Goal: Communication & Community: Answer question/provide support

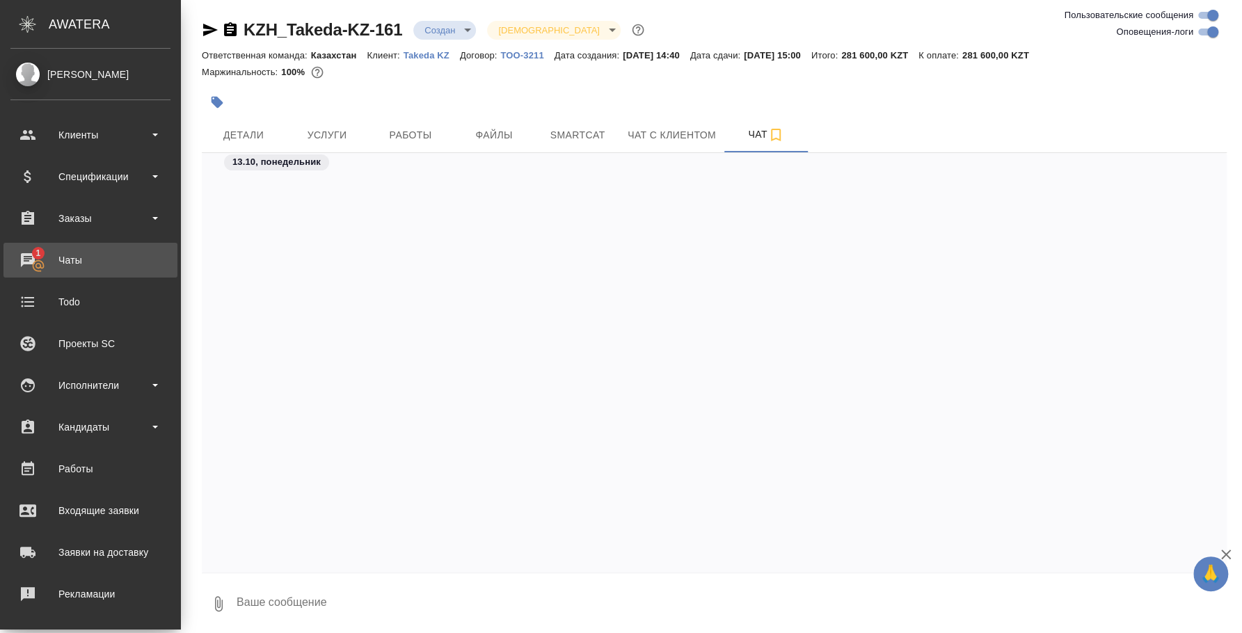
scroll to position [769, 0]
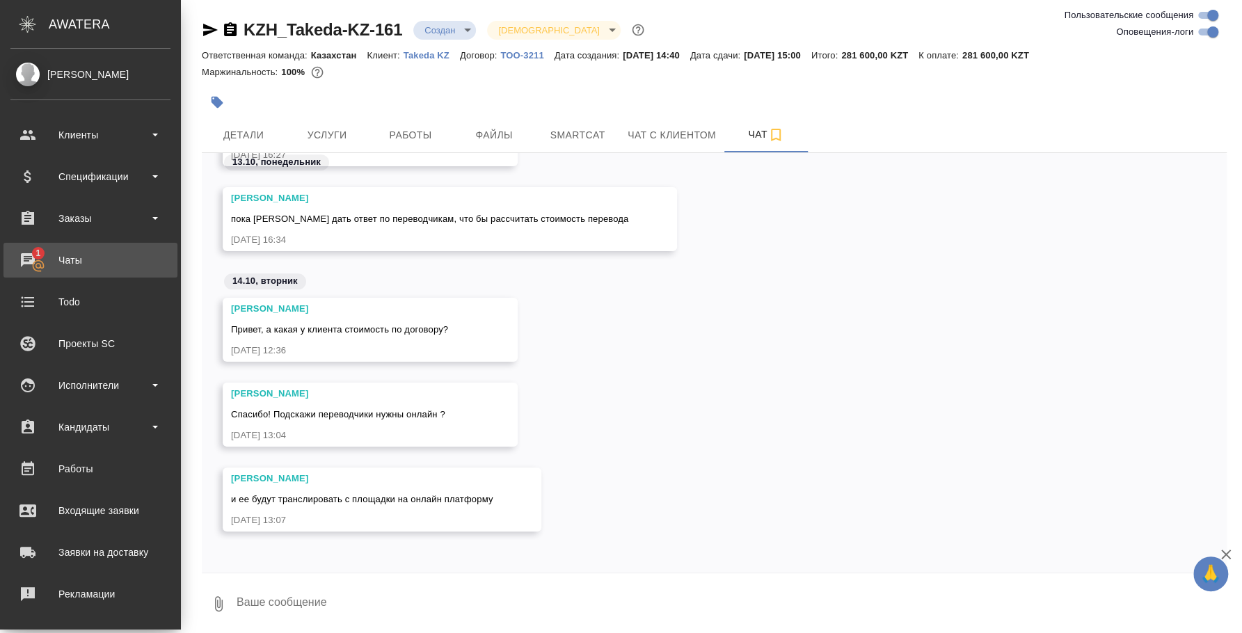
click at [84, 254] on div "Чаты" at bounding box center [90, 260] width 160 height 21
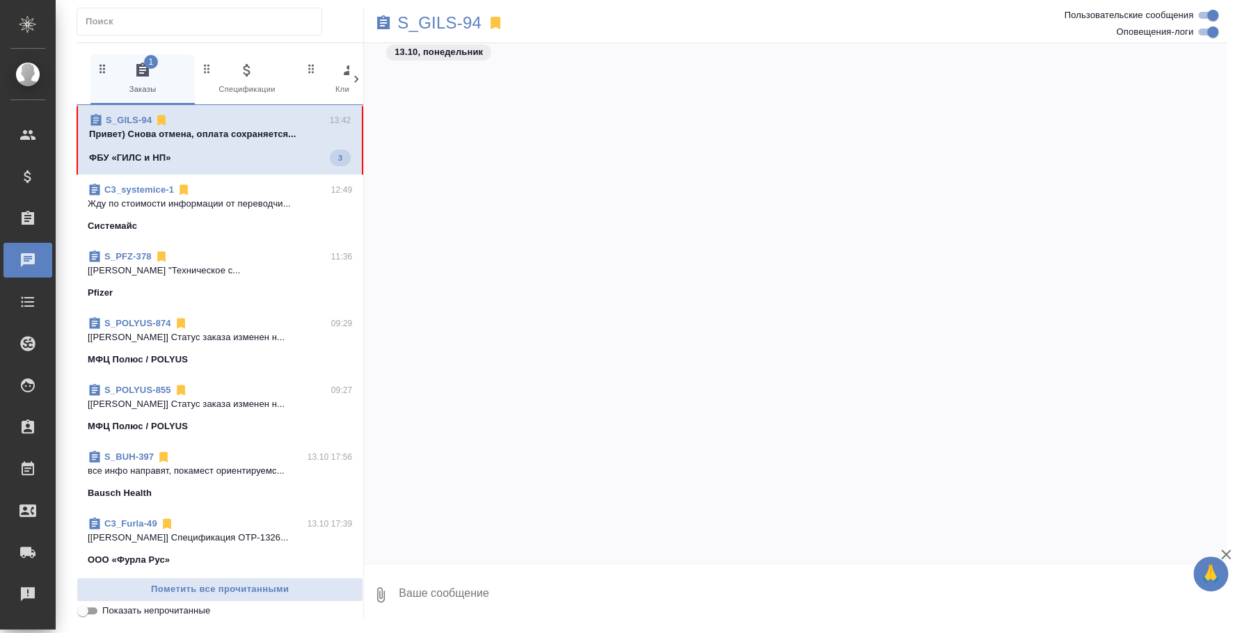
scroll to position [1897, 0]
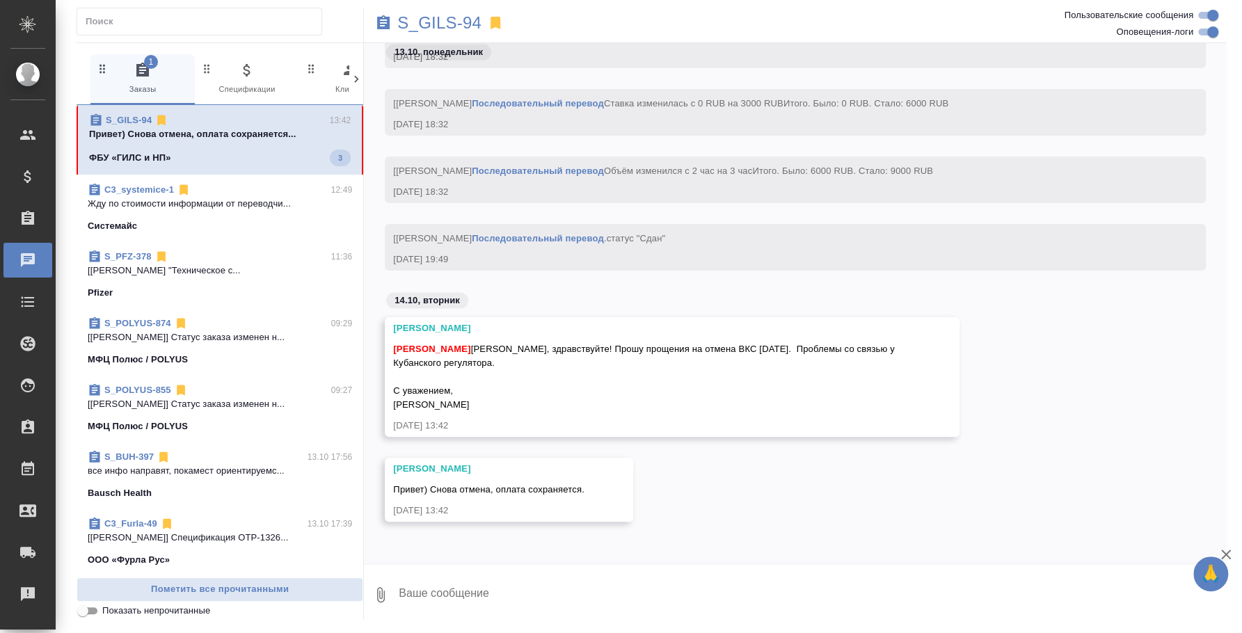
click at [512, 598] on textarea at bounding box center [811, 594] width 829 height 47
drag, startPoint x: 472, startPoint y: 347, endPoint x: 516, endPoint y: 402, distance: 71.3
click at [516, 402] on div "Федотова Ирина Ольга, здравствуйте! Прошу прощения на отмена ВКС сегодня. Пробл…" at bounding box center [652, 375] width 518 height 73
copy span "Ольга, здравствуйте! Прошу прощения на отмена ВКС сегодня. Проблемы со связью у…"
click at [461, 590] on textarea at bounding box center [811, 594] width 829 height 47
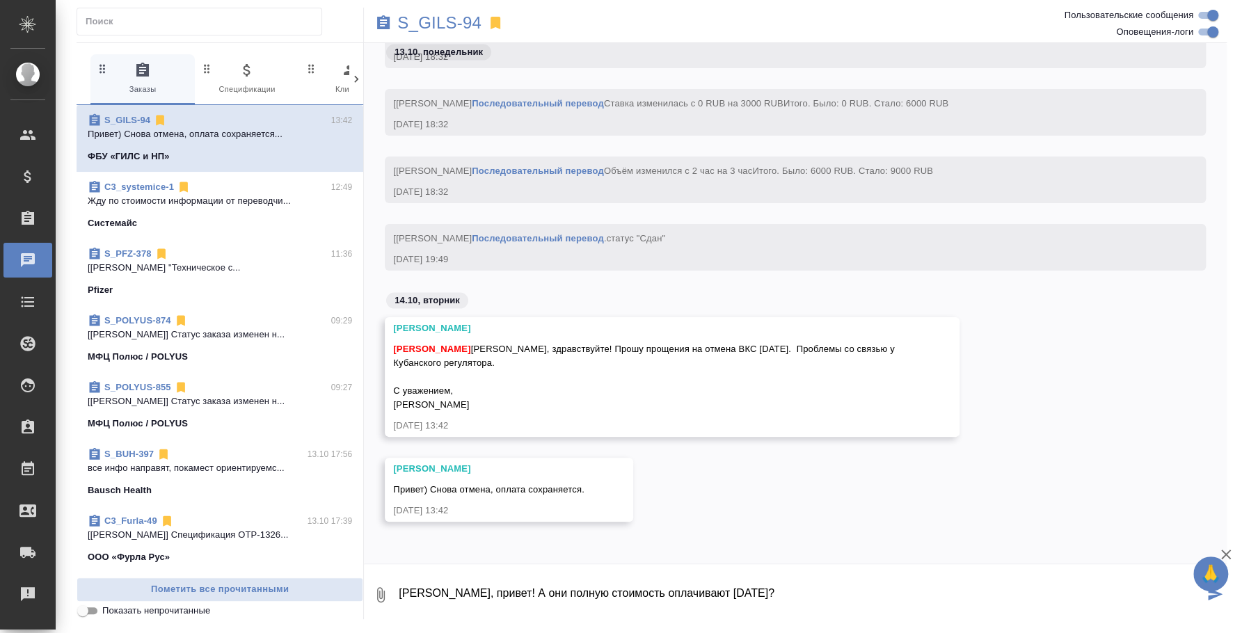
type textarea "[PERSON_NAME], привет! А они полную стоимость оплачивают [DATE]?"
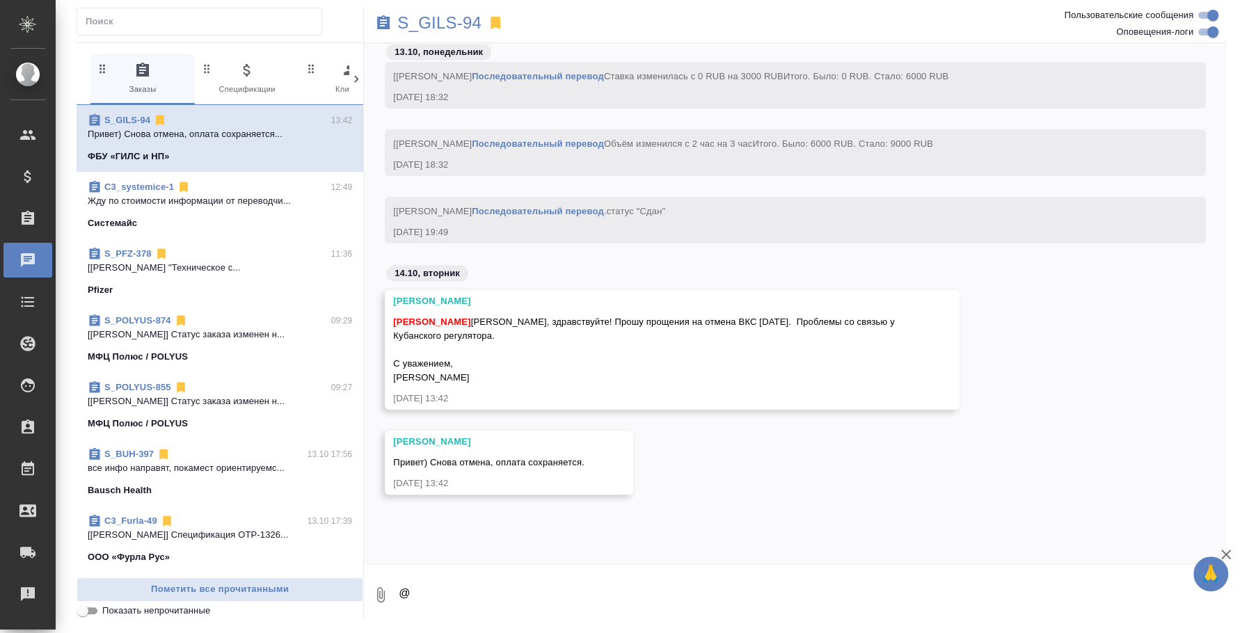
scroll to position [1964, 0]
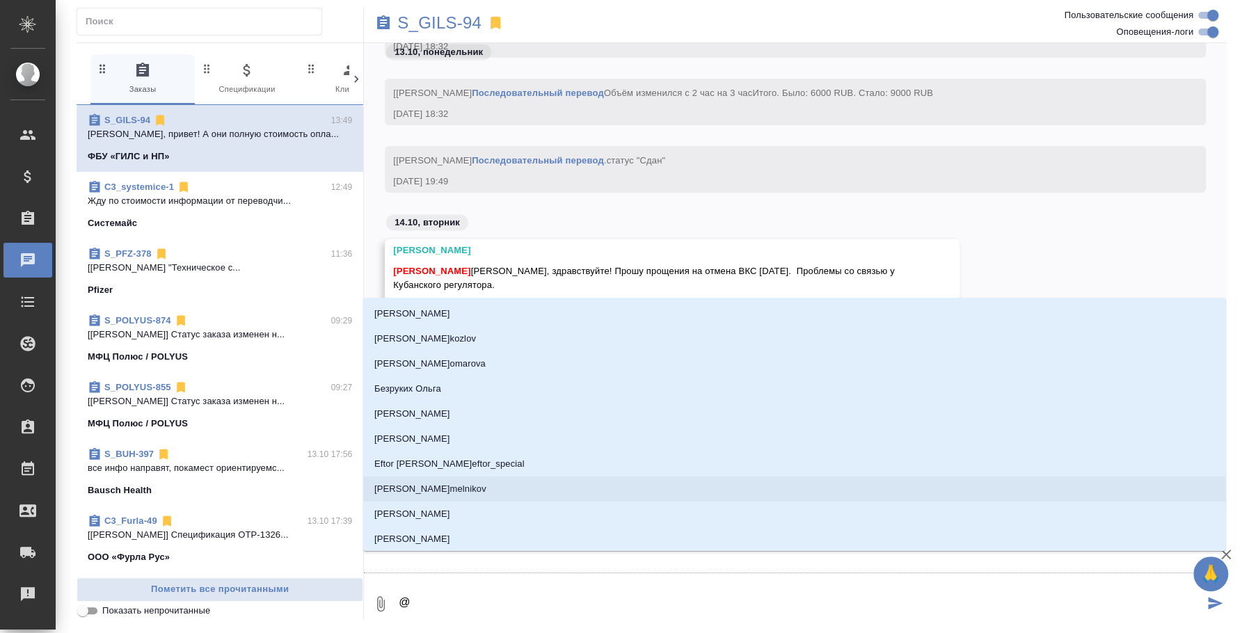
type textarea "@e"
type input "e"
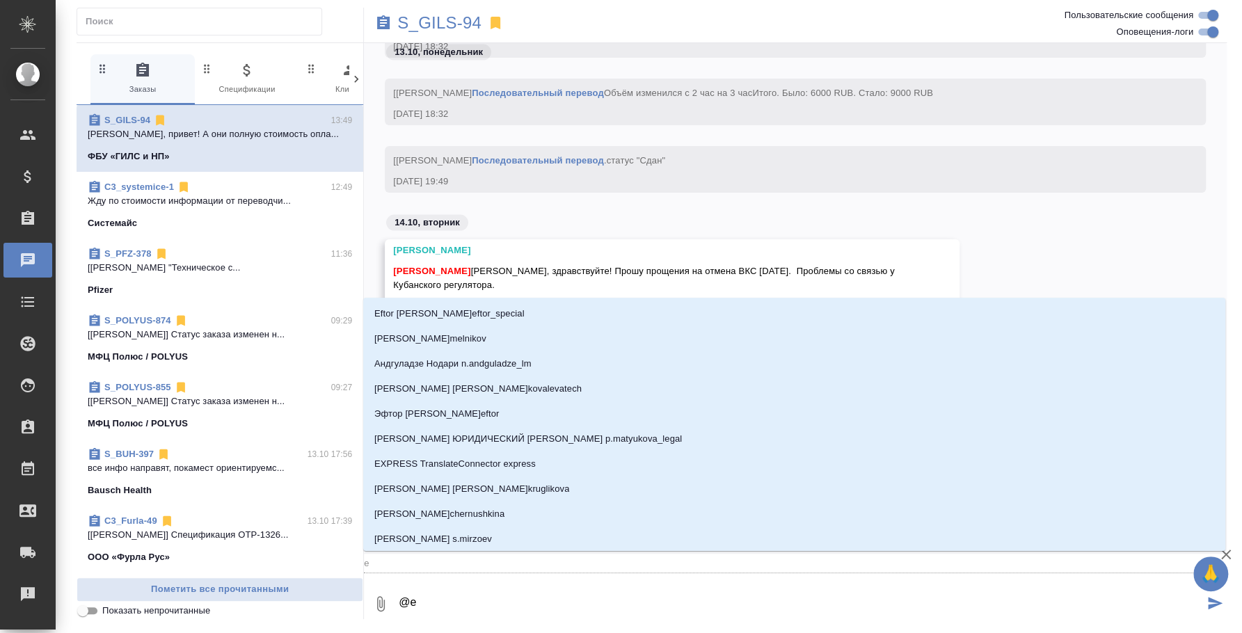
type textarea "@e'c"
type input "e'c"
type textarea "@e'c'v"
type input "e'c'v"
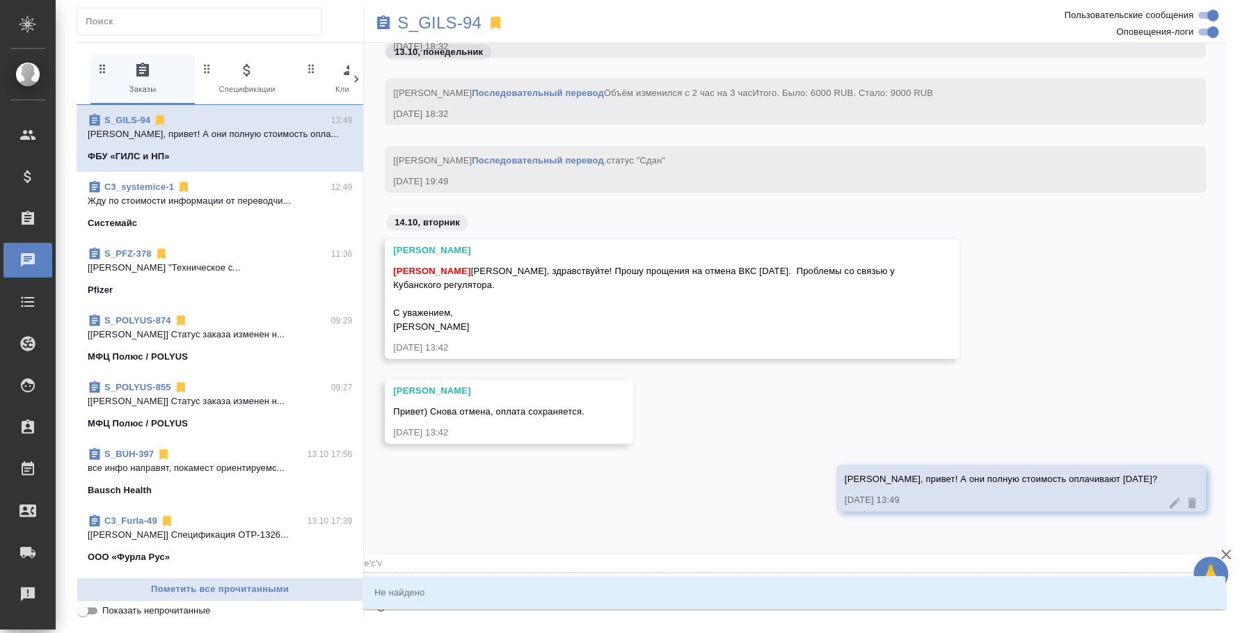
type textarea "@e'c"
type input "e'c"
type textarea "@e"
type input "e"
type textarea "@"
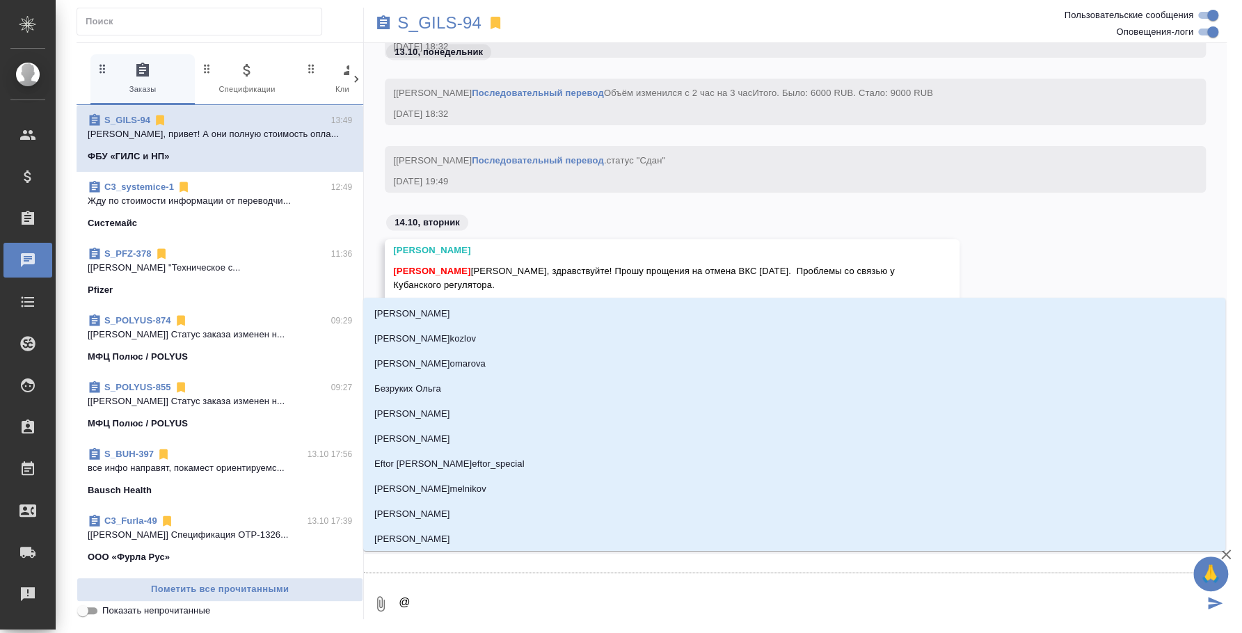
type textarea "@у"
type input "у"
type textarea "@ус"
type input "ус"
type textarea "@уса"
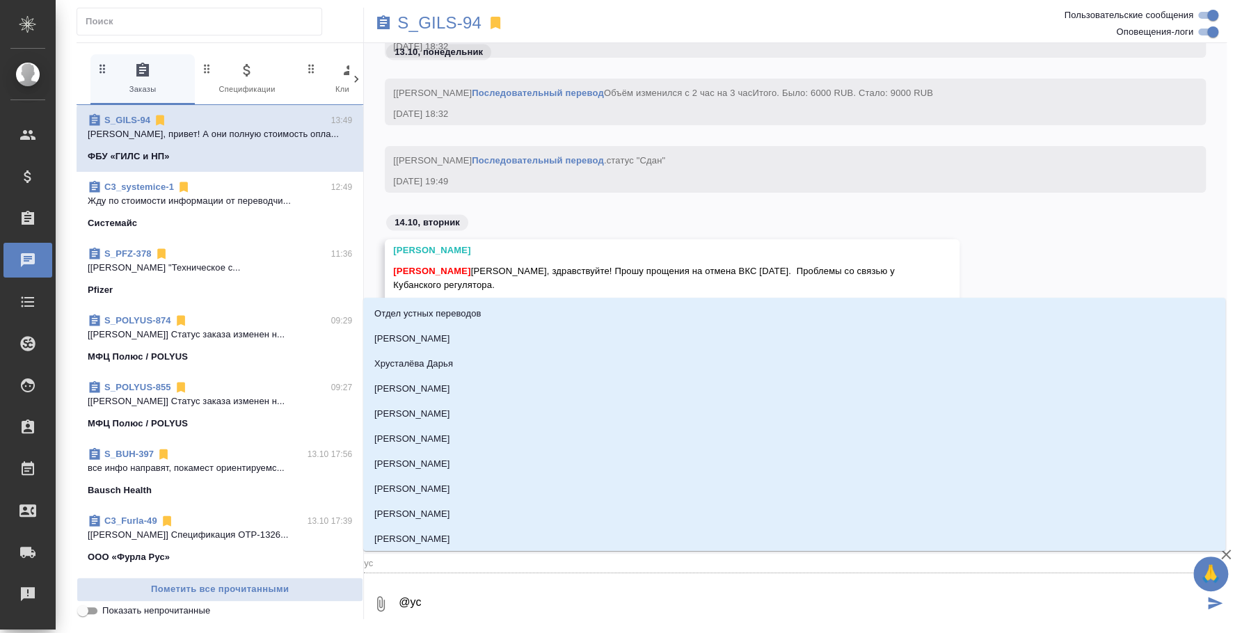
type input "уса"
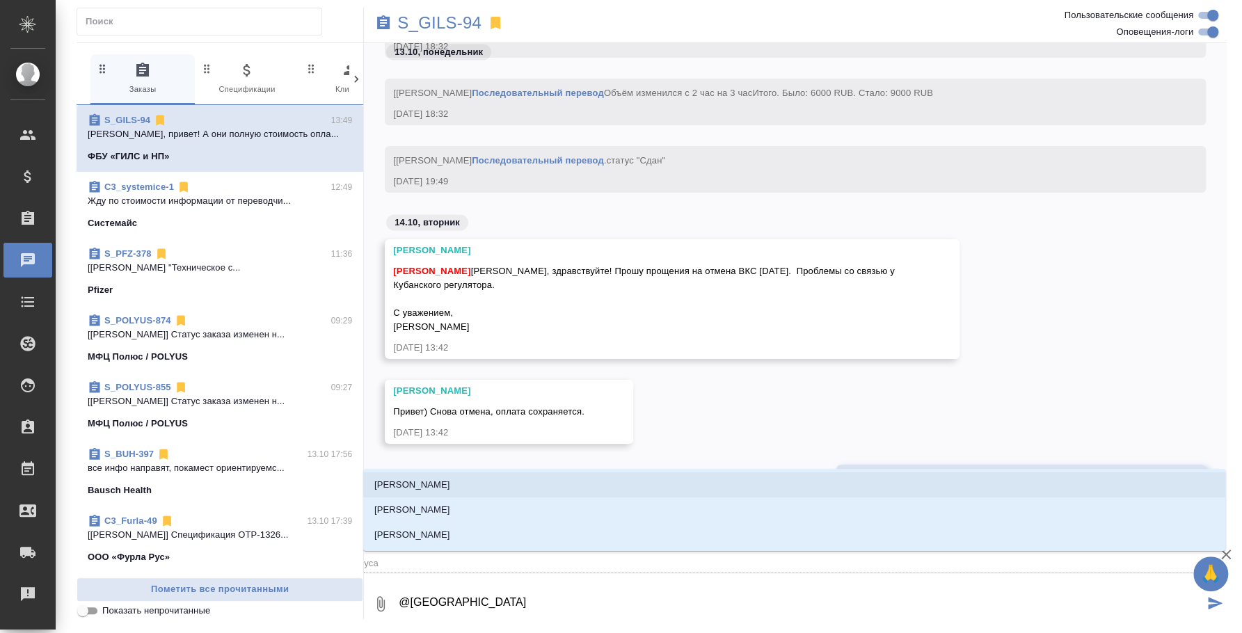
type textarea "@ус"
type input "ус"
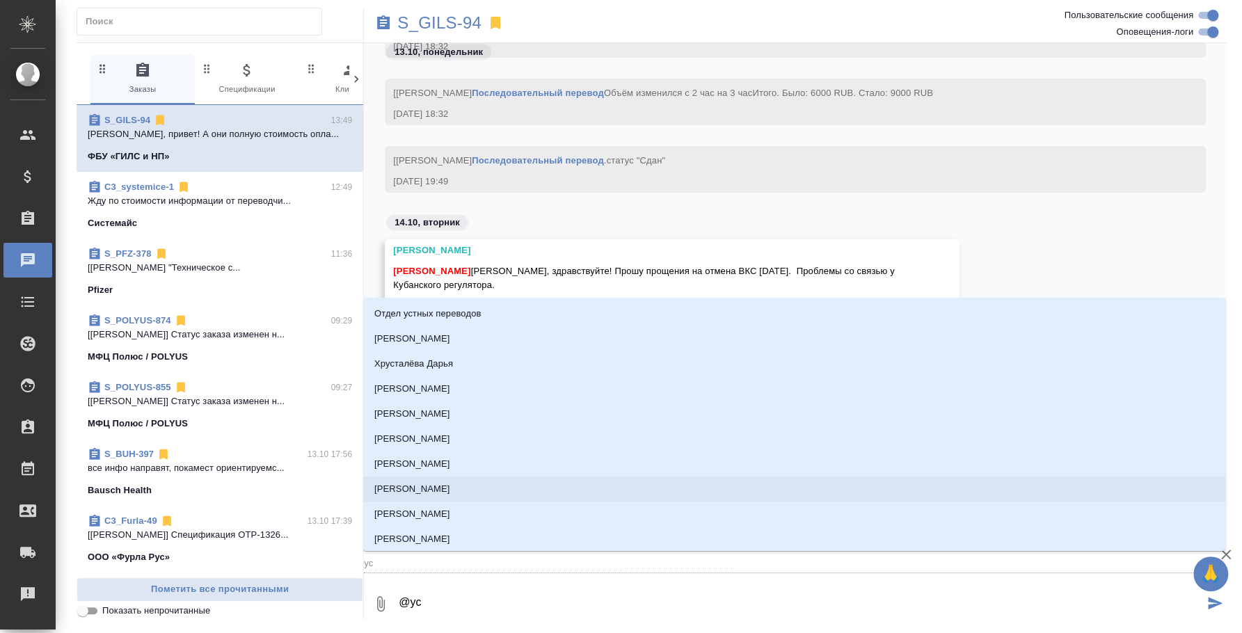
type textarea "@усм"
type input "усм"
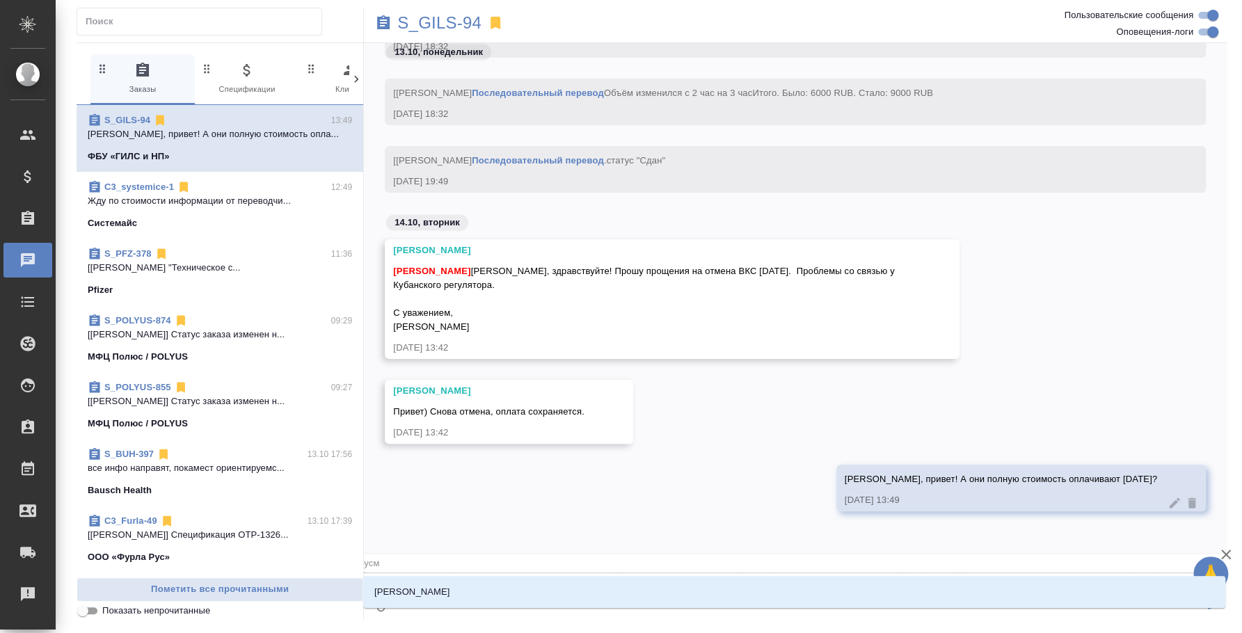
type textarea "@усма"
type input "усма"
type textarea "@усман"
type input "усман"
click at [592, 593] on li "[PERSON_NAME]" at bounding box center [794, 592] width 862 height 25
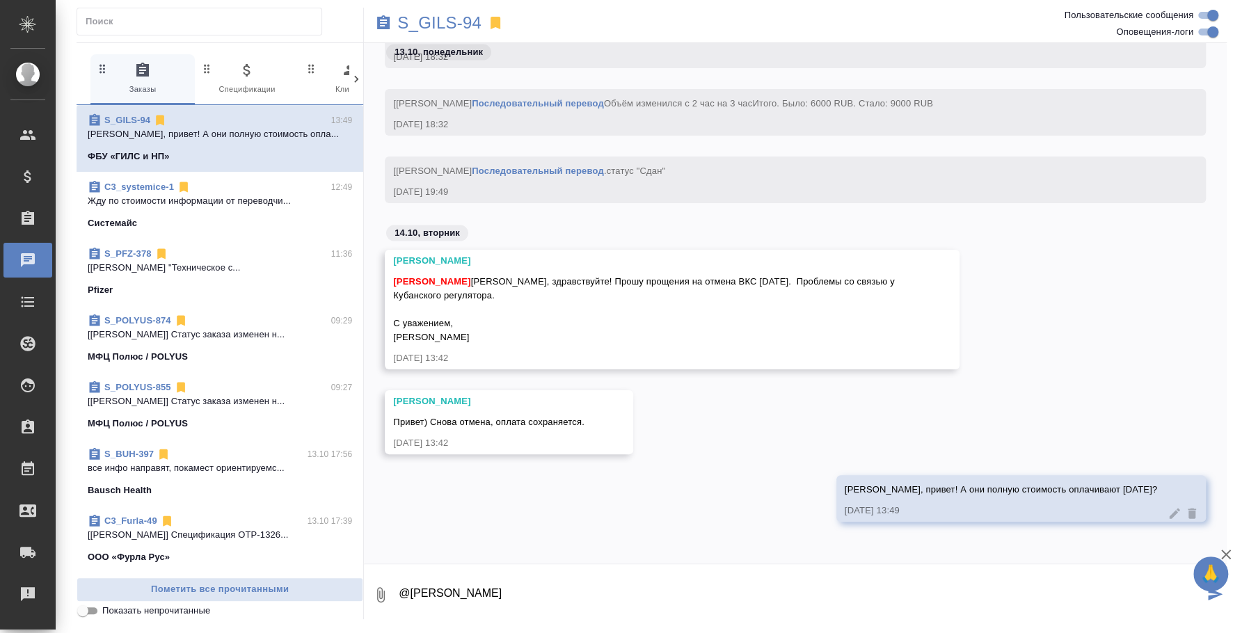
type textarea "@Усманова Ольга"
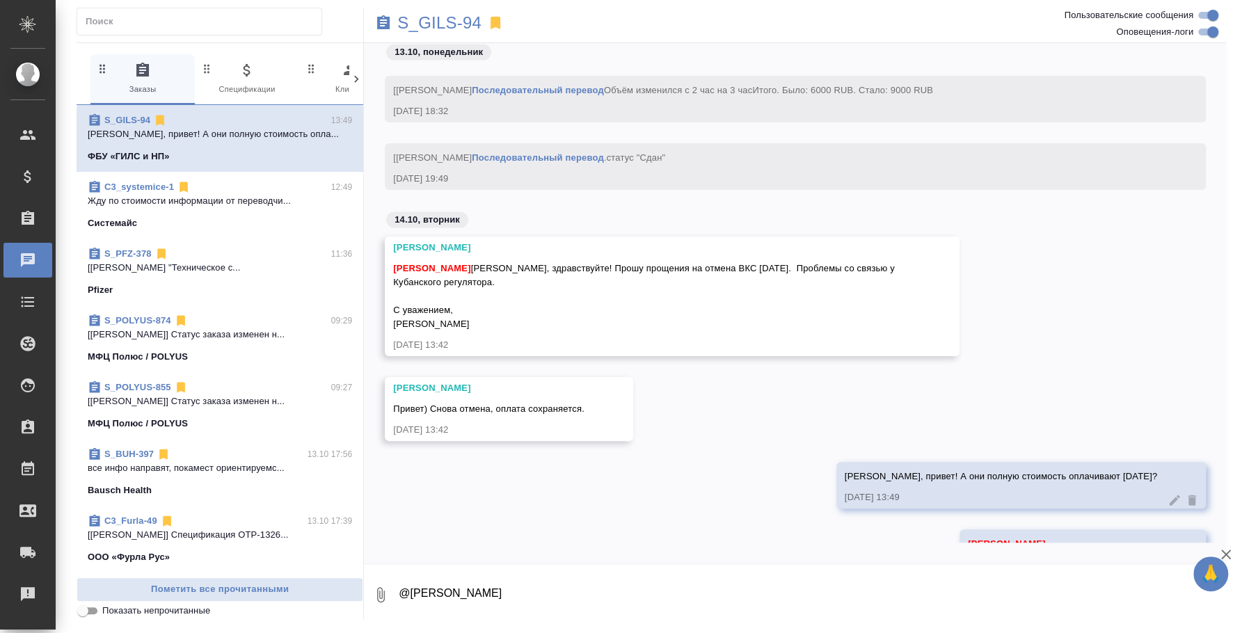
scroll to position [2032, 0]
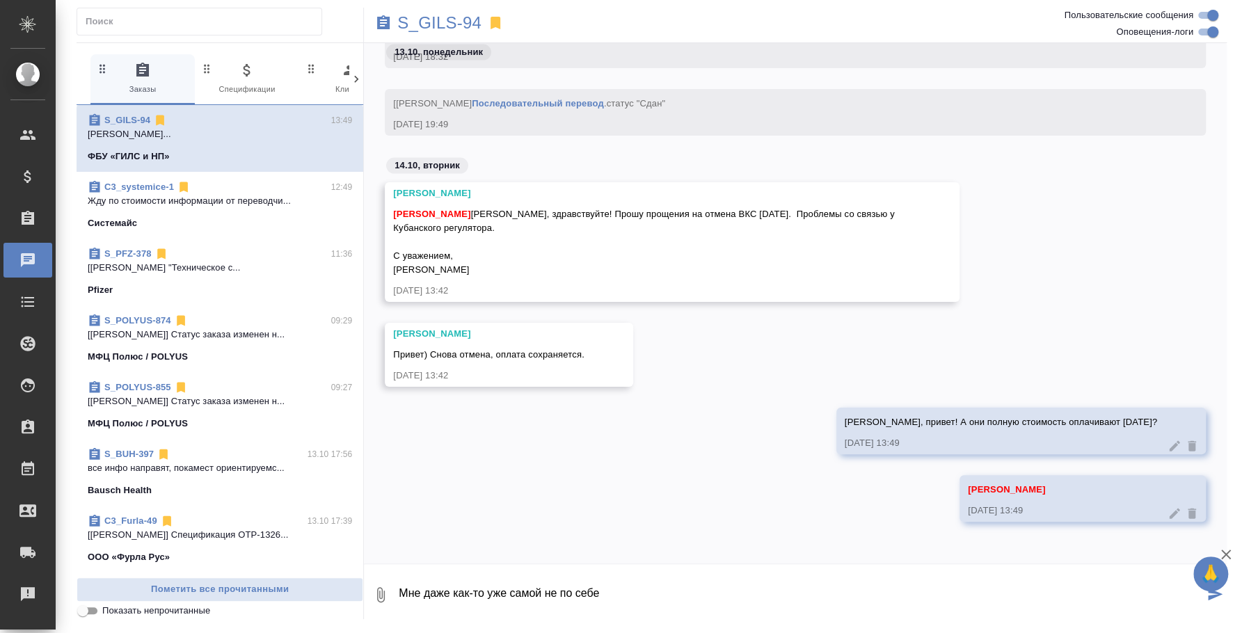
type textarea "Мне даже как-то уже самой не по себе"
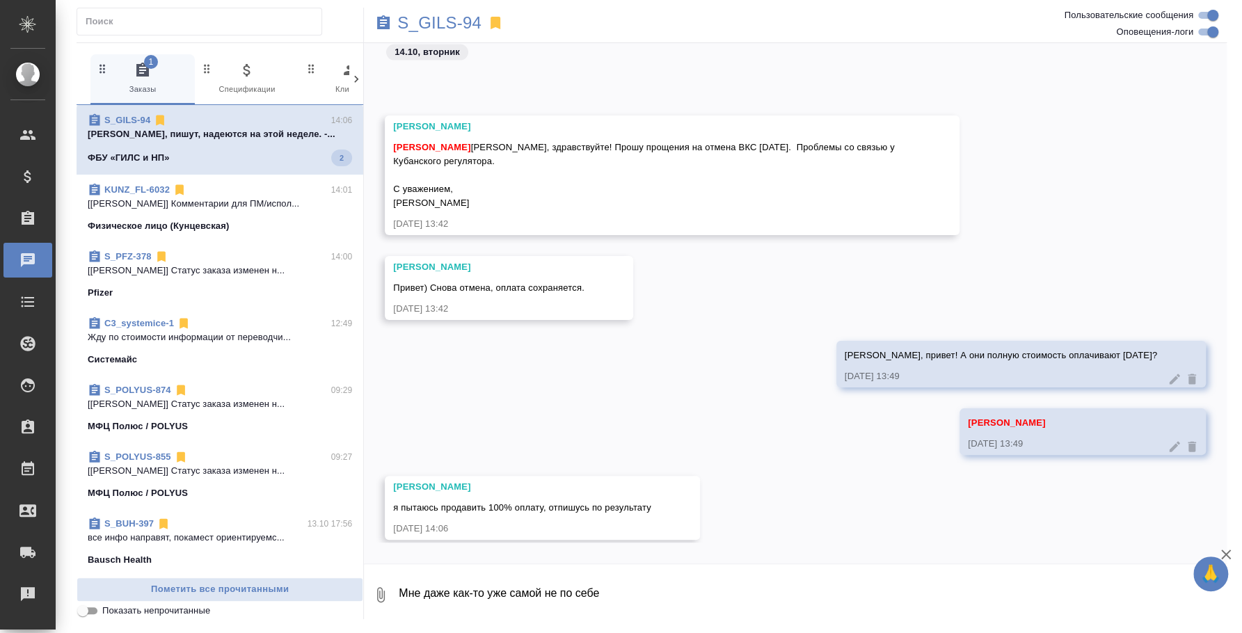
scroll to position [2202, 0]
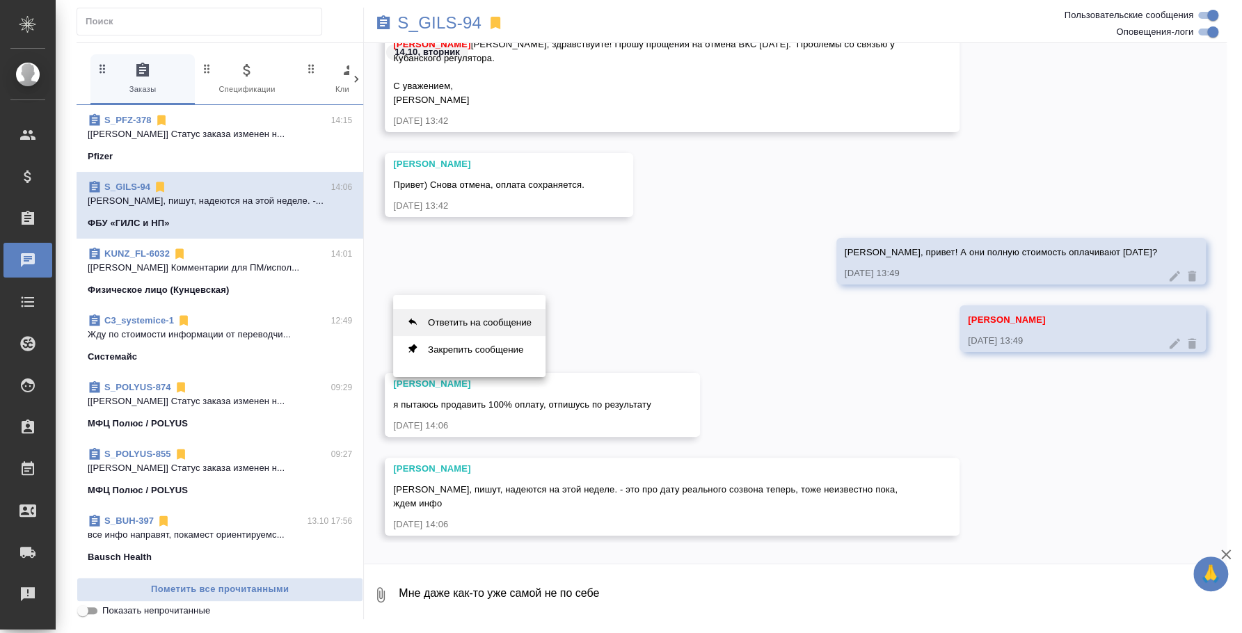
click at [488, 321] on button "Ответить на сообщение" at bounding box center [469, 322] width 152 height 27
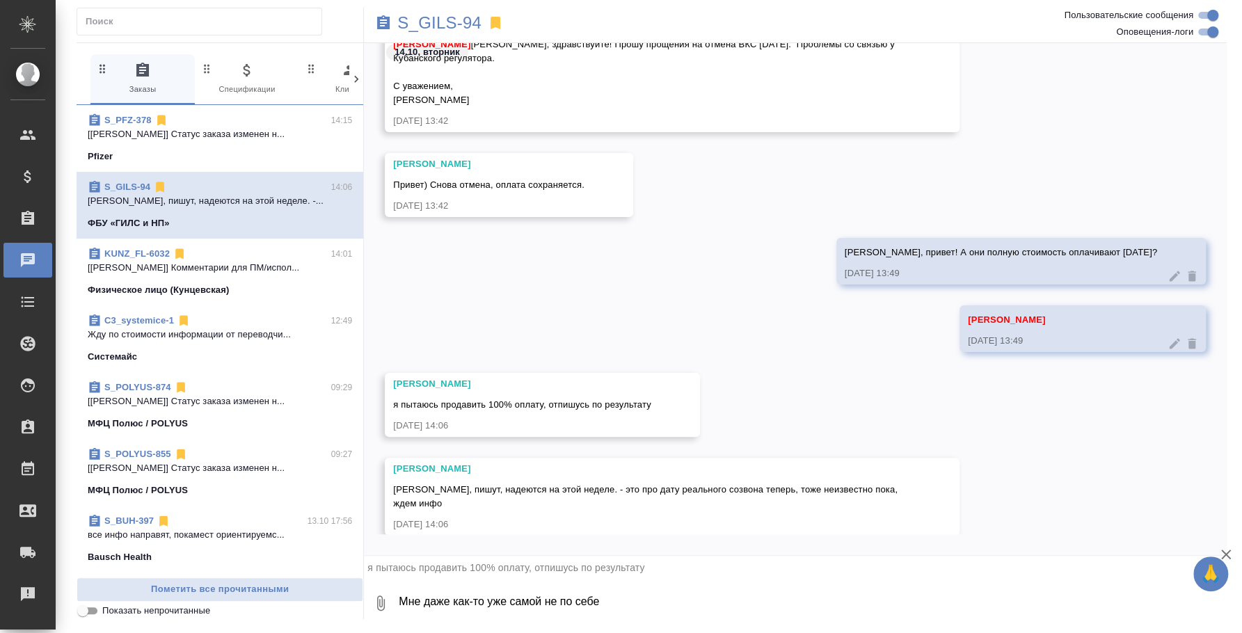
click at [567, 587] on textarea "Мне даже как-то уже самой не по себе" at bounding box center [811, 603] width 829 height 47
type textarea "Хорошо, жду информации"
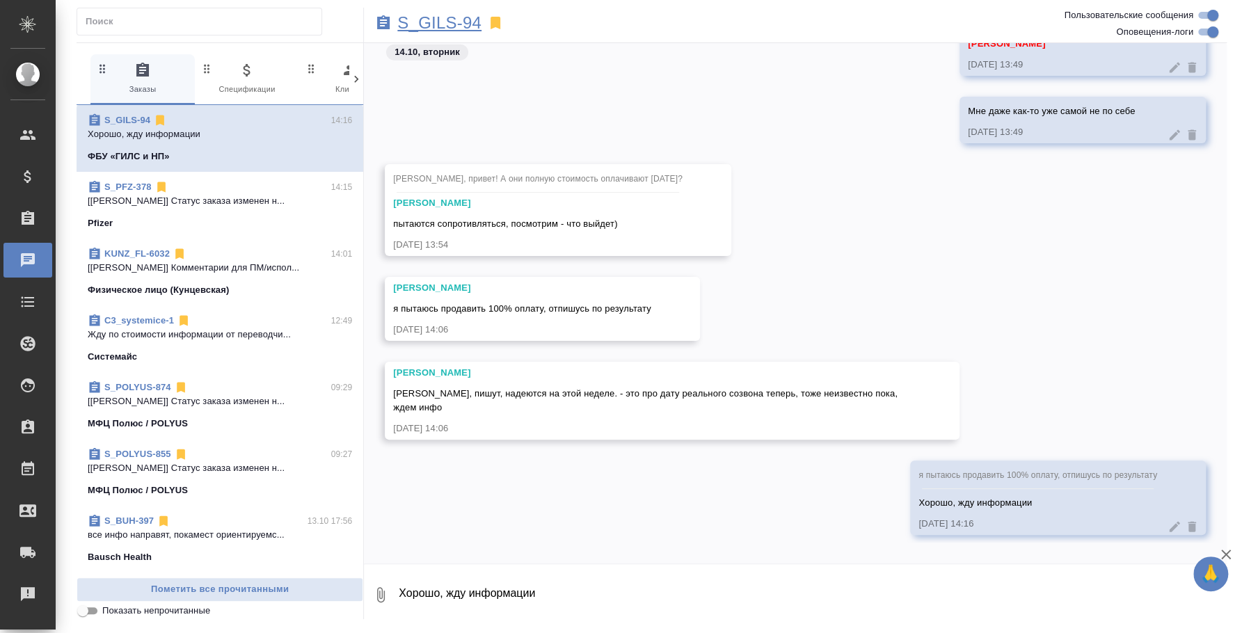
click at [474, 29] on p "S_GILS-94" at bounding box center [439, 23] width 84 height 14
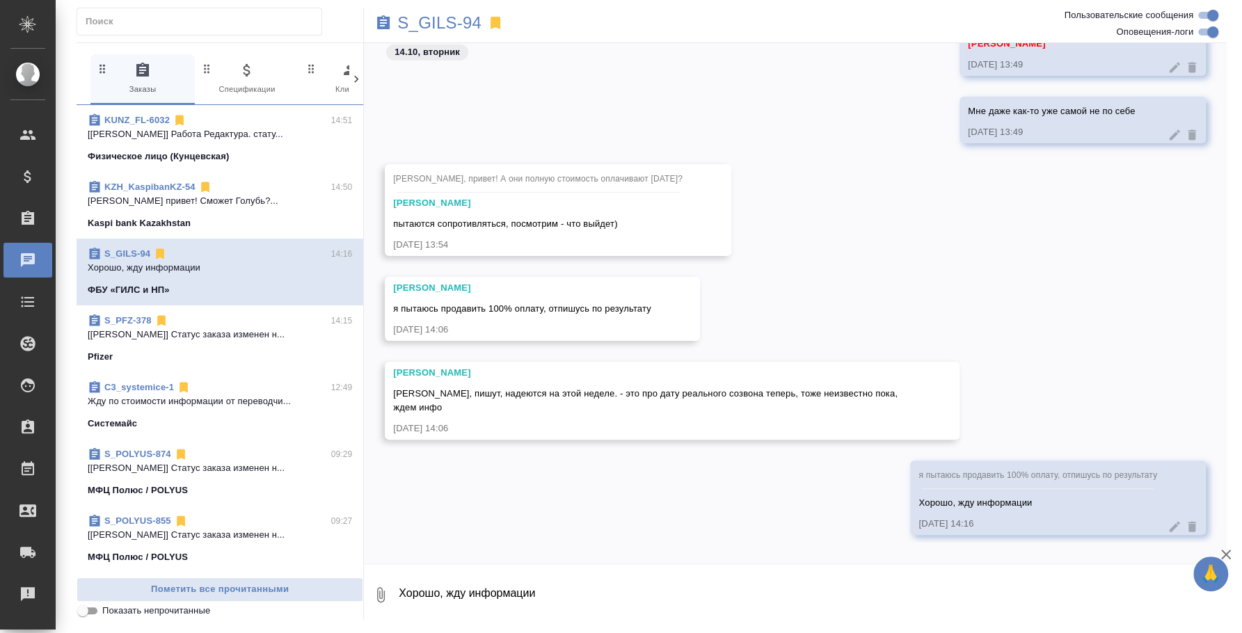
click at [238, 192] on div "KZH_KaspibanKZ-54 14:50" at bounding box center [220, 187] width 264 height 14
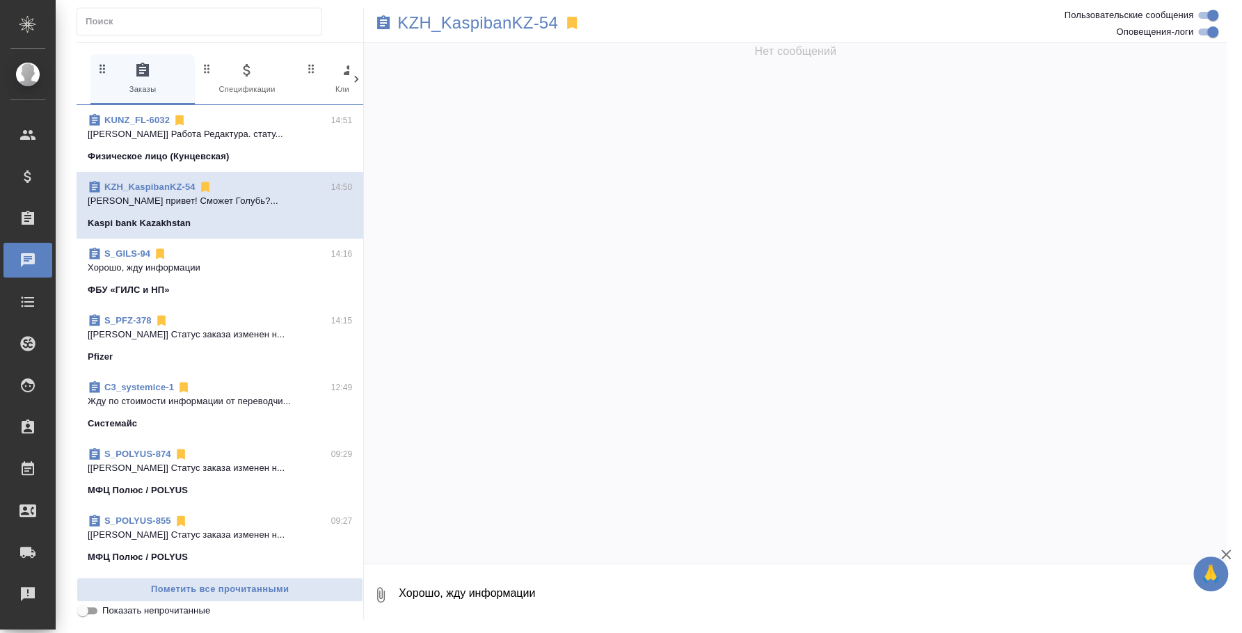
scroll to position [0, 0]
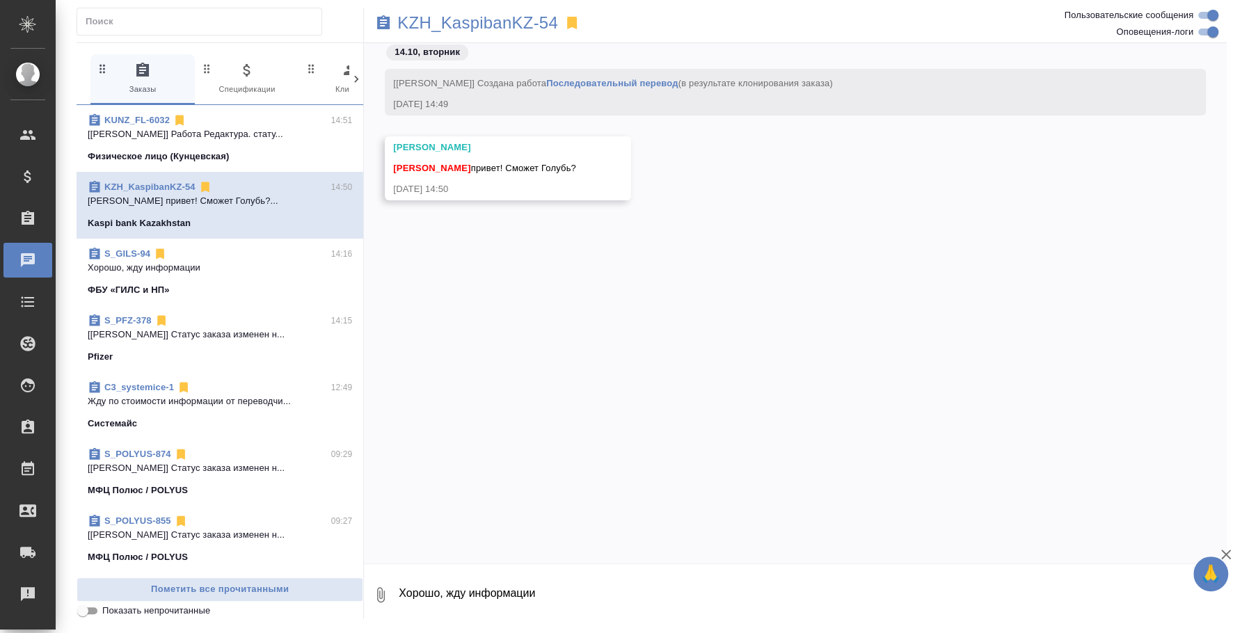
click at [475, 584] on textarea "Хорошо, жду информации" at bounding box center [811, 594] width 829 height 47
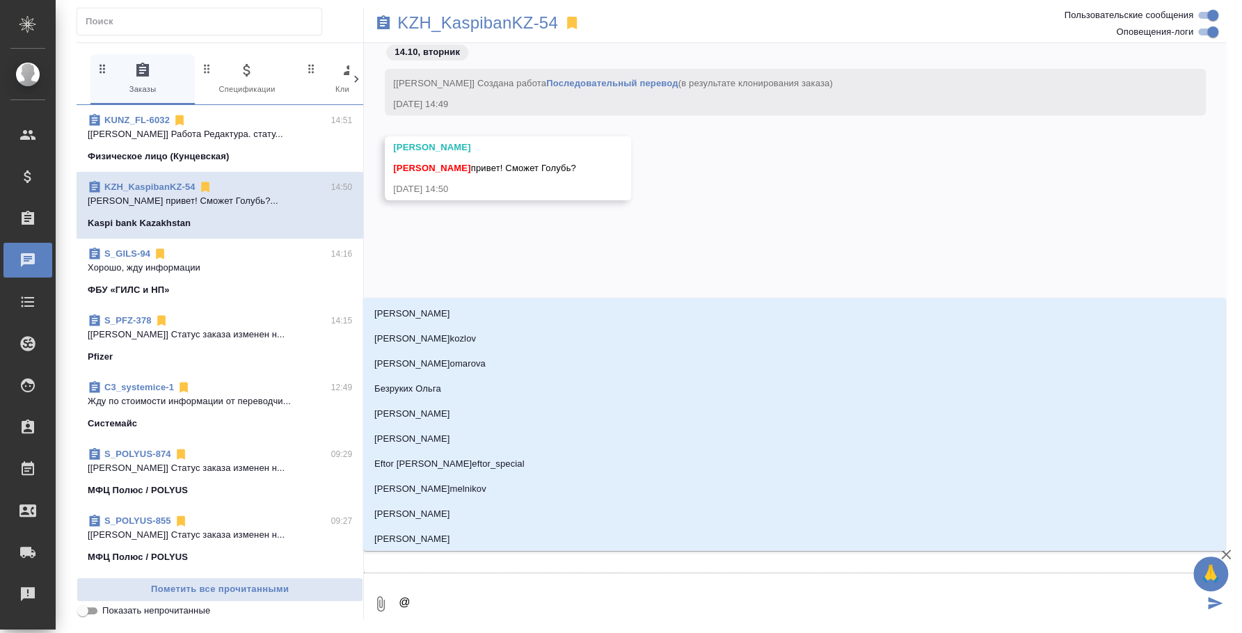
type textarea "@f"
type input "f"
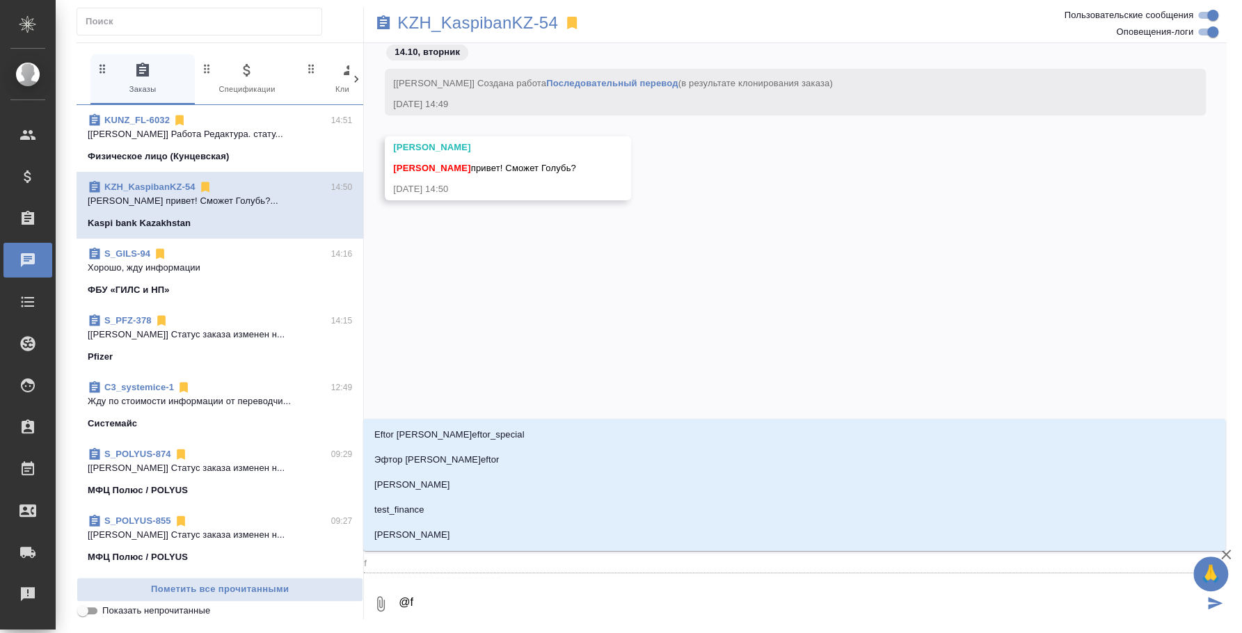
type textarea "@f'c"
type input "f'c"
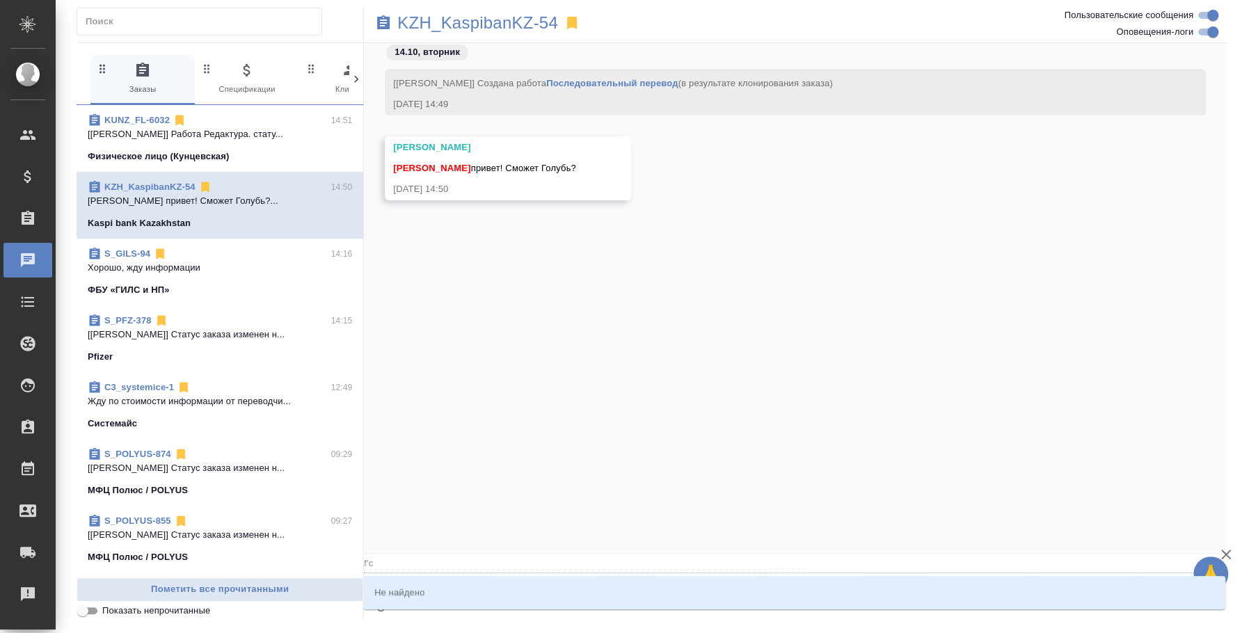
type textarea "@f"
type input "f"
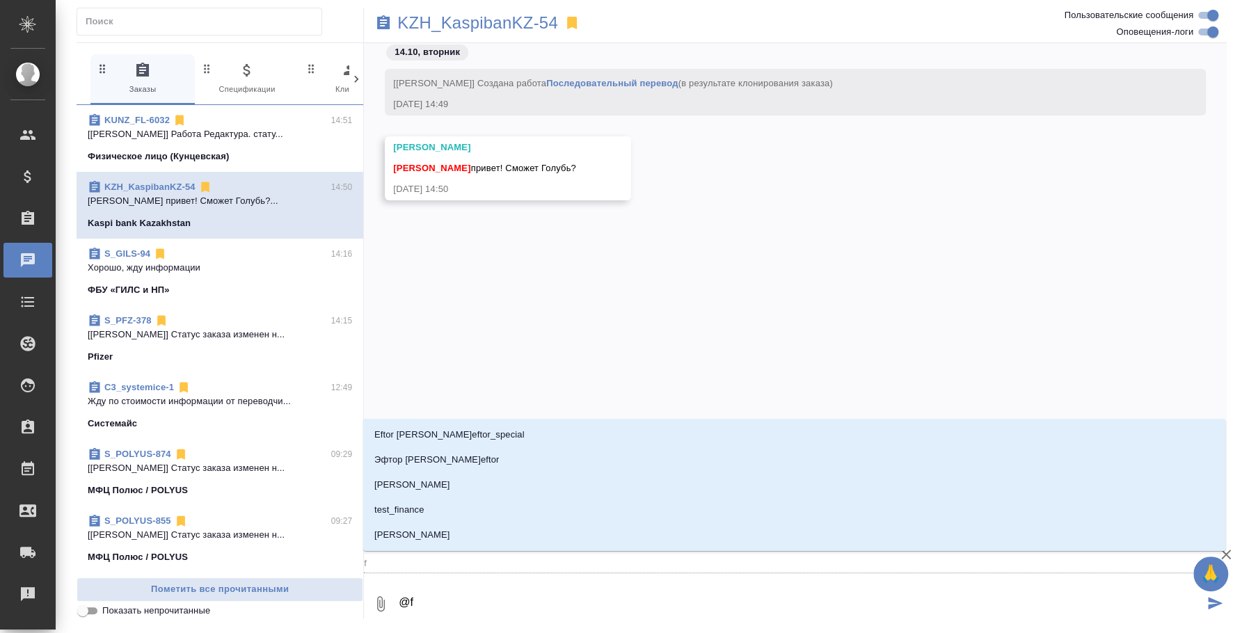
type textarea "@"
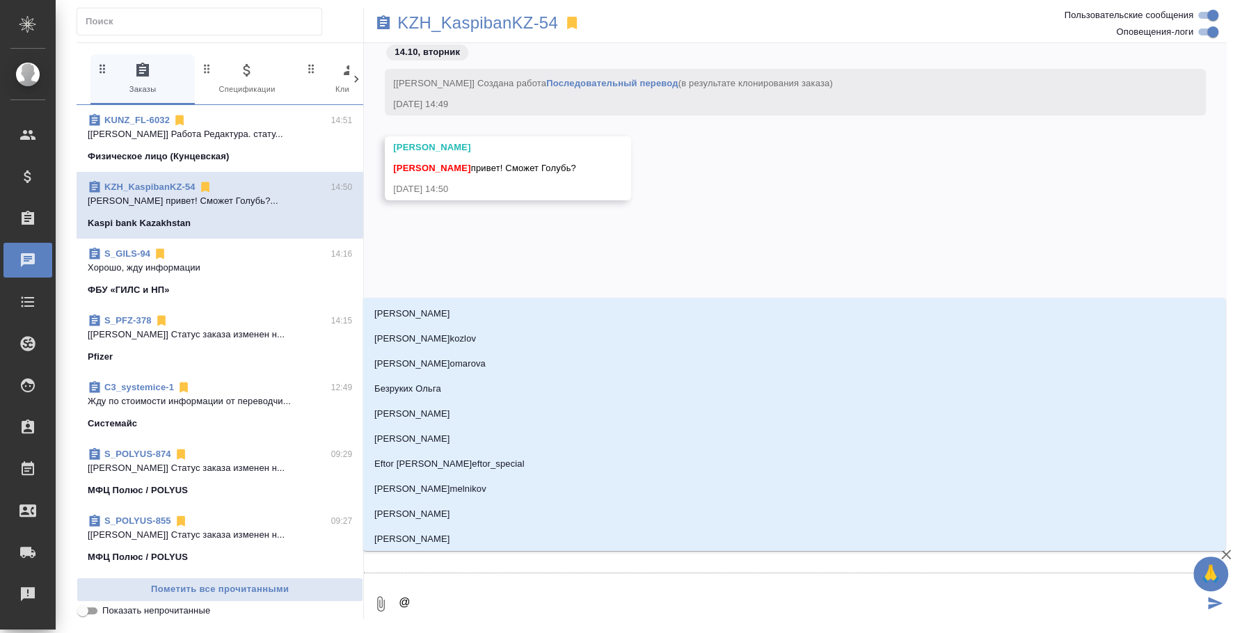
type textarea "@а"
type input "а"
type textarea "@ас"
type input "ас"
type textarea "@асл"
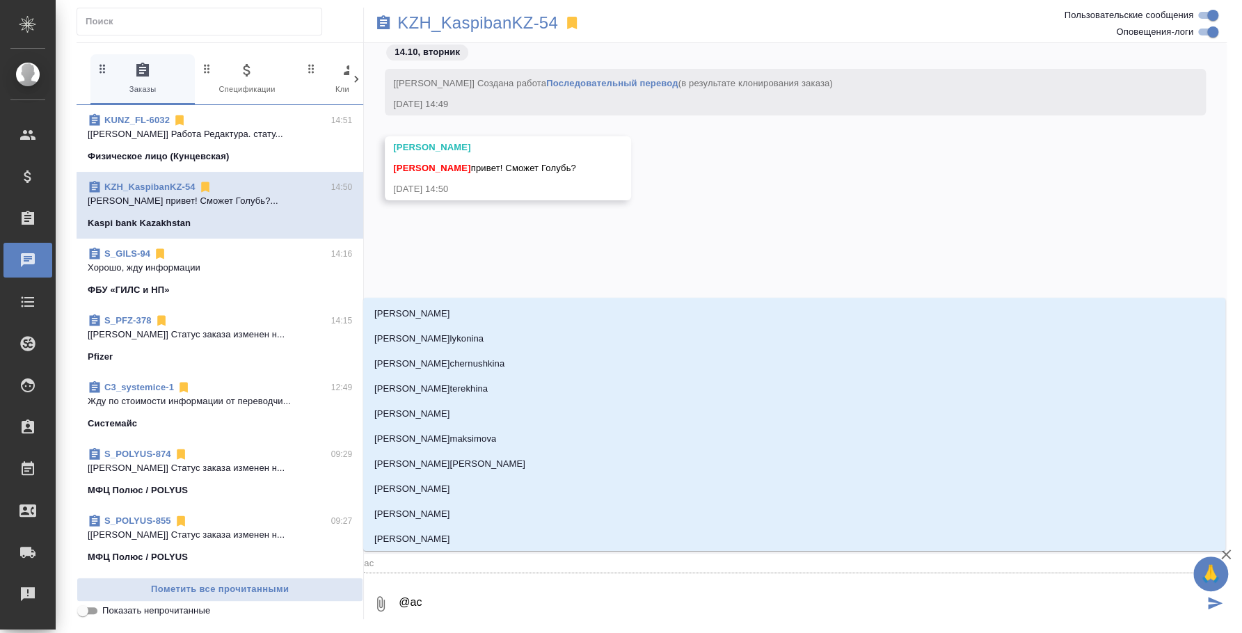
type input "асл"
type textarea "@асла"
type input "асла"
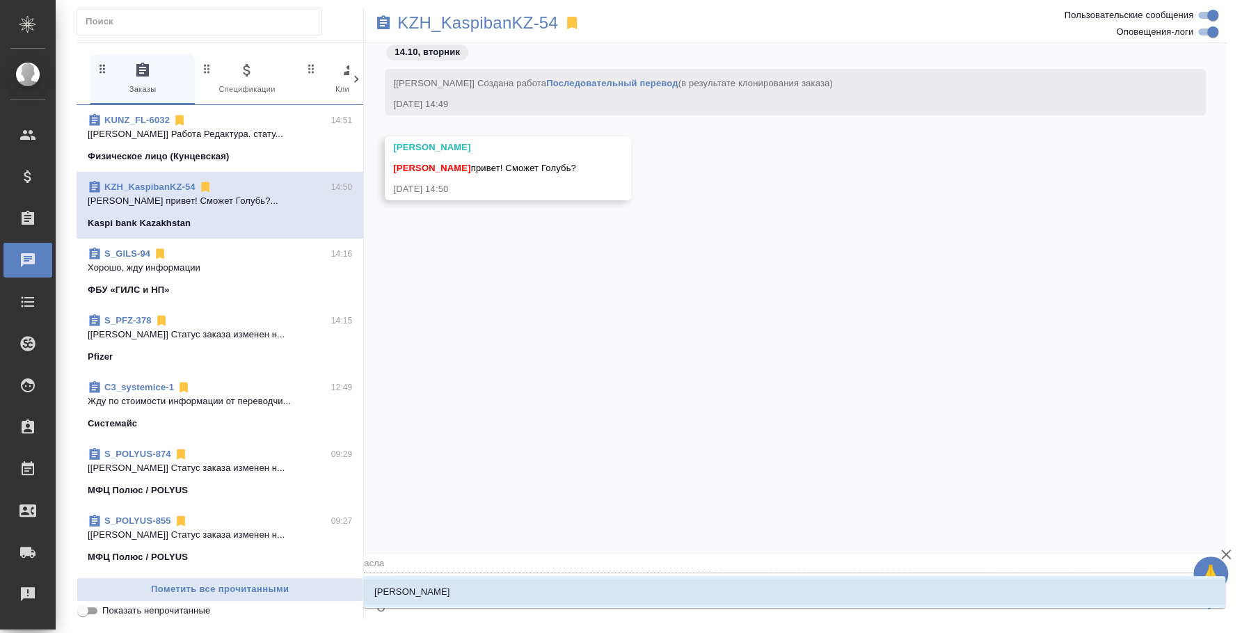
click at [494, 585] on li "Асланукова Сати" at bounding box center [794, 592] width 862 height 25
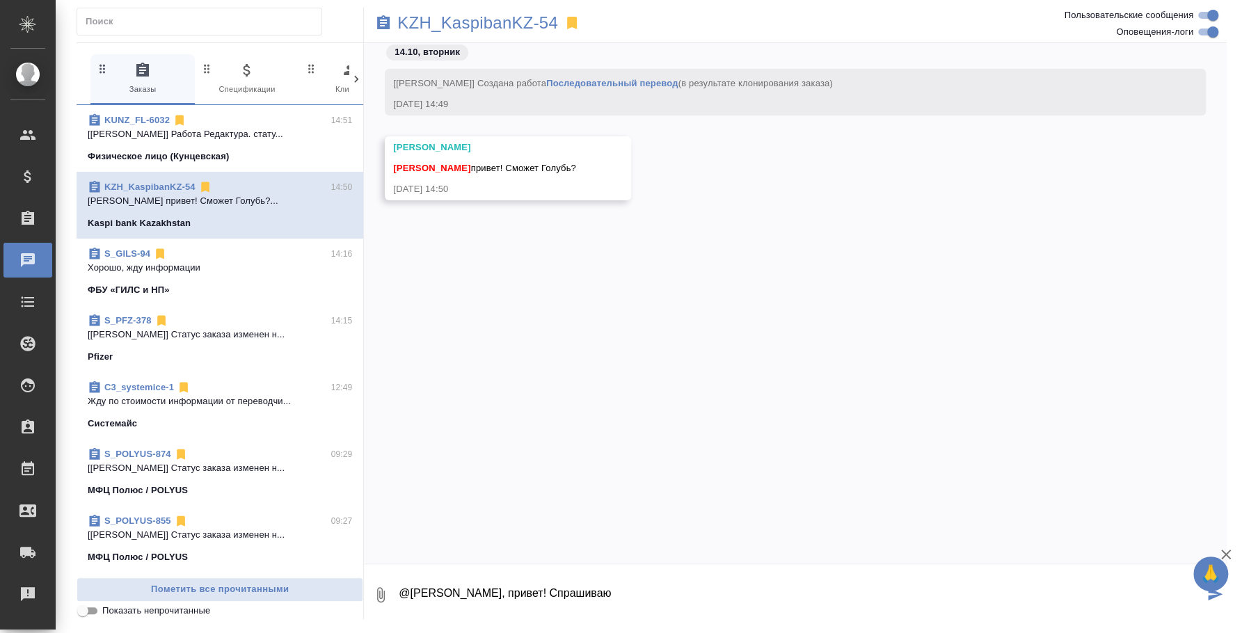
type textarea "@Асланукова Сати Сати, привет! Спрашиваю"
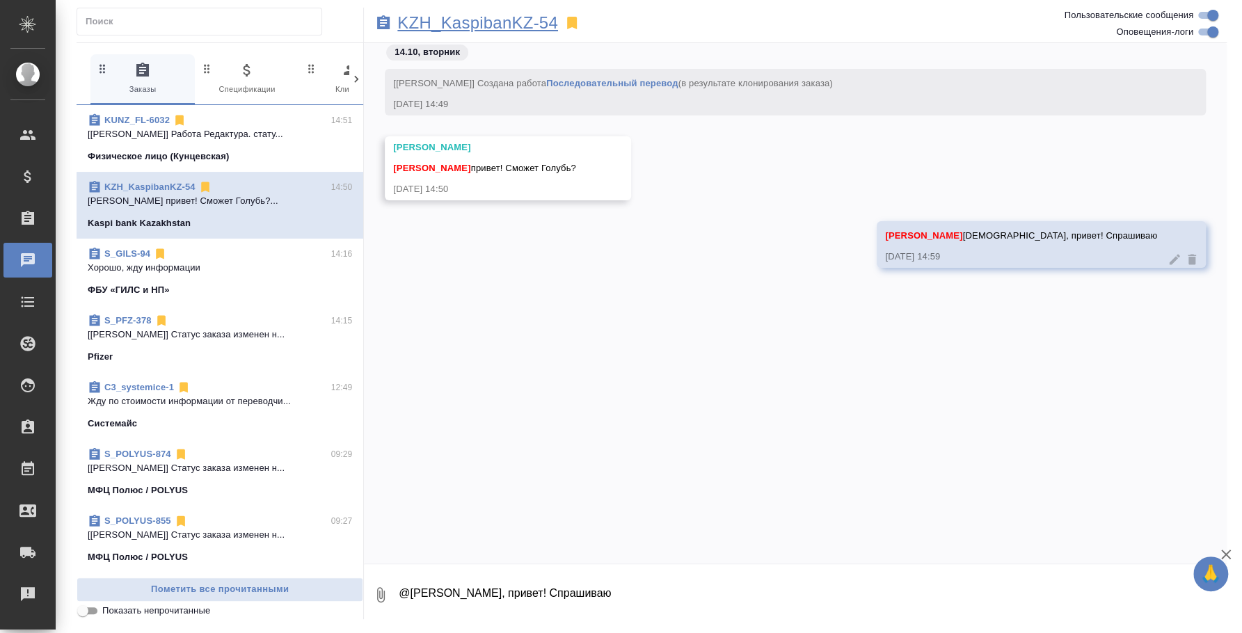
click at [495, 24] on p "KZH_KaspibanKZ-54" at bounding box center [477, 23] width 161 height 14
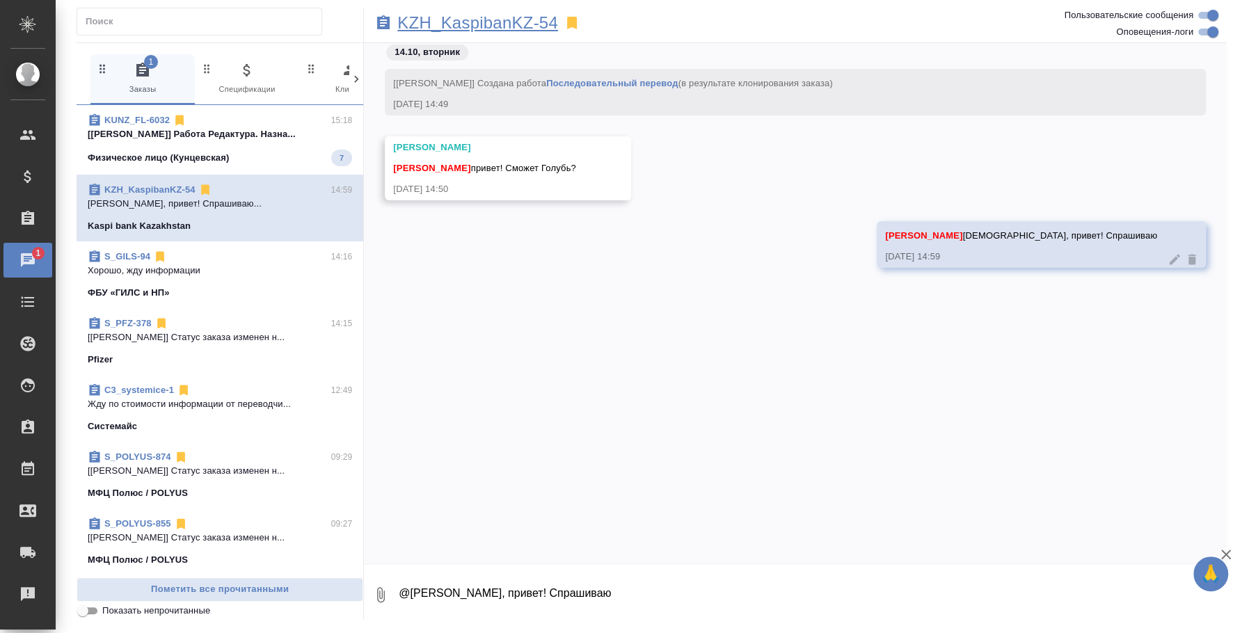
click at [515, 17] on p "KZH_KaspibanKZ-54" at bounding box center [477, 23] width 161 height 14
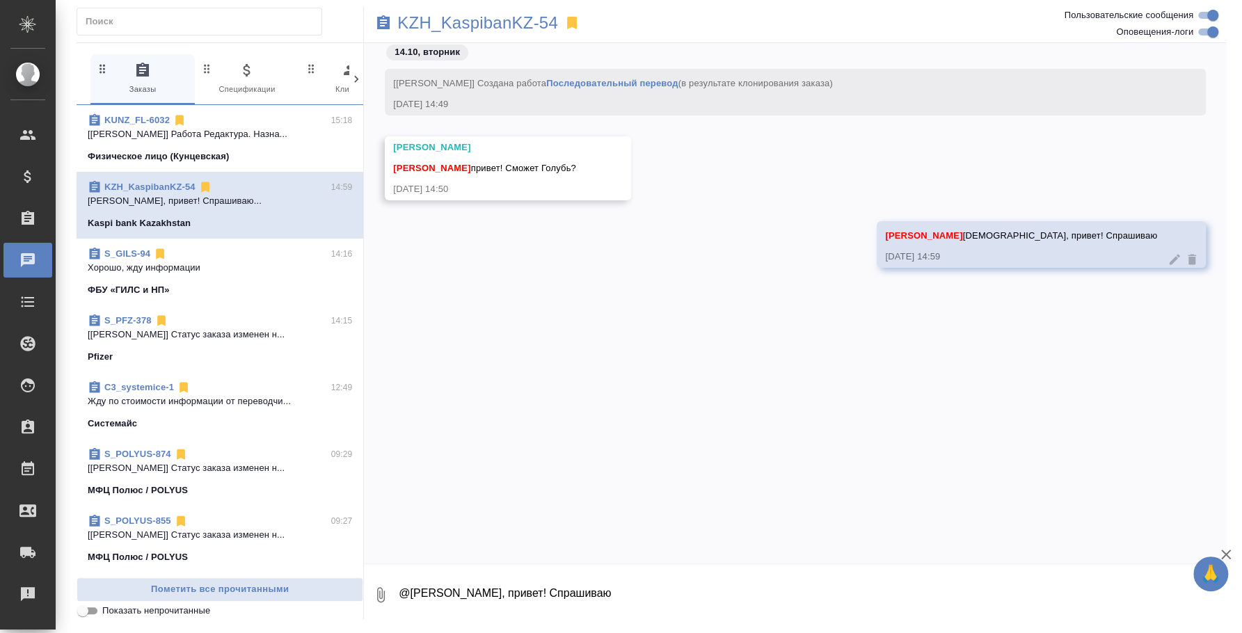
click at [193, 150] on p "Физическое лицо (Кунцевская)" at bounding box center [158, 157] width 141 height 14
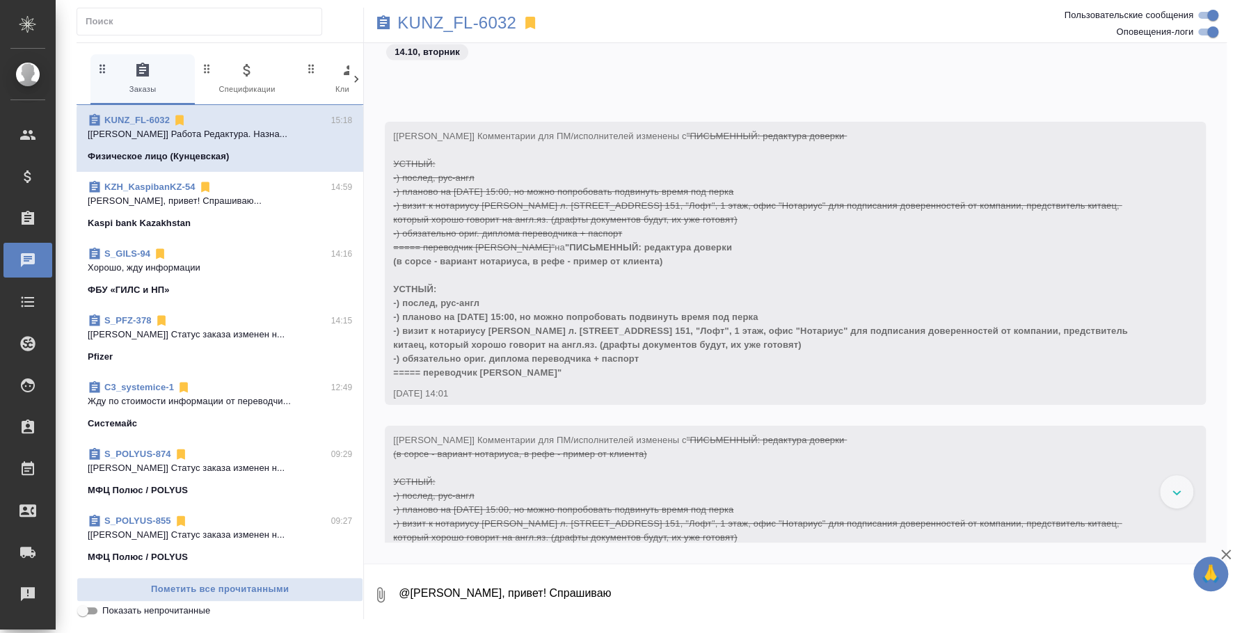
scroll to position [1939, 0]
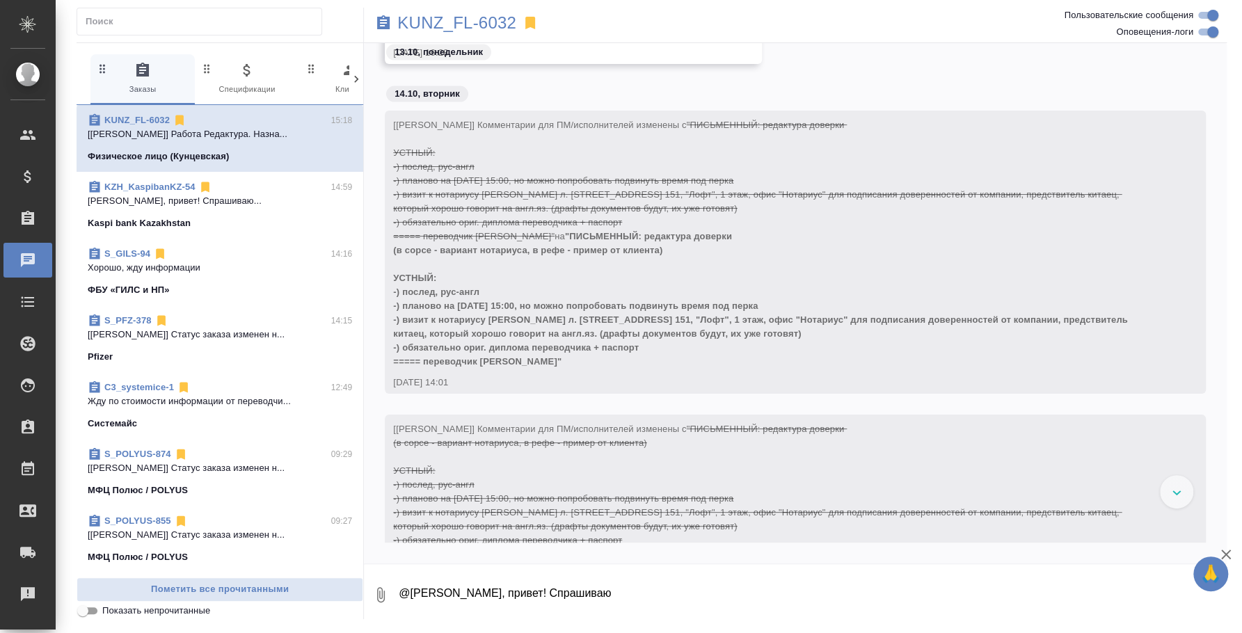
click at [587, 593] on textarea "@Асланукова Сати Сати, привет! Спрашиваю" at bounding box center [811, 594] width 829 height 47
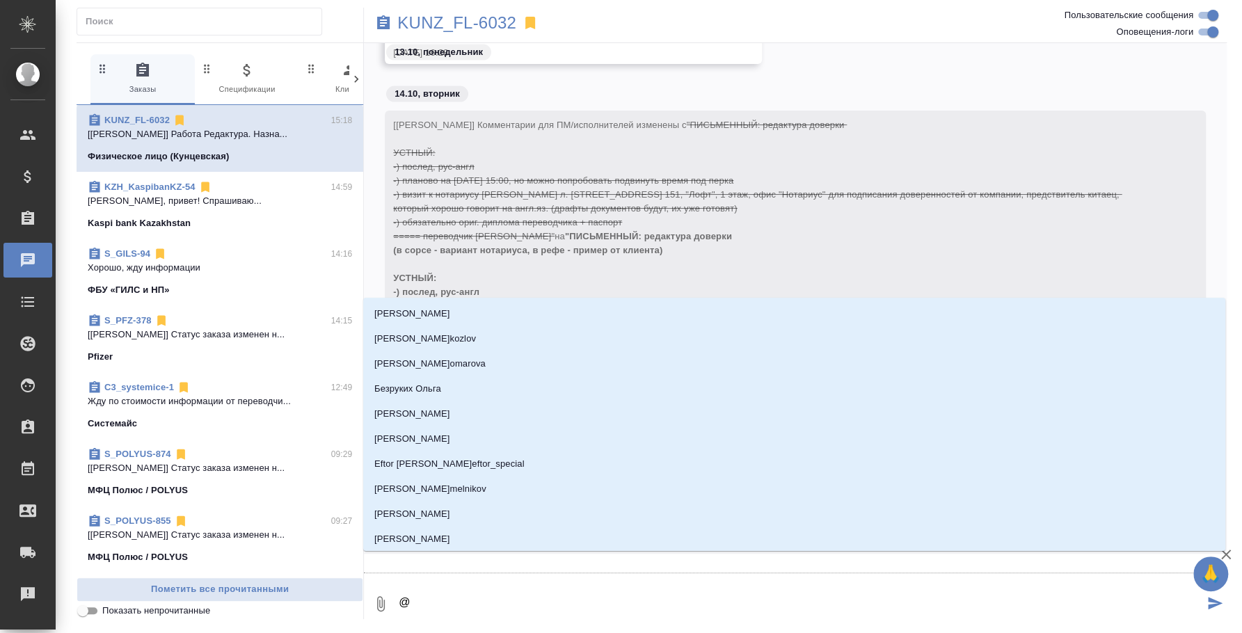
type textarea "@d"
type input "d"
type textarea "@"
type textarea "@в"
type input "в"
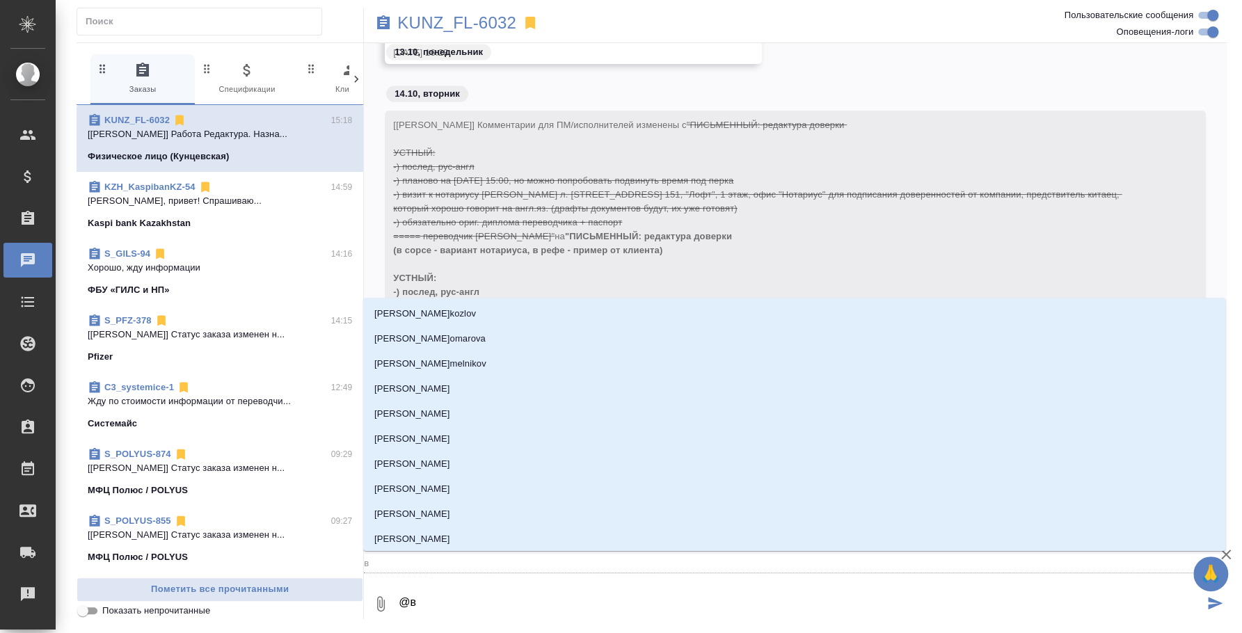
type textarea "@ве"
type input "ве"
type textarea "@вес"
type input "вес"
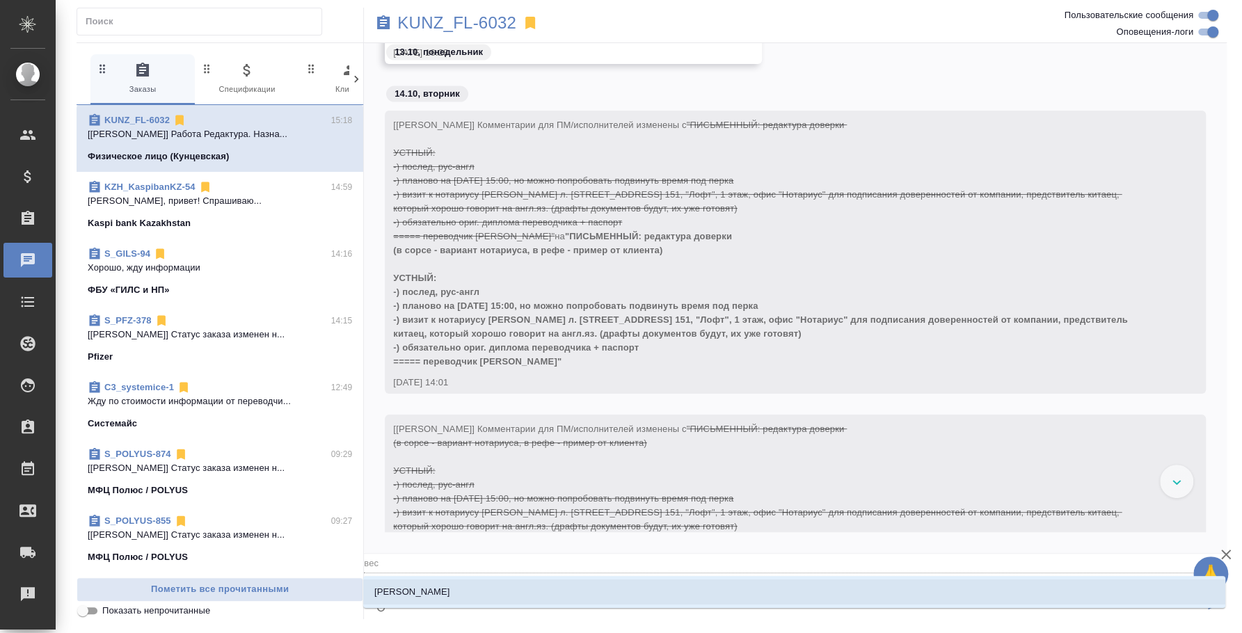
type textarea "@весе"
type input "весе"
click at [635, 597] on li "Веселова Юлия" at bounding box center [794, 592] width 862 height 25
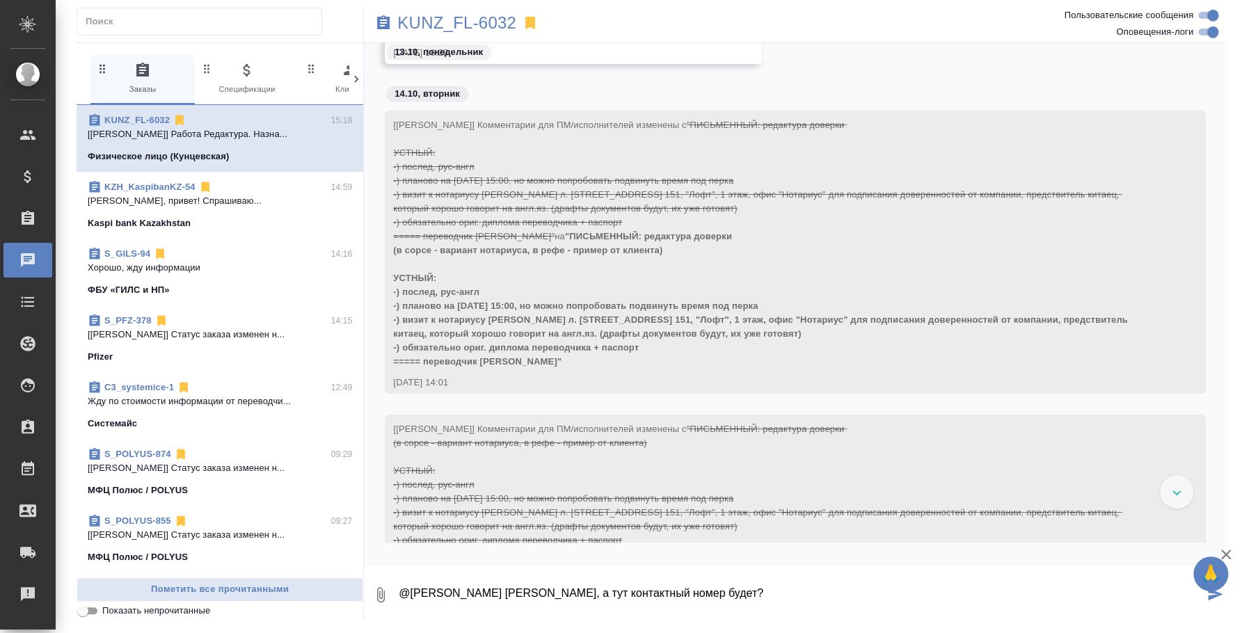
type textarea "@Веселова Юлия Юля, а тут контактный номер будет?"
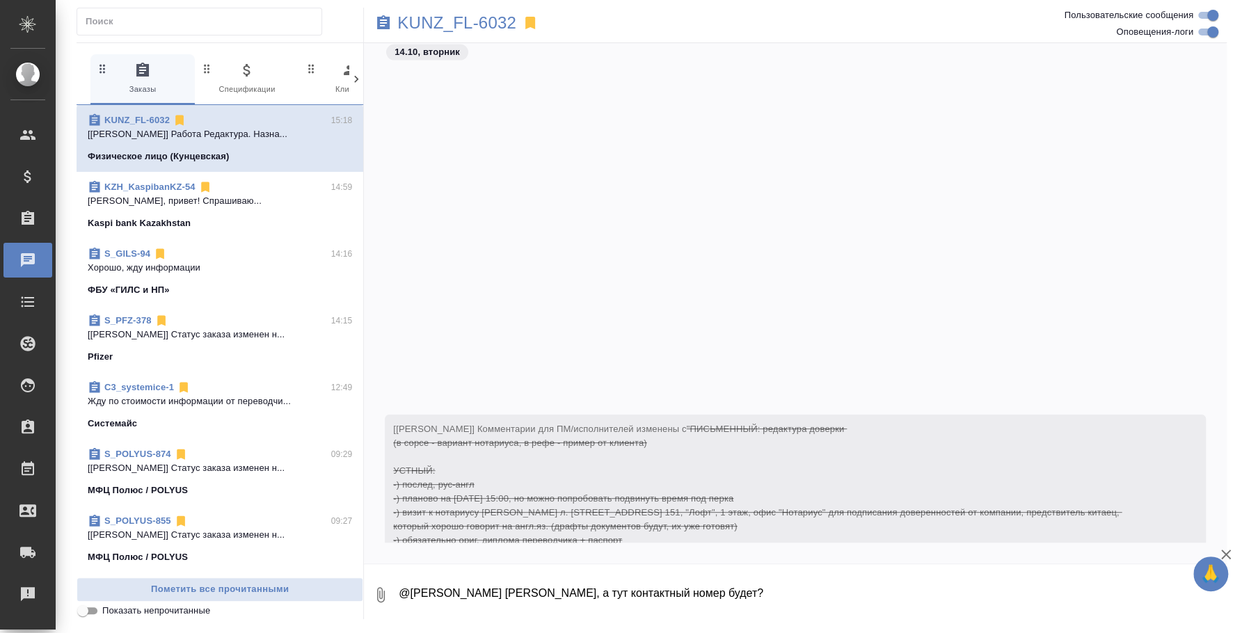
scroll to position [2615, 0]
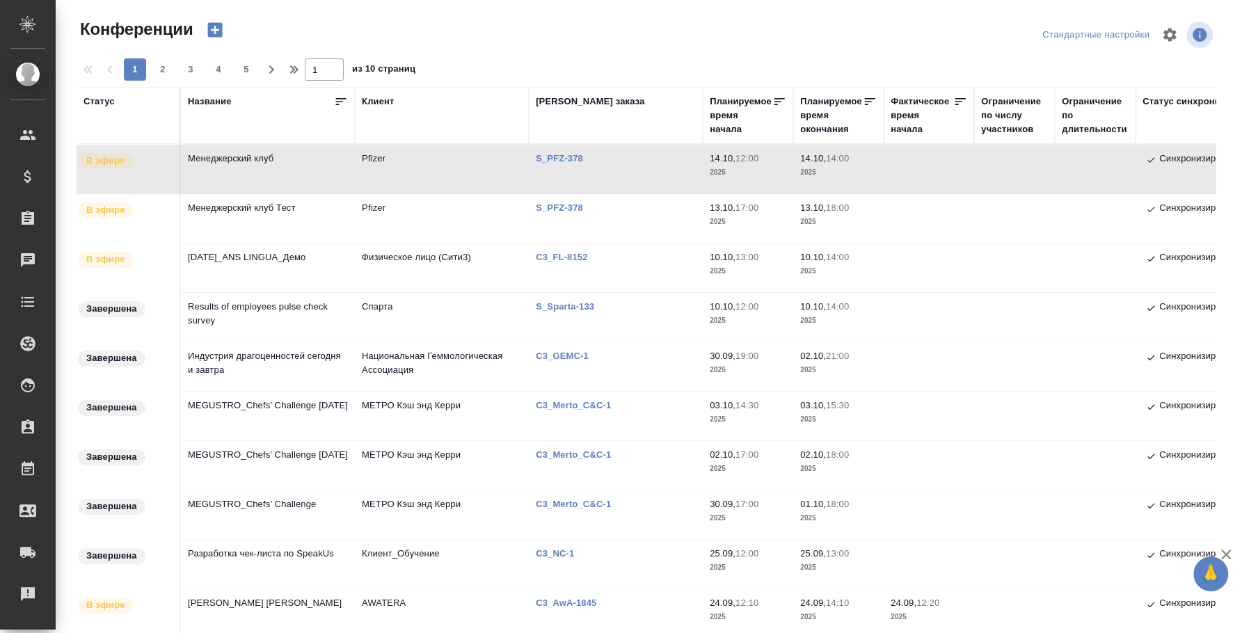
click at [578, 160] on p "S_PFZ-378" at bounding box center [565, 158] width 58 height 10
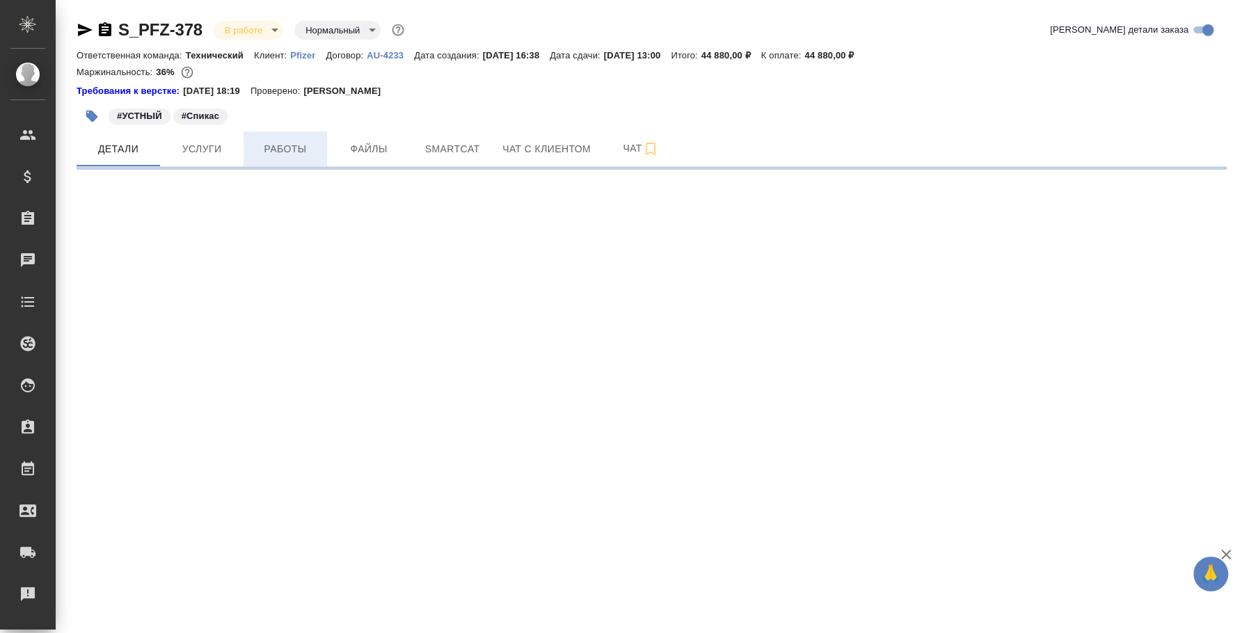
select select "RU"
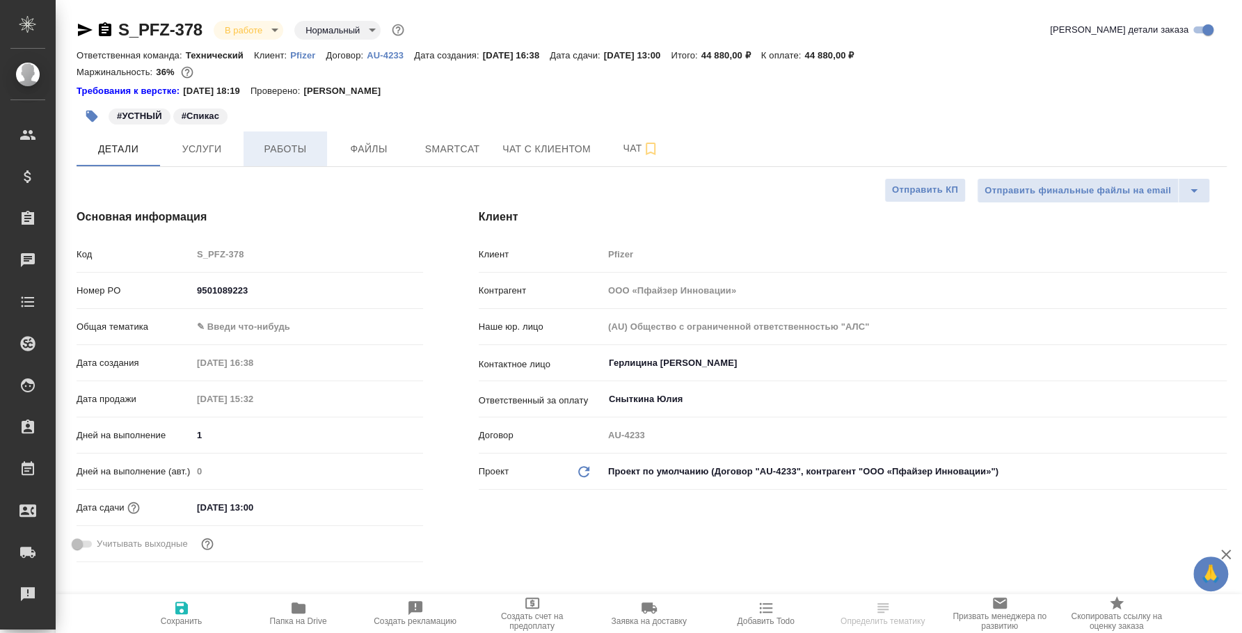
type textarea "x"
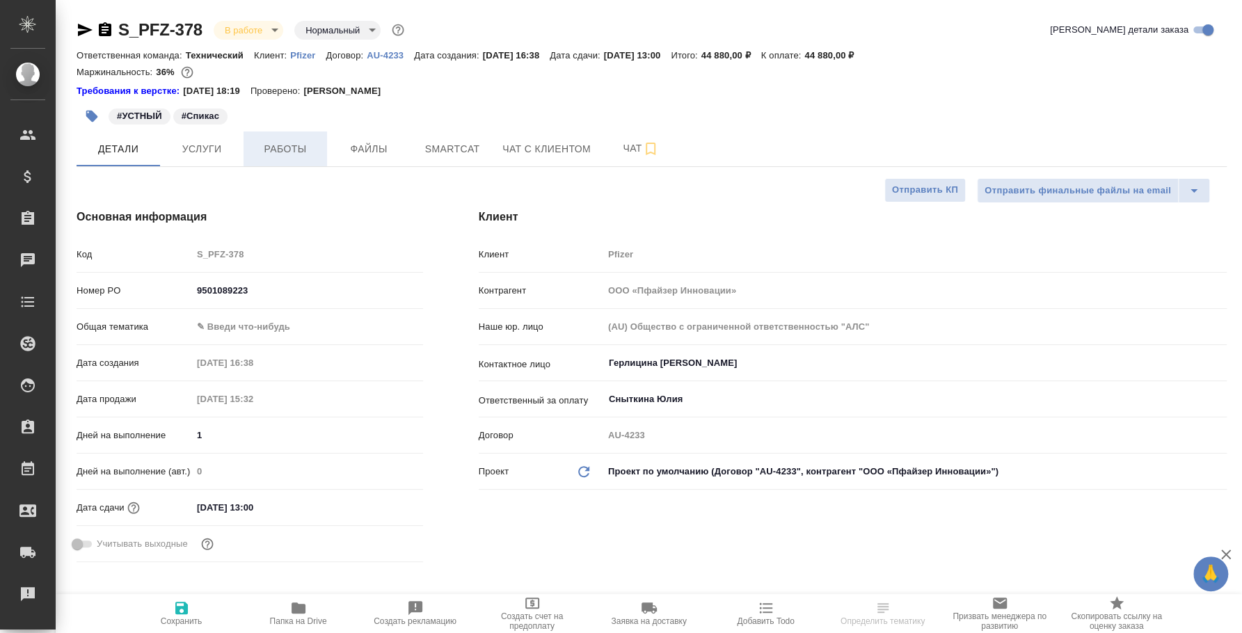
type textarea "x"
type input "[PERSON_NAME]"
type input "Переверзева Анна a.pereverzeva"
click at [269, 152] on span "Работы" at bounding box center [285, 149] width 67 height 17
type textarea "x"
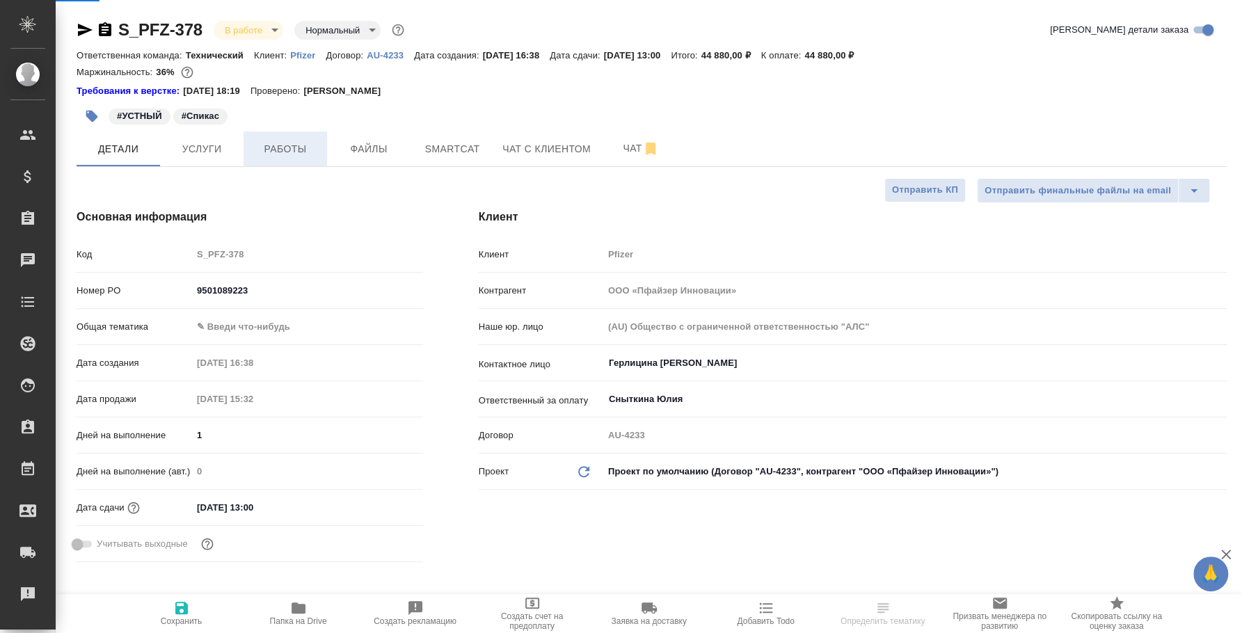
type textarea "x"
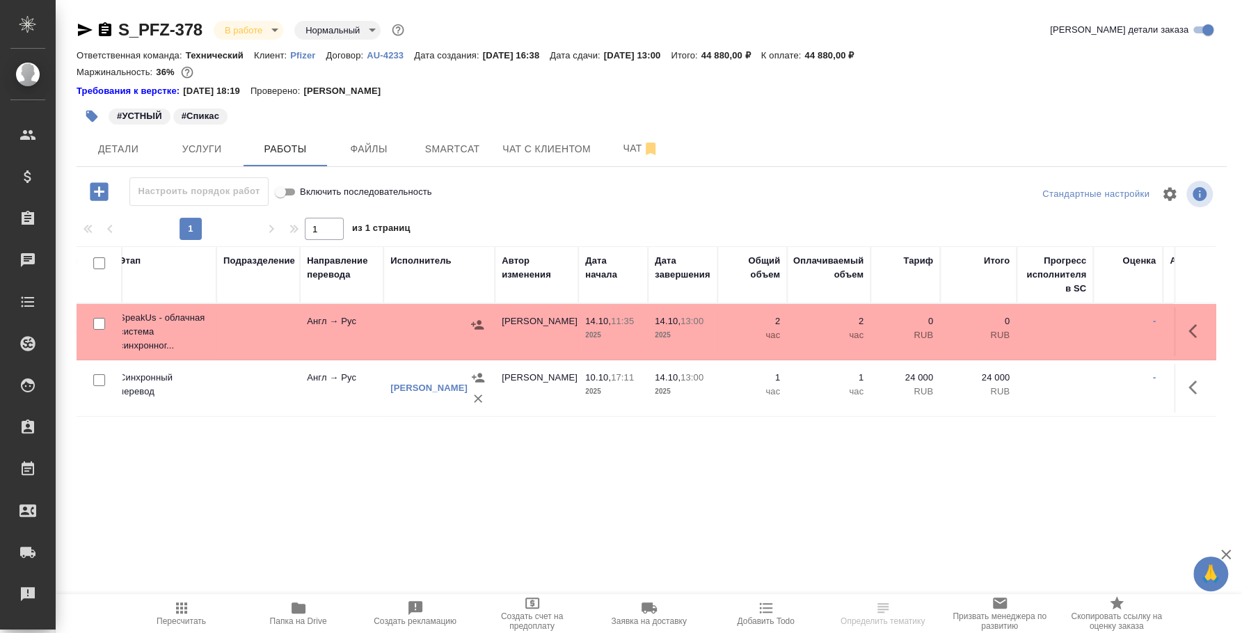
scroll to position [0, 353]
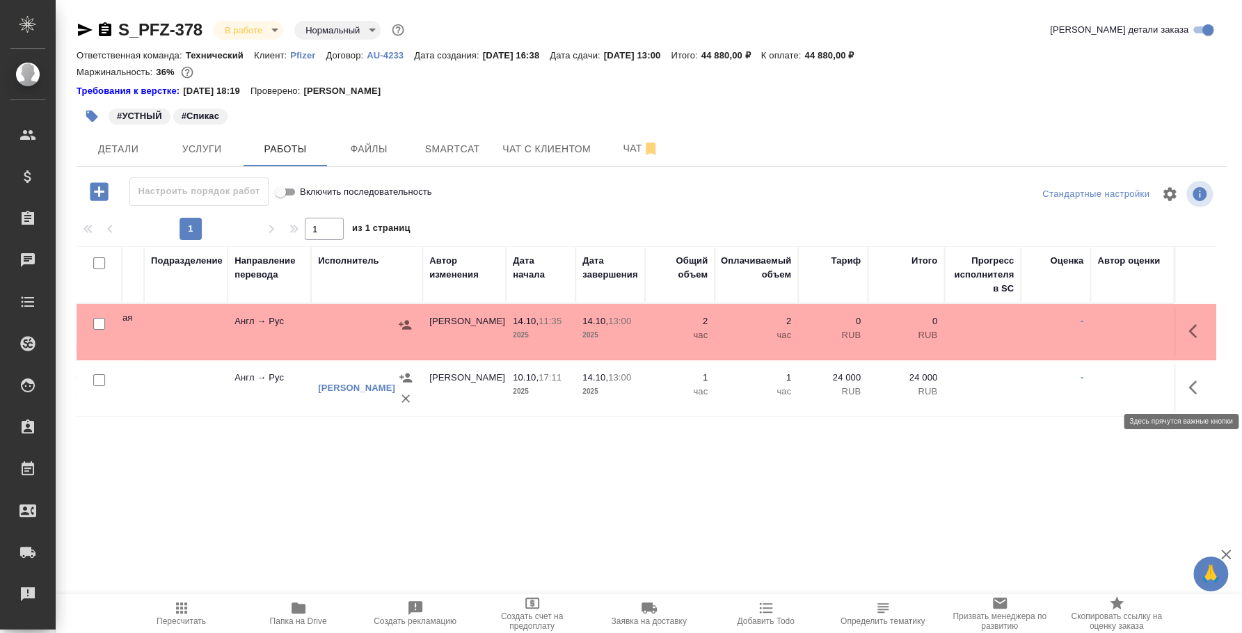
click at [1194, 381] on icon "button" at bounding box center [1192, 388] width 8 height 14
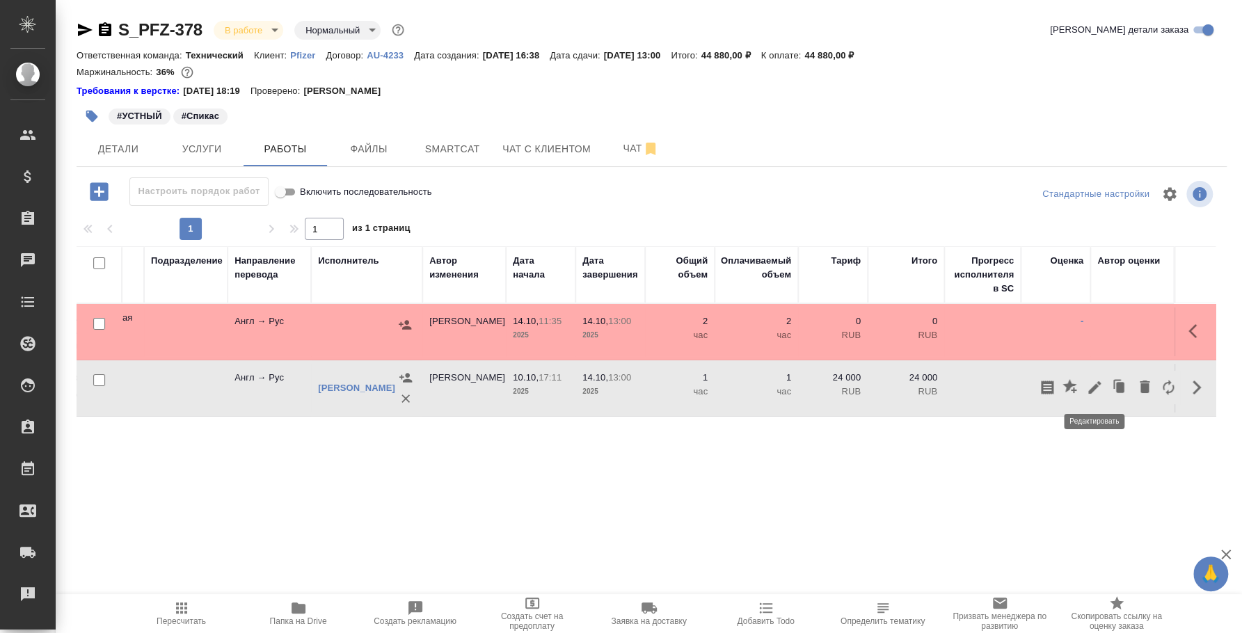
click at [1095, 388] on icon "button" at bounding box center [1094, 387] width 13 height 13
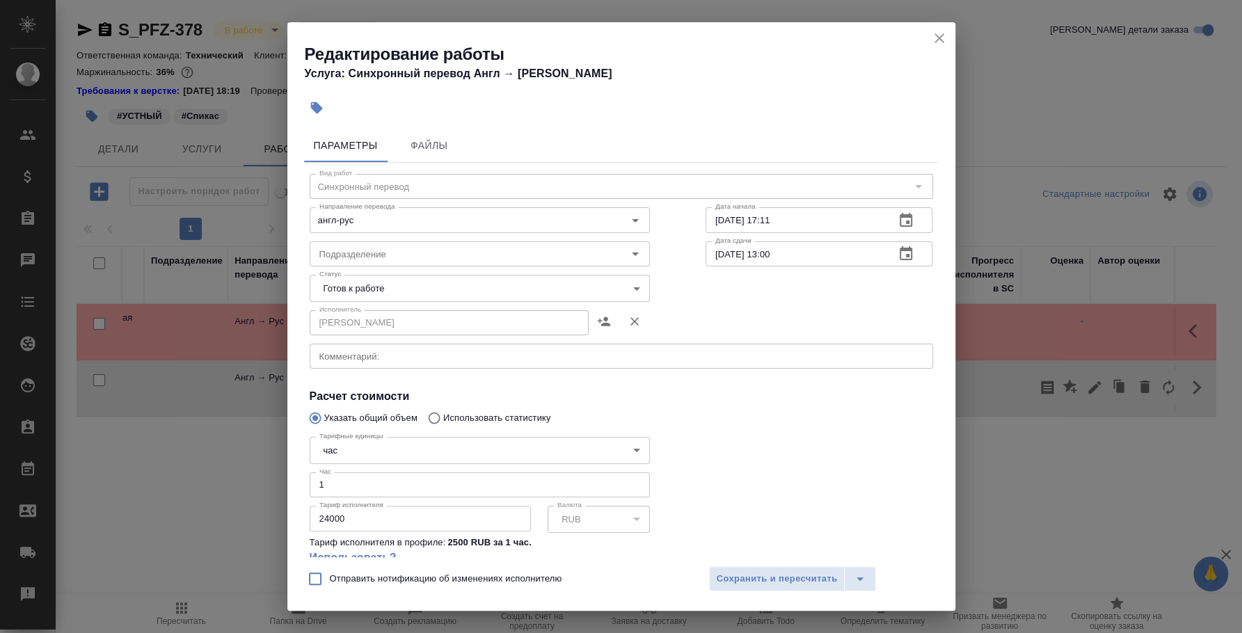
click at [324, 482] on input "1" at bounding box center [480, 484] width 340 height 25
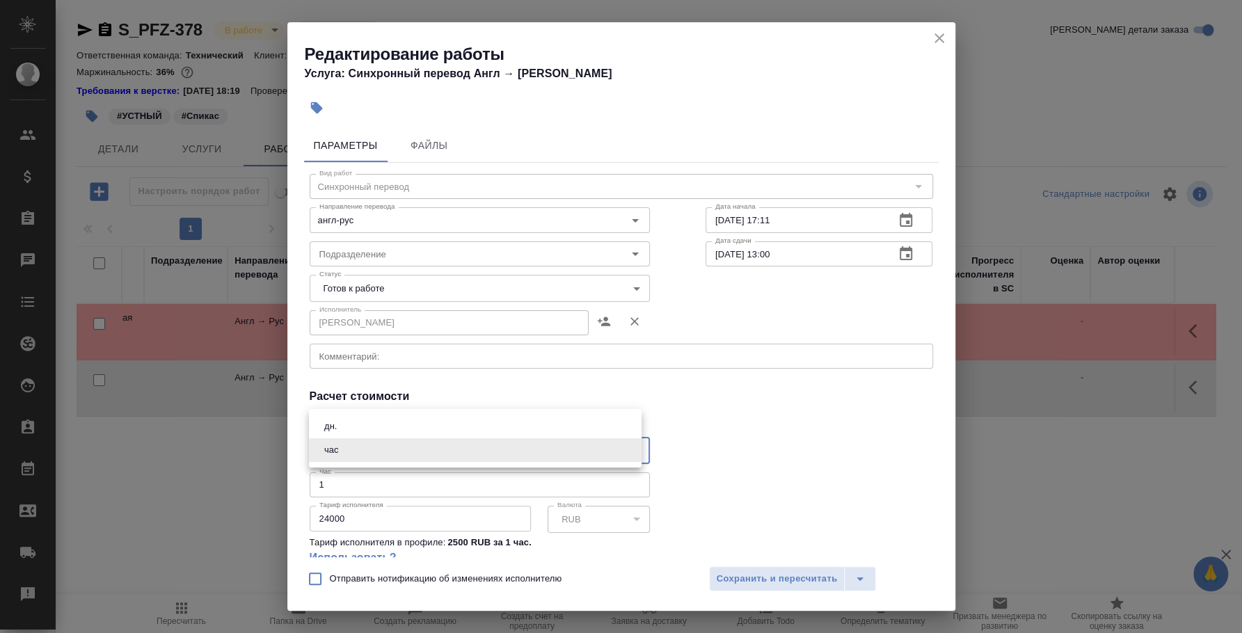
click at [621, 453] on body "🙏 .cls-1 fill:#fff; AWATERA Fedotova Irina Клиенты Спецификации Заказы 0 Чаты T…" at bounding box center [621, 316] width 1242 height 633
click at [498, 430] on li "дн." at bounding box center [475, 427] width 333 height 24
type input "5a8b1489cc6b4906c91bfd8a"
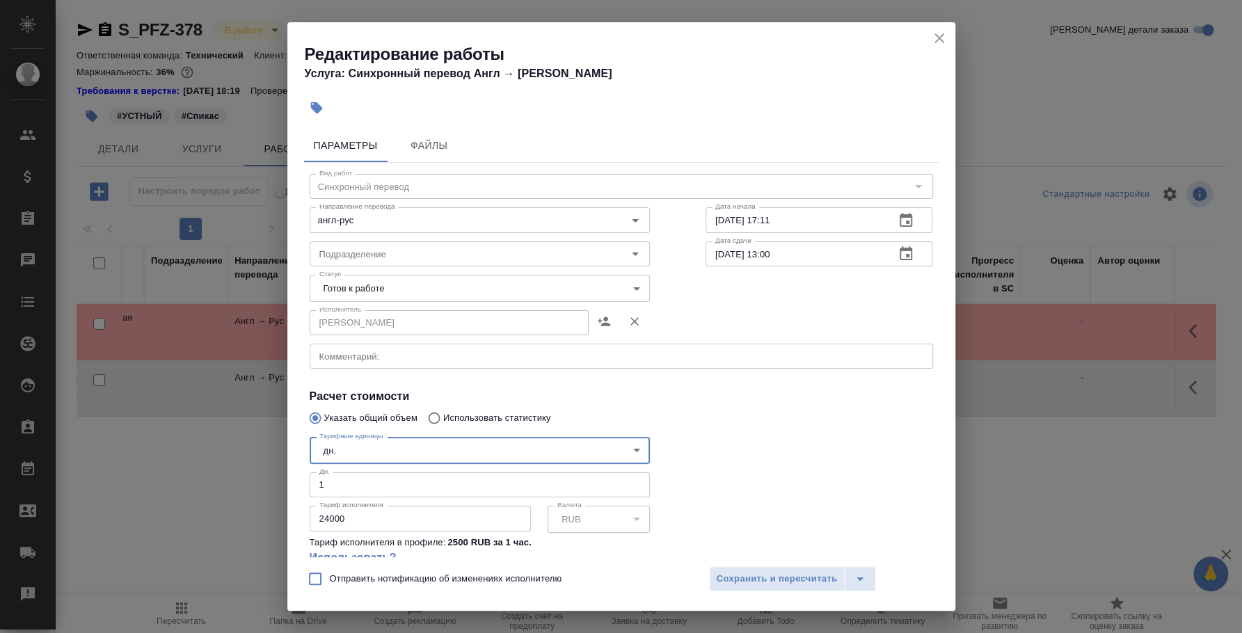
click at [761, 419] on div at bounding box center [819, 507] width 283 height 207
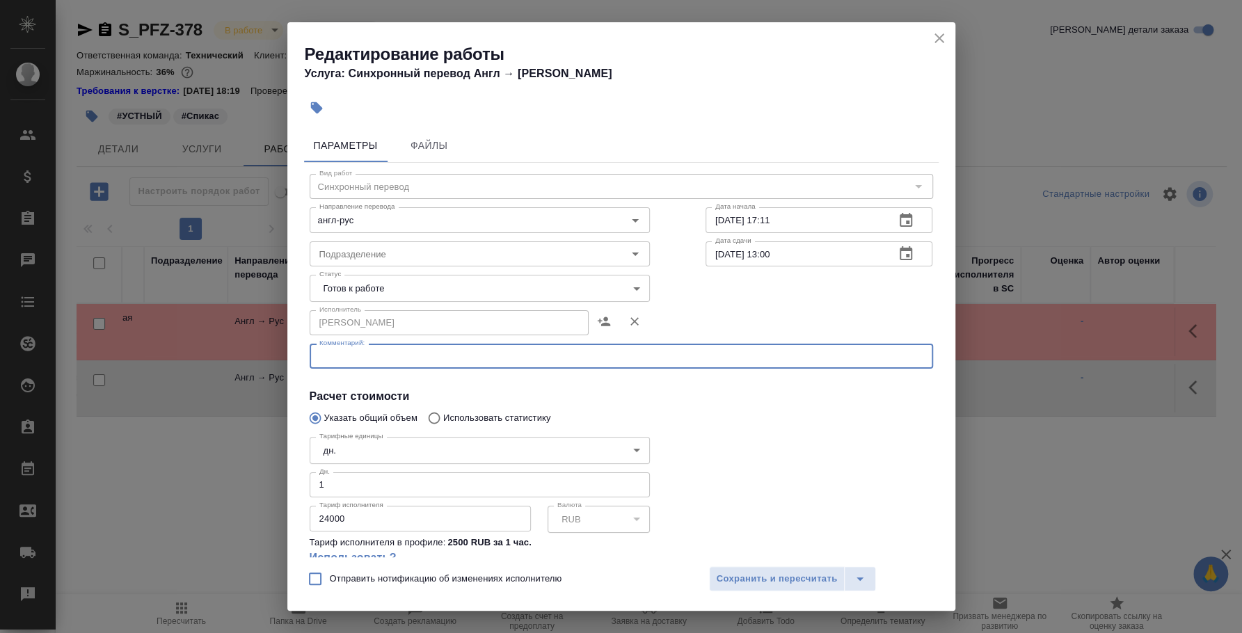
click at [458, 360] on textarea at bounding box center [621, 356] width 604 height 10
type textarea "К"
type textarea "С"
type textarea "Мы оплачиваем переводчику такую сумму, которую он запросил у клиента, клиент до…"
click at [580, 285] on body "🙏 .cls-1 fill:#fff; AWATERA Fedotova Irina Клиенты Спецификации Заказы 0 Чаты T…" at bounding box center [621, 316] width 1242 height 633
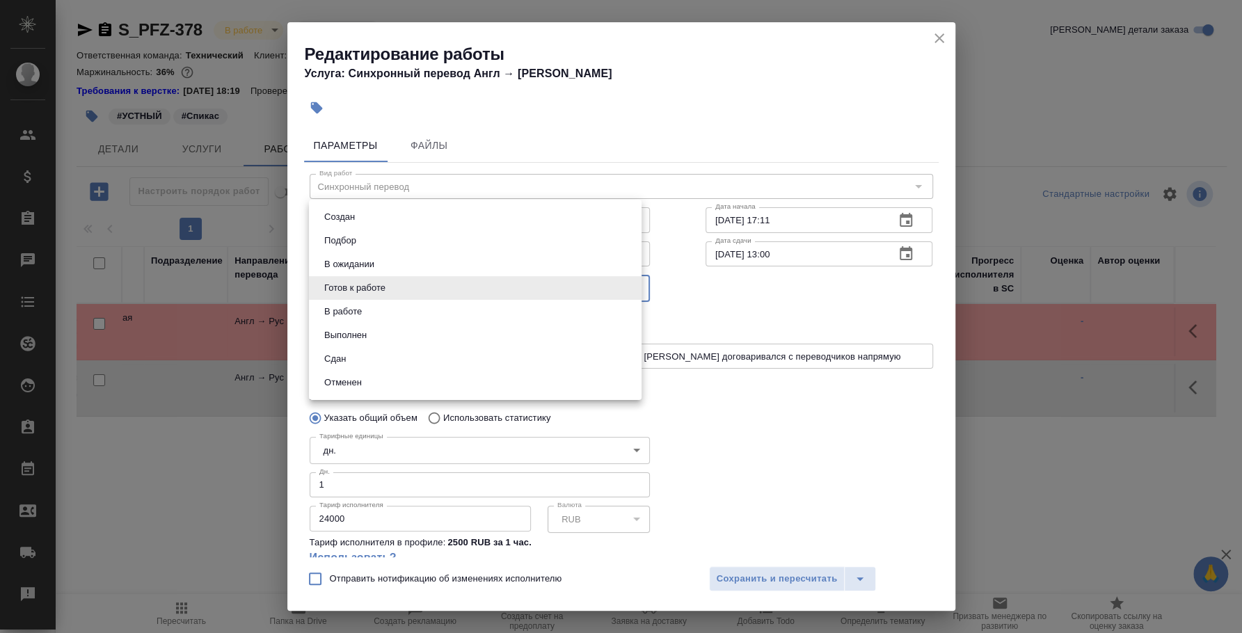
click at [434, 360] on li "Сдан" at bounding box center [475, 359] width 333 height 24
type input "closed"
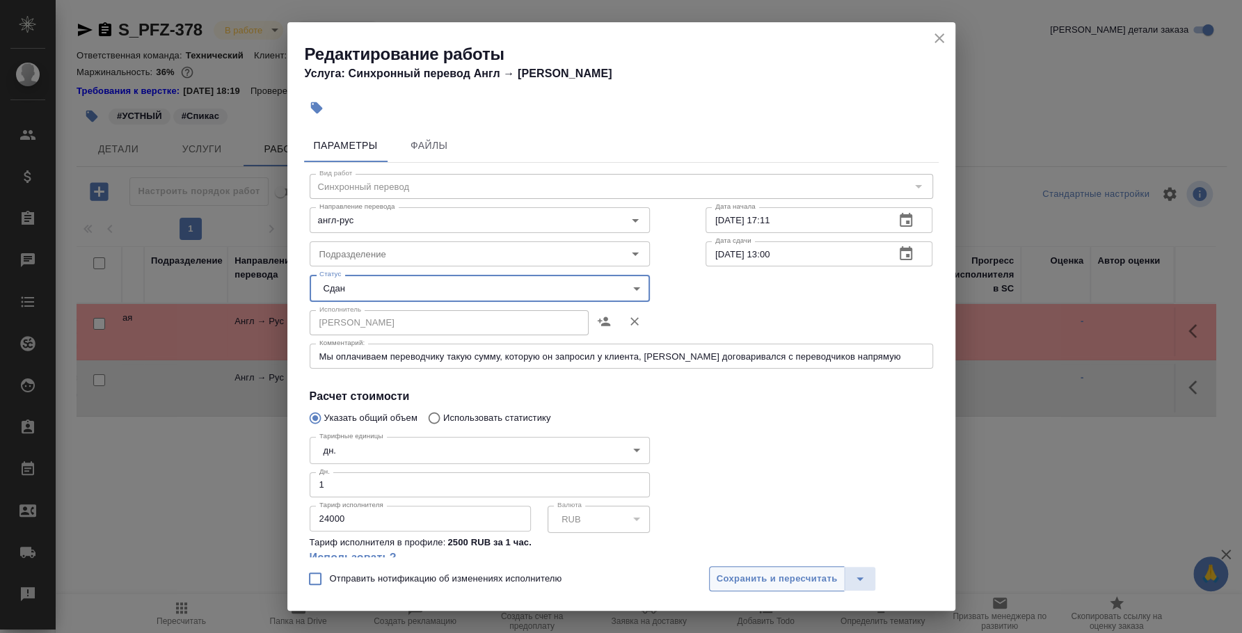
click at [776, 576] on span "Сохранить и пересчитать" at bounding box center [777, 579] width 121 height 16
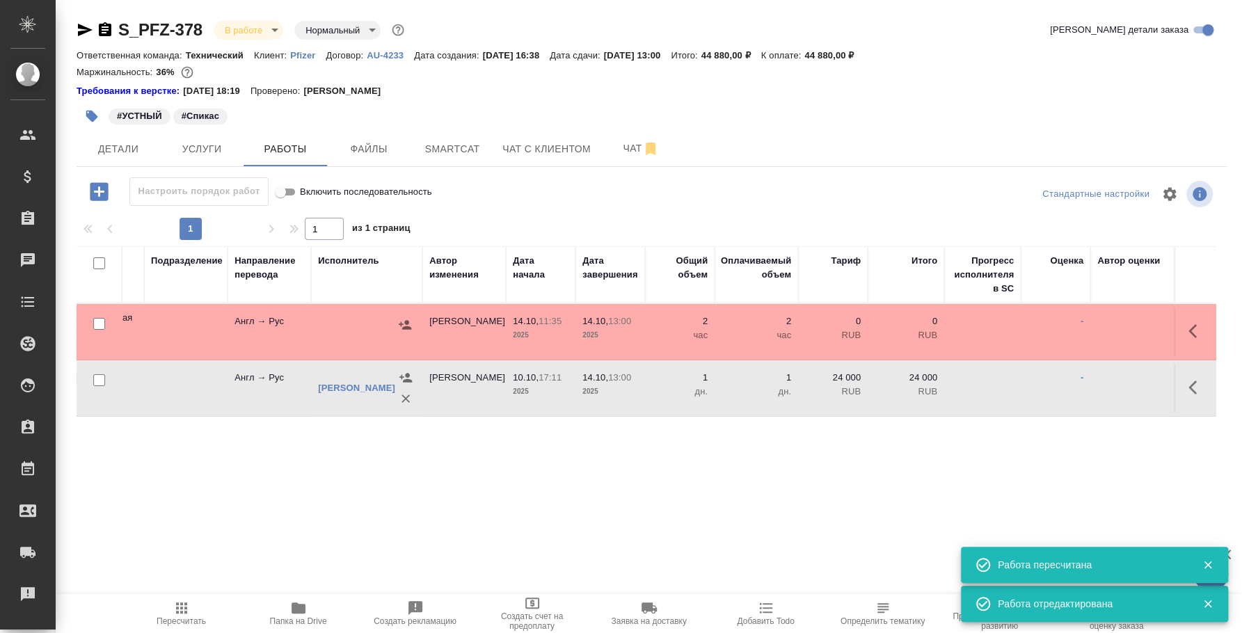
scroll to position [0, 0]
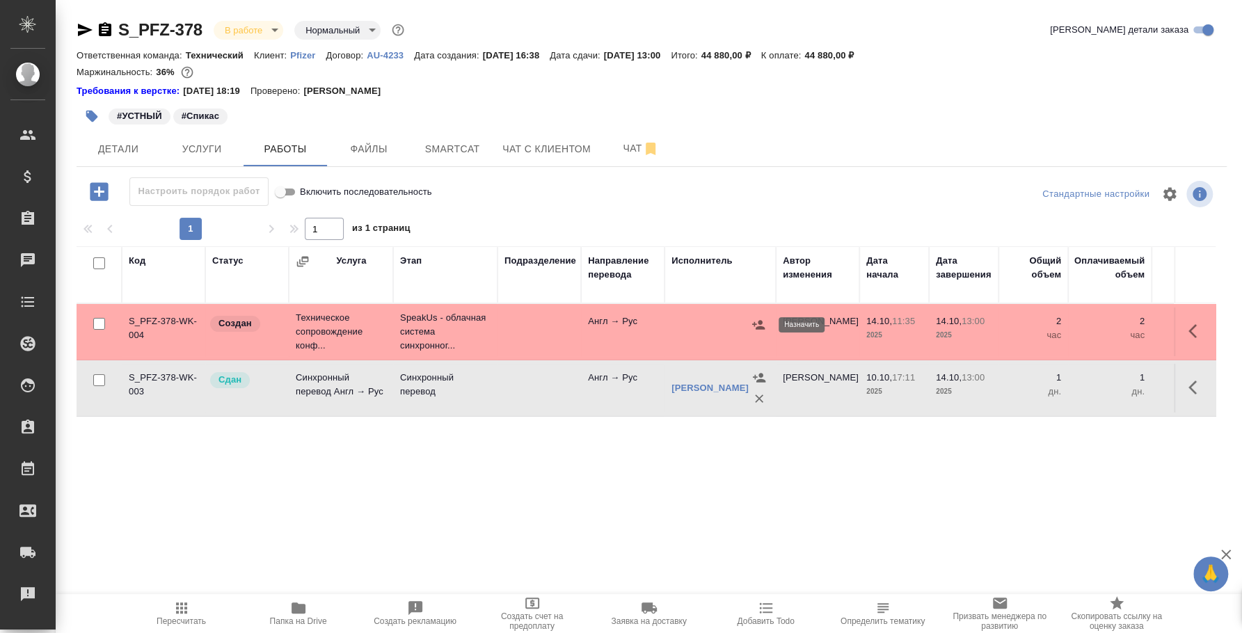
click at [759, 324] on icon "button" at bounding box center [758, 325] width 14 height 14
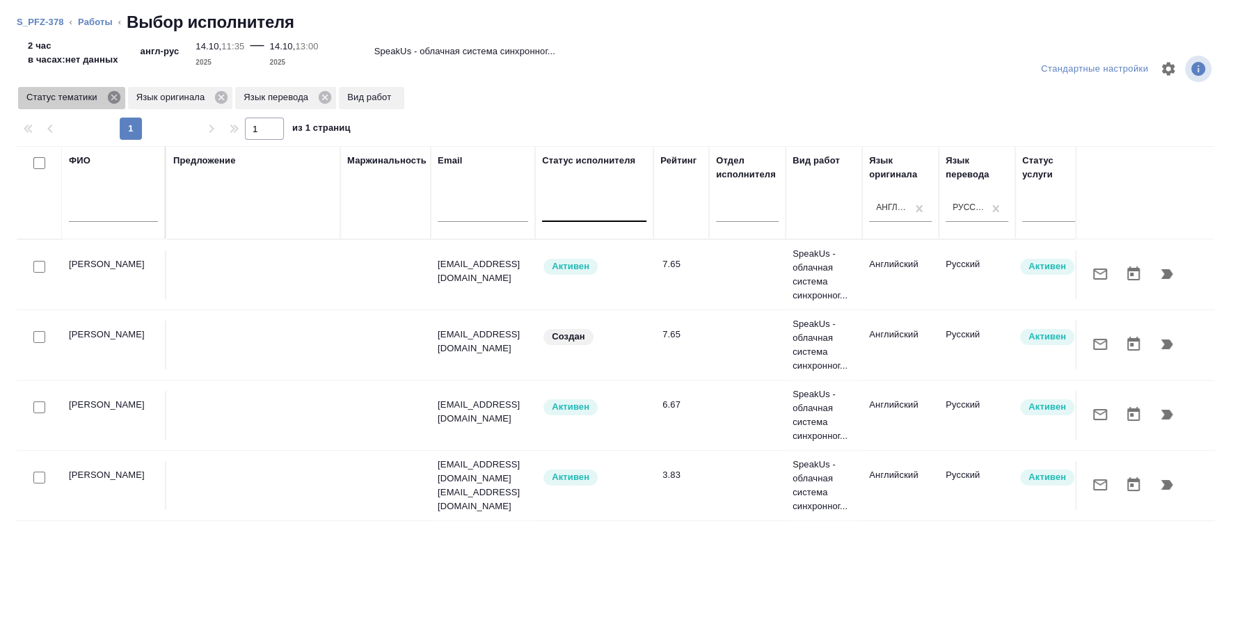
click at [113, 96] on icon at bounding box center [113, 97] width 15 height 15
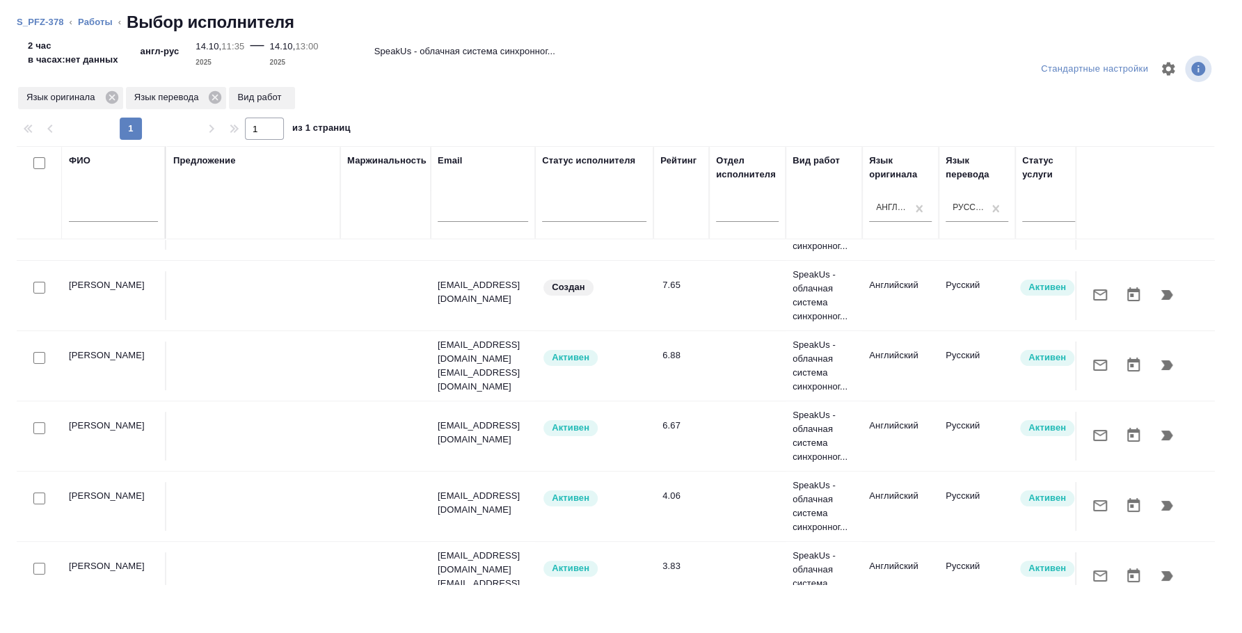
scroll to position [90, 0]
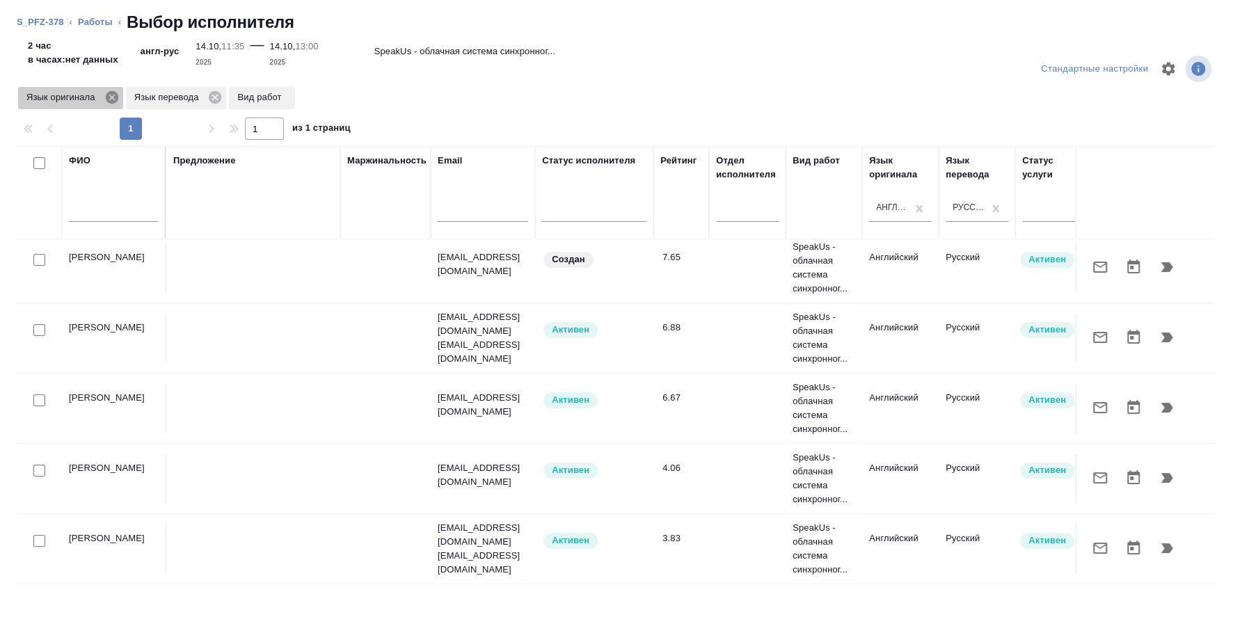
click at [110, 93] on icon at bounding box center [111, 97] width 13 height 13
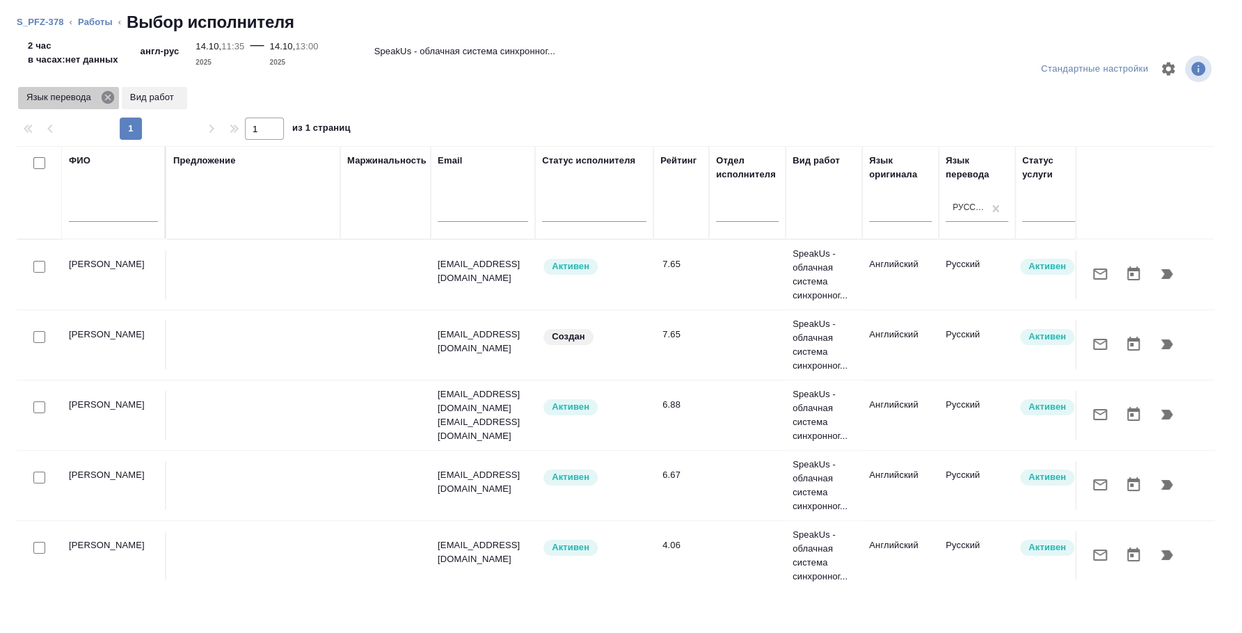
click at [104, 97] on icon at bounding box center [108, 97] width 13 height 13
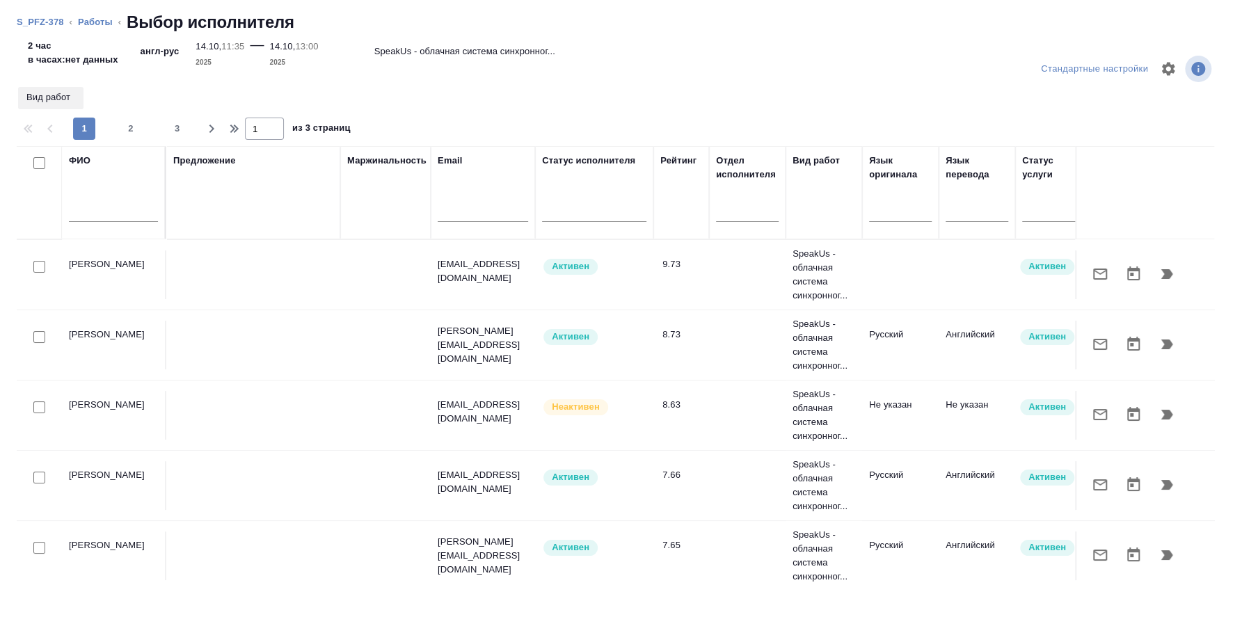
click at [104, 212] on input "text" at bounding box center [113, 213] width 89 height 17
click at [44, 542] on input "checkbox" at bounding box center [39, 548] width 12 height 12
checkbox input "true"
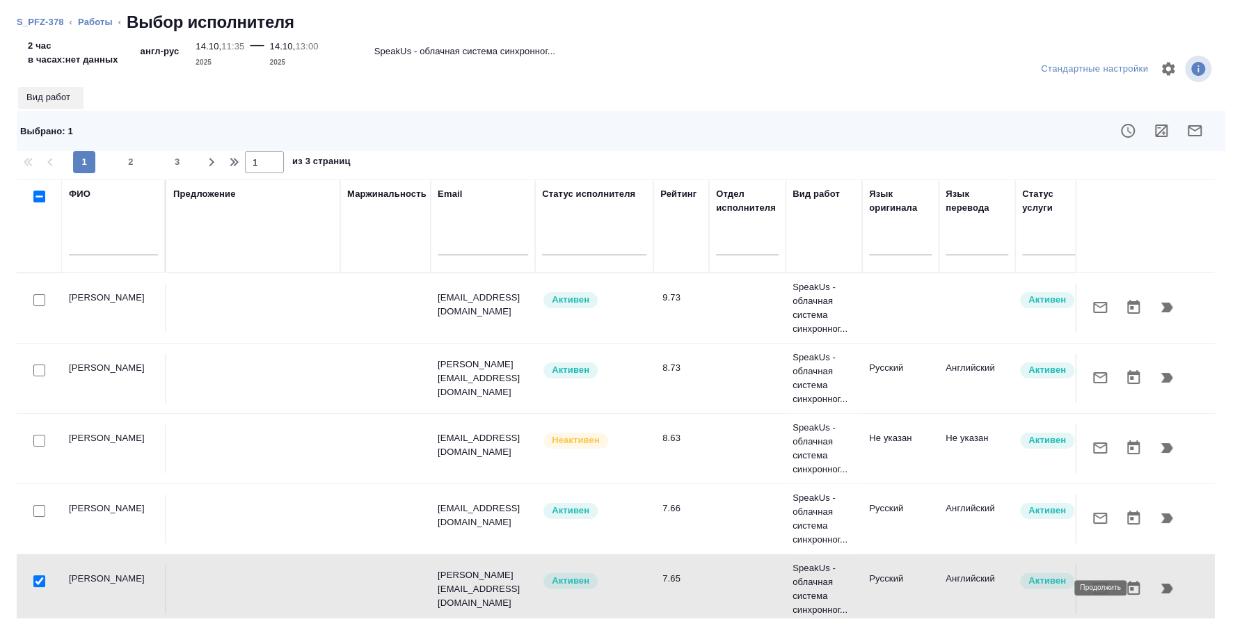
click at [1161, 584] on icon "button" at bounding box center [1167, 589] width 12 height 10
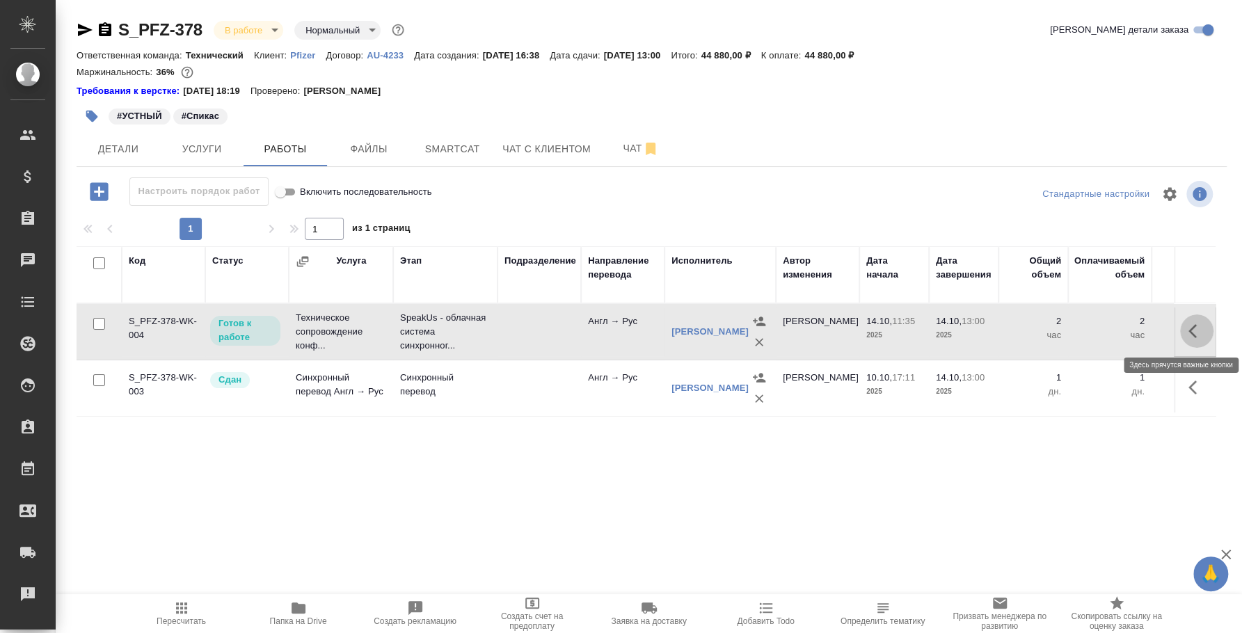
click at [1197, 325] on icon "button" at bounding box center [1196, 331] width 17 height 17
click at [1097, 333] on icon "button" at bounding box center [1094, 331] width 17 height 17
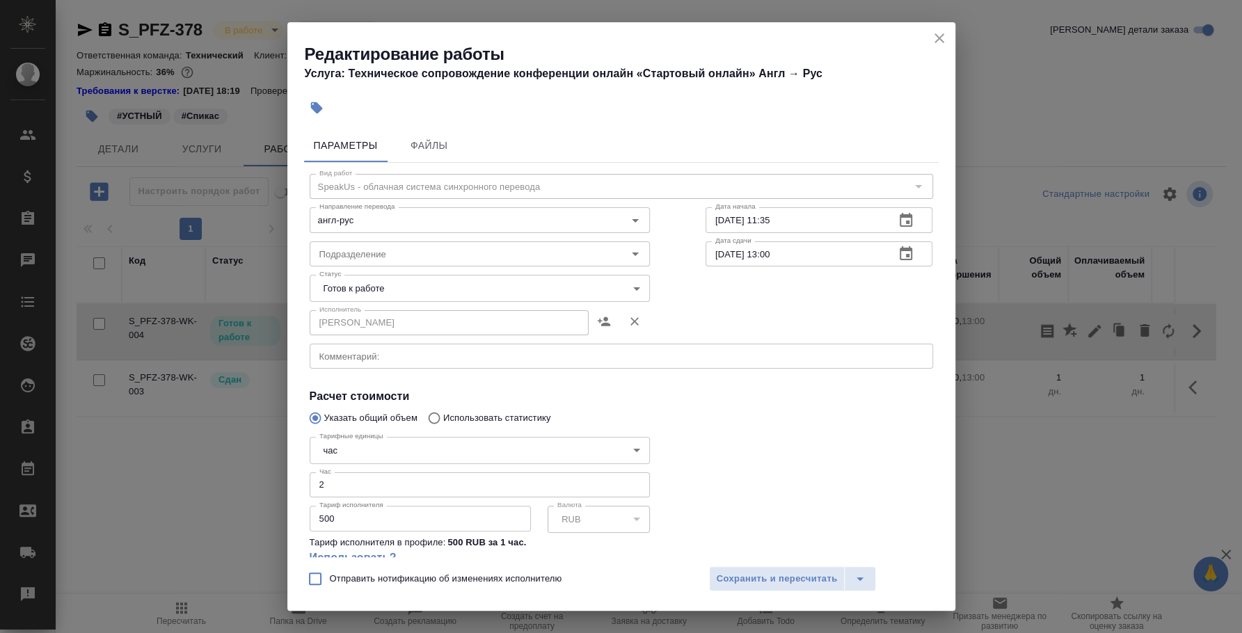
click at [567, 281] on body "🙏 .cls-1 fill:#fff; AWATERA Fedotova Irina Клиенты Спецификации Заказы 0 Чаты T…" at bounding box center [621, 316] width 1242 height 633
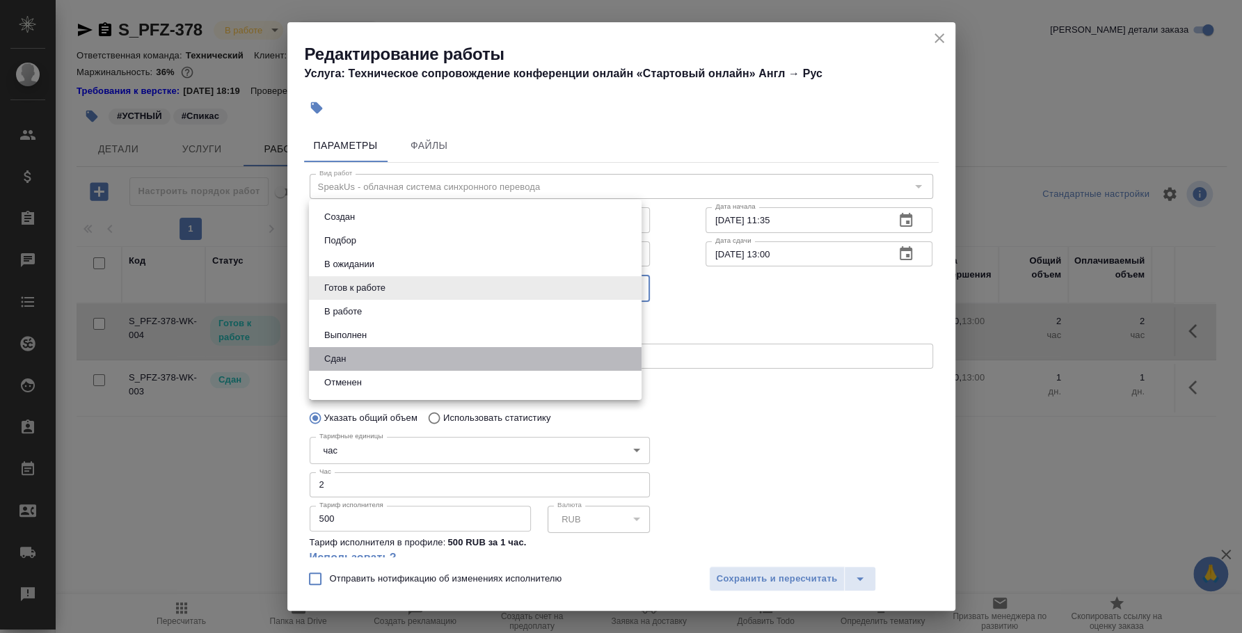
click at [504, 351] on li "Сдан" at bounding box center [475, 359] width 333 height 24
type input "closed"
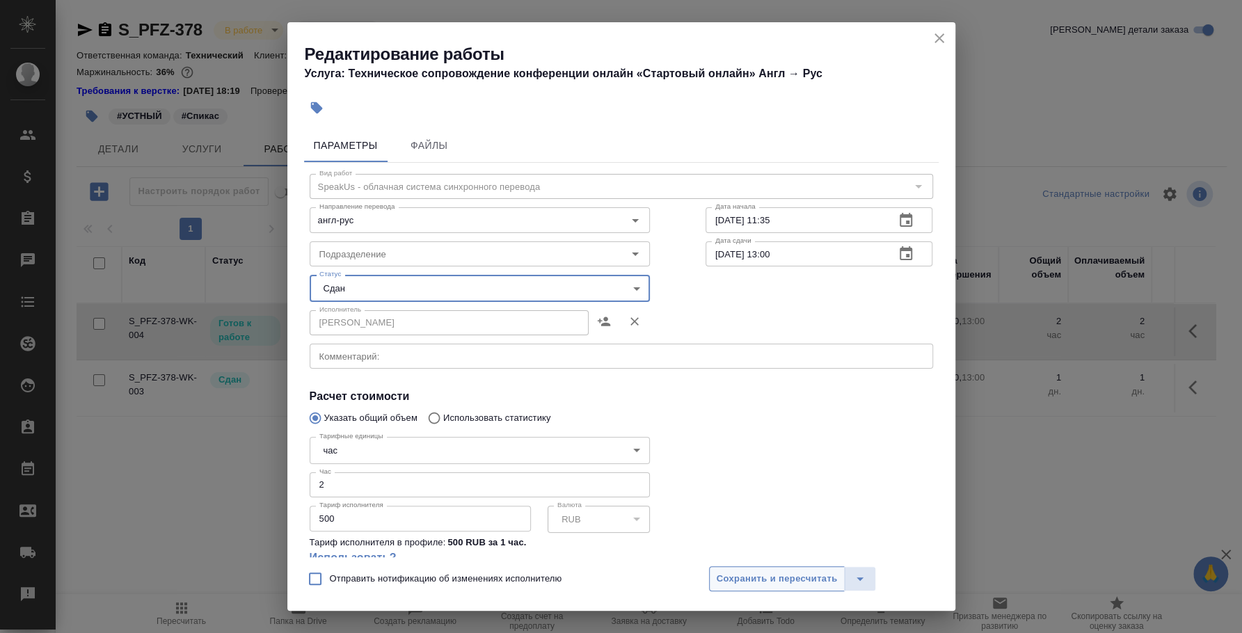
click at [781, 577] on span "Сохранить и пересчитать" at bounding box center [777, 579] width 121 height 16
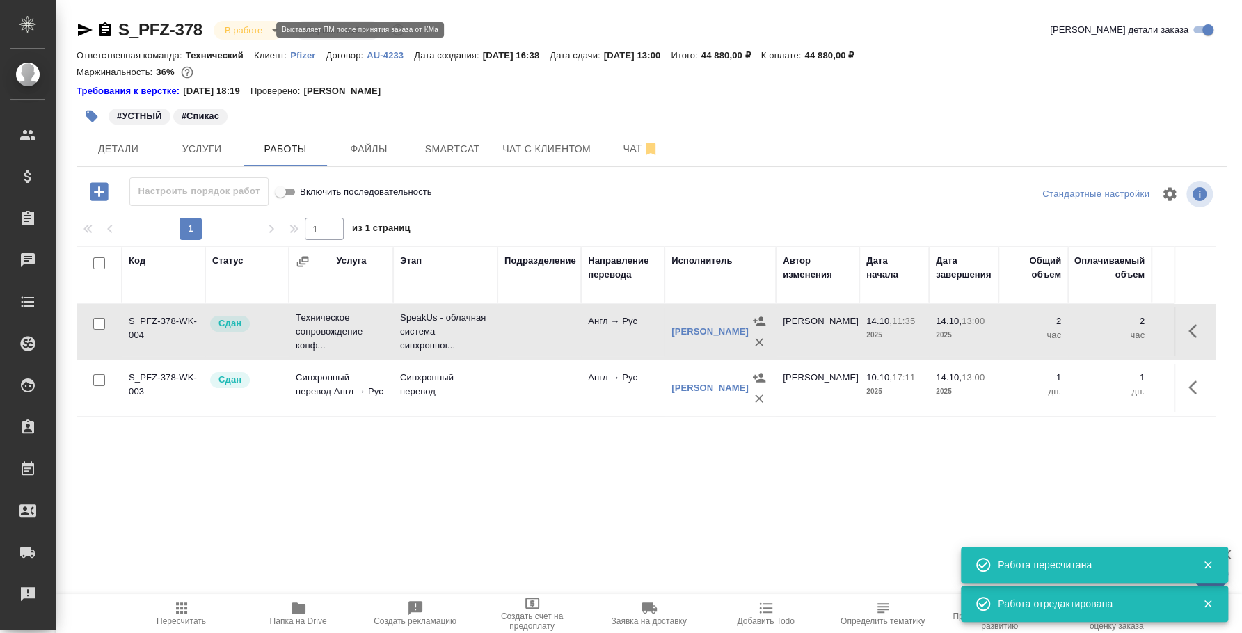
click at [264, 33] on body "🙏 .cls-1 fill:#fff; AWATERA Fedotova Irina Клиенты Спецификации Заказы 0 Чаты T…" at bounding box center [621, 316] width 1242 height 633
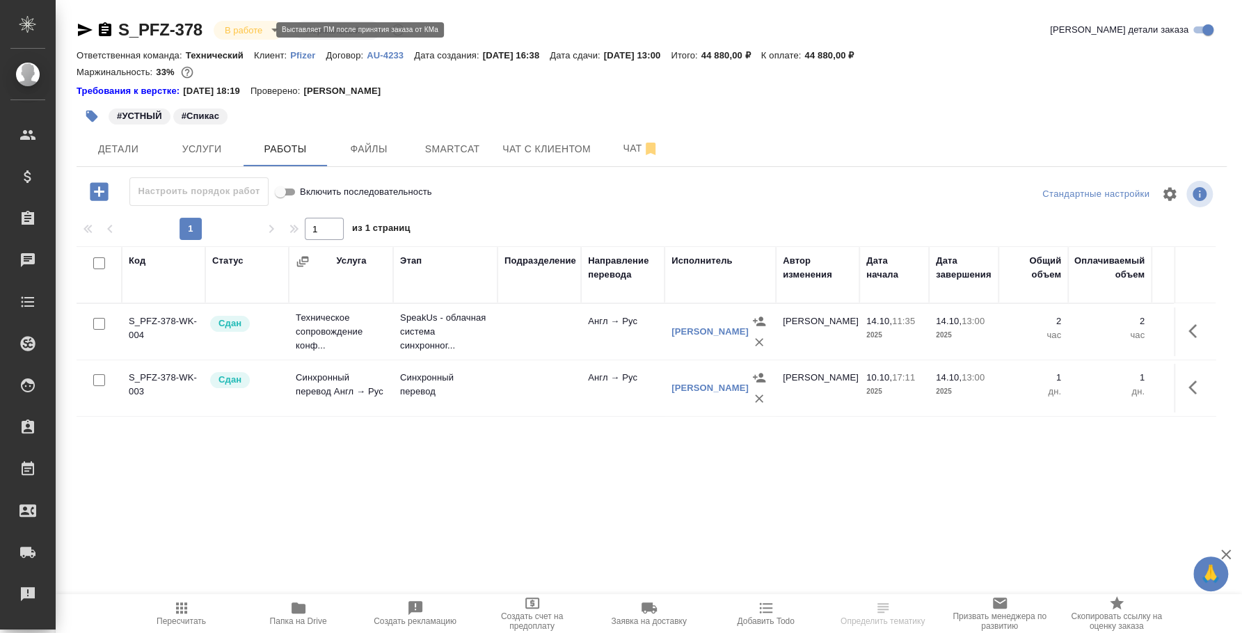
click at [258, 29] on body "🙏 .cls-1 fill:#fff; AWATERA [PERSON_NAME] Спецификации Заказы Чаты Todo Проекты…" at bounding box center [621, 316] width 1242 height 633
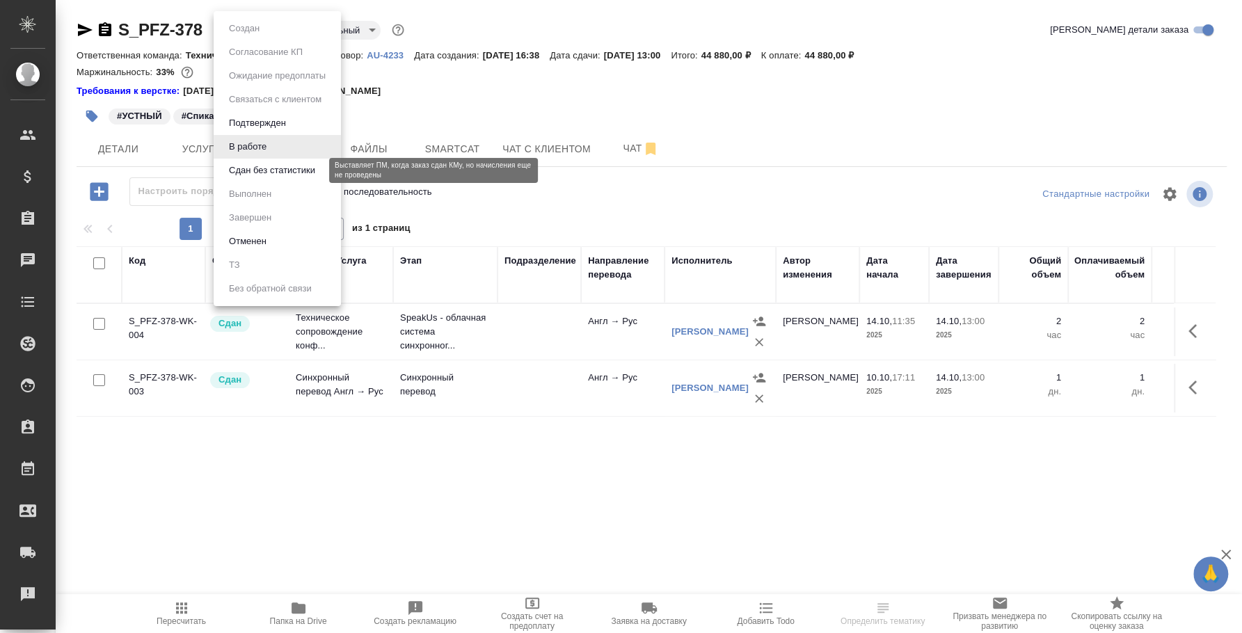
click at [261, 170] on button "Сдан без статистики" at bounding box center [272, 170] width 95 height 15
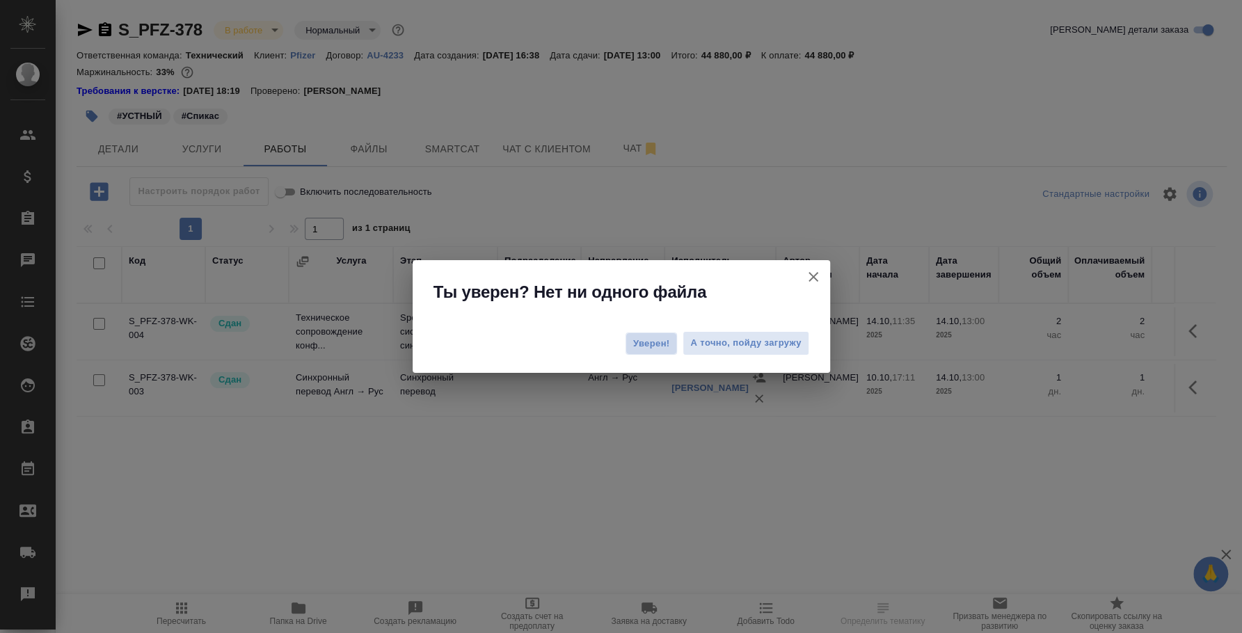
click at [663, 342] on span "Уверен!" at bounding box center [651, 344] width 37 height 14
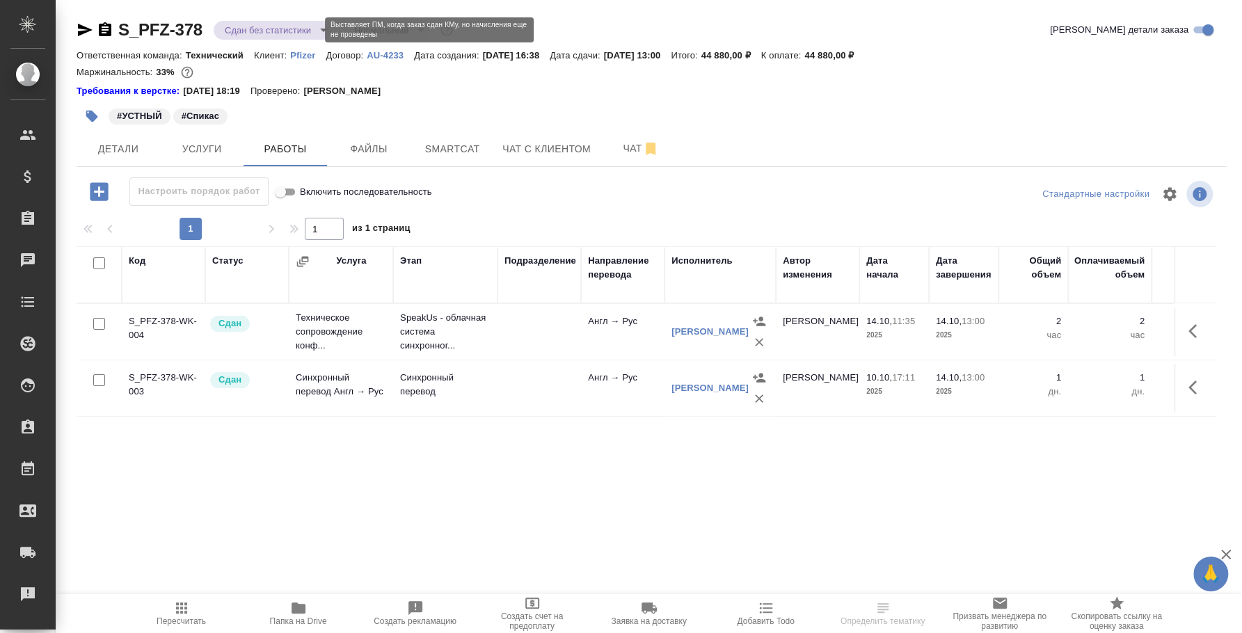
click at [274, 29] on body "🙏 .cls-1 fill:#fff; AWATERA [PERSON_NAME] Спецификации Заказы 0 Чаты Todo Проек…" at bounding box center [621, 316] width 1242 height 633
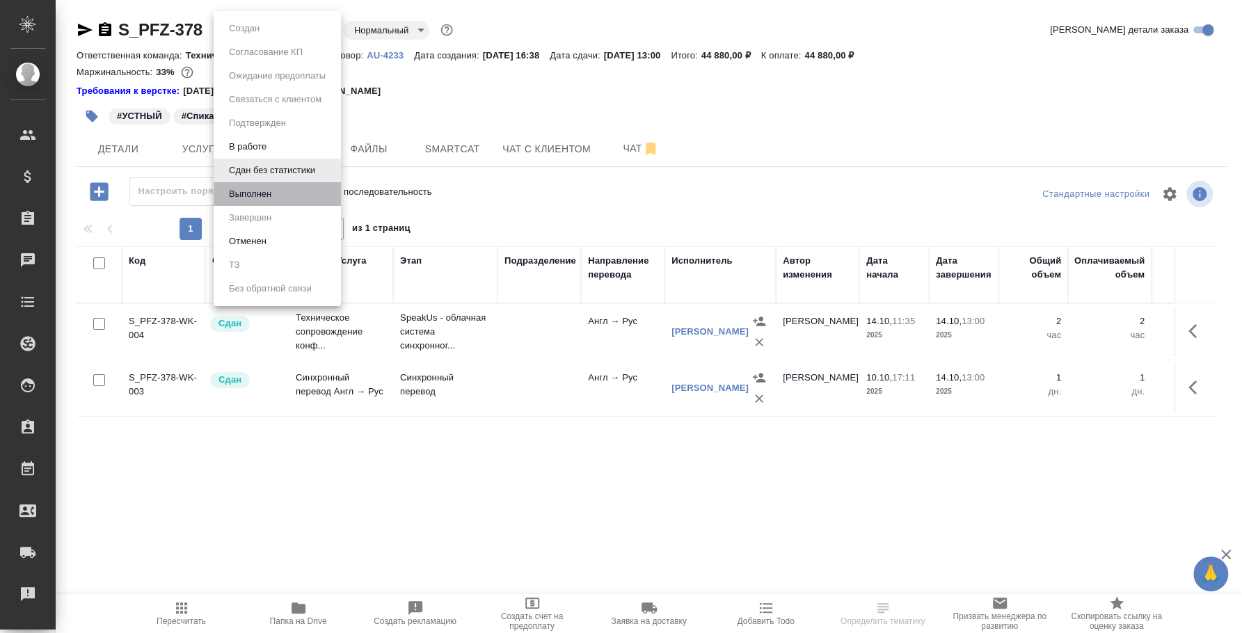
click at [258, 203] on li "Выполнен" at bounding box center [277, 194] width 127 height 24
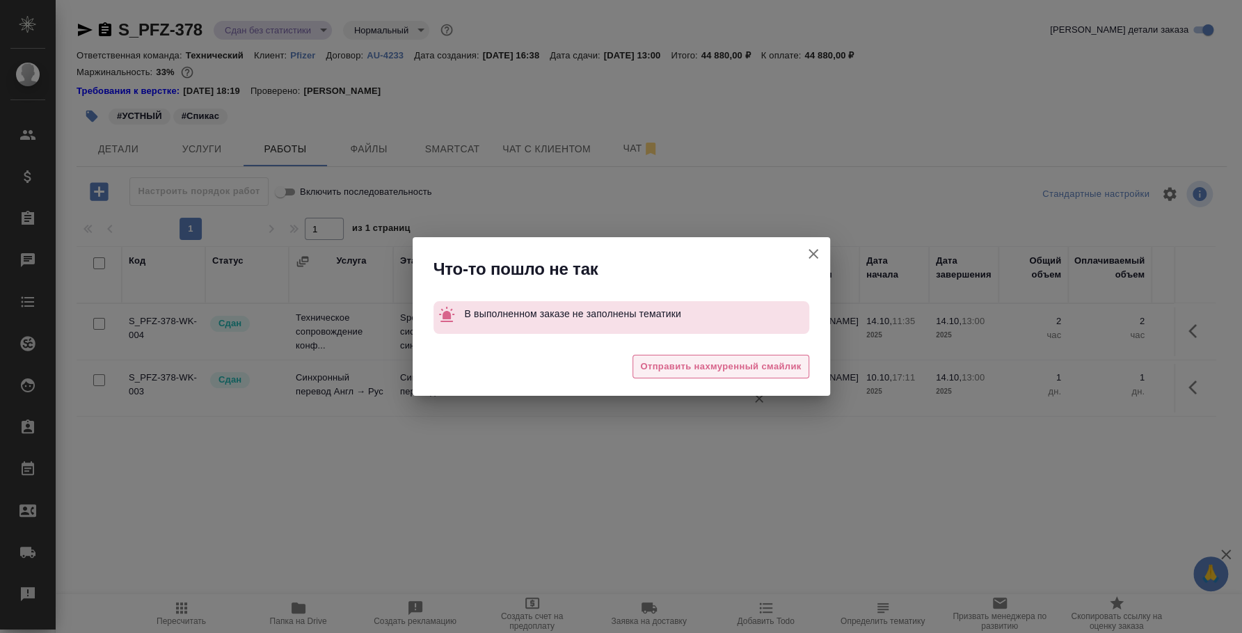
click at [745, 369] on span "Отправить нахмуренный смайлик" at bounding box center [720, 367] width 161 height 16
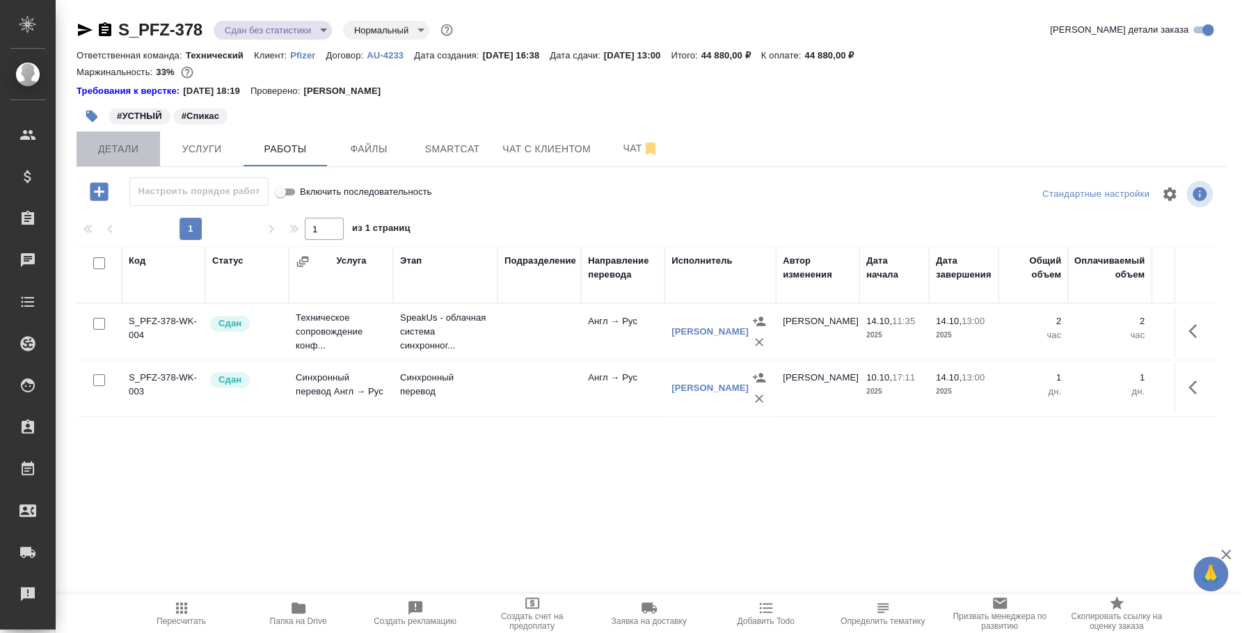
click at [126, 134] on button "Детали" at bounding box center [118, 149] width 83 height 35
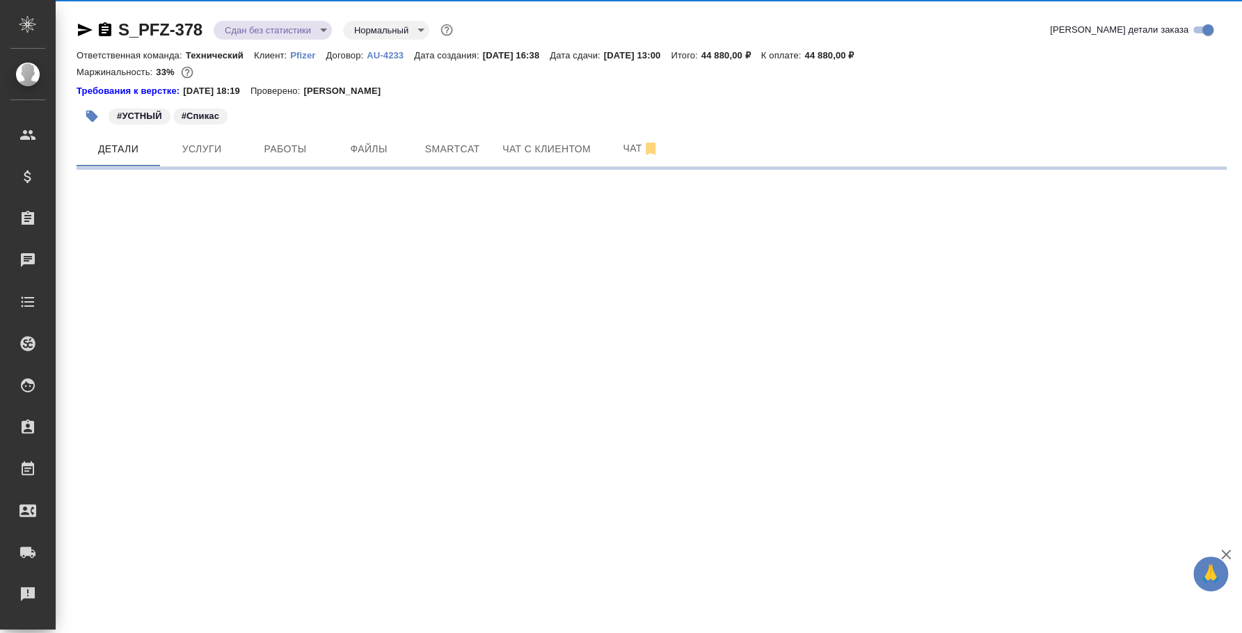
select select "RU"
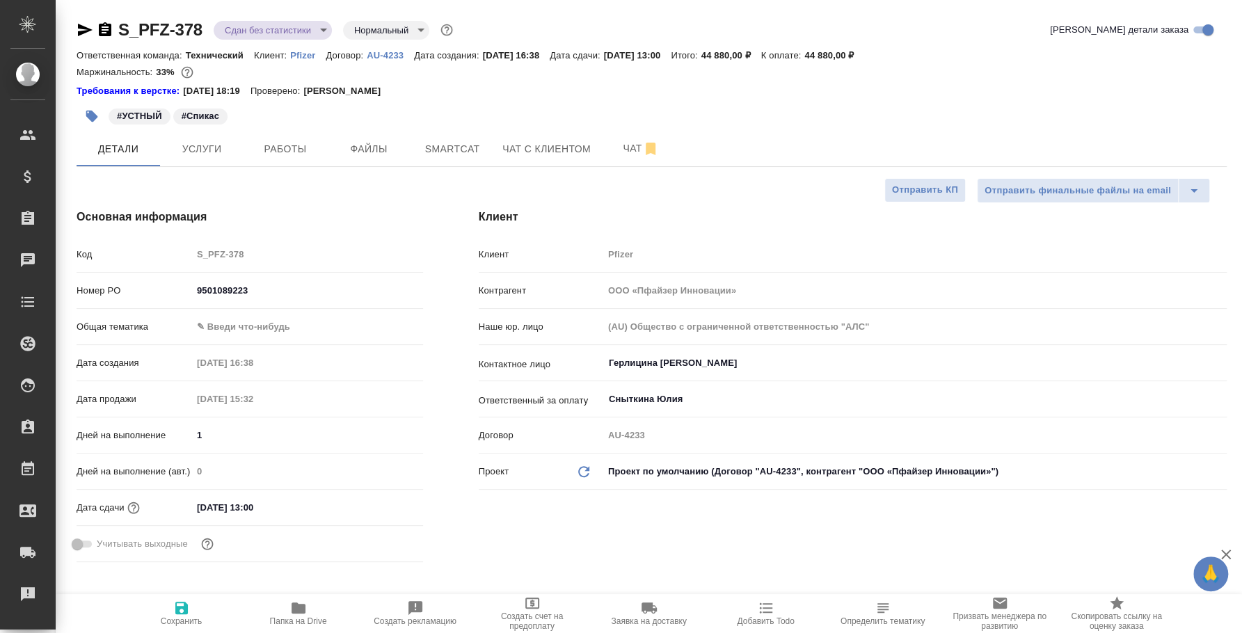
type textarea "x"
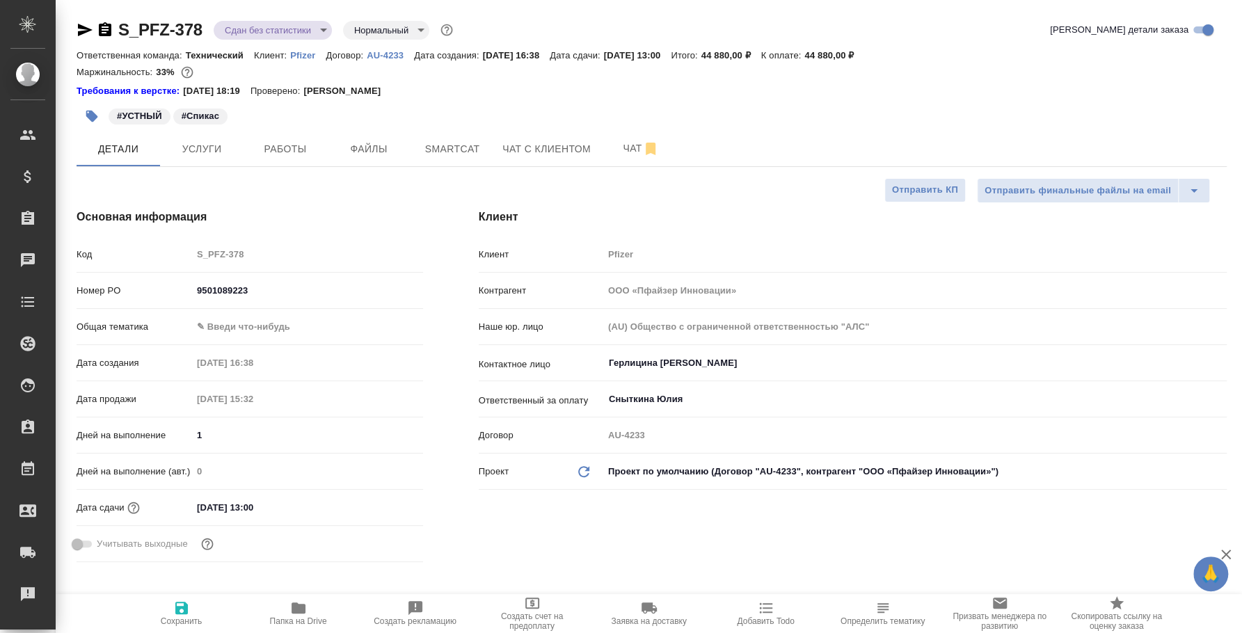
type textarea "x"
click at [212, 158] on button "Услуги" at bounding box center [201, 149] width 83 height 35
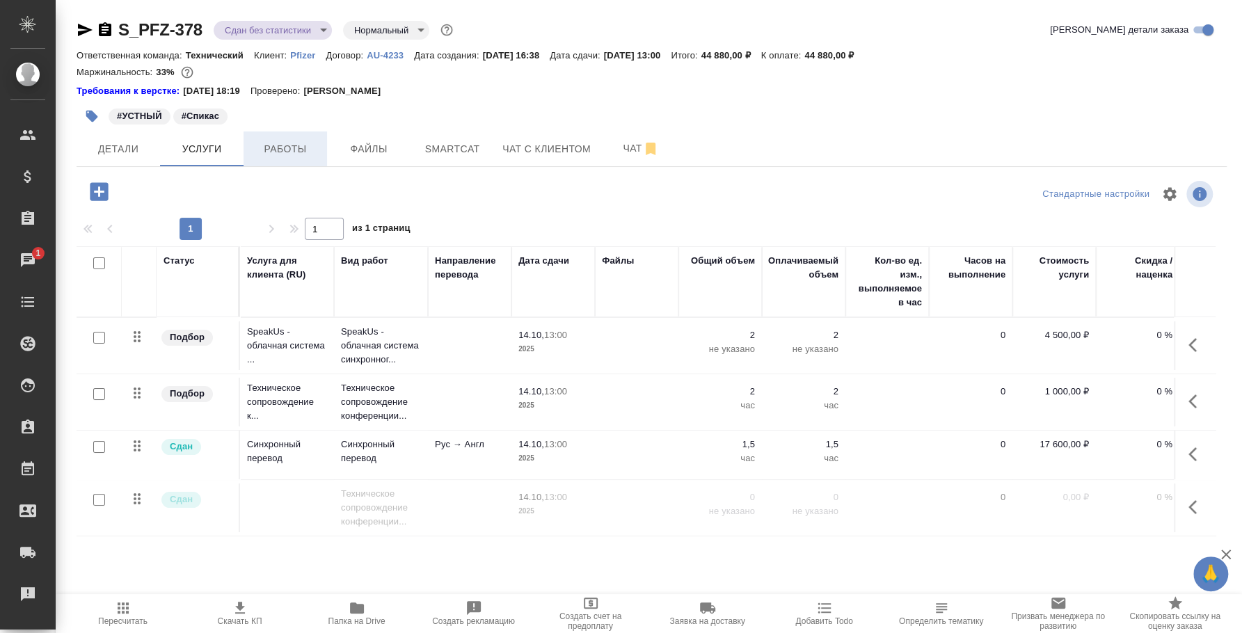
click at [283, 164] on button "Работы" at bounding box center [285, 149] width 83 height 35
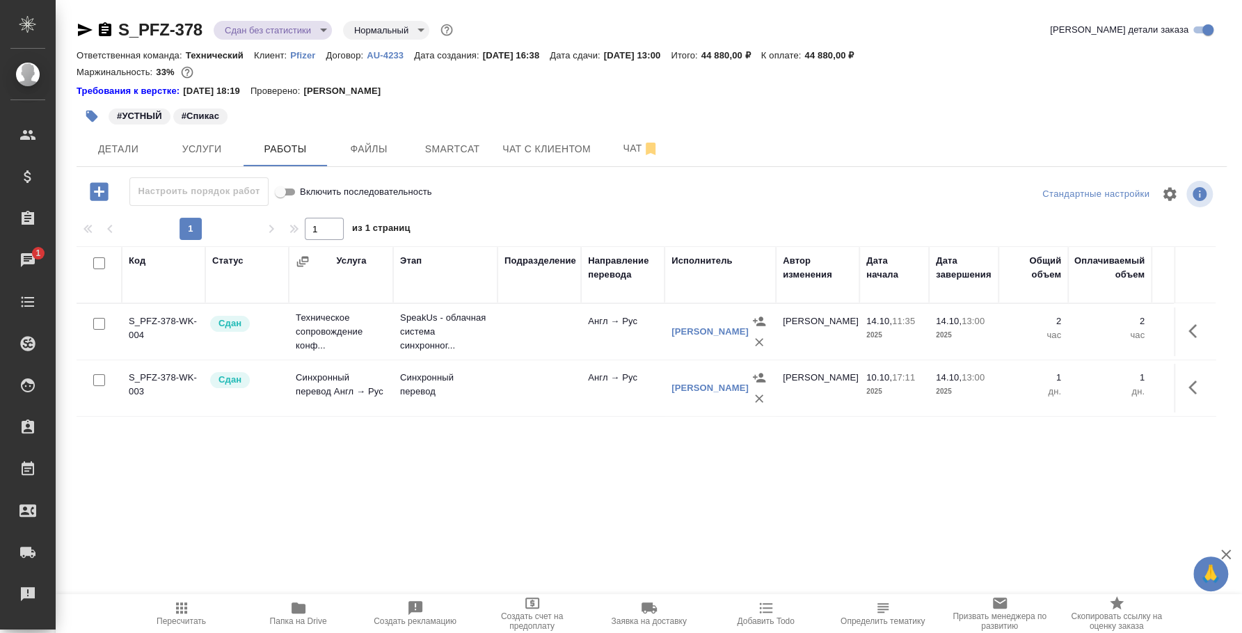
click at [324, 26] on body "🙏 .cls-1 fill:#fff; AWATERA Fedotova Irina Клиенты Спецификации Заказы 1 Чаты T…" at bounding box center [621, 316] width 1242 height 633
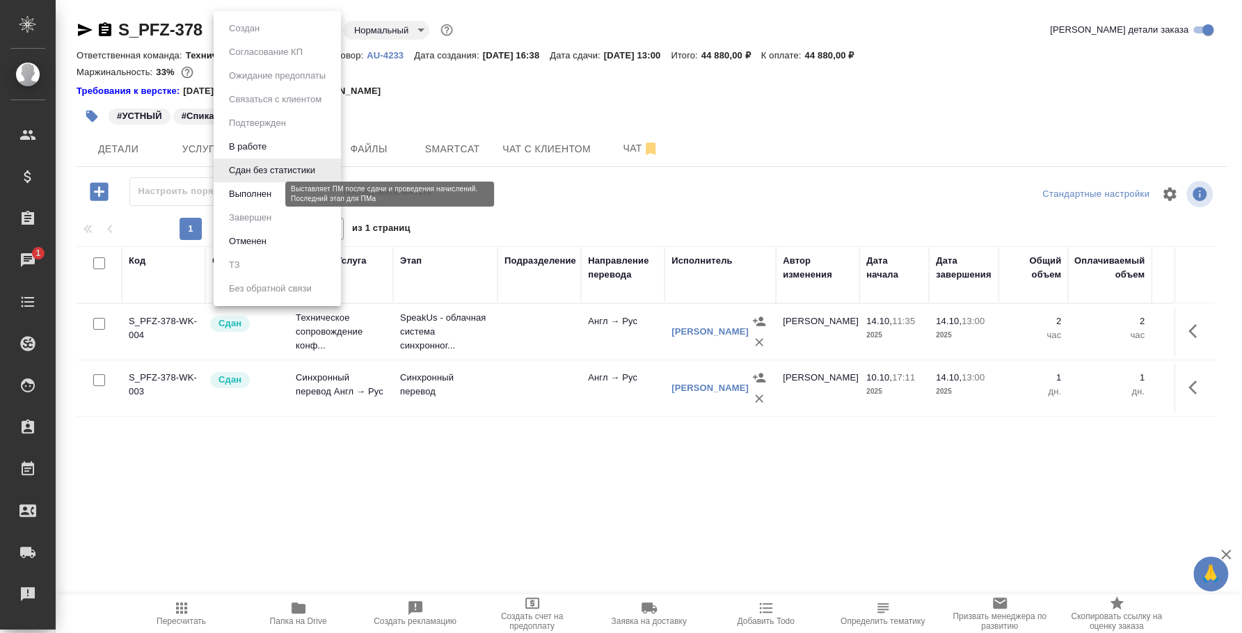
click at [264, 190] on button "Выполнен" at bounding box center [250, 193] width 51 height 15
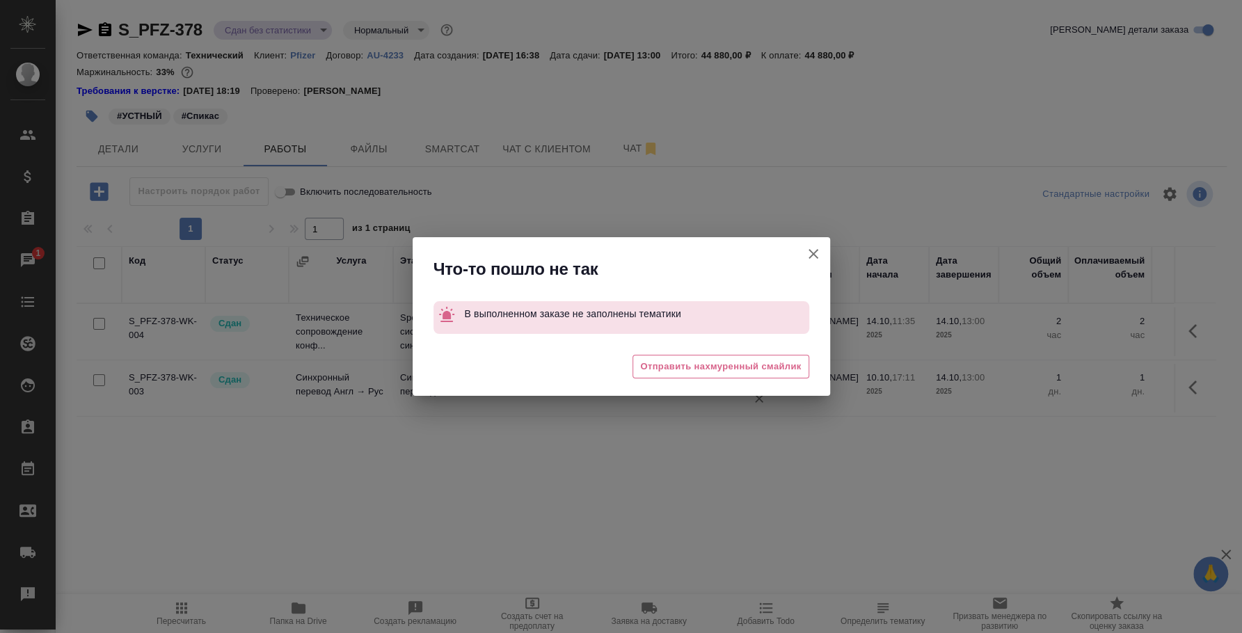
click at [811, 251] on icon "button" at bounding box center [813, 254] width 17 height 17
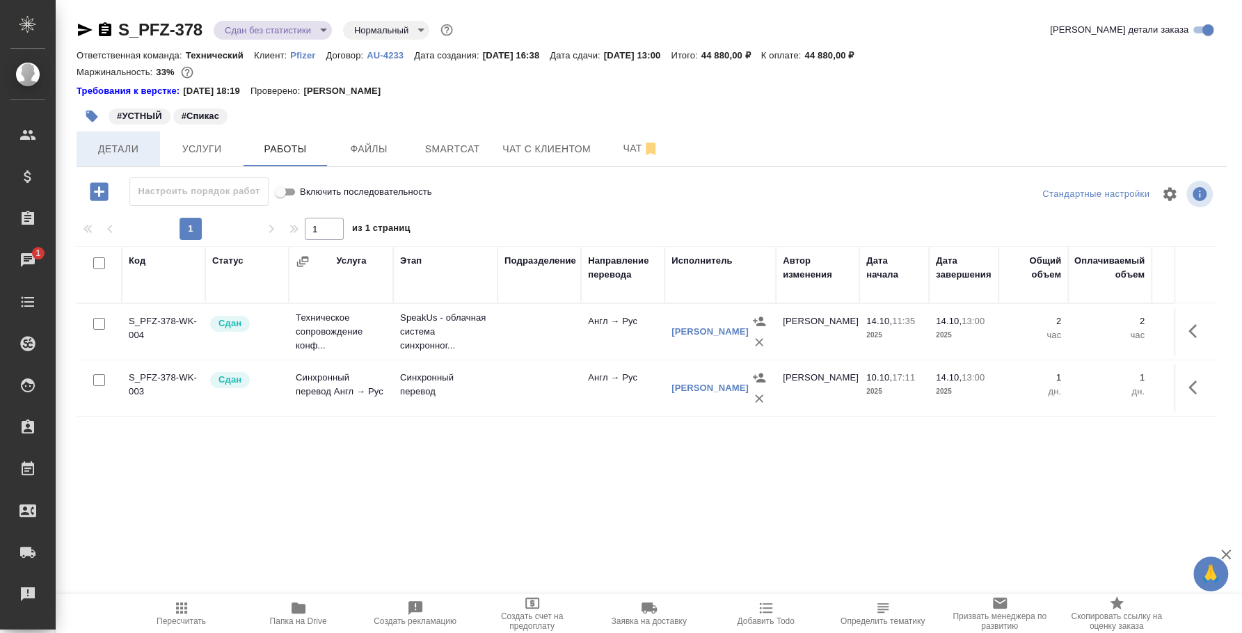
click at [126, 145] on span "Детали" at bounding box center [118, 149] width 67 height 17
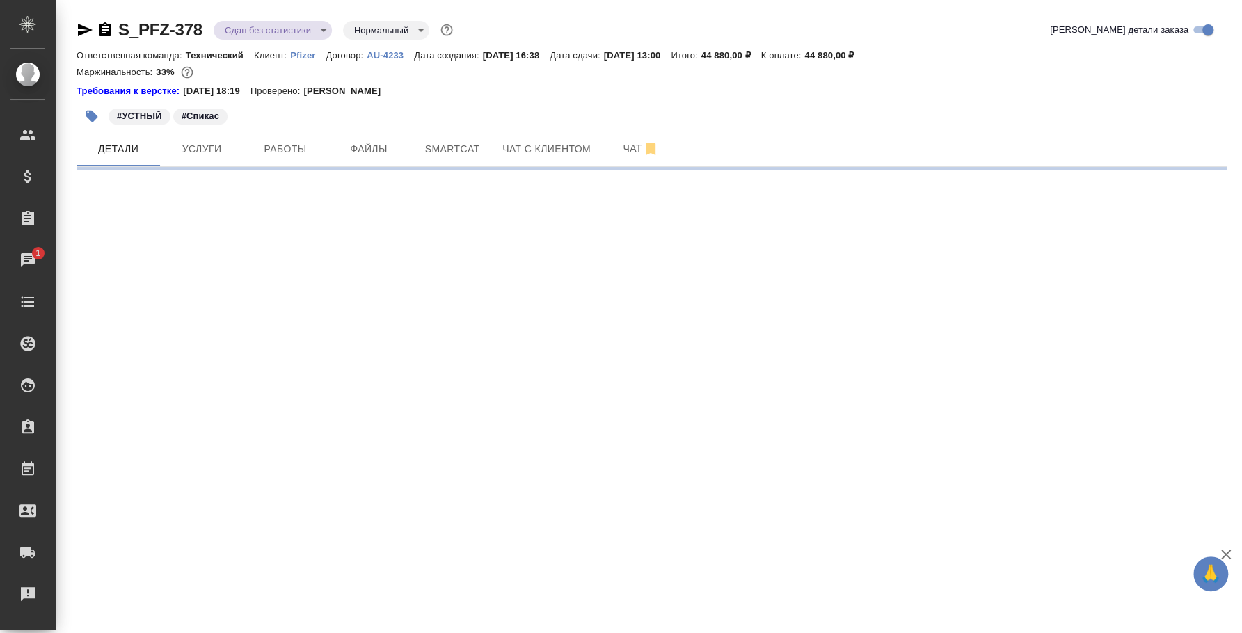
select select "RU"
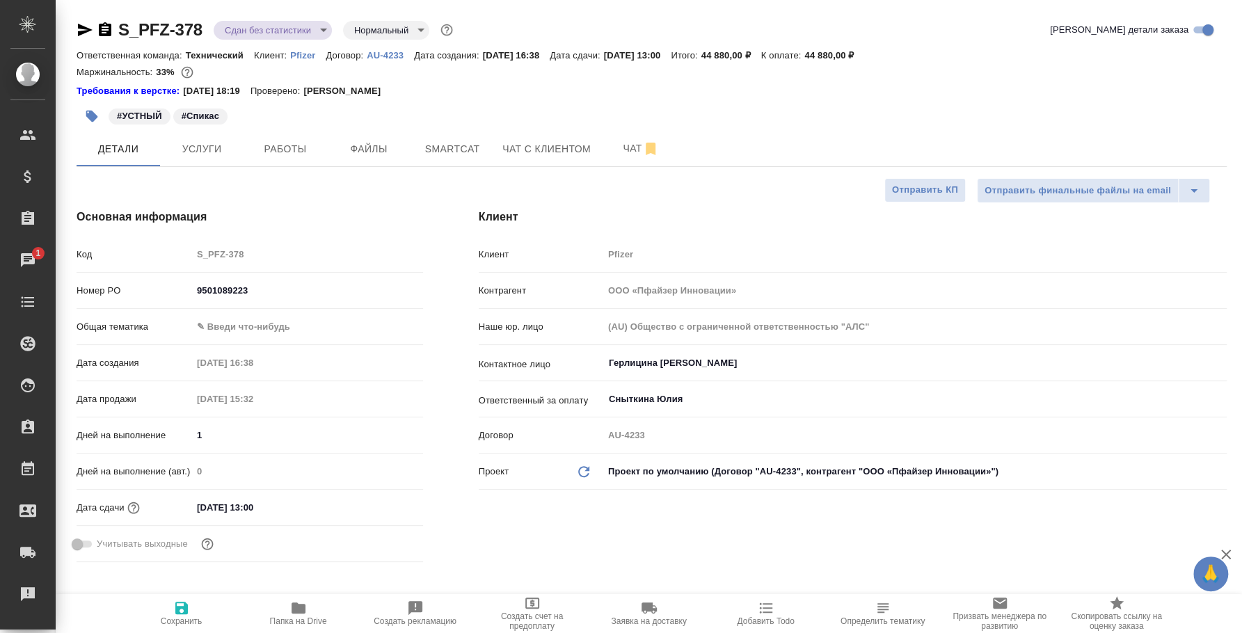
type textarea "x"
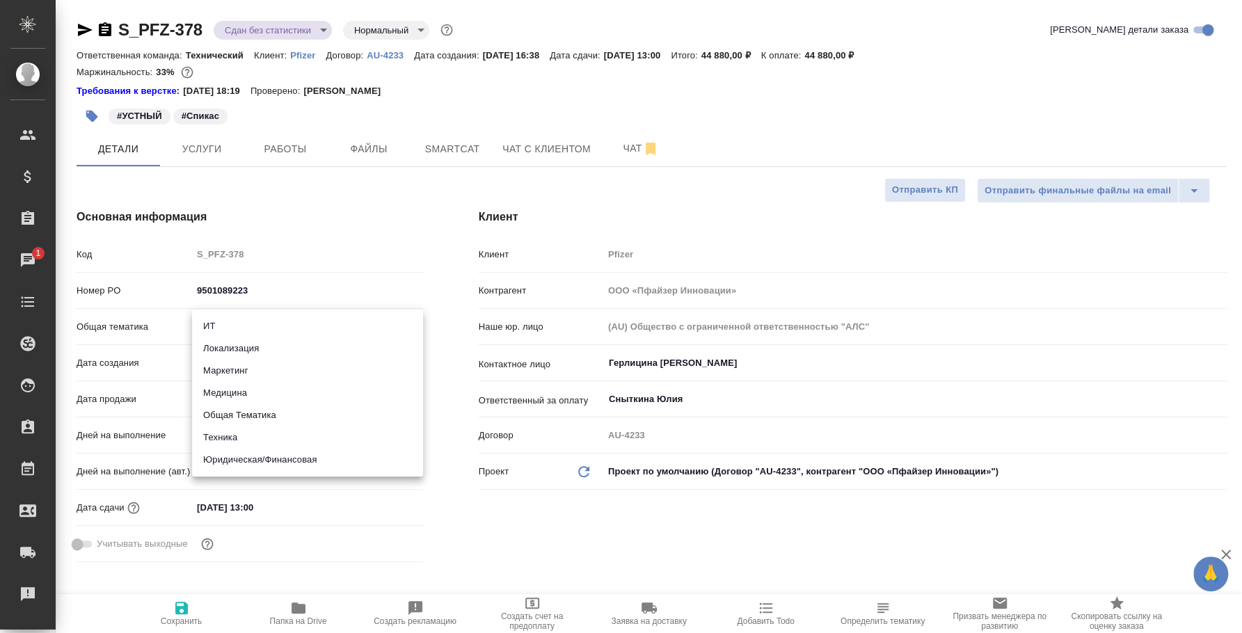
click at [277, 321] on body "🙏 .cls-1 fill:#fff; AWATERA Fedotova Irina Клиенты Спецификации Заказы 1 Чаты T…" at bounding box center [621, 316] width 1242 height 633
click at [266, 408] on li "Общая Тематика" at bounding box center [307, 415] width 231 height 22
type input "obtem"
type textarea "x"
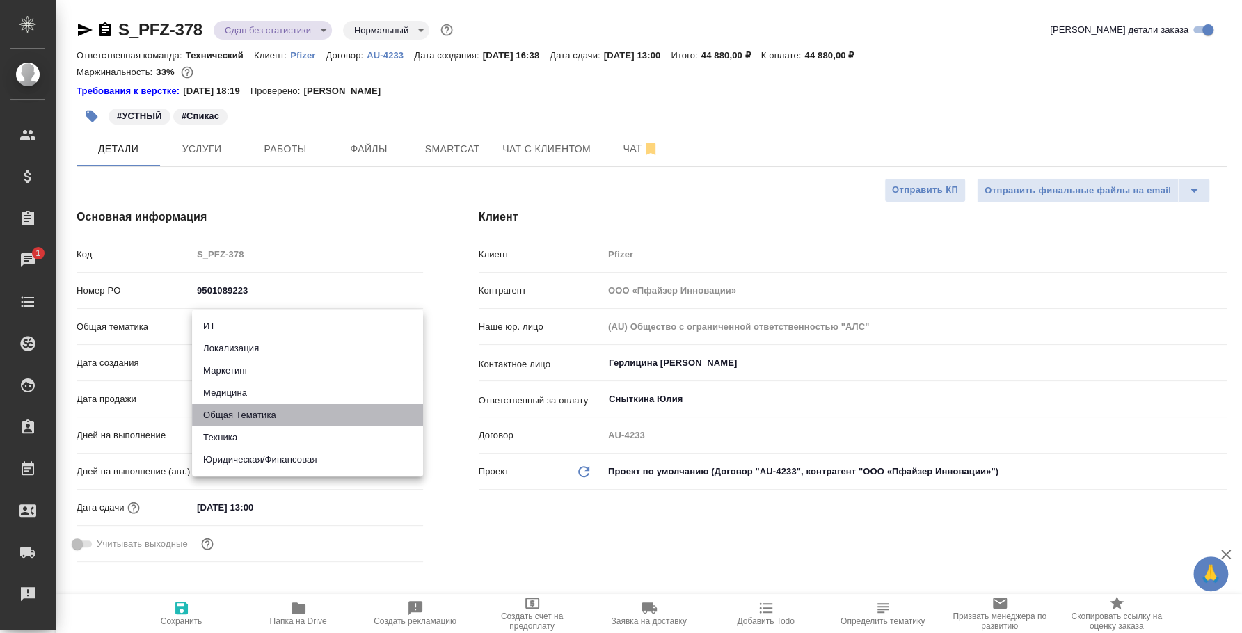
type textarea "x"
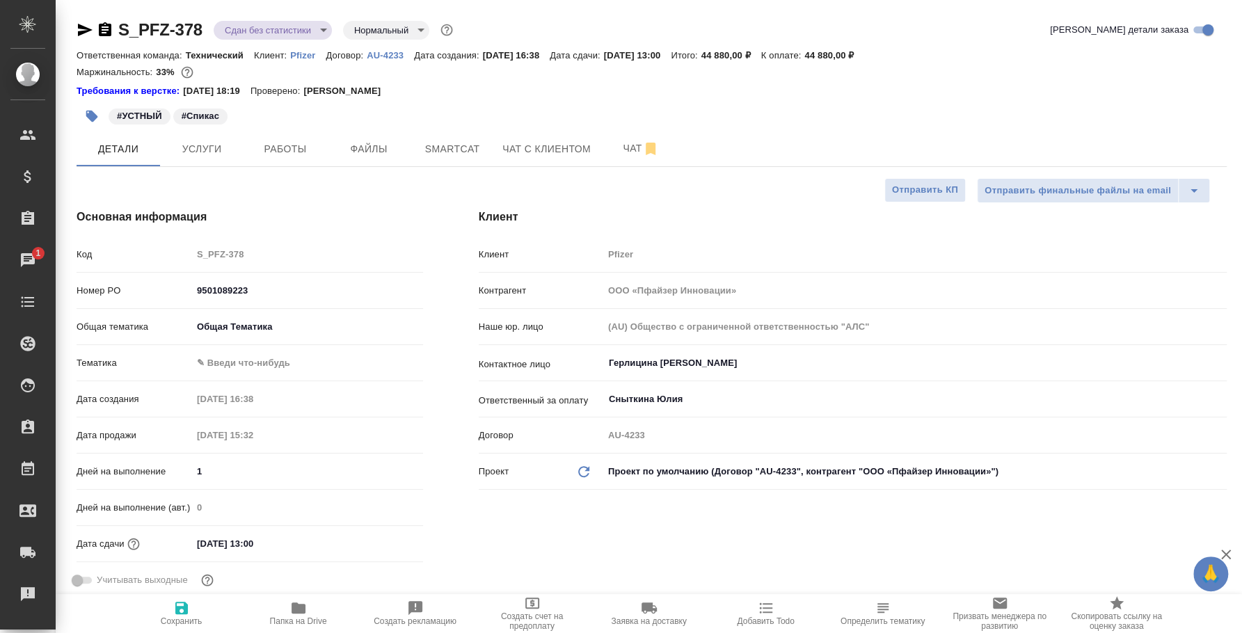
click at [259, 363] on body "🙏 .cls-1 fill:#fff; AWATERA Fedotova Irina Клиенты Спецификации Заказы 1 Чаты T…" at bounding box center [621, 316] width 1242 height 633
click at [259, 363] on li "Общая Тематика" at bounding box center [307, 362] width 231 height 22
type textarea "x"
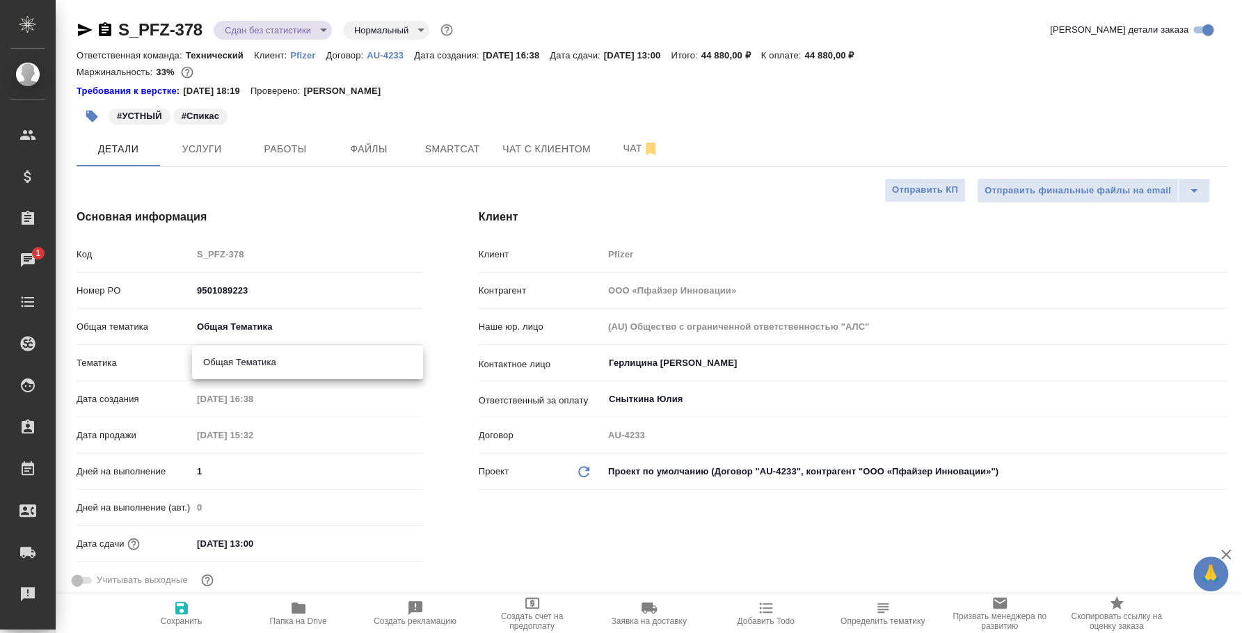
type input "6012b1ca196b0e5c9229a120"
click at [189, 610] on icon "button" at bounding box center [181, 608] width 17 height 17
type textarea "x"
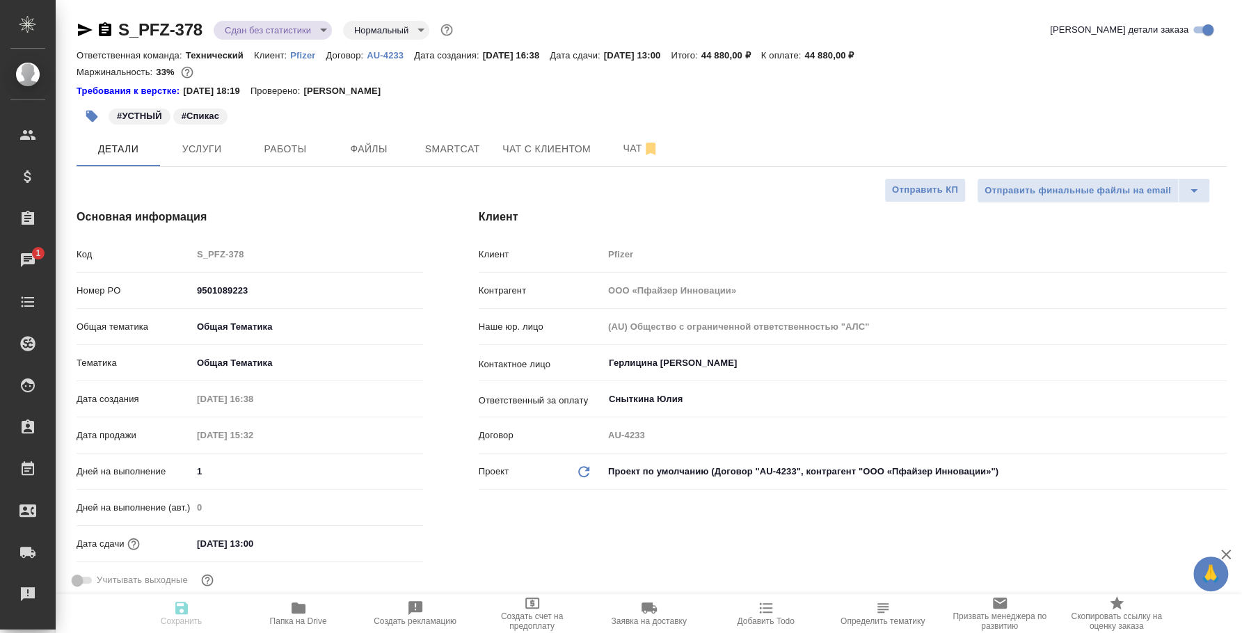
type textarea "x"
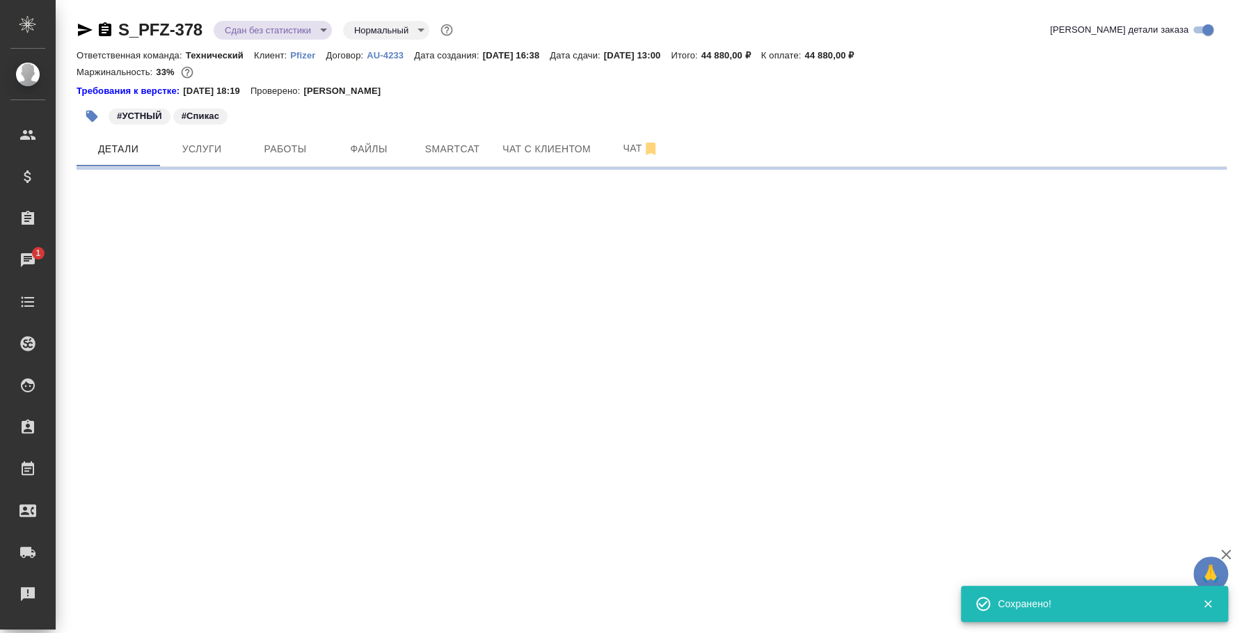
select select "RU"
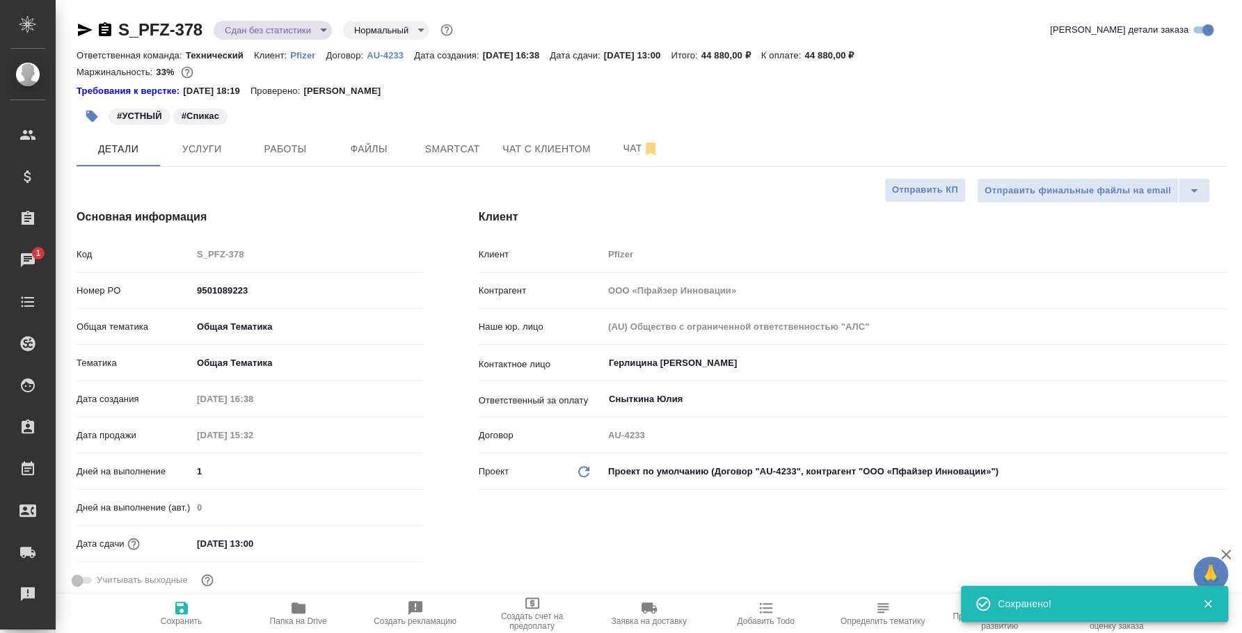
type textarea "x"
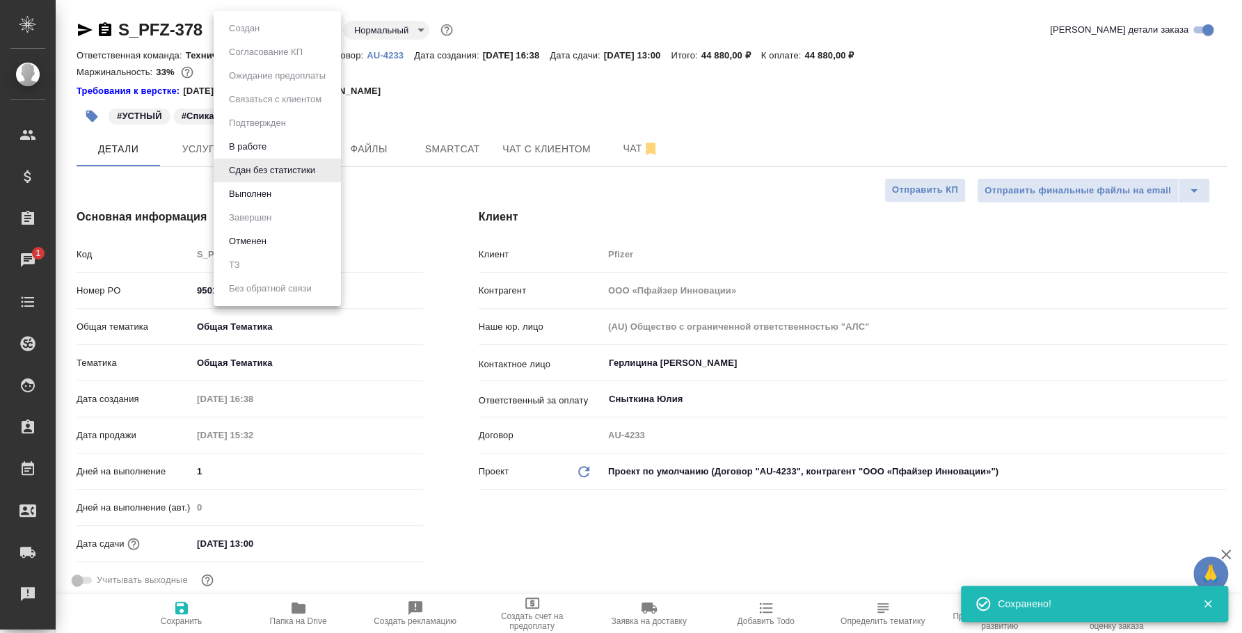
click at [317, 30] on body "🙏 .cls-1 fill:#fff; AWATERA Fedotova Irina Клиенты Спецификации Заказы 1 Чаты T…" at bounding box center [621, 316] width 1242 height 633
click at [276, 198] on li "Выполнен" at bounding box center [277, 194] width 127 height 24
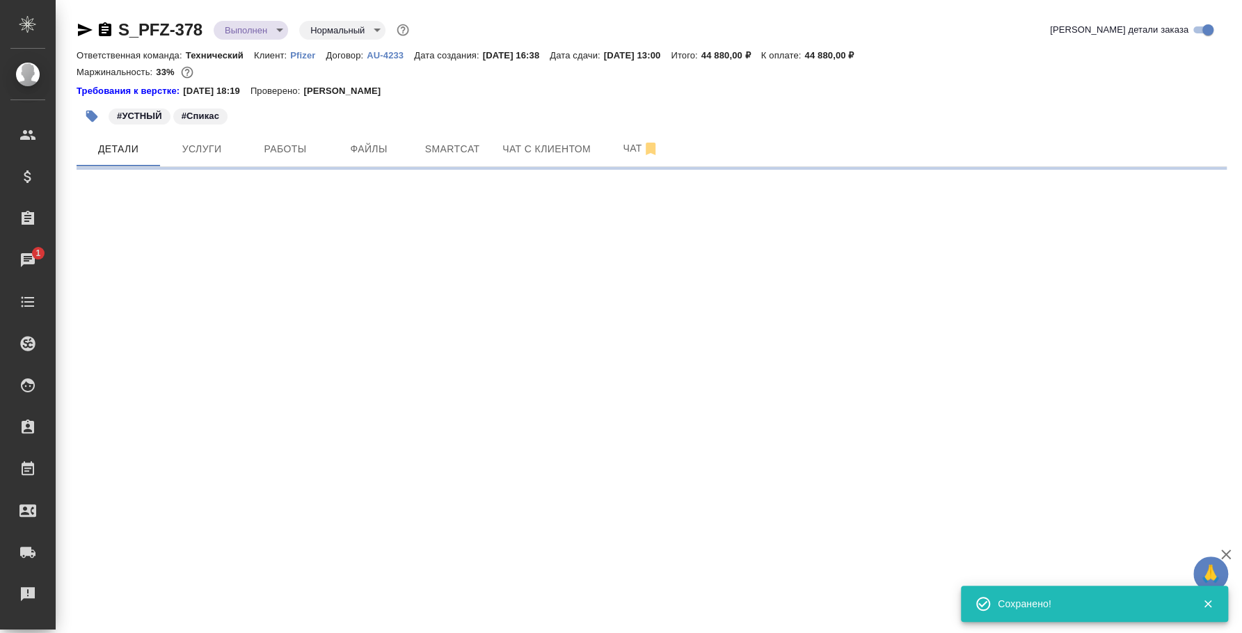
select select "RU"
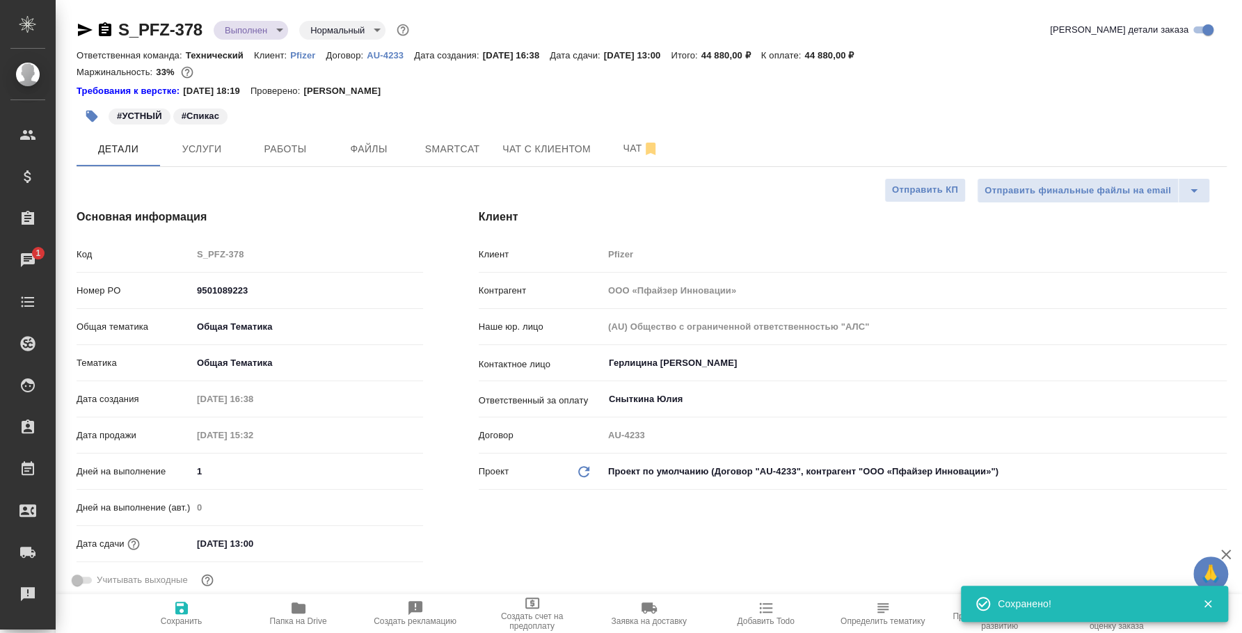
type textarea "x"
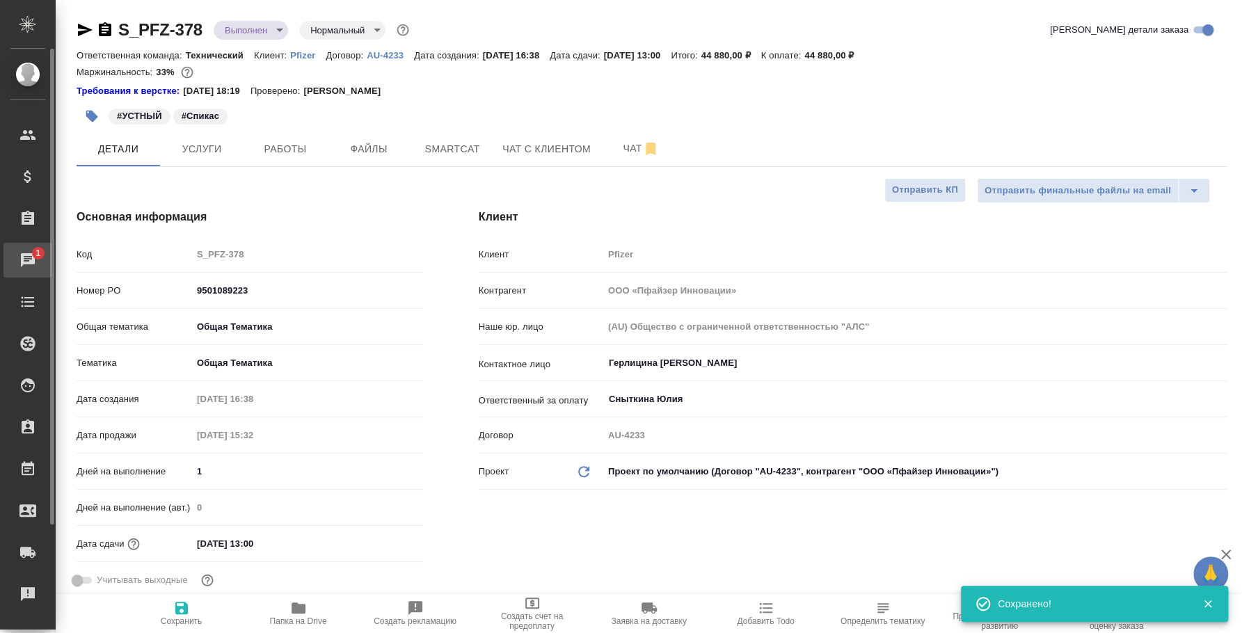
type textarea "x"
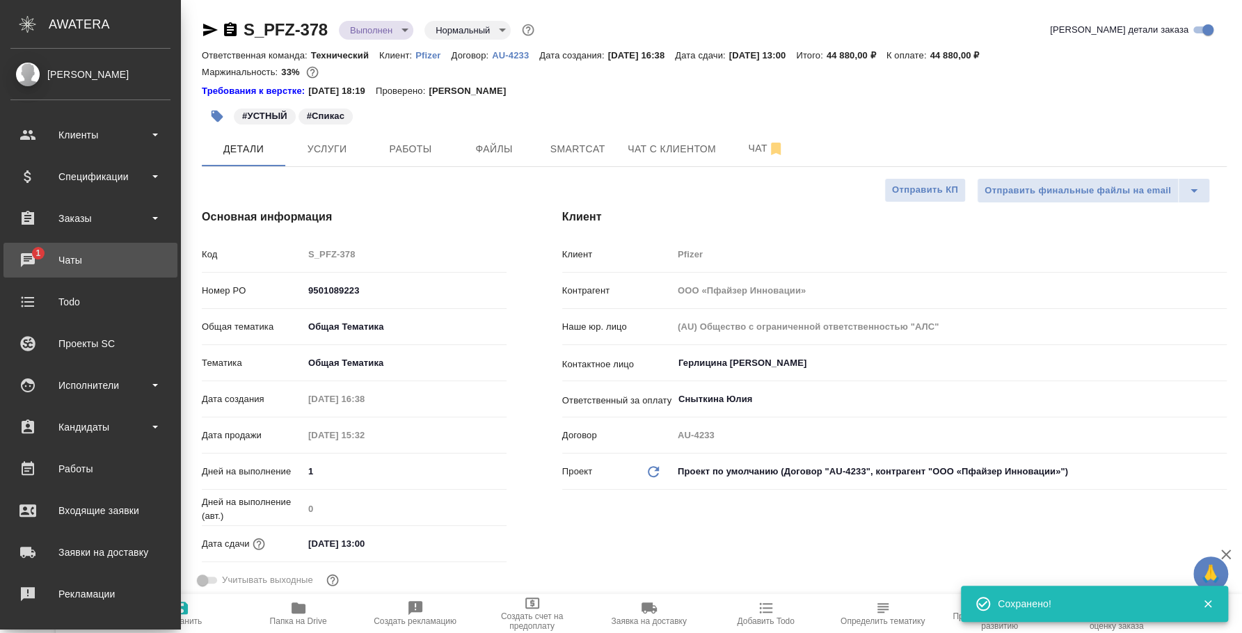
click at [46, 259] on div "Чаты" at bounding box center [90, 260] width 160 height 21
type textarea "x"
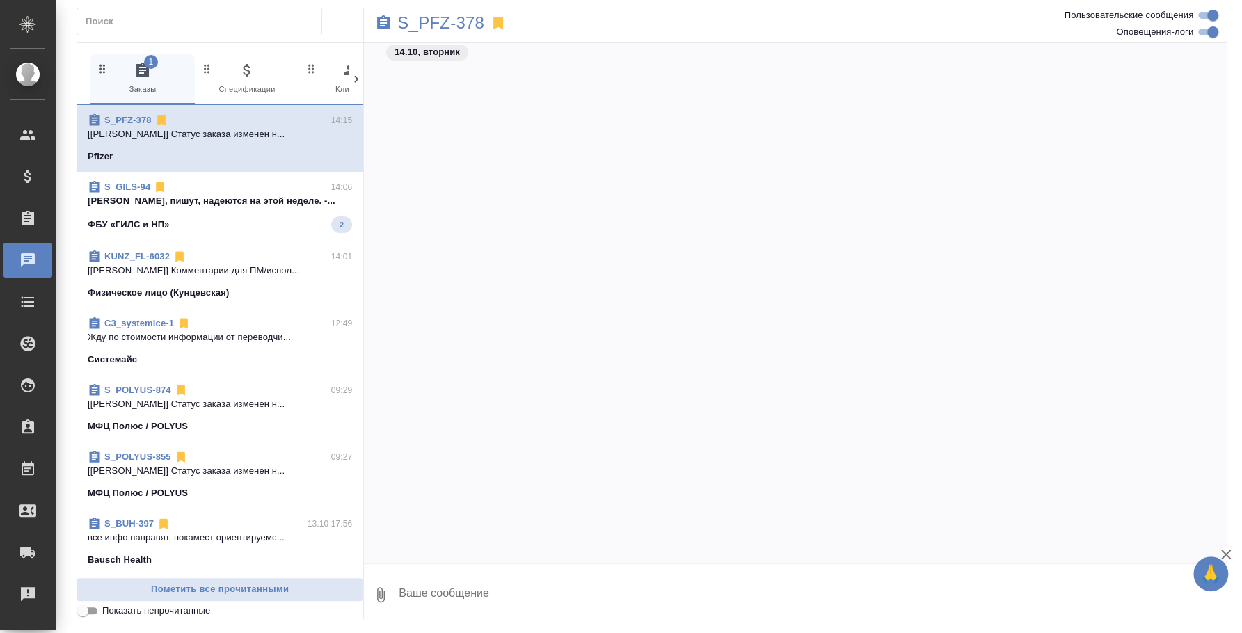
scroll to position [9820, 0]
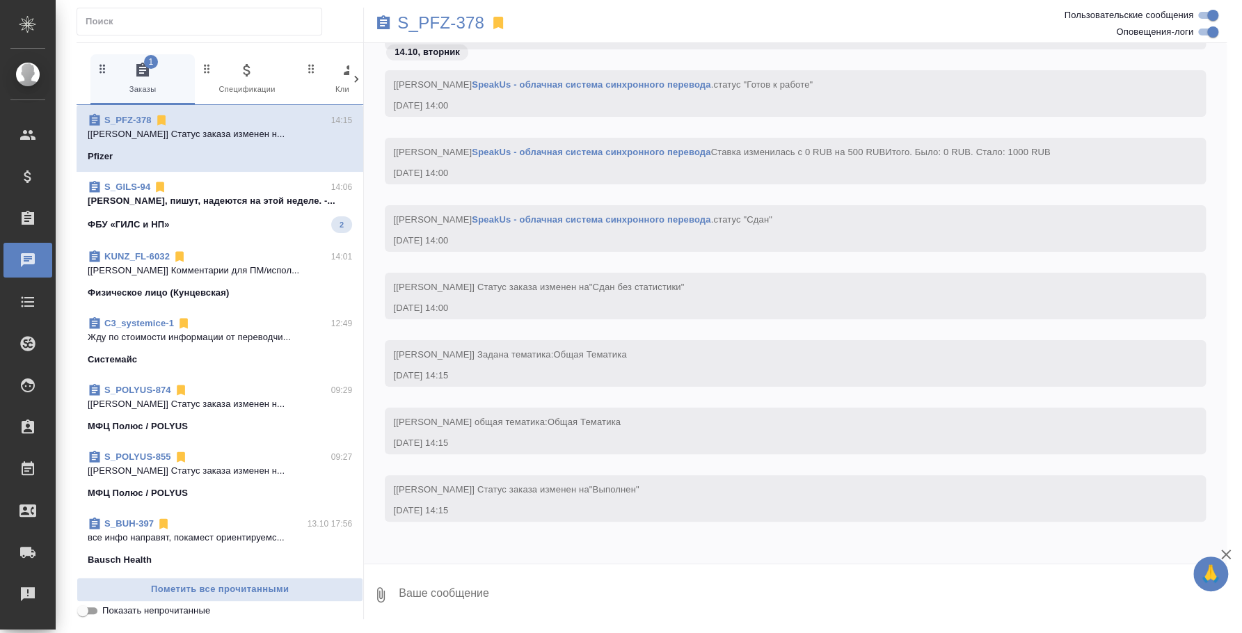
click at [239, 202] on p "Ольга, пишут, надеются на этой неделе. -..." at bounding box center [220, 201] width 264 height 14
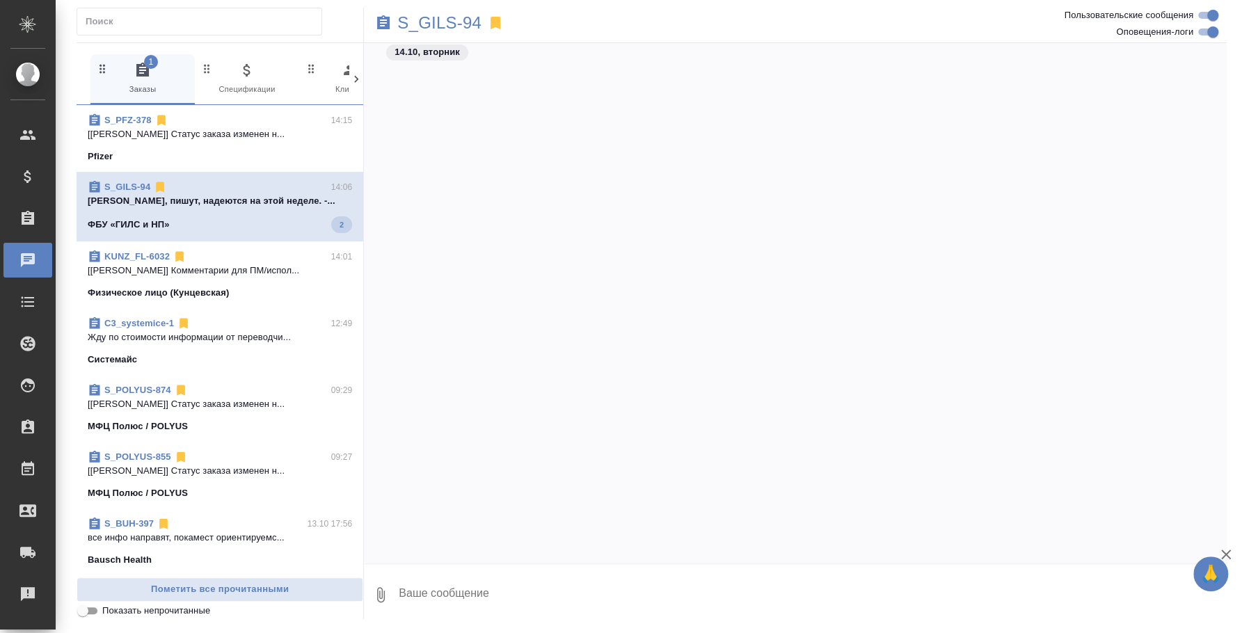
scroll to position [12204, 0]
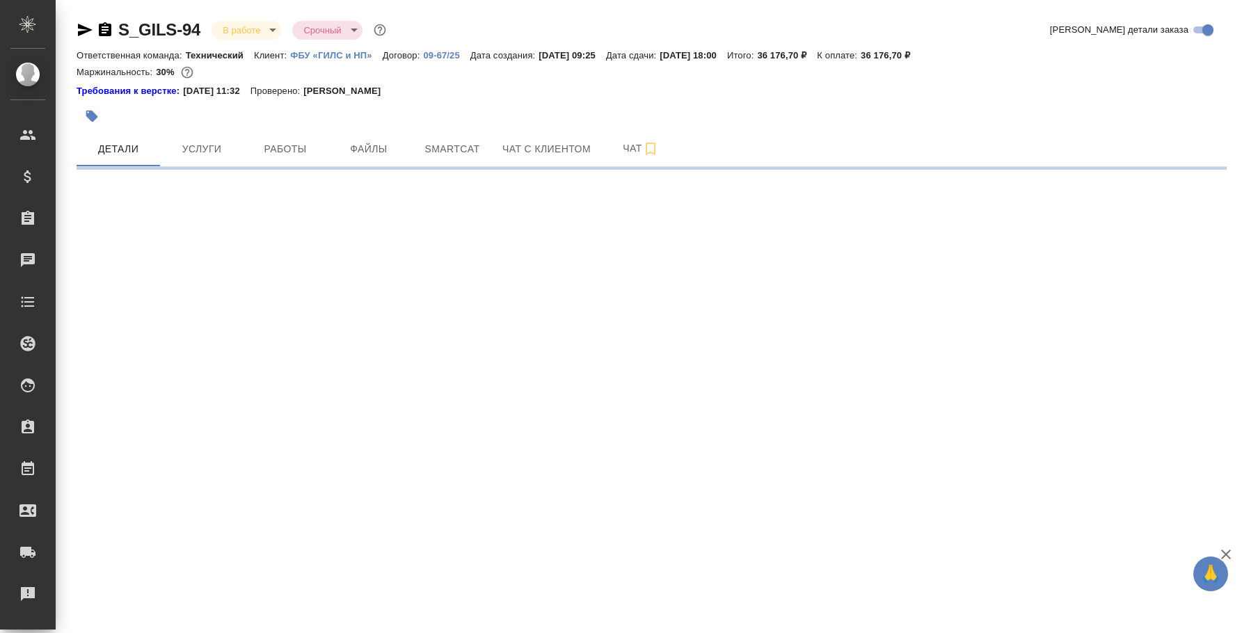
select select "RU"
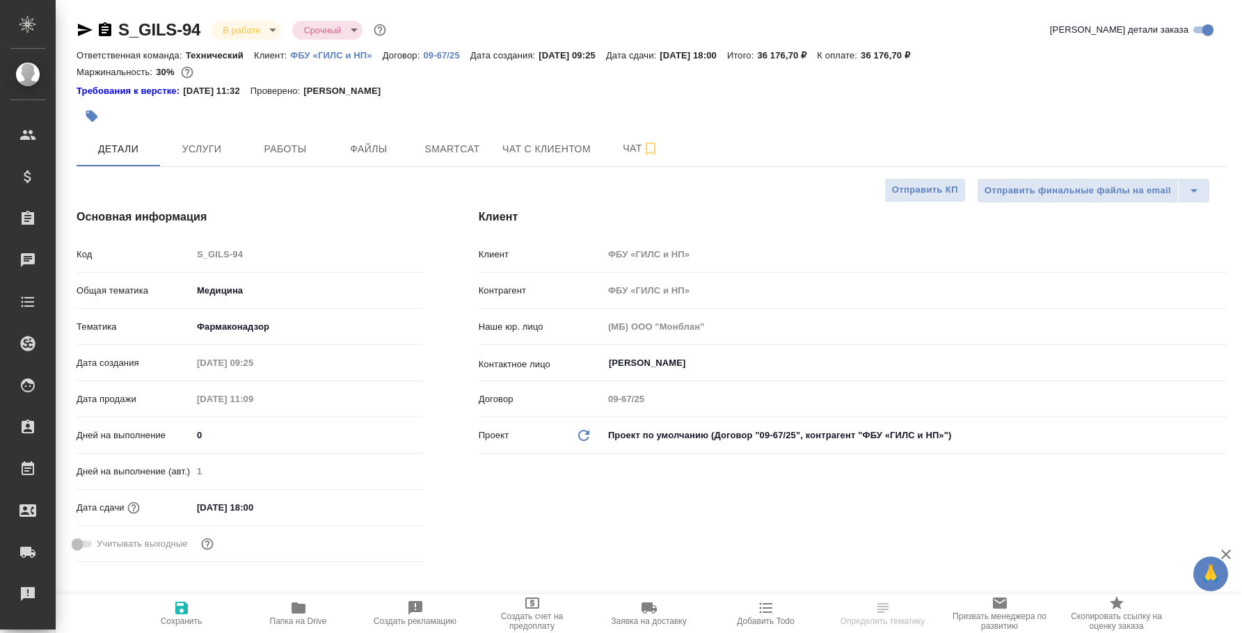
type textarea "x"
select select "RU"
type textarea "x"
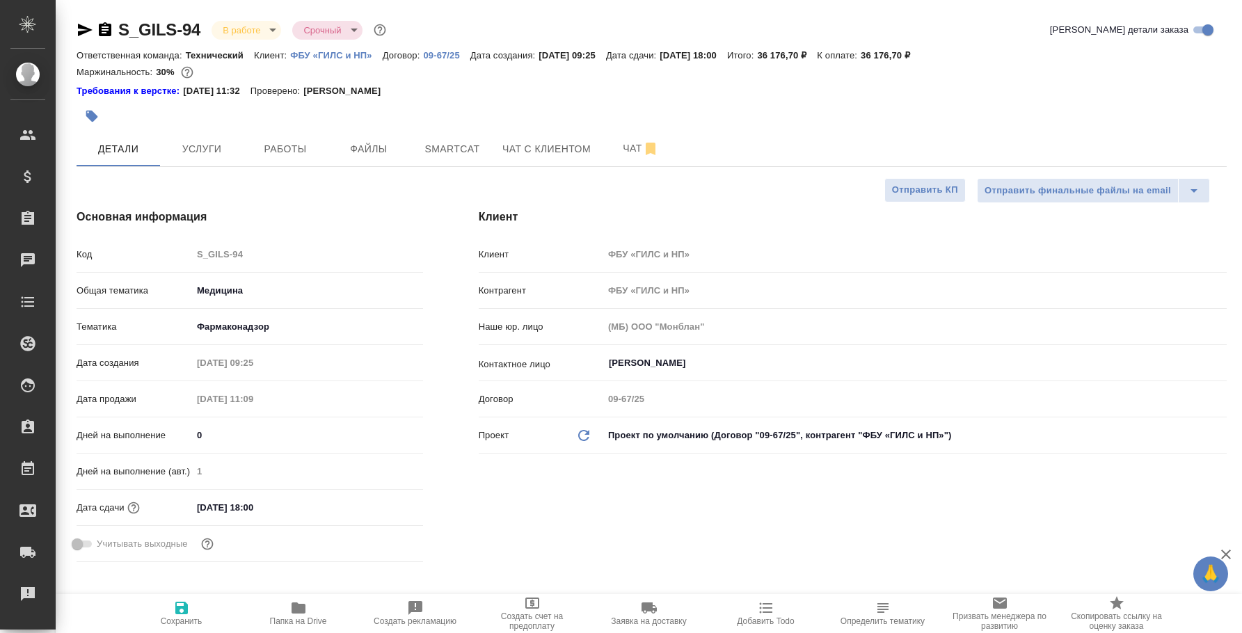
type textarea "x"
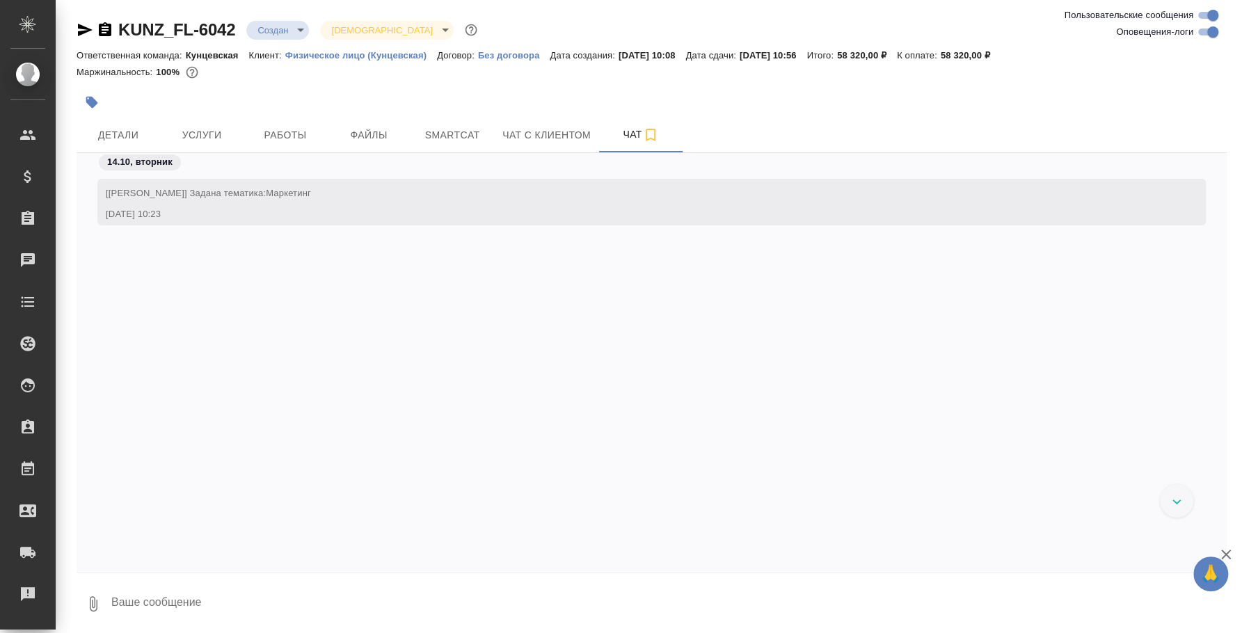
scroll to position [578, 0]
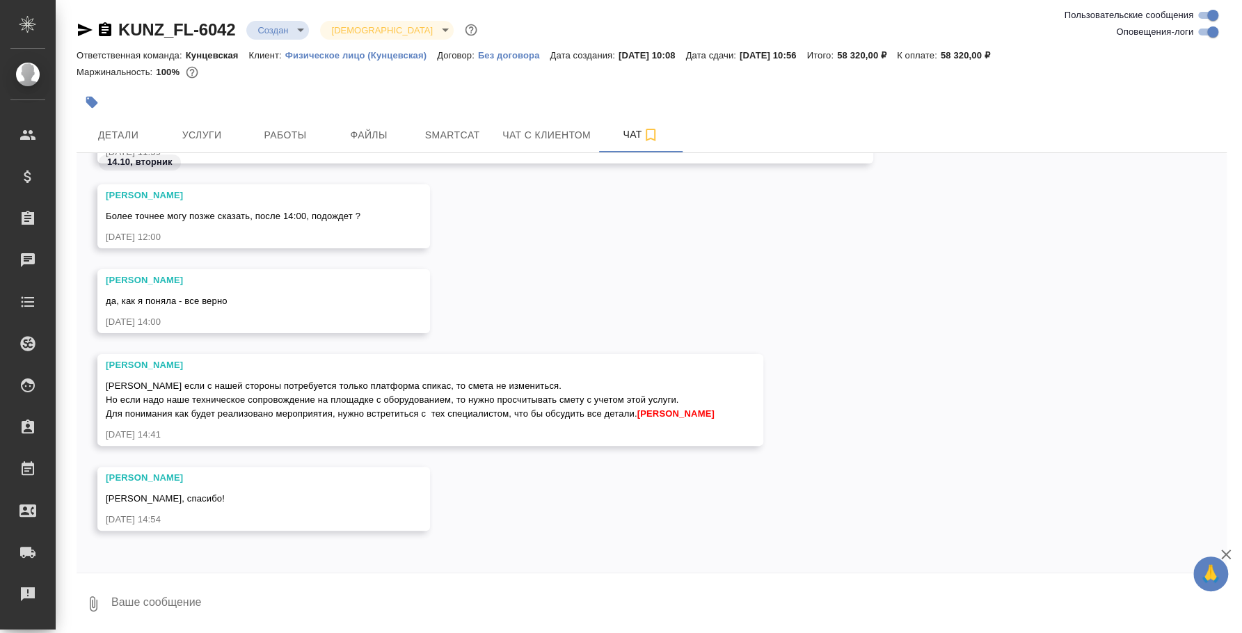
scroll to position [633, 0]
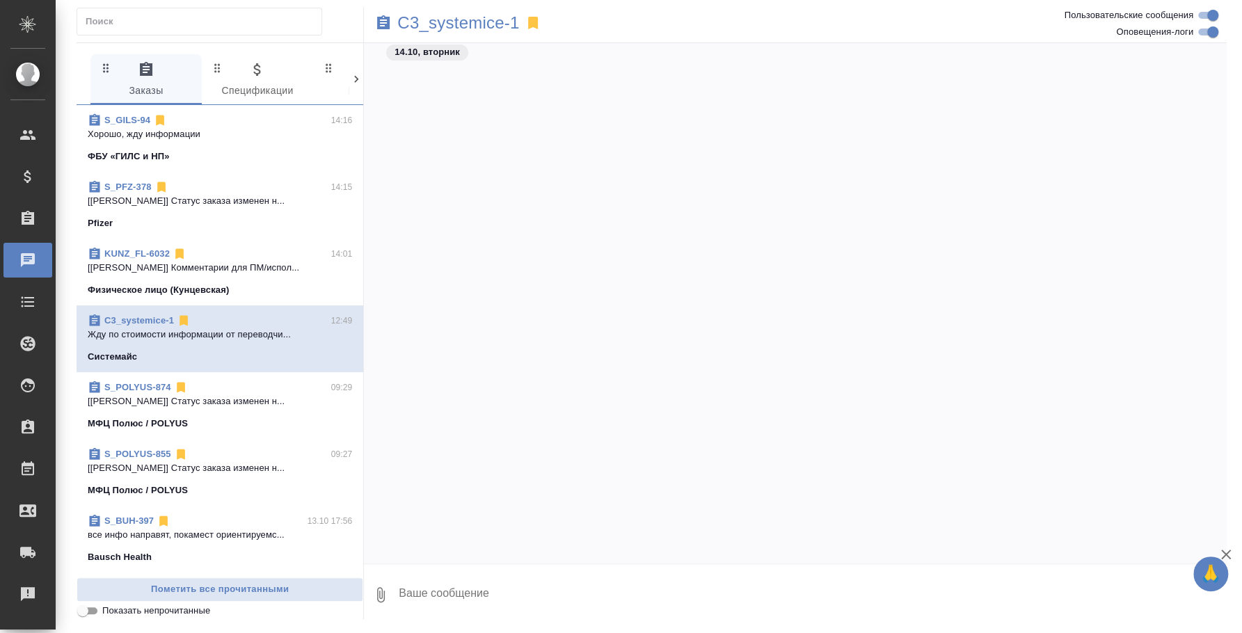
scroll to position [3248, 0]
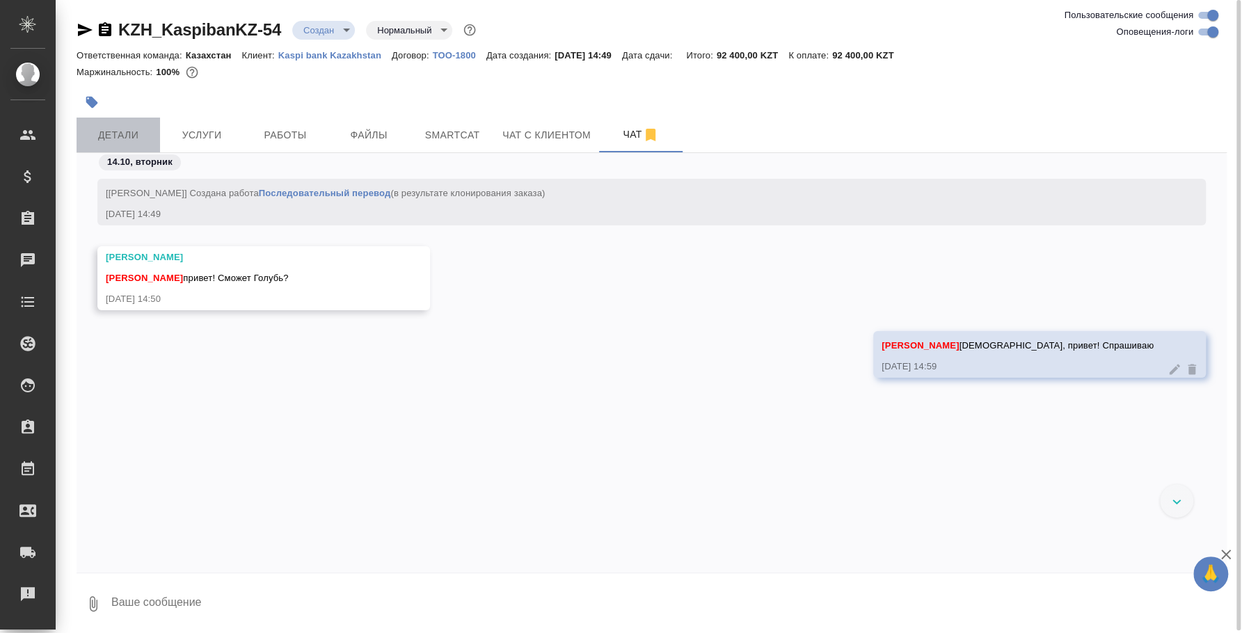
click at [107, 120] on button "Детали" at bounding box center [118, 135] width 83 height 35
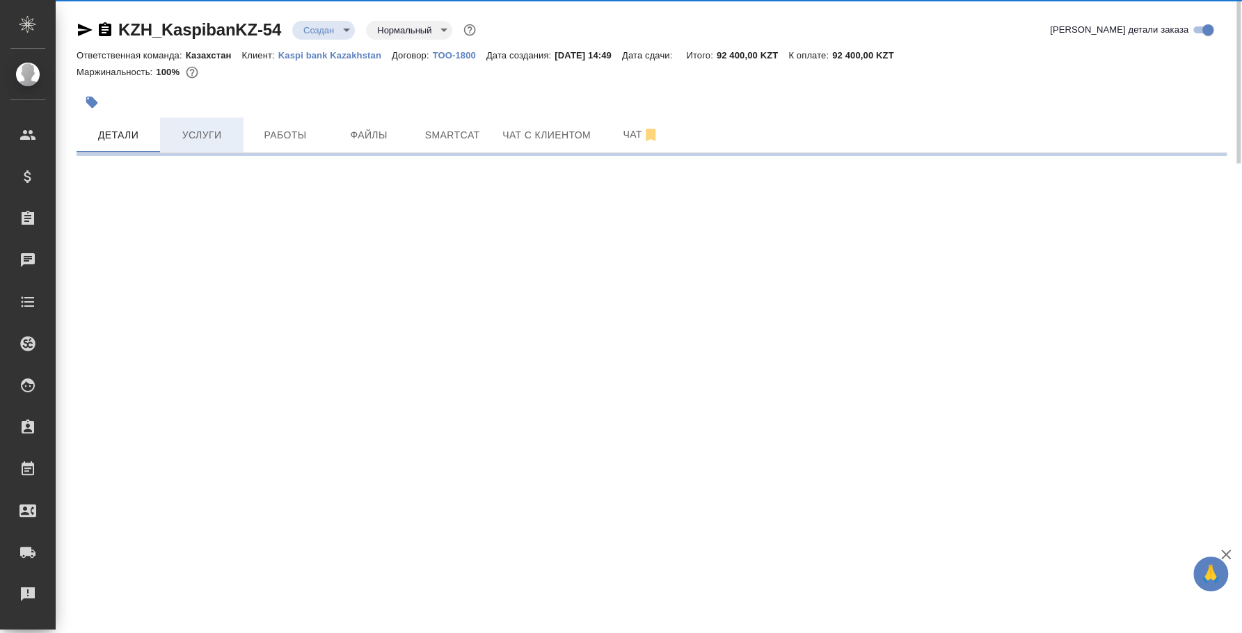
select select "RU"
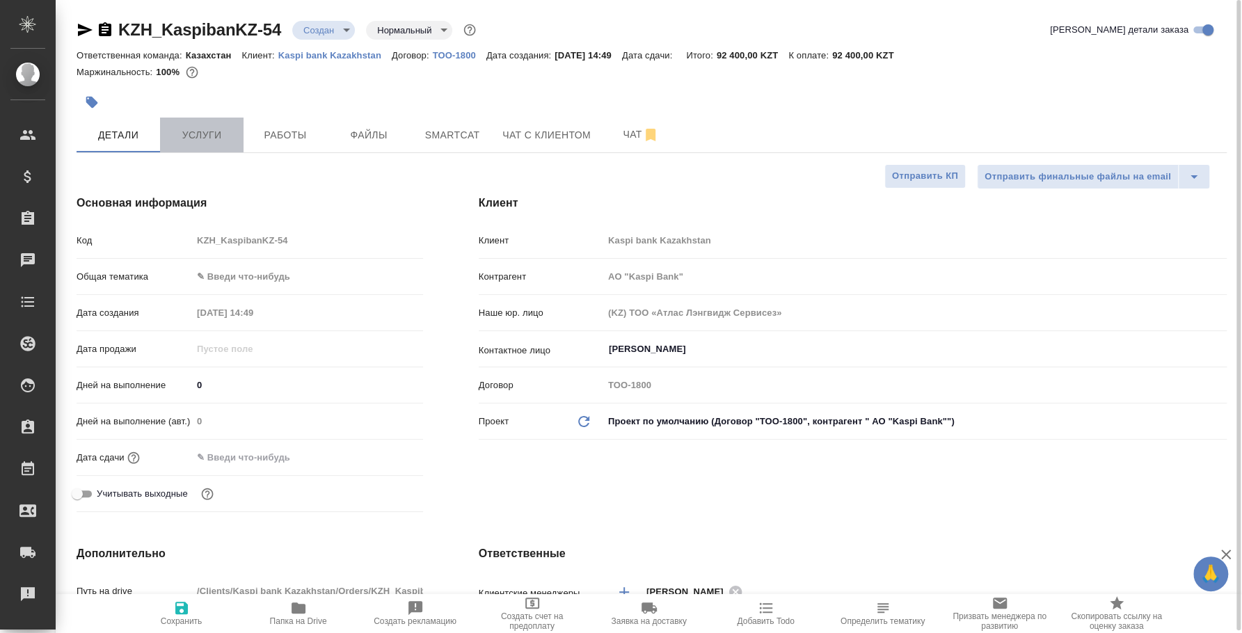
click at [196, 130] on span "Услуги" at bounding box center [201, 135] width 67 height 17
type textarea "x"
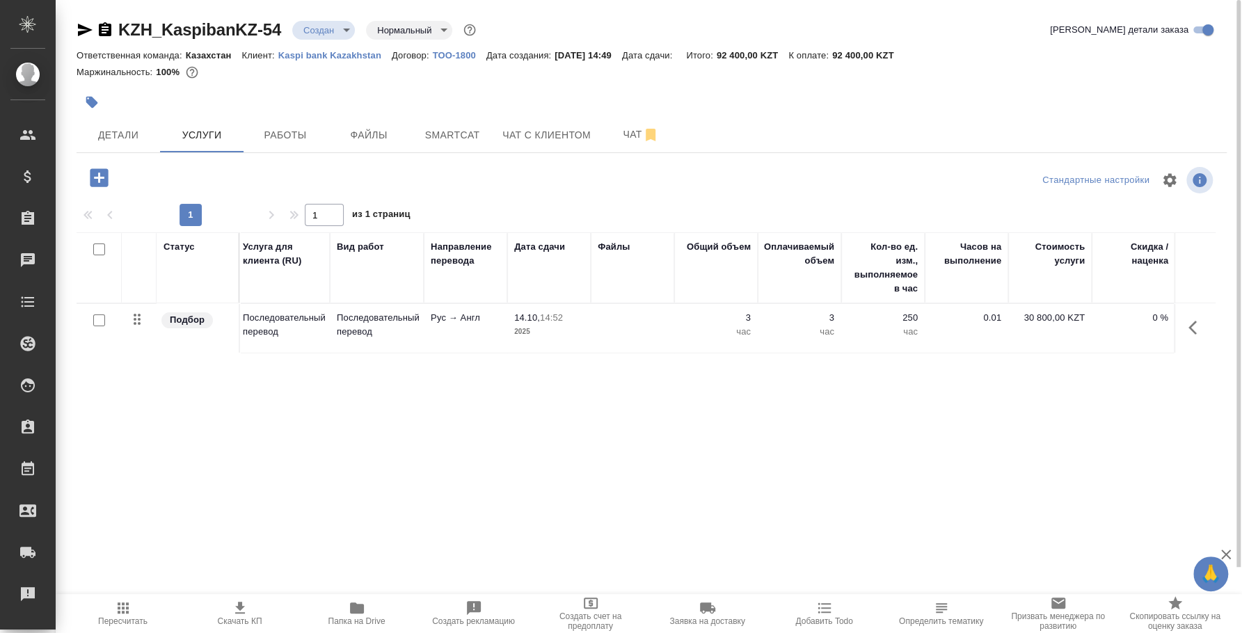
scroll to position [0, 173]
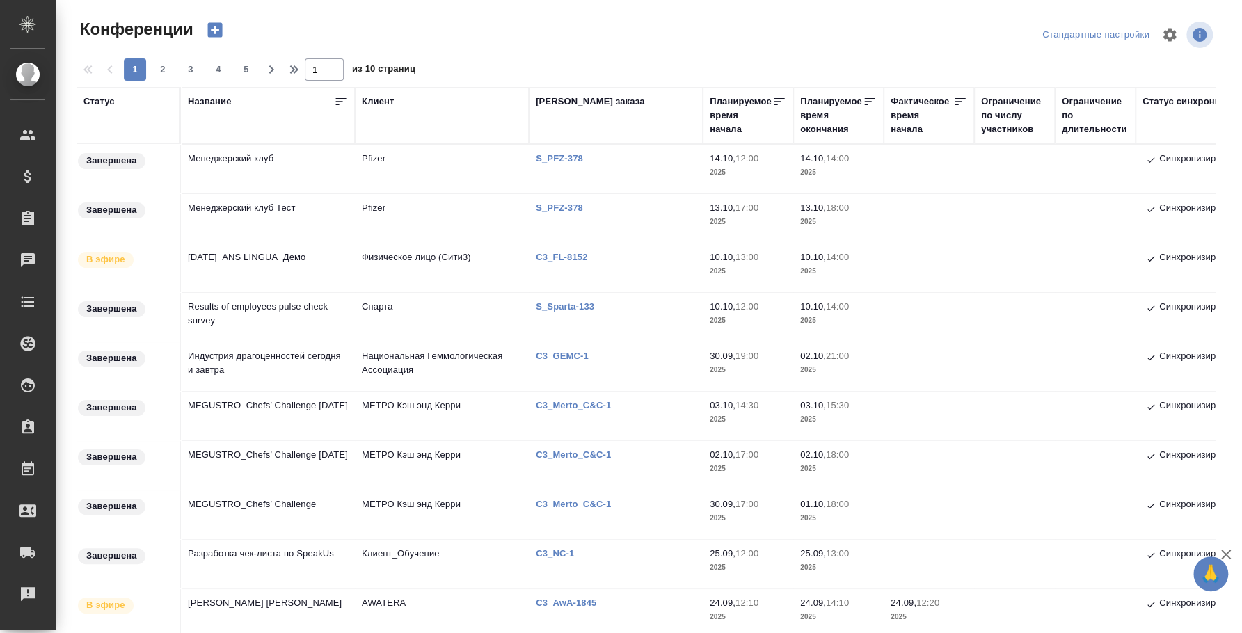
click at [226, 157] on td "Менеджерский клуб" at bounding box center [268, 169] width 174 height 49
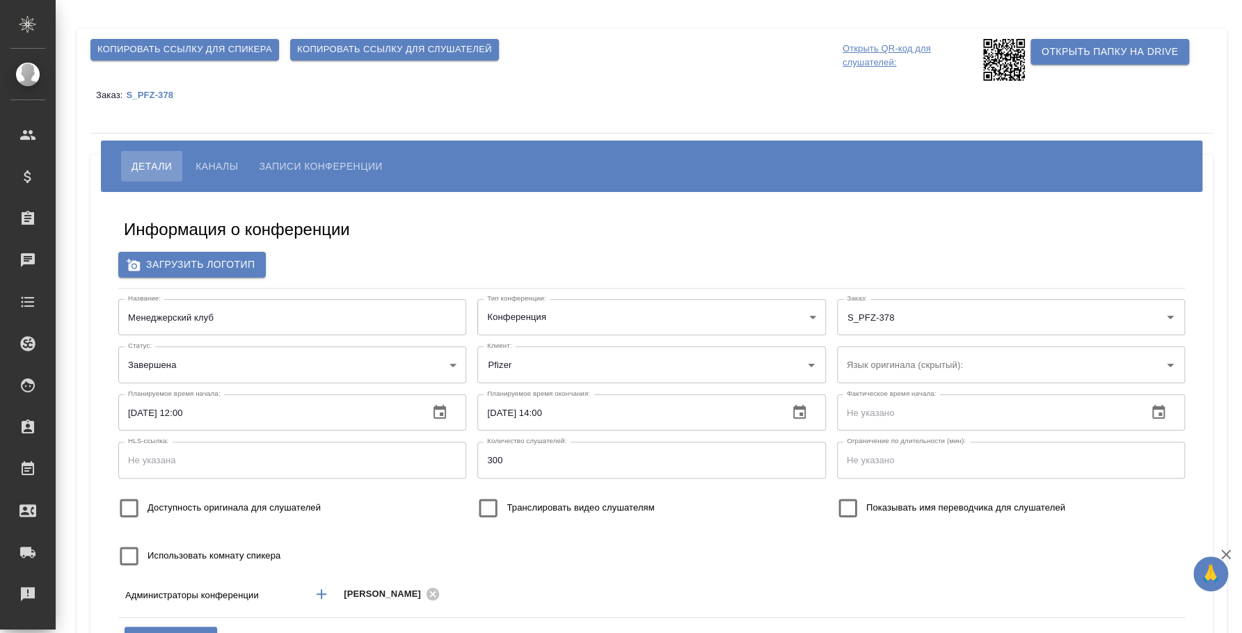
type input "Pfizer"
click at [230, 163] on span "Каналы" at bounding box center [217, 166] width 42 height 17
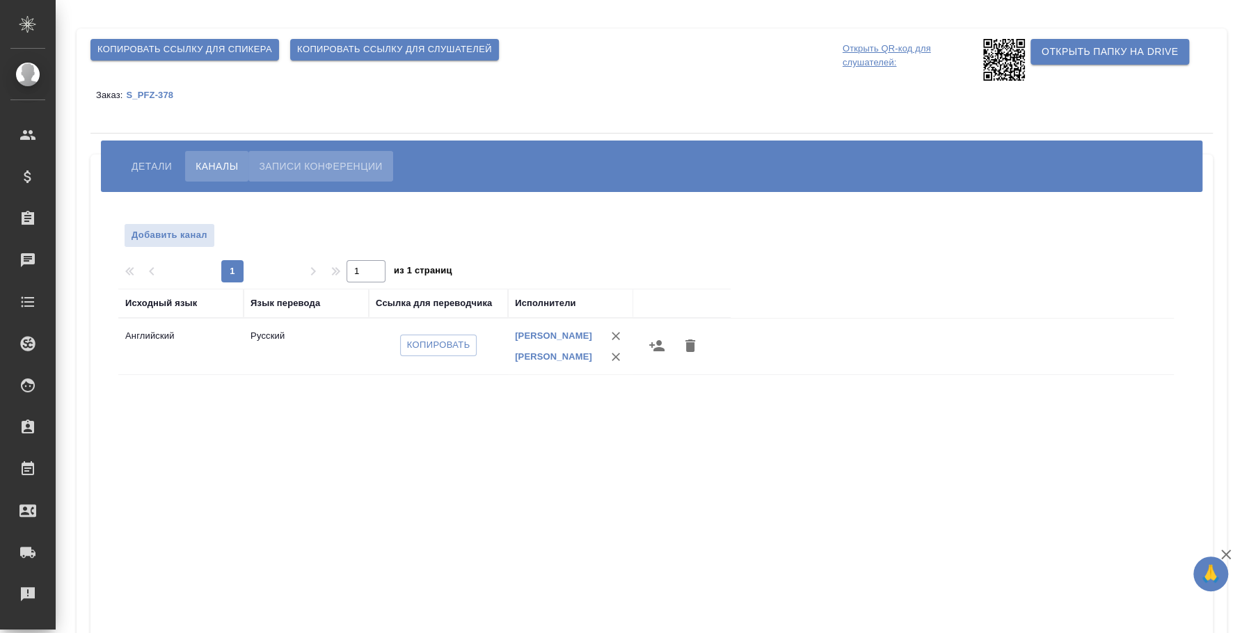
click at [277, 164] on span "Записи конференции" at bounding box center [320, 166] width 123 height 17
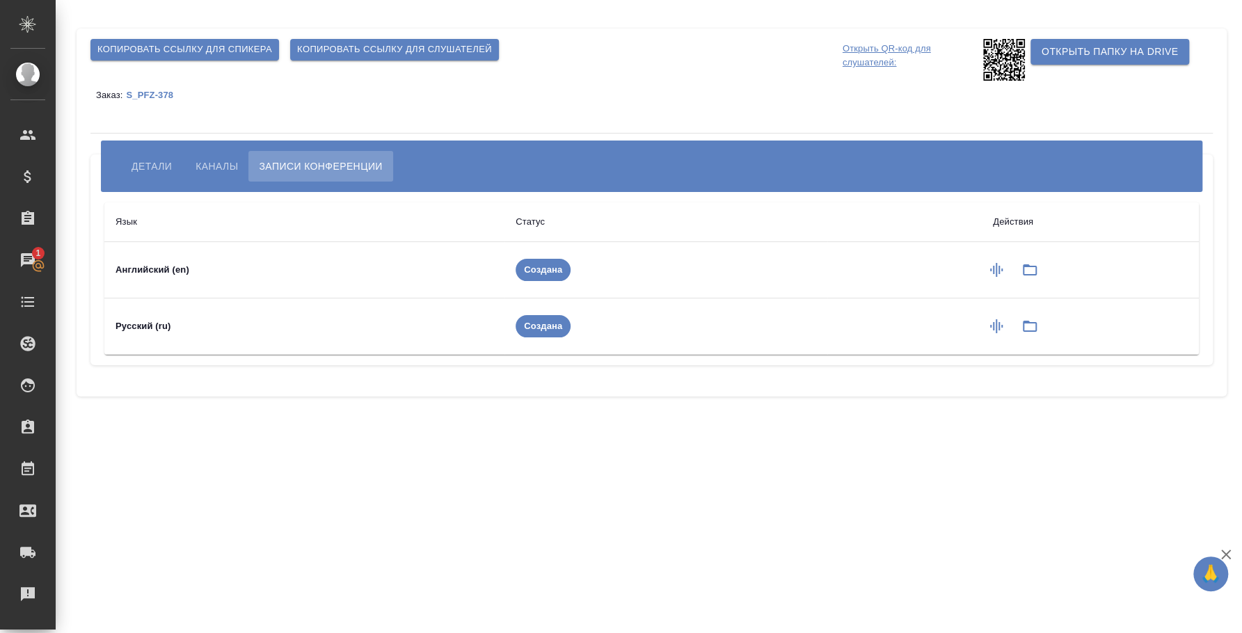
click at [997, 265] on icon "button" at bounding box center [996, 270] width 17 height 17
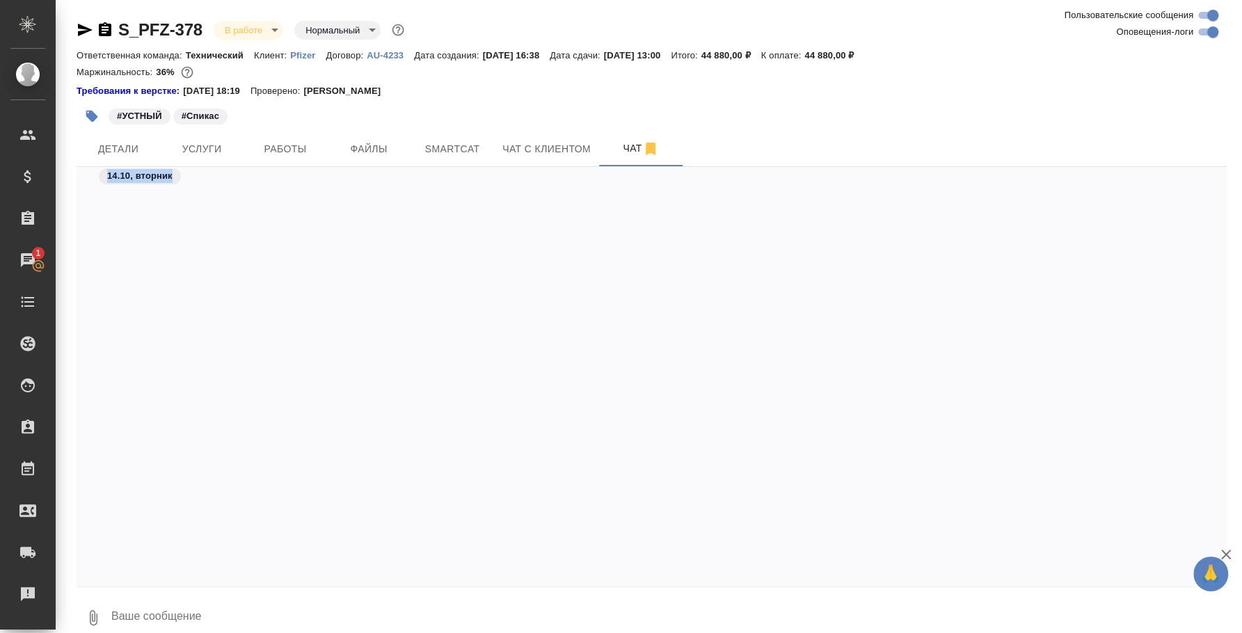
scroll to position [3645, 0]
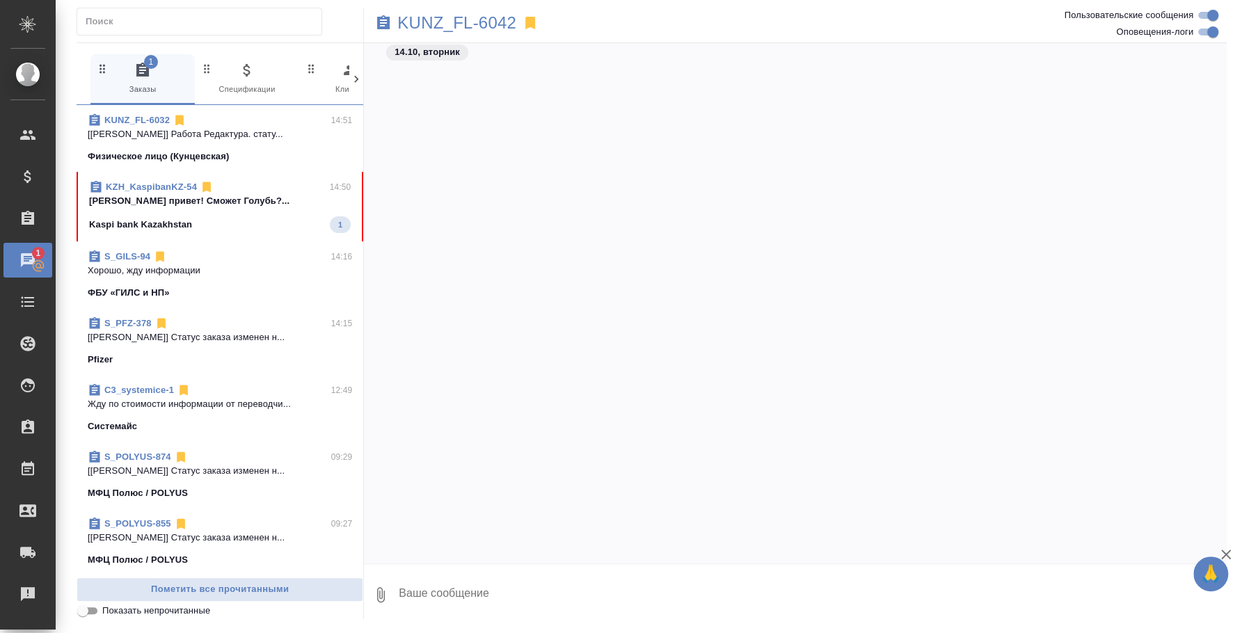
scroll to position [1330, 0]
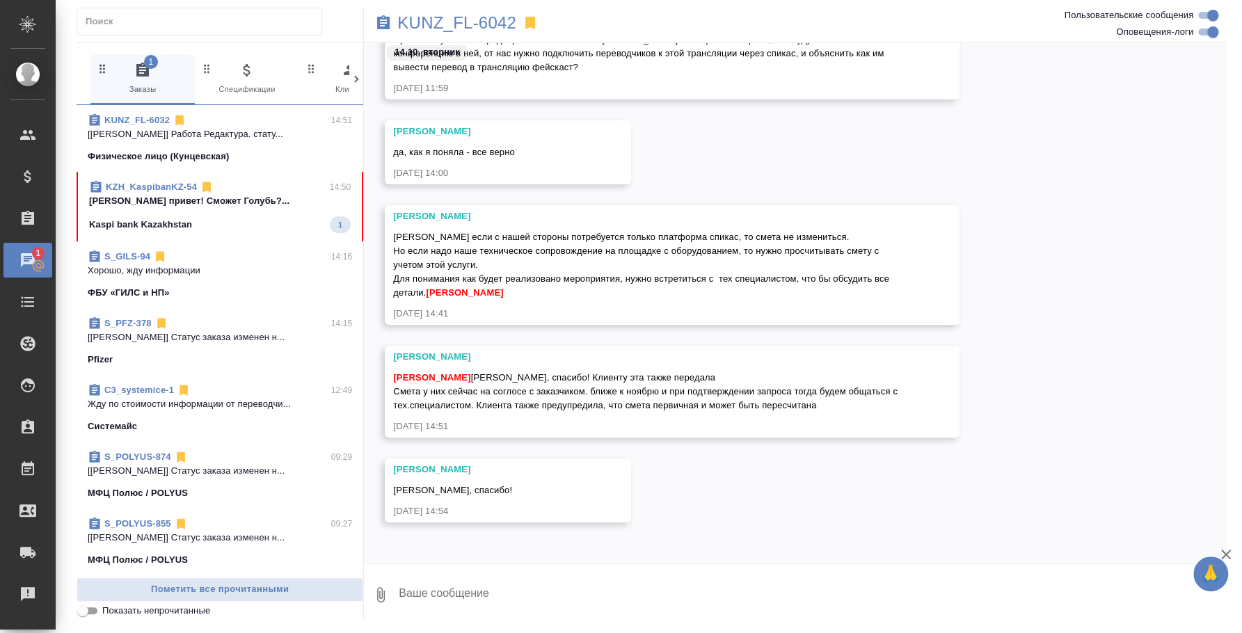
click at [173, 212] on span "KZH_KaspibanKZ-54 14:50 [PERSON_NAME] привет! Сможет Голубь?... Kaspi bank Kaza…" at bounding box center [220, 206] width 262 height 53
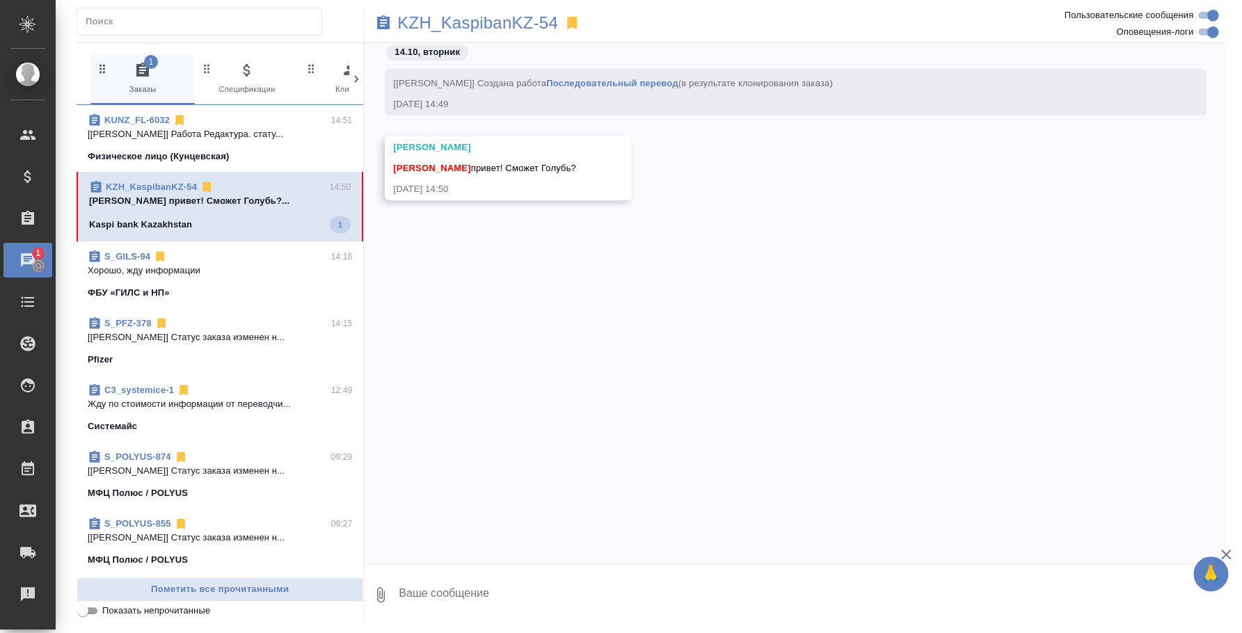
scroll to position [0, 0]
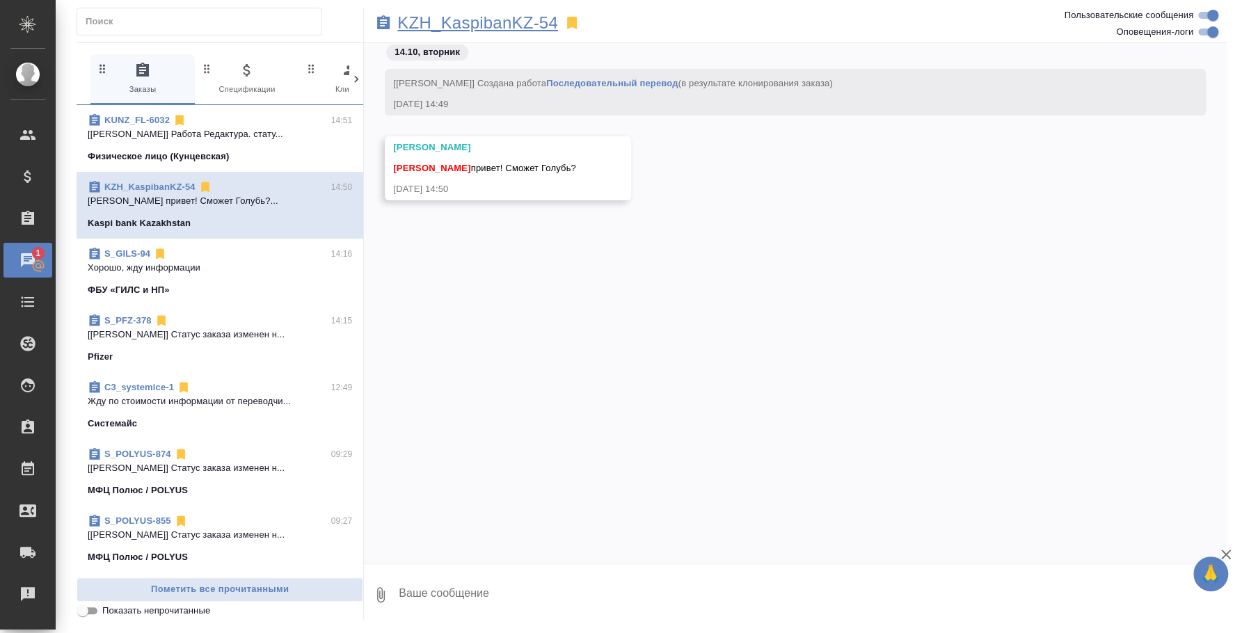
click at [509, 23] on p "KZH_KaspibanKZ-54" at bounding box center [477, 23] width 161 height 14
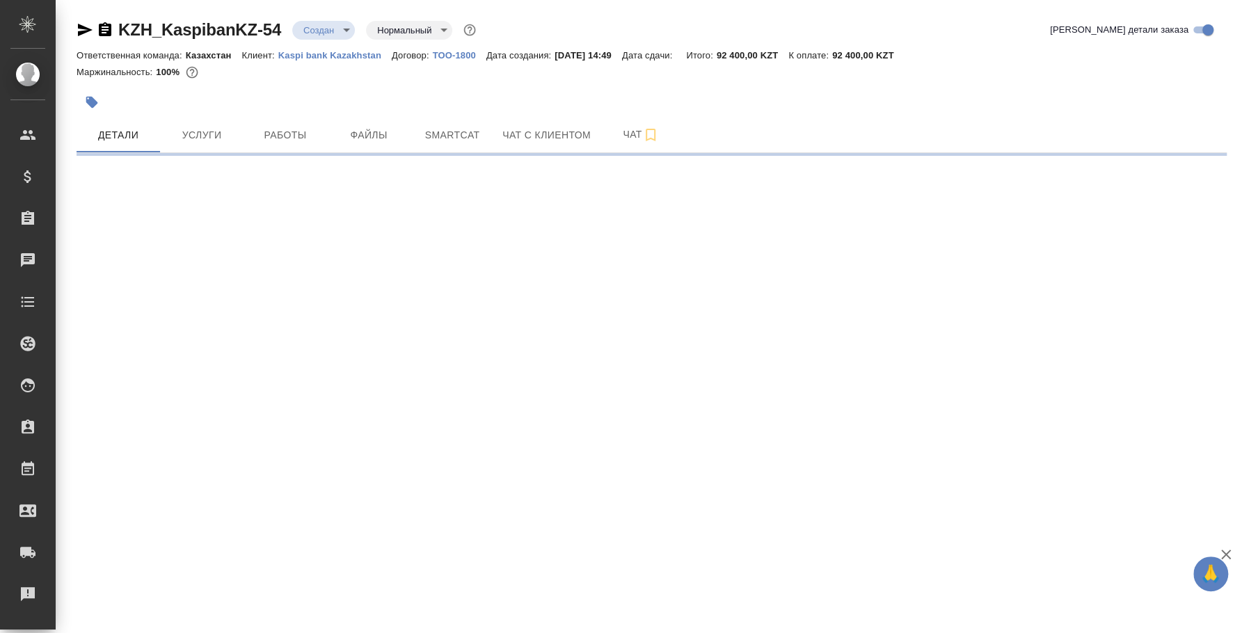
select select "RU"
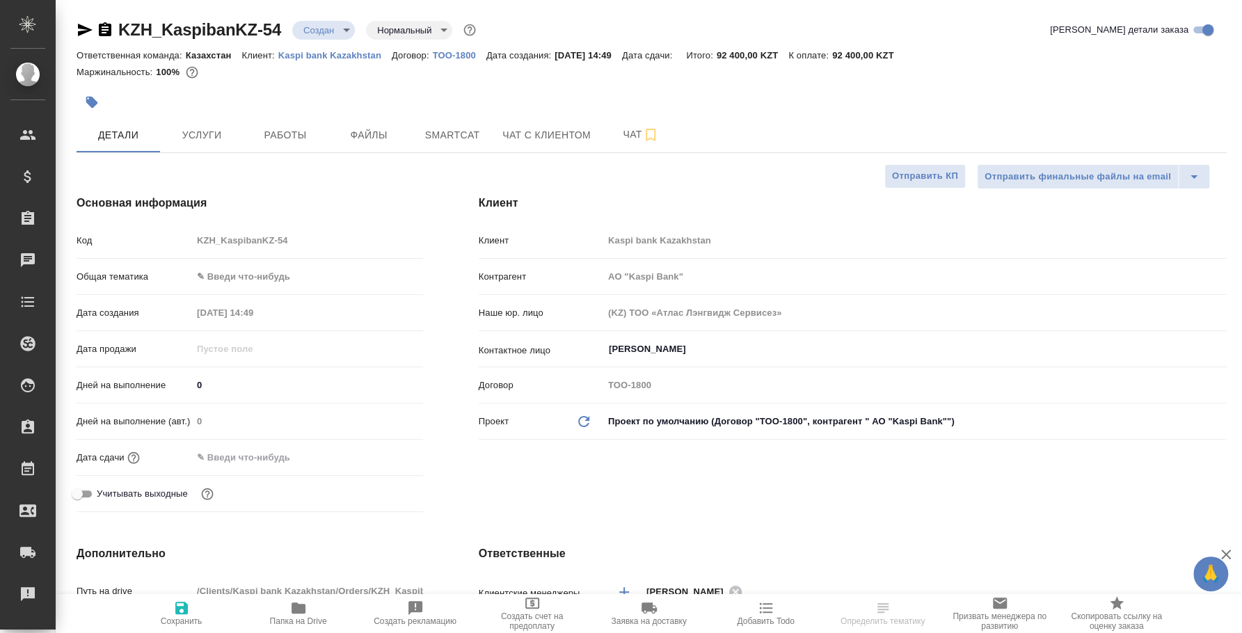
type input "АО "Kaspi Bank""
type textarea "x"
type input "АО "Kaspi Bank""
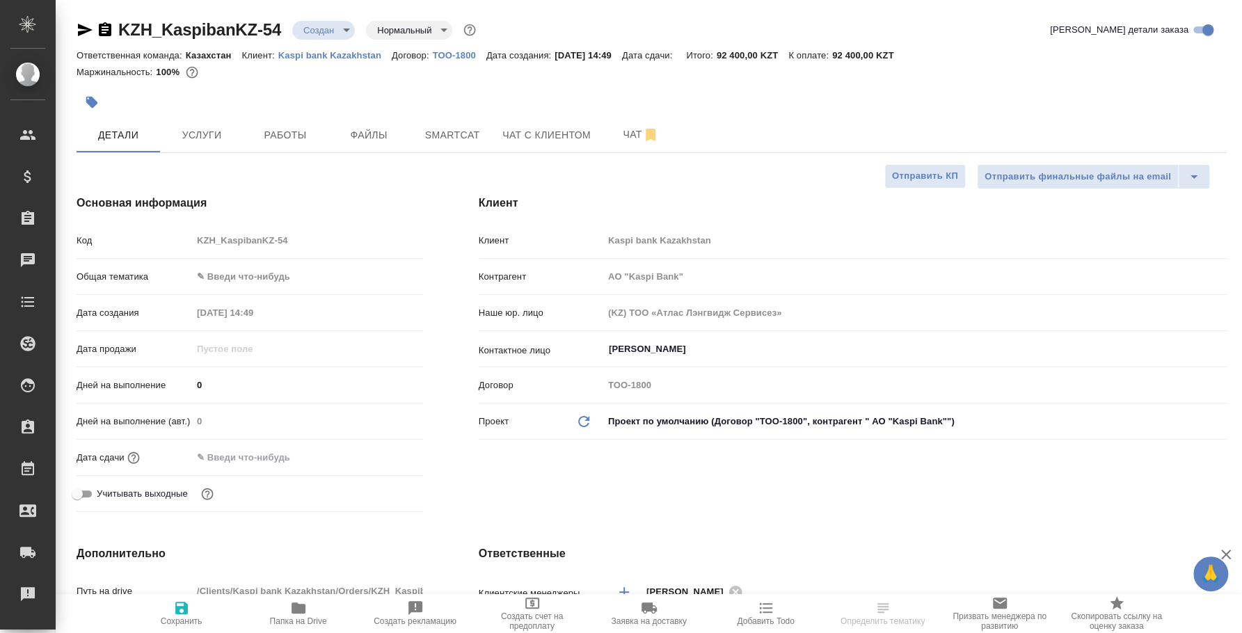
type textarea "x"
select select "RU"
type textarea "x"
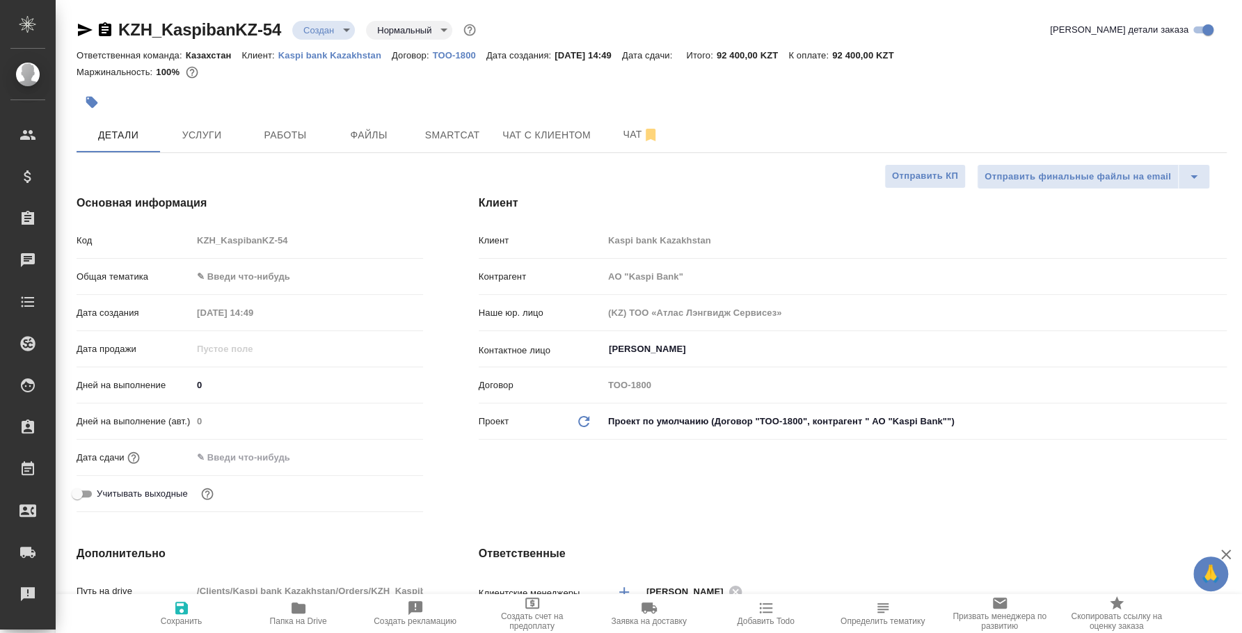
type textarea "x"
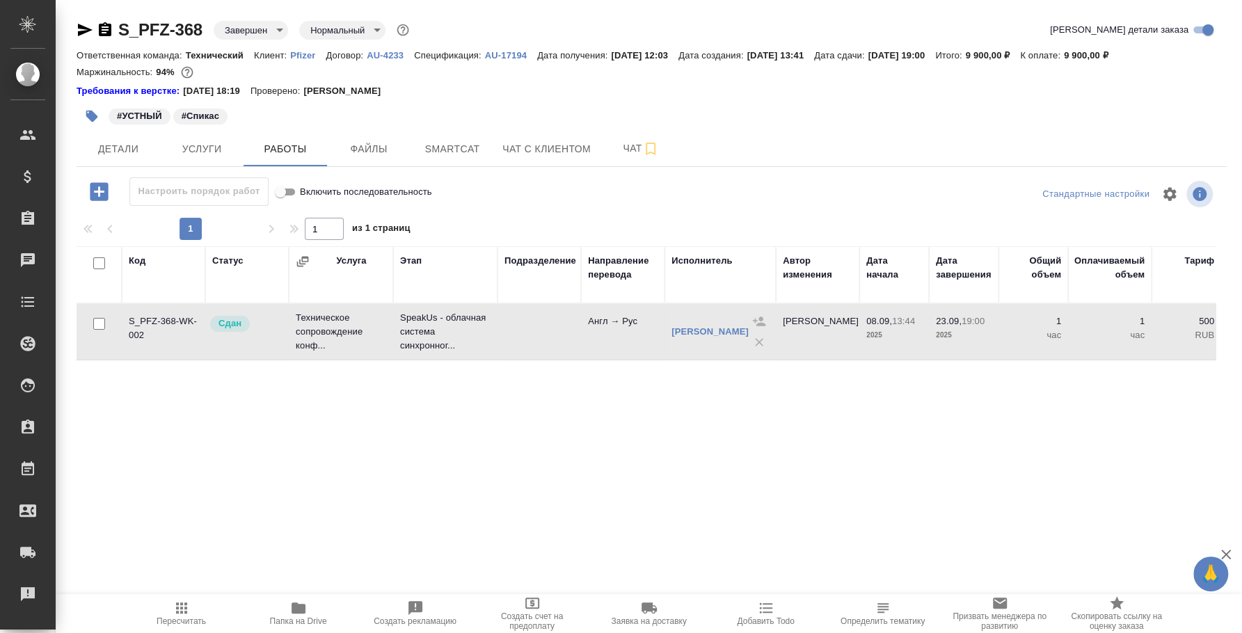
scroll to position [86, 0]
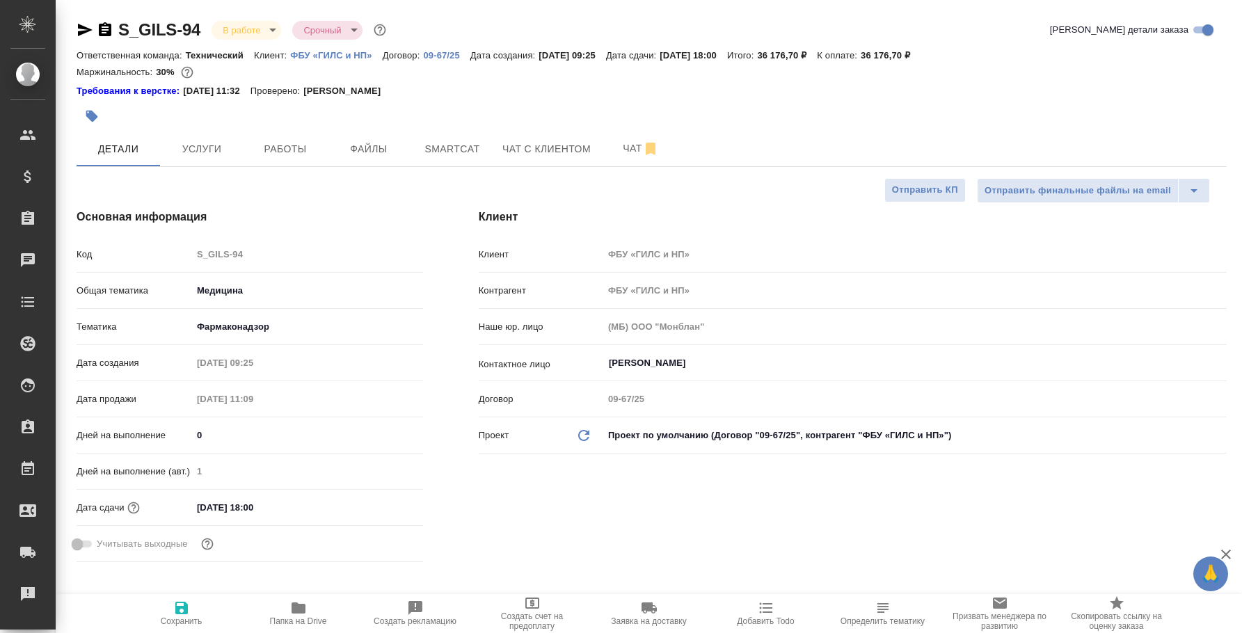
select select "RU"
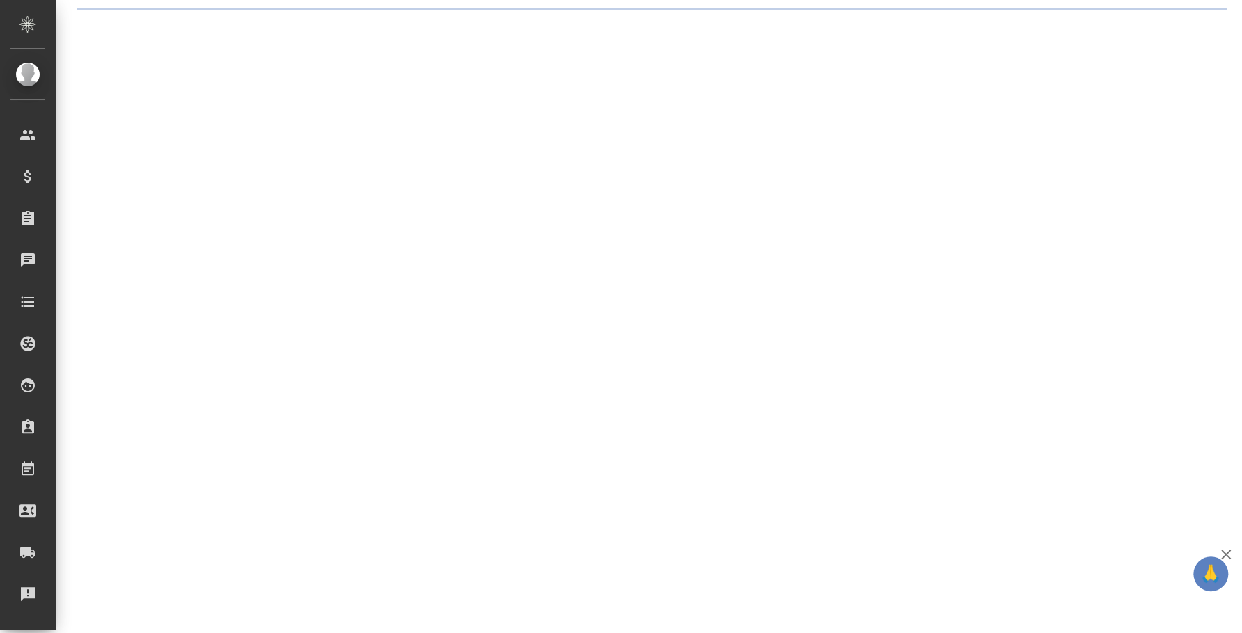
select select "RU"
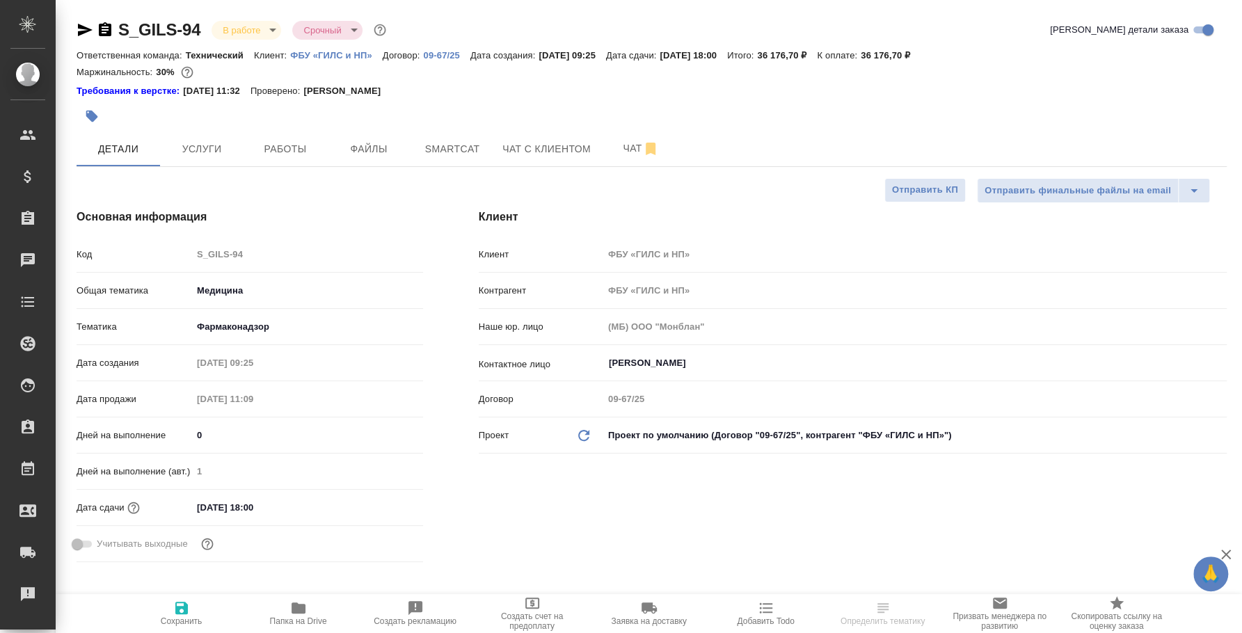
type textarea "x"
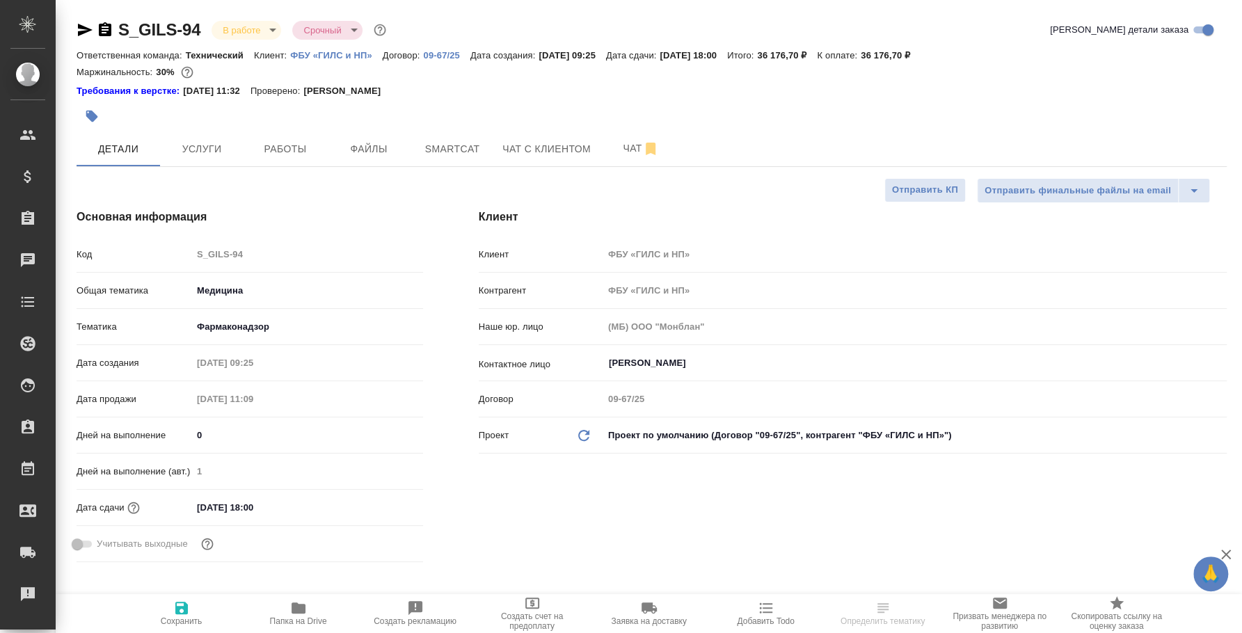
type textarea "x"
select select "RU"
type textarea "x"
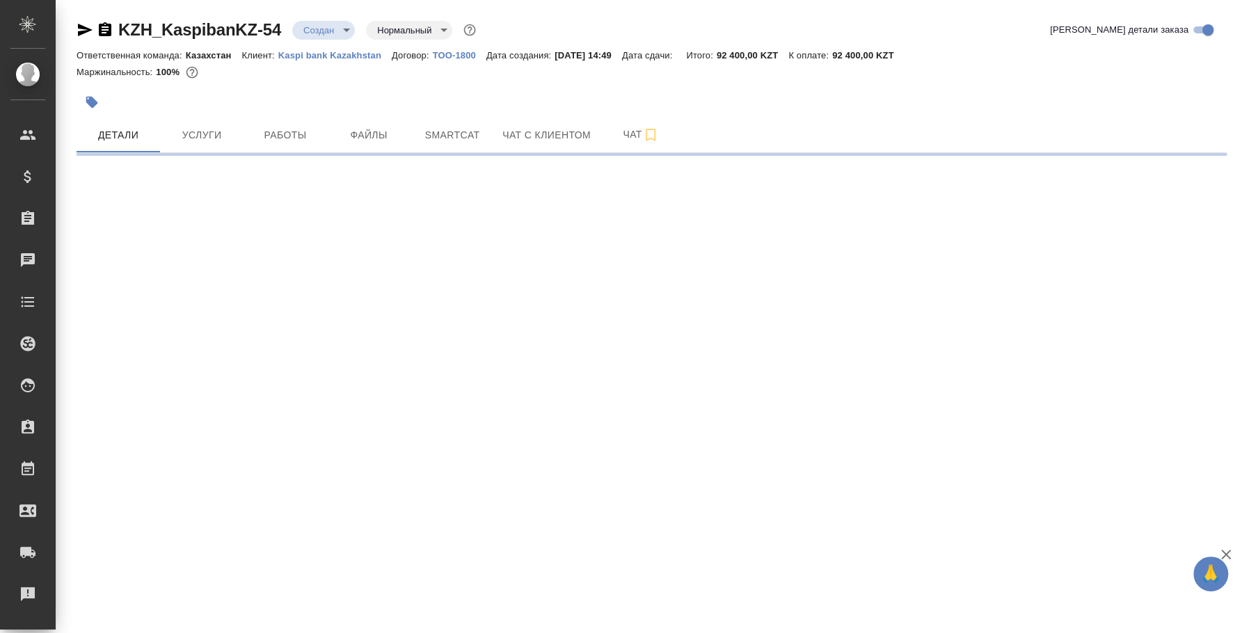
select select "RU"
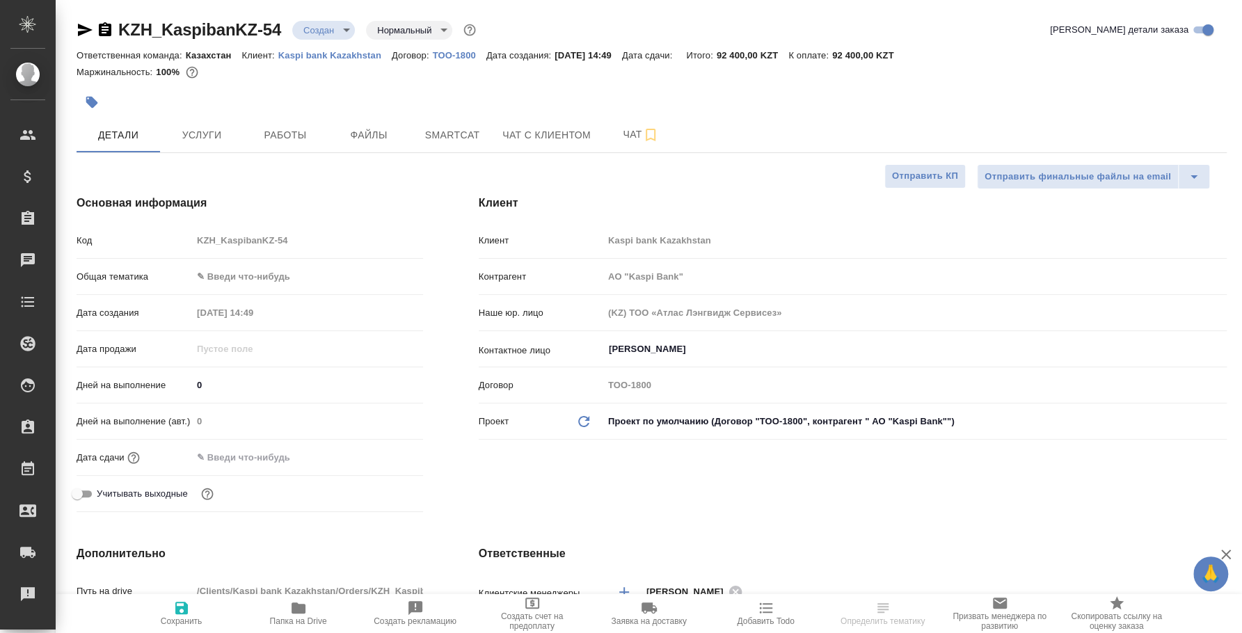
type input "АО "Kaspi Bank""
type textarea "x"
type input "АО "Kaspi Bank""
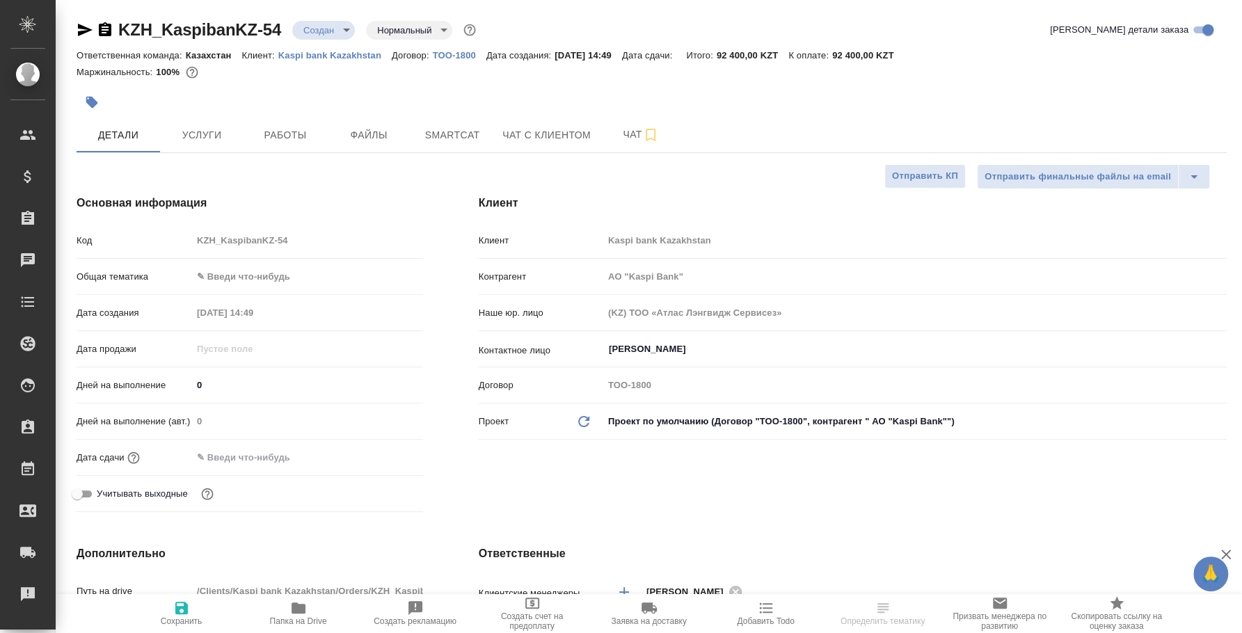
type textarea "x"
type input "[PERSON_NAME]"
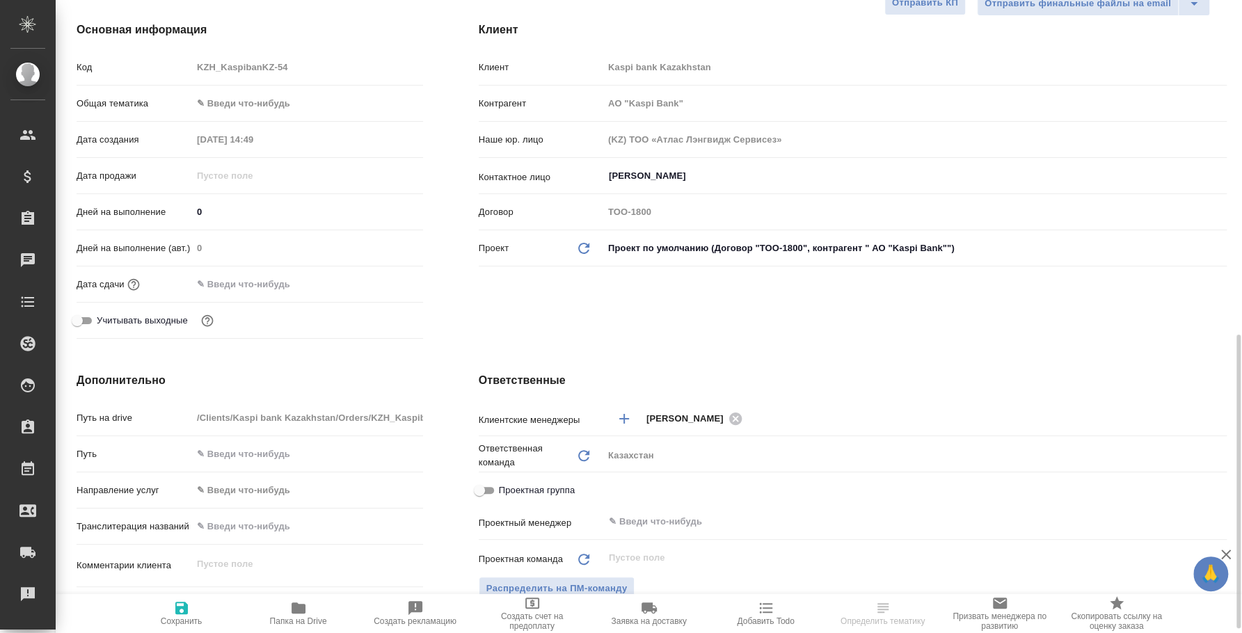
scroll to position [433, 0]
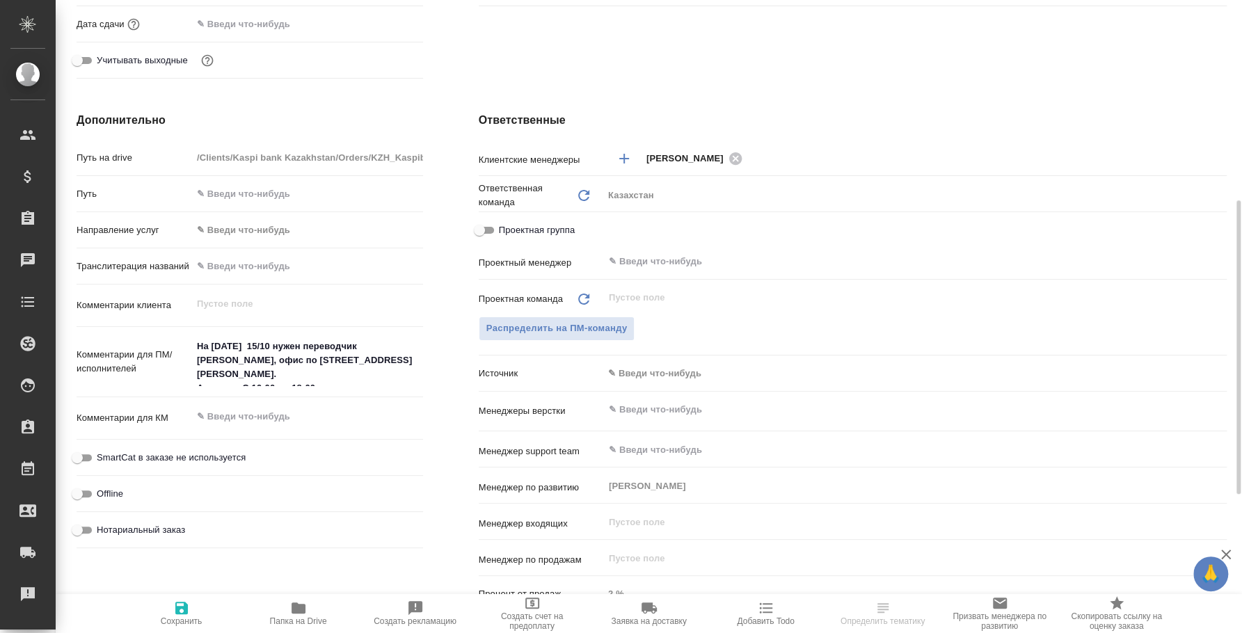
drag, startPoint x: 431, startPoint y: 371, endPoint x: 301, endPoint y: 359, distance: 130.7
click at [298, 360] on div "Дополнительно Путь на drive /Clients/Kaspi bank Kazakhstan/Orders/KZH_KaspibanK…" at bounding box center [250, 365] width 402 height 562
type textarea "x"
drag, startPoint x: 196, startPoint y: 340, endPoint x: 445, endPoint y: 374, distance: 252.1
click at [445, 374] on div "Дополнительно Путь на drive /Clients/Kaspi bank Kazakhstan/Orders/KZH_KaspibanK…" at bounding box center [250, 365] width 402 height 562
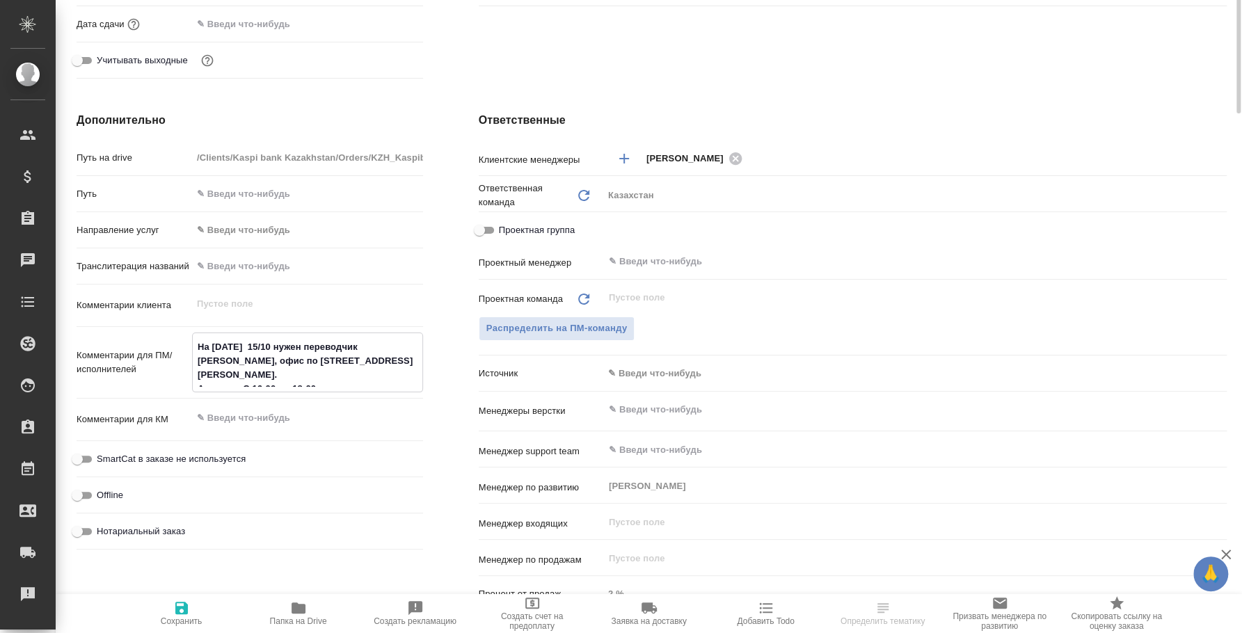
scroll to position [86, 0]
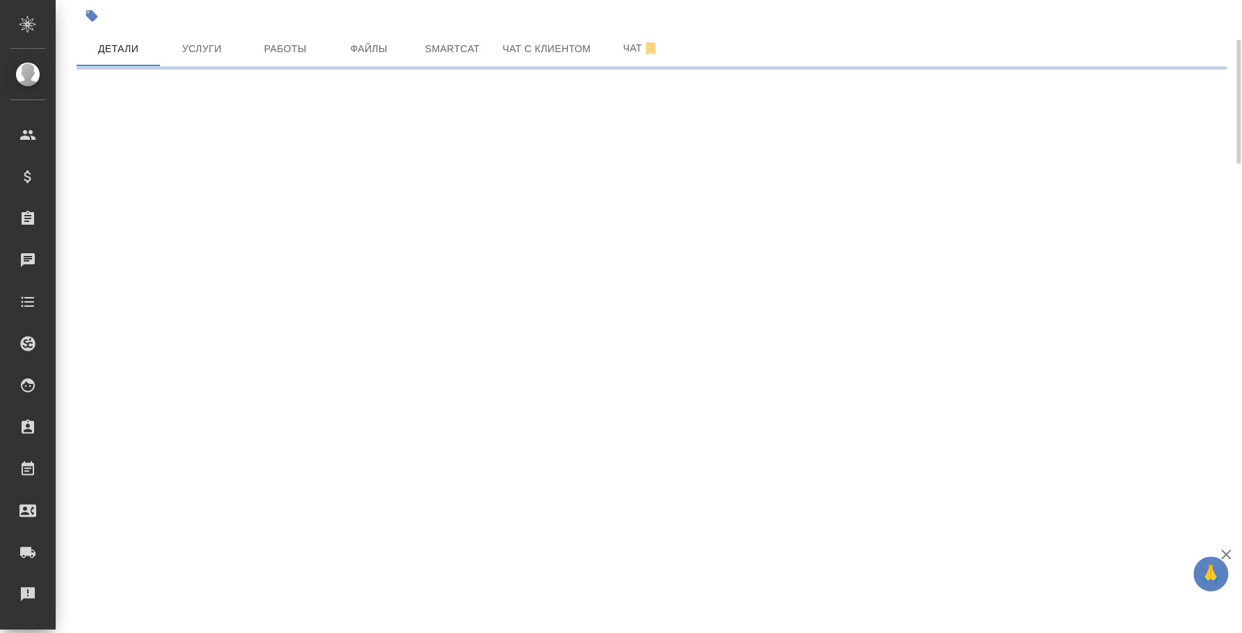
select select "RU"
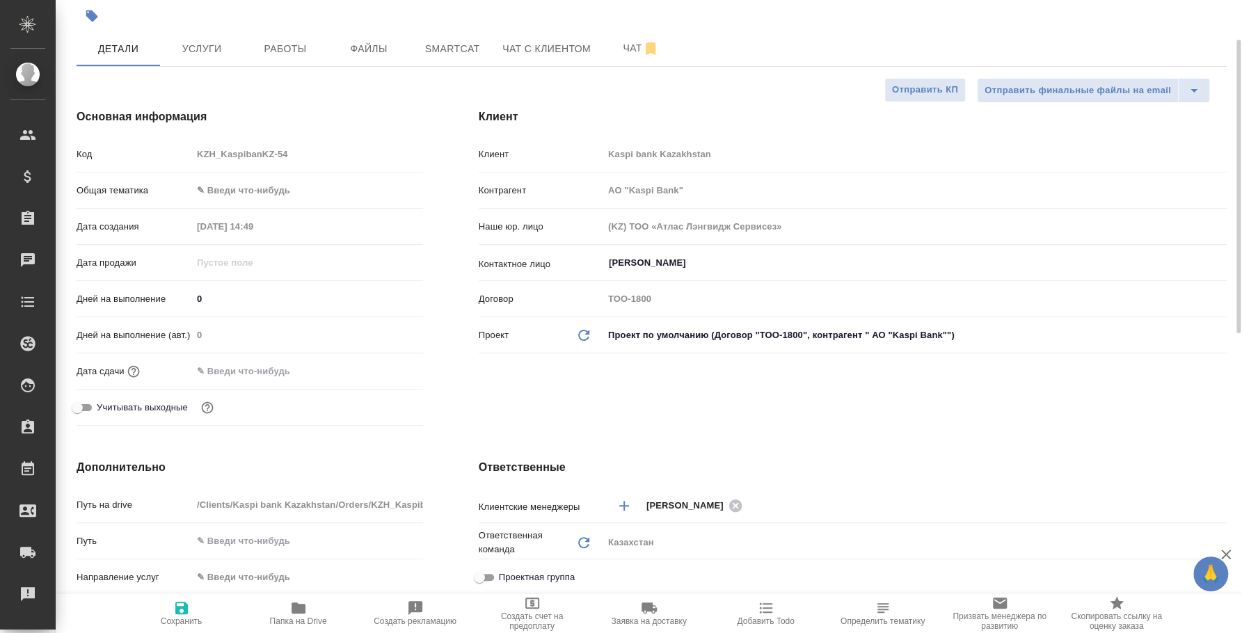
type textarea "x"
type input "АО "Kaspi Bank""
type textarea "x"
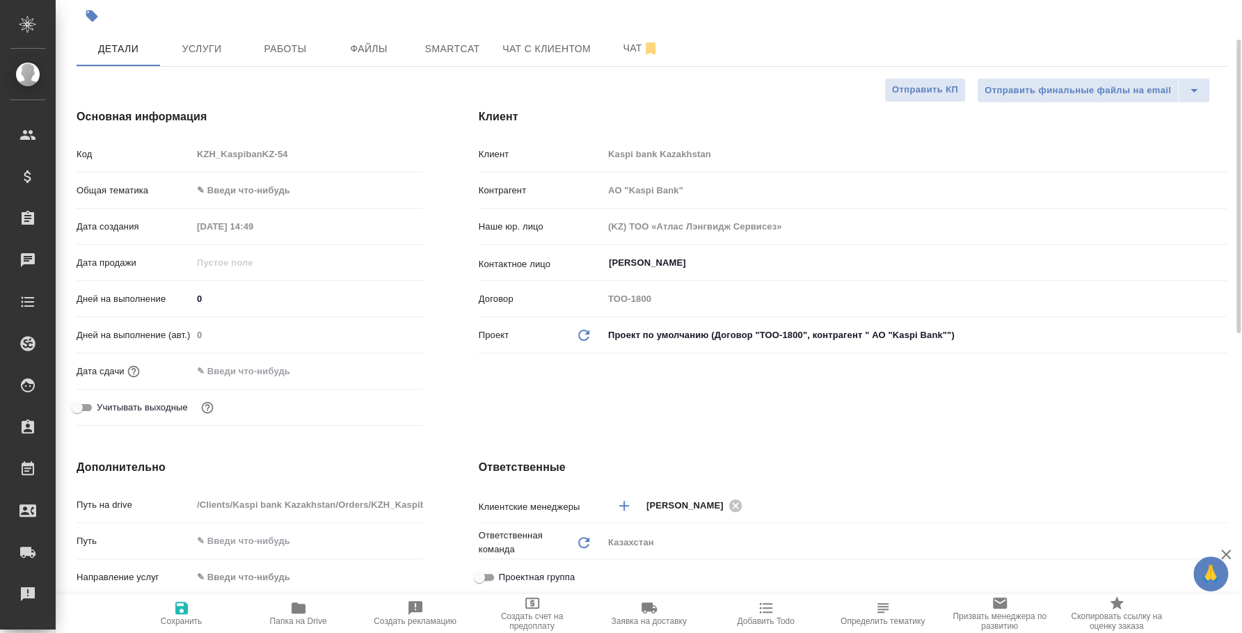
type textarea "x"
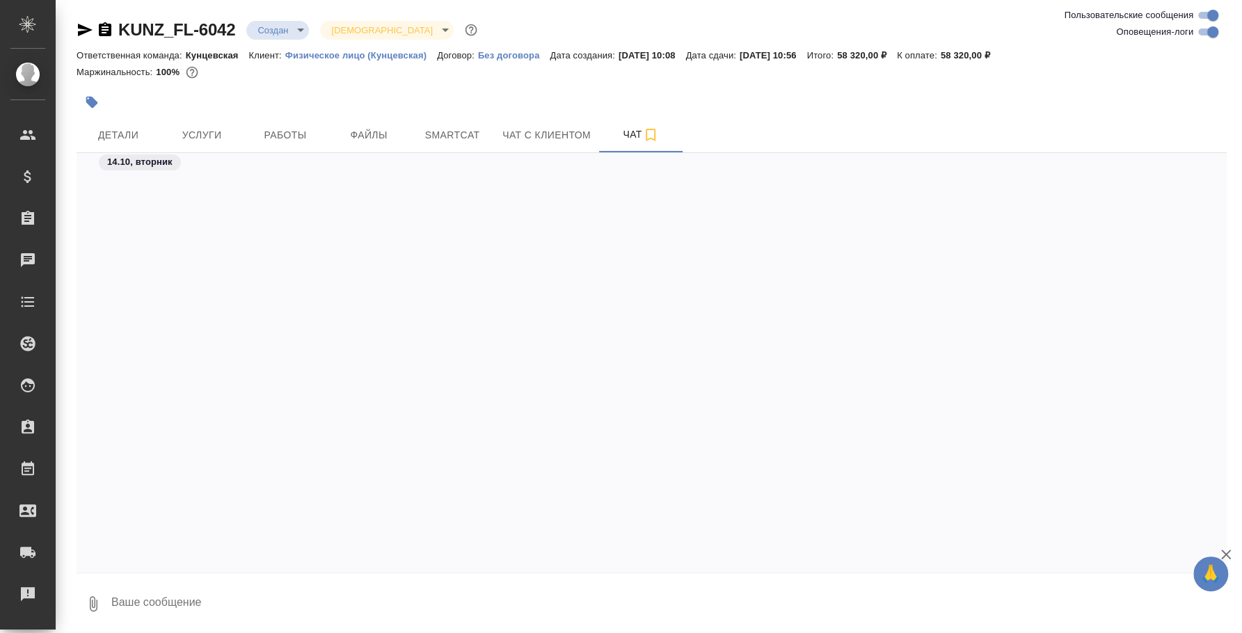
scroll to position [803, 0]
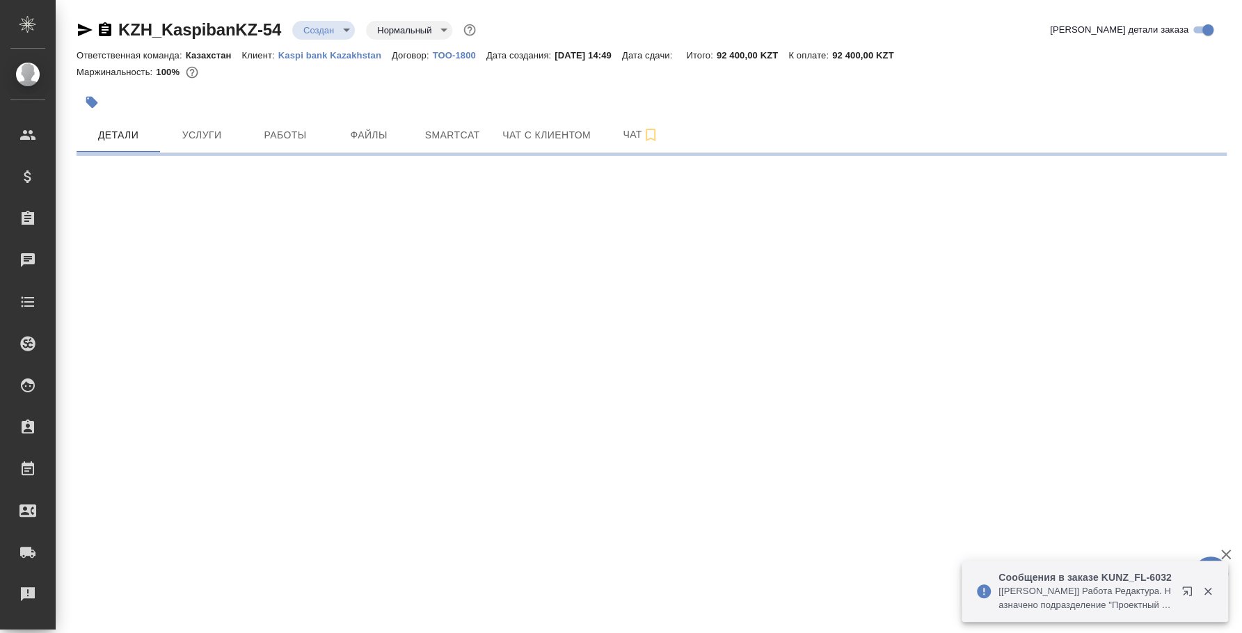
select select "RU"
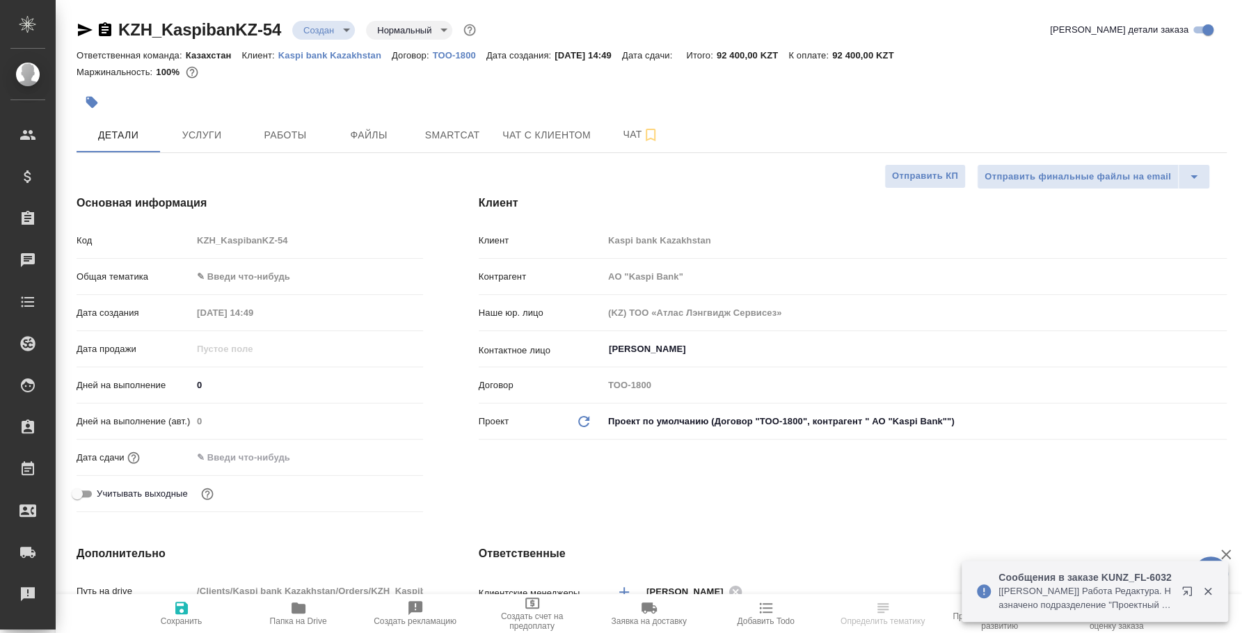
type input "АО "Kaspi Bank""
type textarea "x"
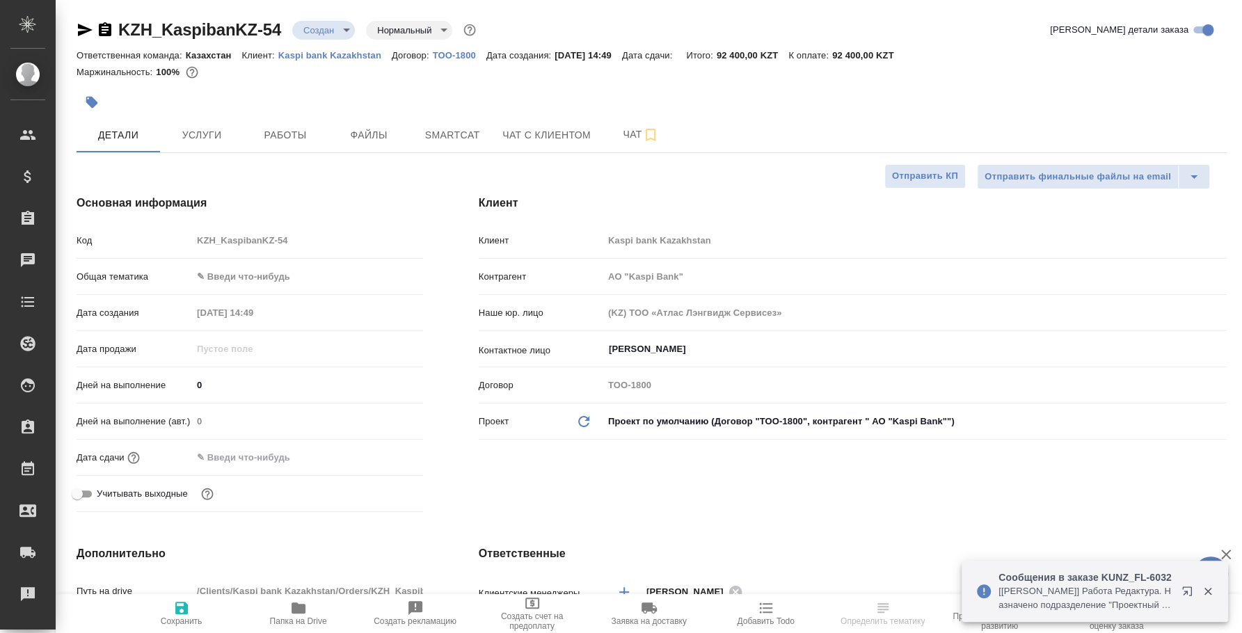
type textarea "x"
type input "АО "Kaspi Bank""
type textarea "x"
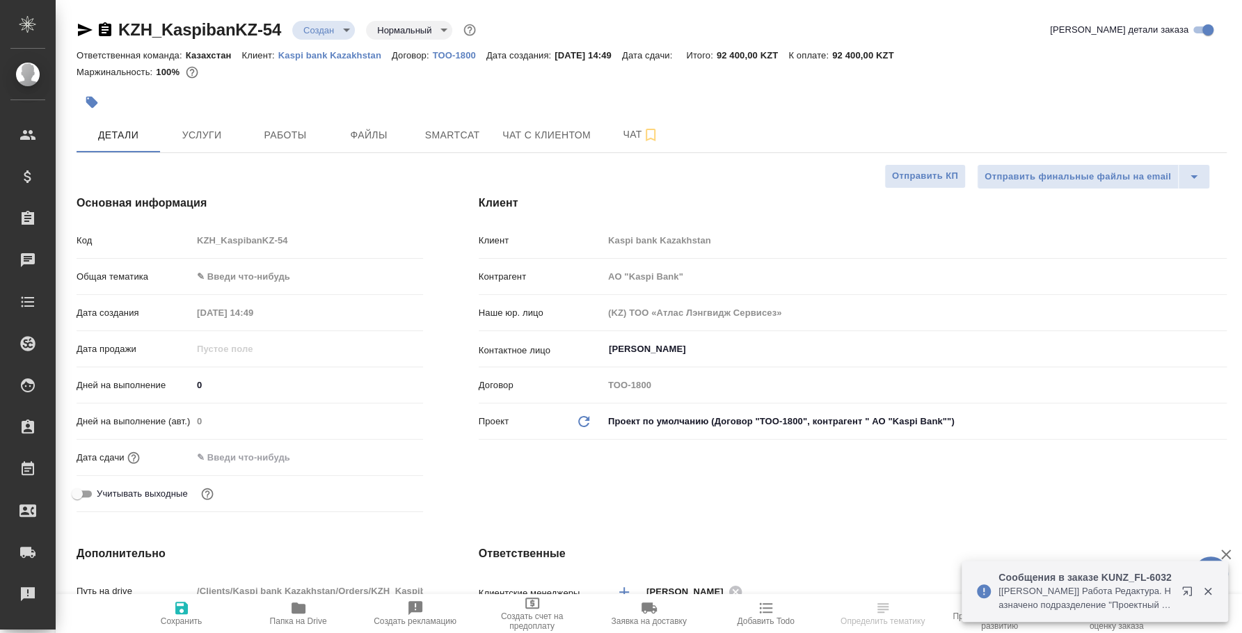
type textarea "x"
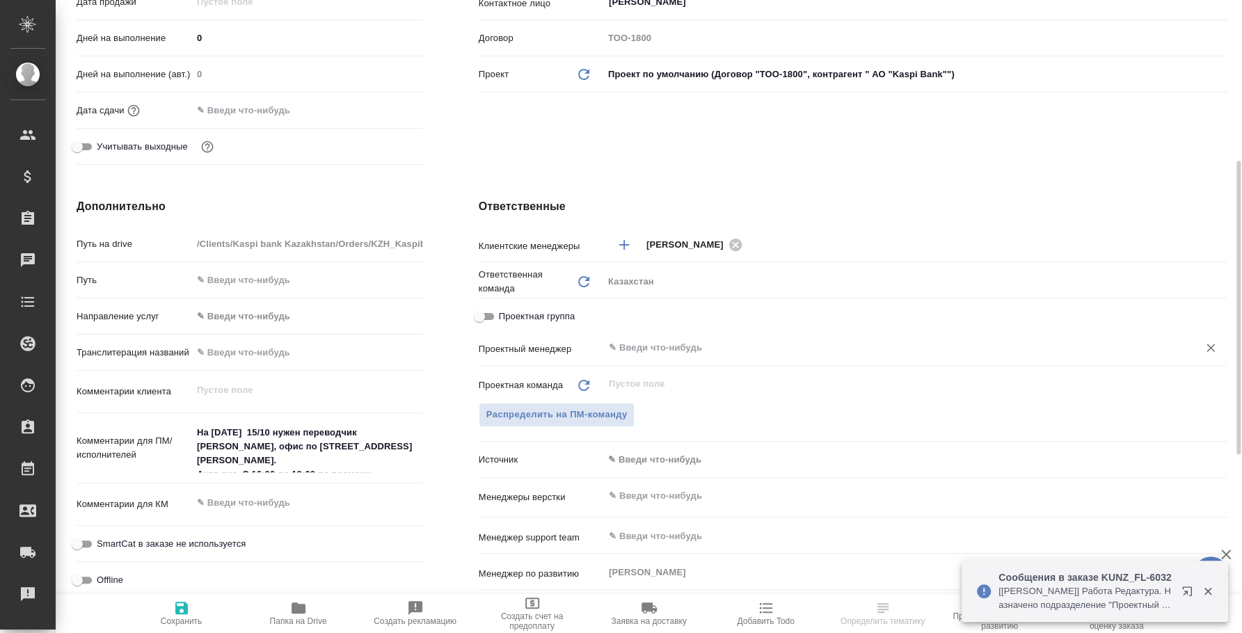
click at [697, 337] on div "​" at bounding box center [914, 347] width 623 height 25
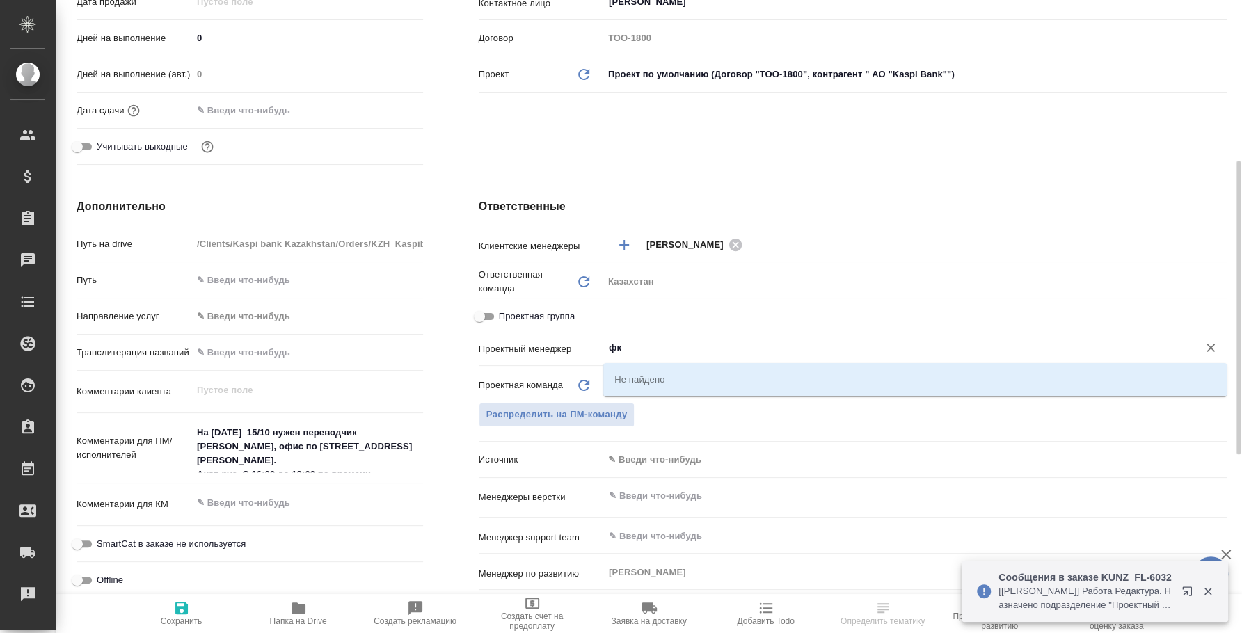
type input "ф"
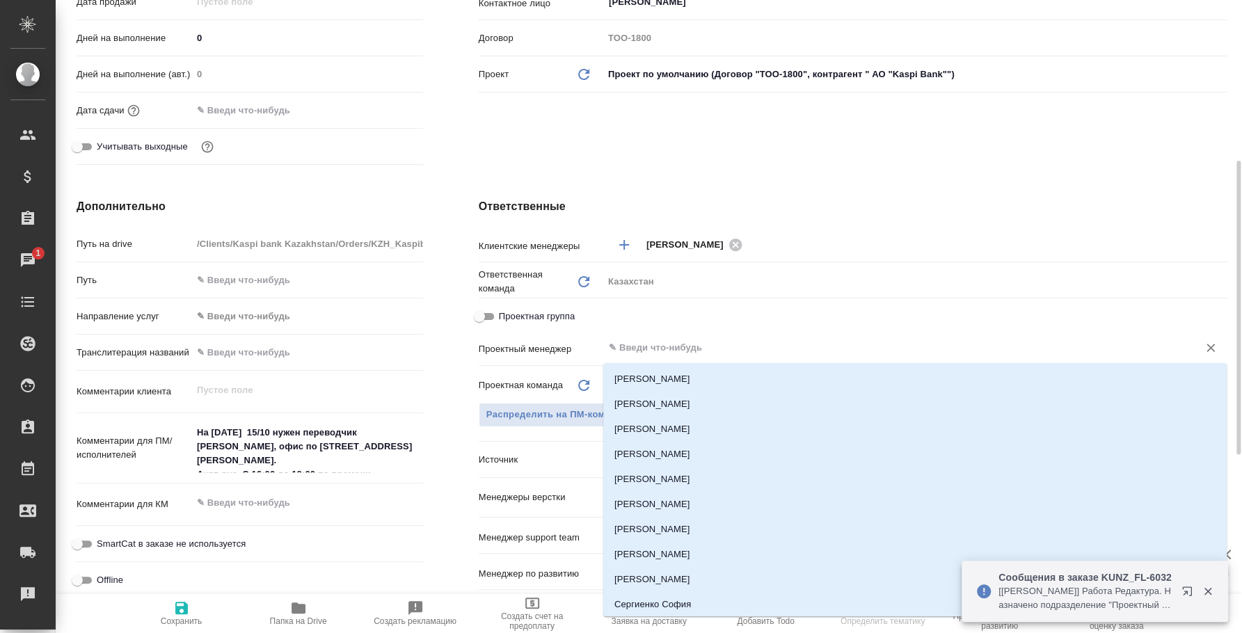
type input "АО "Kaspi Bank""
type textarea "x"
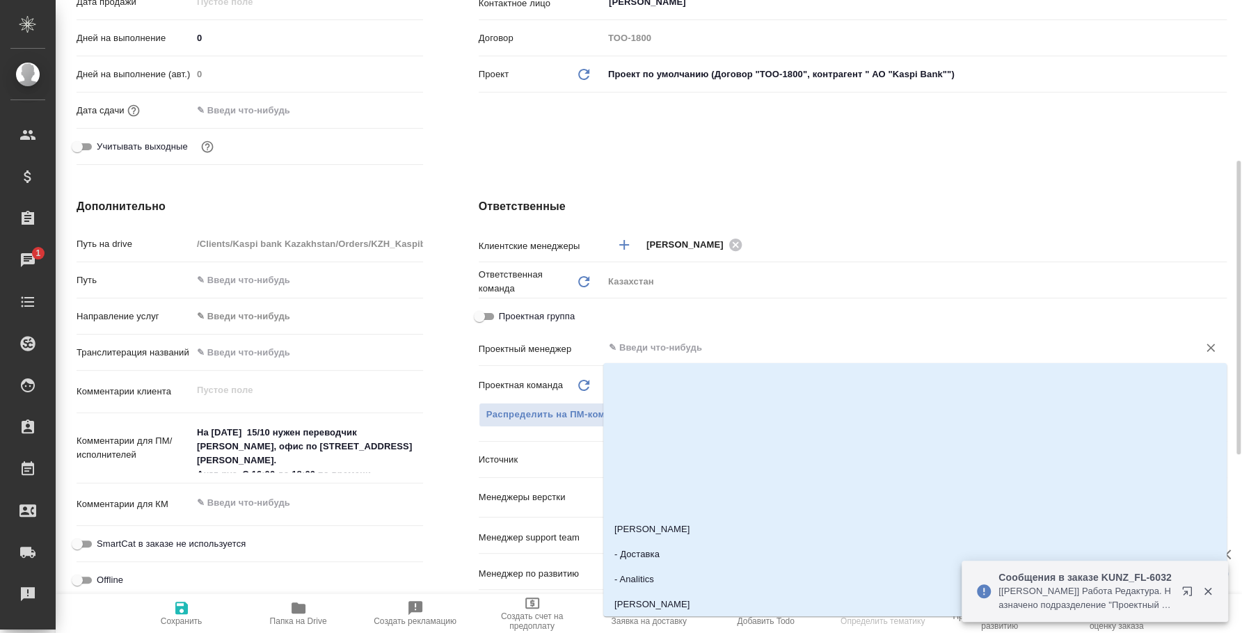
type input "е"
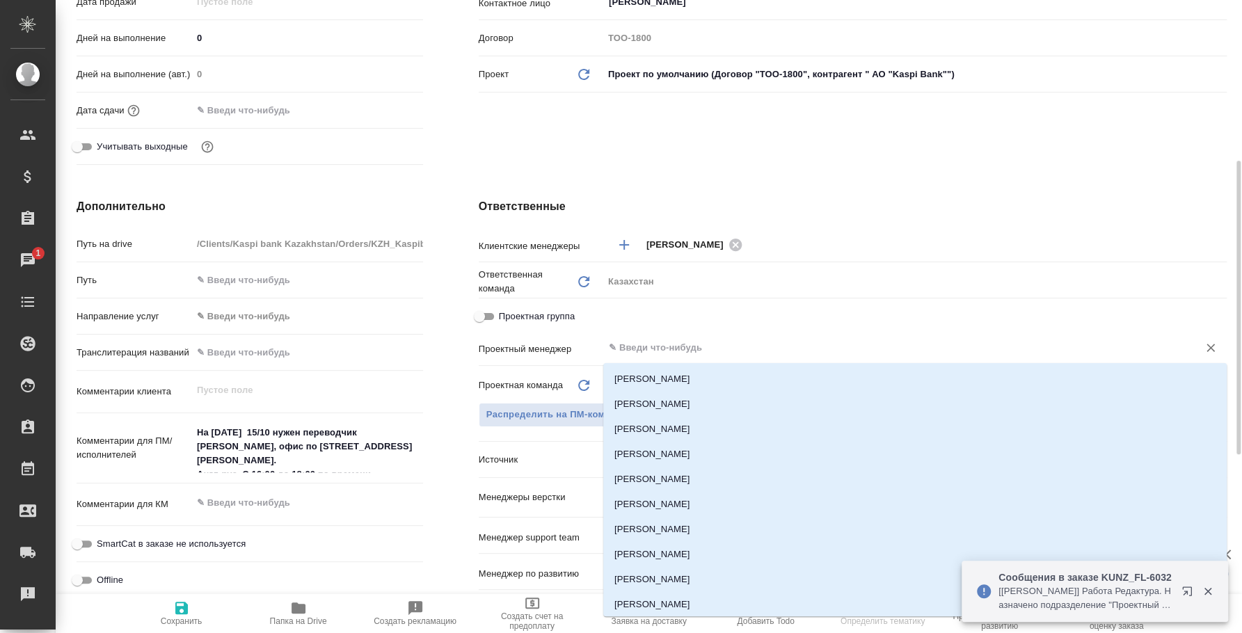
type input "АО "Kaspi Bank""
type textarea "x"
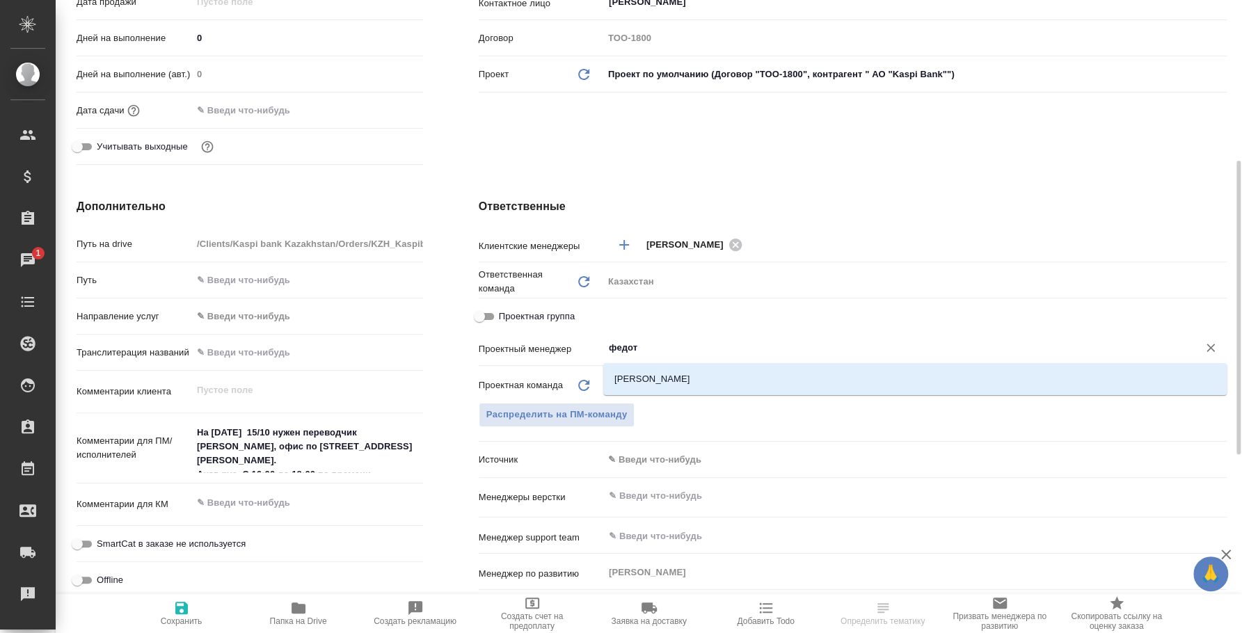
type input "федото"
click at [700, 381] on li "Федотова Ирина" at bounding box center [914, 379] width 623 height 25
type input "АО "Kaspi Bank""
type textarea "x"
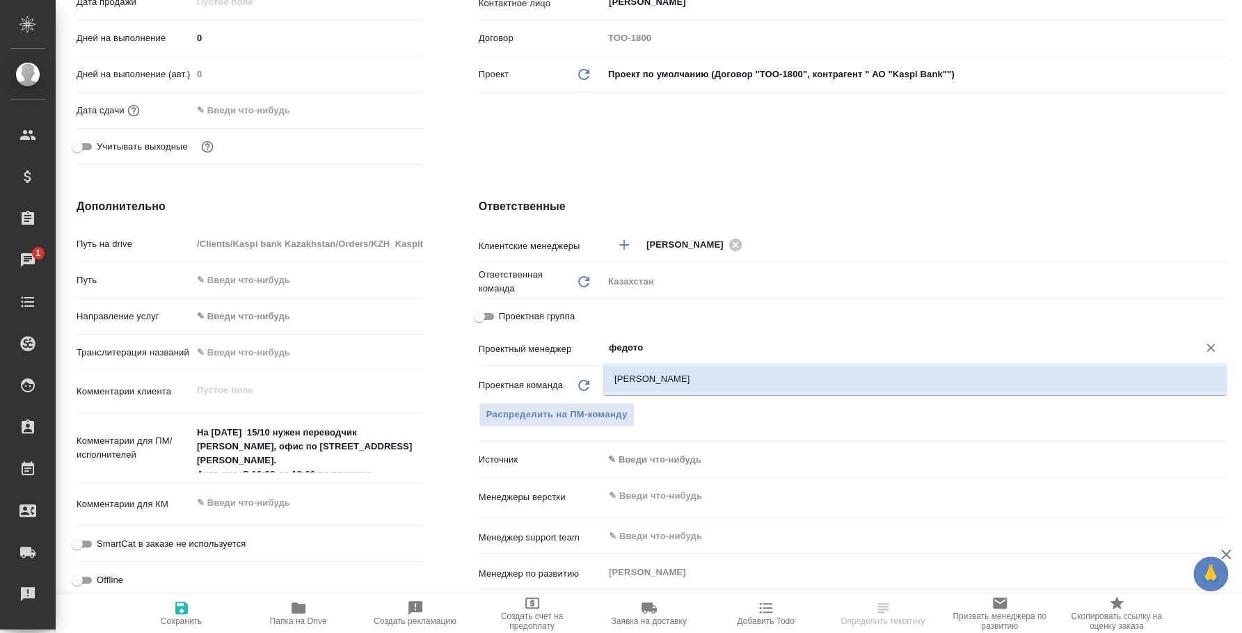
type textarea "x"
type input "[PERSON_NAME]"
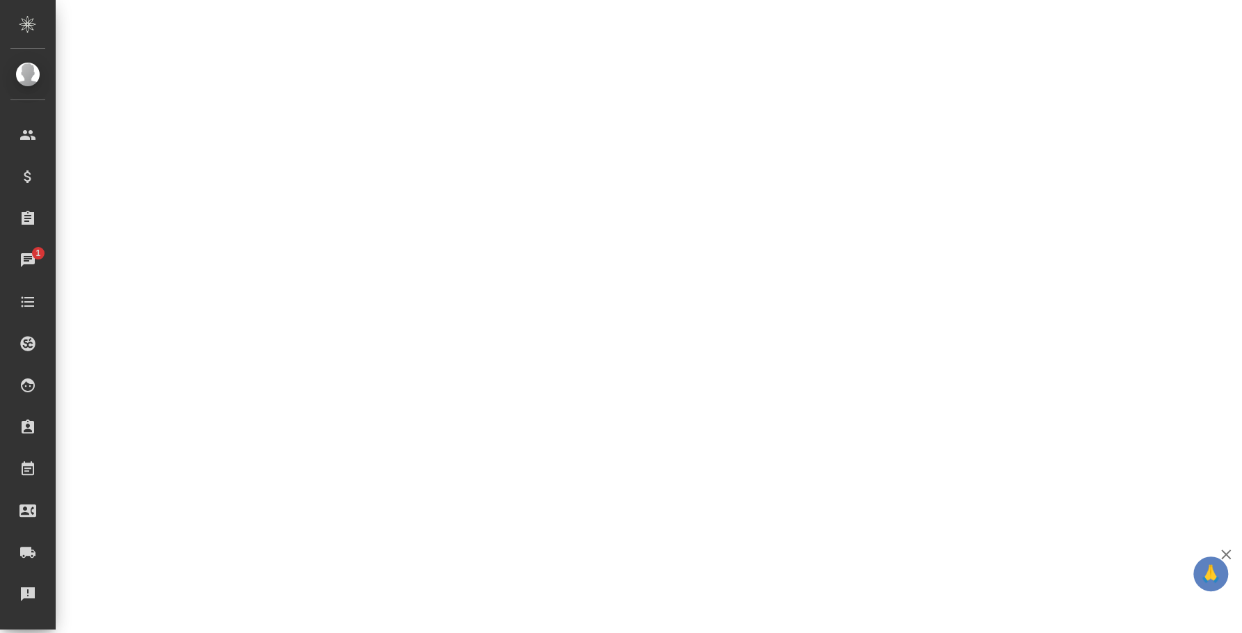
select select "RU"
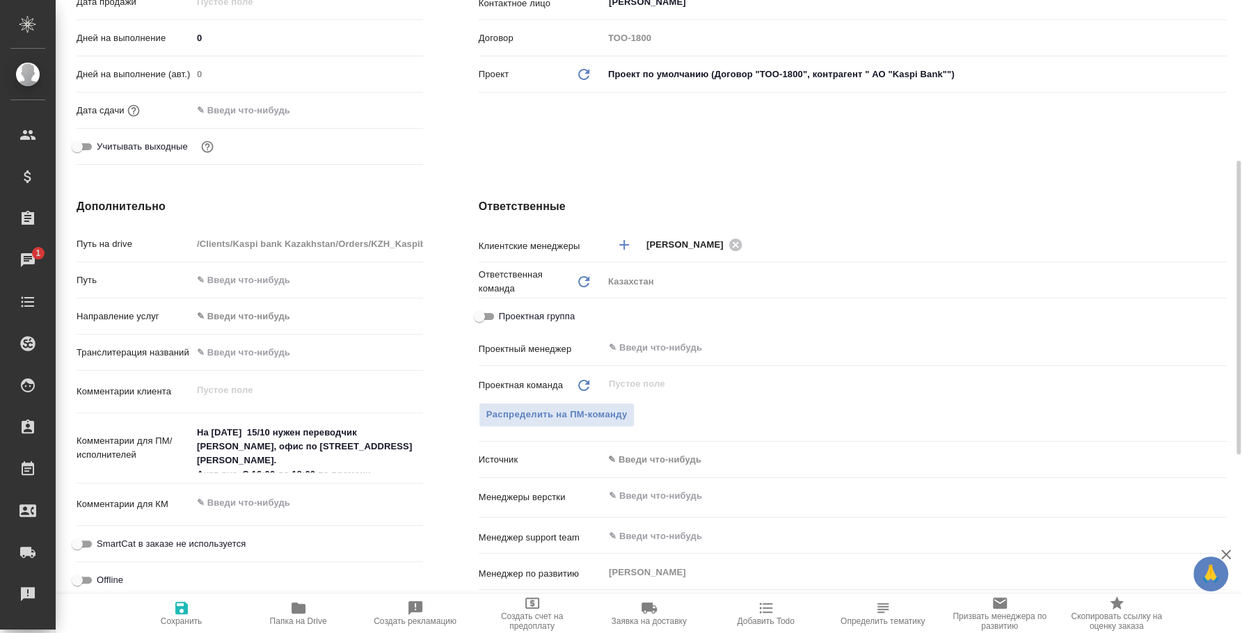
type textarea "x"
click at [183, 601] on icon "button" at bounding box center [181, 608] width 17 height 17
type input "АО "Kaspi Bank""
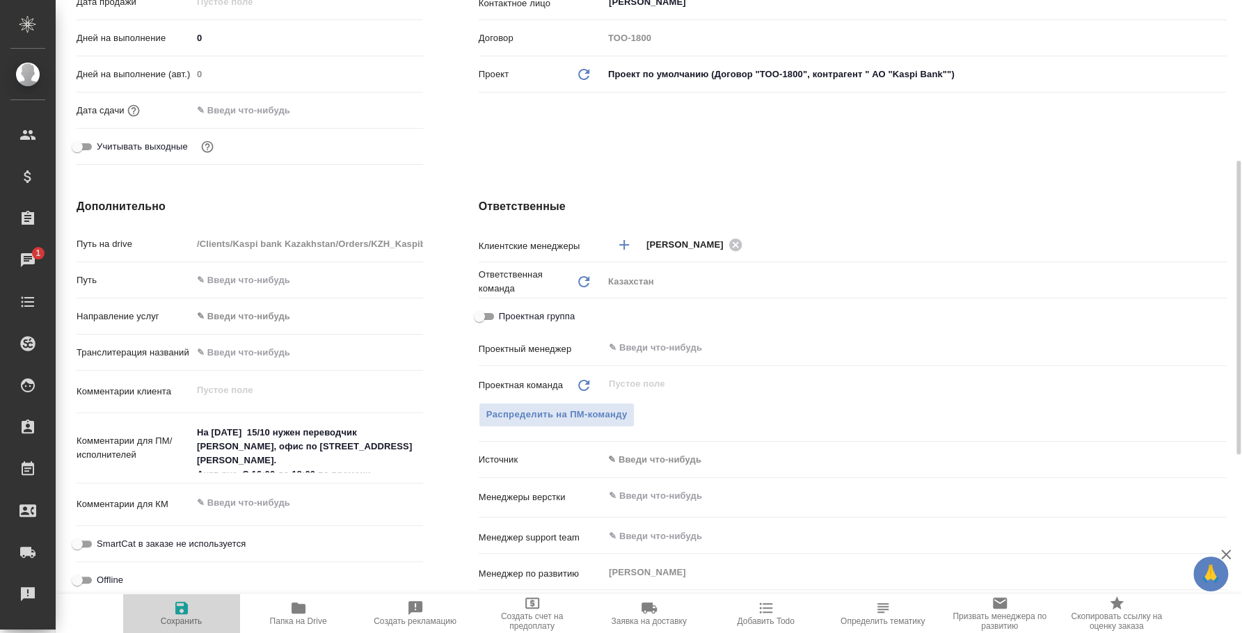
type textarea "x"
type input "АО "Kaspi Bank""
type textarea "x"
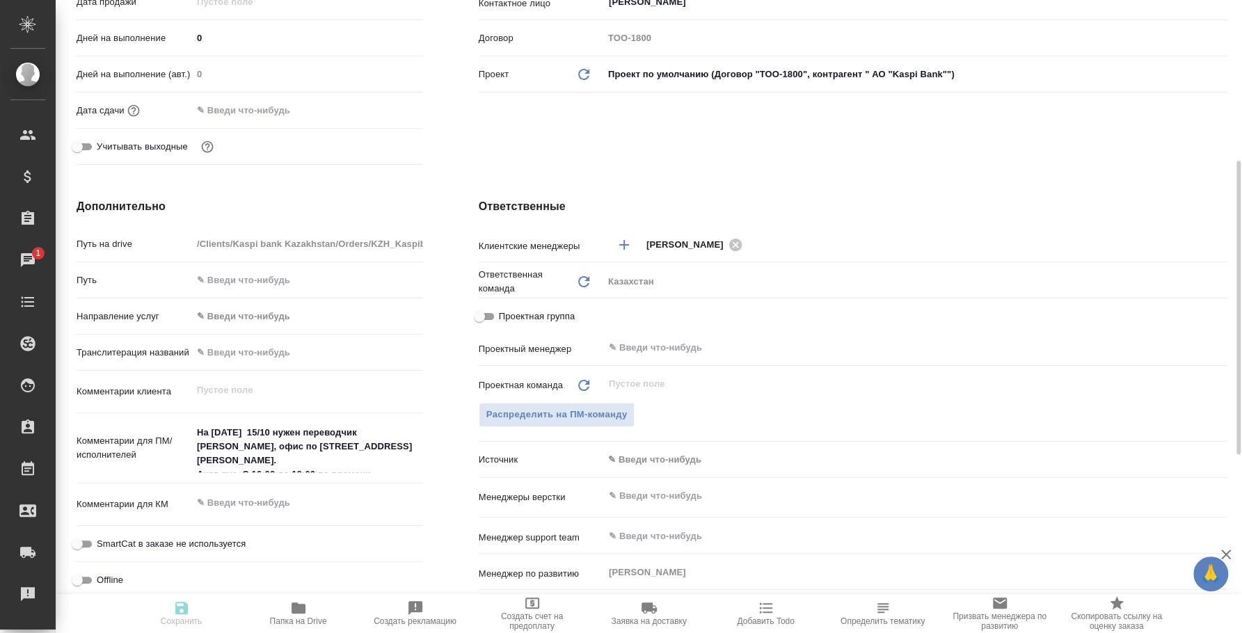
type textarea "x"
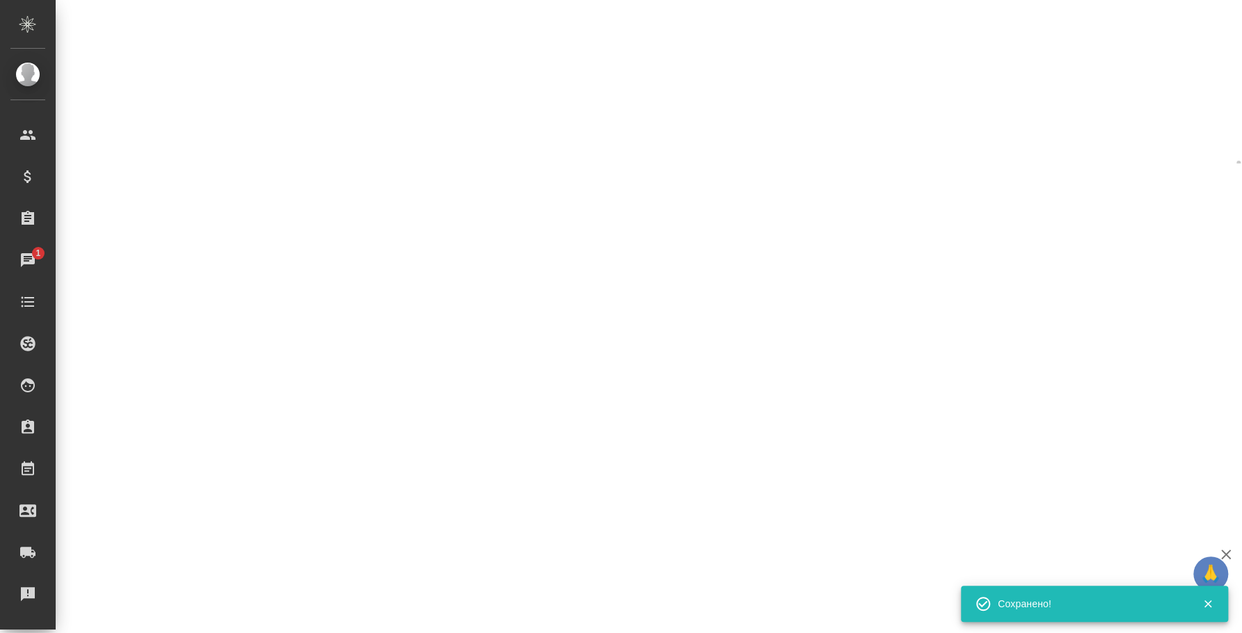
select select "RU"
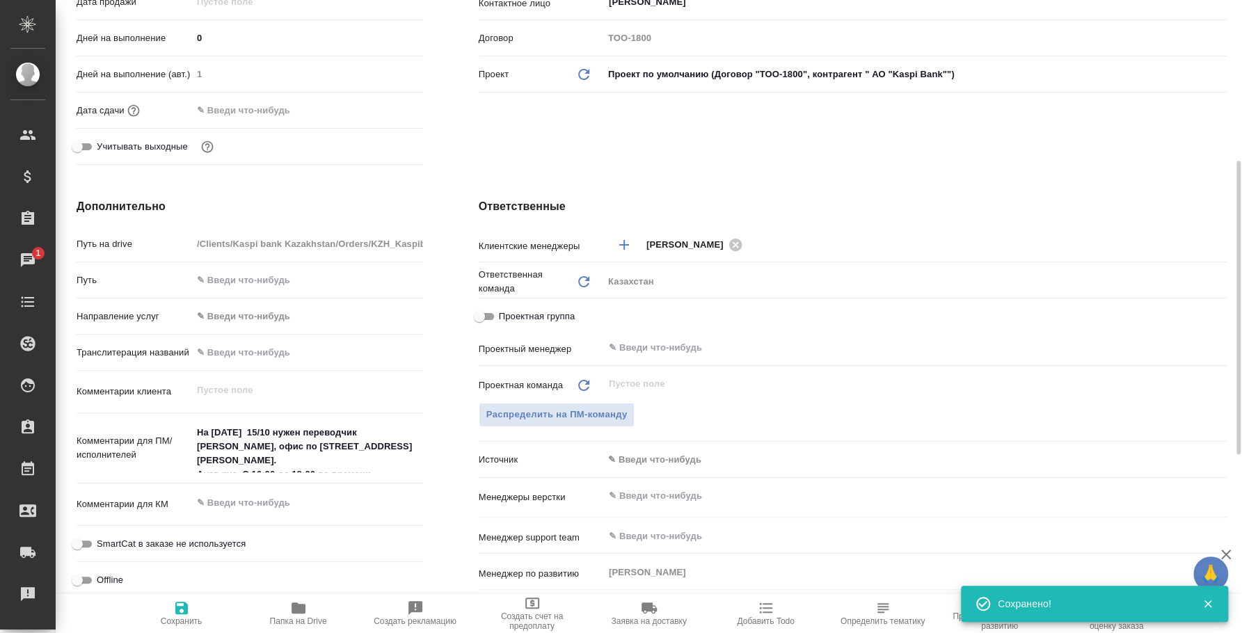
type textarea "x"
click at [643, 344] on input "text" at bounding box center [891, 348] width 568 height 17
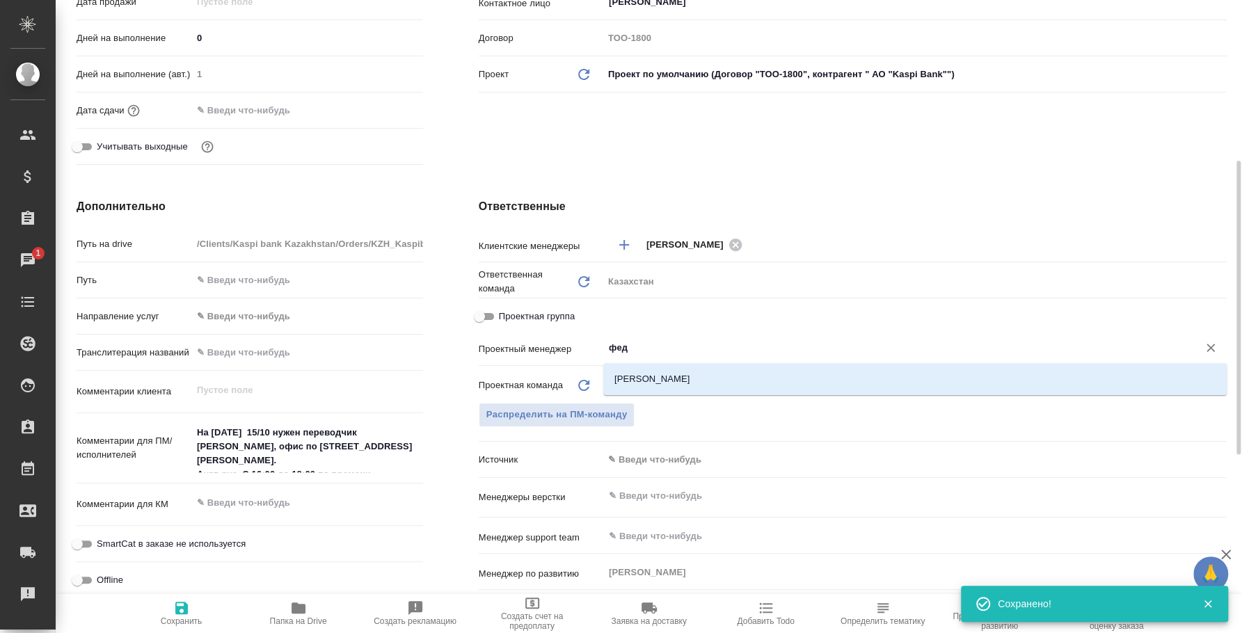
type input "федо"
click at [678, 374] on li "Федотова Ирина" at bounding box center [914, 379] width 623 height 25
type input "АО "Kaspi Bank""
type textarea "x"
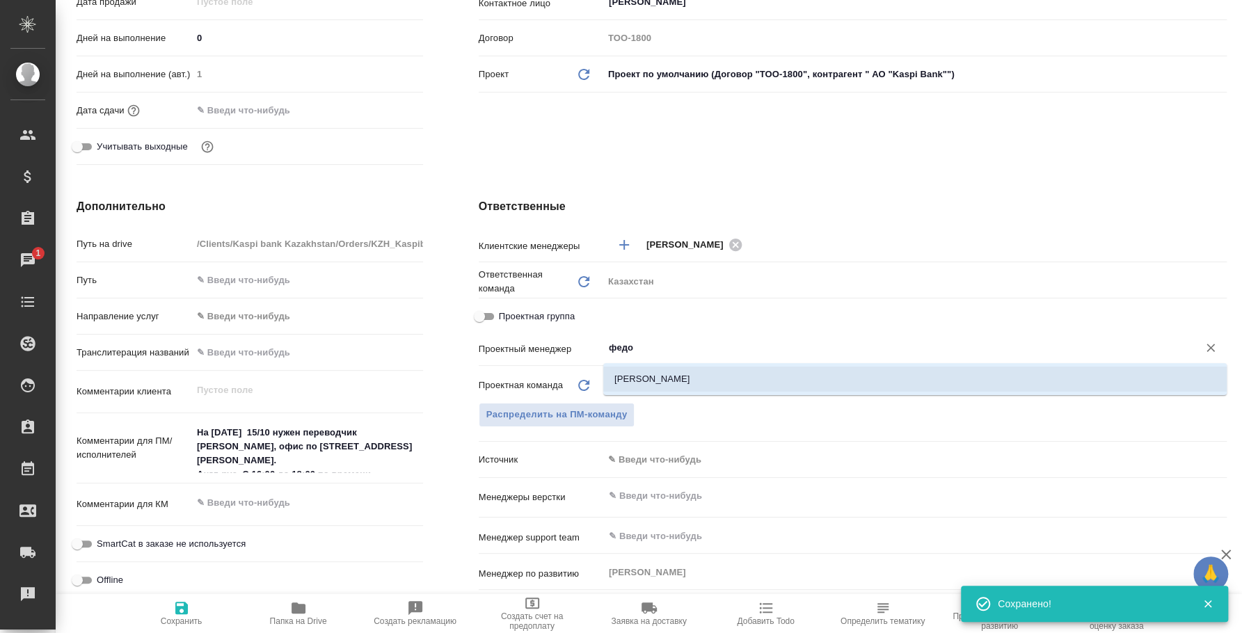
type textarea "x"
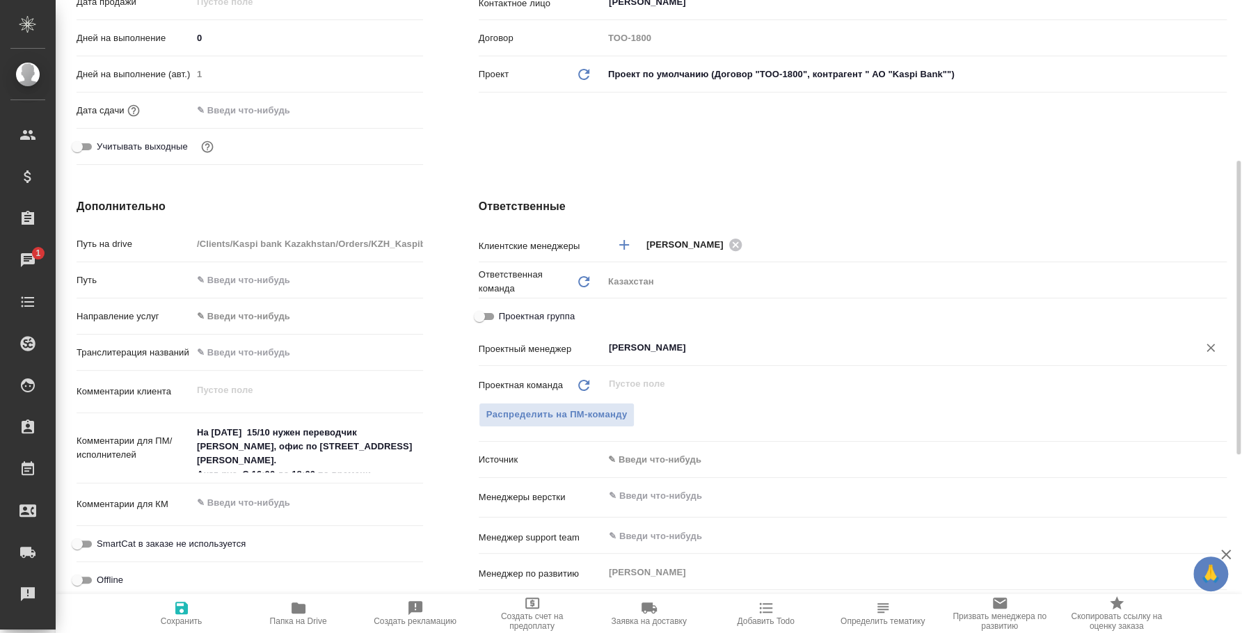
type input "Федотова Ирина"
click at [185, 600] on icon "button" at bounding box center [181, 608] width 17 height 17
type input "АО "Kaspi Bank""
type textarea "x"
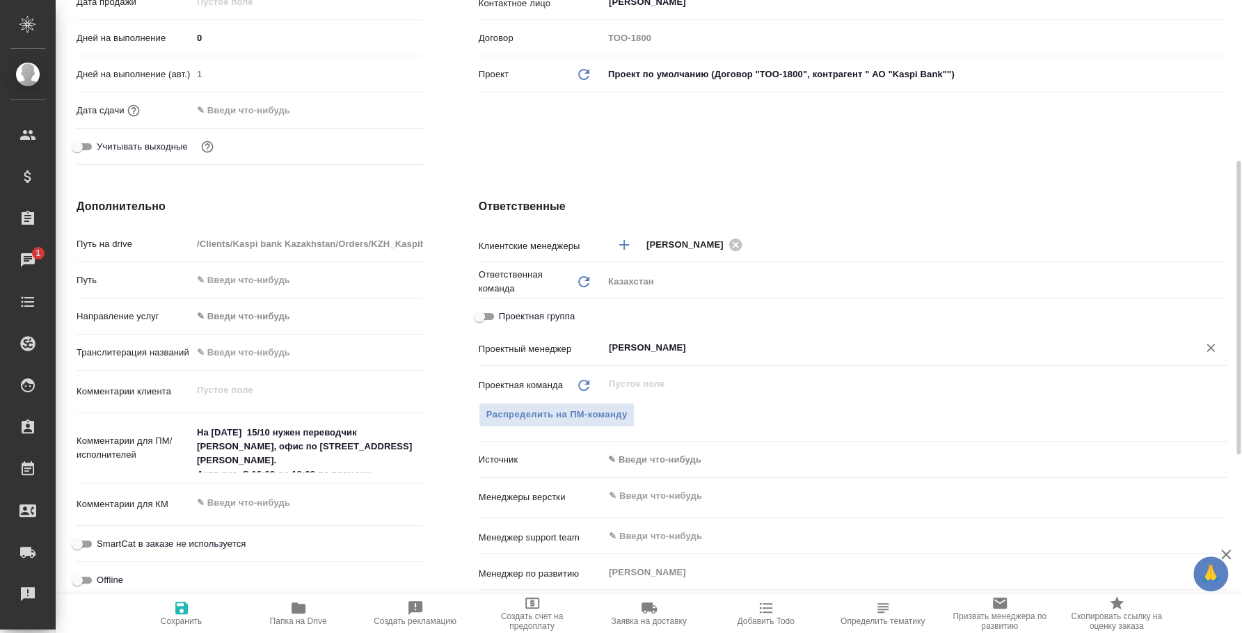
type textarea "x"
type input "АО "Kaspi Bank""
type textarea "x"
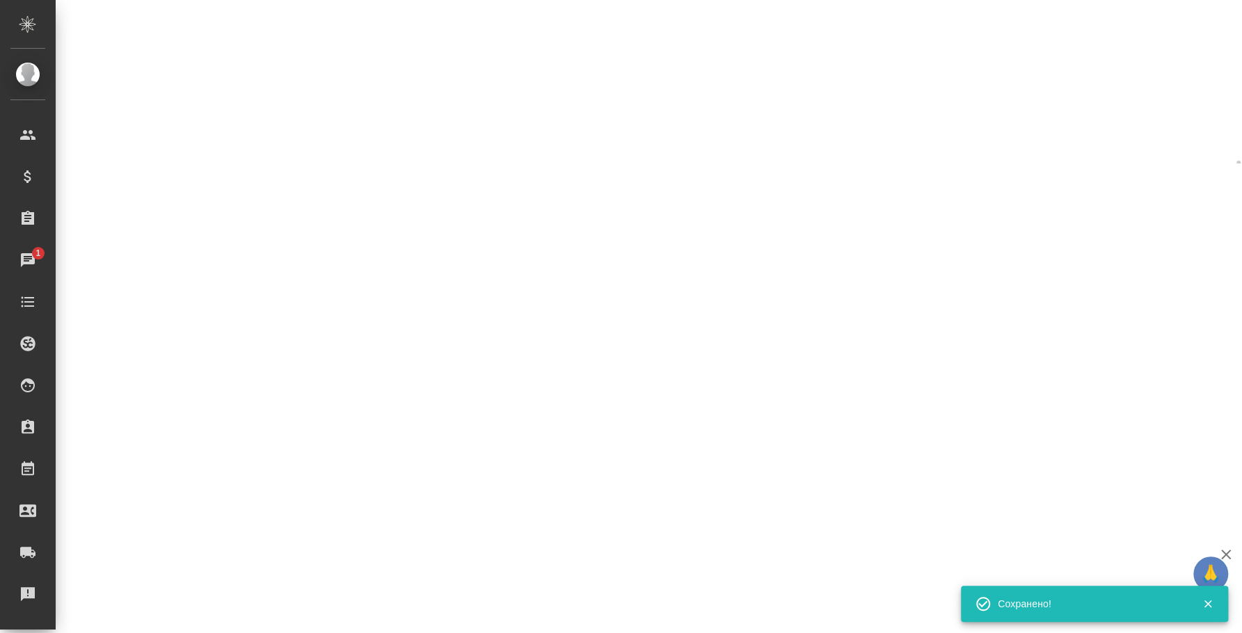
select select "RU"
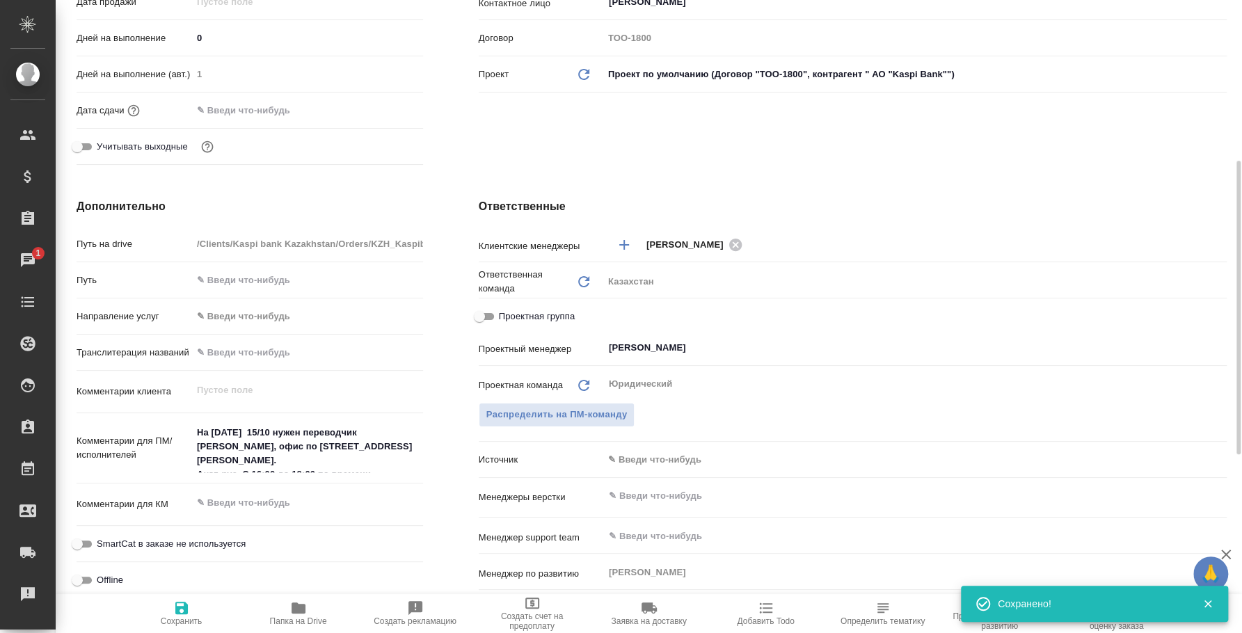
type textarea "x"
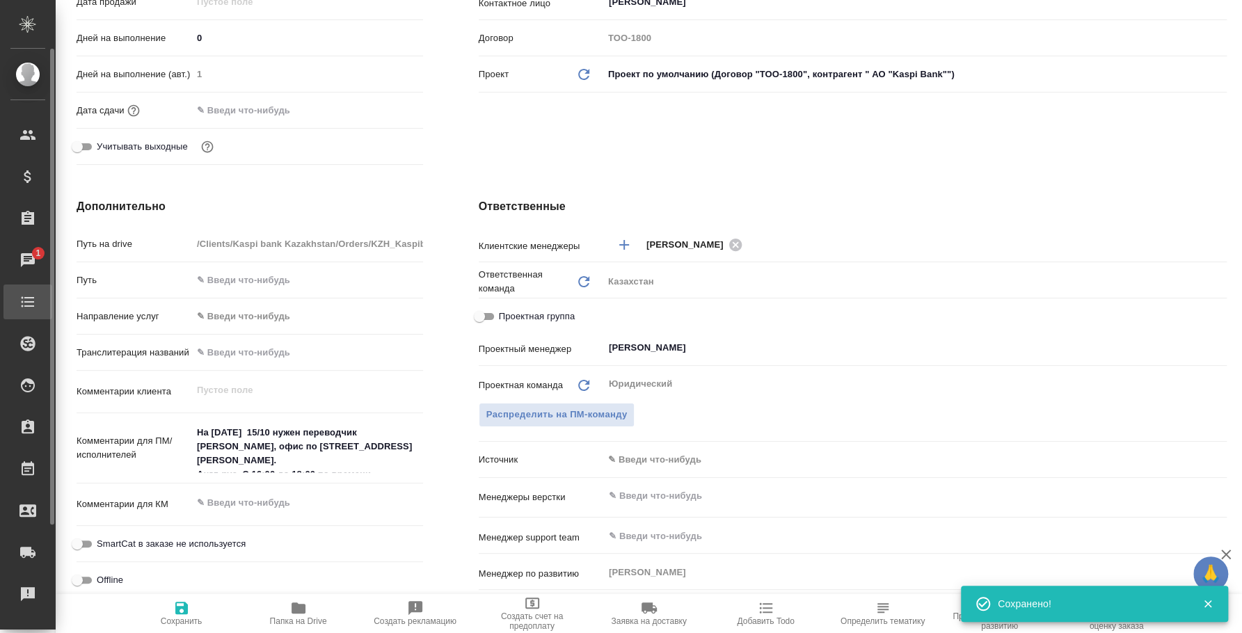
type input "АО "Kaspi Bank""
type textarea "x"
type input "АО "Kaspi Bank""
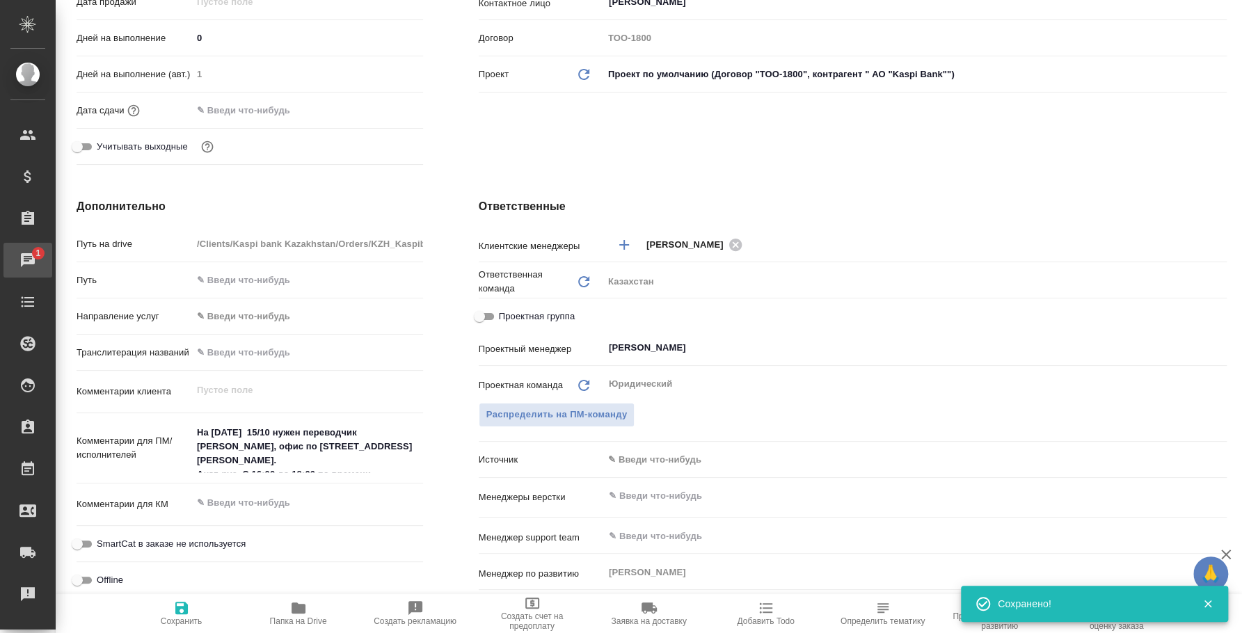
type textarea "x"
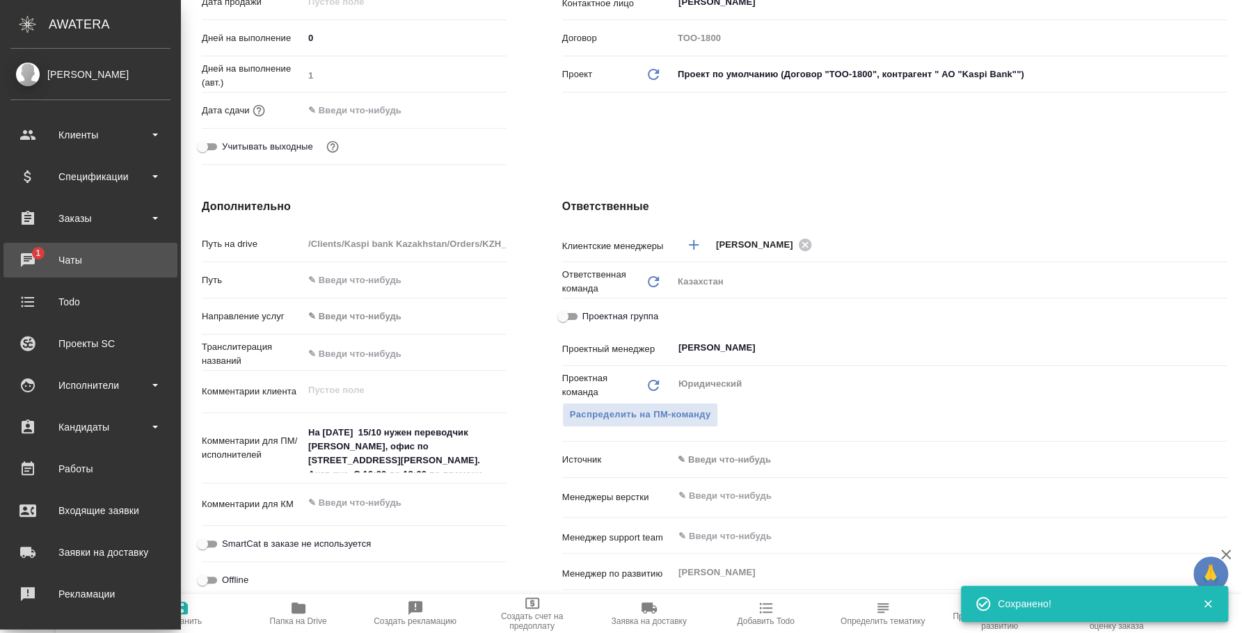
type input "АО "Kaspi Bank""
type textarea "x"
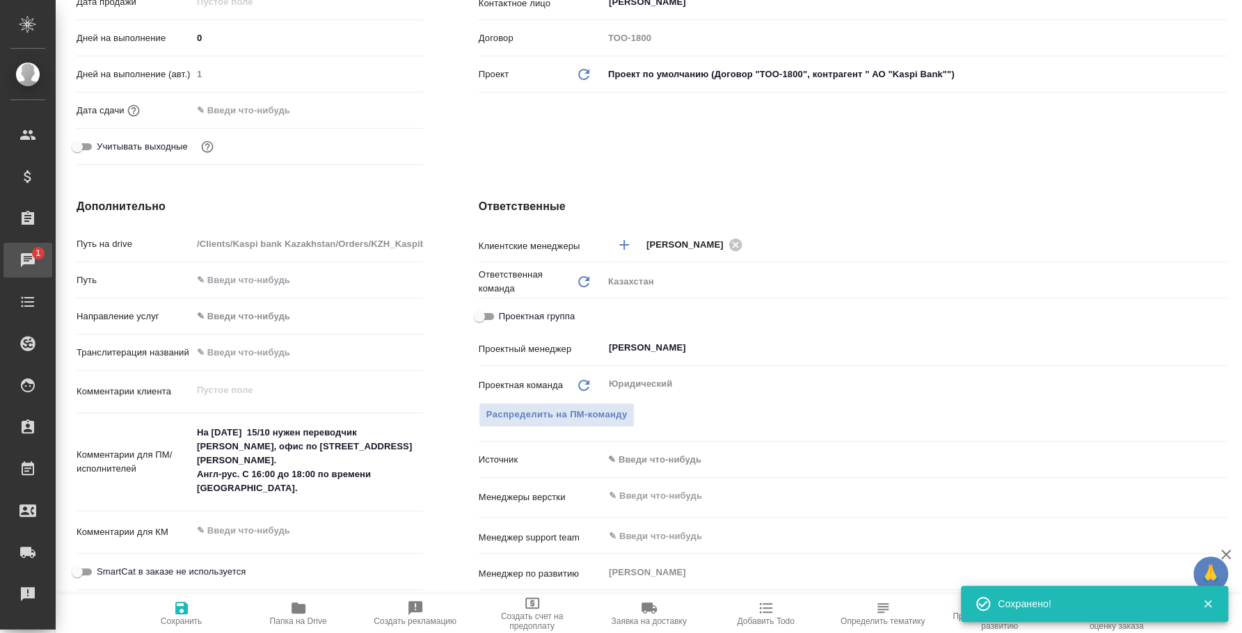
click at [28, 266] on div "Чаты" at bounding box center [10, 260] width 35 height 21
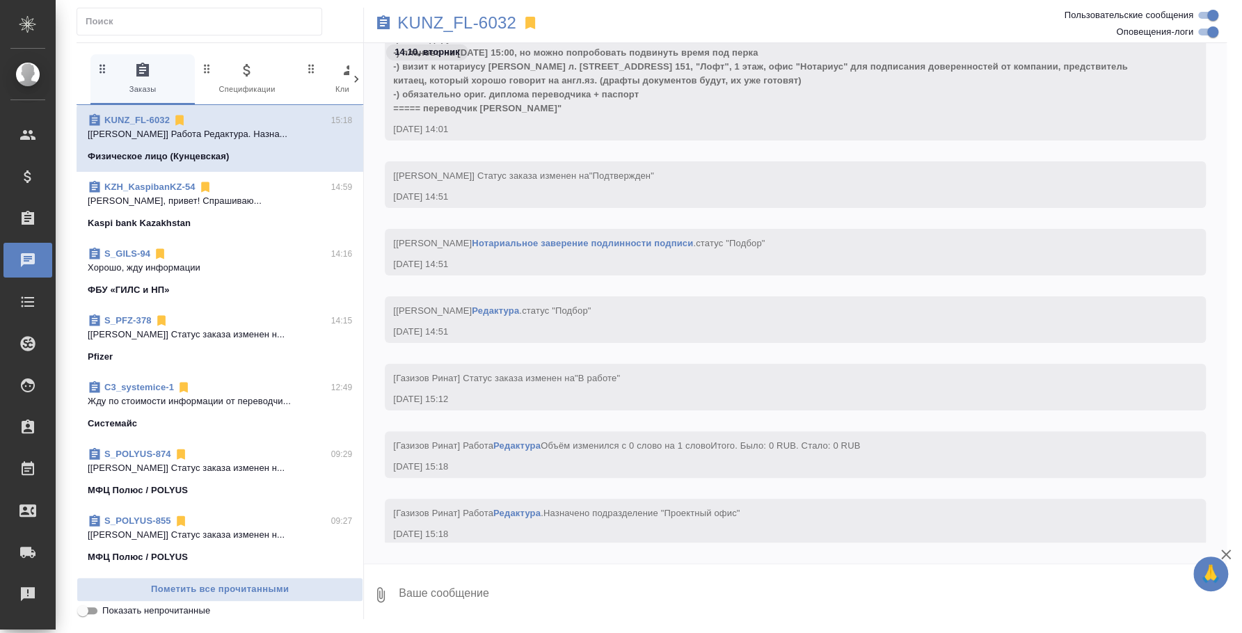
scroll to position [2616, 0]
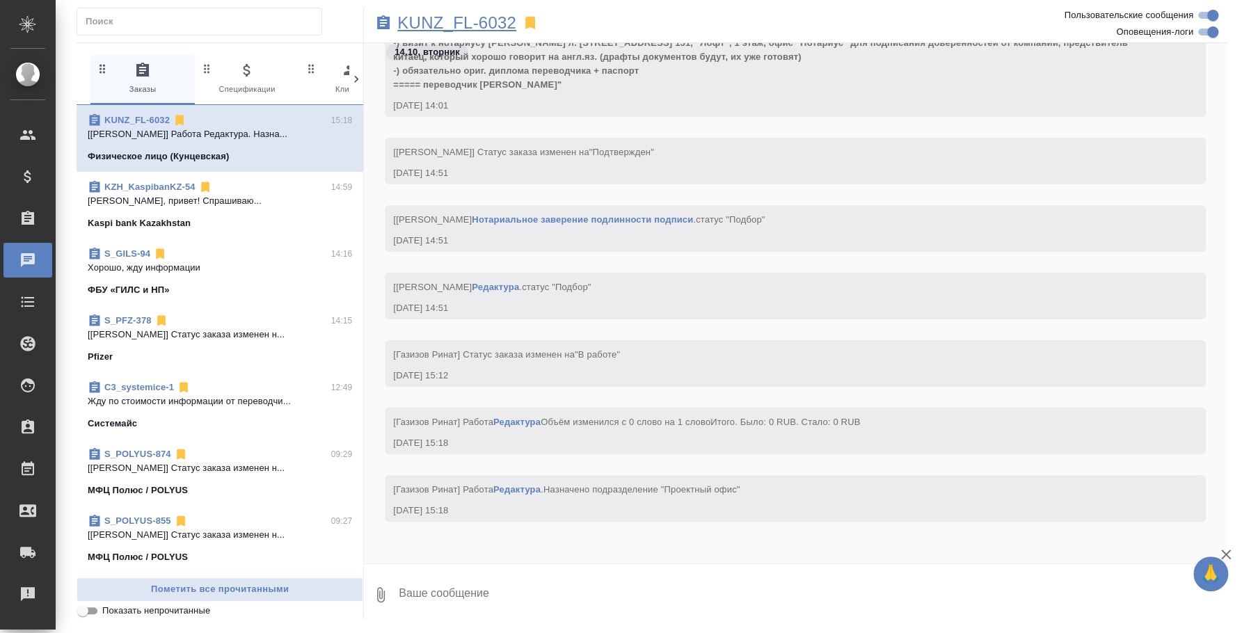
click at [462, 16] on p "KUNZ_FL-6032" at bounding box center [456, 23] width 119 height 14
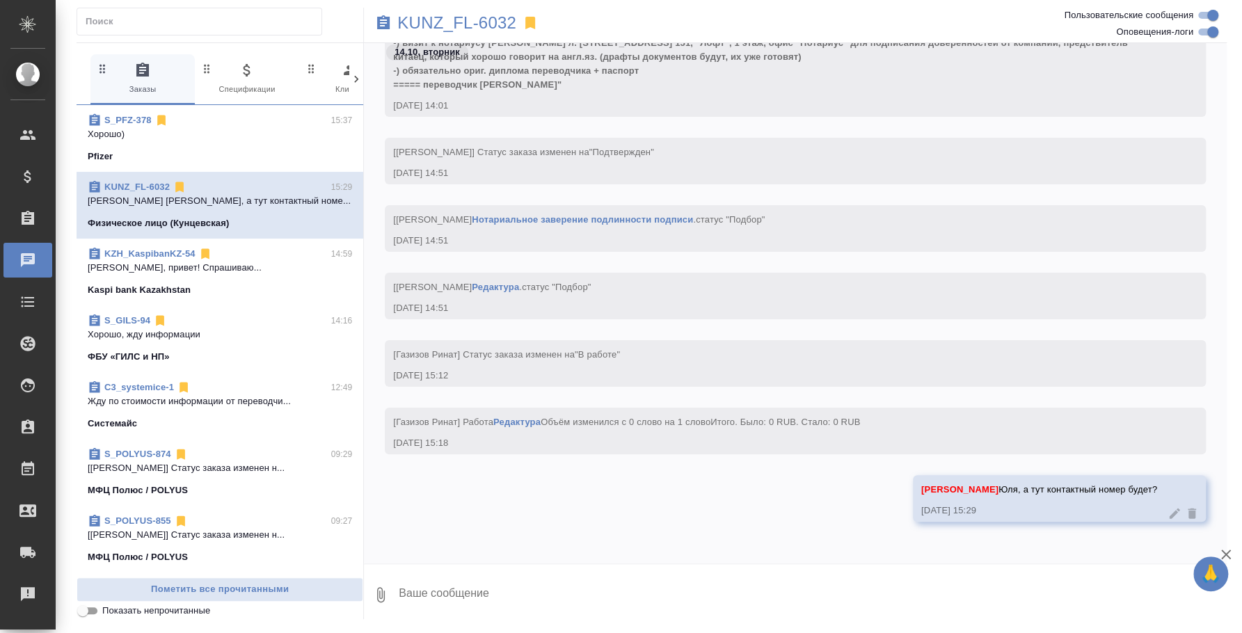
click at [177, 145] on span "S_PFZ-378 15:37 Хорошо) Pfizer" at bounding box center [220, 138] width 264 height 50
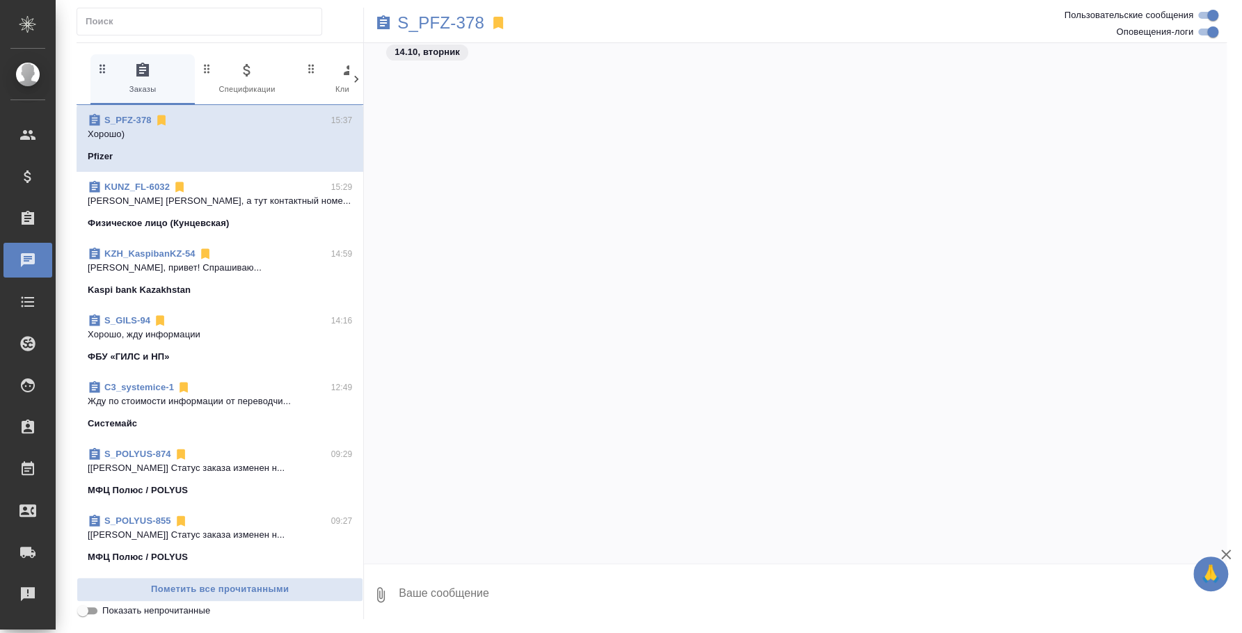
scroll to position [2710, 0]
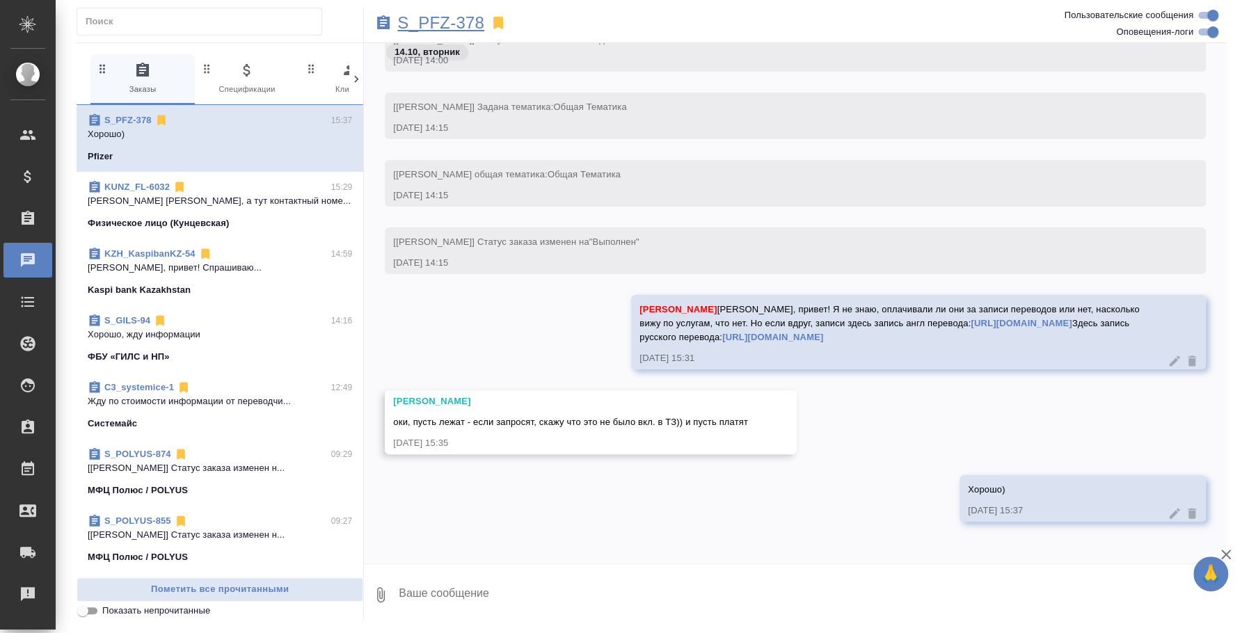
click at [459, 19] on p "S_PFZ-378" at bounding box center [440, 23] width 87 height 14
click at [468, 16] on p "S_PFZ-378" at bounding box center [440, 23] width 87 height 14
click at [1168, 363] on icon at bounding box center [1175, 361] width 14 height 14
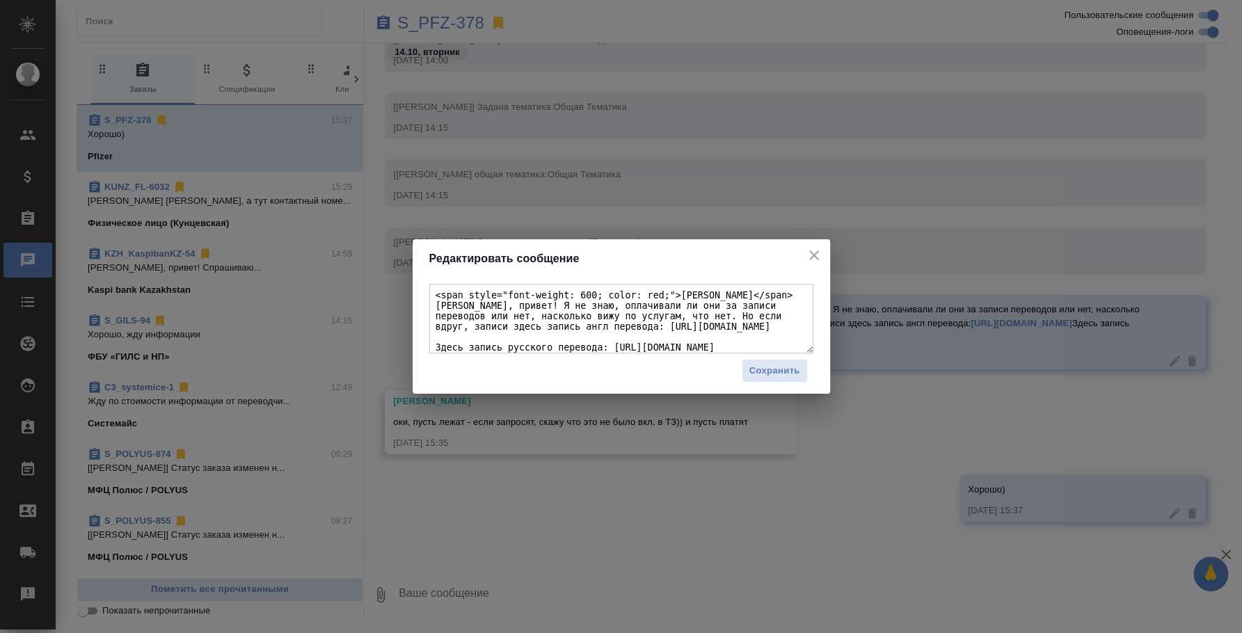
click at [749, 343] on textarea "<span style="font-weight: 600; color: red;">Никифорова Валерия</span> Лера, при…" at bounding box center [621, 319] width 384 height 70
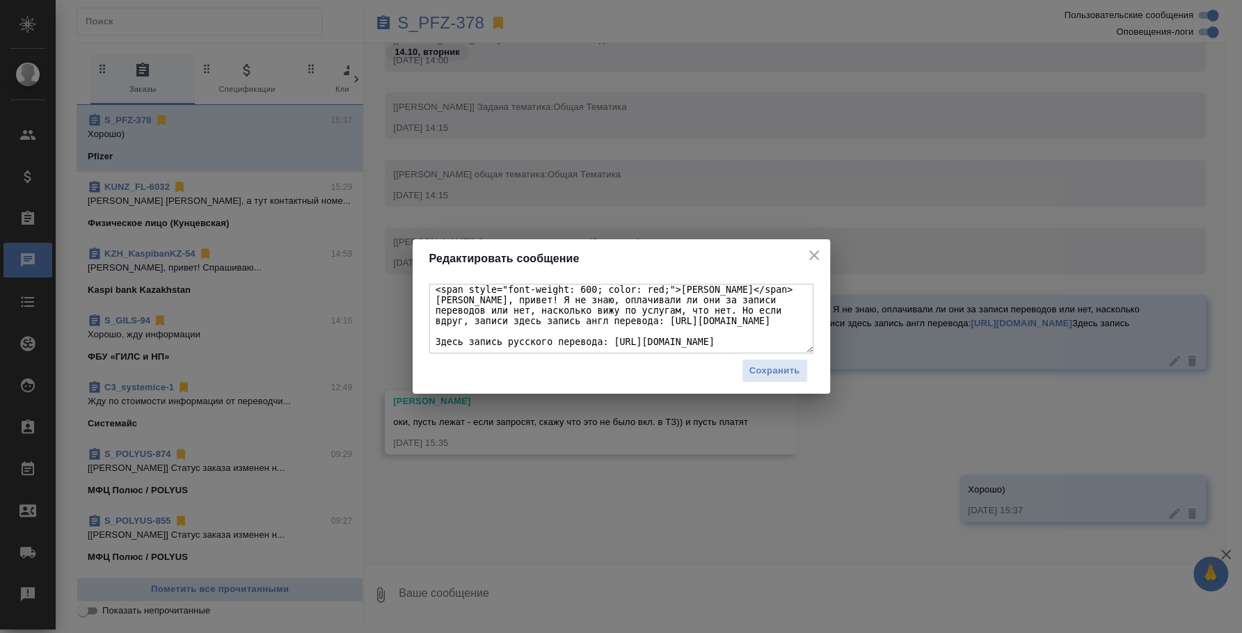
scroll to position [98, 0]
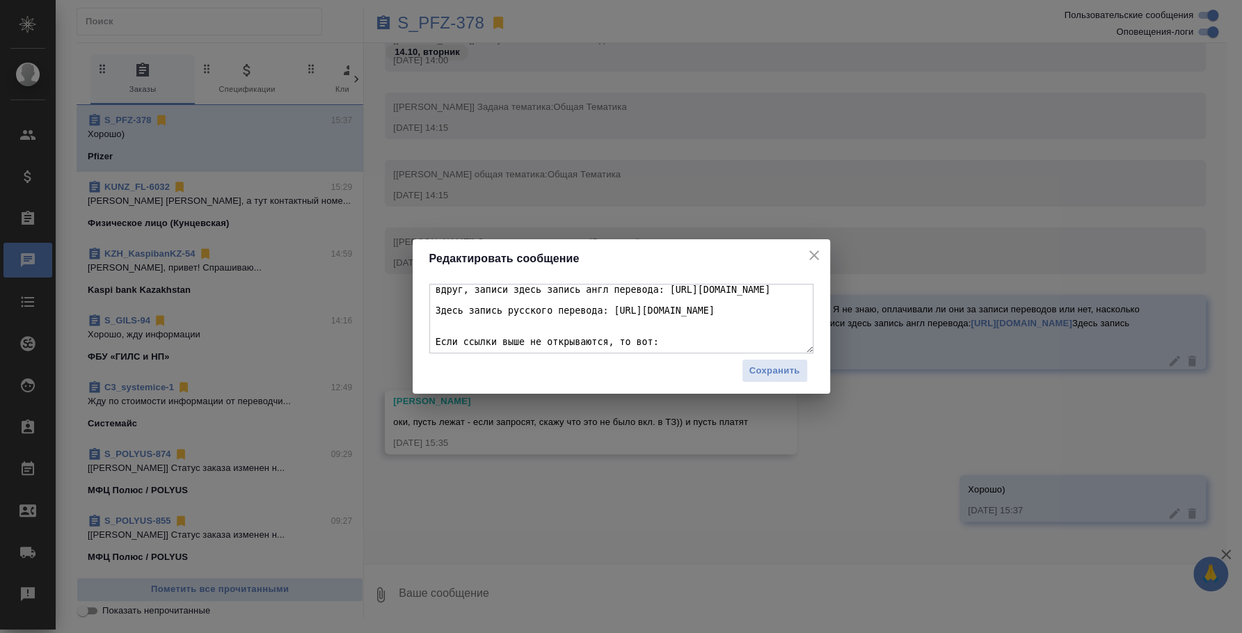
paste textarea "https://disk.360.yandex.ru/d/x1_Iqyos6aeUEQ"
type textarea "<span style="font-weight: 600; color: red;">Никифорова Валерия</span> Лера, при…"
click at [796, 367] on span "Сохранить" at bounding box center [774, 371] width 51 height 16
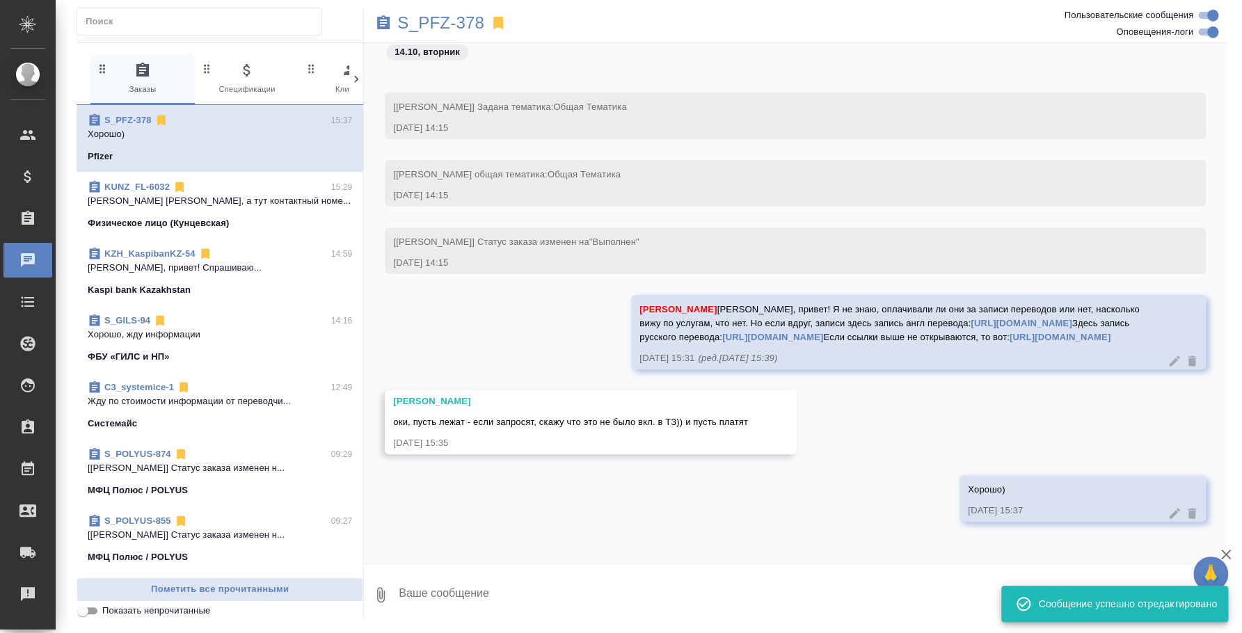
click at [1010, 342] on link "https://disk.360.yandex.ru/d/x1_Iqyos6aeUEQ" at bounding box center [1060, 337] width 101 height 10
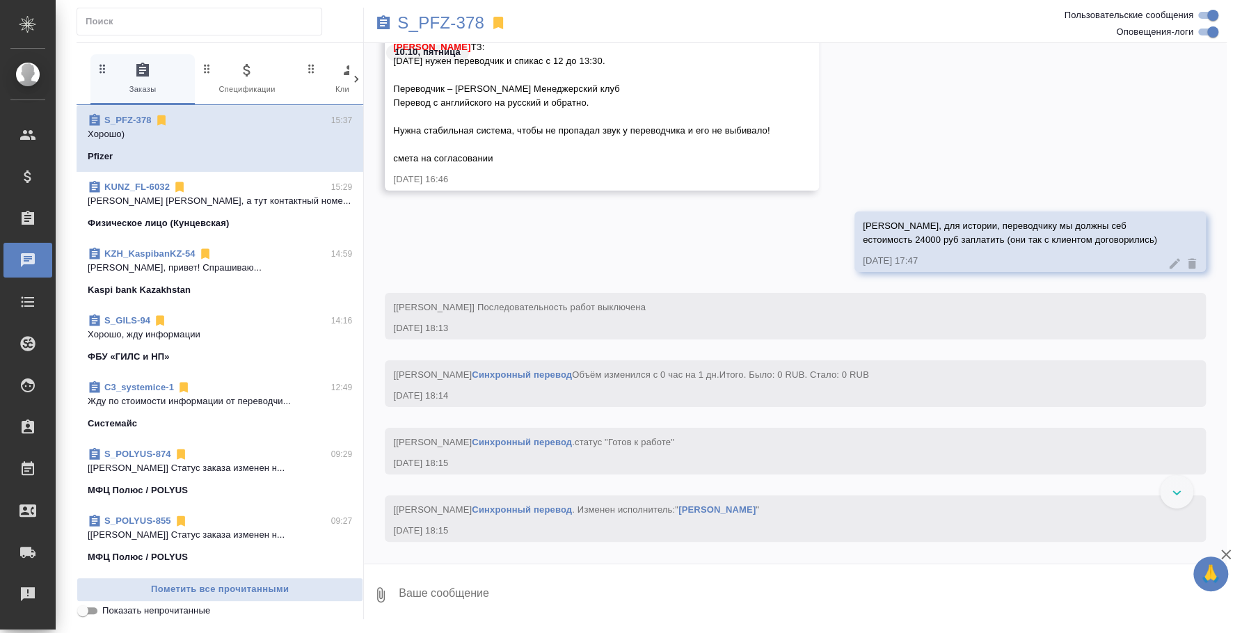
scroll to position [724, 0]
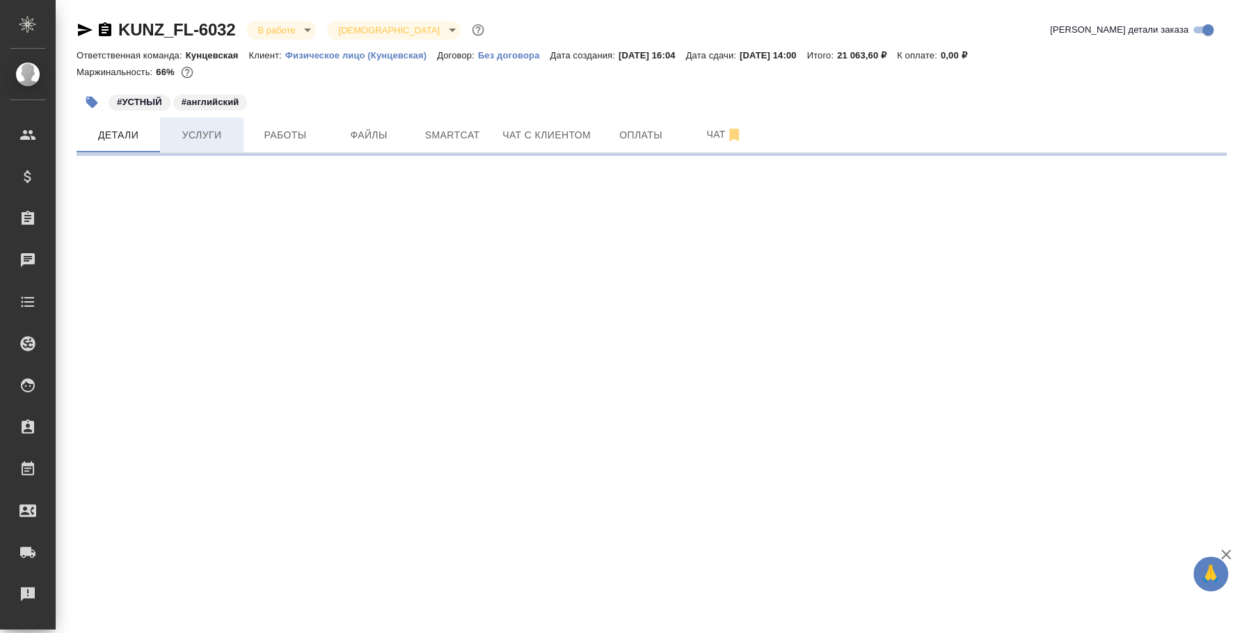
click at [197, 141] on span "Услуги" at bounding box center [201, 135] width 67 height 17
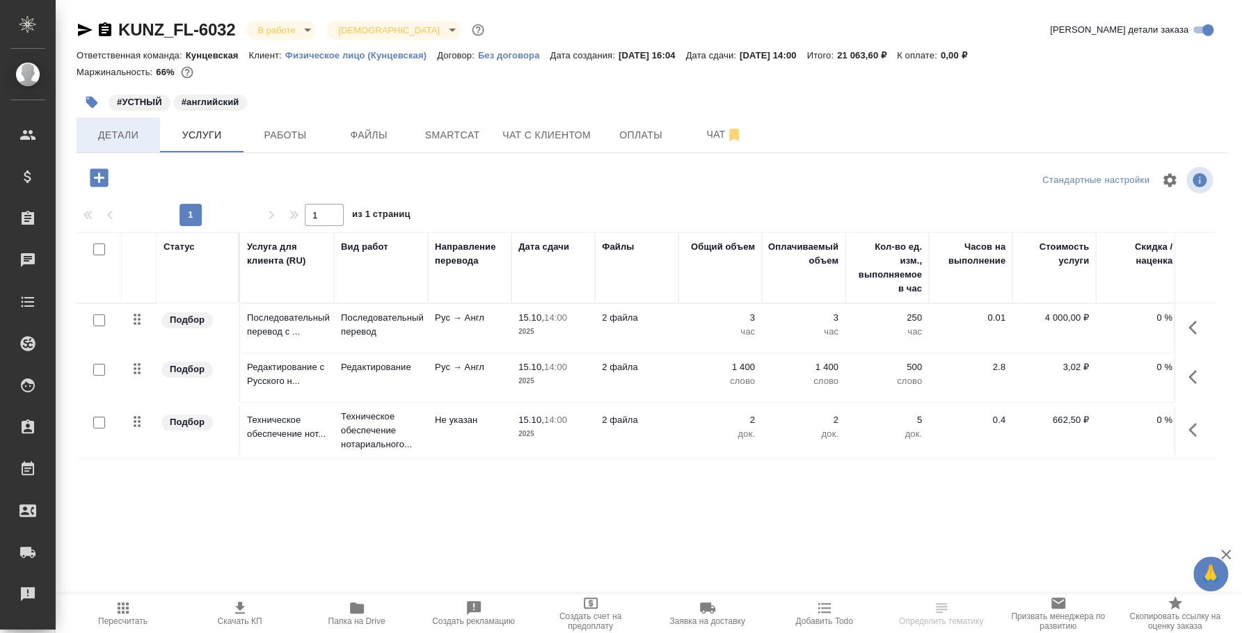
click at [125, 136] on span "Детали" at bounding box center [118, 135] width 67 height 17
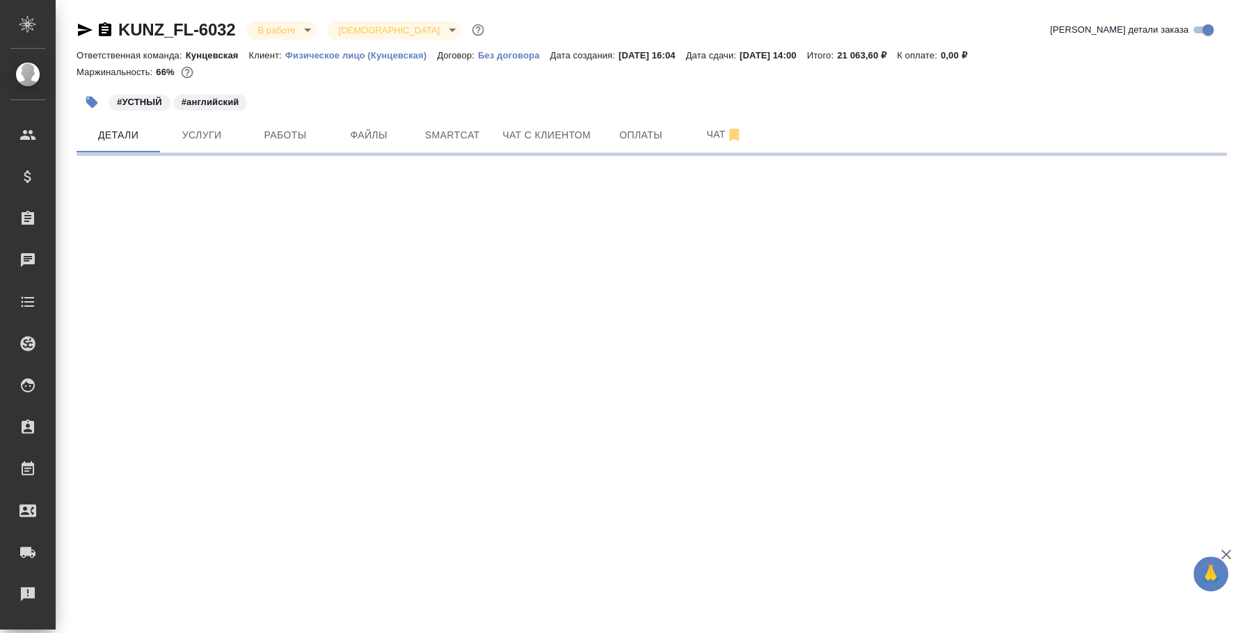
select select "RU"
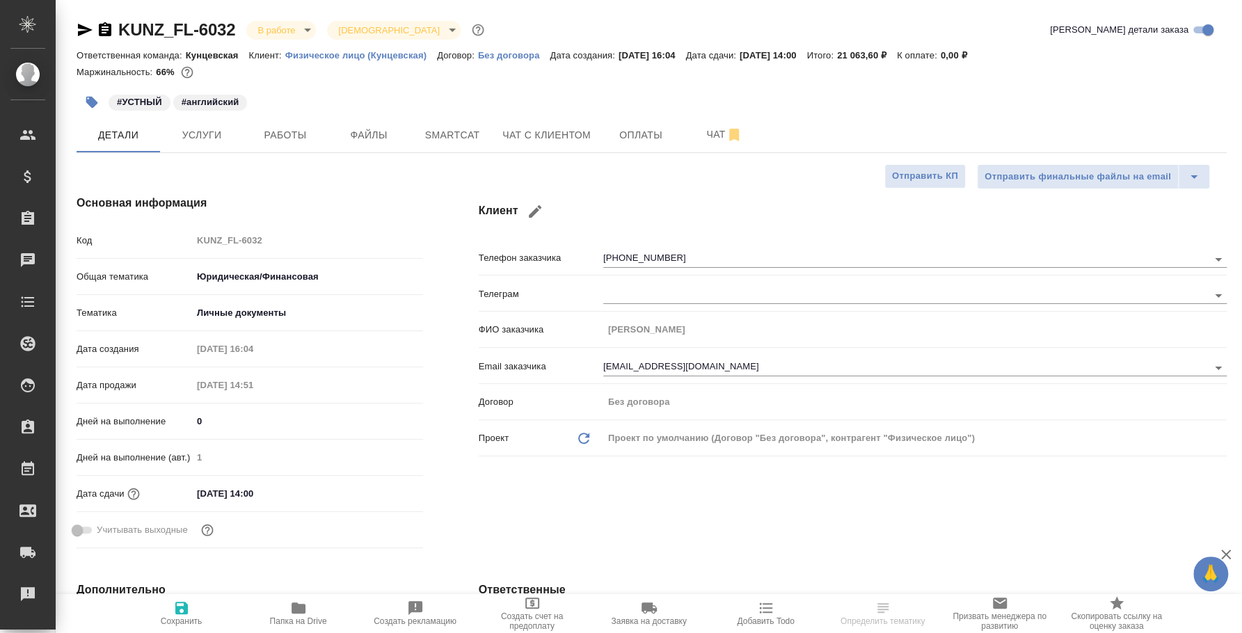
type textarea "x"
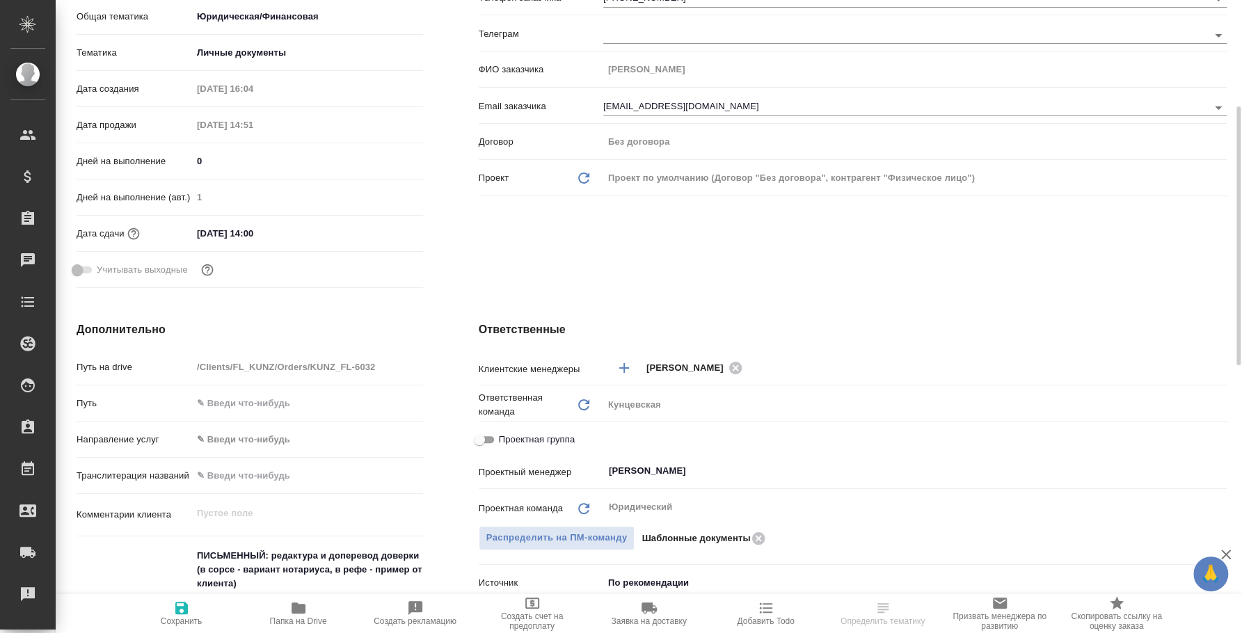
scroll to position [433, 0]
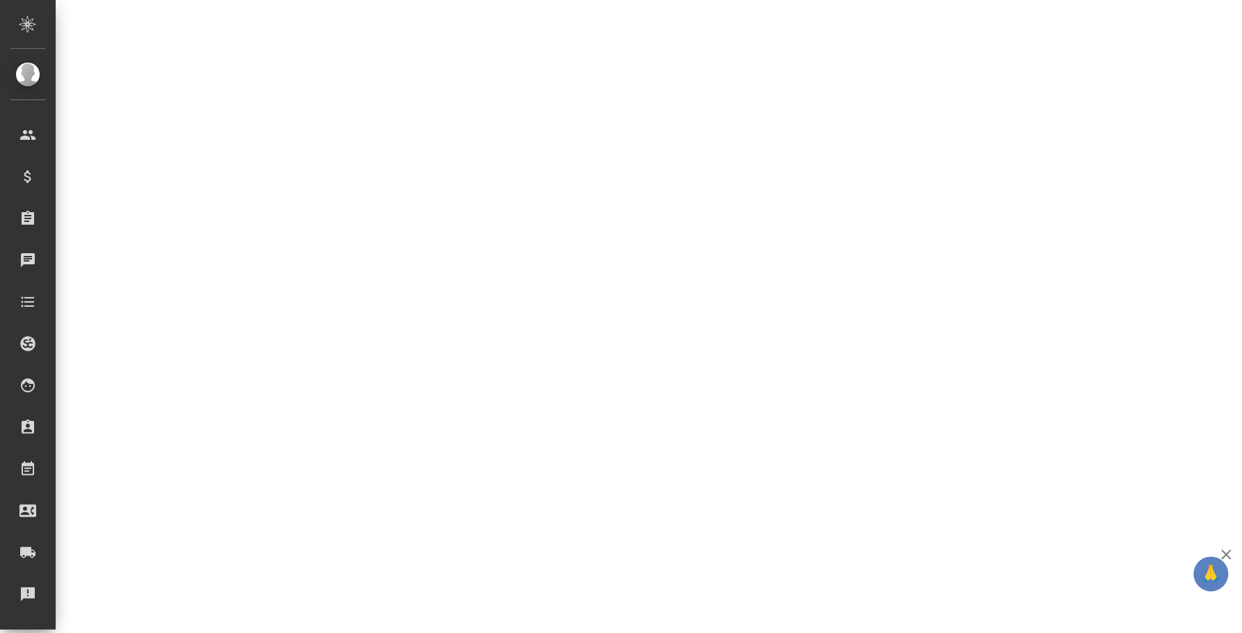
select select "RU"
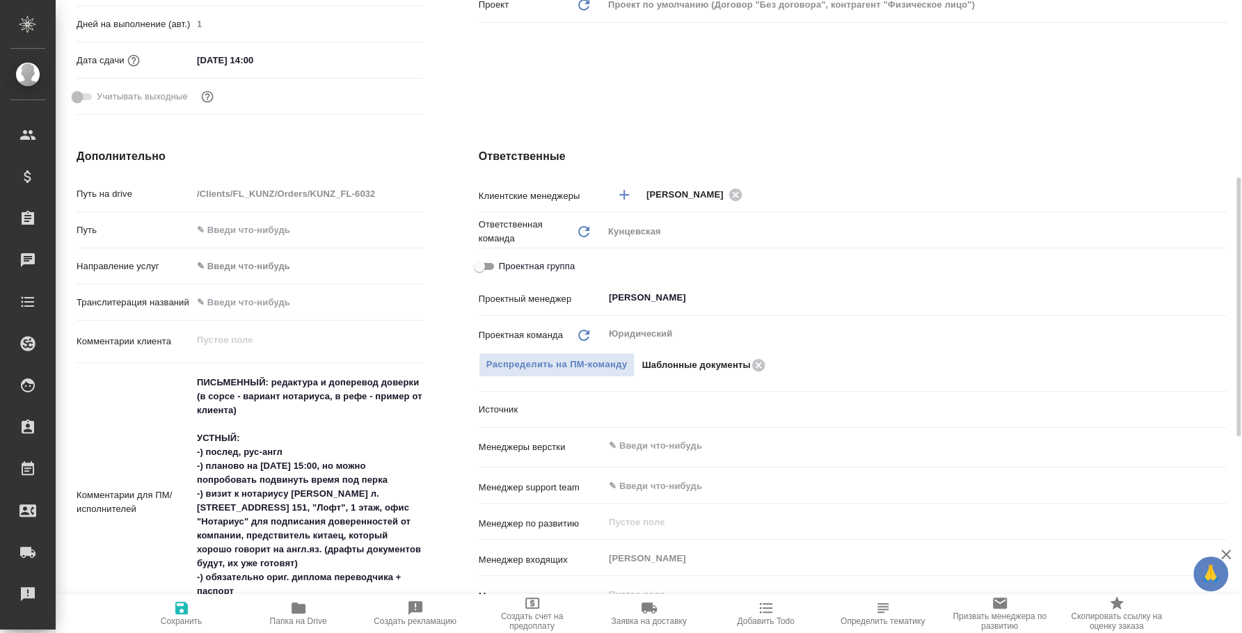
type textarea "x"
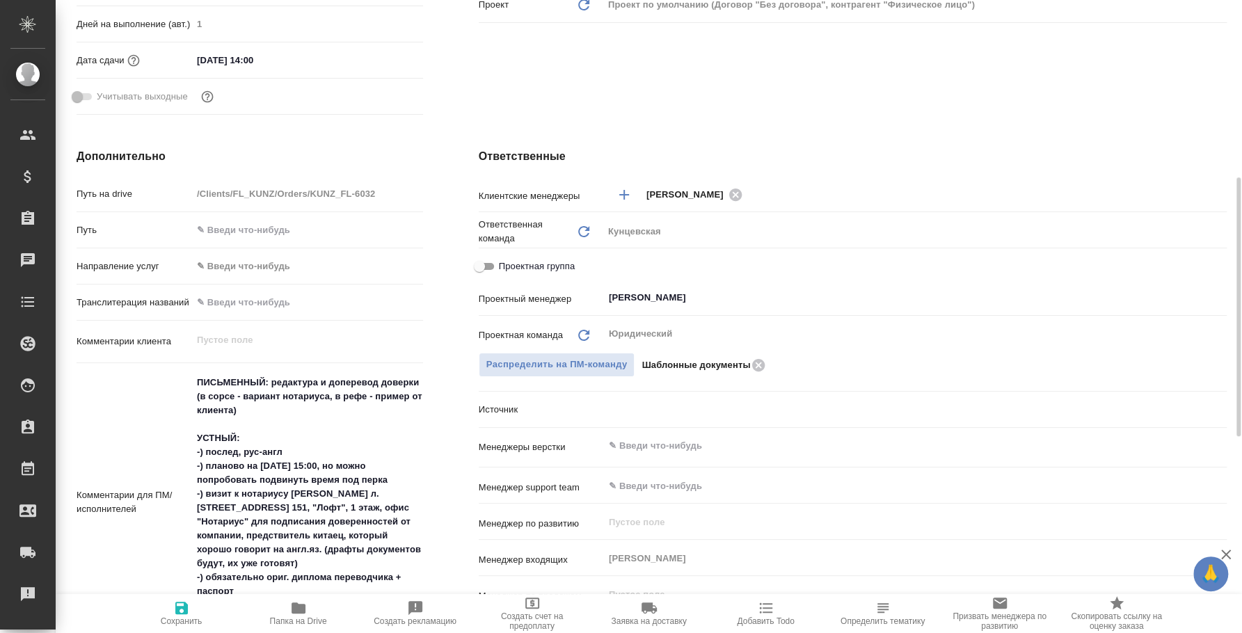
type textarea "x"
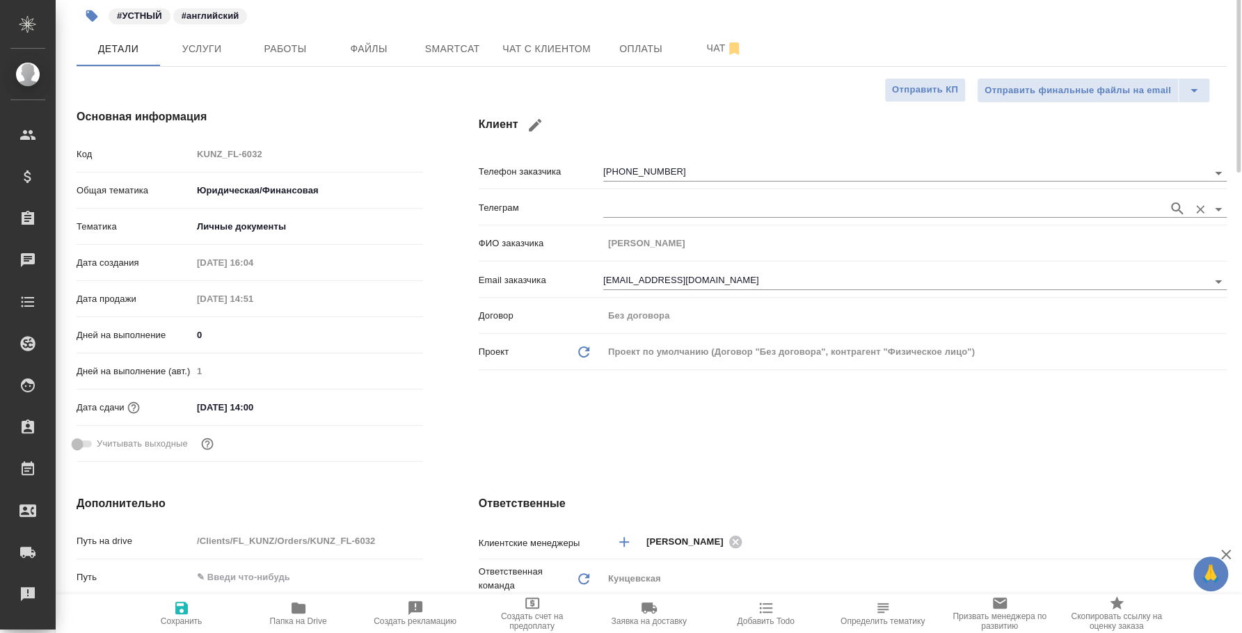
scroll to position [0, 0]
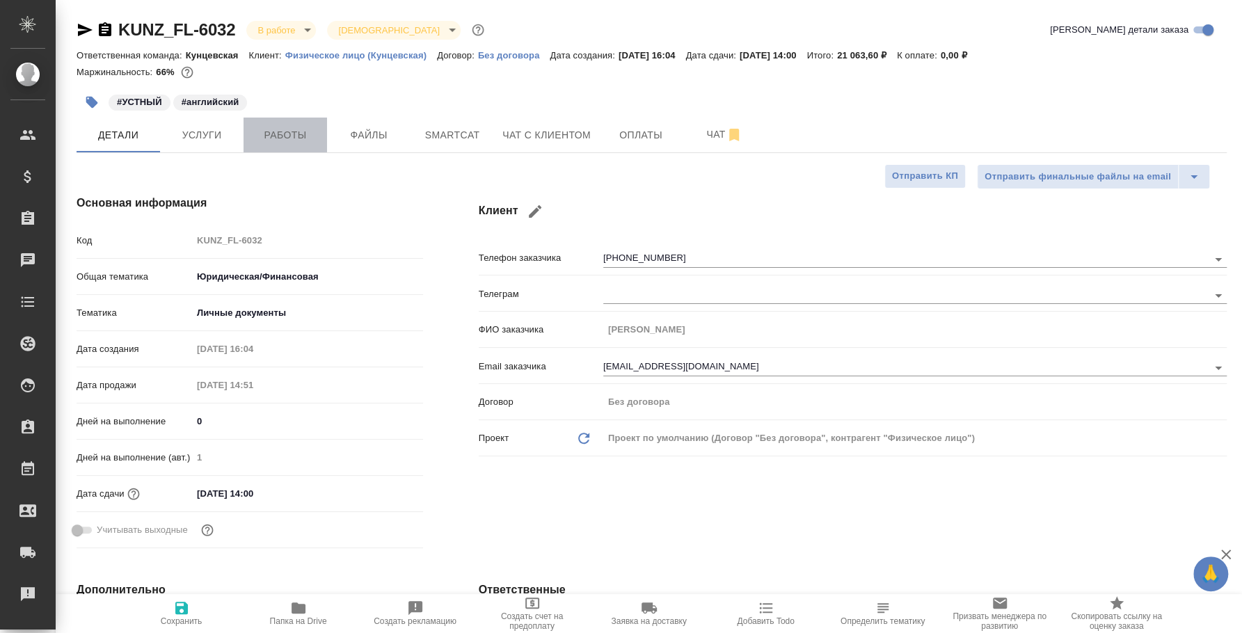
click at [273, 130] on span "Работы" at bounding box center [285, 135] width 67 height 17
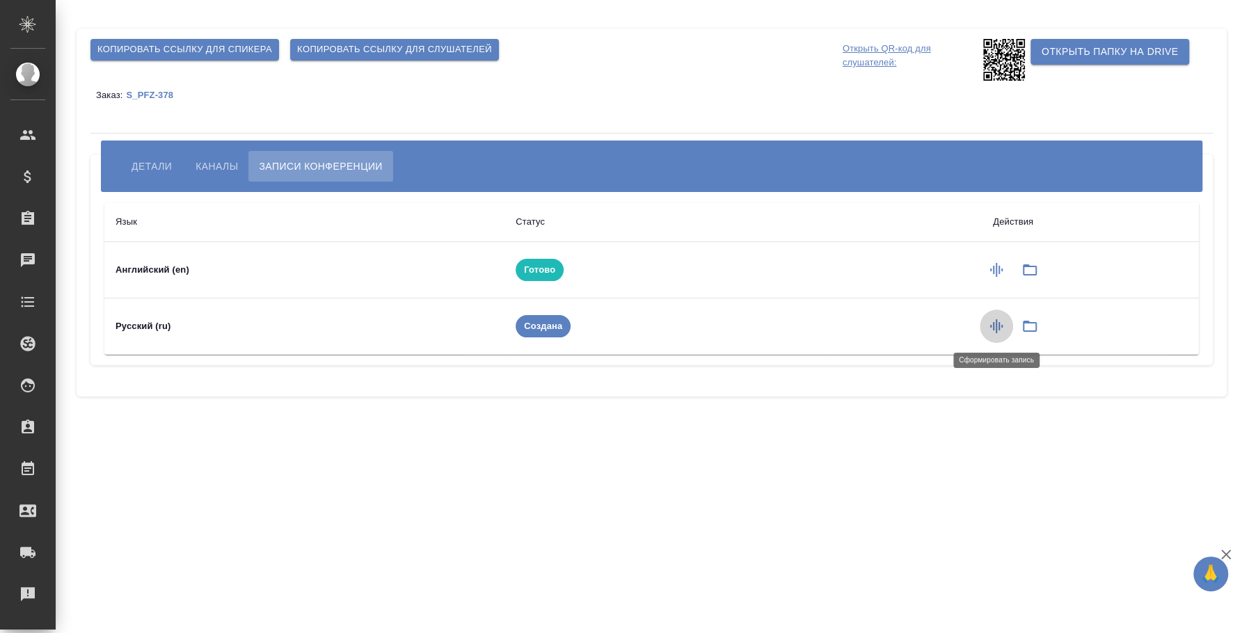
click at [999, 321] on icon "button" at bounding box center [996, 326] width 17 height 17
click at [1035, 274] on icon "button" at bounding box center [1031, 269] width 14 height 11
click at [1026, 324] on icon "button" at bounding box center [1025, 326] width 17 height 17
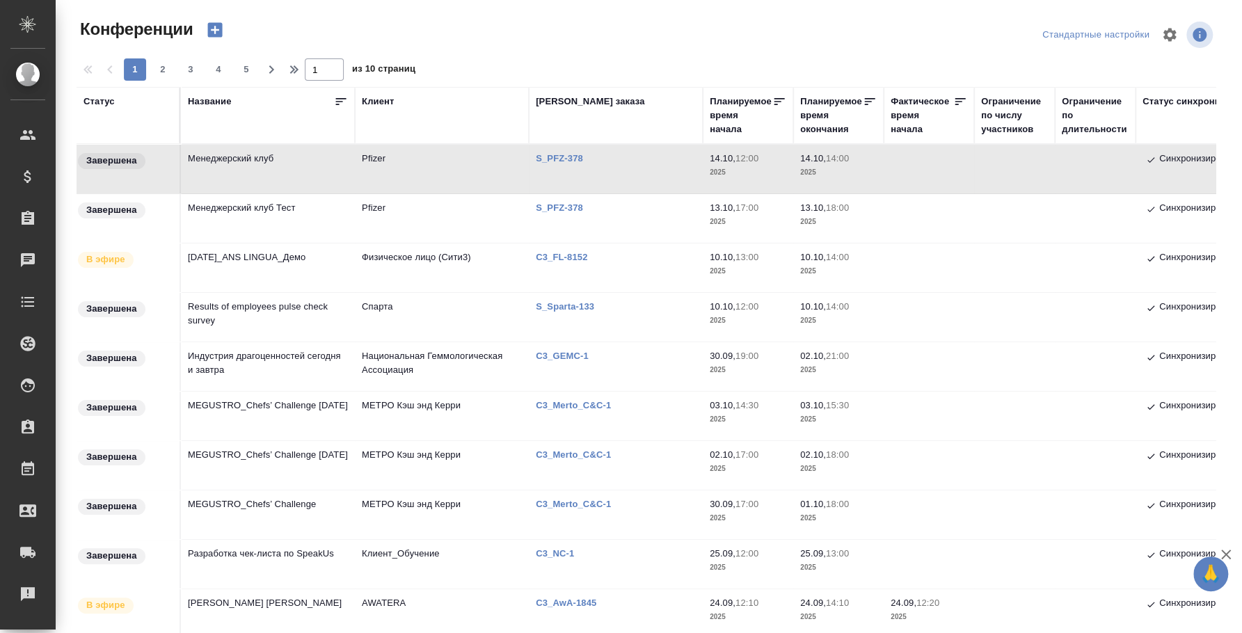
click at [567, 210] on p "S_PFZ-378" at bounding box center [565, 207] width 58 height 10
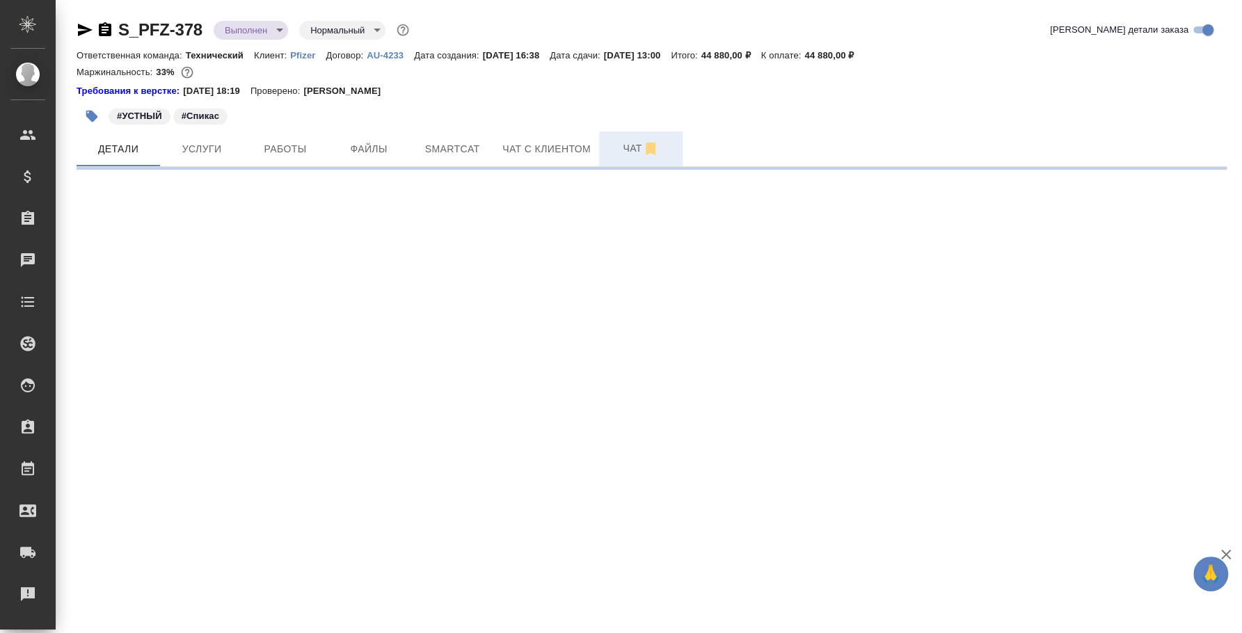
select select "RU"
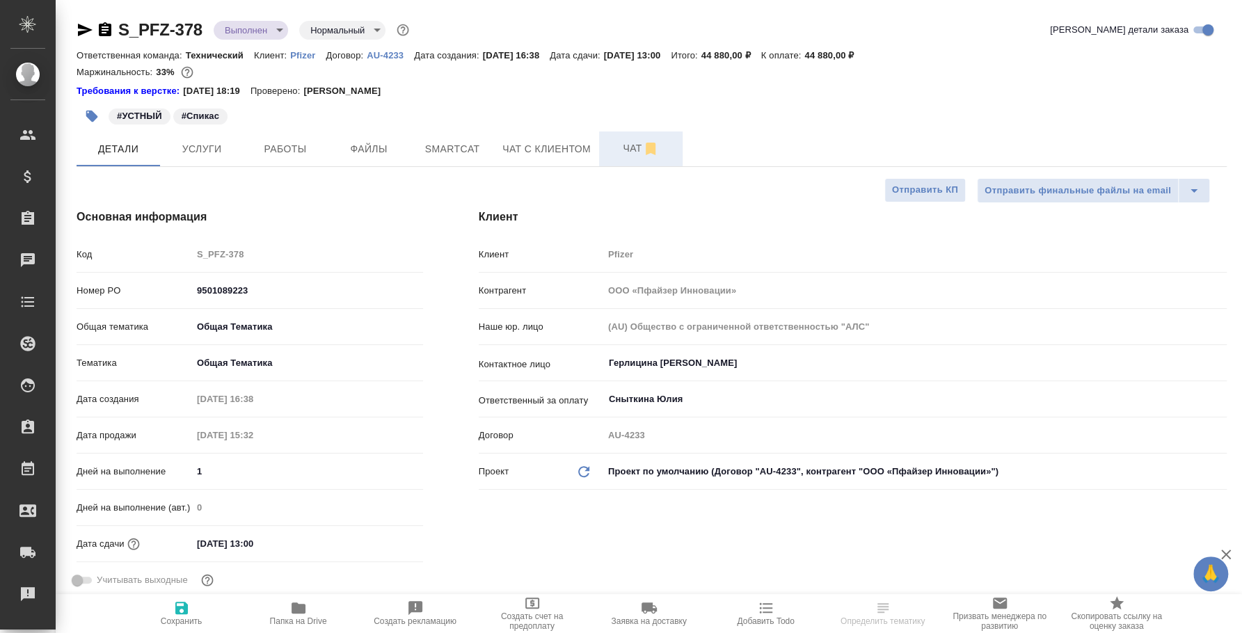
type textarea "x"
click at [653, 161] on button "Чат" at bounding box center [640, 149] width 83 height 35
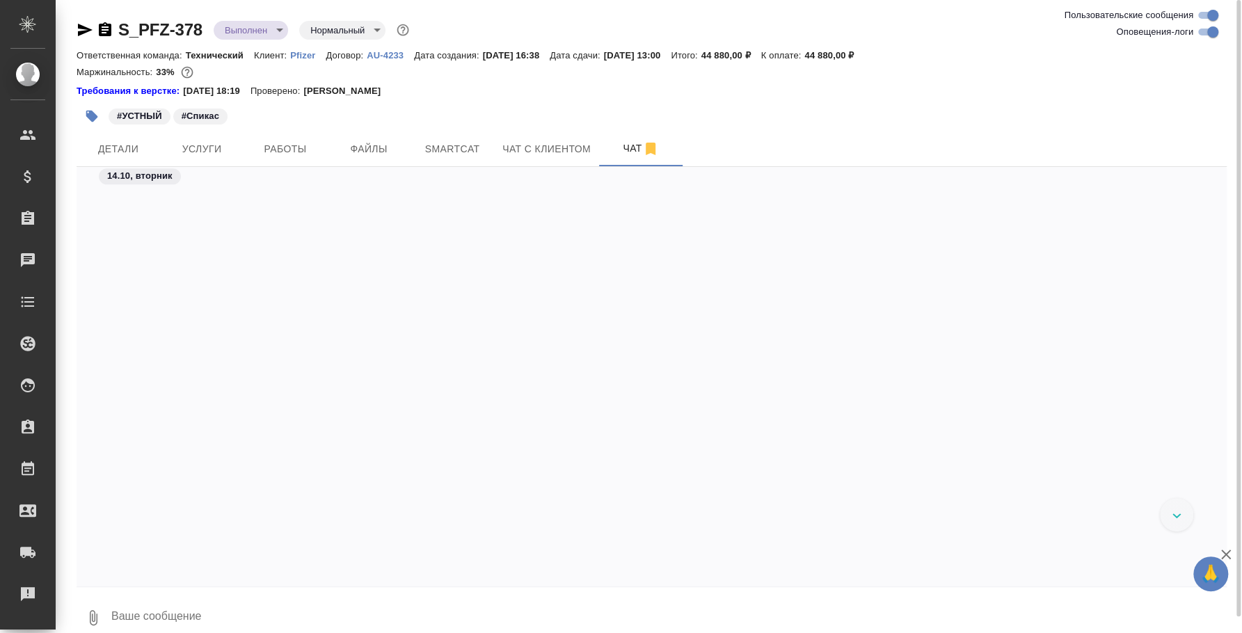
scroll to position [6683, 0]
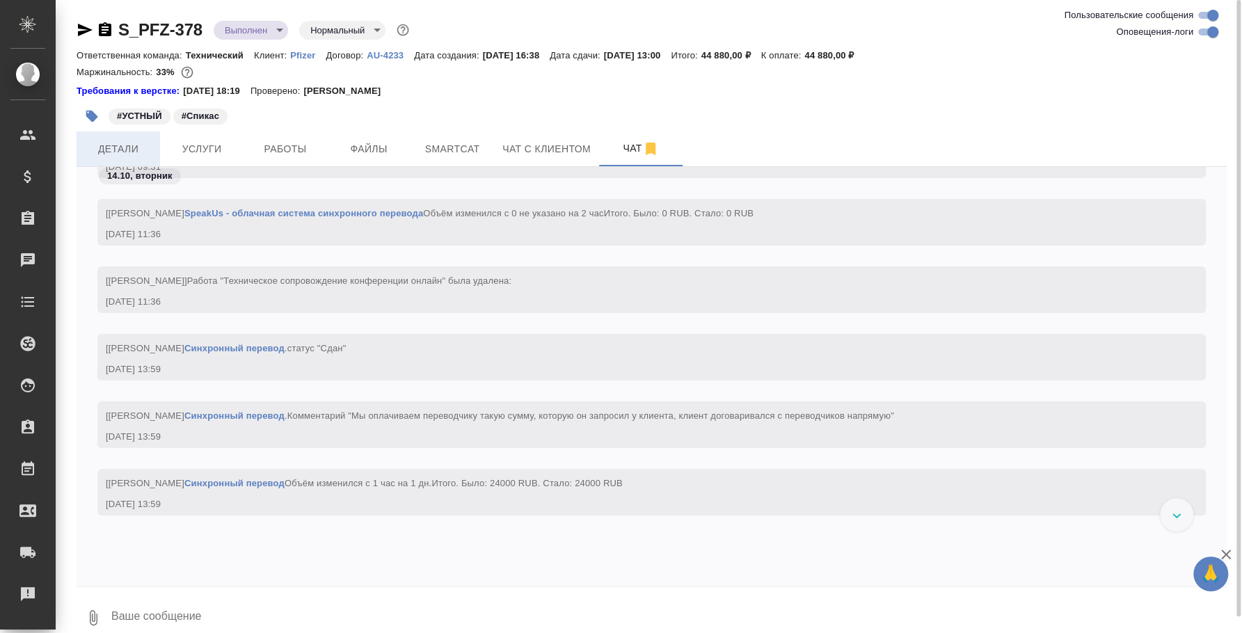
click at [150, 138] on button "Детали" at bounding box center [118, 149] width 83 height 35
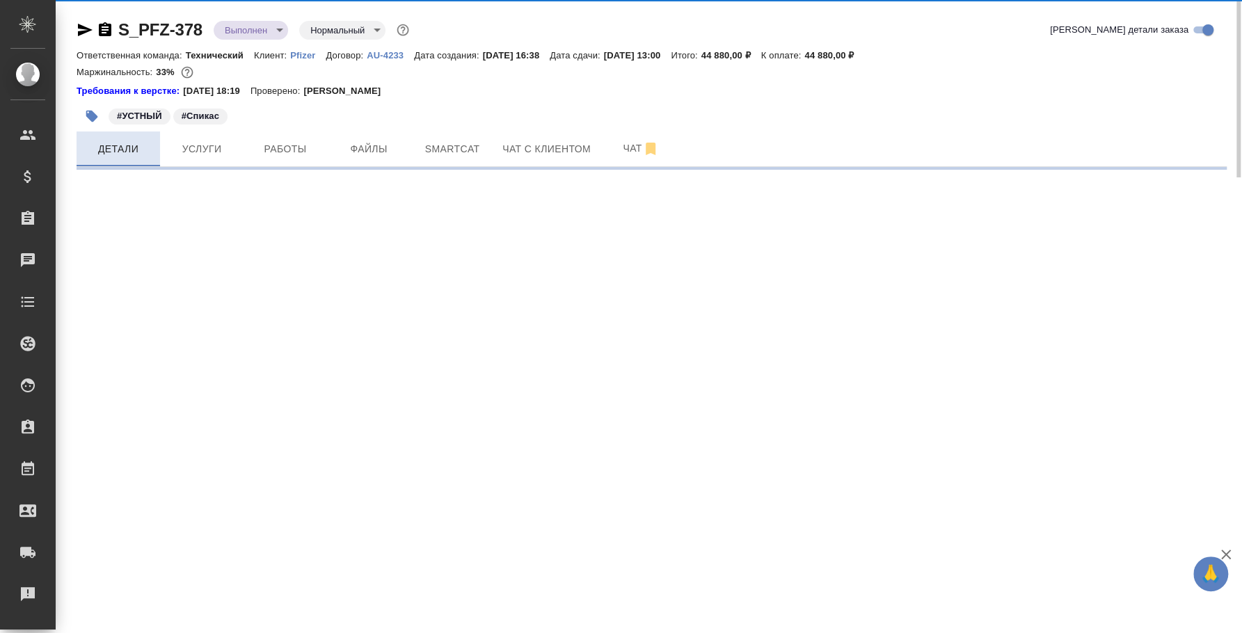
select select "RU"
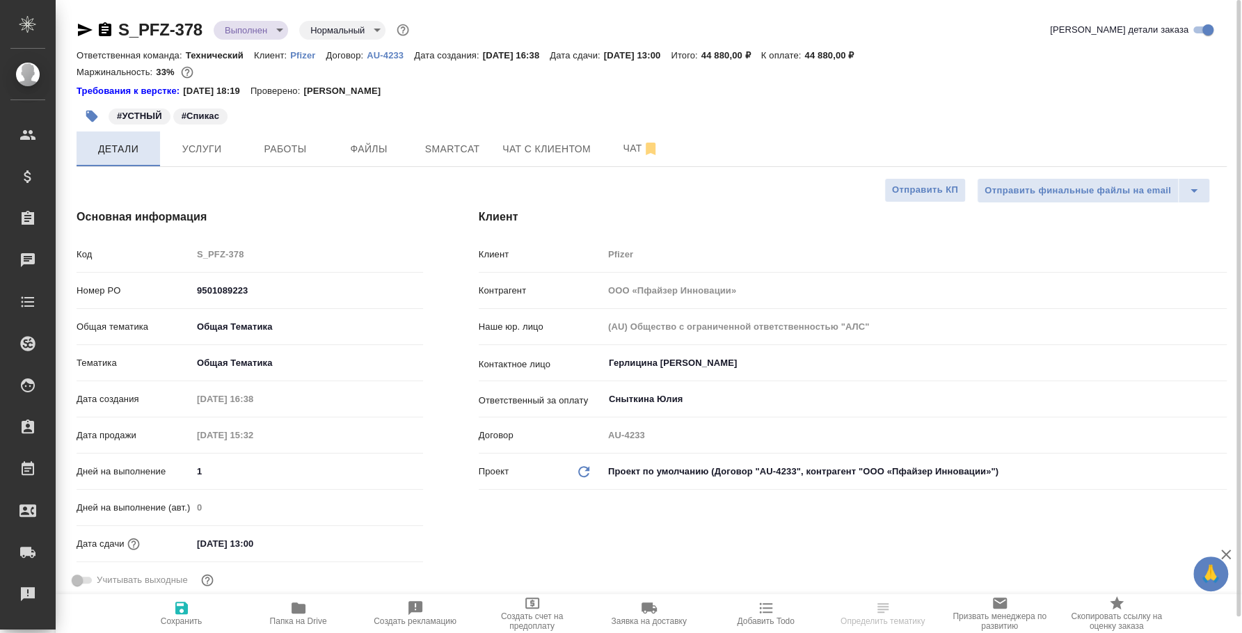
type textarea "x"
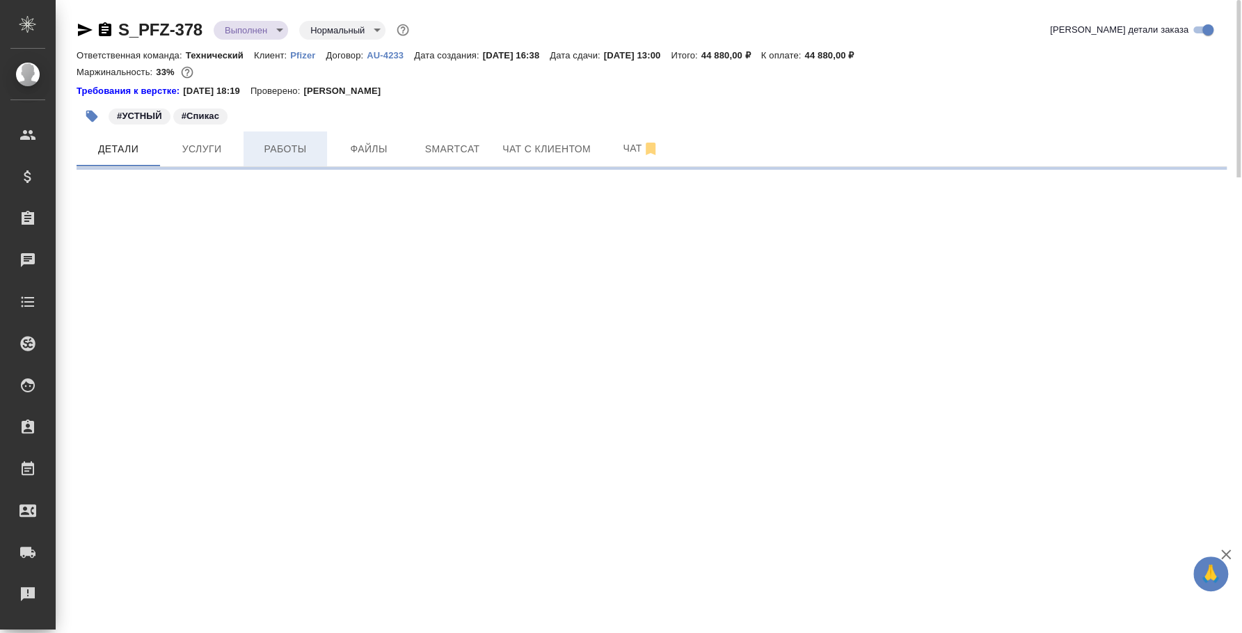
click at [269, 141] on span "Работы" at bounding box center [285, 149] width 67 height 17
select select "RU"
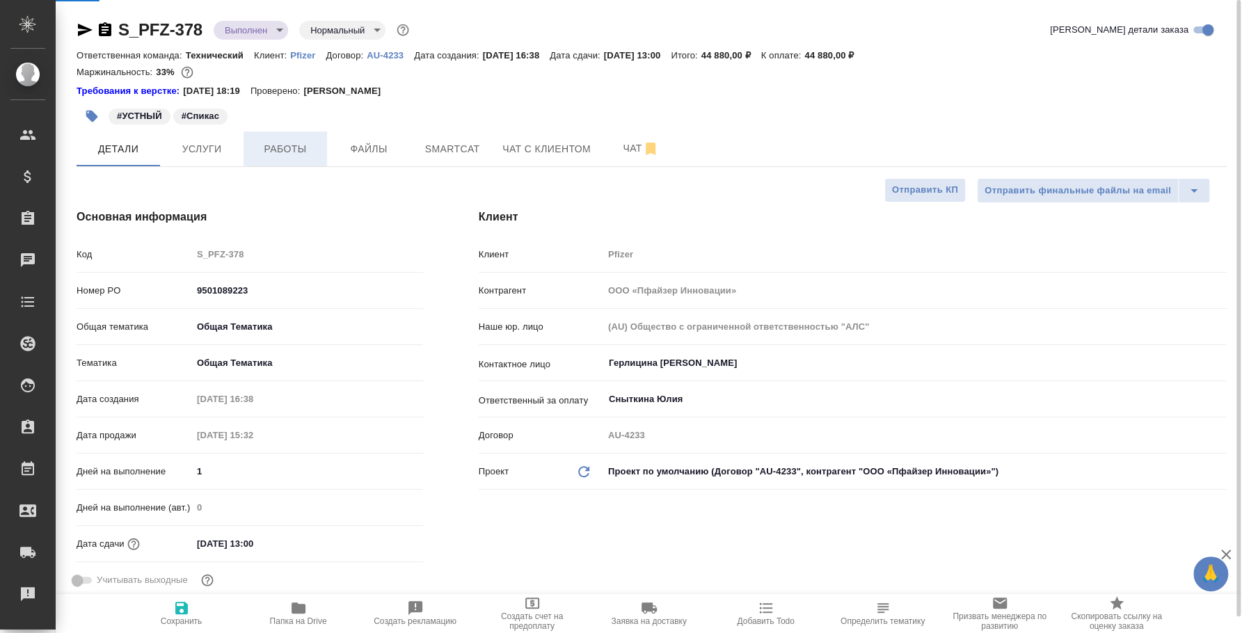
type textarea "x"
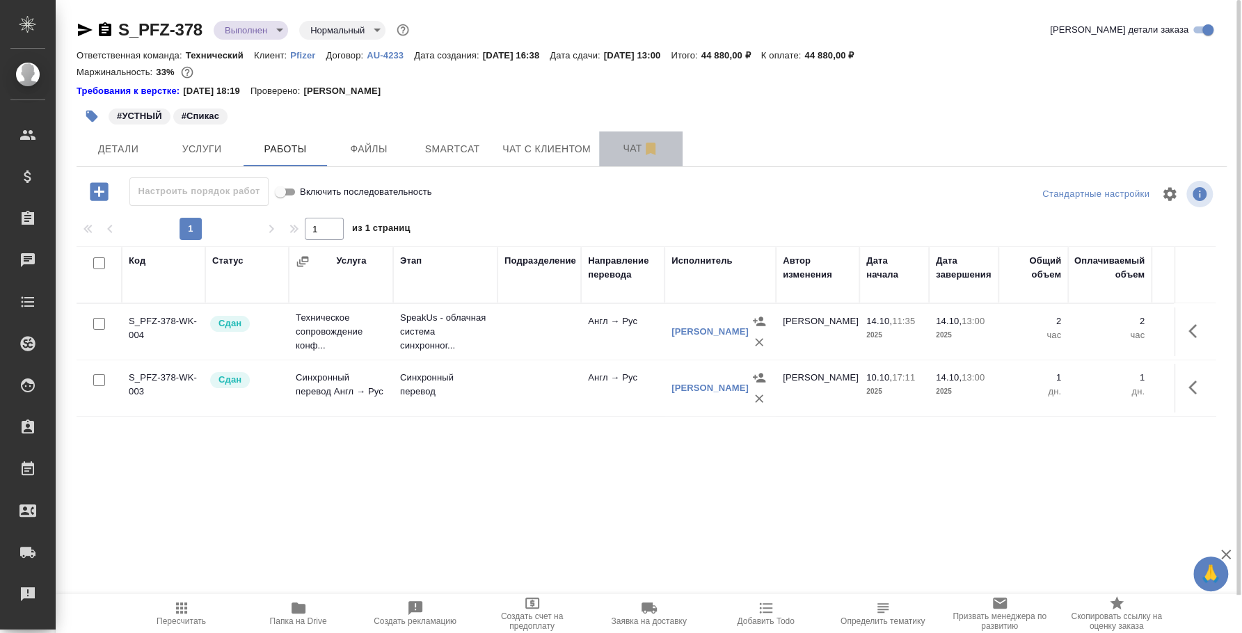
click at [643, 138] on button "Чат" at bounding box center [640, 149] width 83 height 35
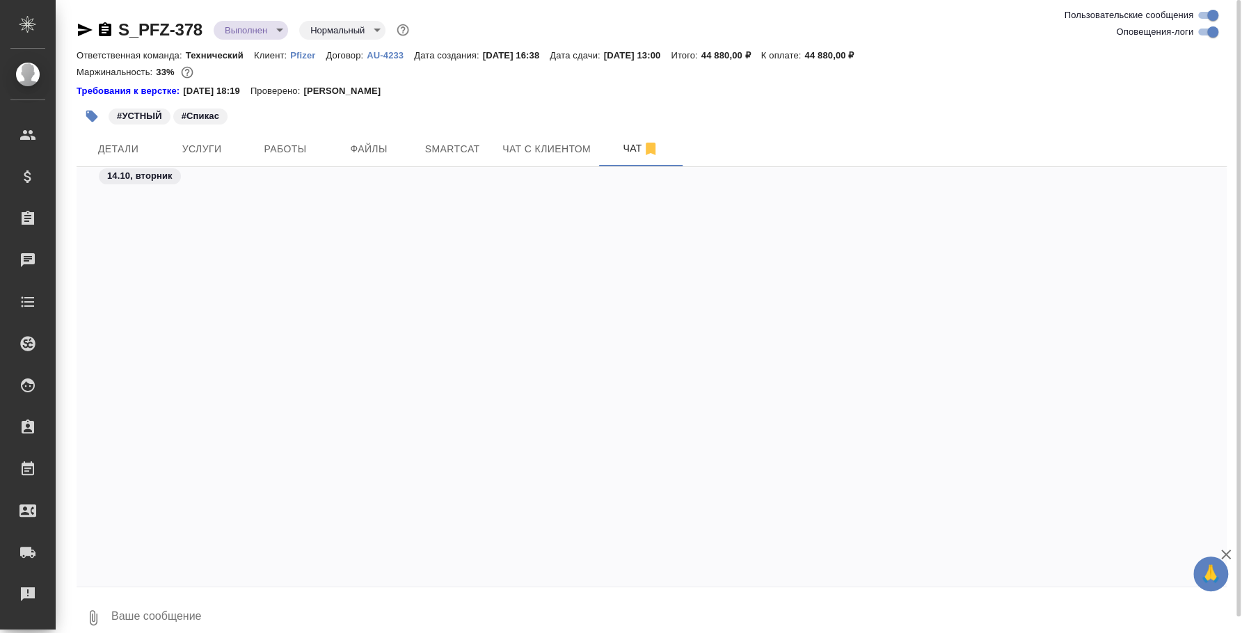
scroll to position [9435, 0]
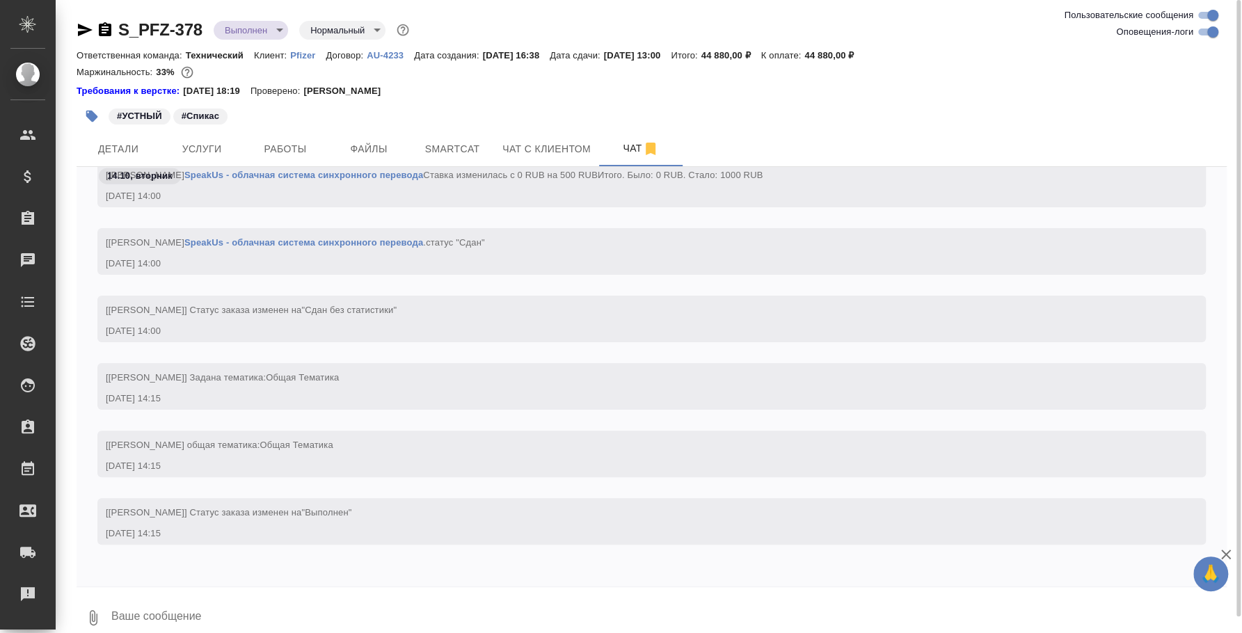
click at [392, 620] on textarea at bounding box center [668, 617] width 1117 height 47
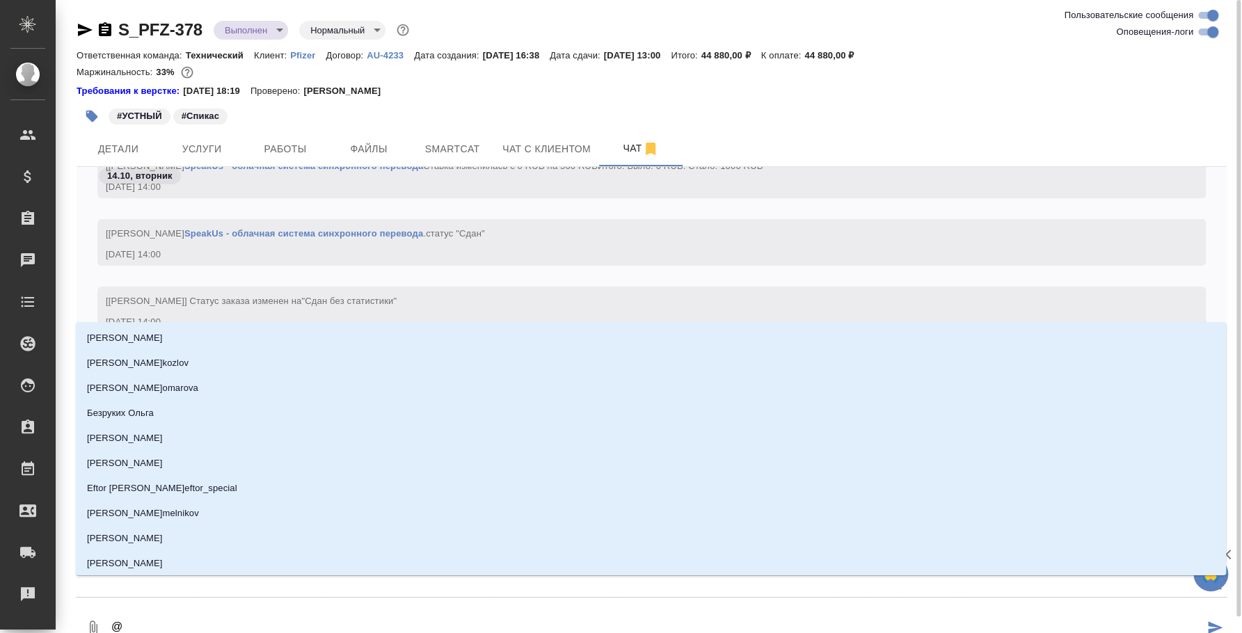
type textarea "@y"
type input "y"
type textarea "@y'b"
type input "y'b"
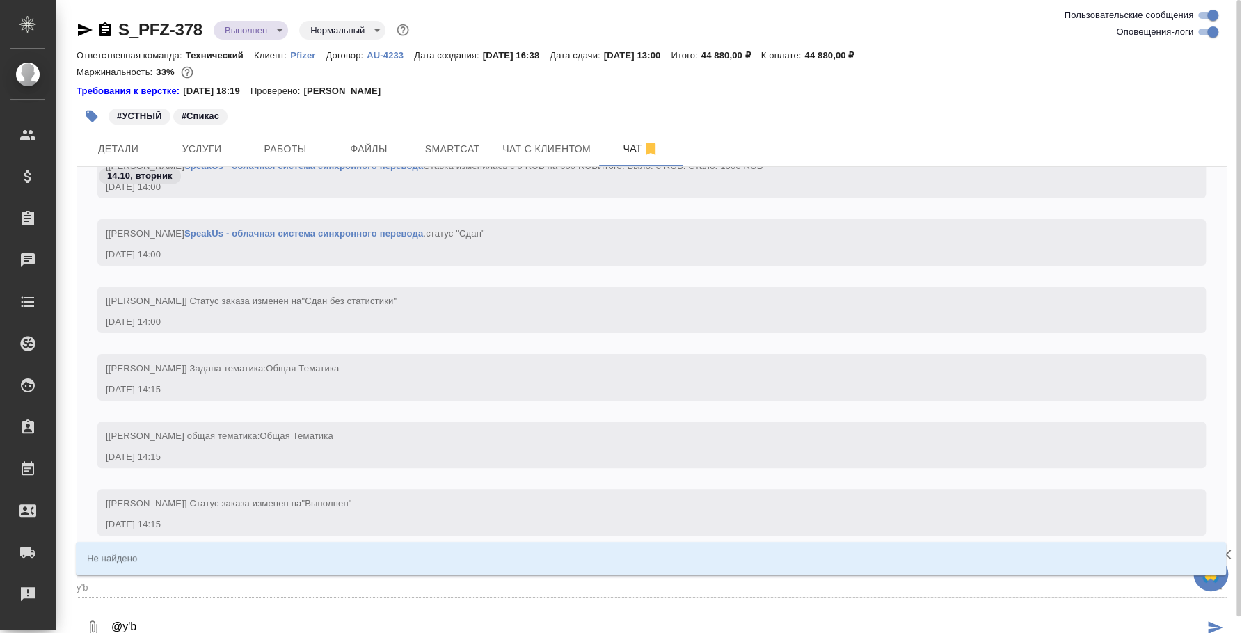
type textarea "@y"
type input "y"
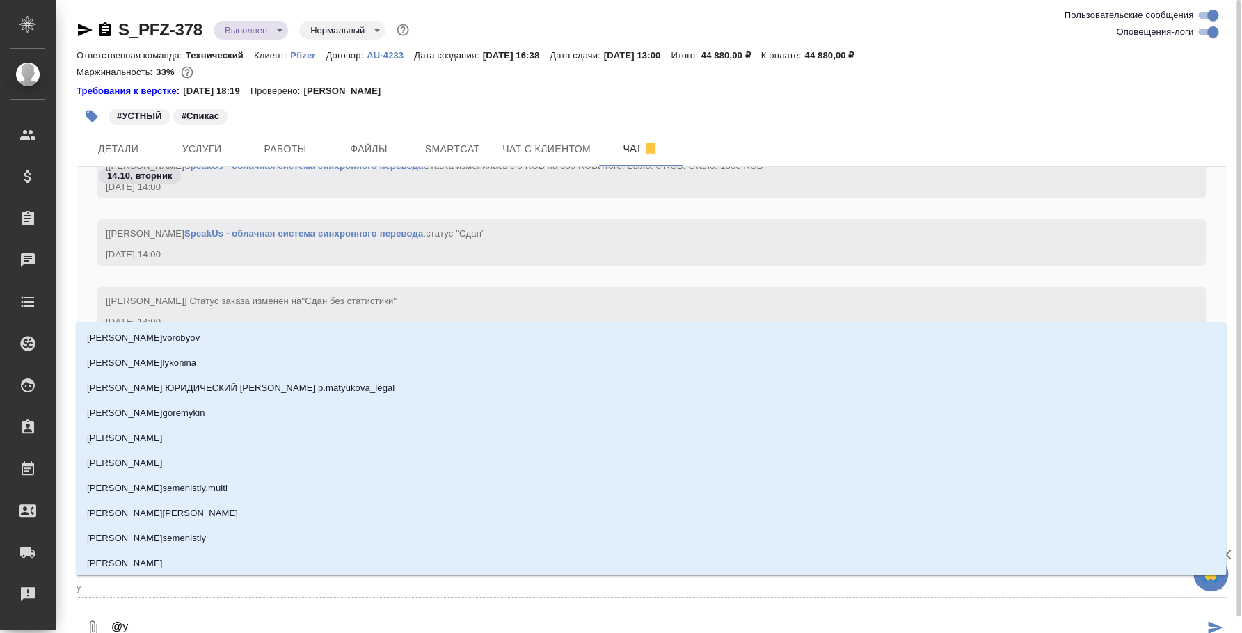
type textarea "@"
type textarea "@н"
type input "н"
type textarea "@ни"
type input "ни"
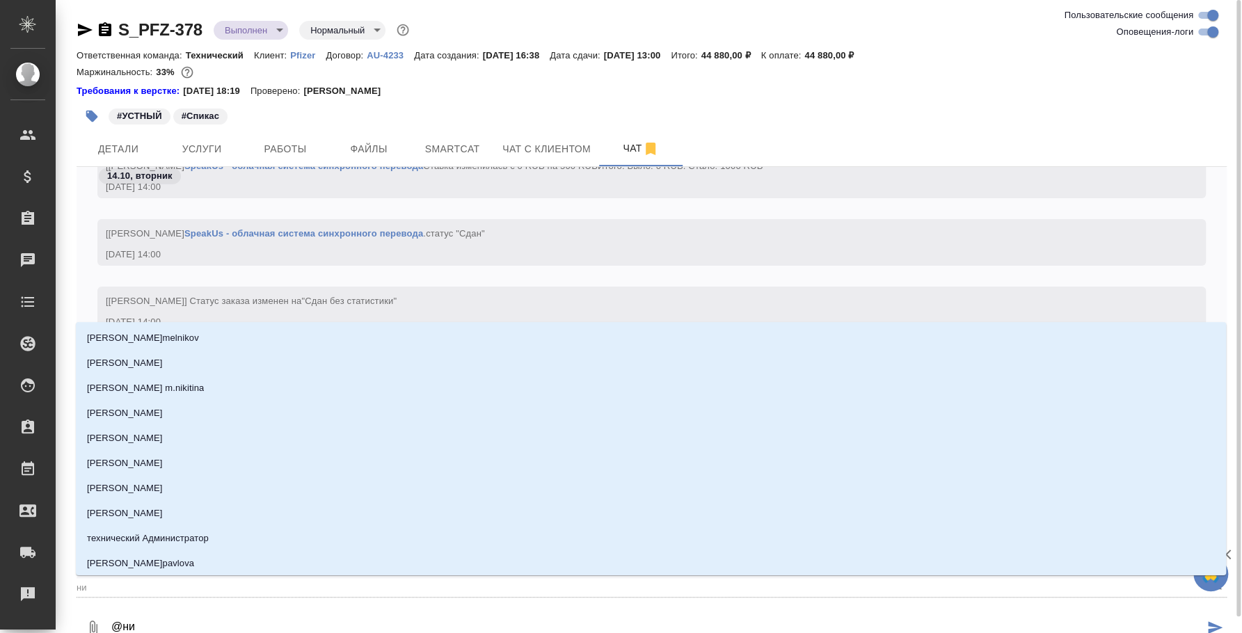
type textarea "@ник"
type input "ник"
type textarea "@ники"
type input "ники"
type textarea "@никиф"
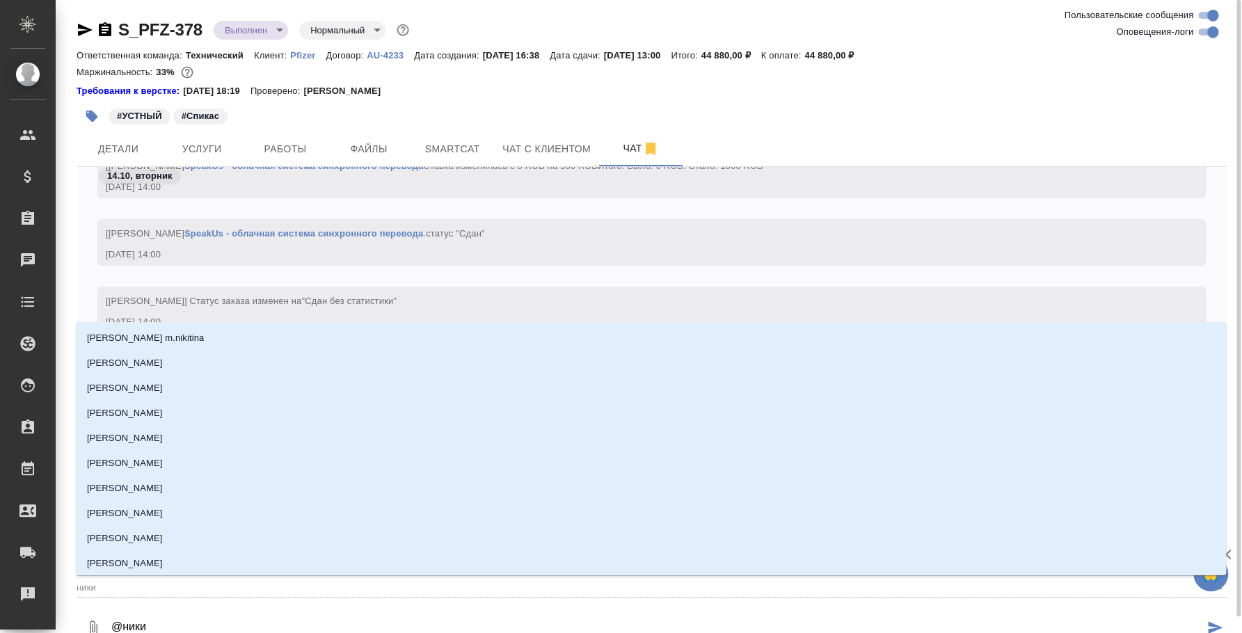
type input "никиф"
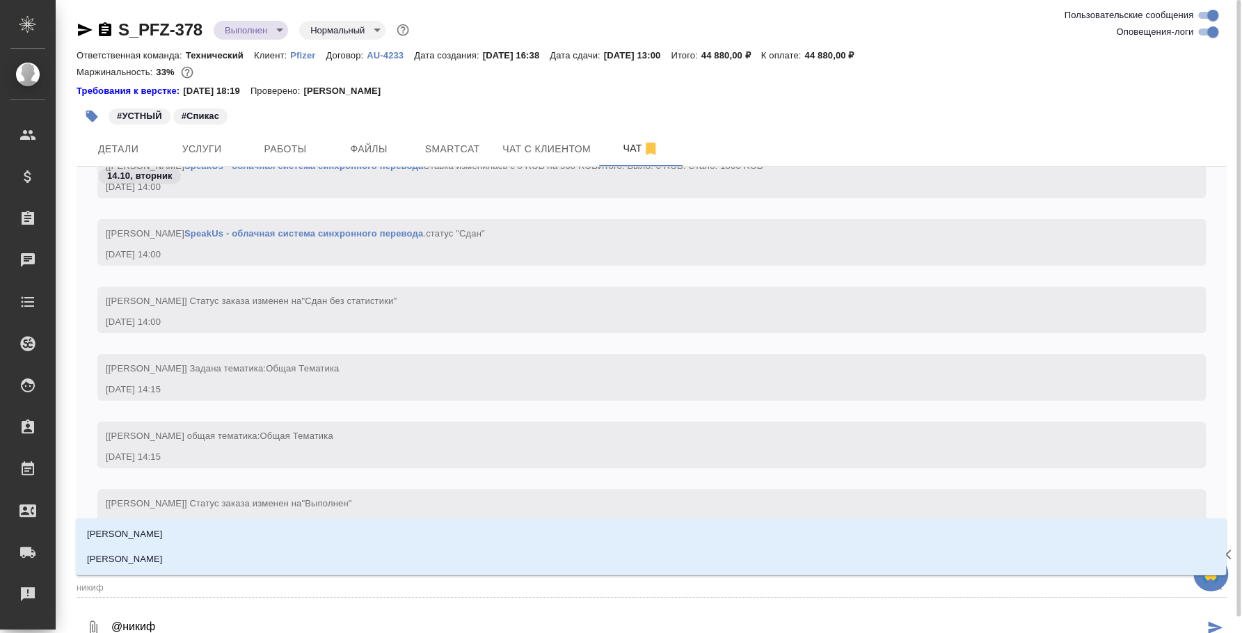
type textarea "@никифо"
type input "никифо"
type textarea "@никифор"
type input "никифор"
type textarea "@никифоро"
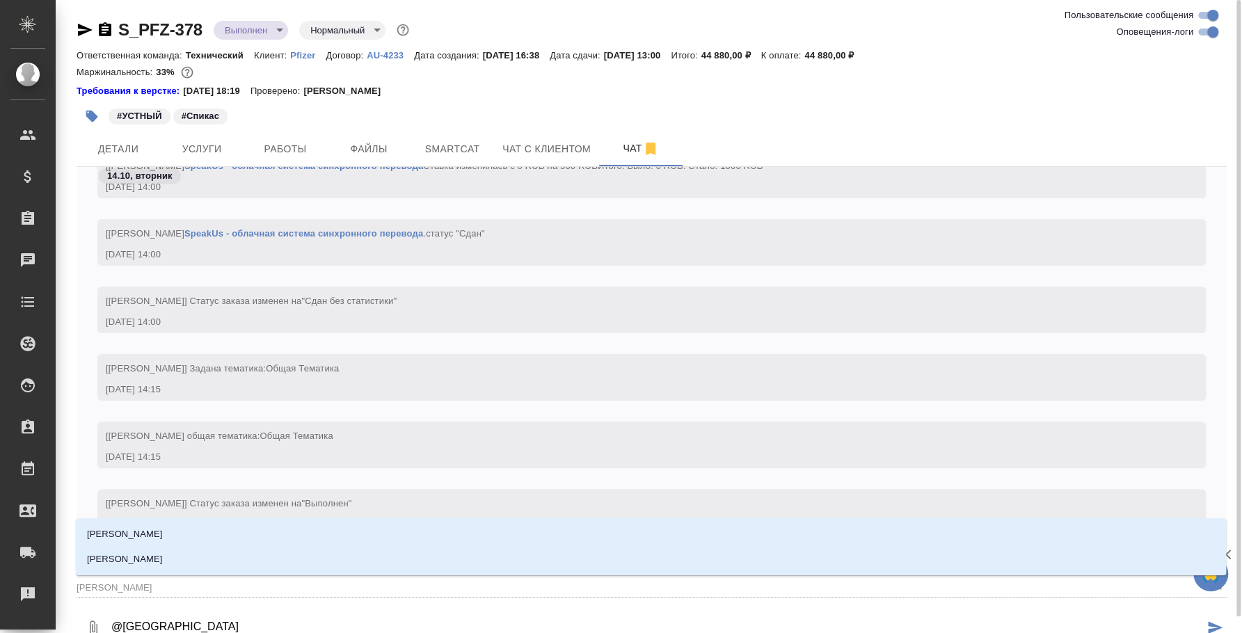
type input "никифоро"
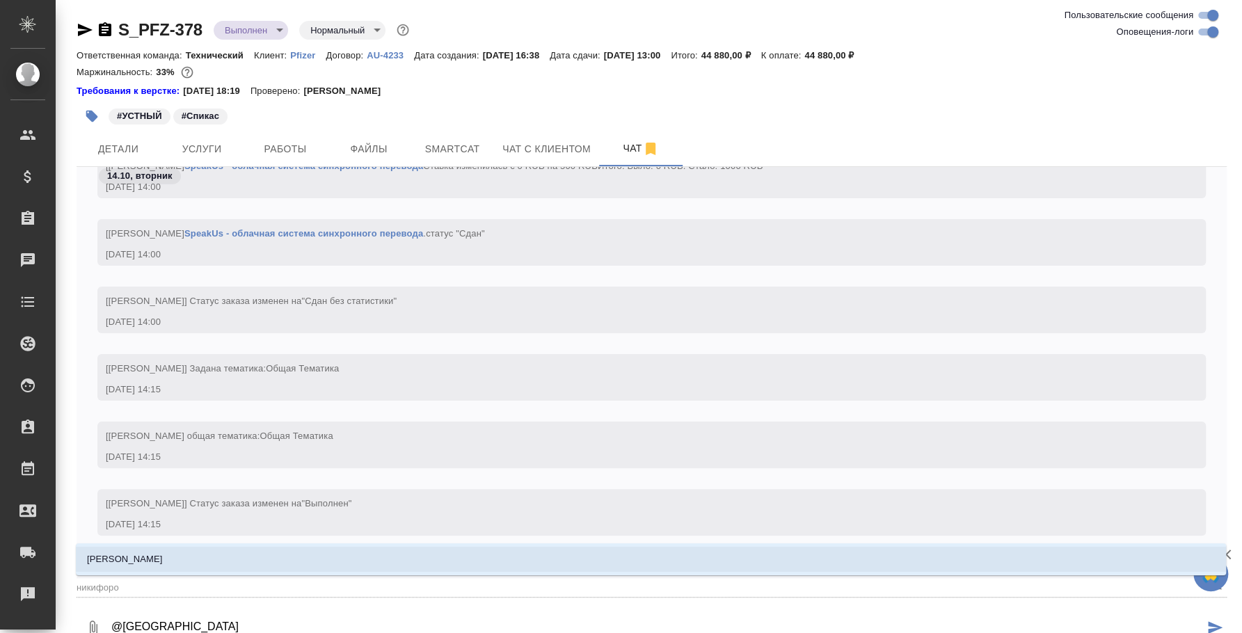
click at [445, 568] on li "Никифорова Валерия" at bounding box center [651, 559] width 1150 height 25
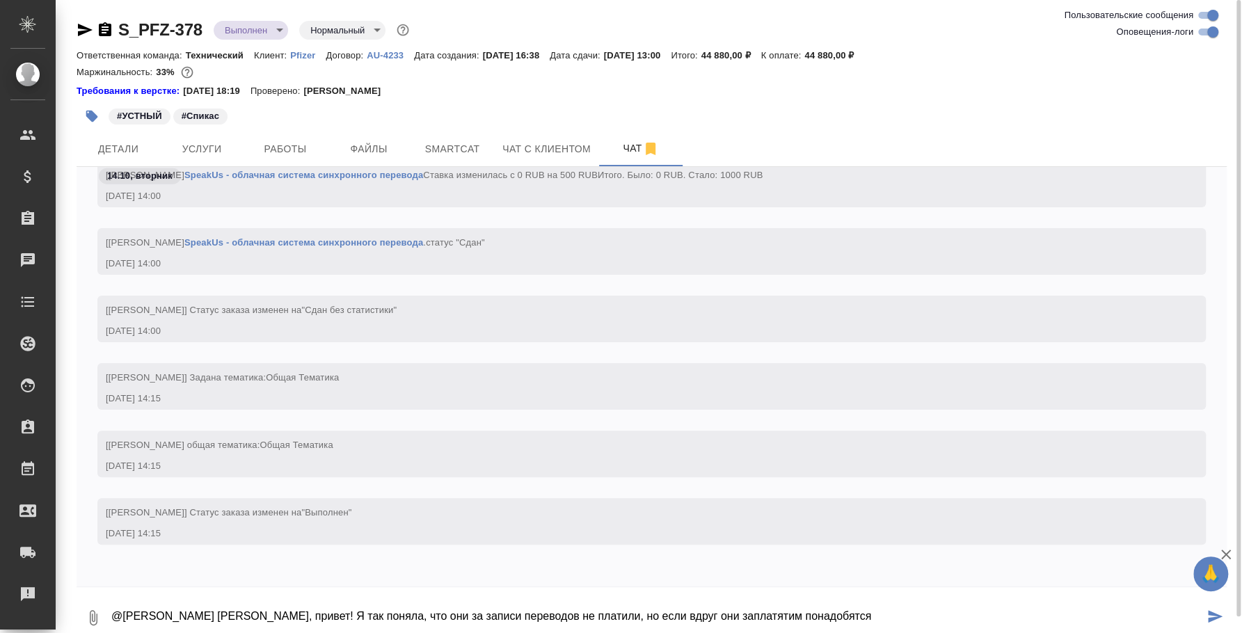
drag, startPoint x: 325, startPoint y: 614, endPoint x: 619, endPoint y: 615, distance: 294.3
click at [619, 615] on textarea "@Никифорова Валерия Лера, привет! Я так поняла, что они за записи переводов не …" at bounding box center [657, 617] width 1094 height 47
drag, startPoint x: 838, startPoint y: 619, endPoint x: 427, endPoint y: 609, distance: 412.0
click at [427, 609] on textarea "@Никифорова Валерия Лера, привет! Я так поняла, что они за записи переводов не …" at bounding box center [657, 617] width 1094 height 47
paste textarea "https://drive.awatera.com/apps/files/index.php/apps/files/?dir=/Shares/PFIZER/O…"
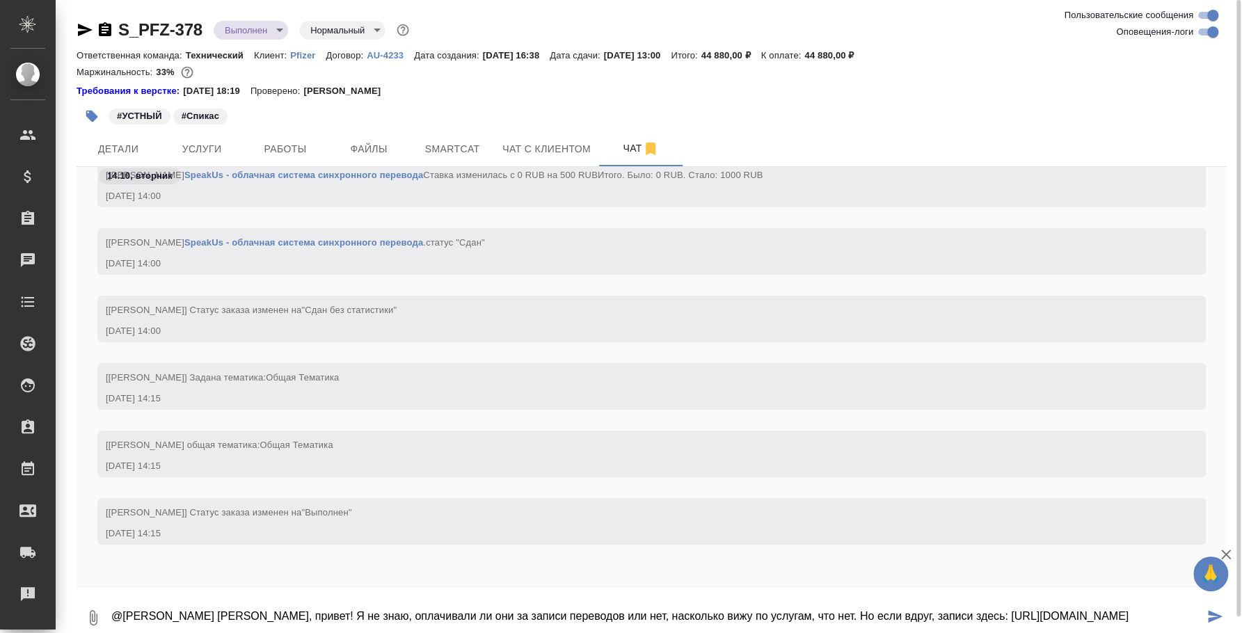
scroll to position [2, 0]
click at [960, 608] on textarea "@Никифорова Валерия Лера, привет! Я не знаю, оплачивали ли они за записи перево…" at bounding box center [657, 615] width 1094 height 47
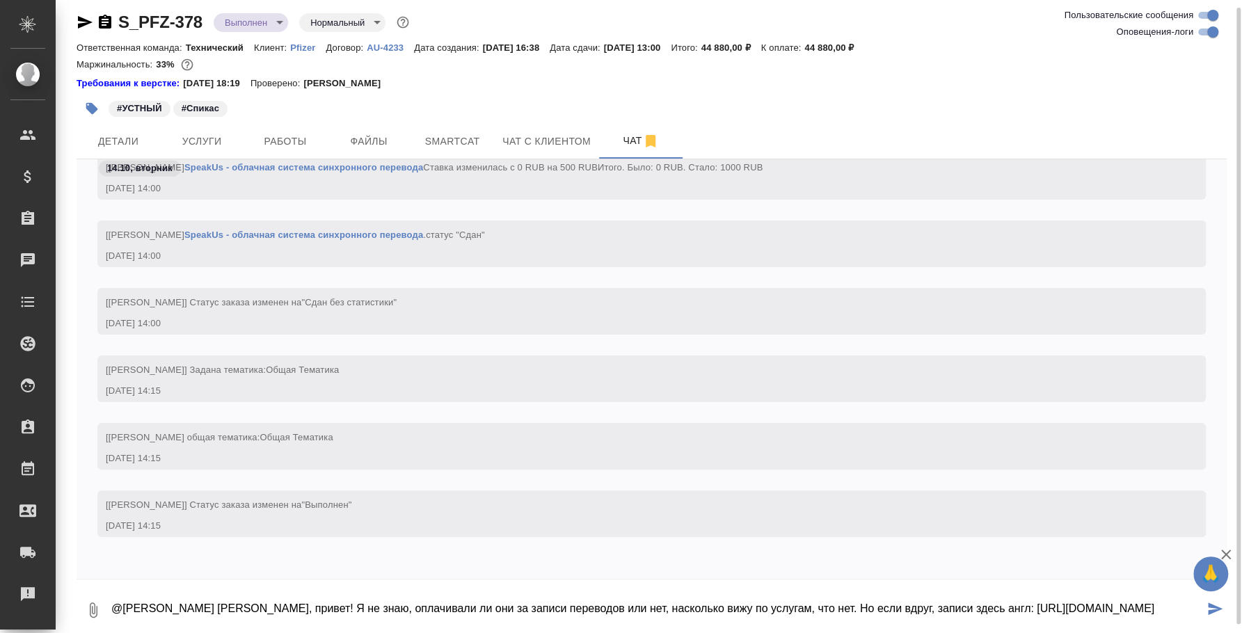
scroll to position [22, 0]
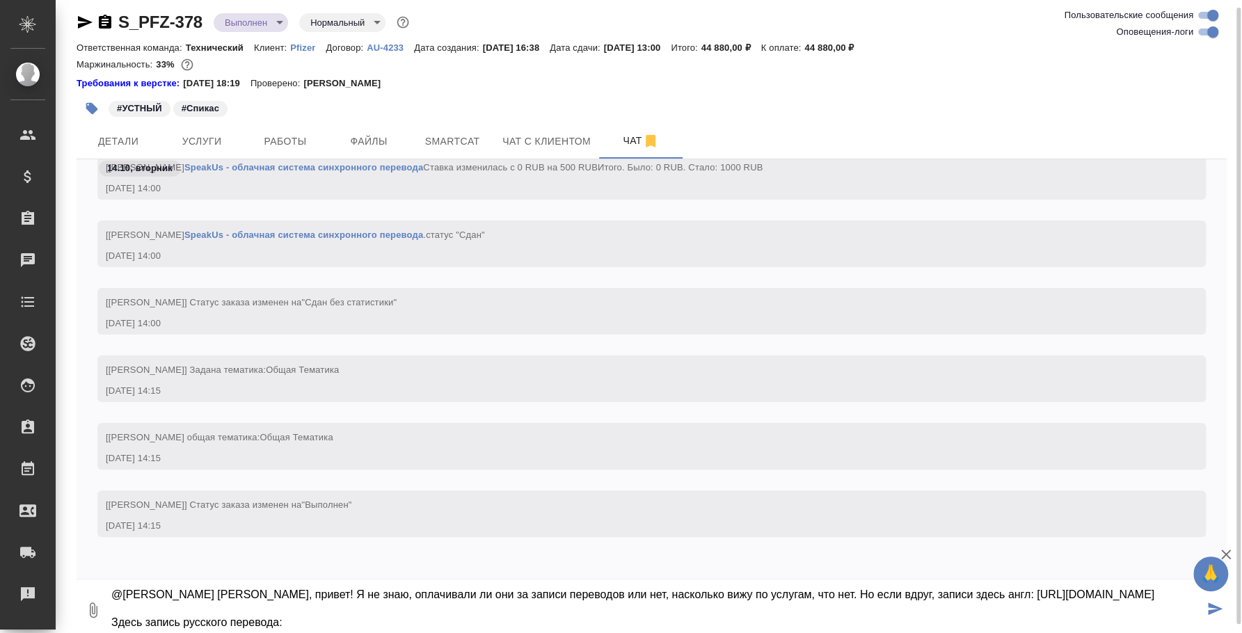
paste textarea "https://drive.awatera.com/apps/files/index.php/apps/files/?dir=/Shares/PFIZER/O…"
click at [874, 596] on textarea "@Никифорова Валерия Лера, привет! Я не знаю, оплачивали ли они за записи перево…" at bounding box center [657, 610] width 1094 height 47
click at [964, 590] on textarea "@Никифорова Валерия Лера, привет! Я не знаю, оплачивали ли они за записи перево…" at bounding box center [657, 610] width 1094 height 47
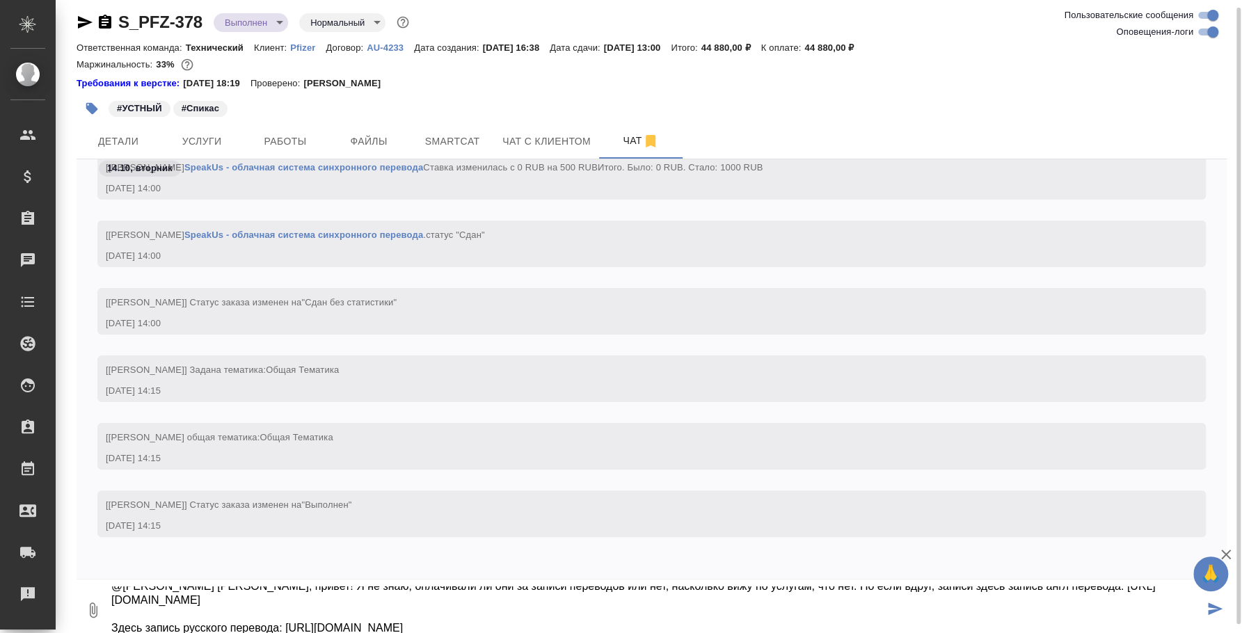
type textarea "@Никифорова Валерия Лера, привет! Я не знаю, оплачивали ли они за записи перево…"
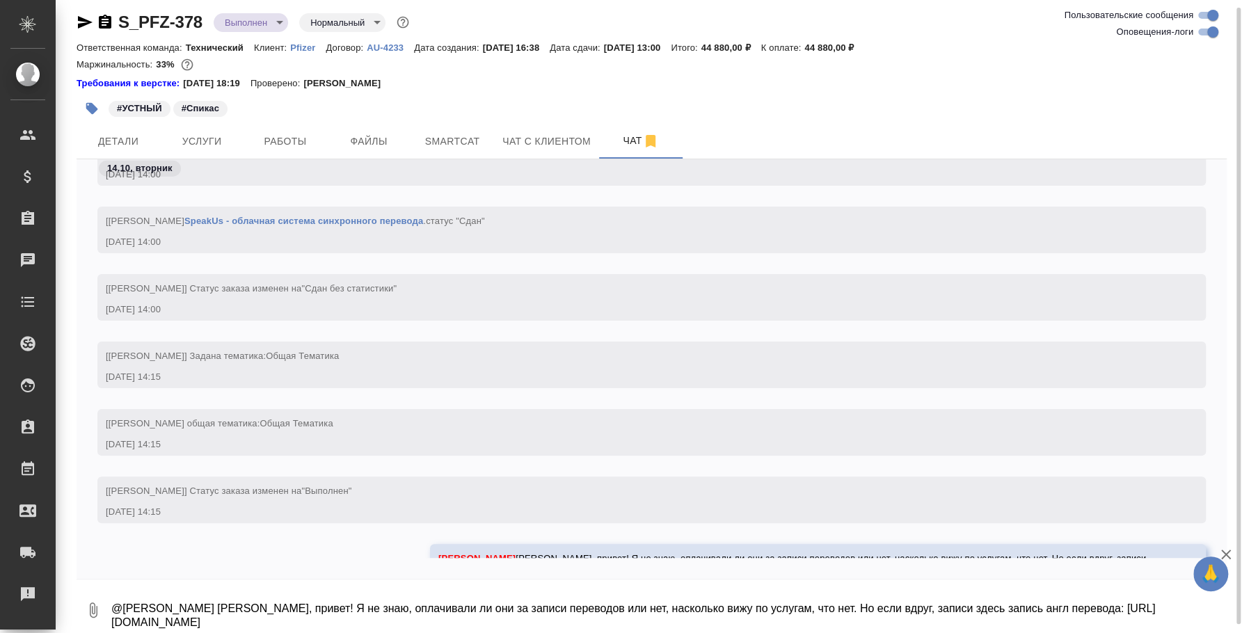
scroll to position [9571, 0]
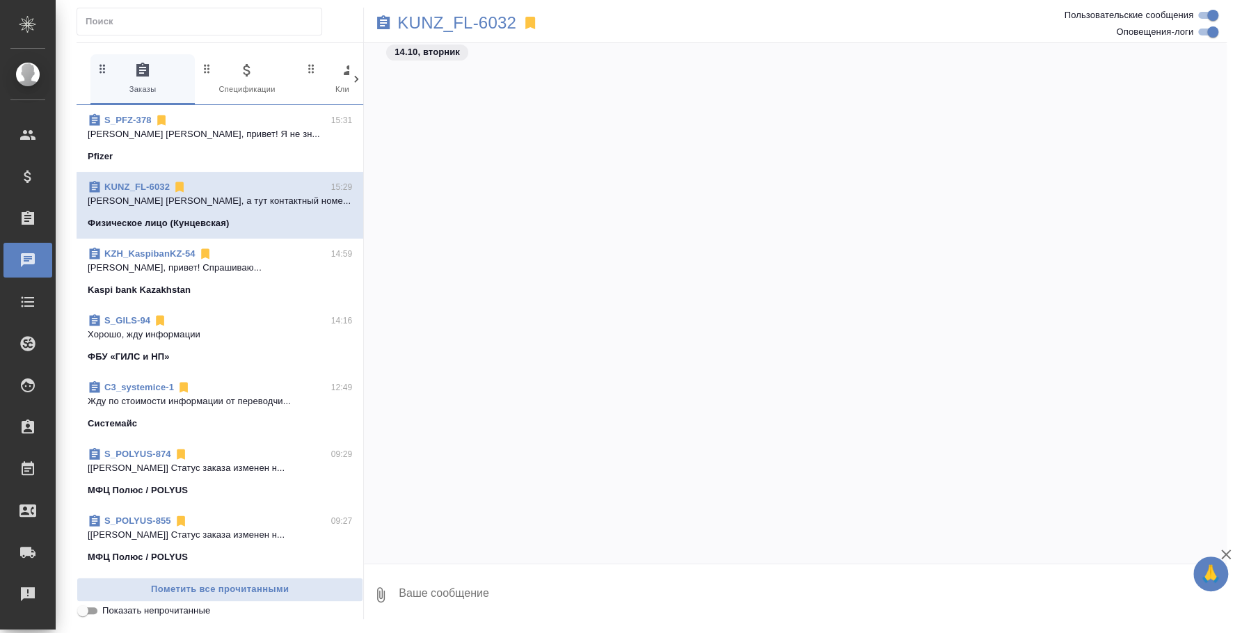
scroll to position [2615, 0]
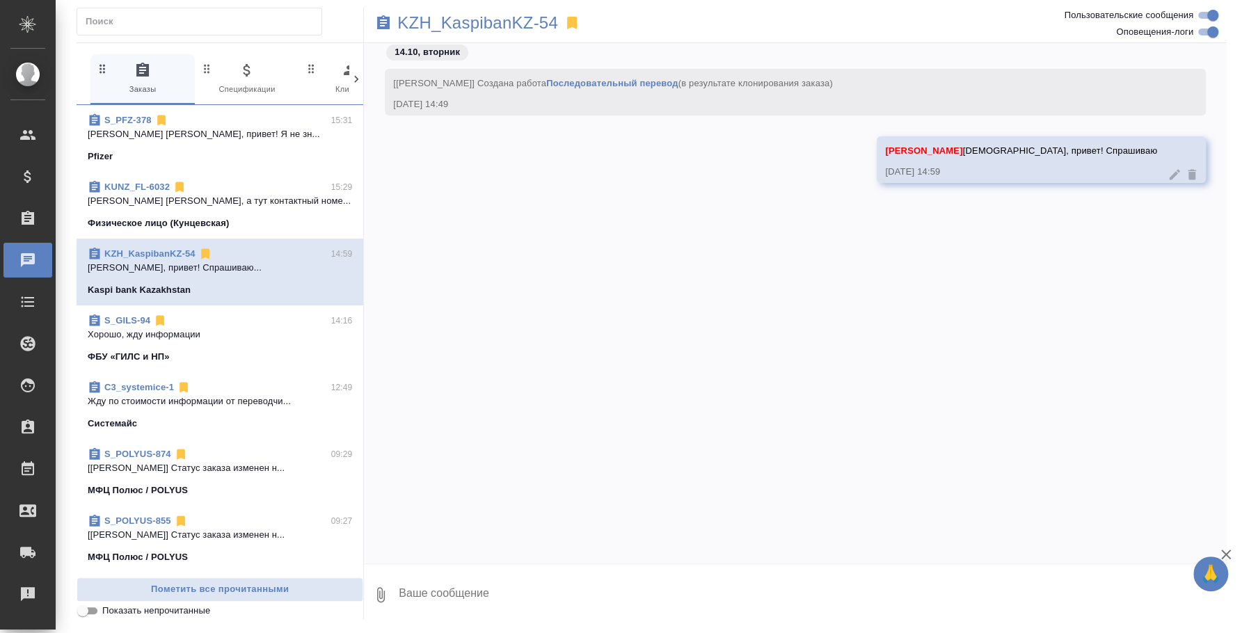
click at [214, 146] on span "S_PFZ-378 15:31 [PERSON_NAME] [PERSON_NAME], привет! Я не зн... Pfizer" at bounding box center [220, 138] width 264 height 50
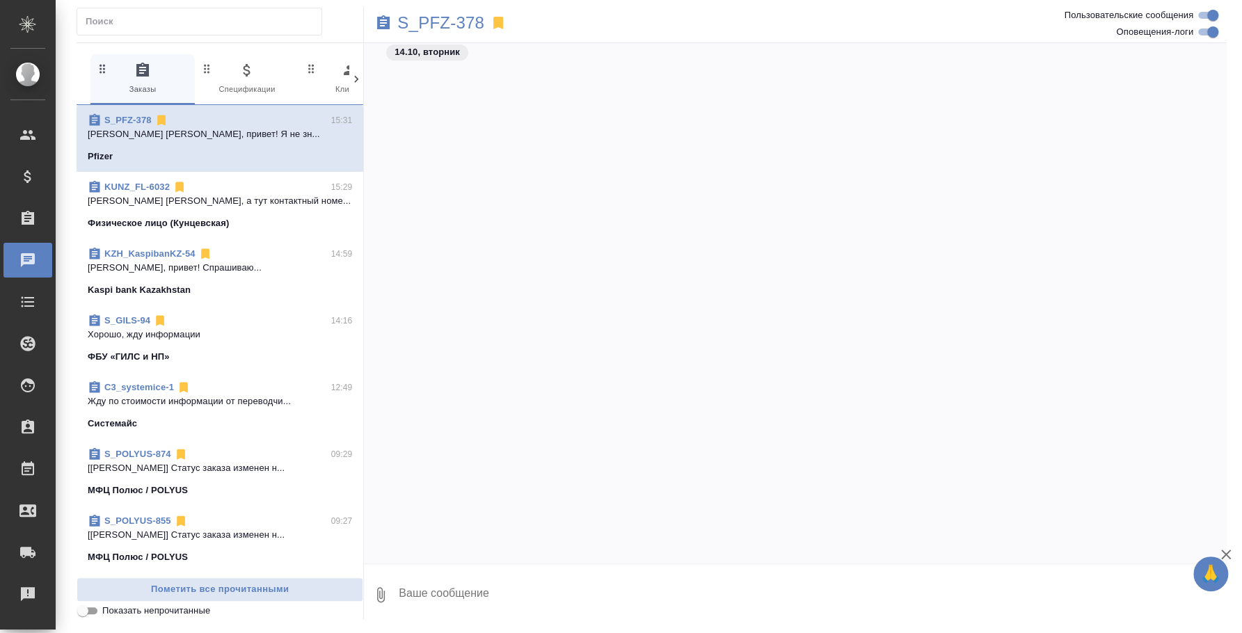
scroll to position [10973, 0]
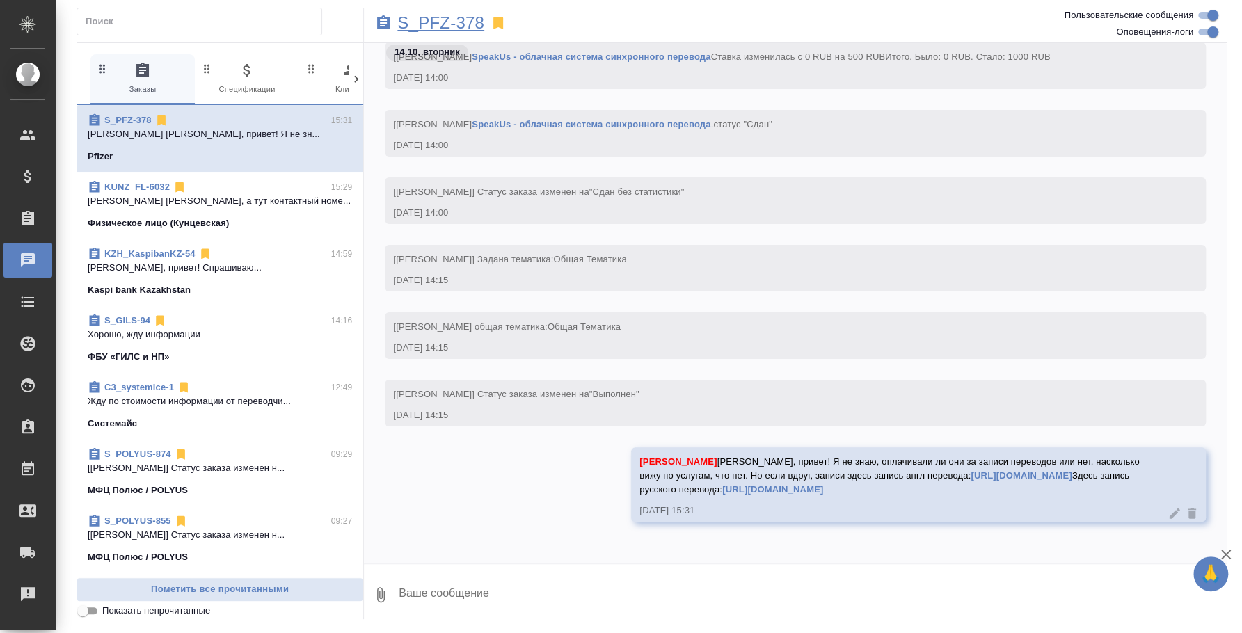
click at [473, 16] on p "S_PFZ-378" at bounding box center [440, 23] width 87 height 14
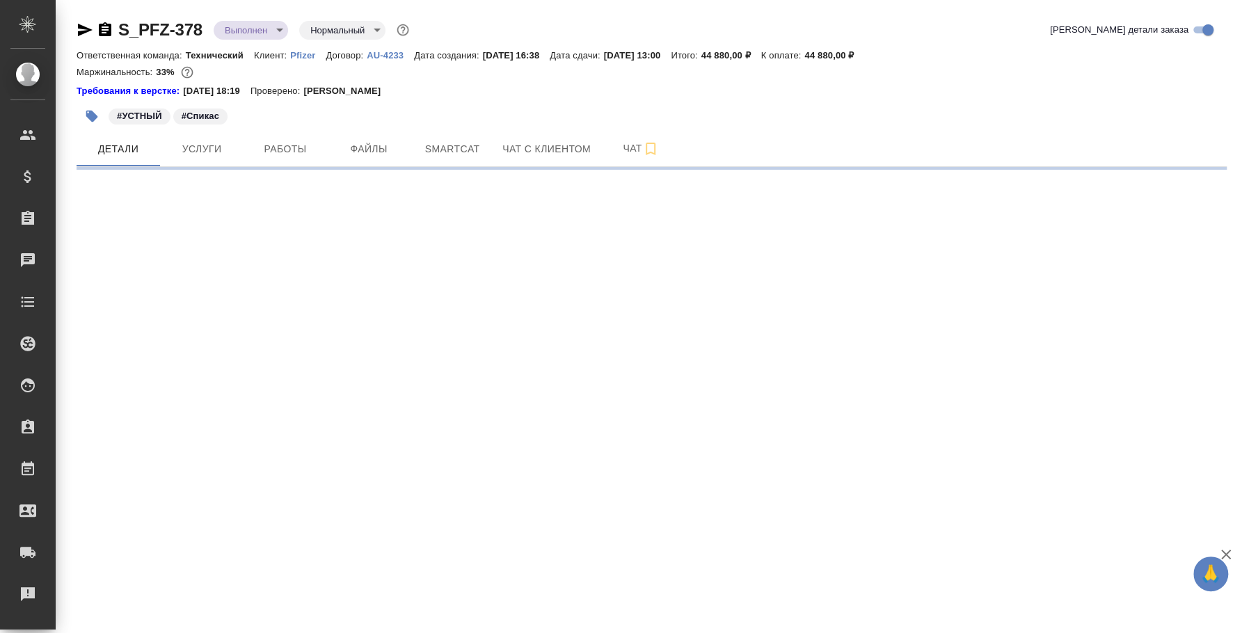
select select "RU"
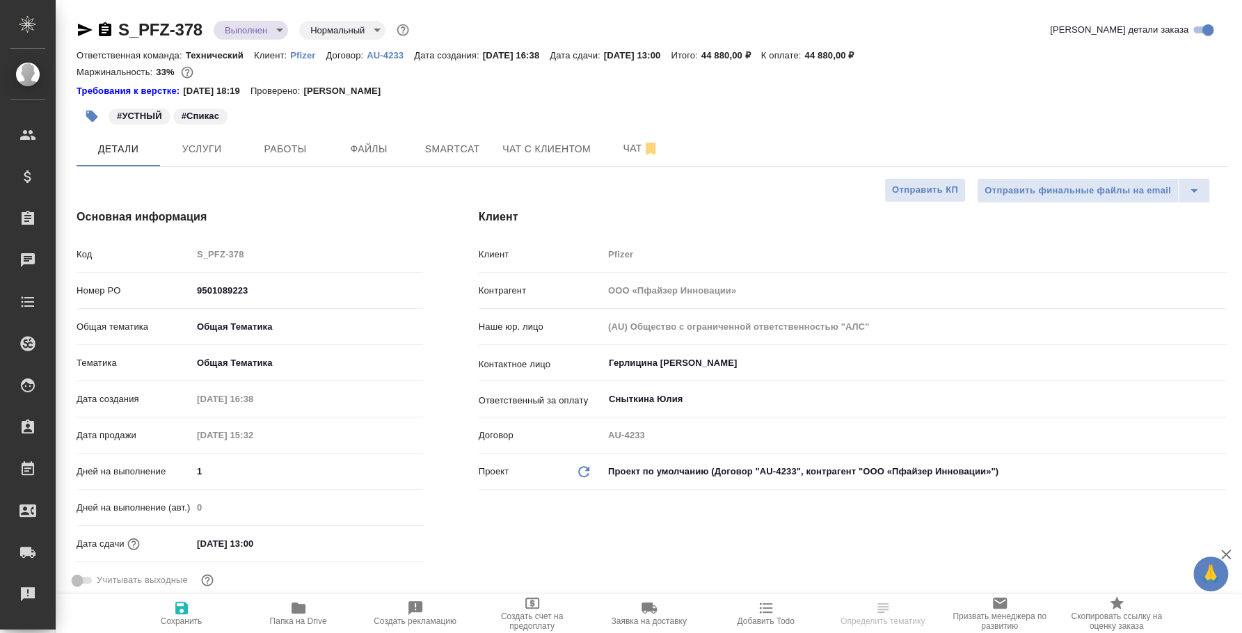
type textarea "x"
click at [292, 150] on span "Работы" at bounding box center [285, 149] width 67 height 17
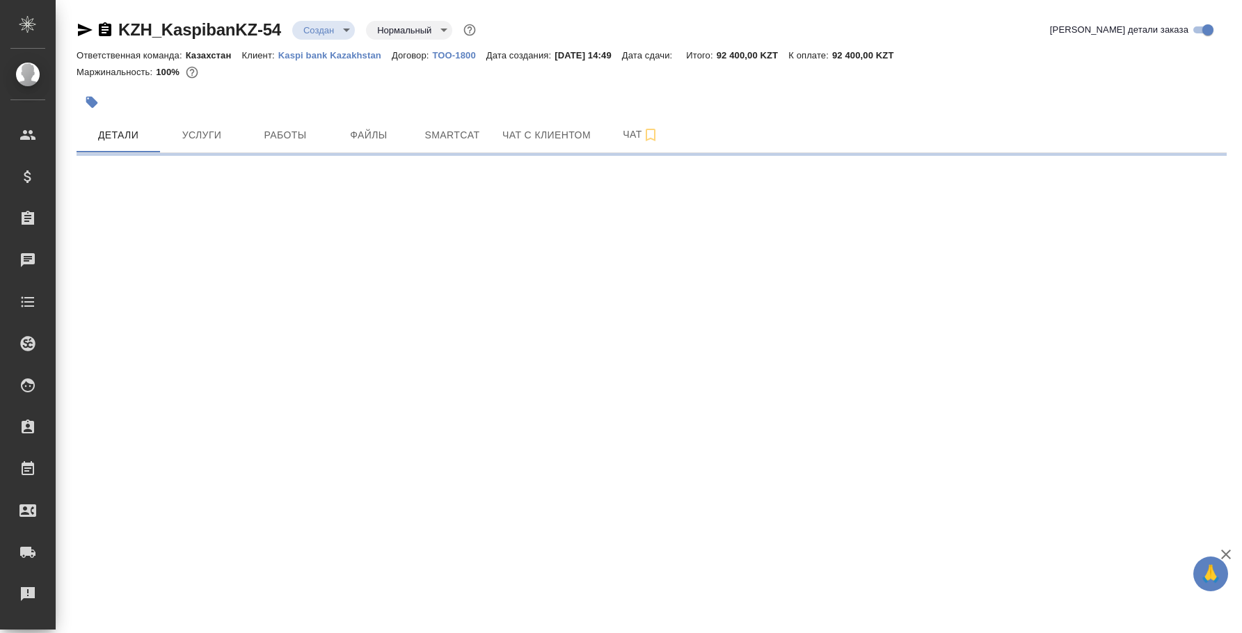
select select "RU"
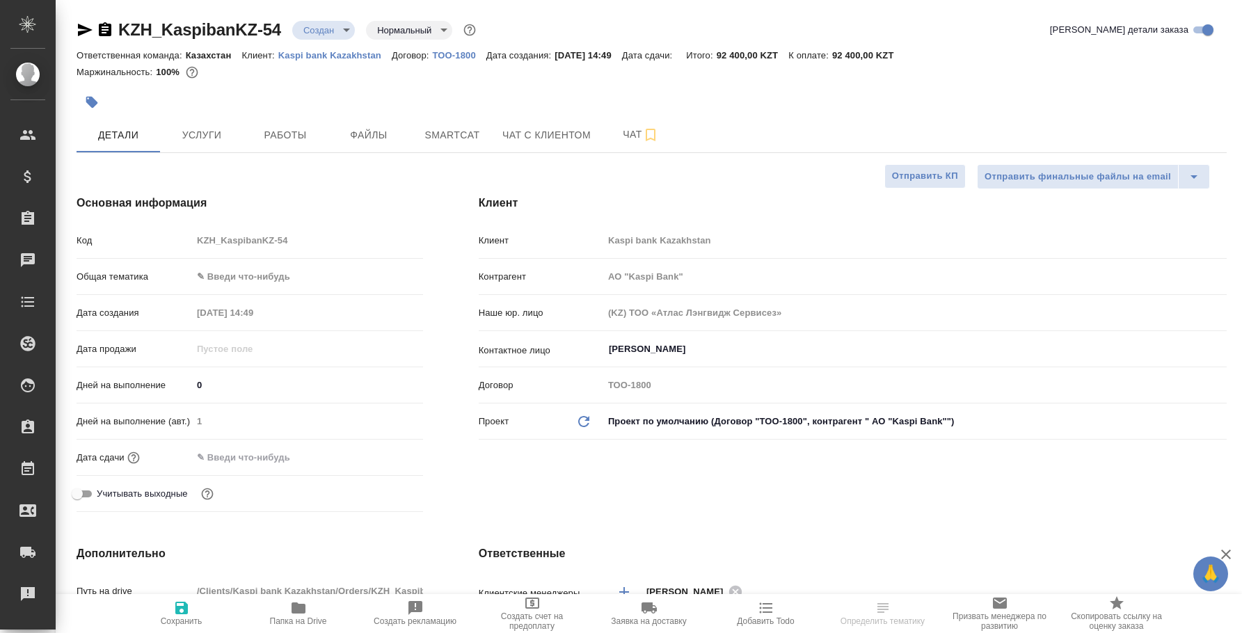
type textarea "x"
type input "АО "Kaspi Bank""
type textarea "x"
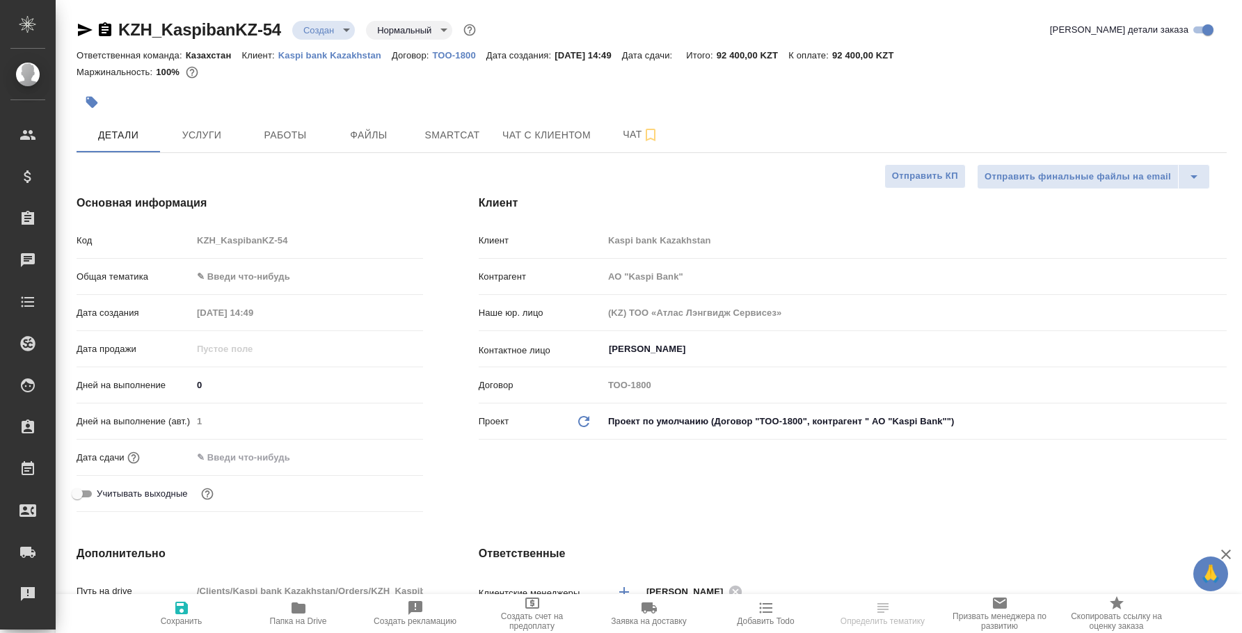
type textarea "x"
type input "АО "Kaspi Bank""
type textarea "x"
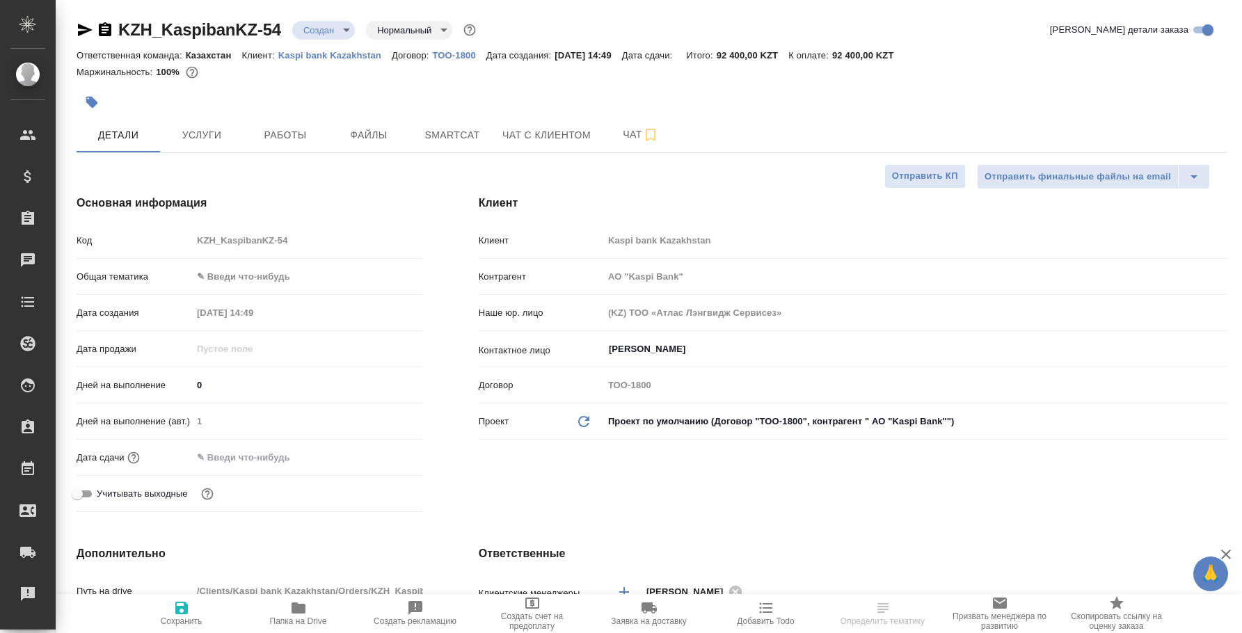
type textarea "x"
select select "RU"
type textarea "x"
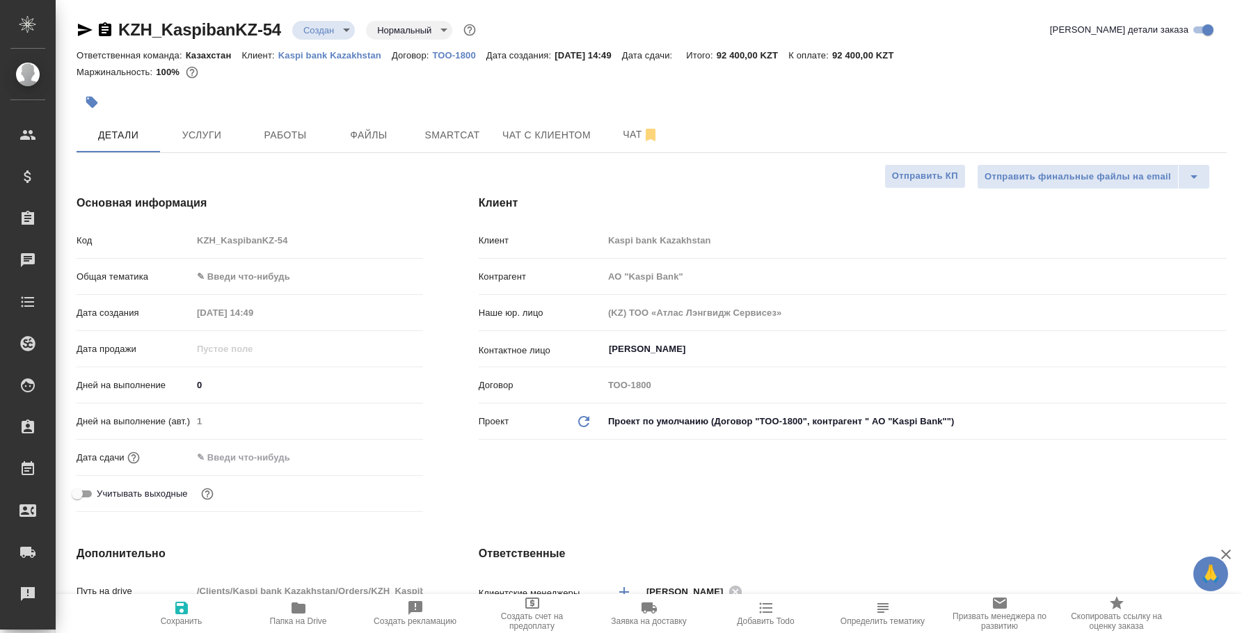
type input "АО "Kaspi Bank""
type textarea "x"
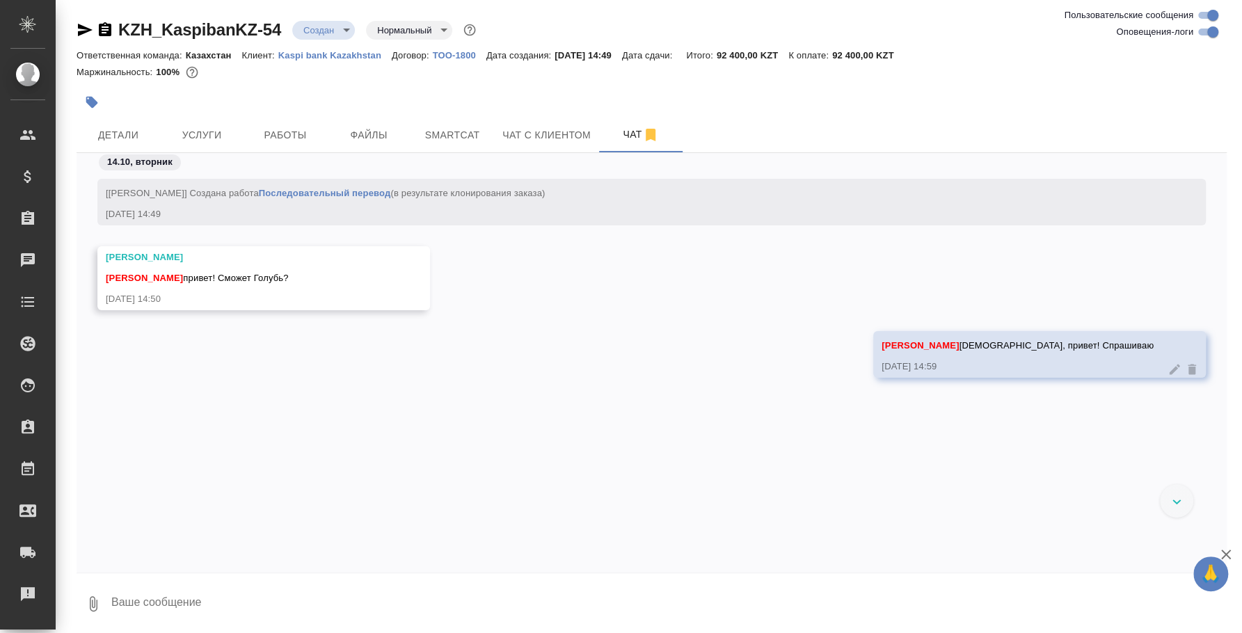
click at [180, 631] on div "KZH_KaspibanKZ-54 Создан new Нормальный normal Ответственная команда: Казахстан…" at bounding box center [651, 318] width 1165 height 636
click at [196, 610] on textarea at bounding box center [668, 603] width 1117 height 47
type textarea "Голуб, Машнин Владимир и Машуков Максим пока что не могут"
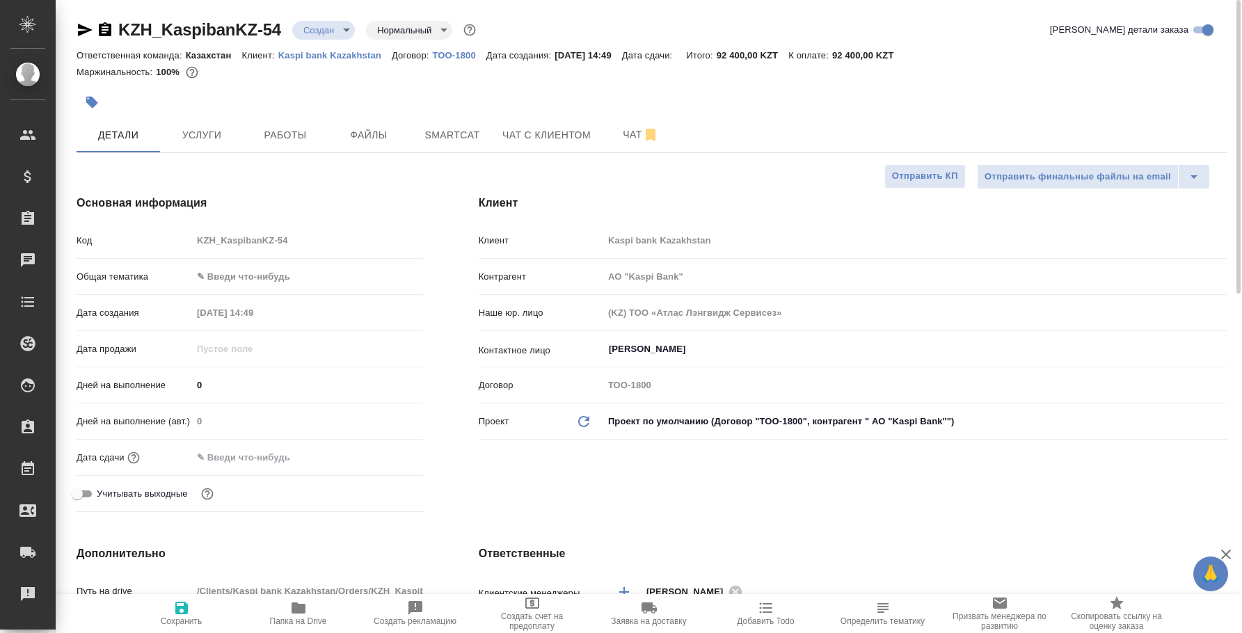
select select "RU"
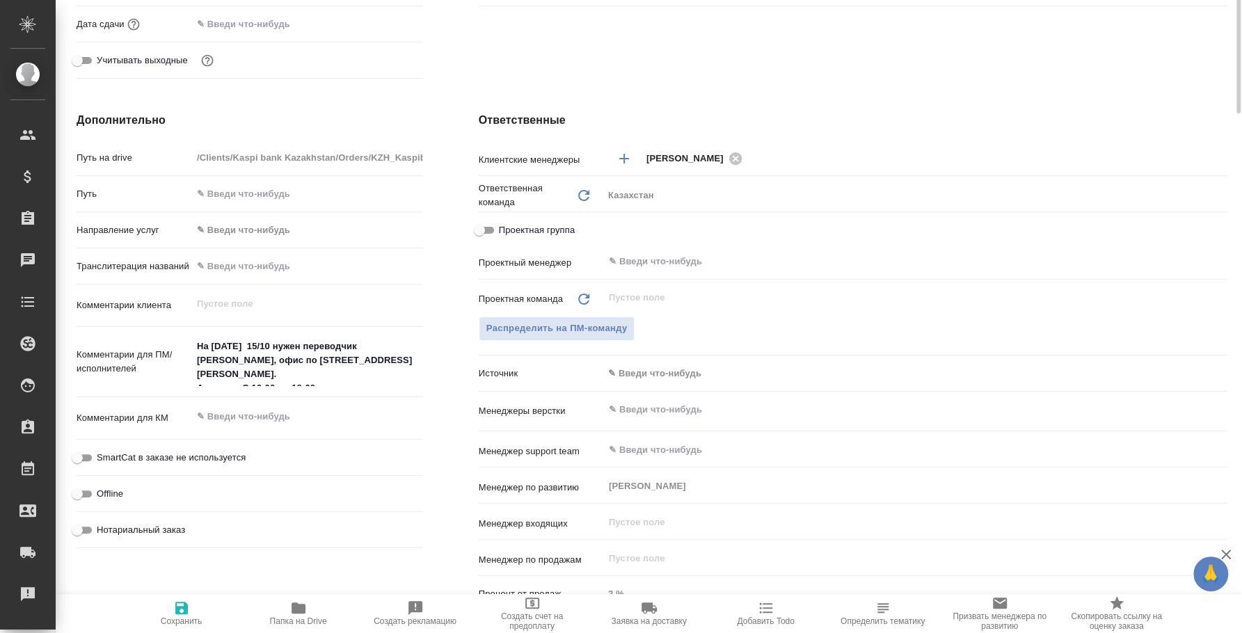
scroll to position [86, 0]
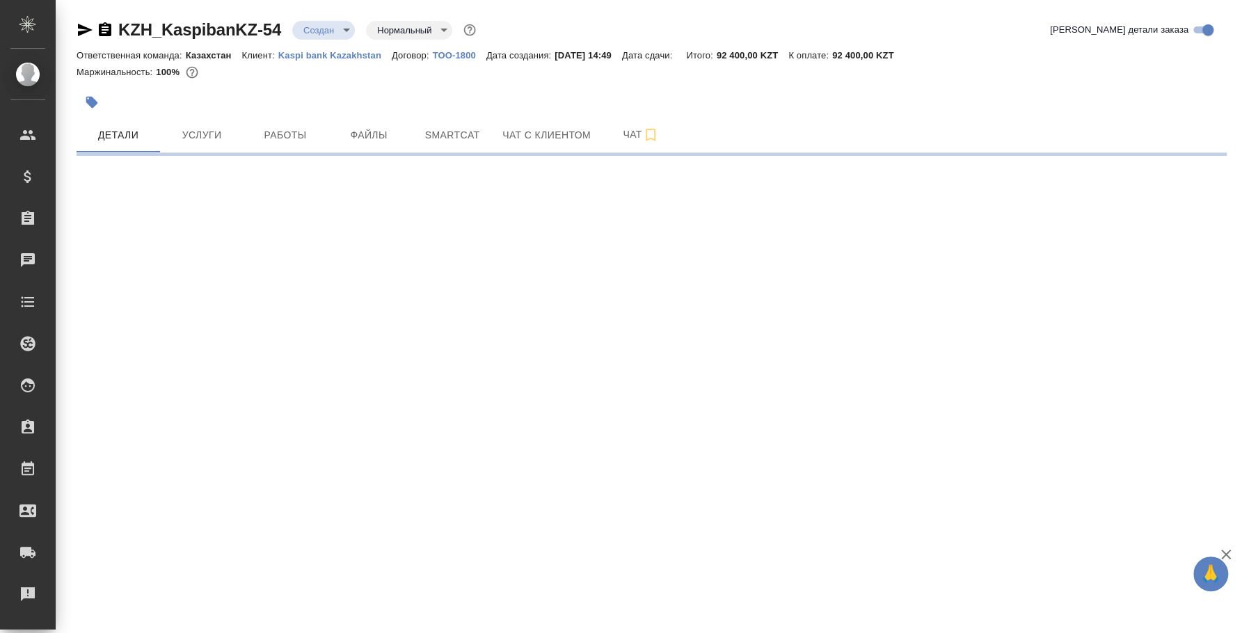
select select "RU"
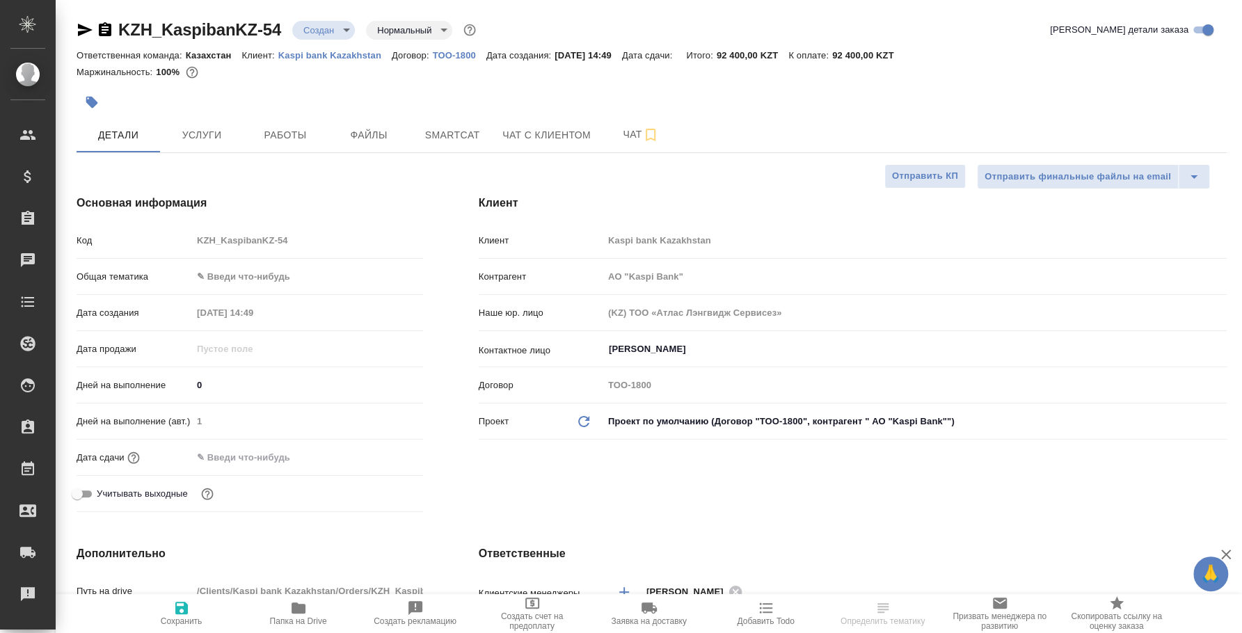
type input "АО "Kaspi Bank""
type textarea "x"
type input "АО "Kaspi Bank""
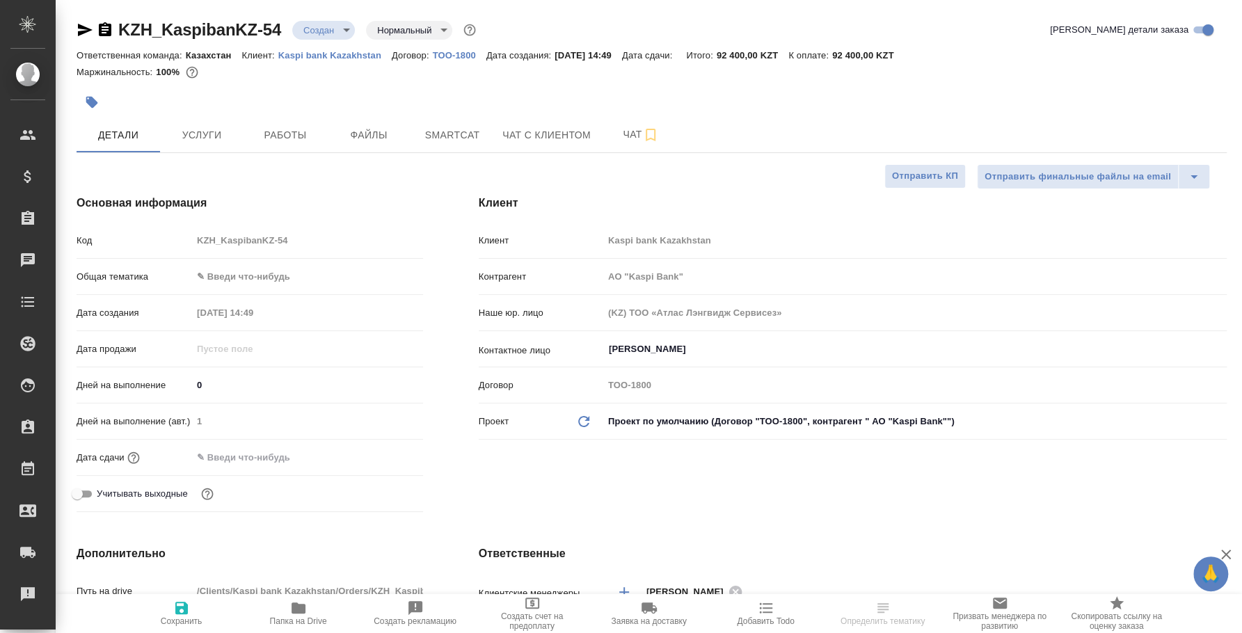
type textarea "x"
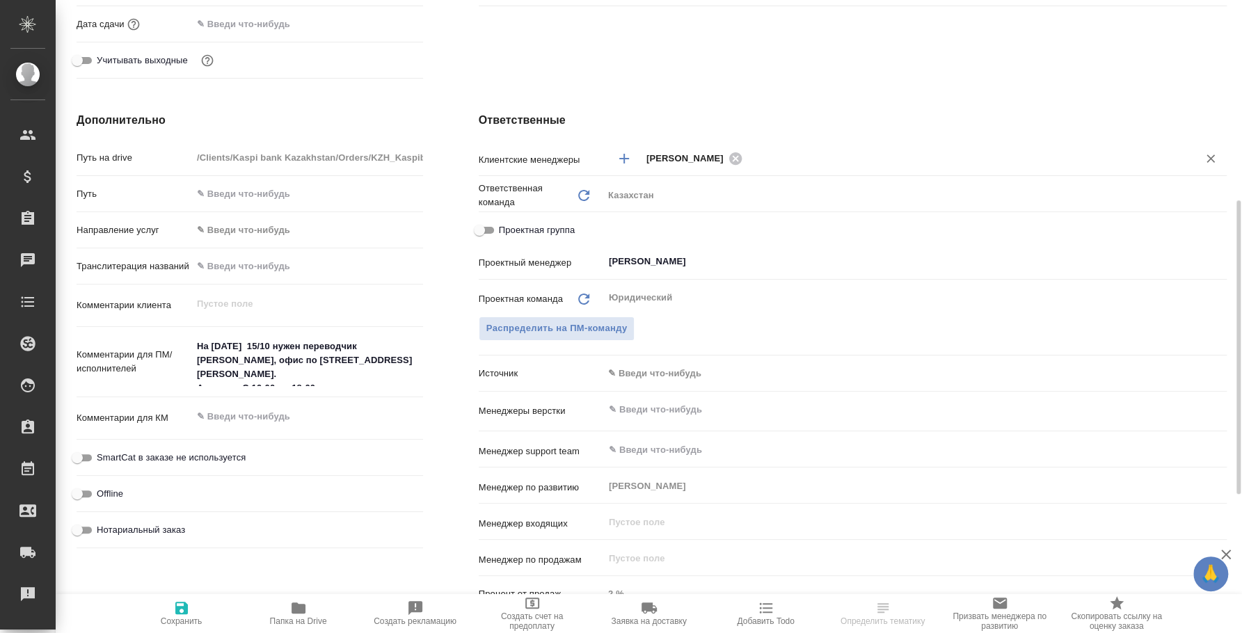
scroll to position [86, 0]
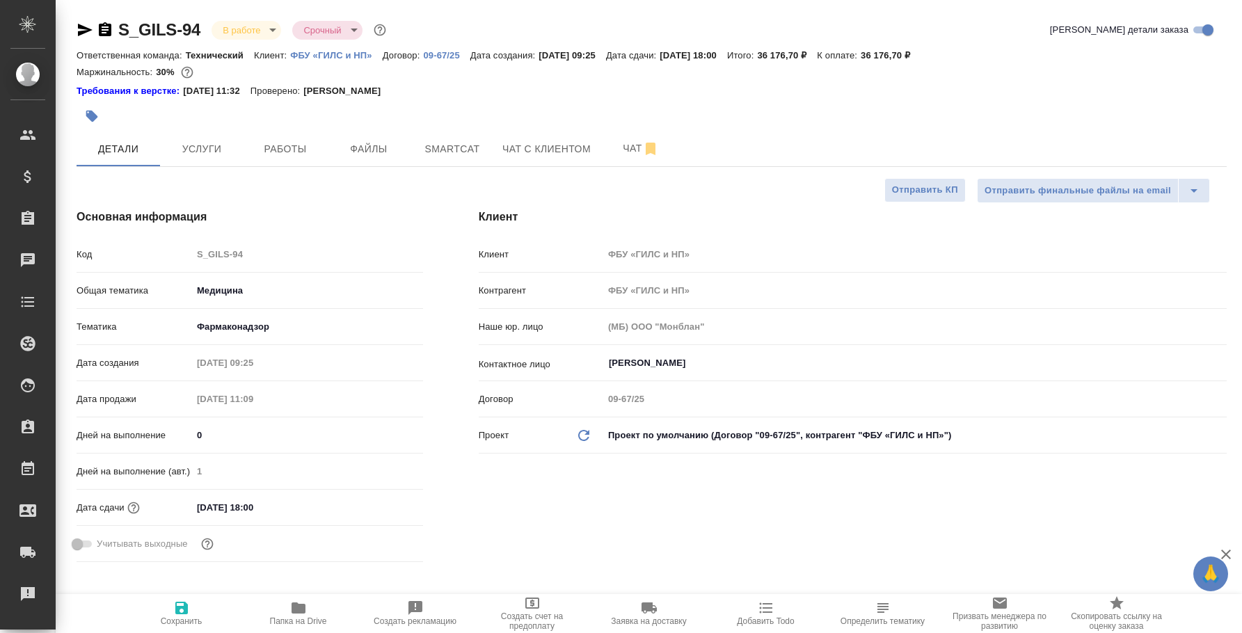
select select "RU"
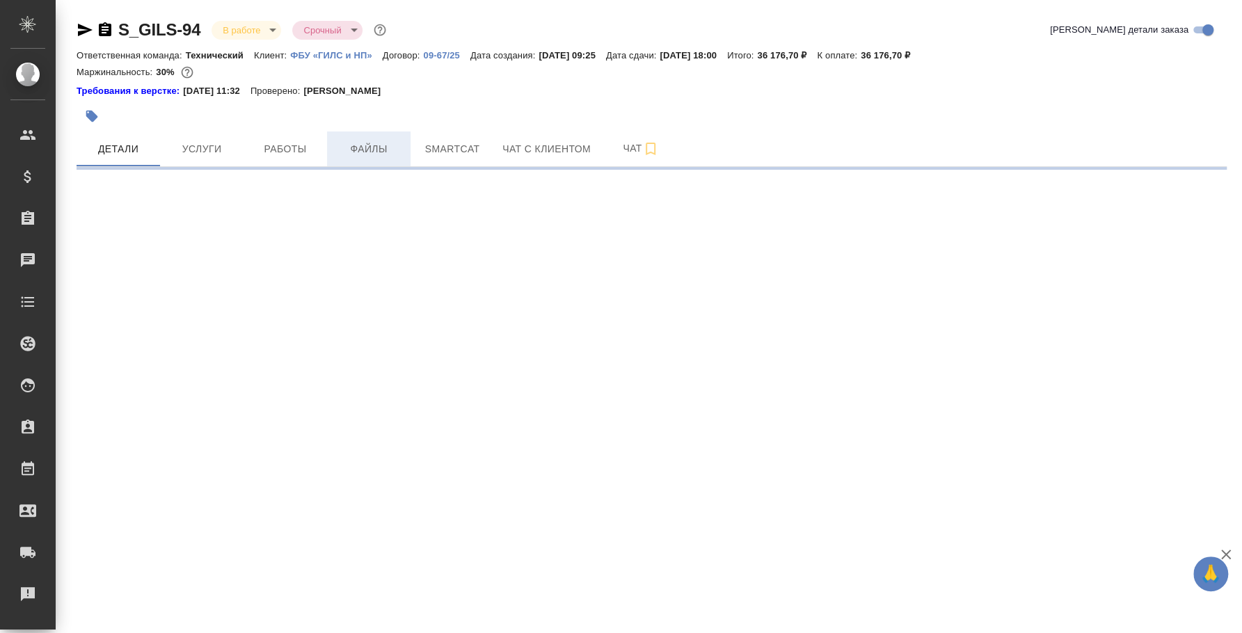
select select "RU"
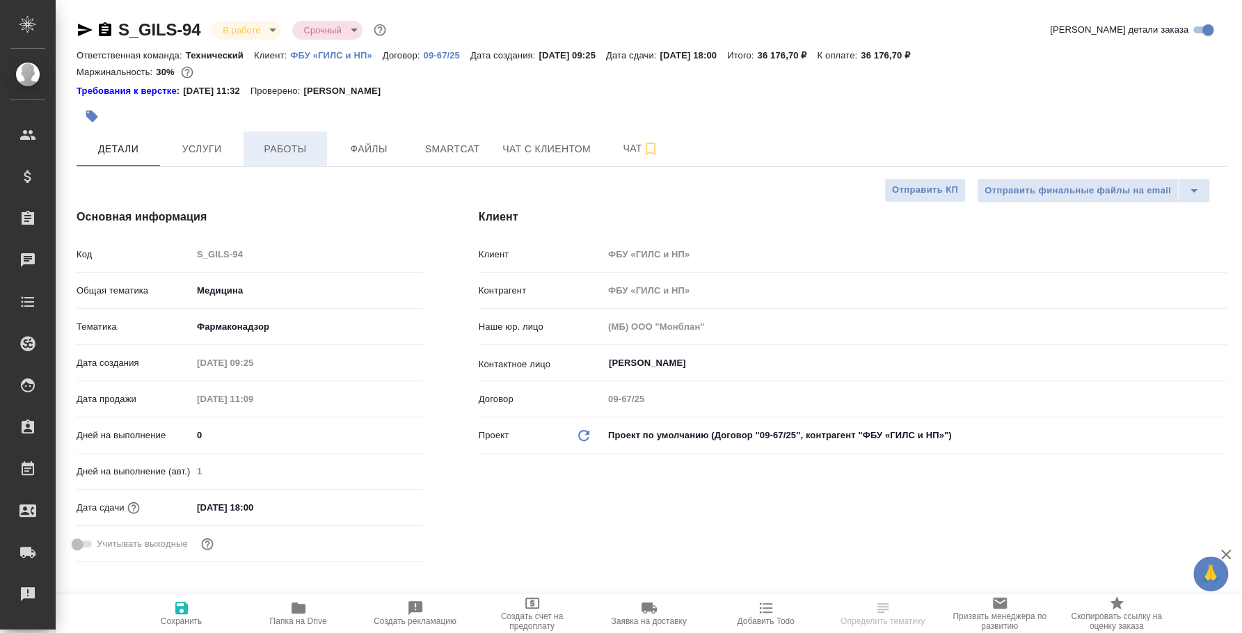
type textarea "x"
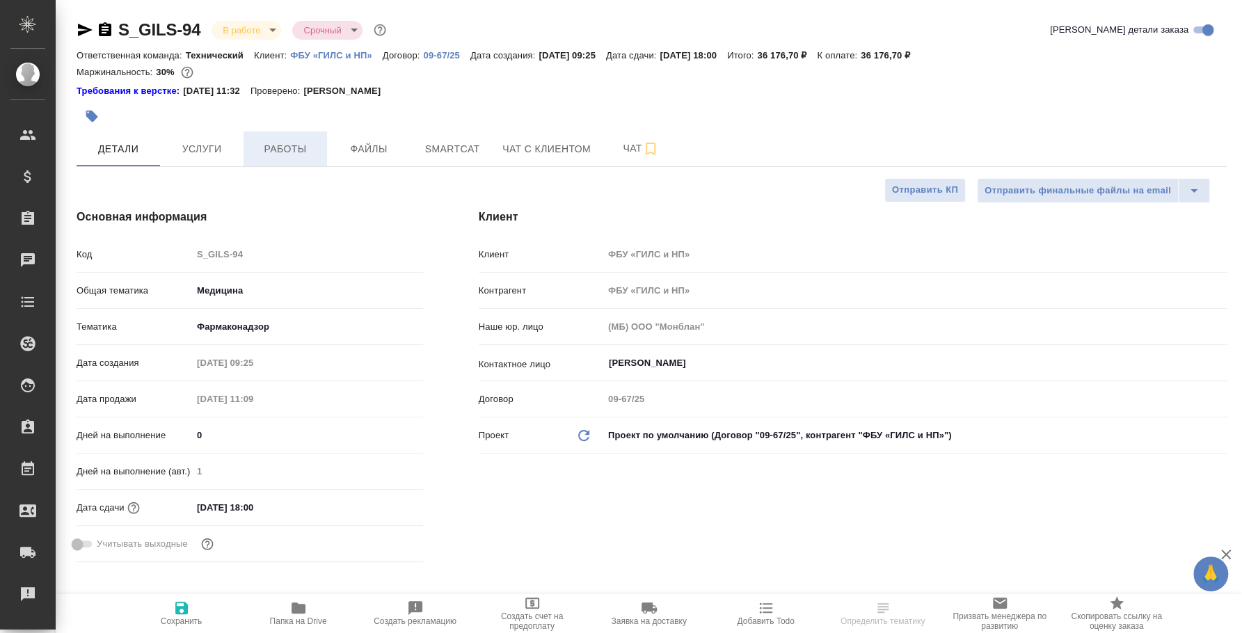
type textarea "x"
click at [292, 152] on span "Работы" at bounding box center [285, 149] width 67 height 17
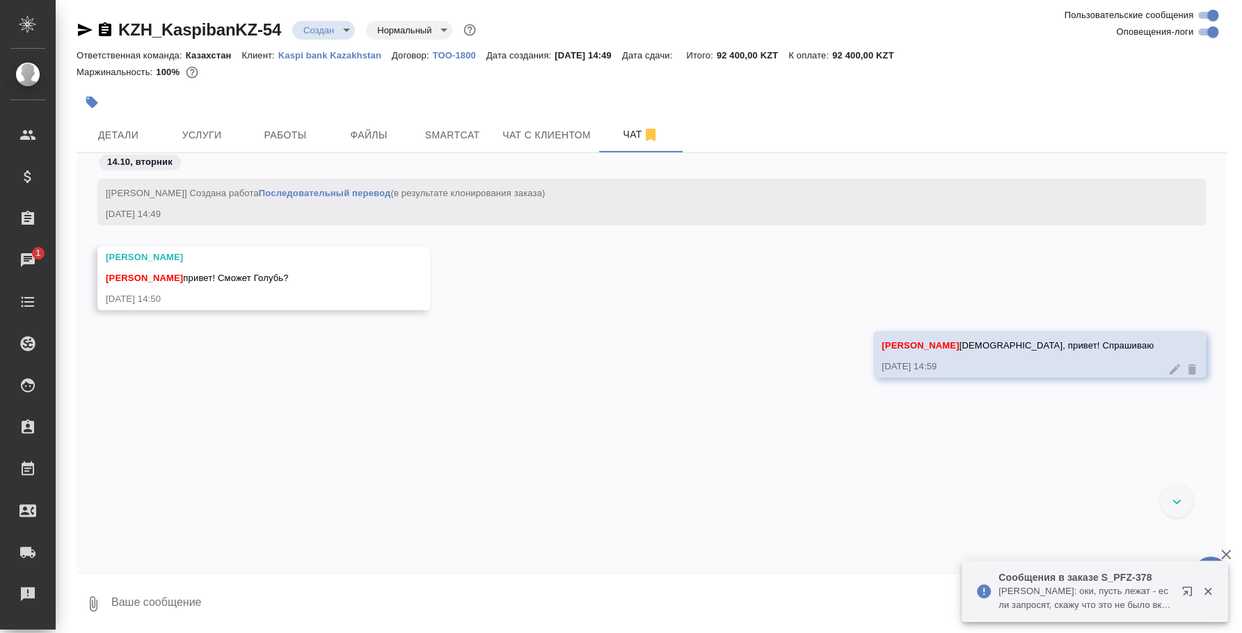
click at [1187, 586] on icon "button" at bounding box center [1190, 594] width 17 height 17
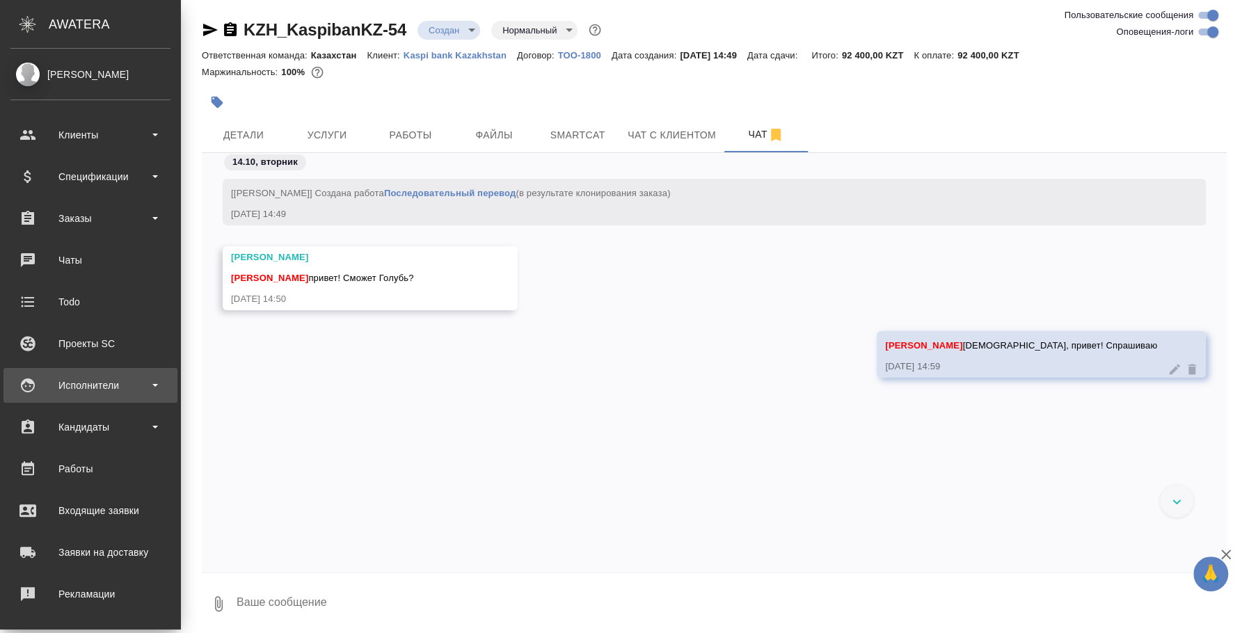
click at [70, 389] on div "Исполнители" at bounding box center [90, 385] width 160 height 21
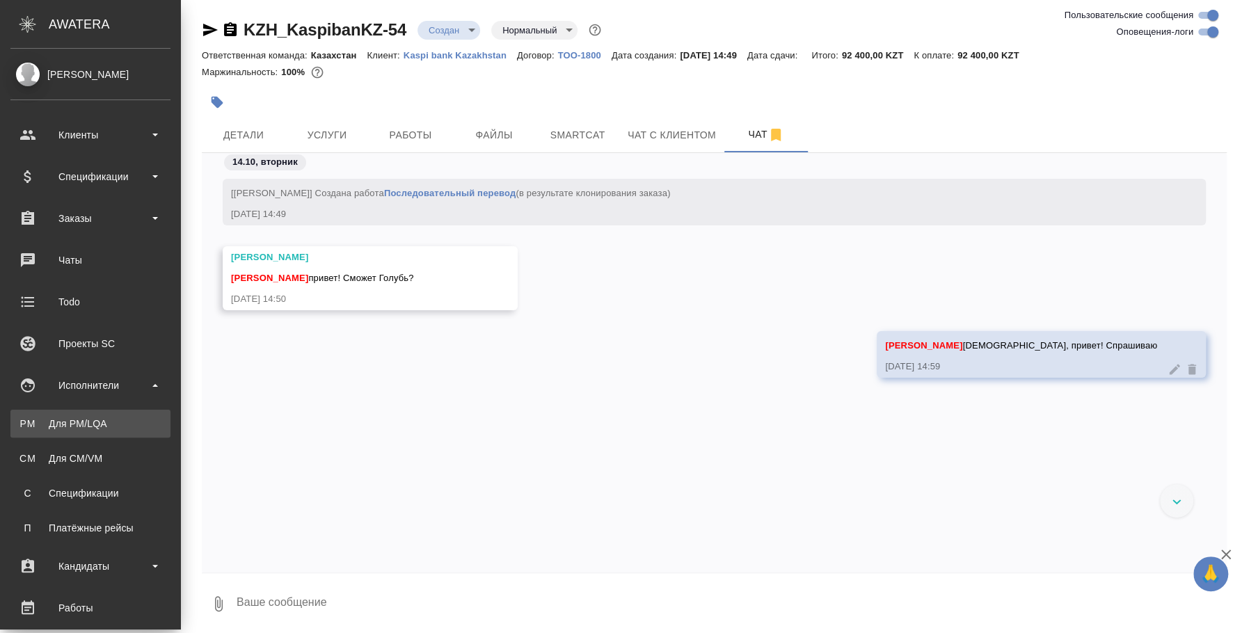
click at [69, 413] on link "PM Для PM/LQA" at bounding box center [90, 424] width 160 height 28
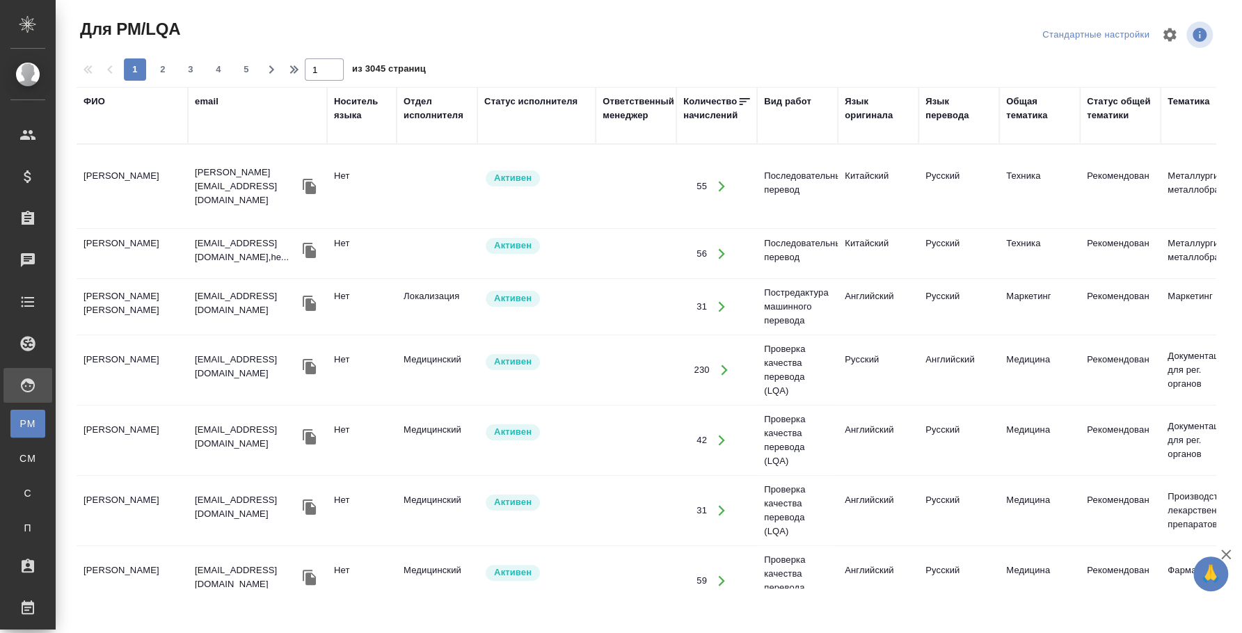
click at [95, 100] on div "ФИО" at bounding box center [94, 102] width 22 height 14
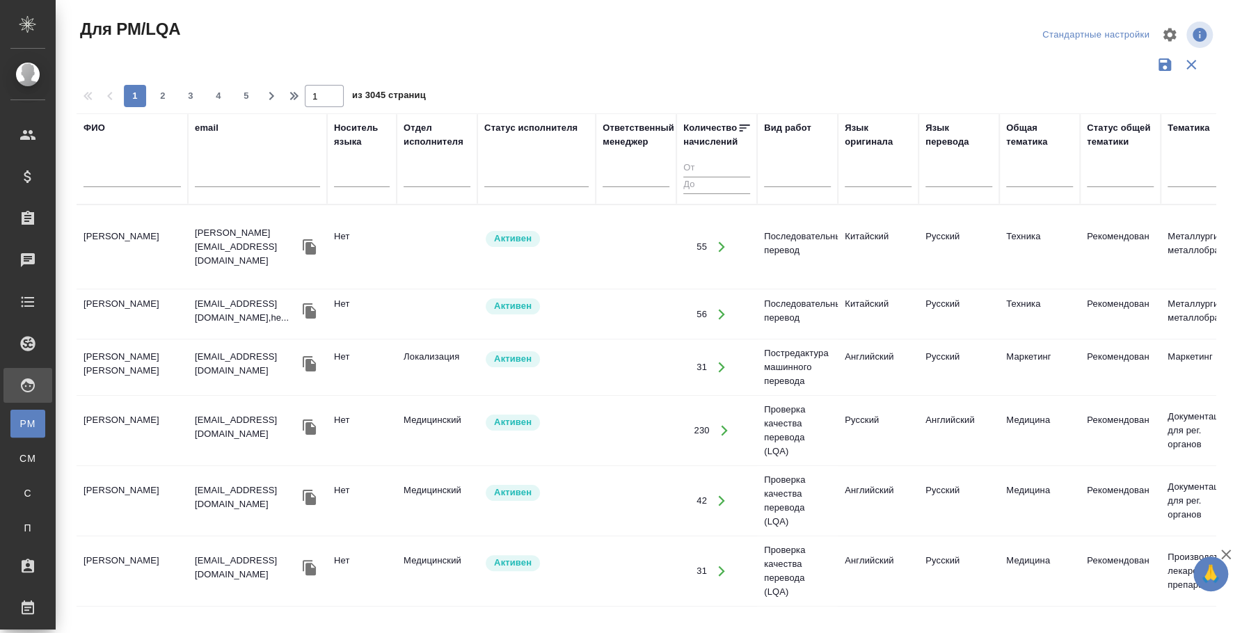
click at [114, 168] on div at bounding box center [131, 180] width 97 height 34
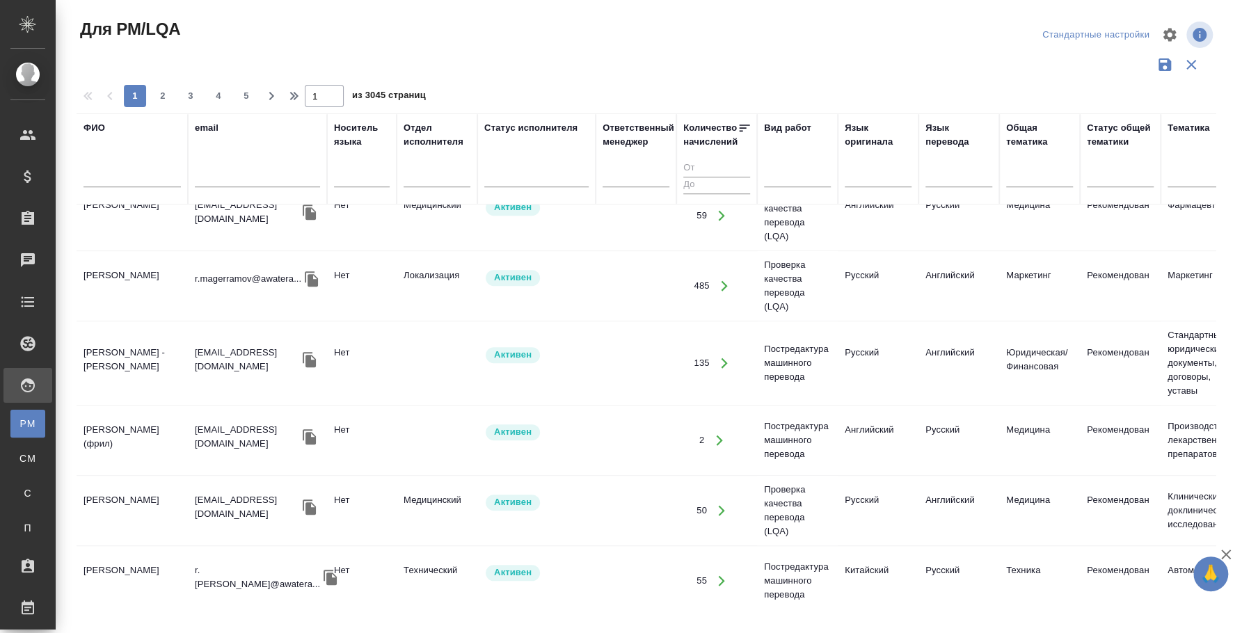
click at [113, 170] on input "text" at bounding box center [131, 178] width 97 height 17
type input "асем"
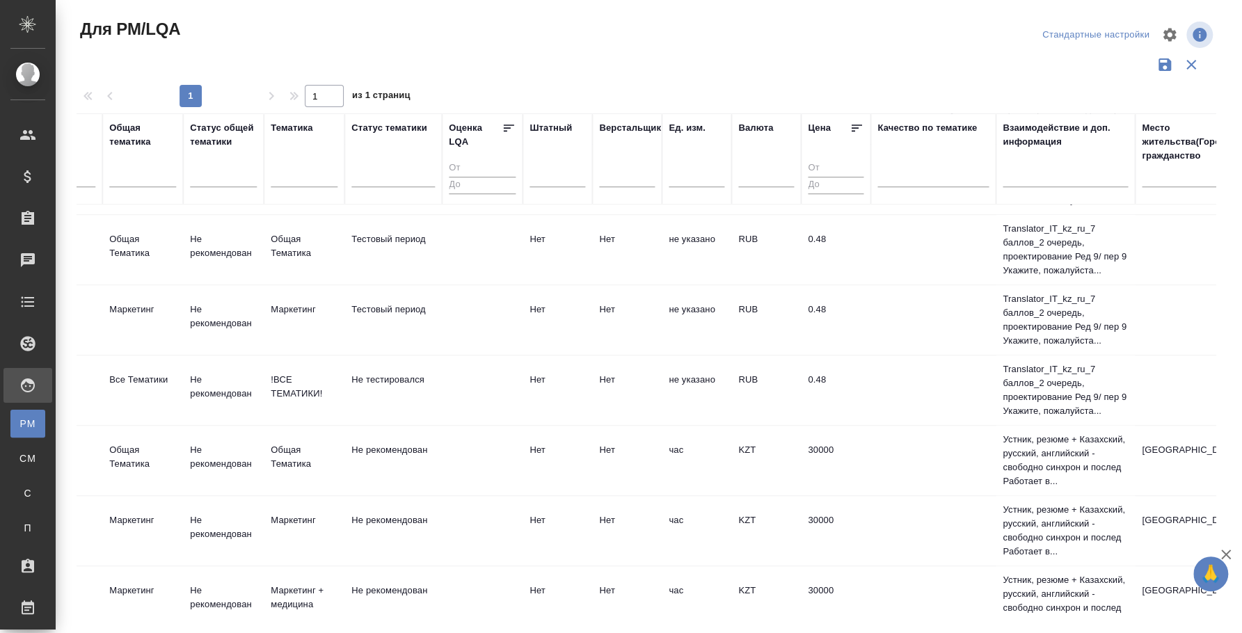
scroll to position [426, 1088]
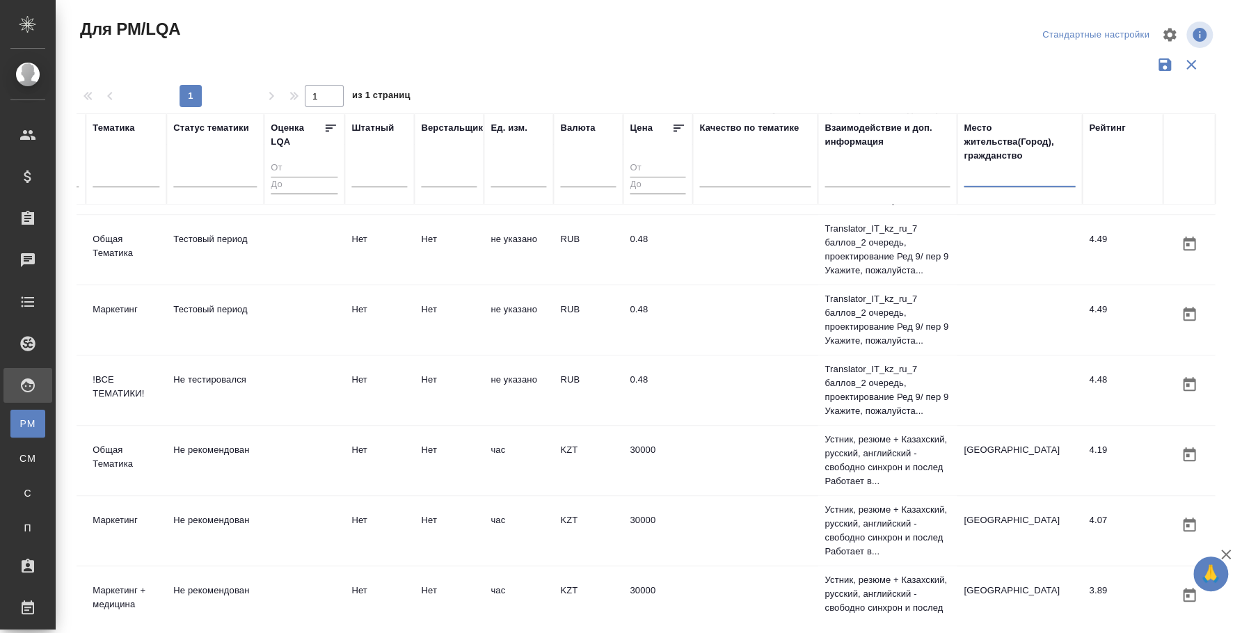
click at [964, 173] on input "text" at bounding box center [1019, 178] width 111 height 17
type input "алматы"
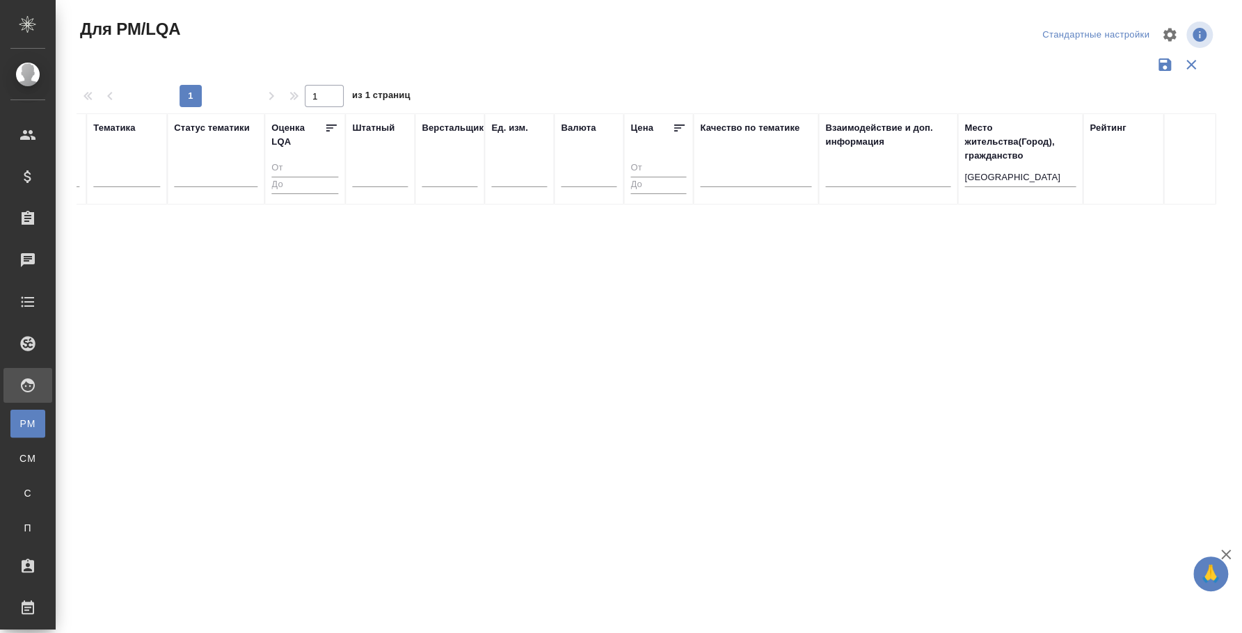
drag, startPoint x: 1005, startPoint y: 605, endPoint x: 794, endPoint y: 604, distance: 211.5
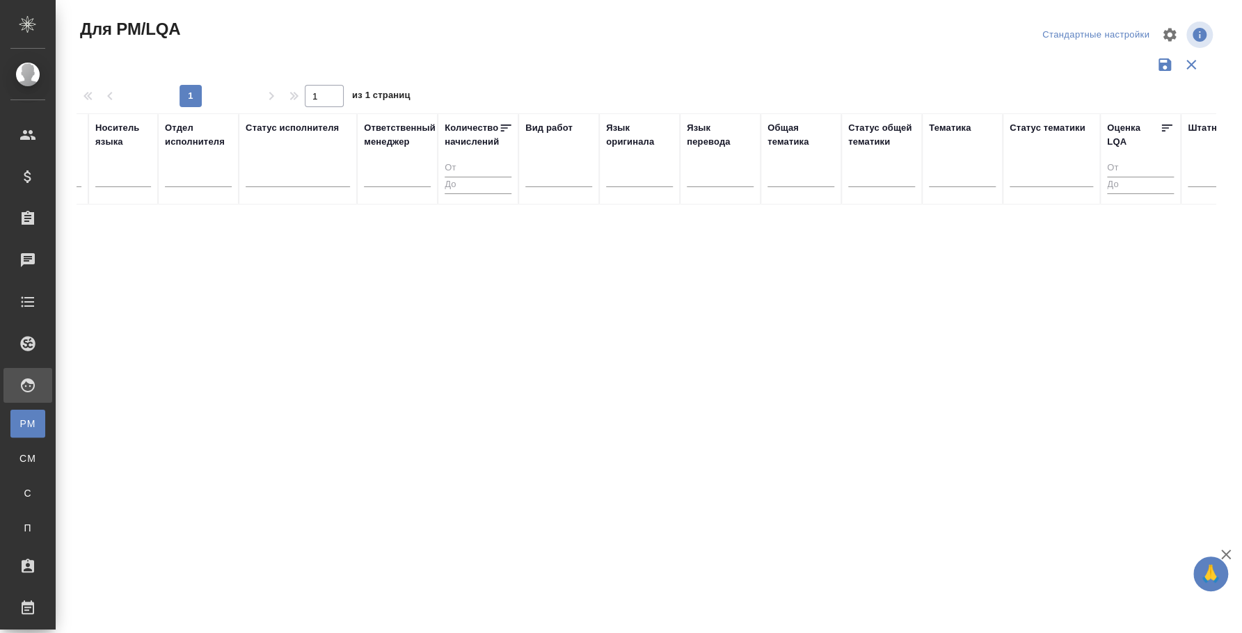
scroll to position [0, 0]
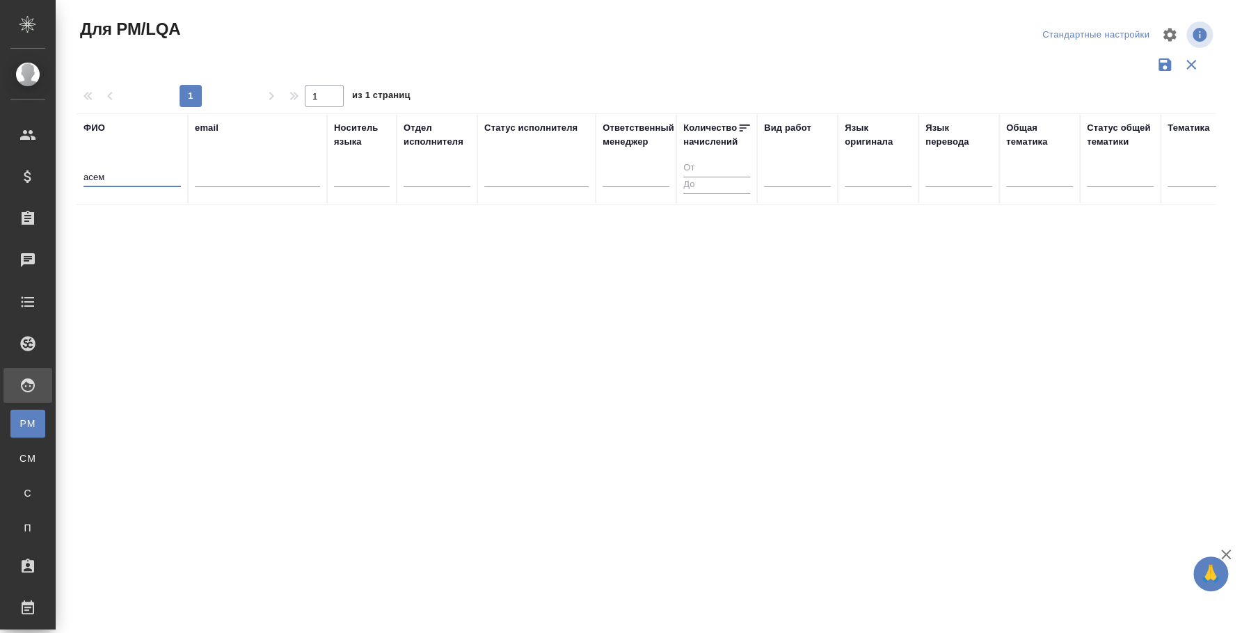
click at [104, 179] on input "асем" at bounding box center [131, 178] width 97 height 17
click at [104, 177] on input "асем" at bounding box center [131, 178] width 97 height 17
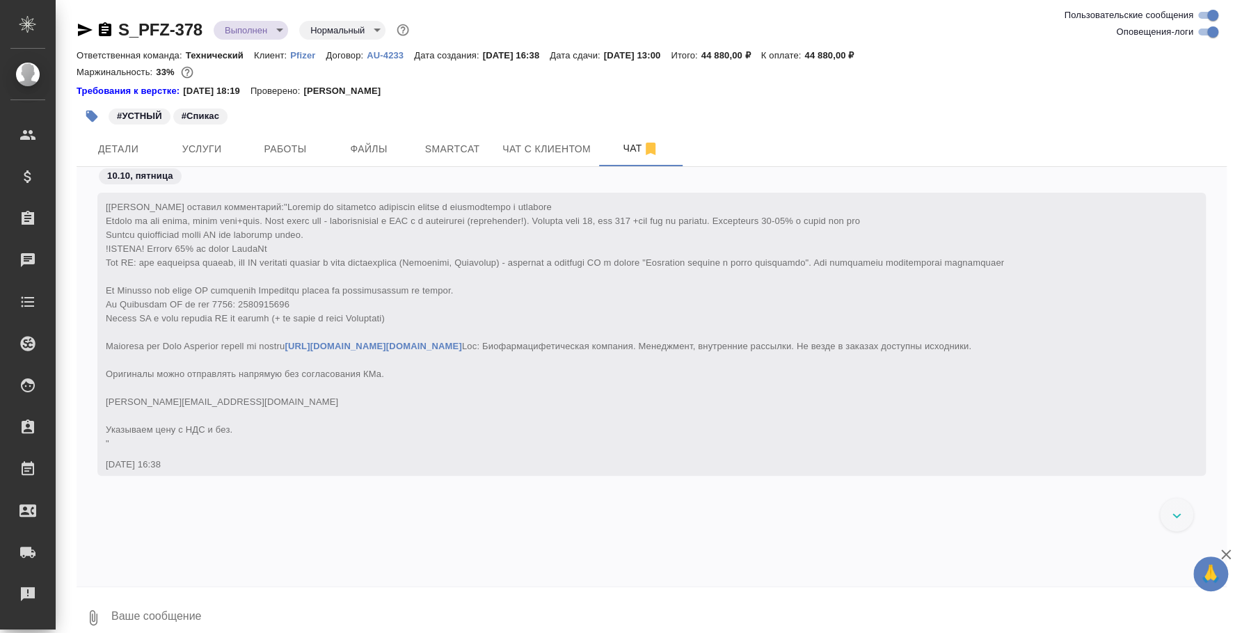
scroll to position [10477, 0]
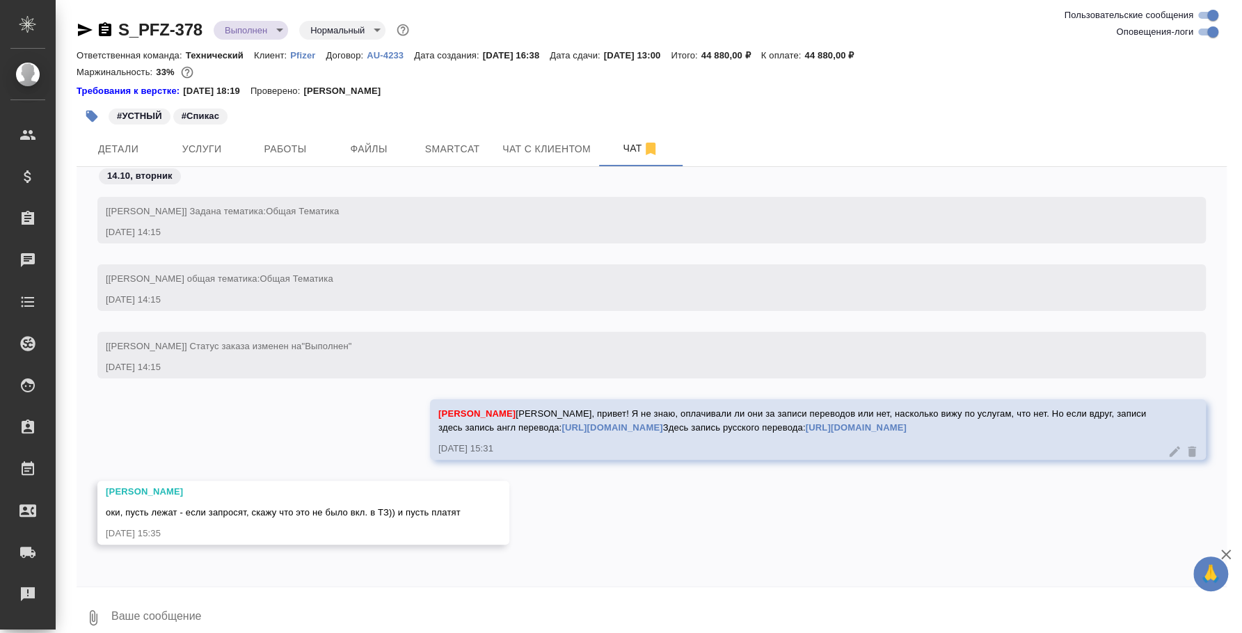
click at [336, 614] on textarea at bounding box center [668, 617] width 1117 height 47
type textarea "Хорошо)"
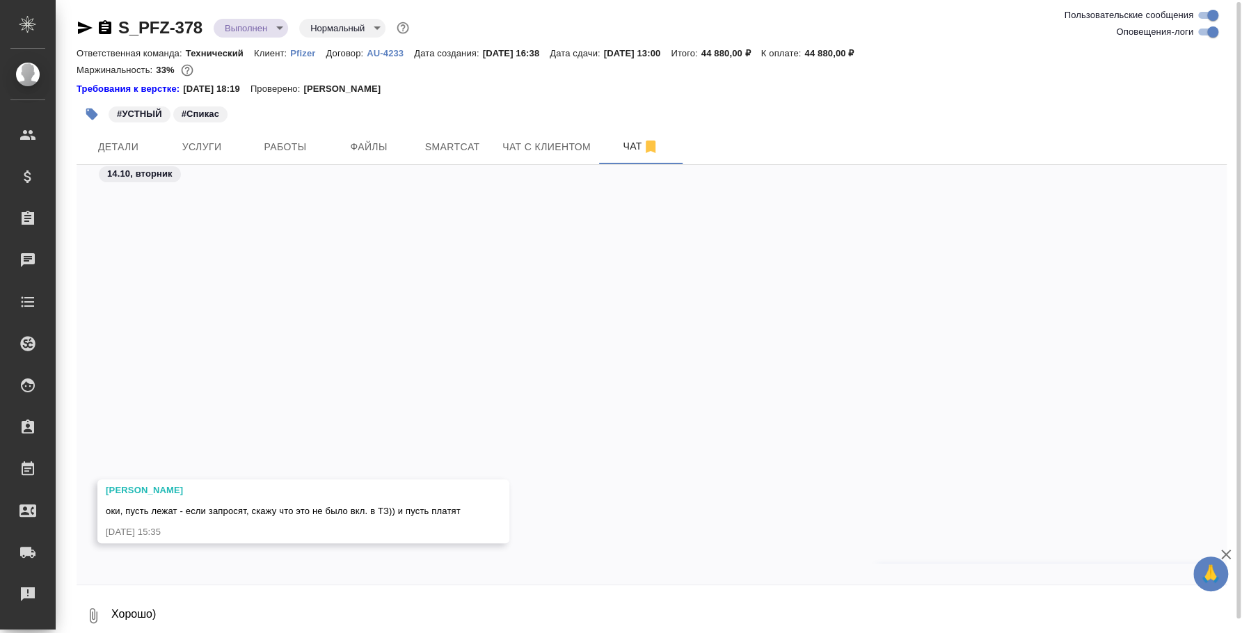
scroll to position [10544, 0]
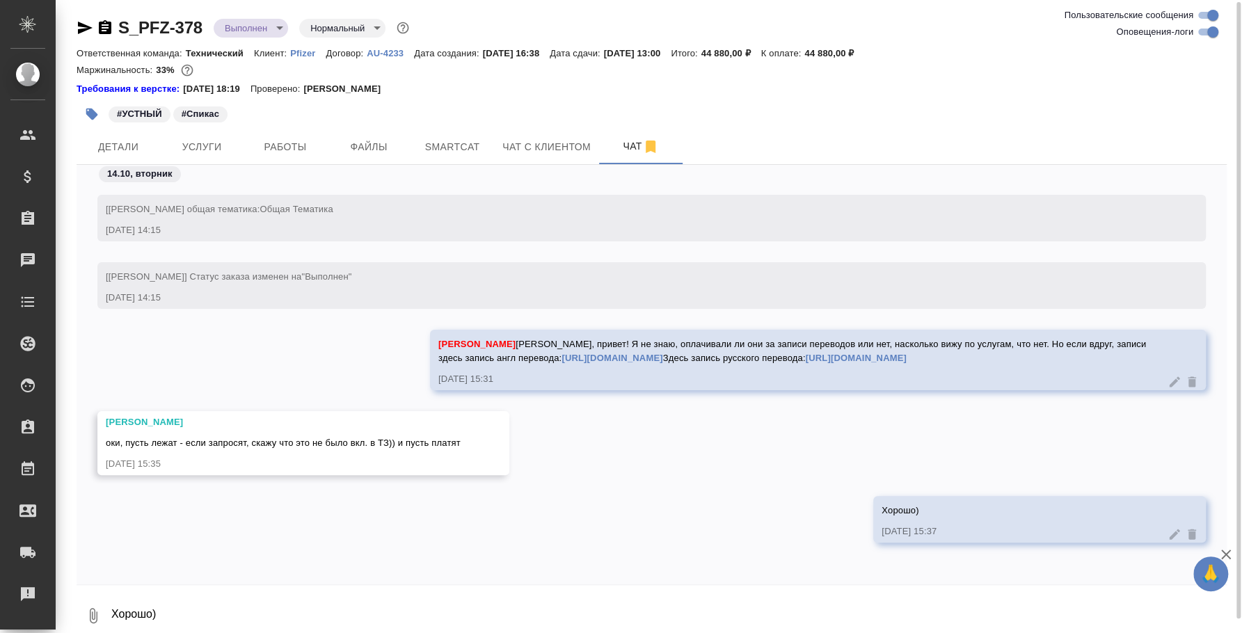
click at [662, 353] on link "[URL][DOMAIN_NAME]" at bounding box center [612, 358] width 101 height 10
click at [805, 353] on link "[URL][DOMAIN_NAME]" at bounding box center [855, 358] width 101 height 10
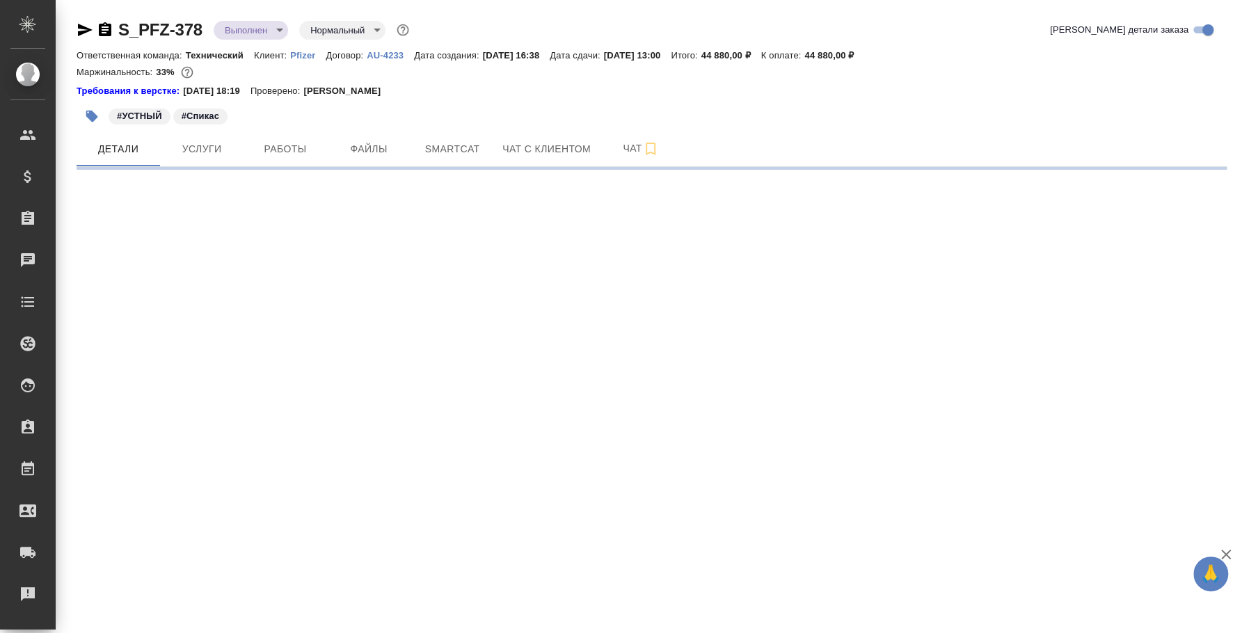
select select "RU"
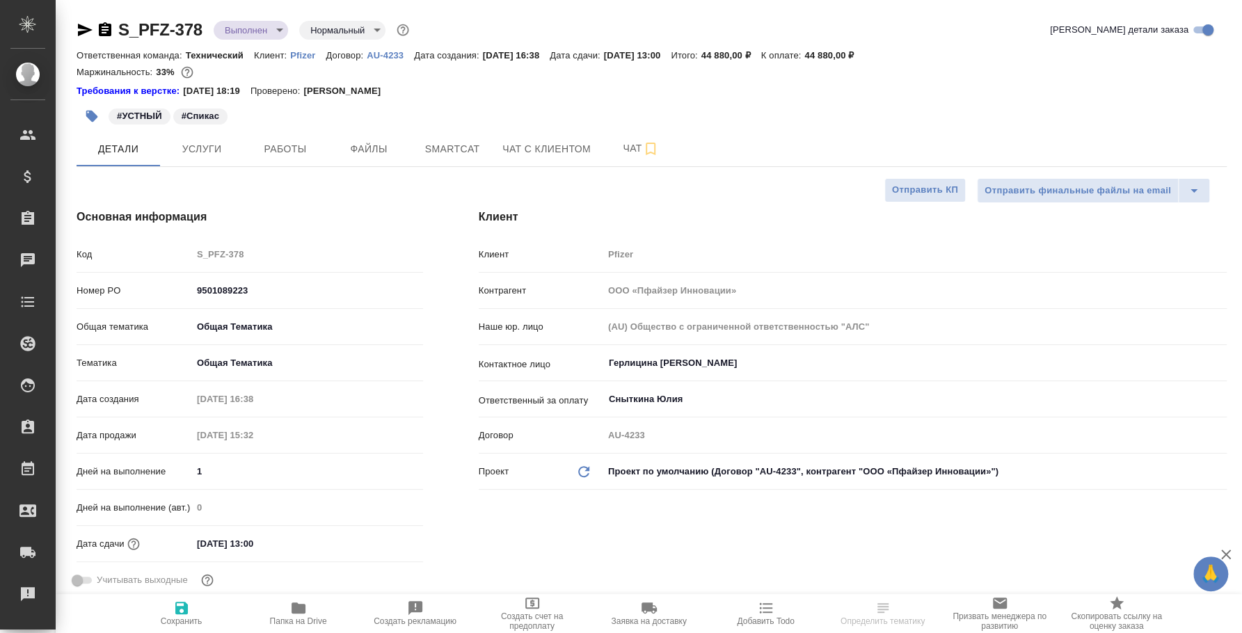
type textarea "x"
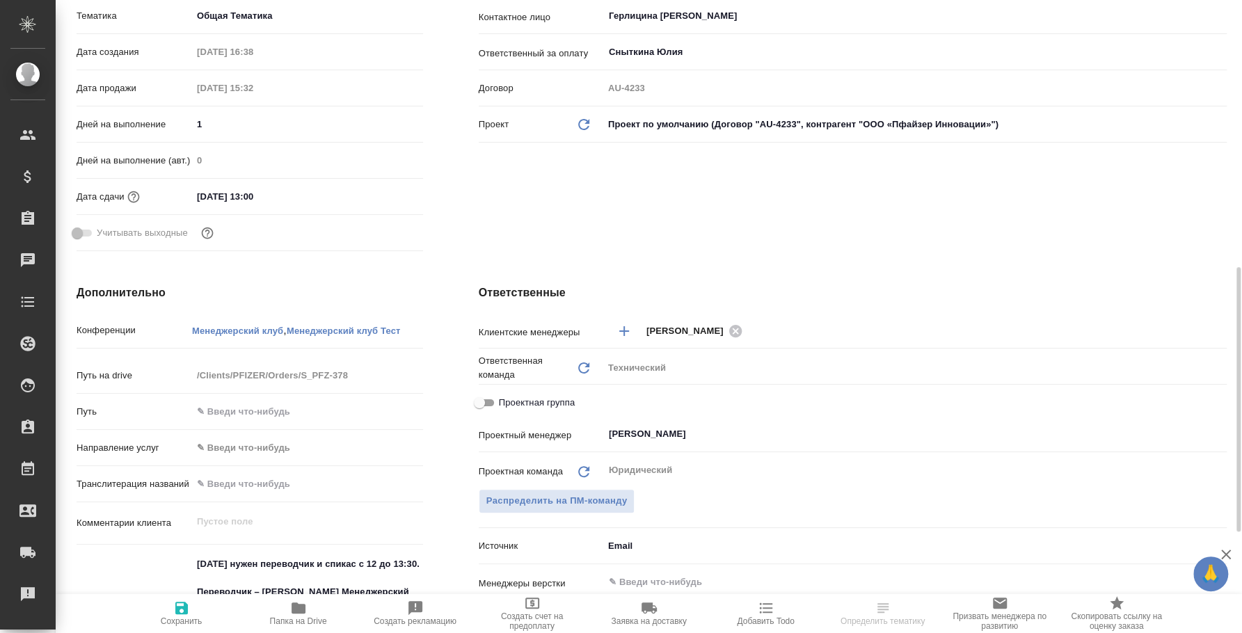
scroll to position [520, 0]
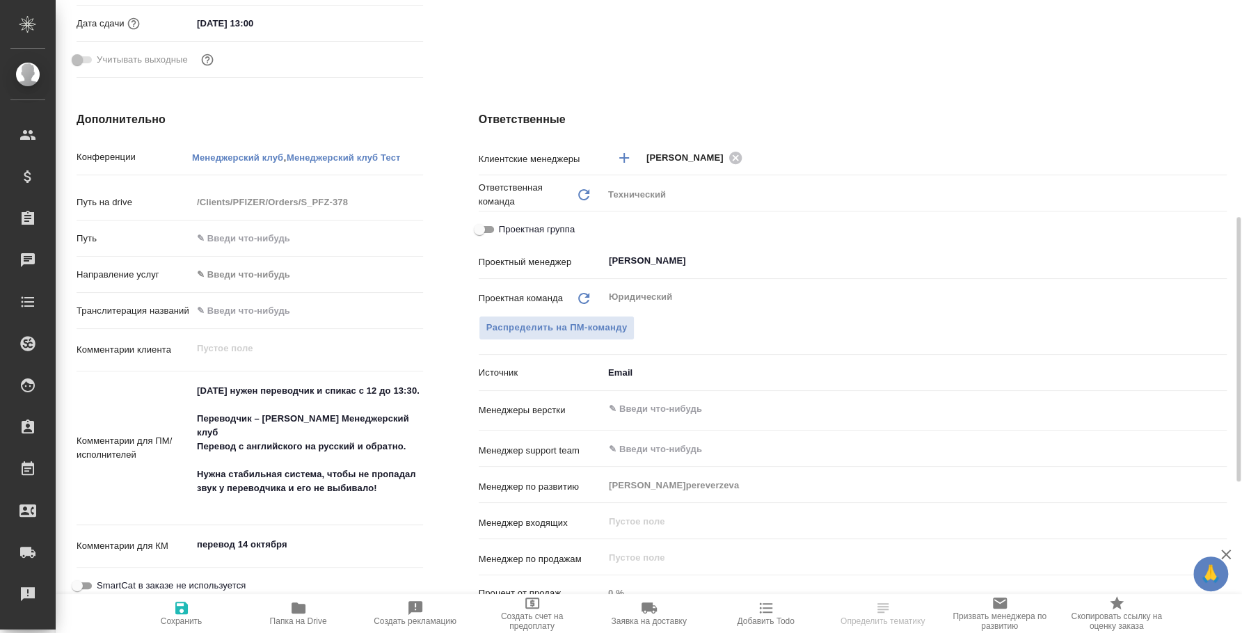
click at [273, 152] on p "Менеджерский клуб" at bounding box center [237, 157] width 91 height 10
select select "RU"
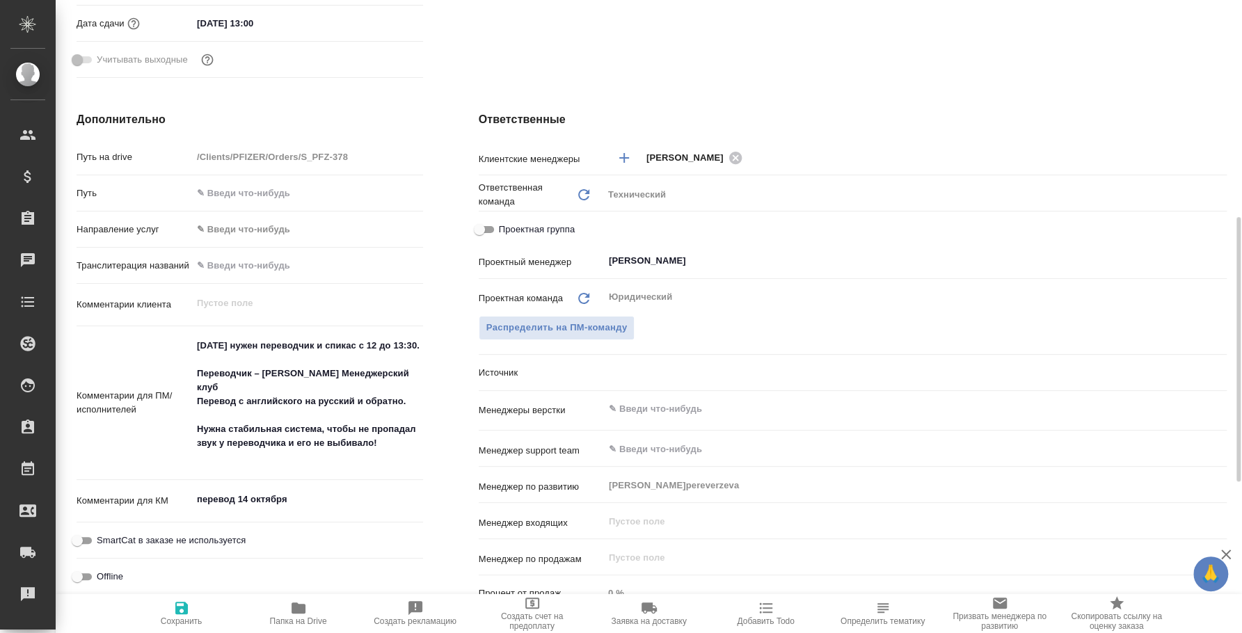
type textarea "x"
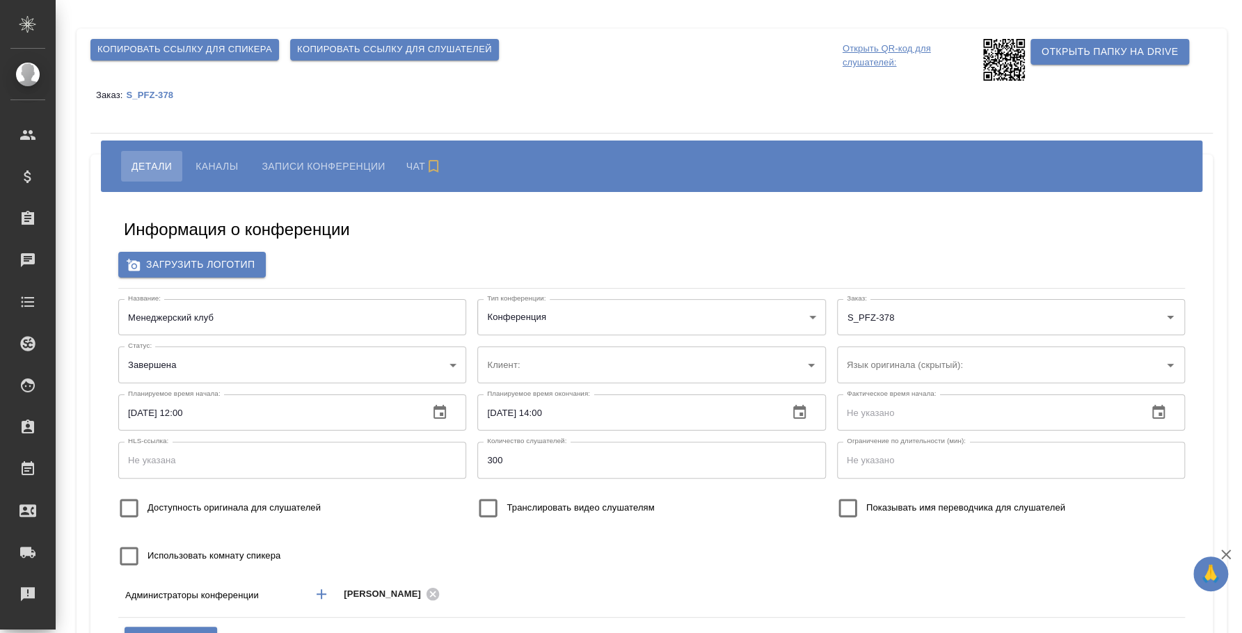
type input "Pfizer"
click at [222, 170] on span "Каналы" at bounding box center [217, 166] width 42 height 17
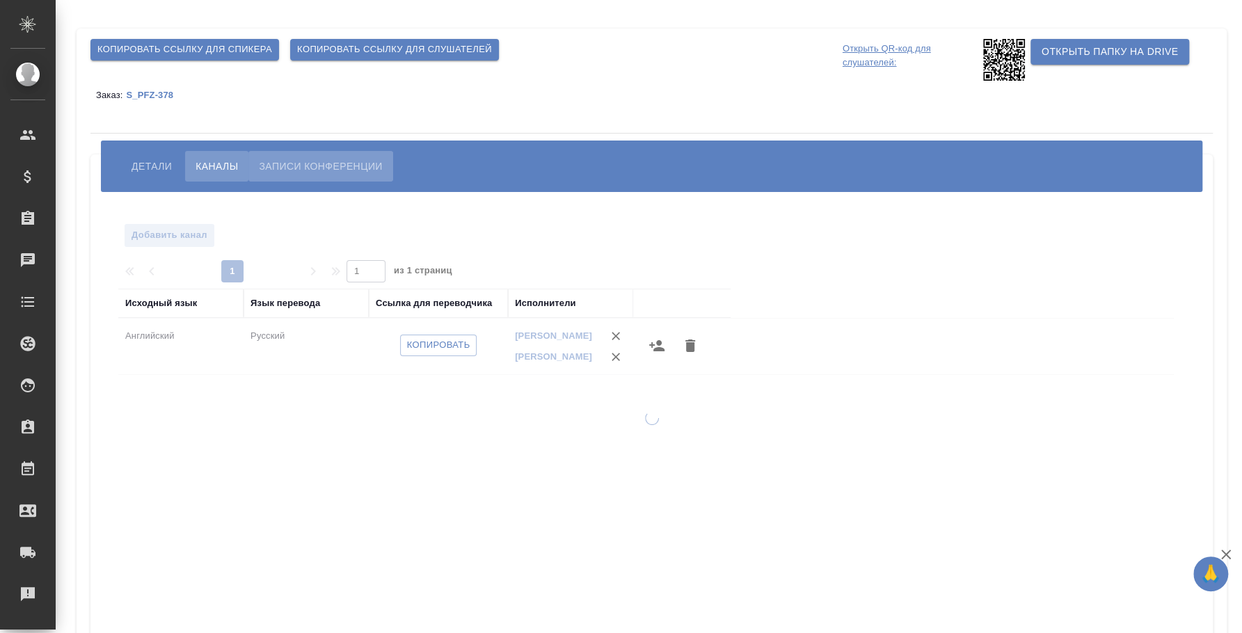
click at [377, 161] on span "Записи конференции" at bounding box center [320, 166] width 123 height 17
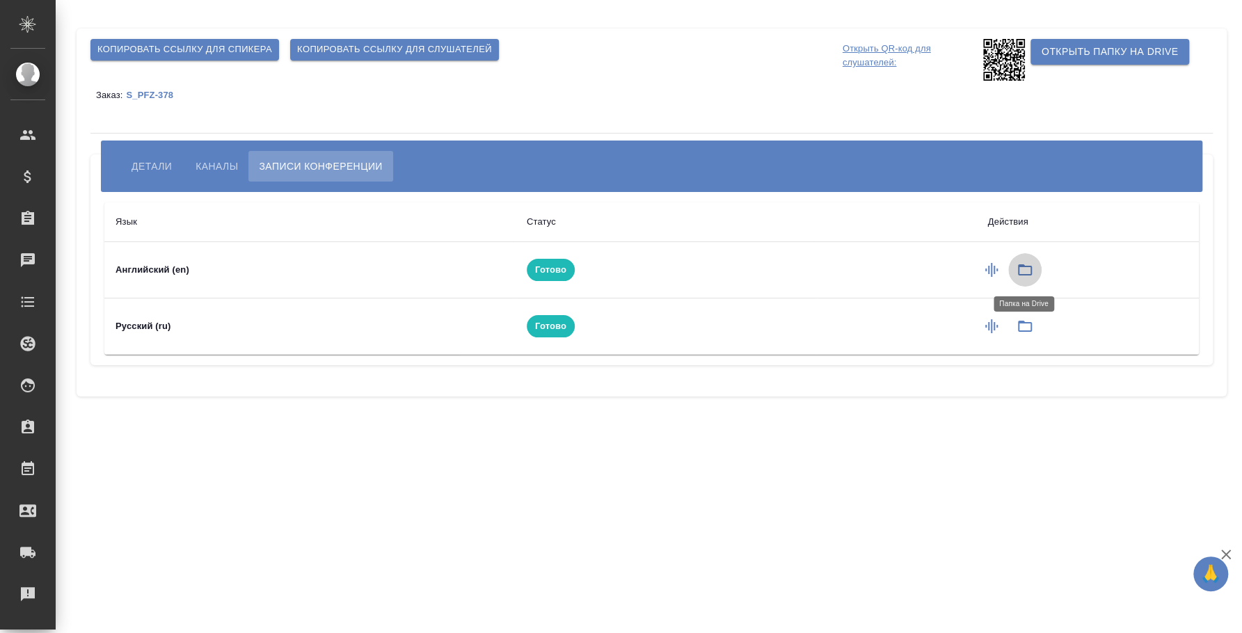
click at [1026, 268] on icon "button" at bounding box center [1025, 270] width 17 height 17
click at [1025, 328] on icon "button" at bounding box center [1025, 326] width 17 height 17
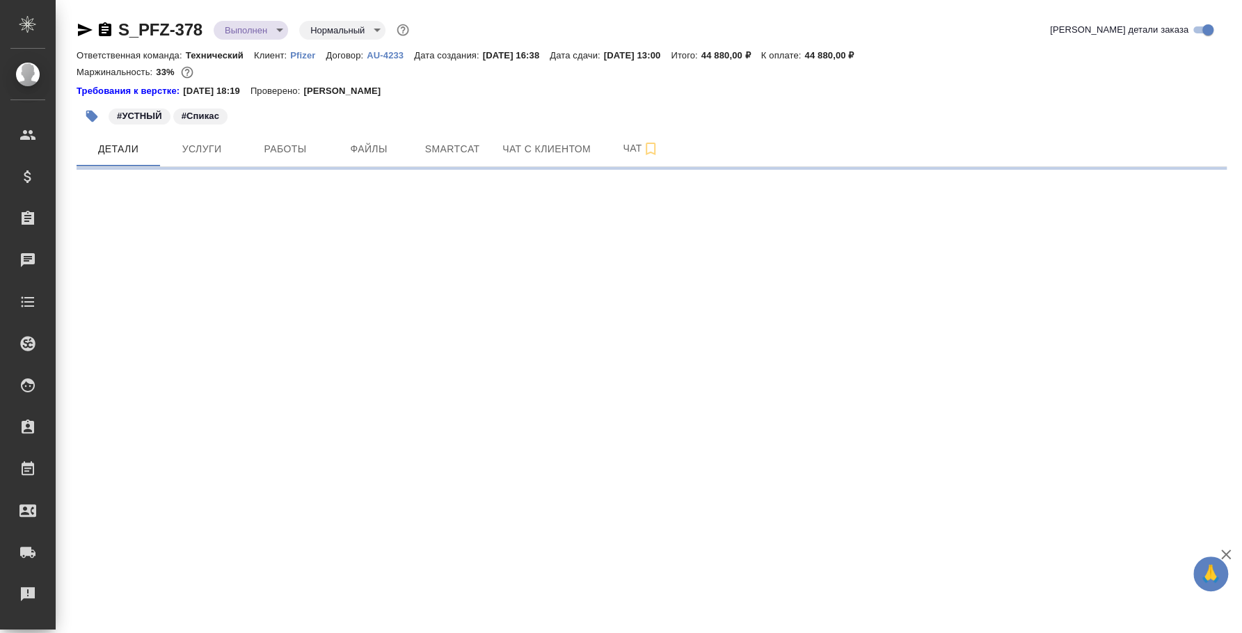
select select "RU"
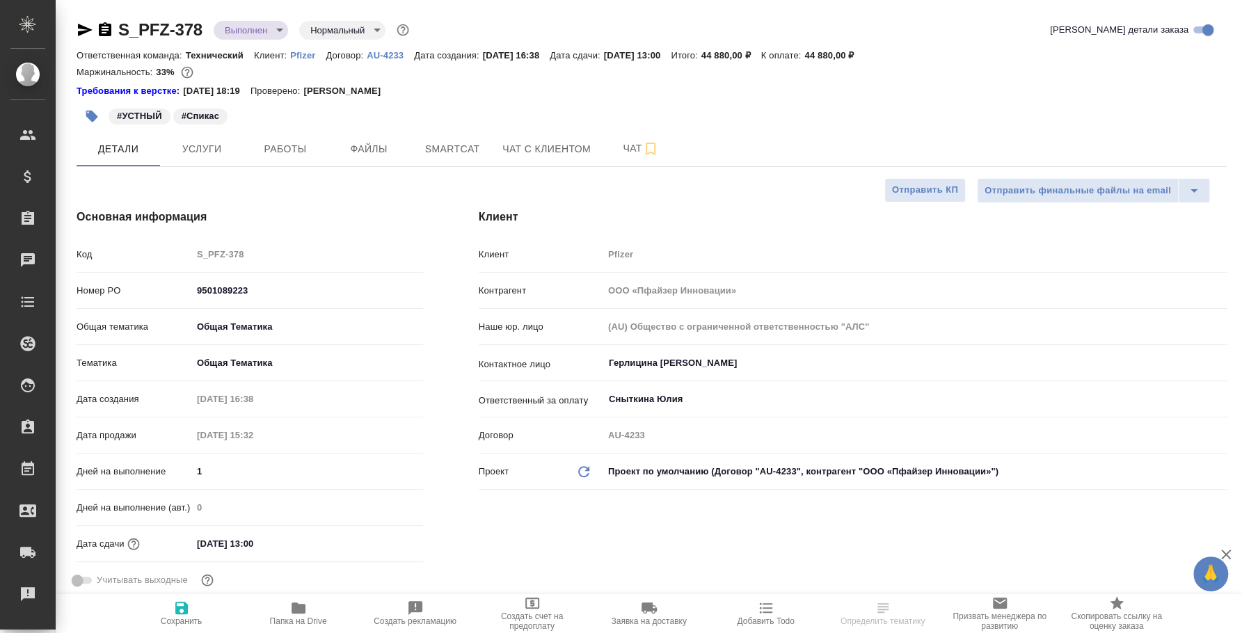
type textarea "x"
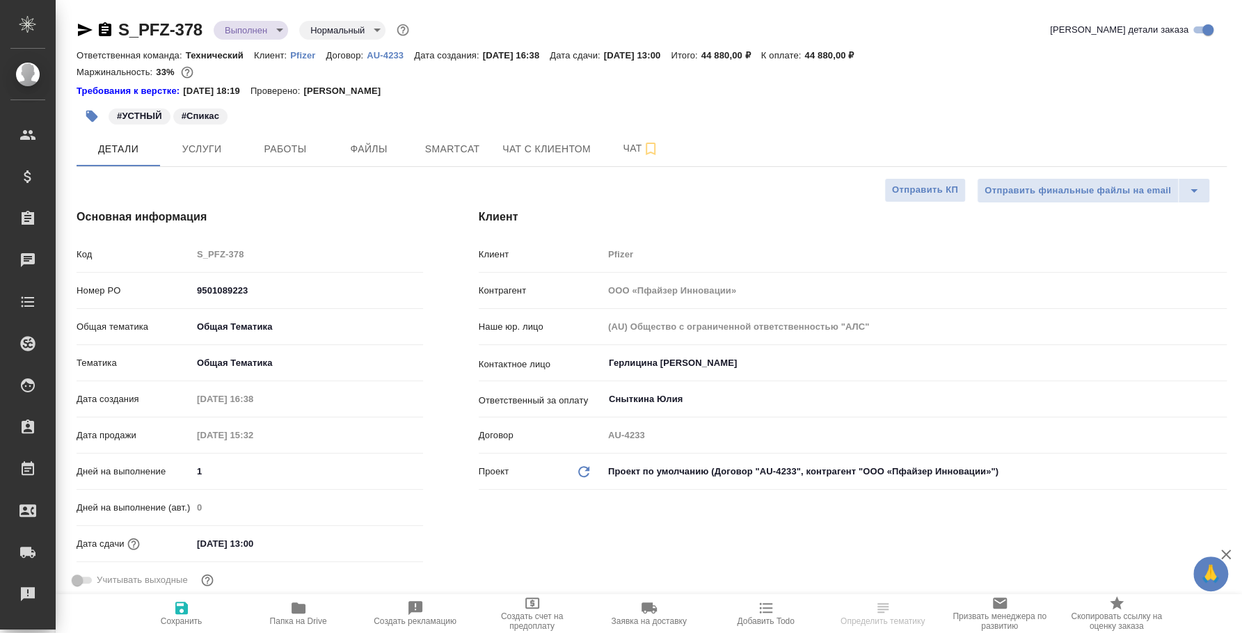
type textarea "x"
select select "RU"
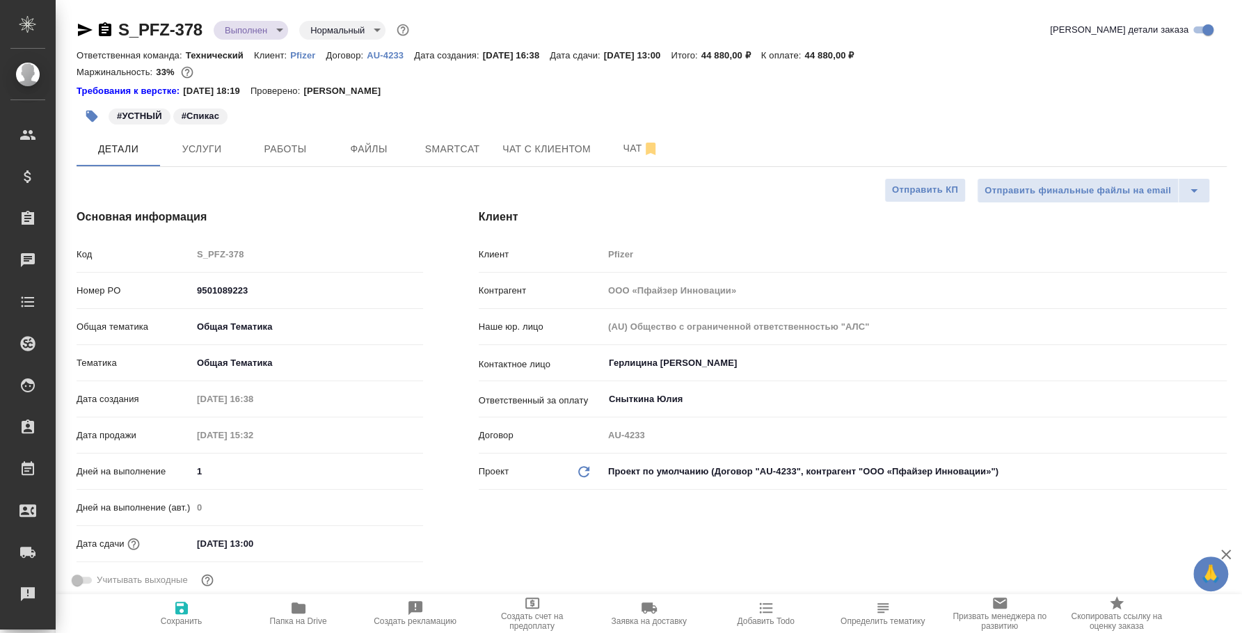
type textarea "x"
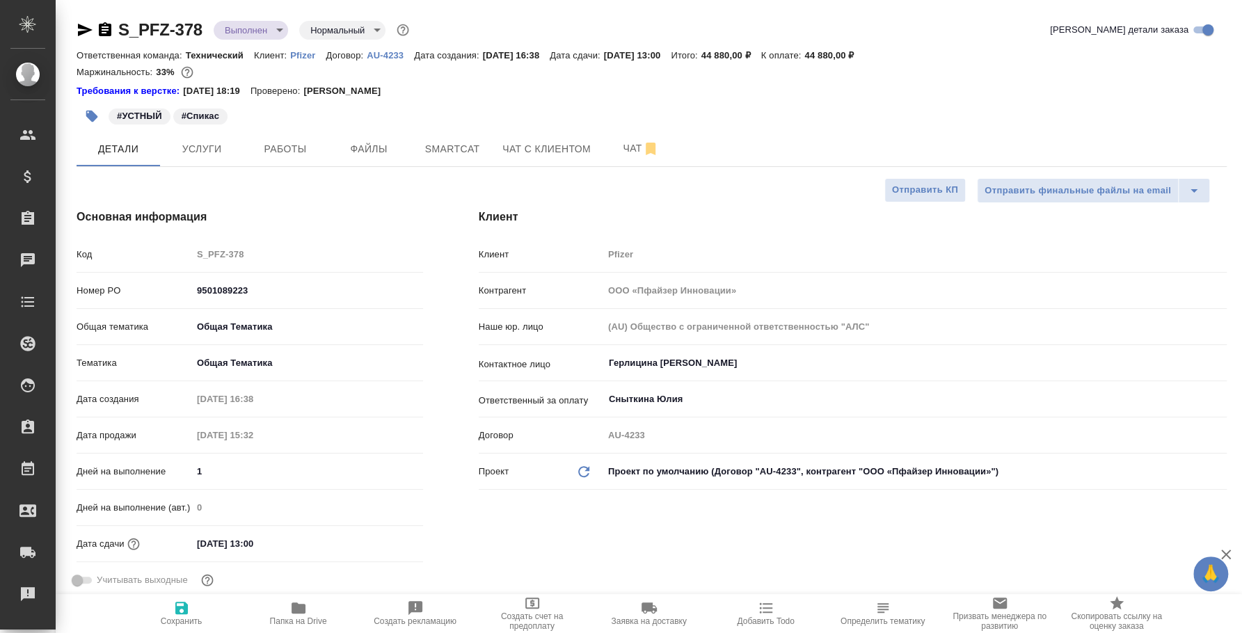
type textarea "x"
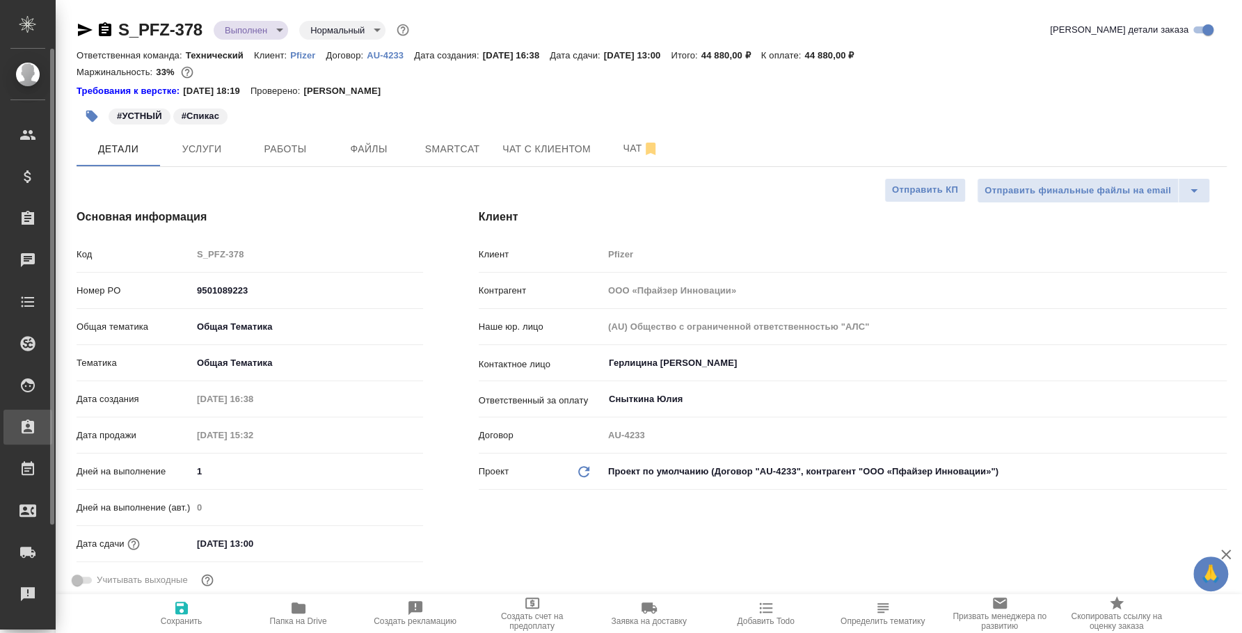
type textarea "x"
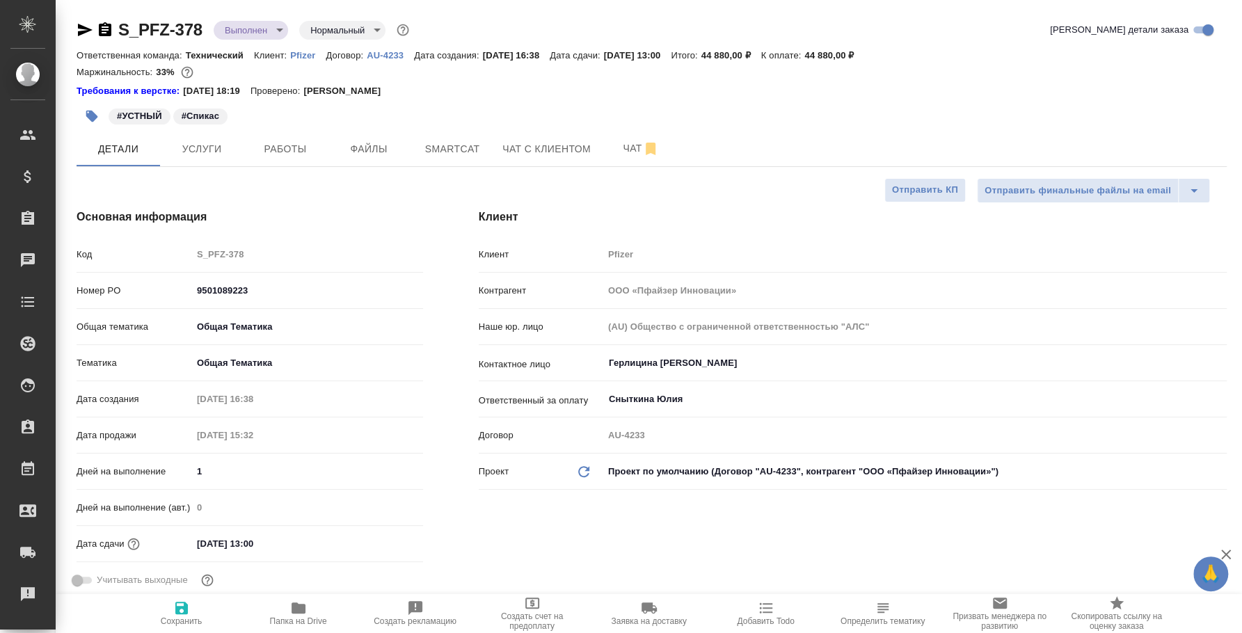
type textarea "x"
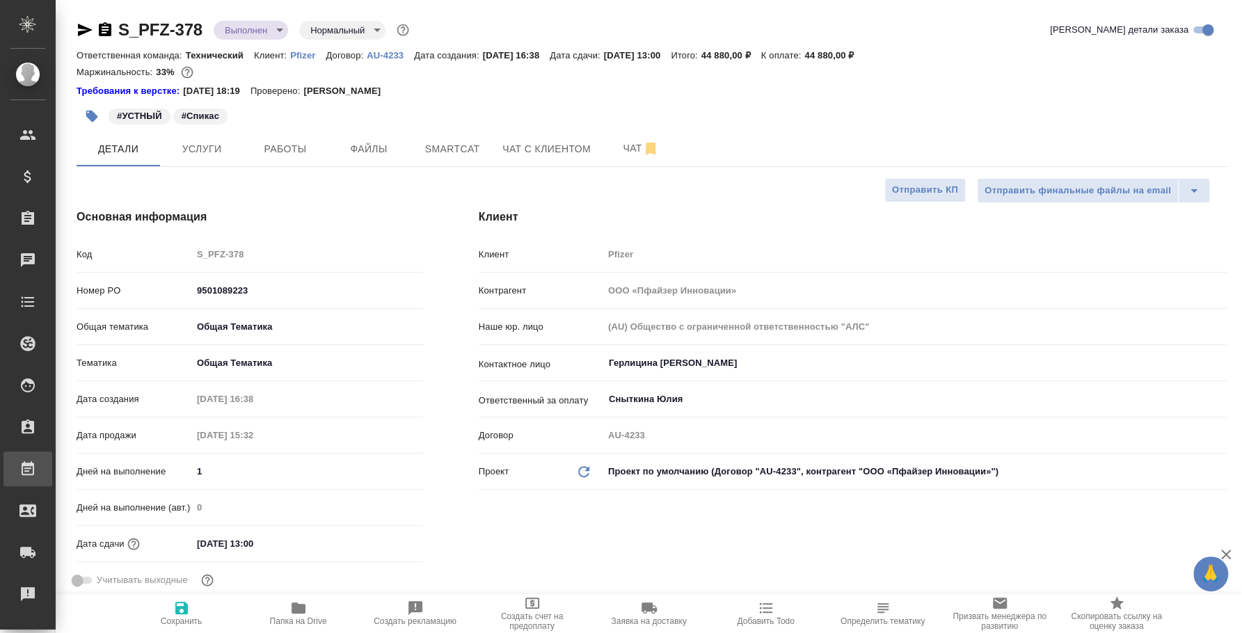
type textarea "x"
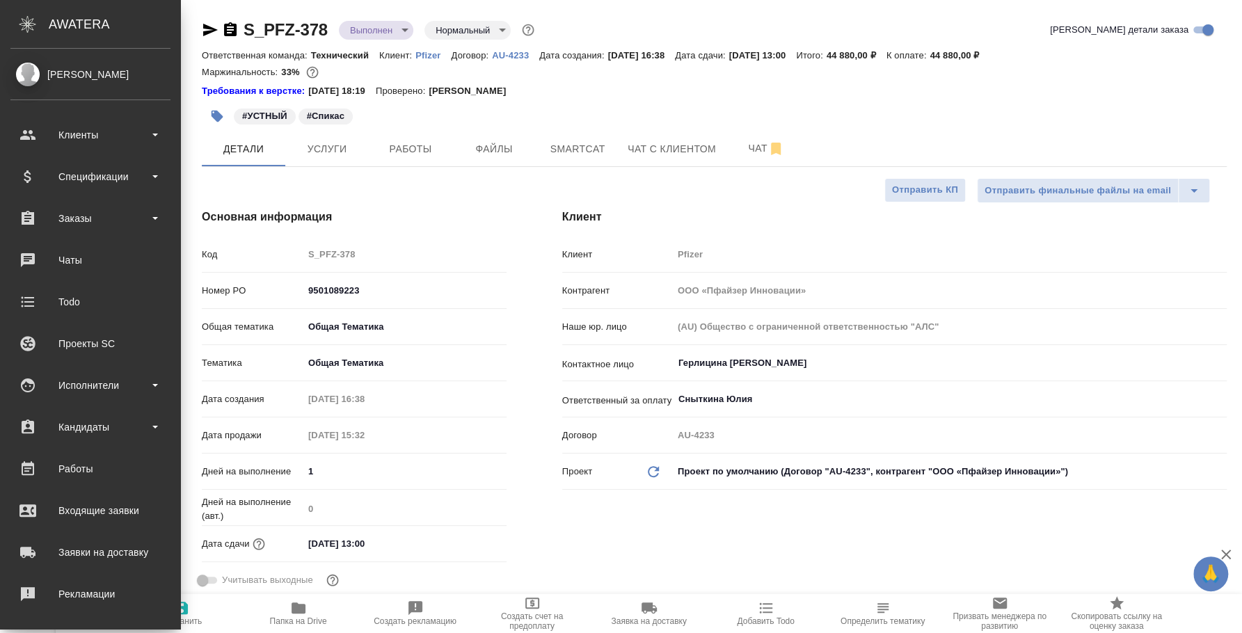
type textarea "x"
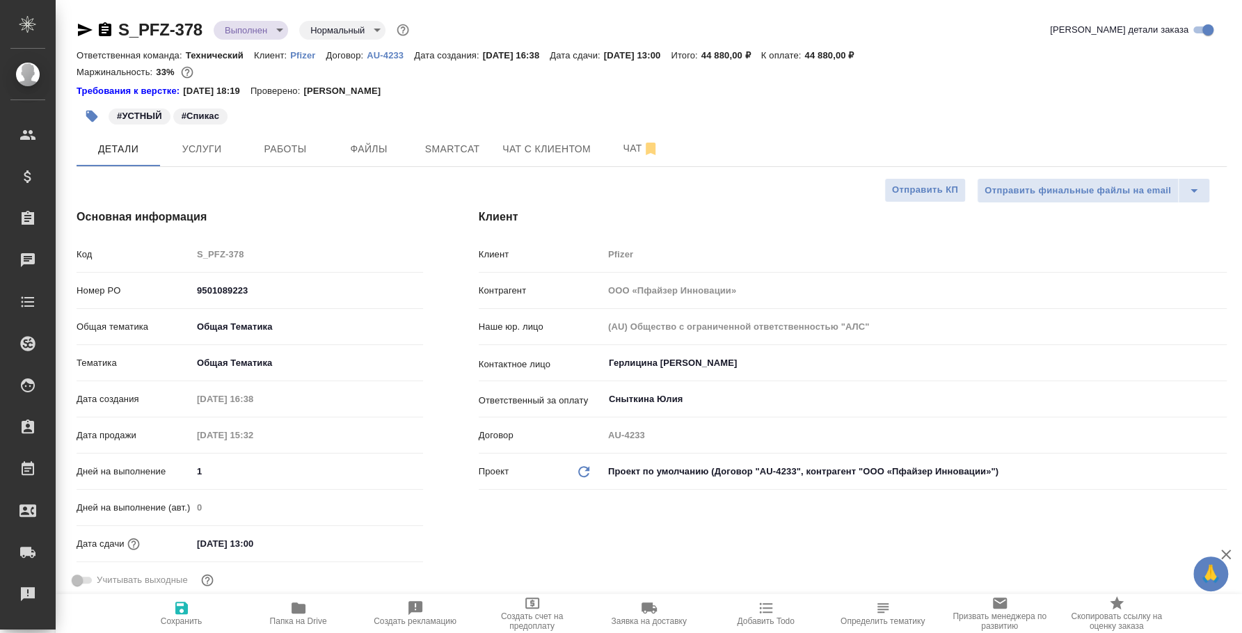
type textarea "x"
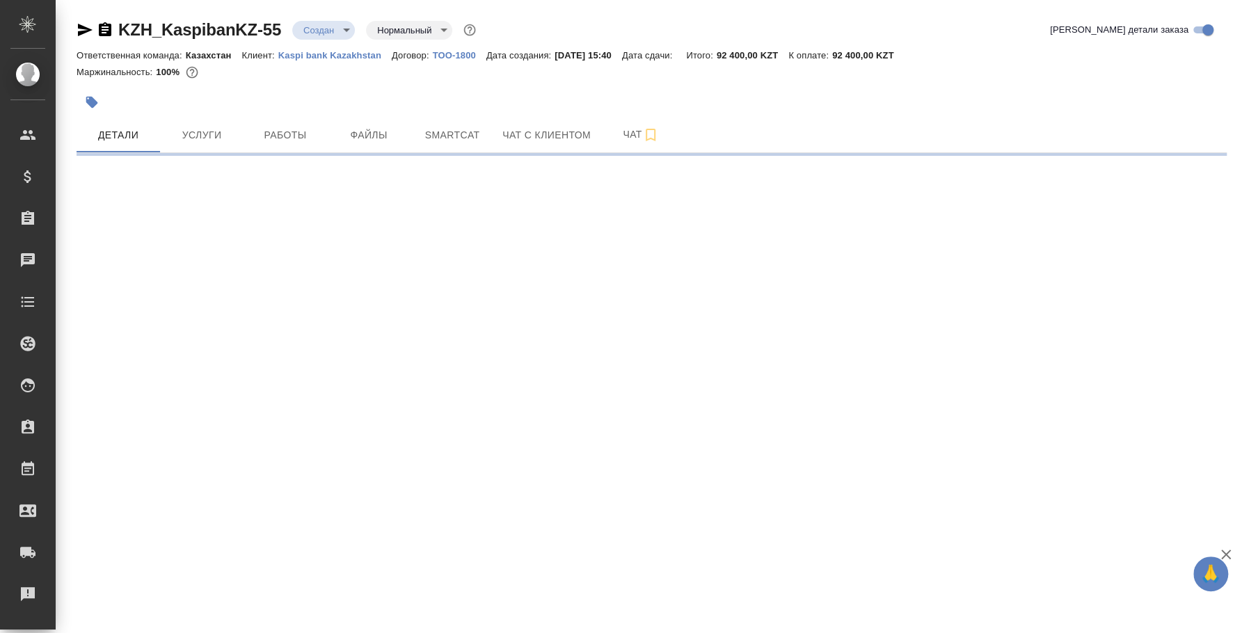
click at [102, 34] on icon "button" at bounding box center [105, 29] width 13 height 14
select select "RU"
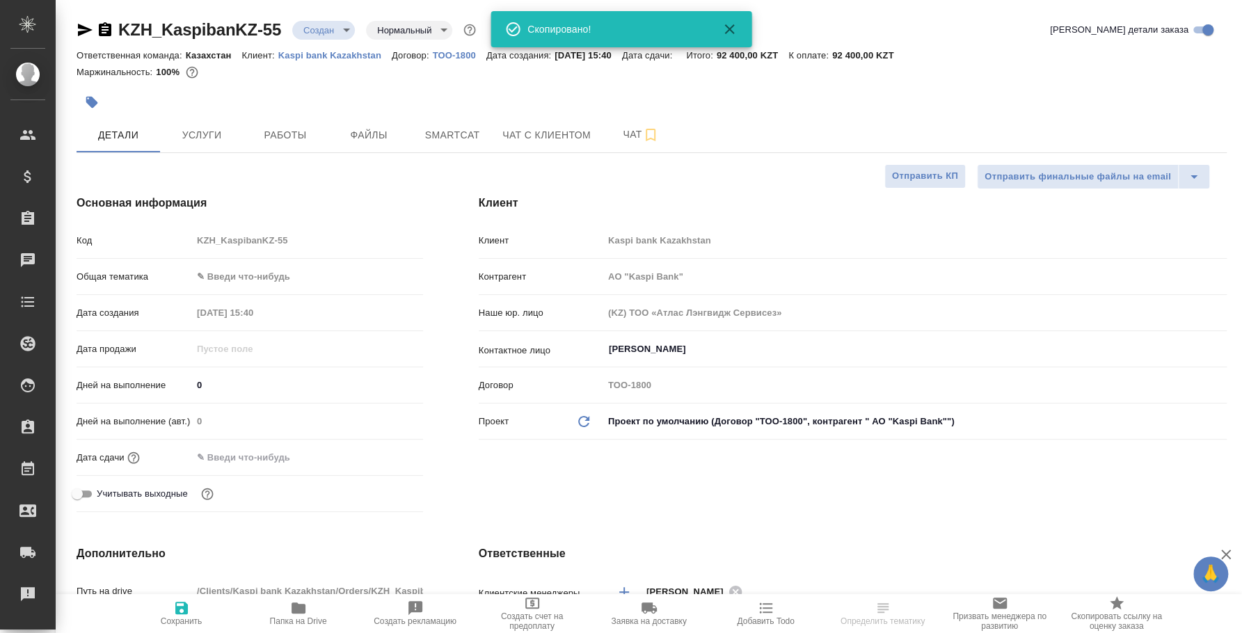
type textarea "x"
type input "АО "Kaspi Bank""
type textarea "x"
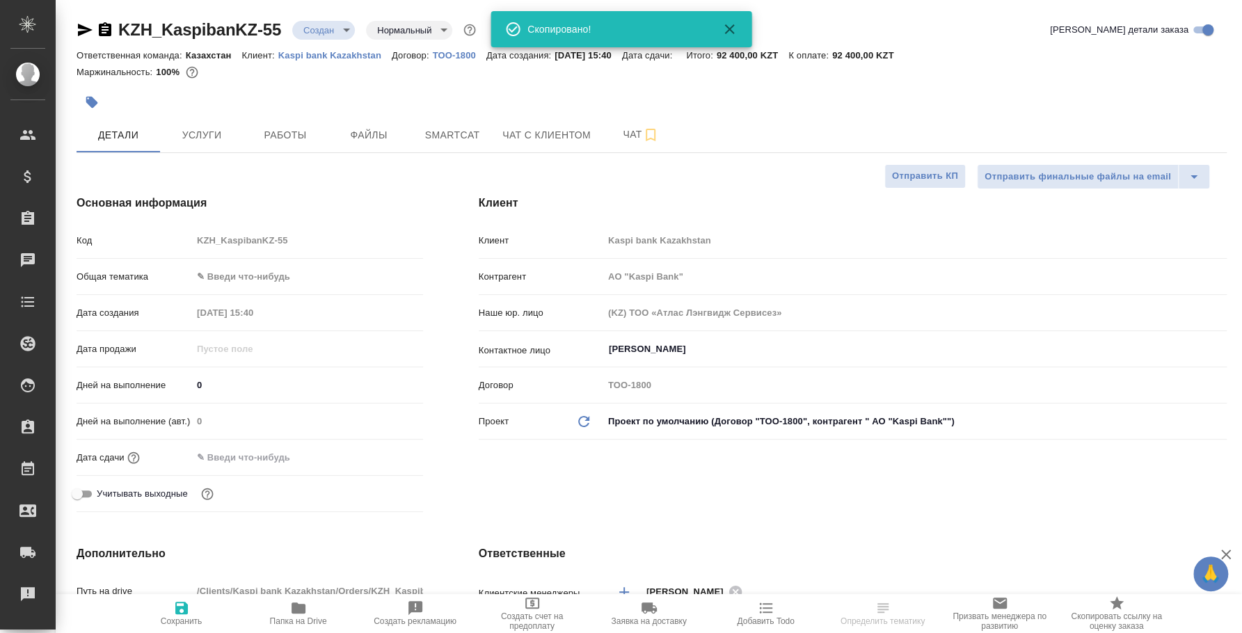
type textarea "x"
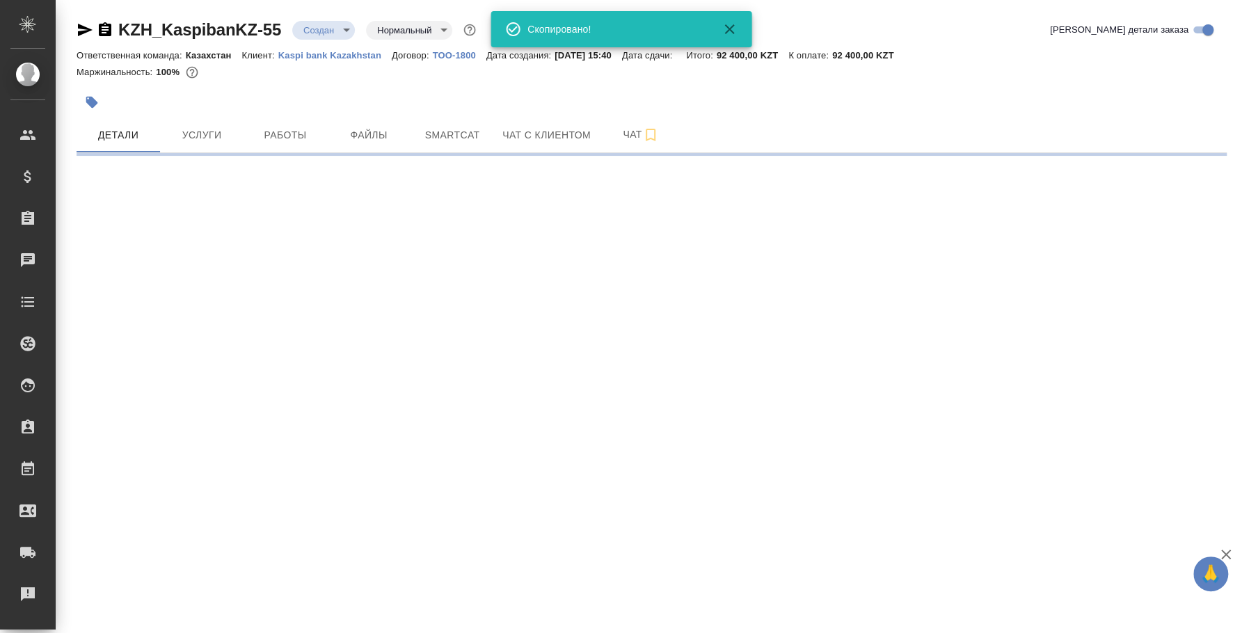
select select "RU"
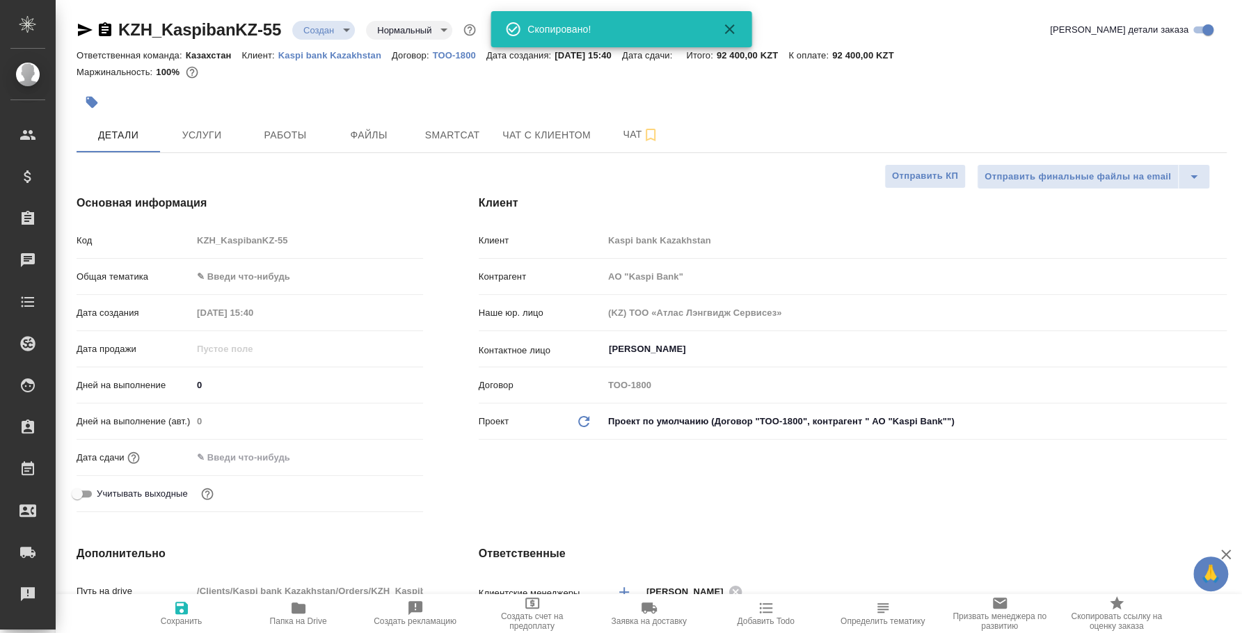
type textarea "x"
type input "АО "Kaspi Bank""
type textarea "x"
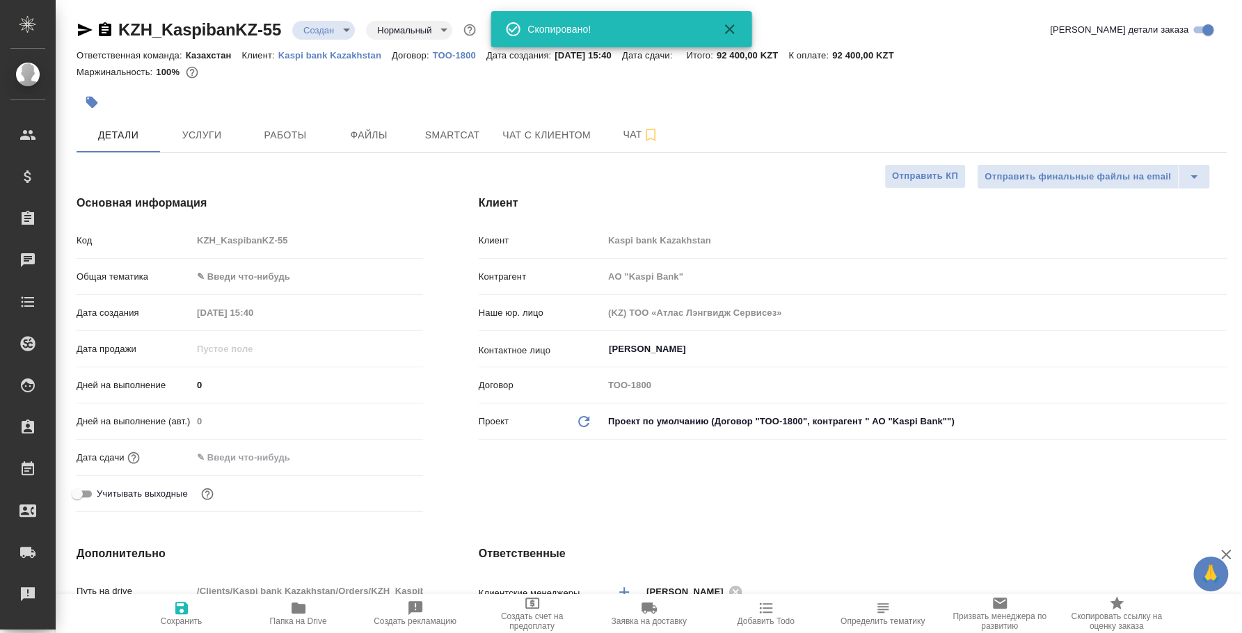
type textarea "x"
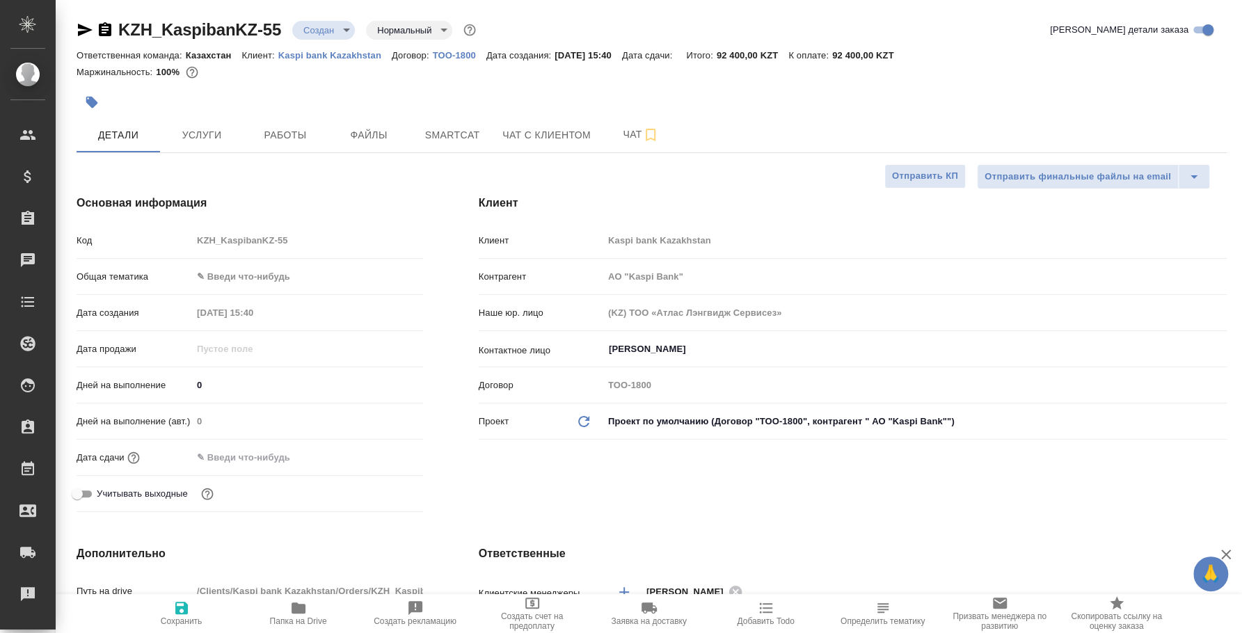
type input "АО "Kaspi Bank""
type textarea "x"
type input "АО "Kaspi Bank""
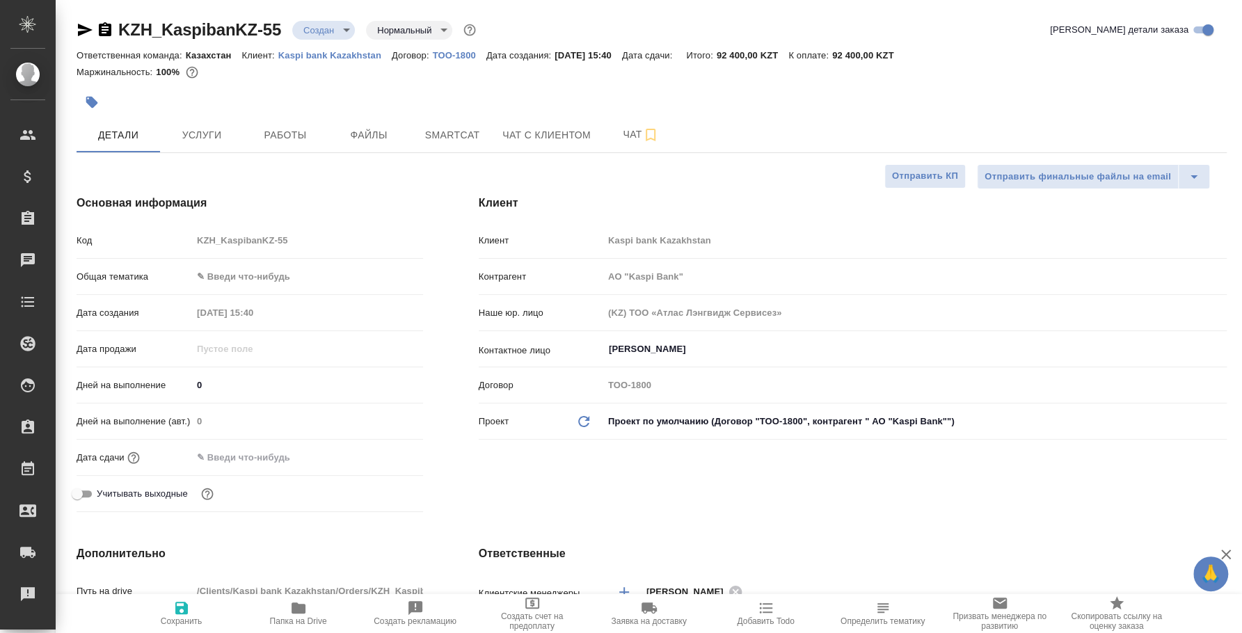
type textarea "x"
type input "АО "Kaspi Bank""
type textarea "x"
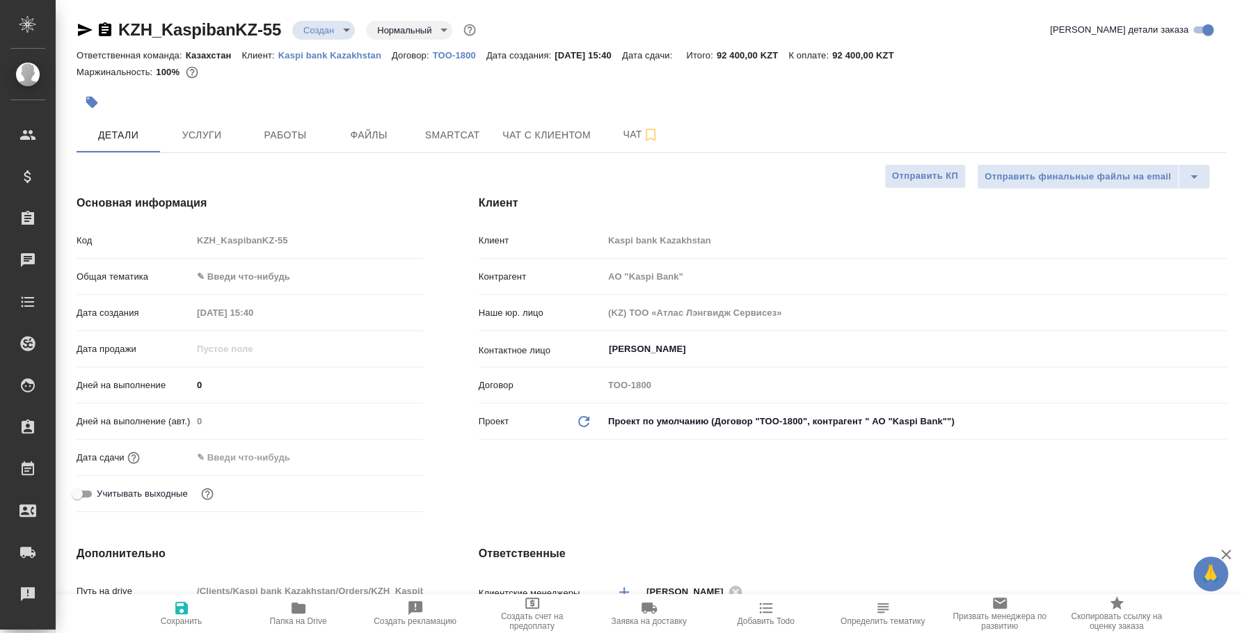
type textarea "x"
type input "АО "Kaspi Bank""
type textarea "x"
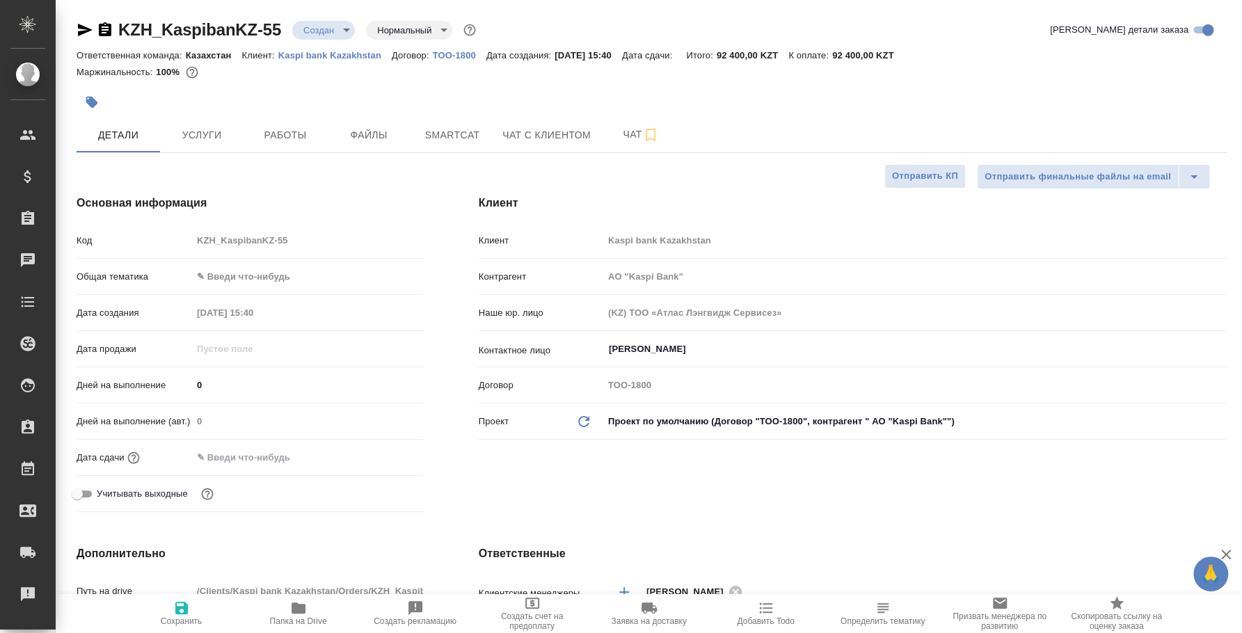
type textarea "x"
click at [273, 134] on span "Работы" at bounding box center [285, 135] width 67 height 17
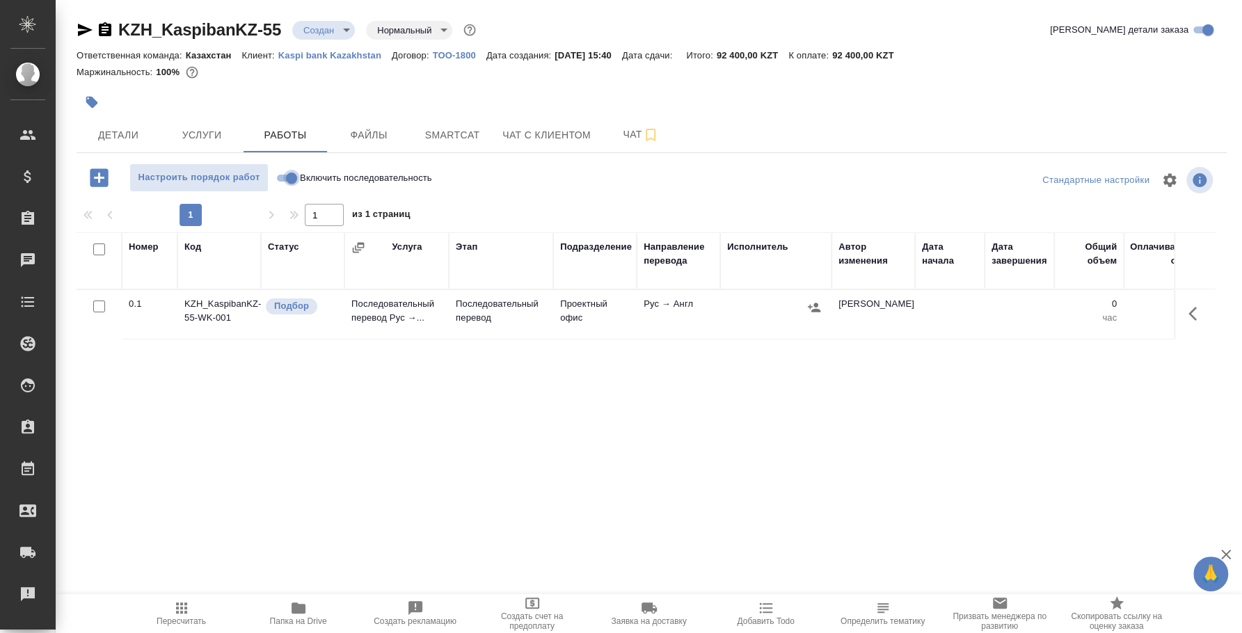
click at [287, 173] on input "Включить последовательность" at bounding box center [291, 178] width 50 height 17
checkbox input "true"
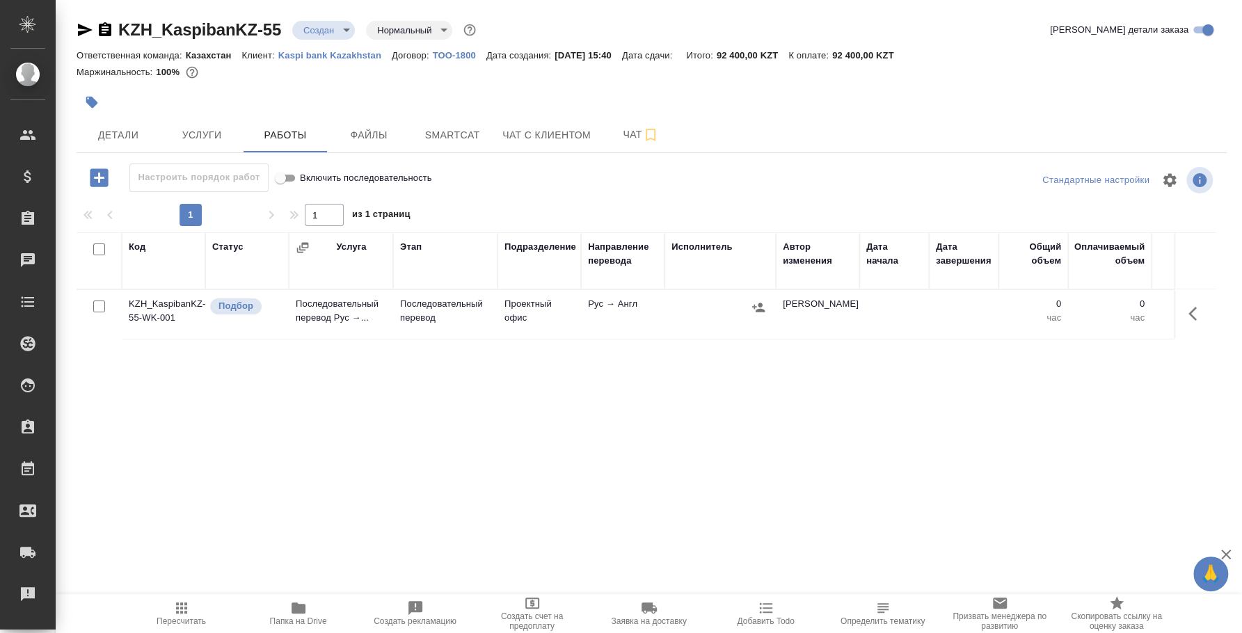
click at [1181, 319] on td at bounding box center [1195, 314] width 42 height 49
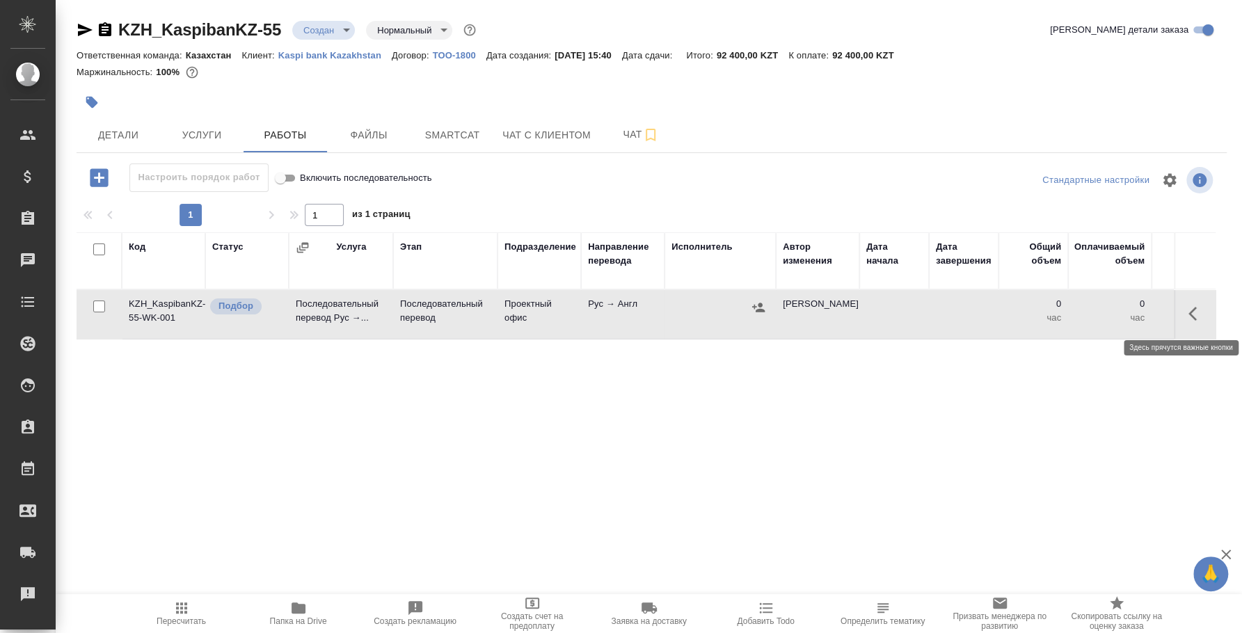
click at [1185, 313] on button "button" at bounding box center [1196, 313] width 33 height 33
click at [1095, 315] on icon "button" at bounding box center [1094, 314] width 13 height 13
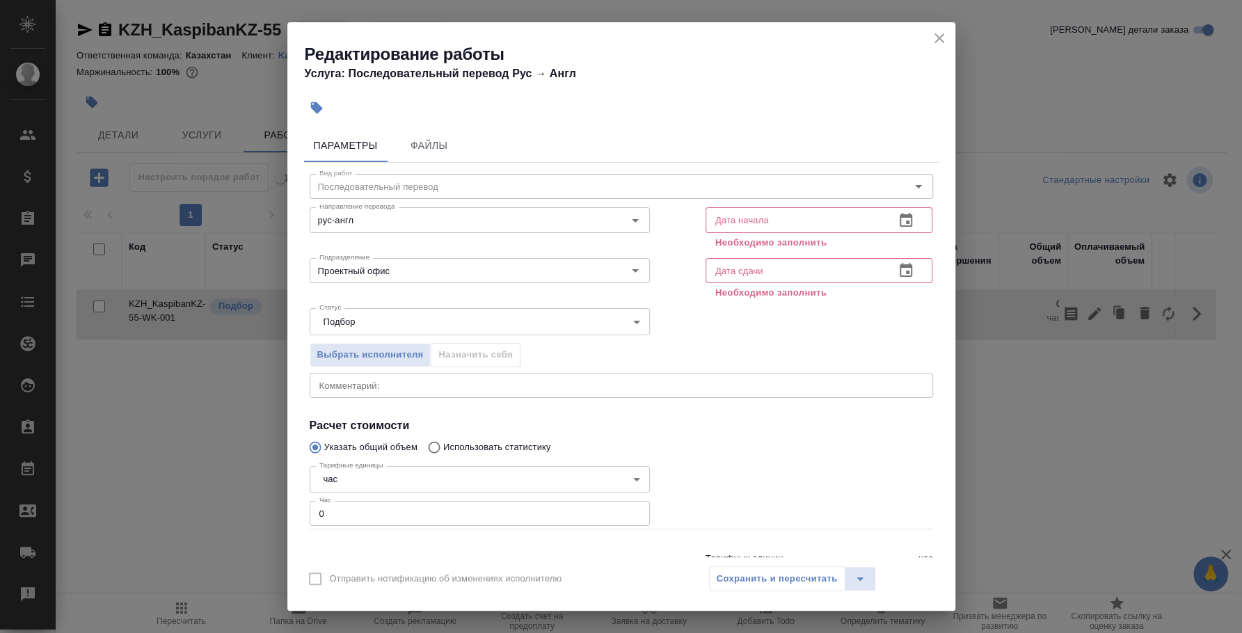
click at [900, 216] on icon "button" at bounding box center [906, 220] width 13 height 14
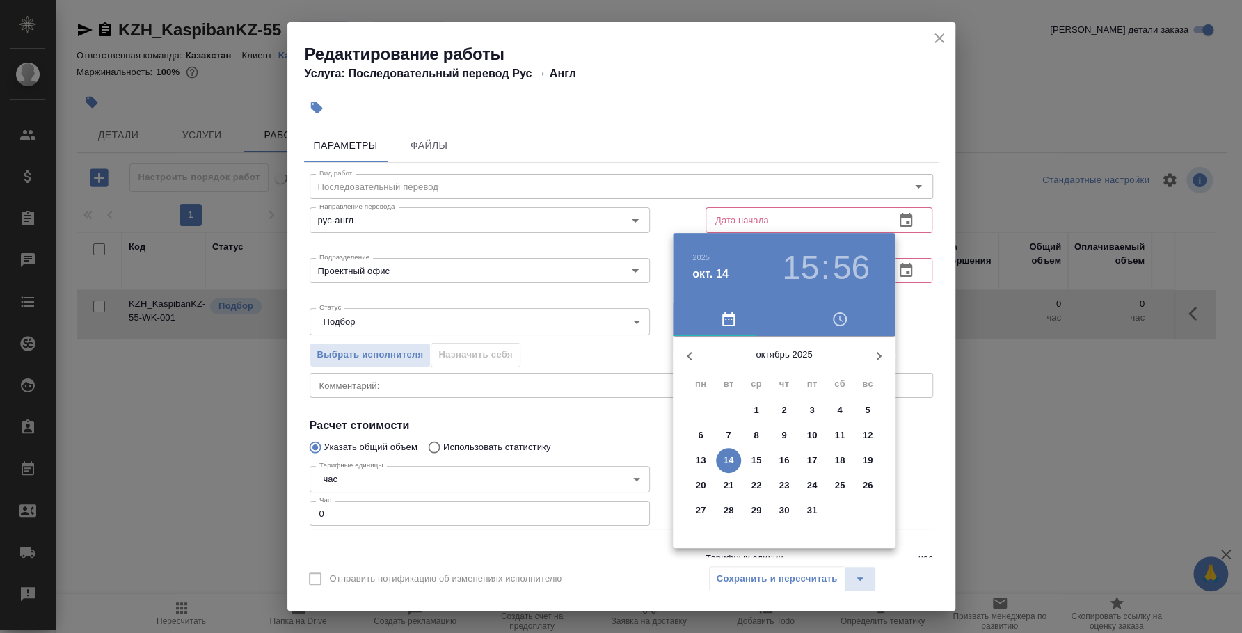
click at [736, 461] on span "14" at bounding box center [728, 461] width 25 height 14
type input "14.10.2025 15:56"
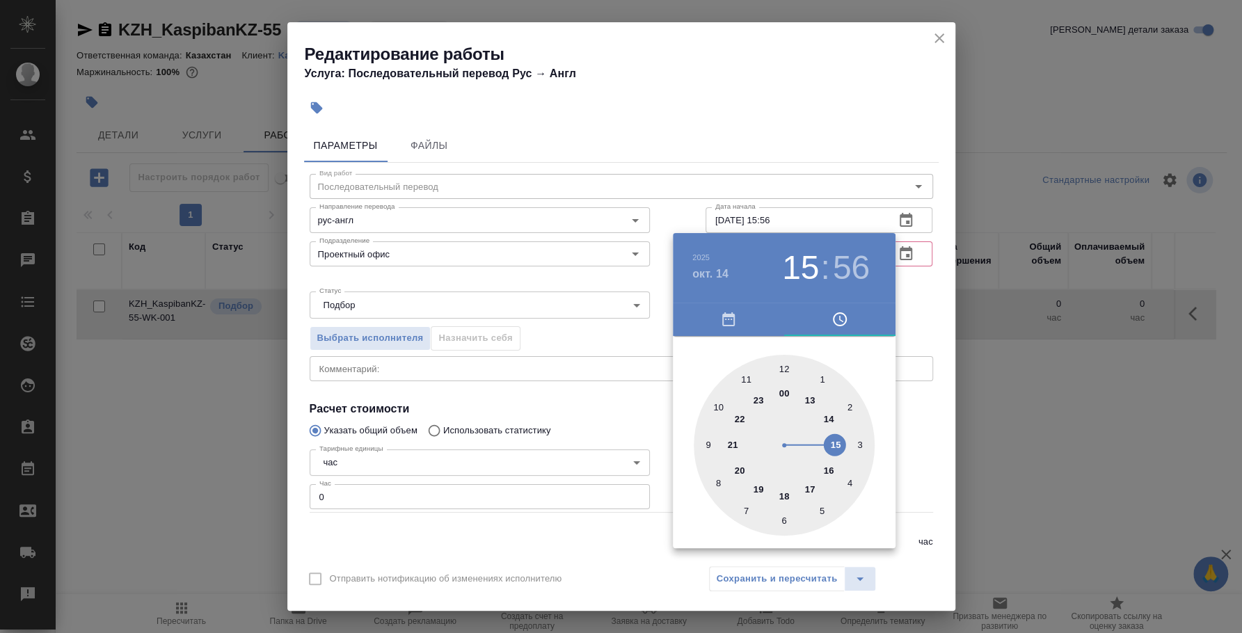
click at [939, 292] on div at bounding box center [621, 316] width 1242 height 633
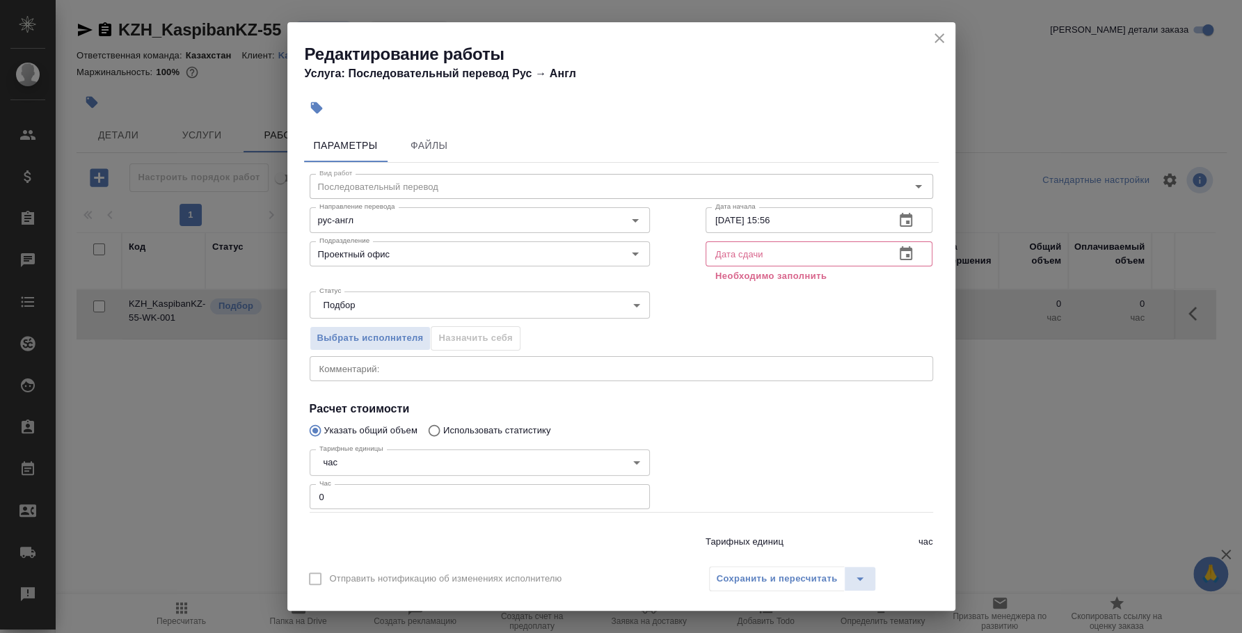
click at [900, 250] on icon "button" at bounding box center [906, 253] width 13 height 14
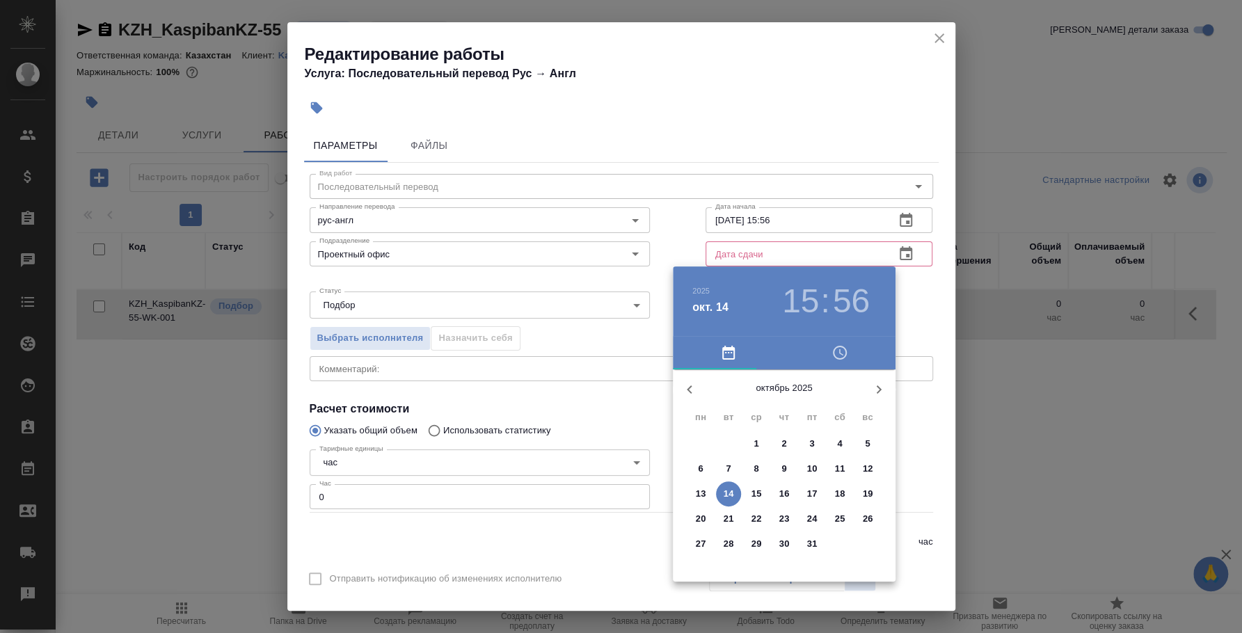
click at [759, 487] on p "15" at bounding box center [756, 494] width 10 height 14
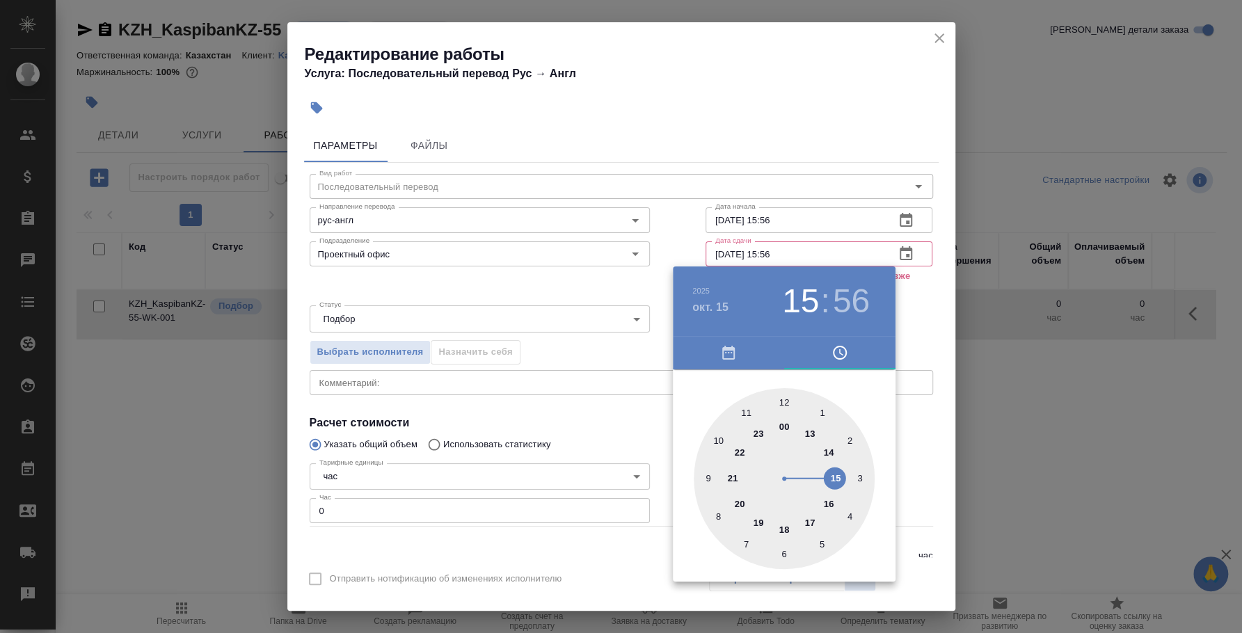
click at [930, 310] on div at bounding box center [621, 316] width 1242 height 633
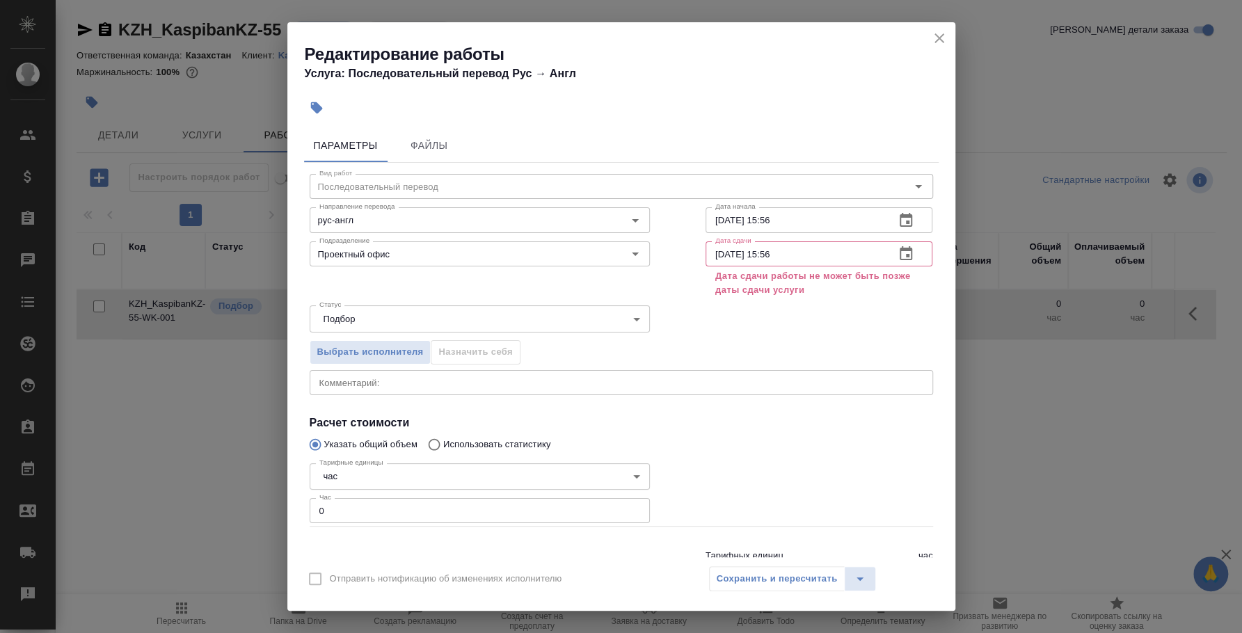
click at [788, 256] on input "15.10.2025 15:56" at bounding box center [795, 253] width 179 height 25
type input "15.10.2025 12:00"
click at [846, 363] on div "Выбрать исполнителя Назначить себя" at bounding box center [621, 350] width 679 height 85
click at [932, 37] on icon "close" at bounding box center [939, 38] width 17 height 17
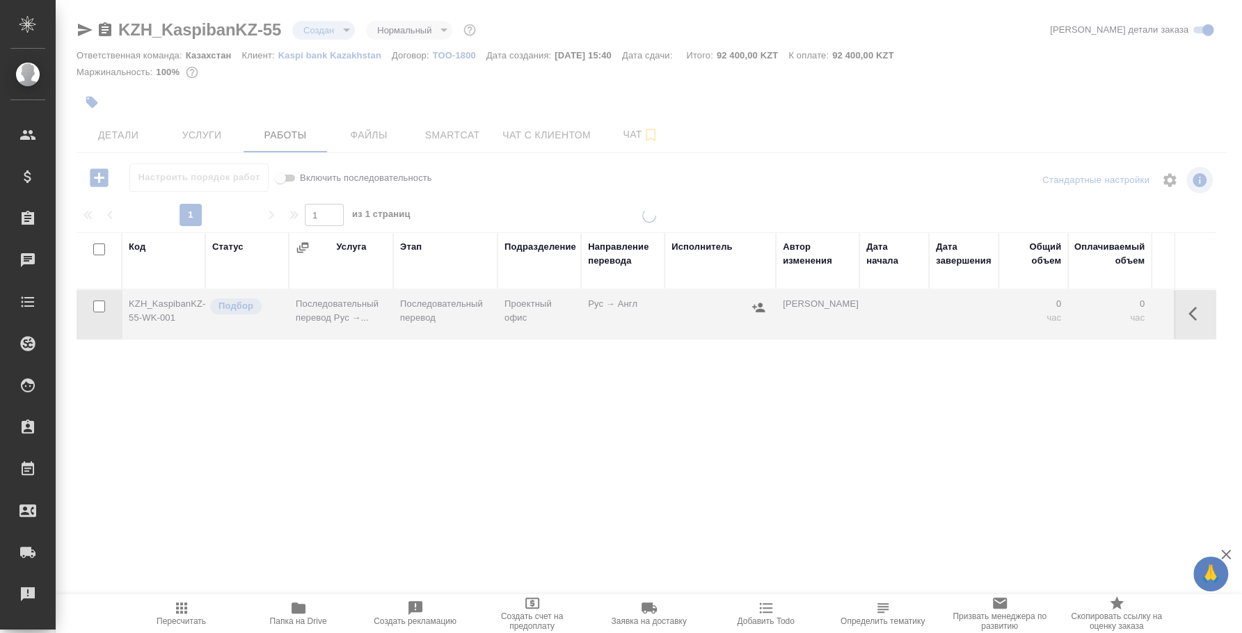
type input "inProgress"
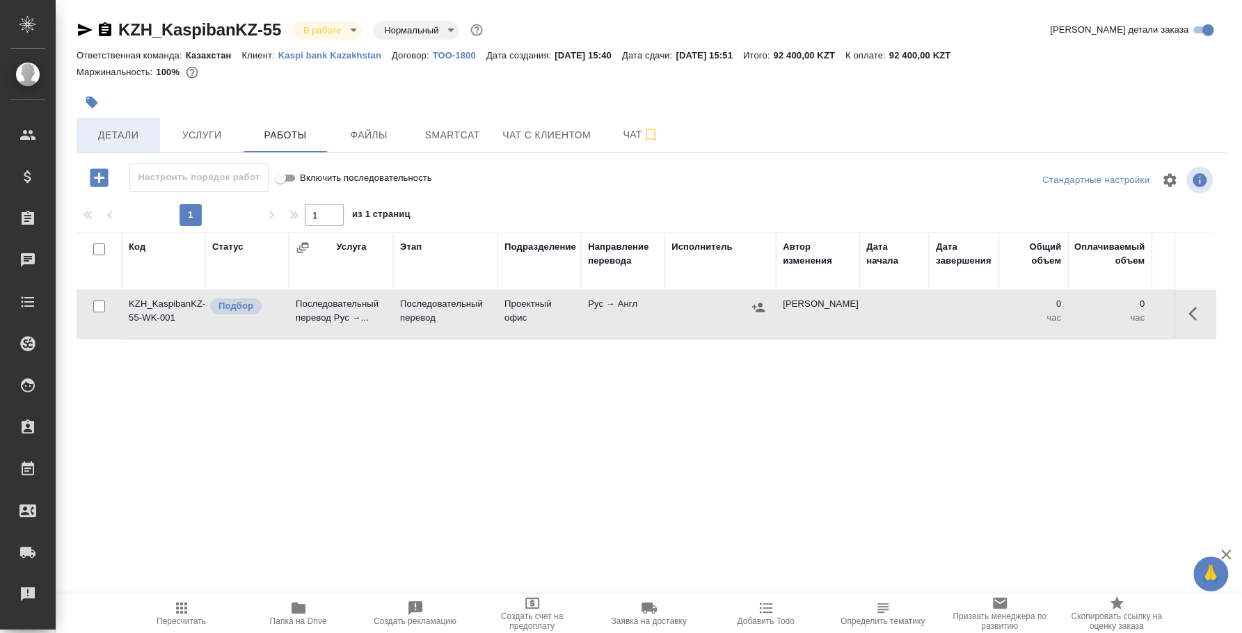
click at [124, 140] on span "Детали" at bounding box center [118, 135] width 67 height 17
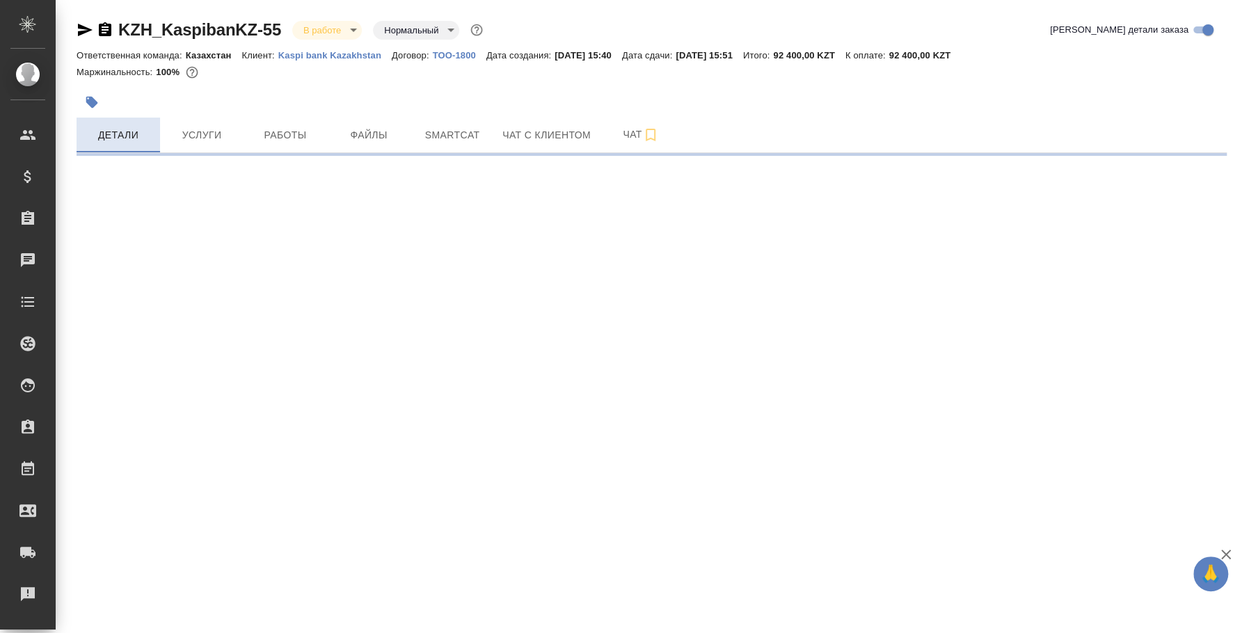
select select "RU"
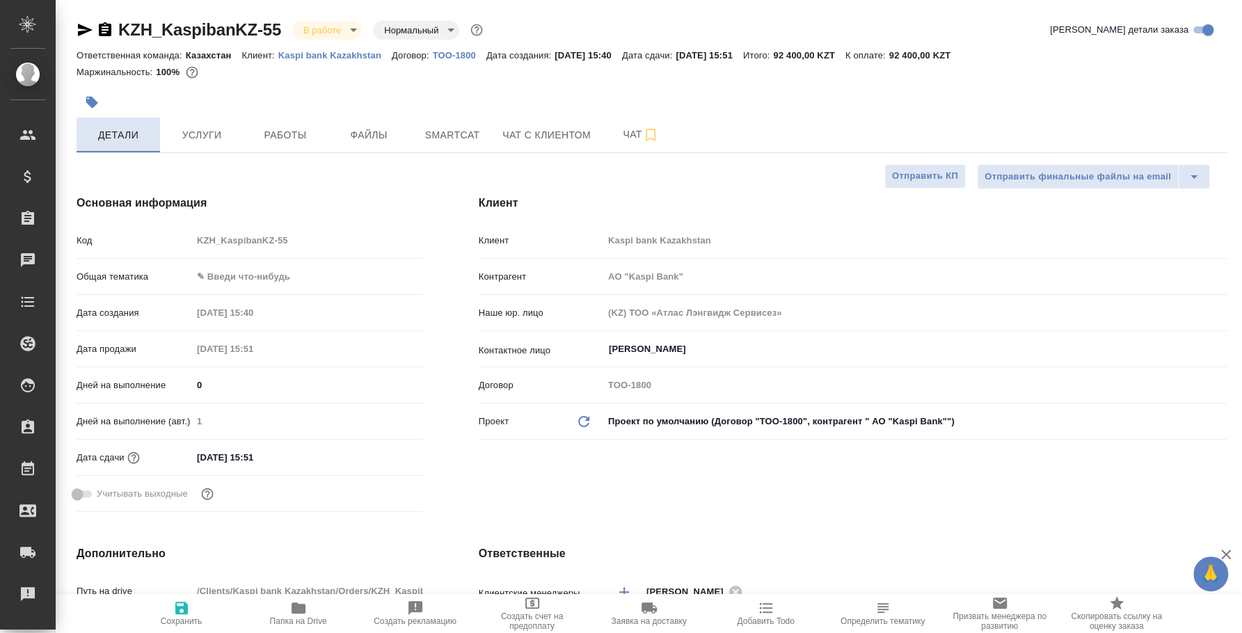
type textarea "x"
click at [272, 134] on span "Работы" at bounding box center [285, 135] width 67 height 17
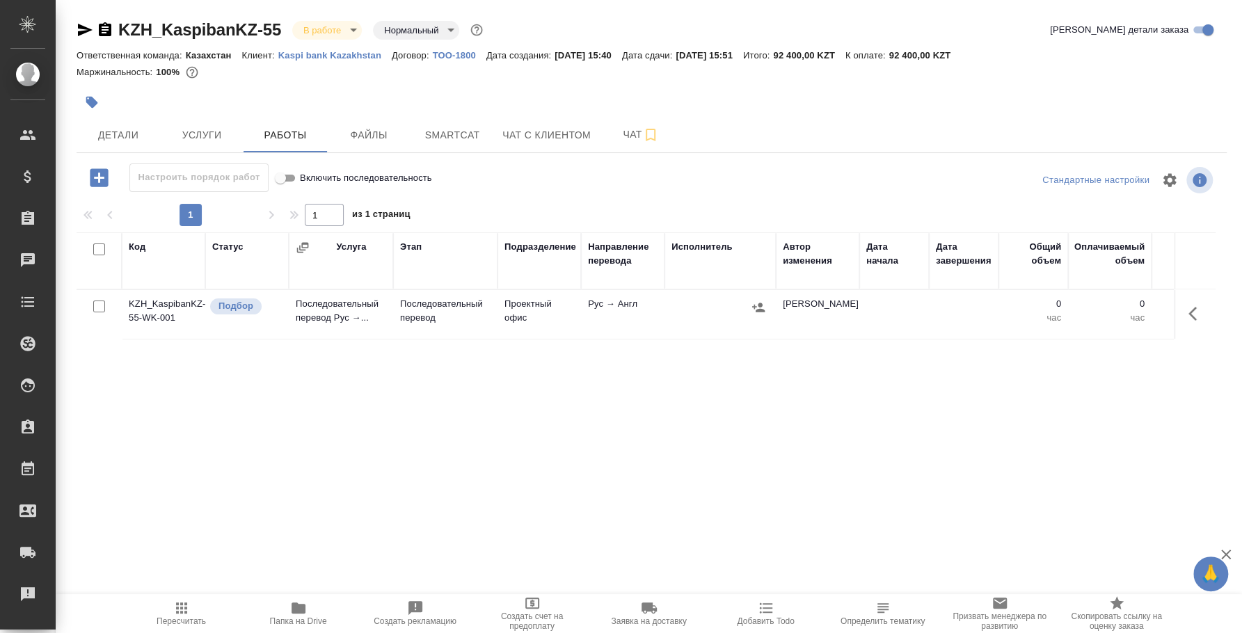
click at [1177, 310] on td at bounding box center [1195, 314] width 42 height 49
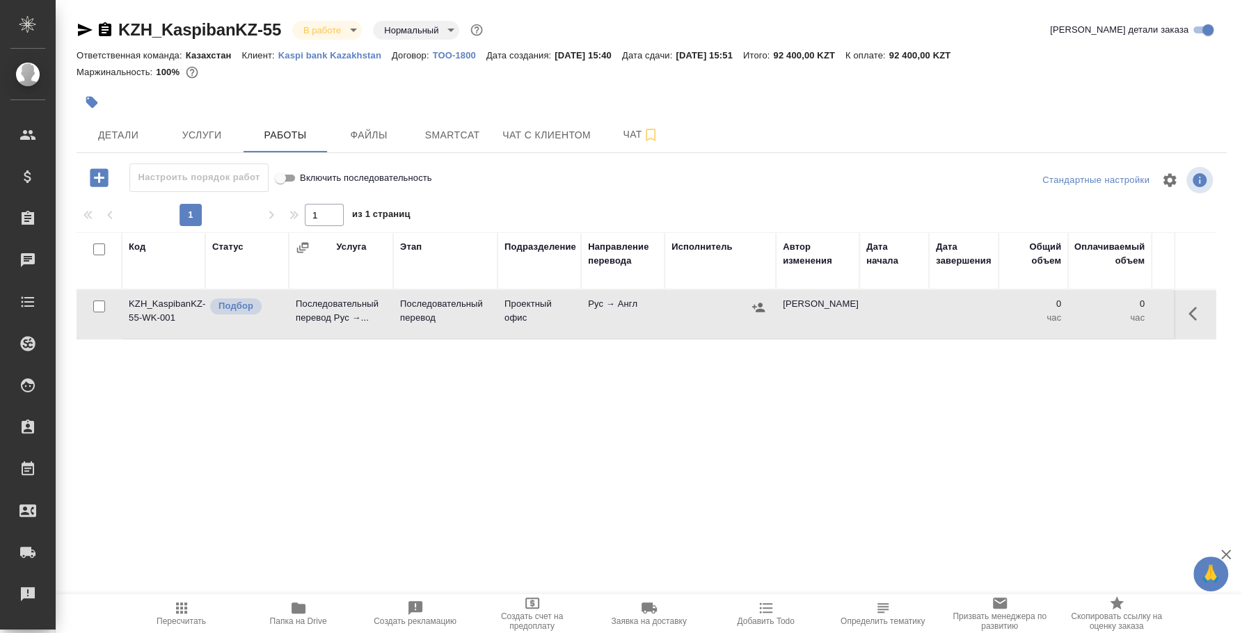
click at [1191, 308] on icon "button" at bounding box center [1196, 313] width 17 height 17
click at [1092, 321] on icon "button" at bounding box center [1094, 313] width 17 height 17
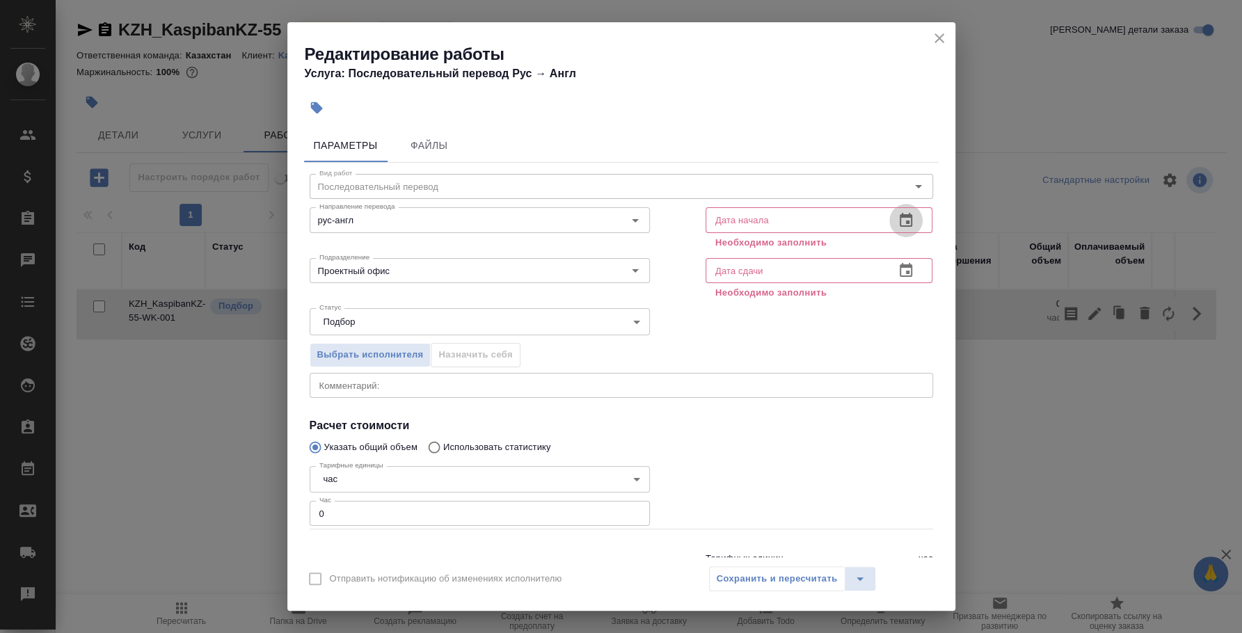
click at [898, 218] on icon "button" at bounding box center [906, 220] width 17 height 17
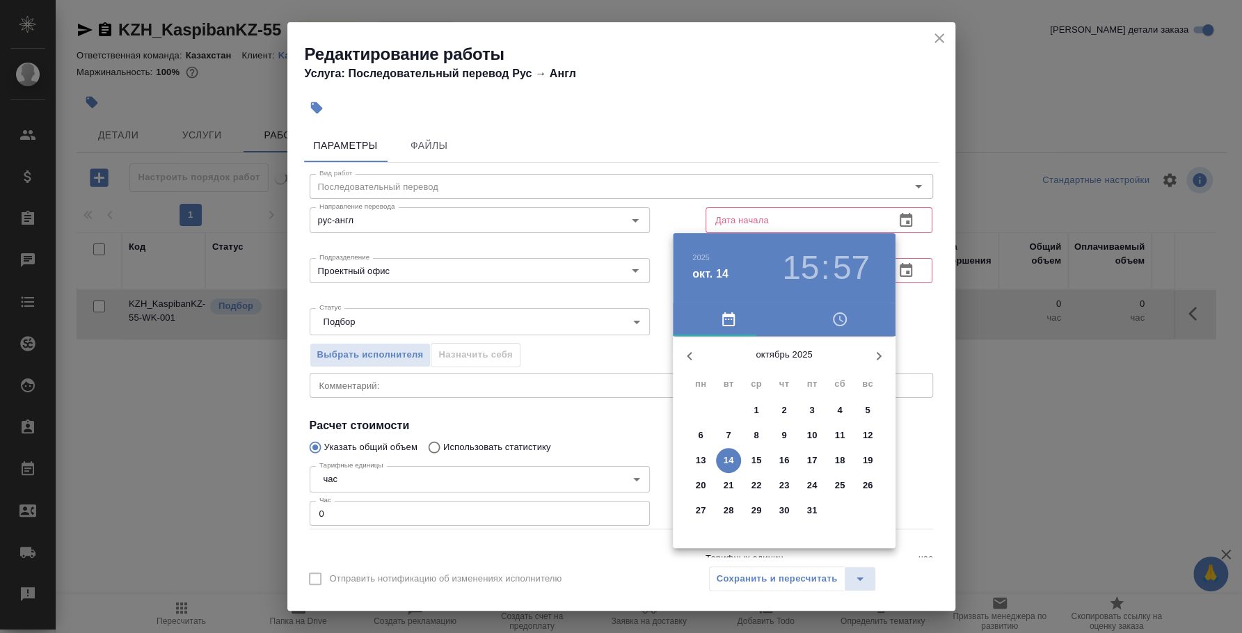
click at [734, 458] on span "14" at bounding box center [728, 461] width 25 height 14
type input "14.10.2025 15:57"
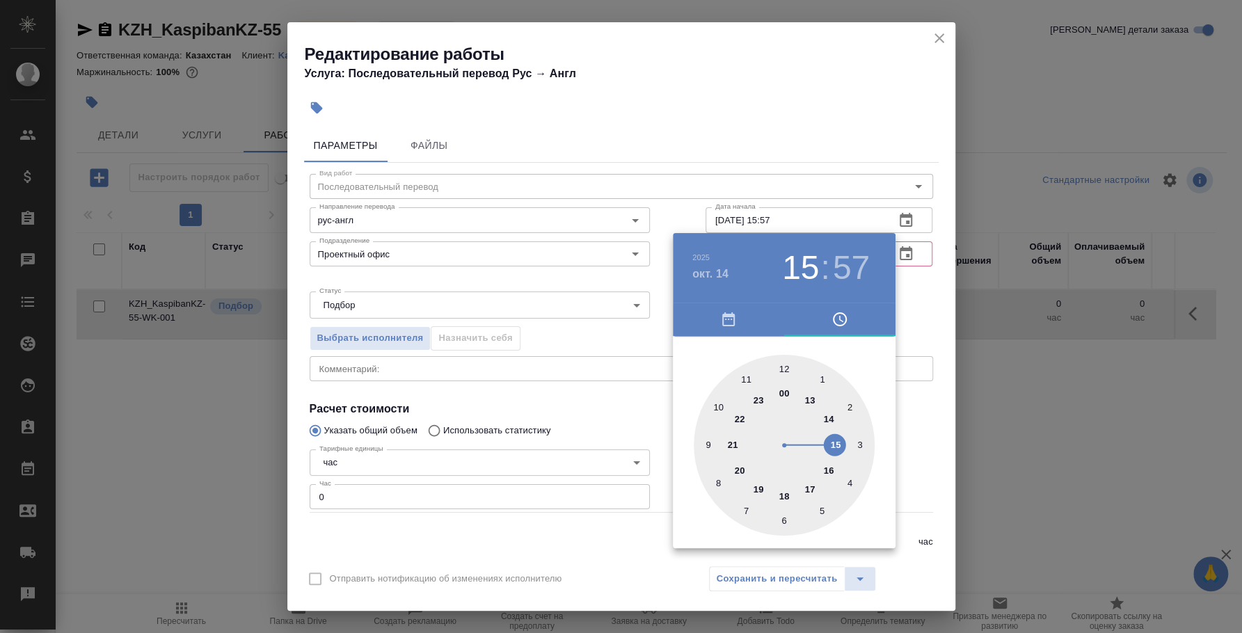
click at [905, 322] on div at bounding box center [621, 316] width 1242 height 633
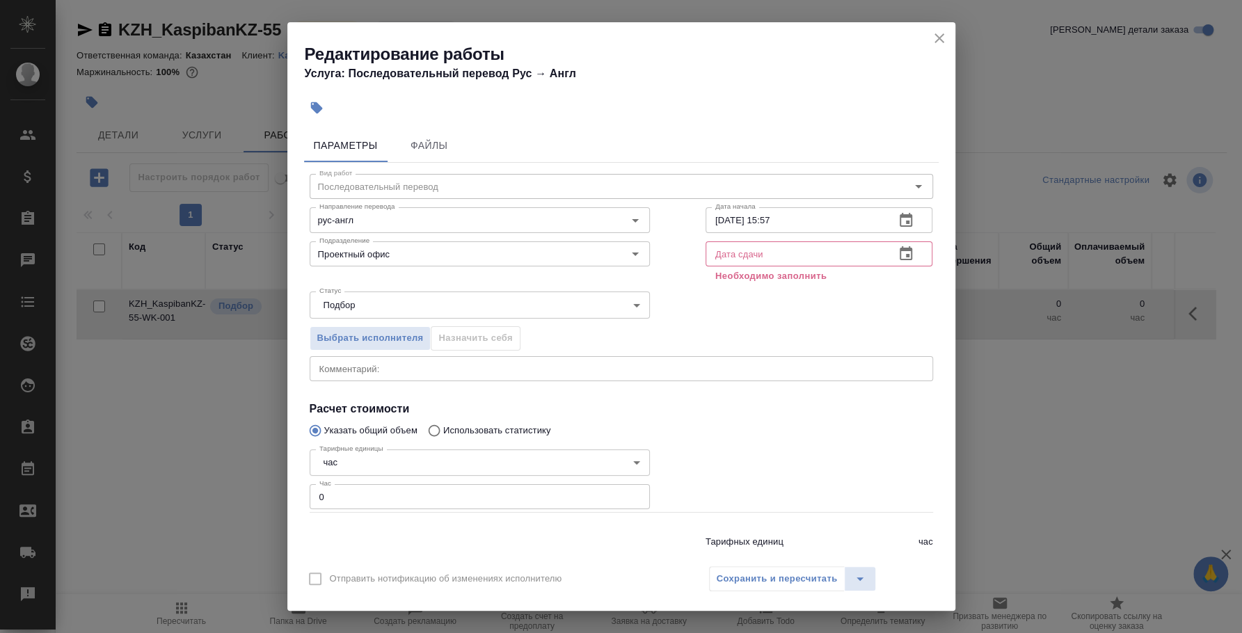
click at [898, 254] on icon "button" at bounding box center [906, 254] width 17 height 17
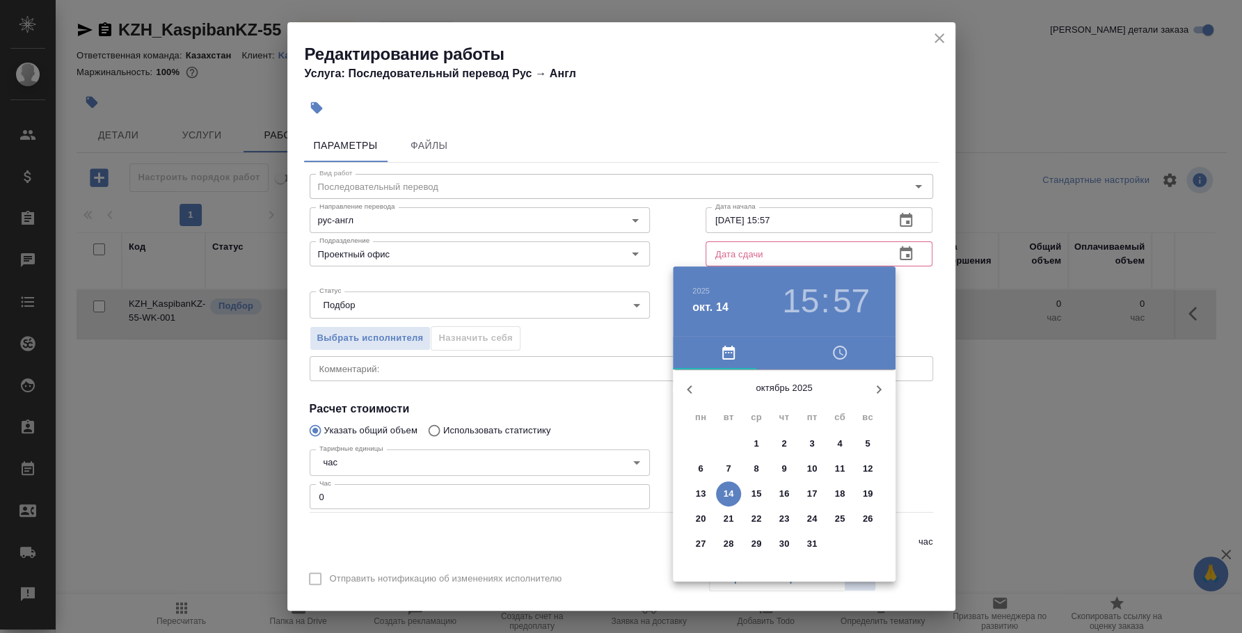
click at [729, 496] on p "14" at bounding box center [729, 494] width 10 height 14
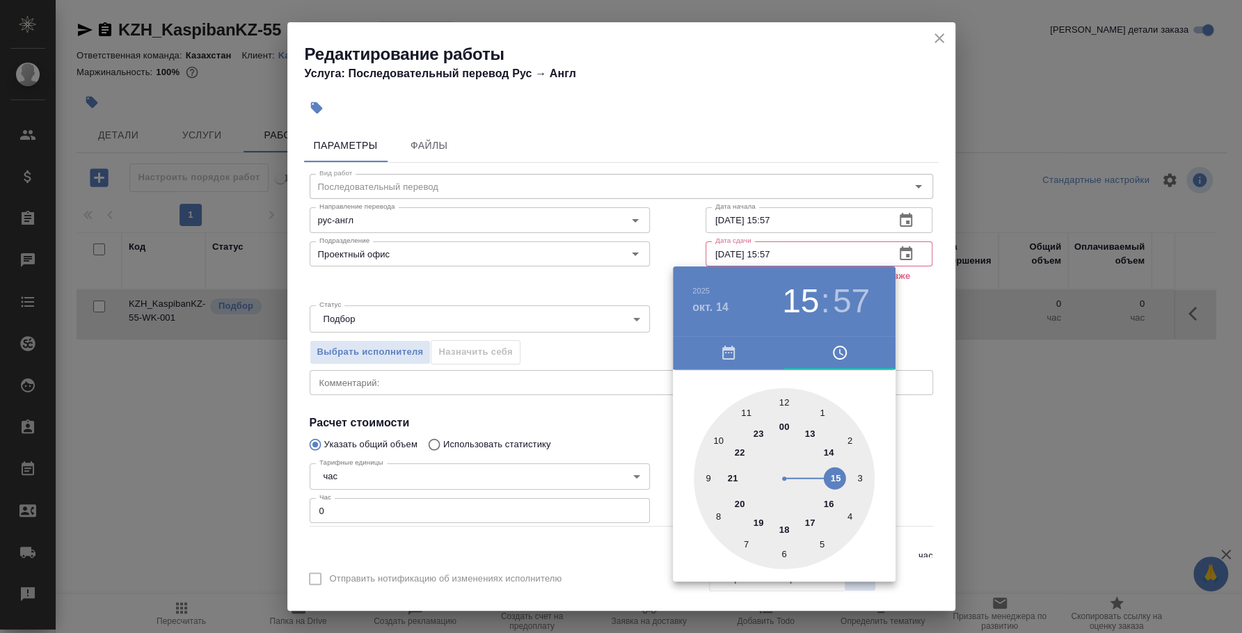
click at [908, 321] on div at bounding box center [621, 316] width 1242 height 633
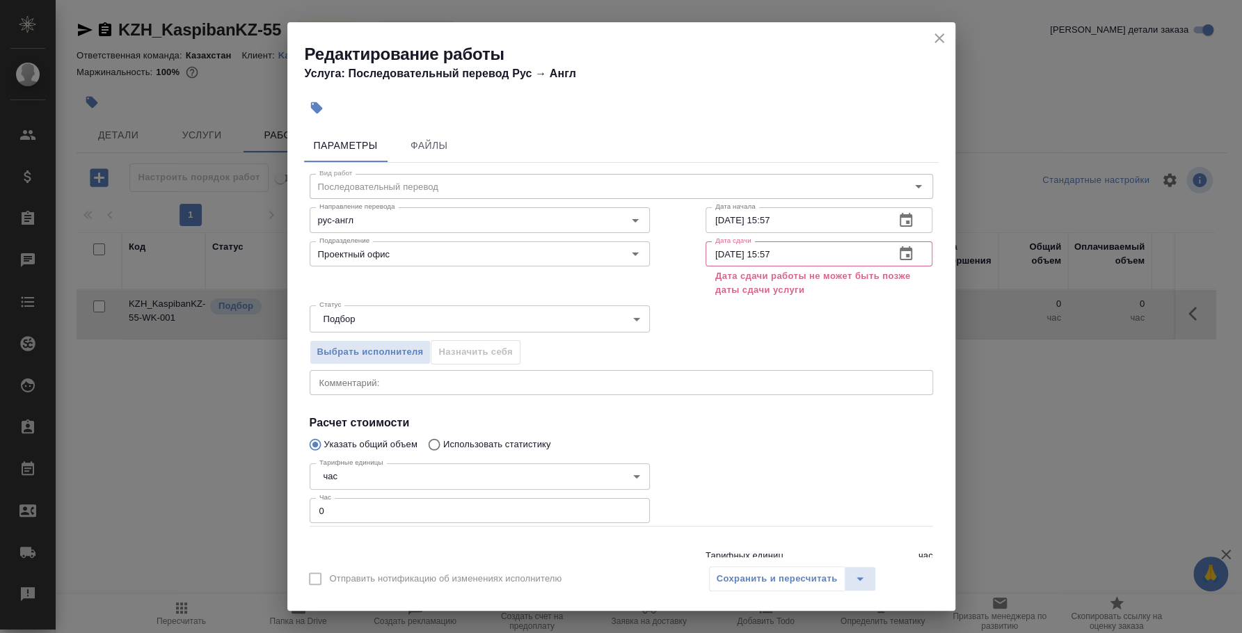
click at [796, 257] on input "14.10.2025 15:57" at bounding box center [795, 253] width 179 height 25
click at [878, 324] on div "Выбрать исполнителя Назначить себя" at bounding box center [621, 350] width 679 height 85
click at [715, 253] on input "14.10.2025 18:00" at bounding box center [795, 253] width 179 height 25
type input "15.10.2025 09:00"
click at [774, 313] on div "Выбрать исполнителя Назначить себя" at bounding box center [621, 350] width 679 height 85
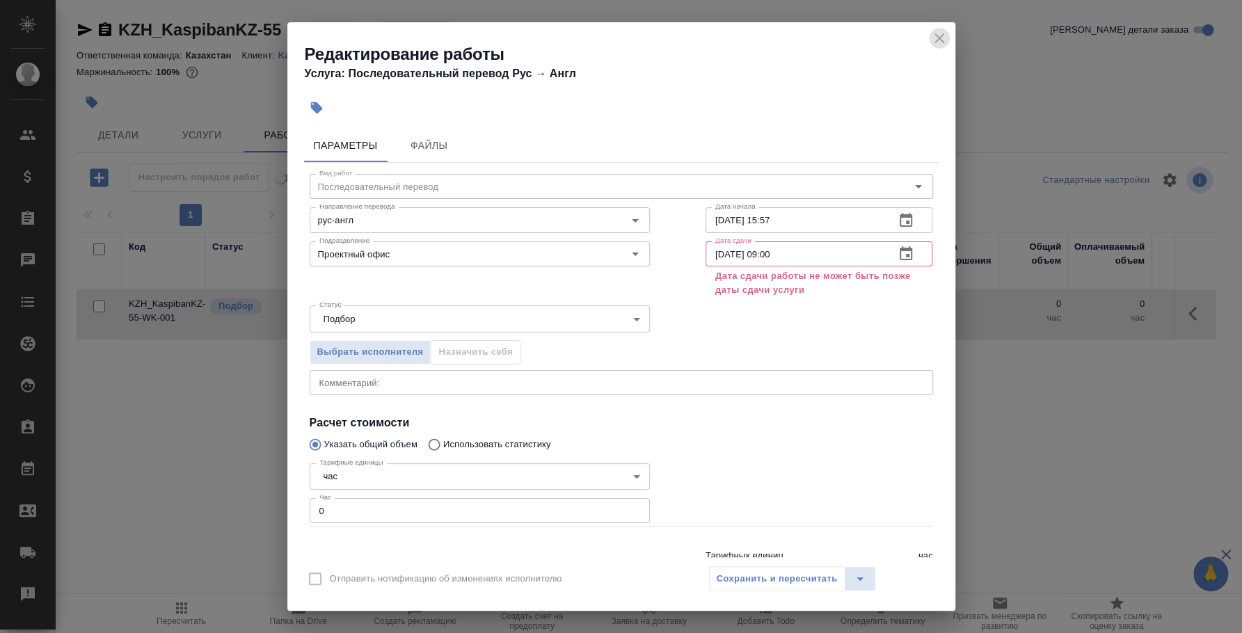
click at [938, 37] on icon "close" at bounding box center [939, 38] width 10 height 10
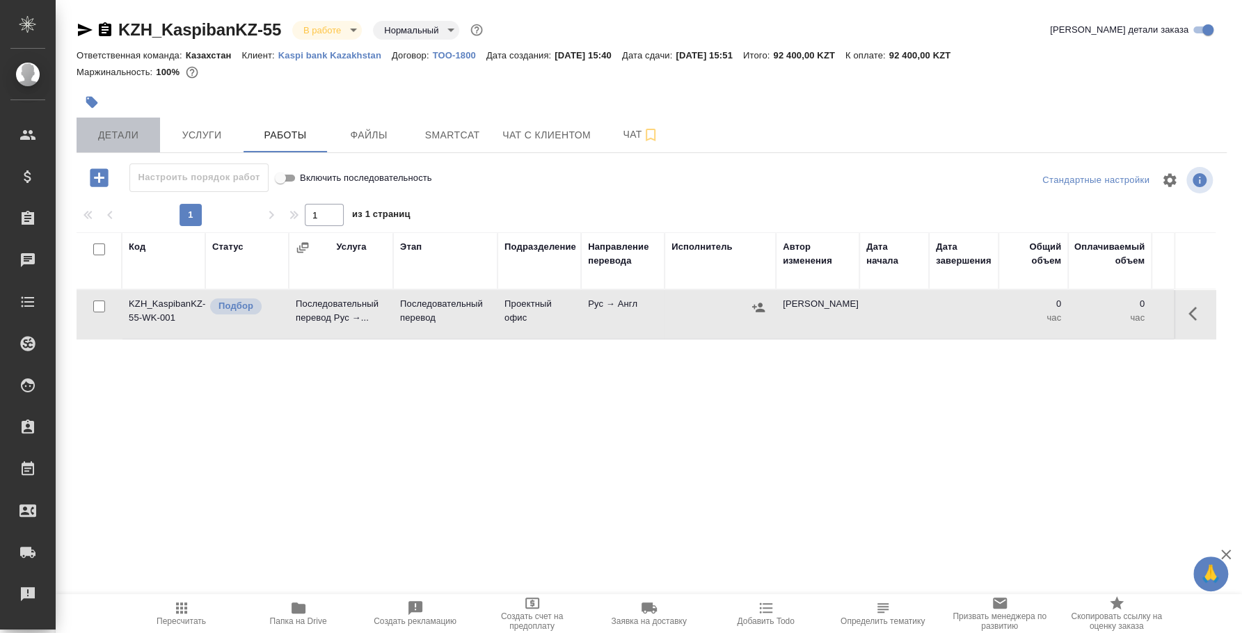
click at [113, 142] on span "Детали" at bounding box center [118, 135] width 67 height 17
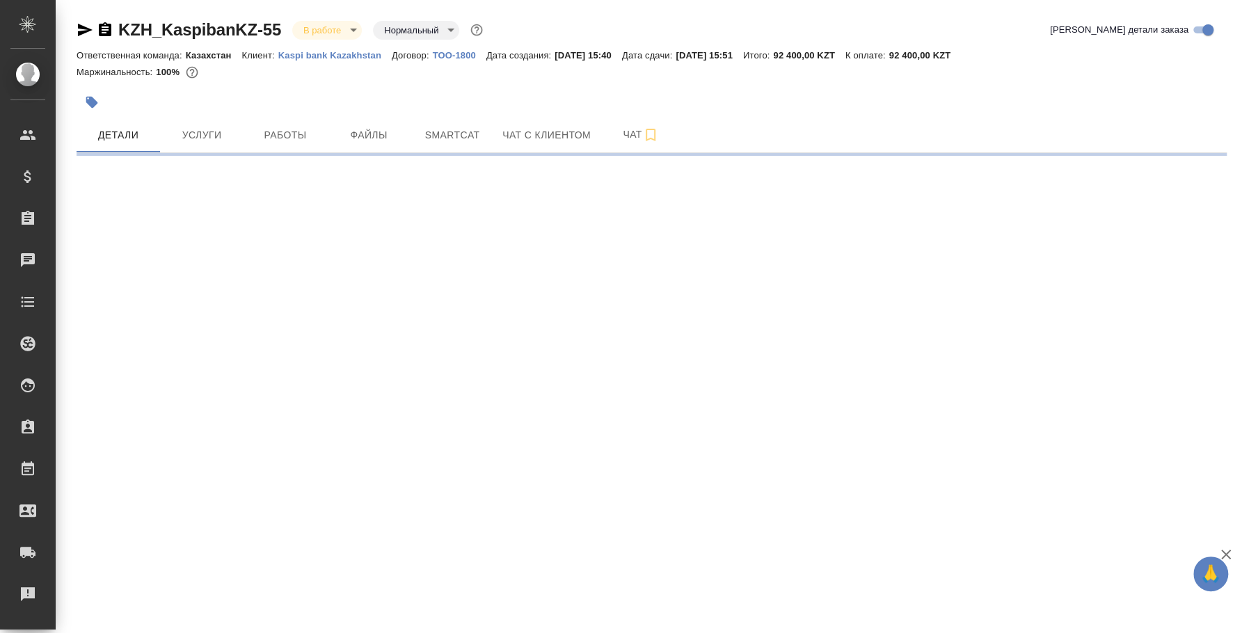
select select "RU"
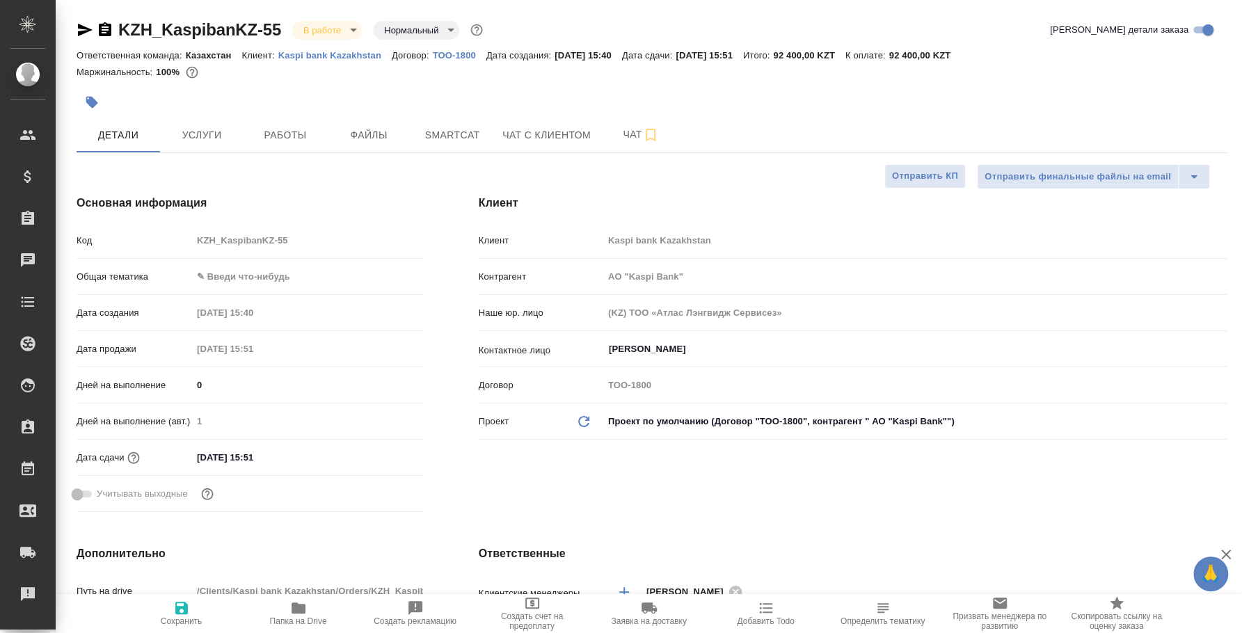
type textarea "x"
click at [223, 462] on input "[DATE] 15:51" at bounding box center [253, 457] width 122 height 20
click at [223, 462] on input "[DATE] 15:51" at bounding box center [254, 457] width 122 height 20
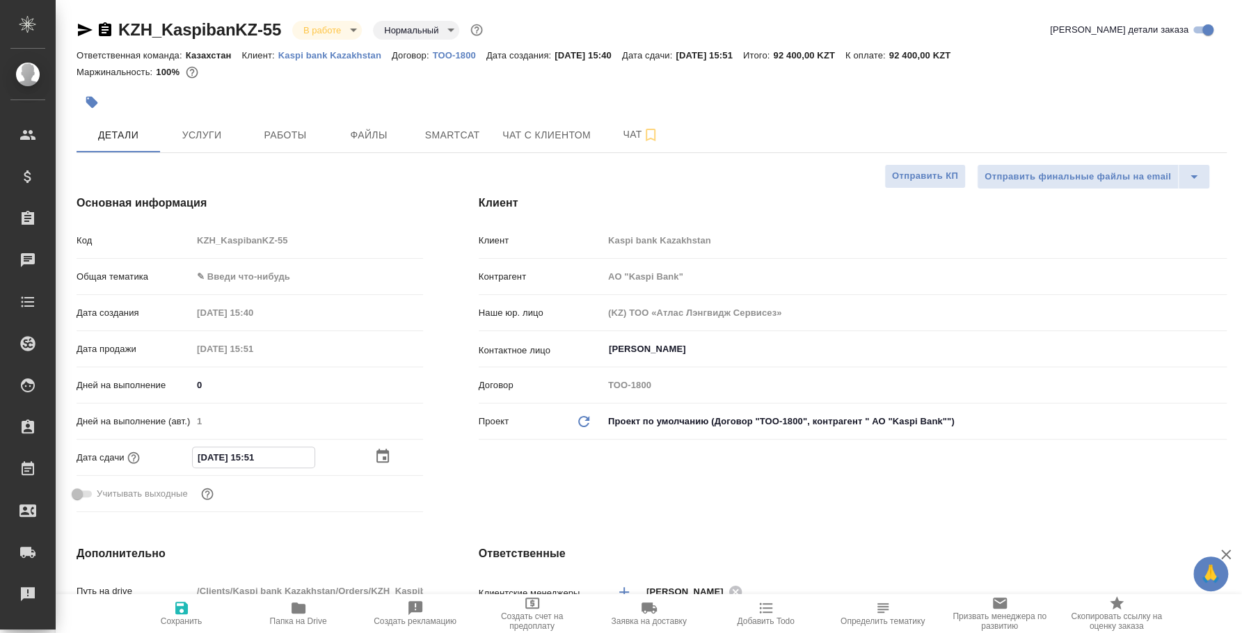
click at [223, 462] on input "[DATE] 15:51" at bounding box center [254, 457] width 122 height 20
click at [297, 141] on span "Работы" at bounding box center [285, 135] width 67 height 17
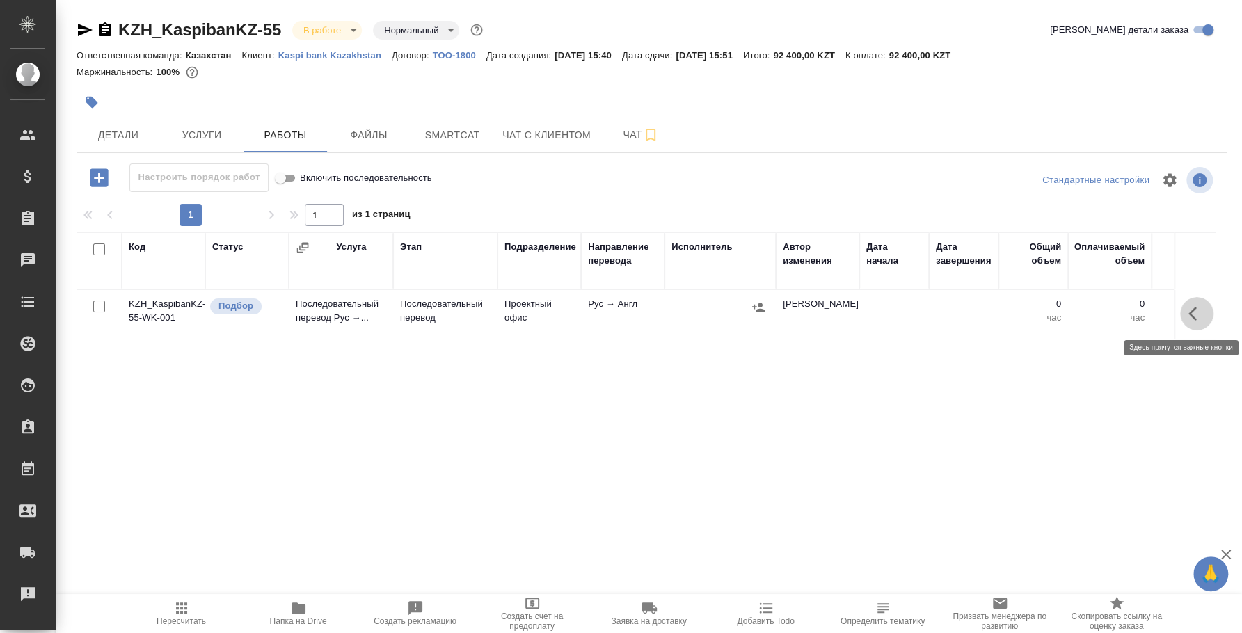
click at [1188, 311] on icon "button" at bounding box center [1196, 313] width 17 height 17
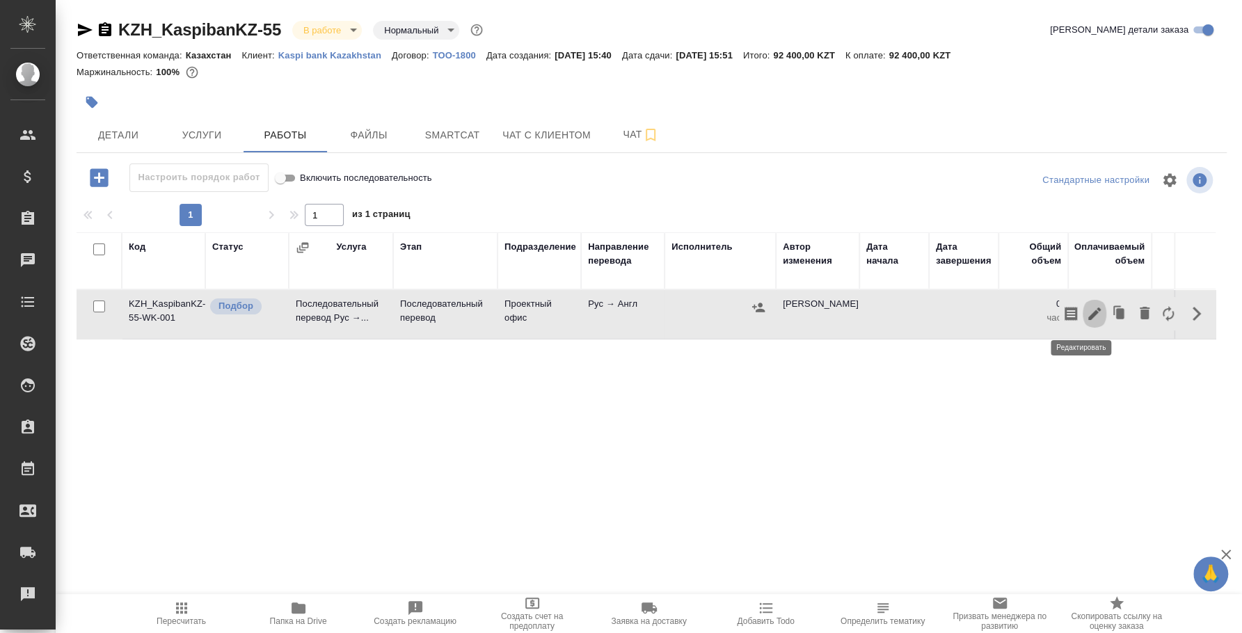
click at [1089, 312] on icon "button" at bounding box center [1094, 313] width 17 height 17
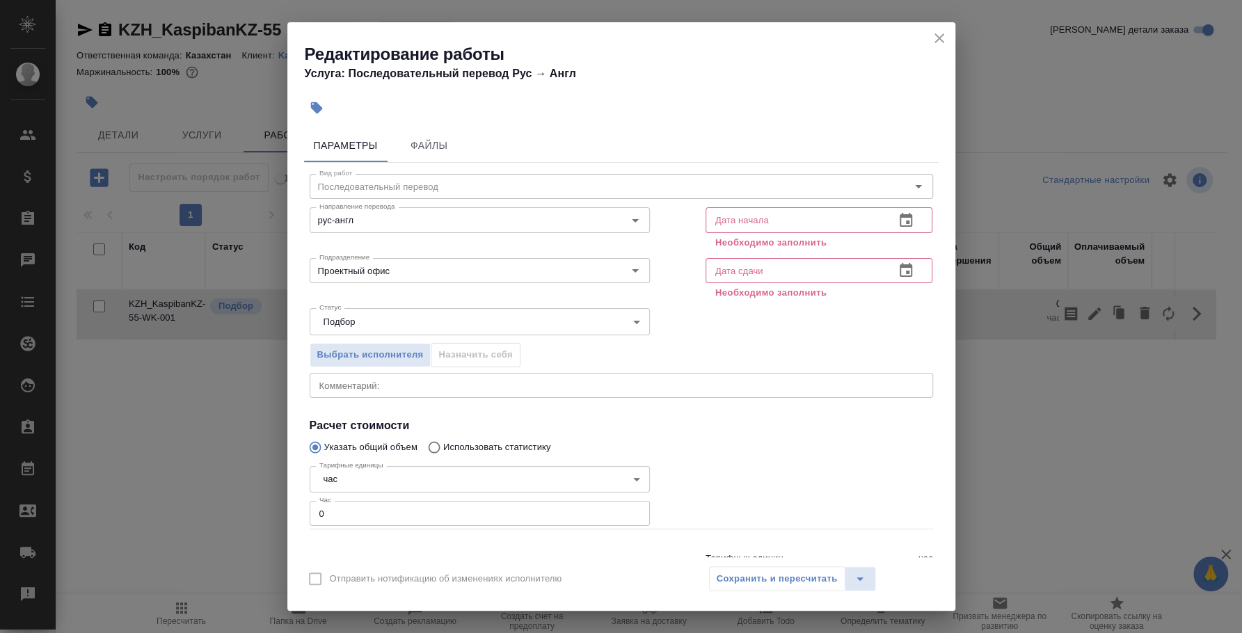
click at [785, 278] on input "text" at bounding box center [795, 270] width 179 height 25
paste input "[DATE] 15:51"
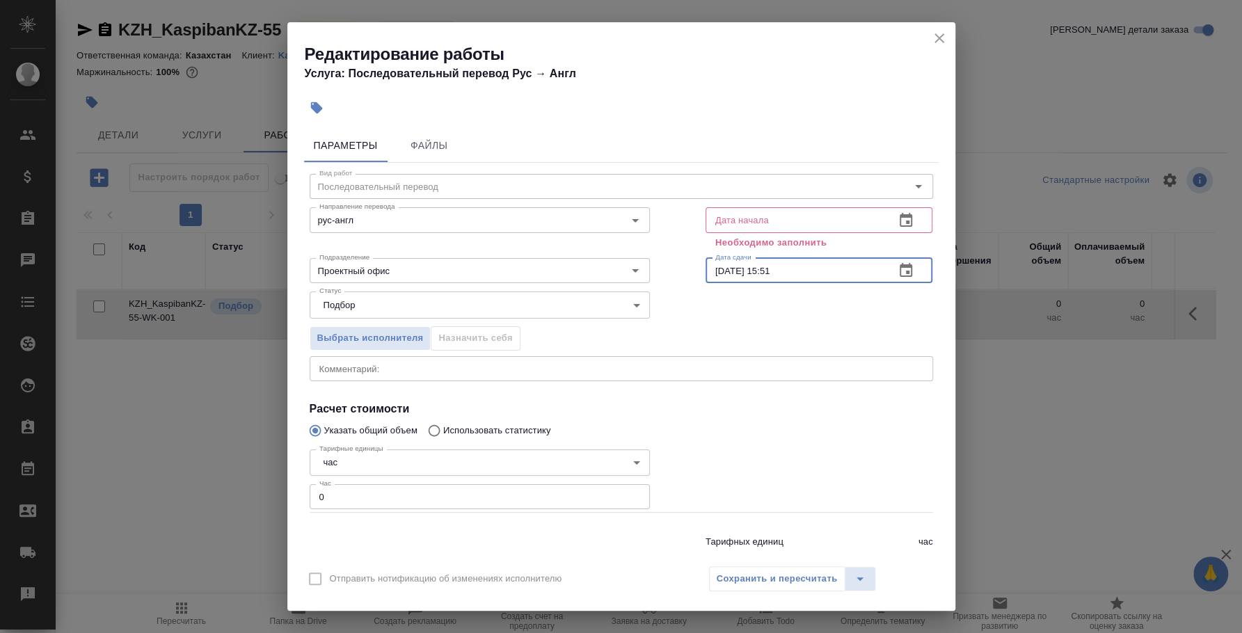
click at [785, 278] on input "[DATE] 15:51" at bounding box center [795, 270] width 179 height 25
type input "[DATE] 15:51"
click at [790, 217] on input "text" at bounding box center [795, 219] width 179 height 25
click at [900, 219] on icon "button" at bounding box center [906, 220] width 17 height 17
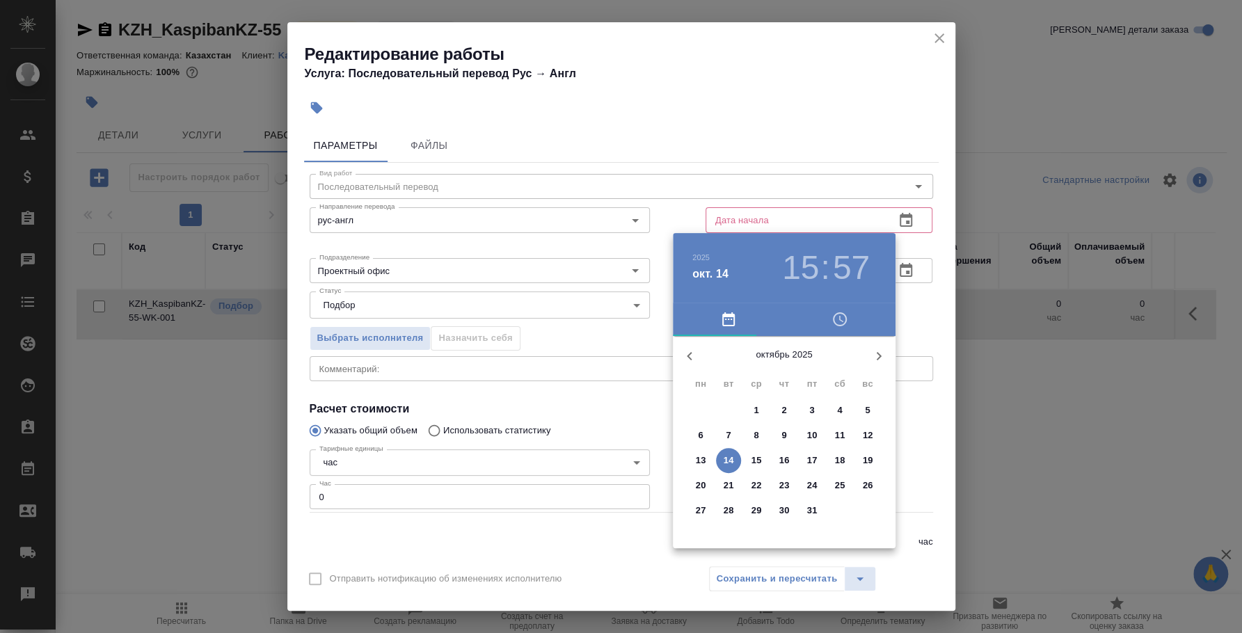
click at [738, 458] on span "14" at bounding box center [728, 461] width 25 height 14
type input "14.10.2025 15:57"
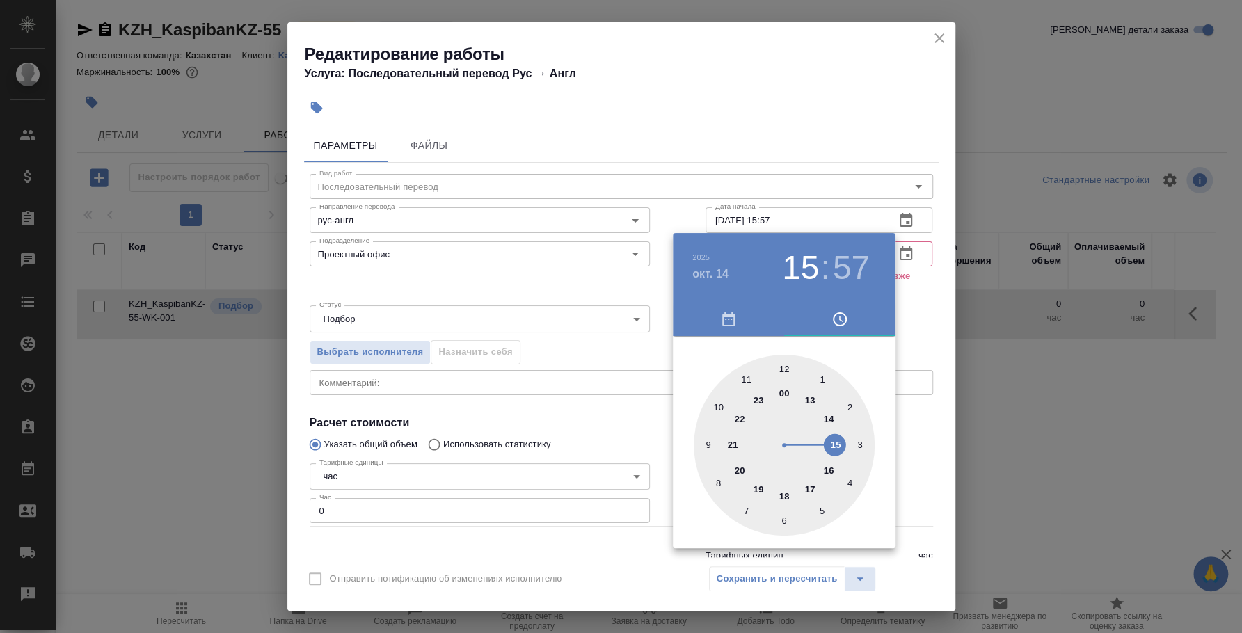
click at [937, 311] on div at bounding box center [621, 316] width 1242 height 633
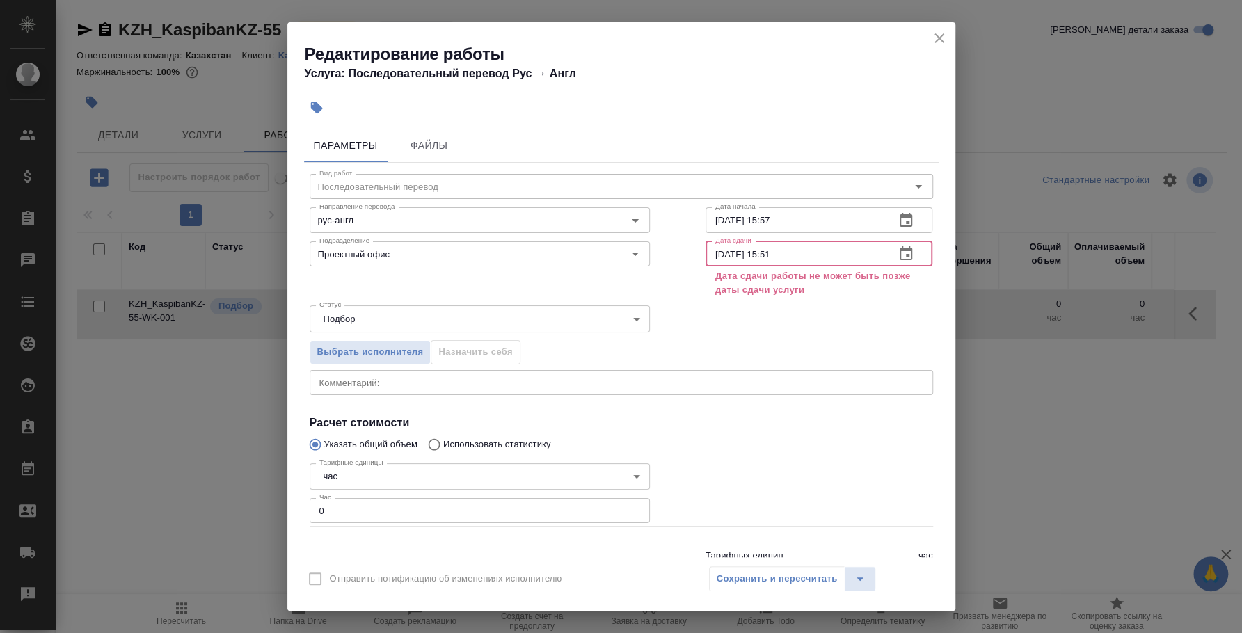
click at [809, 260] on input "[DATE] 15:51" at bounding box center [795, 253] width 179 height 25
type input "15.10.2025 15:50"
click at [806, 352] on div "Выбрать исполнителя Назначить себя" at bounding box center [621, 350] width 679 height 85
click at [943, 40] on icon "close" at bounding box center [939, 38] width 17 height 17
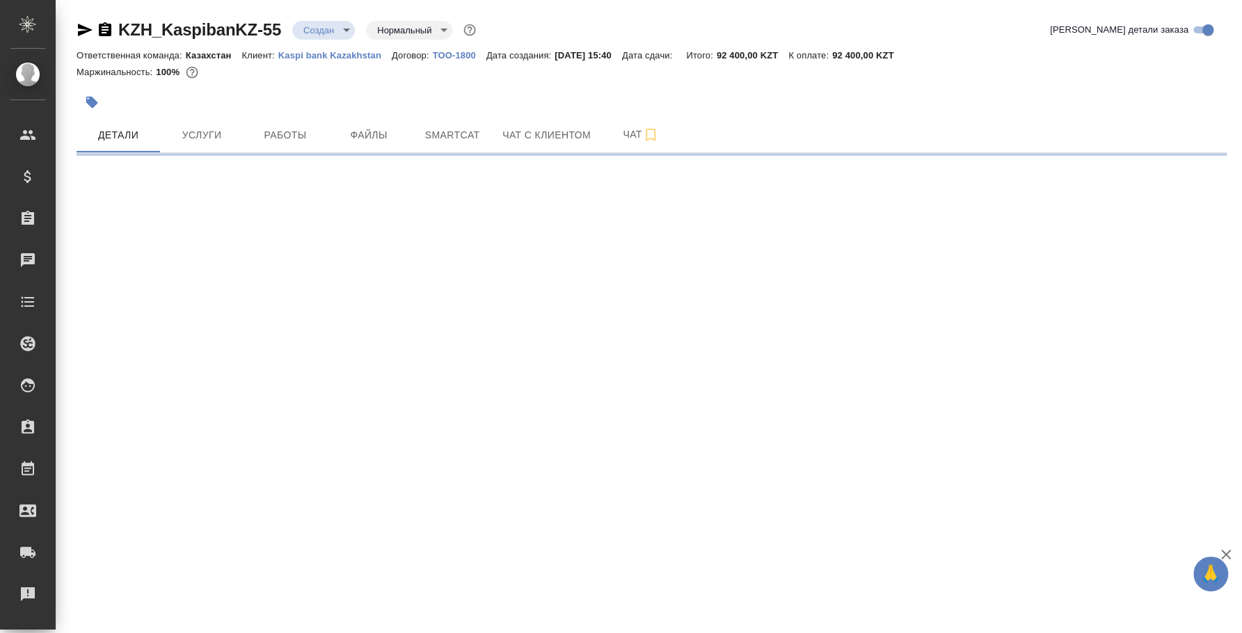
select select "RU"
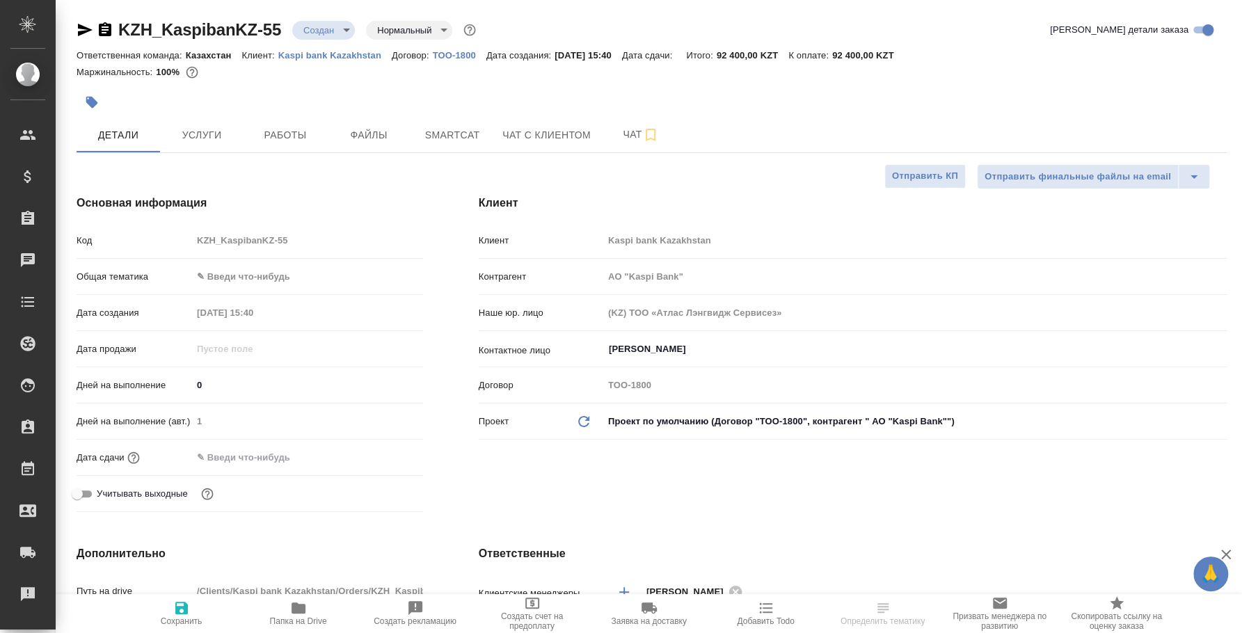
type textarea "x"
click at [100, 35] on icon "button" at bounding box center [105, 29] width 13 height 14
type input "АО "Kaspi Bank""
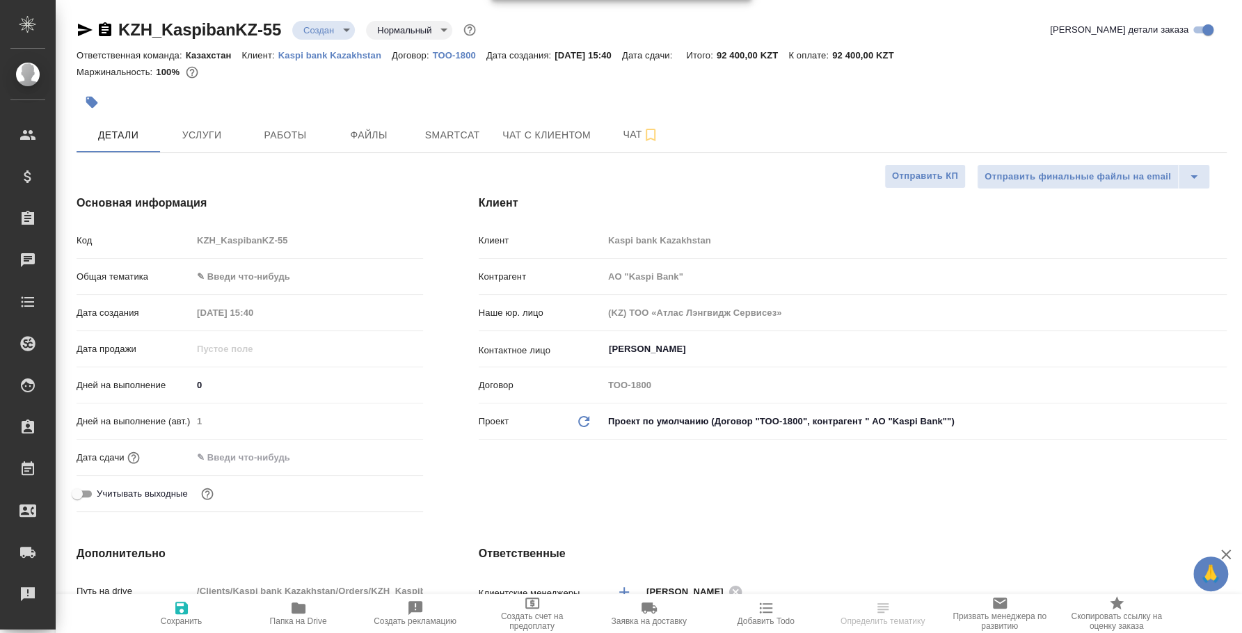
type textarea "x"
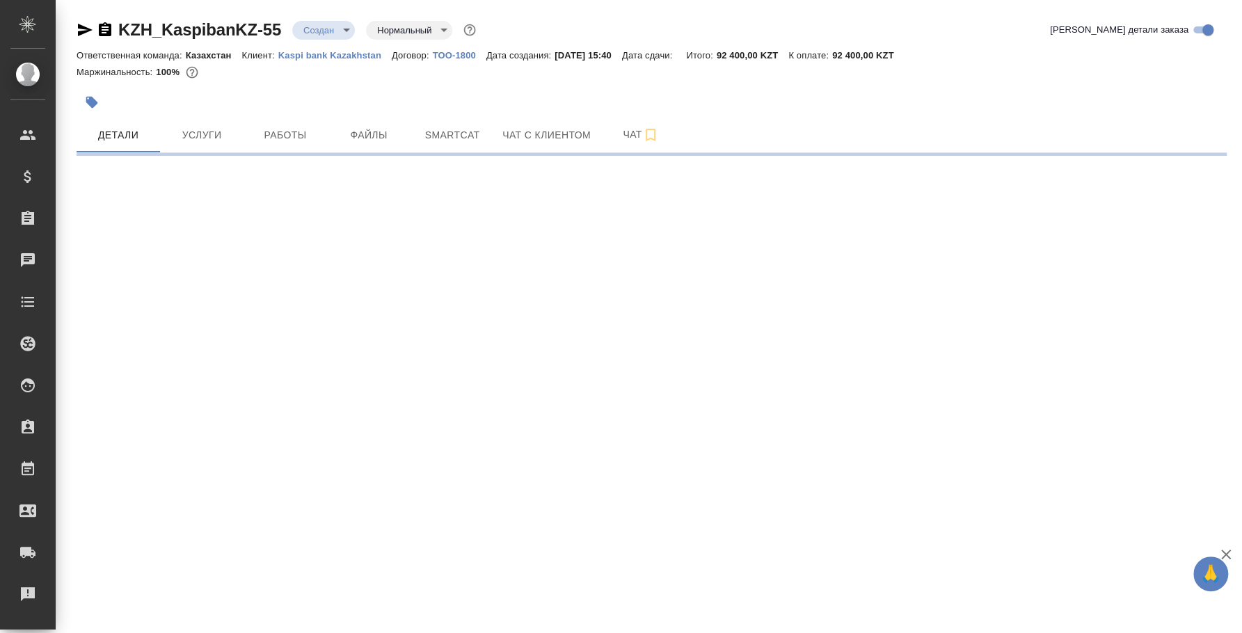
select select "RU"
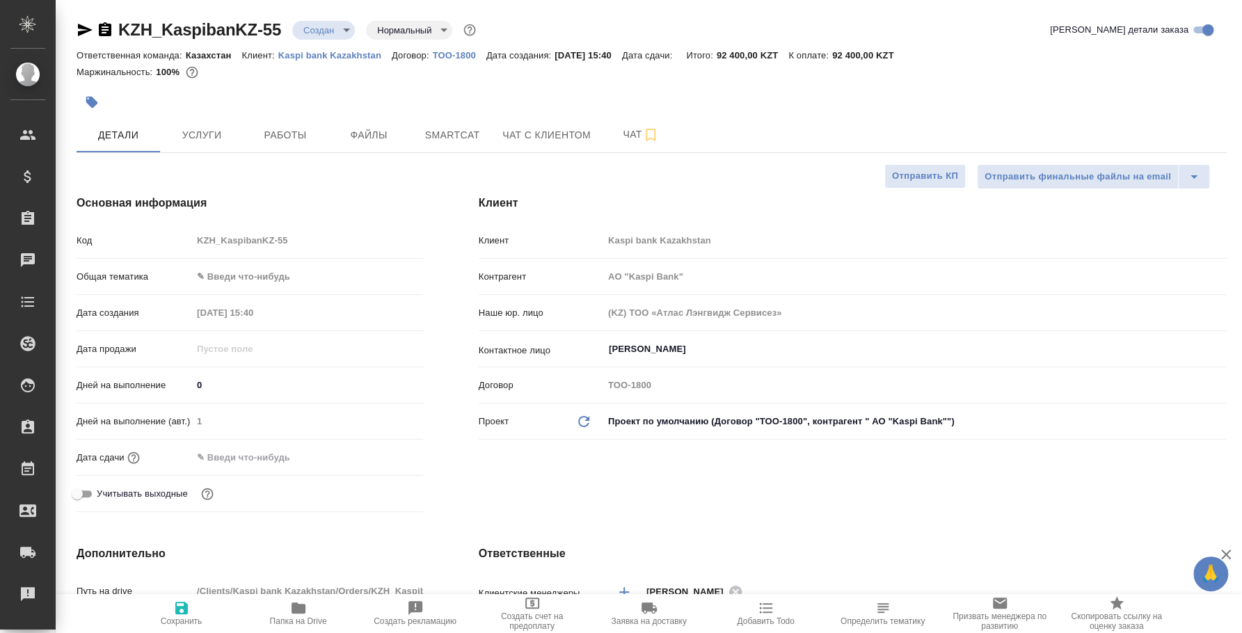
type textarea "x"
type input "АО "Kaspi Bank""
type textarea "x"
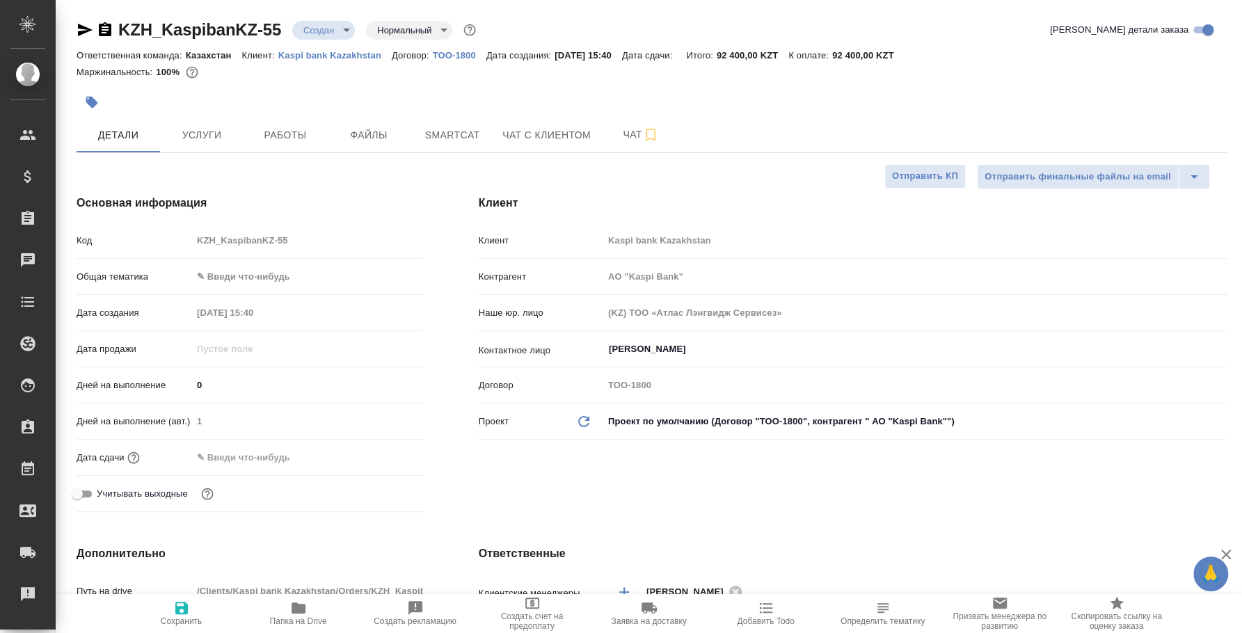
type textarea "x"
type input "АО "Kaspi Bank""
type textarea "x"
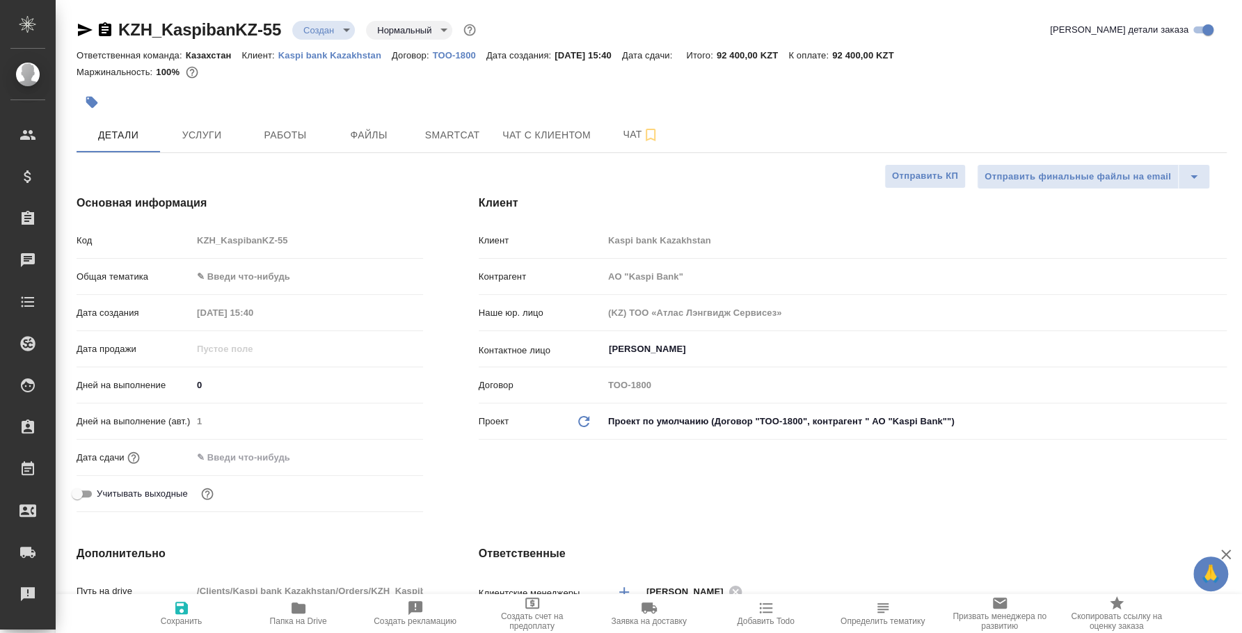
type textarea "x"
type input "АО "Kaspi Bank""
type textarea "x"
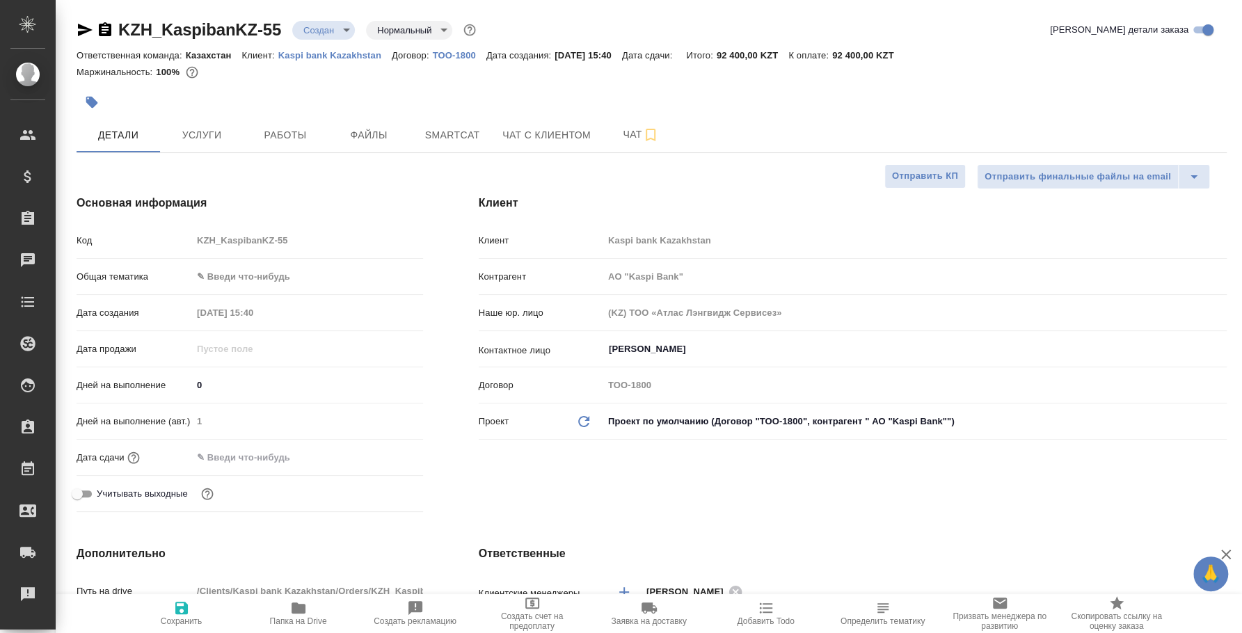
type input "АО "Kaspi Bank""
type textarea "x"
type input "АО "Kaspi Bank""
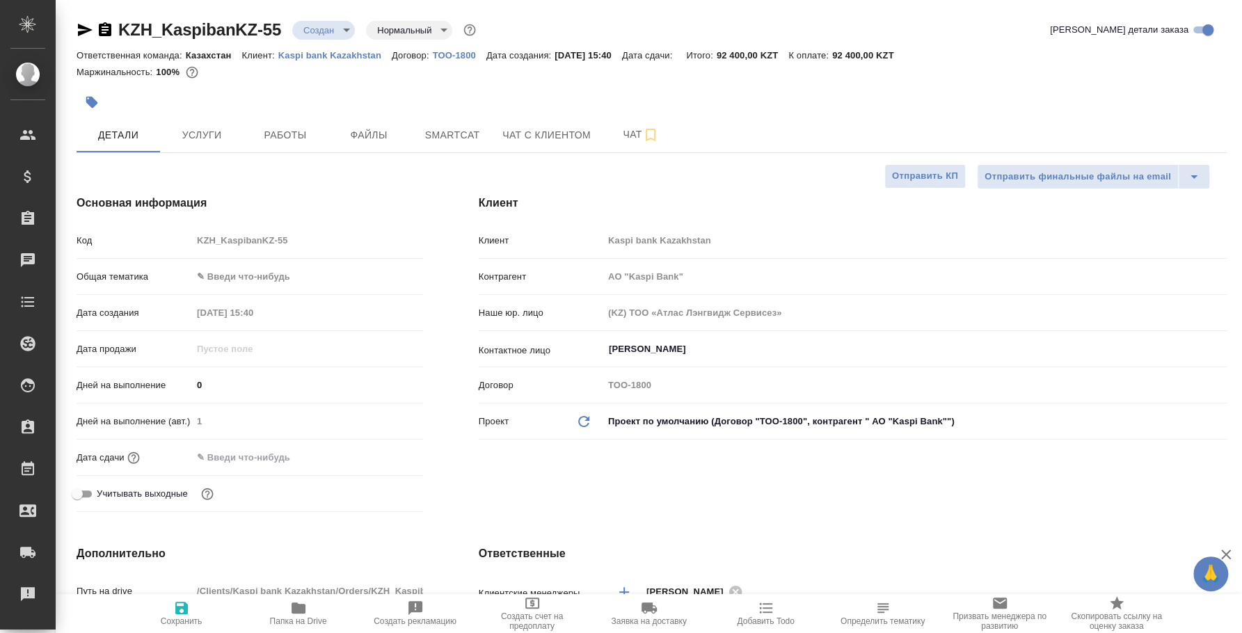
type textarea "x"
type input "АО "Kaspi Bank""
type textarea "x"
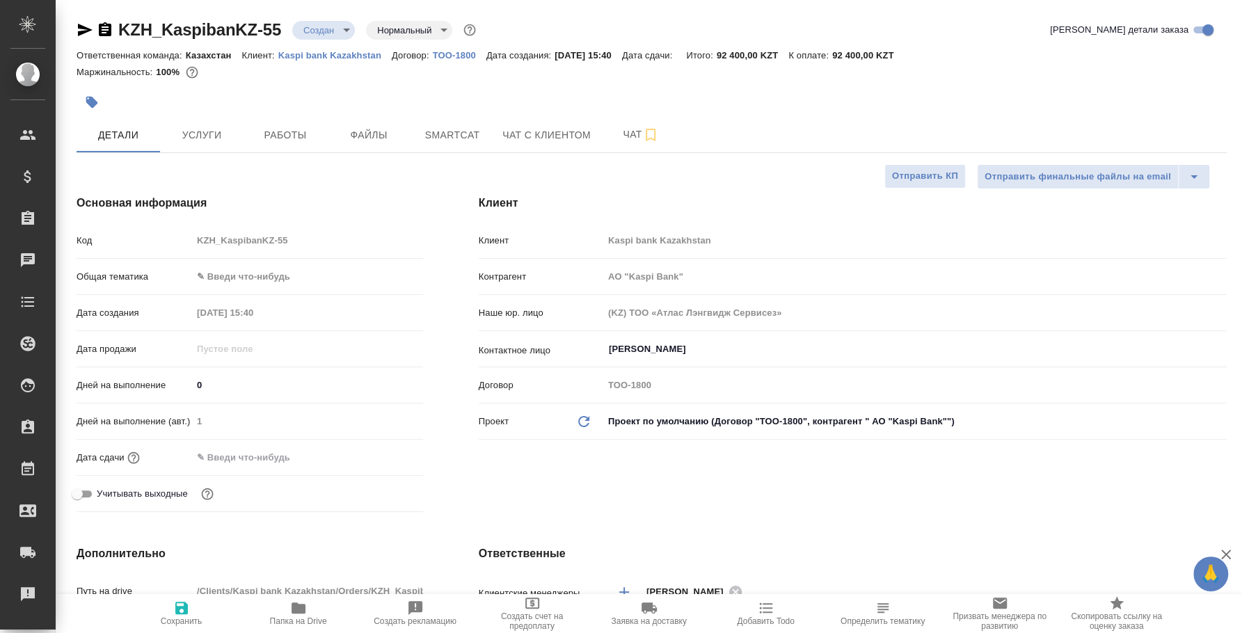
type textarea "x"
type input "АО "Kaspi Bank""
type textarea "x"
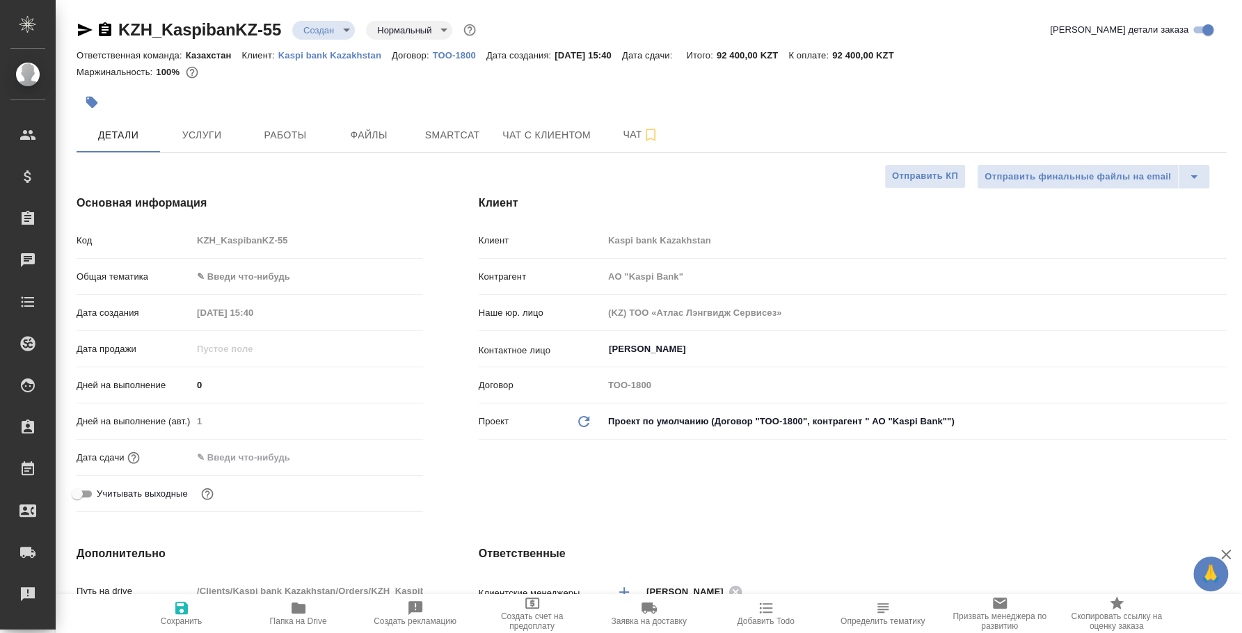
type textarea "x"
type input "АО "Kaspi Bank""
type textarea "x"
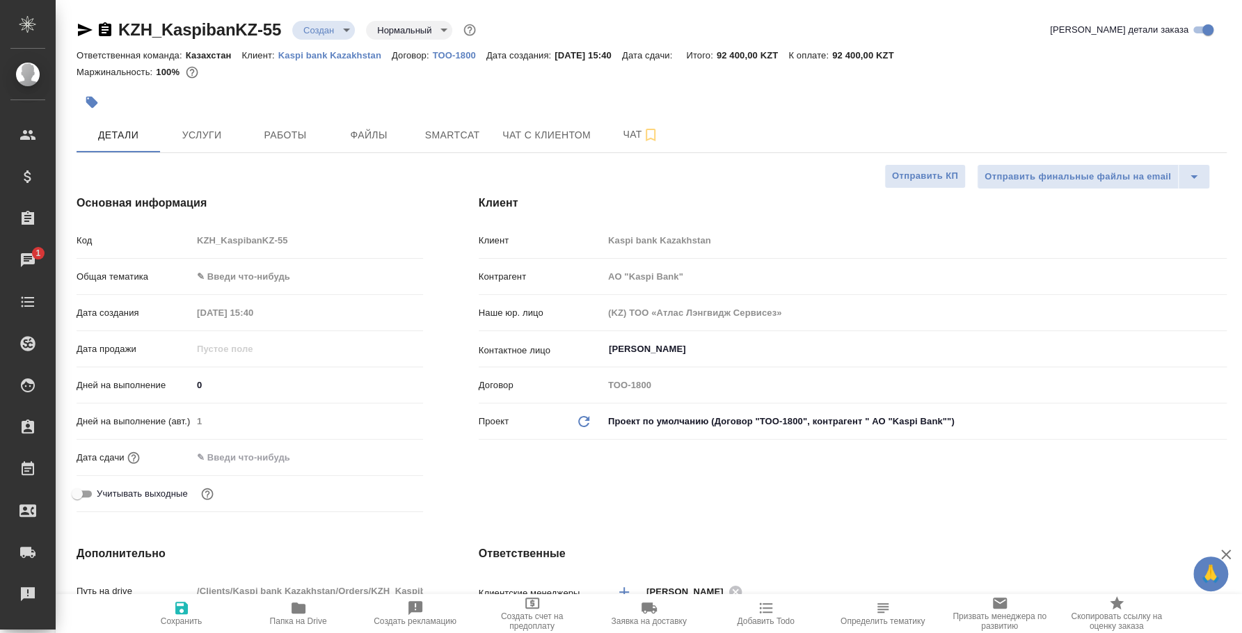
type input "АО "Kaspi Bank""
type textarea "x"
type input "АО "Kaspi Bank""
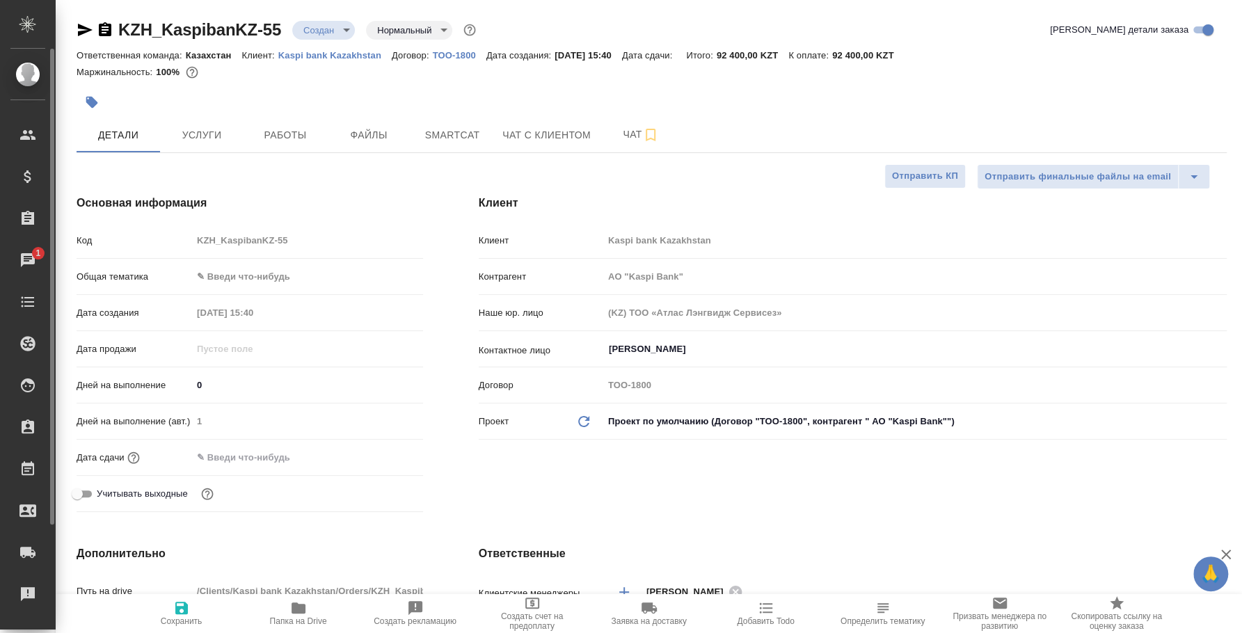
type textarea "x"
type input "АО "Kaspi Bank""
type textarea "x"
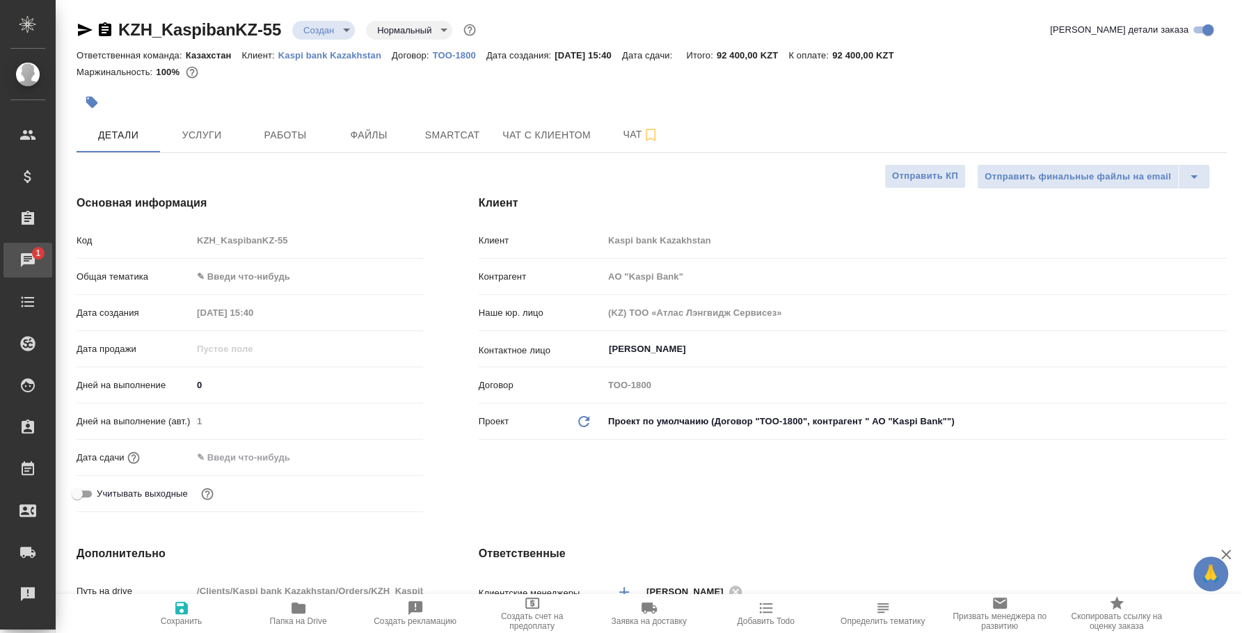
type textarea "x"
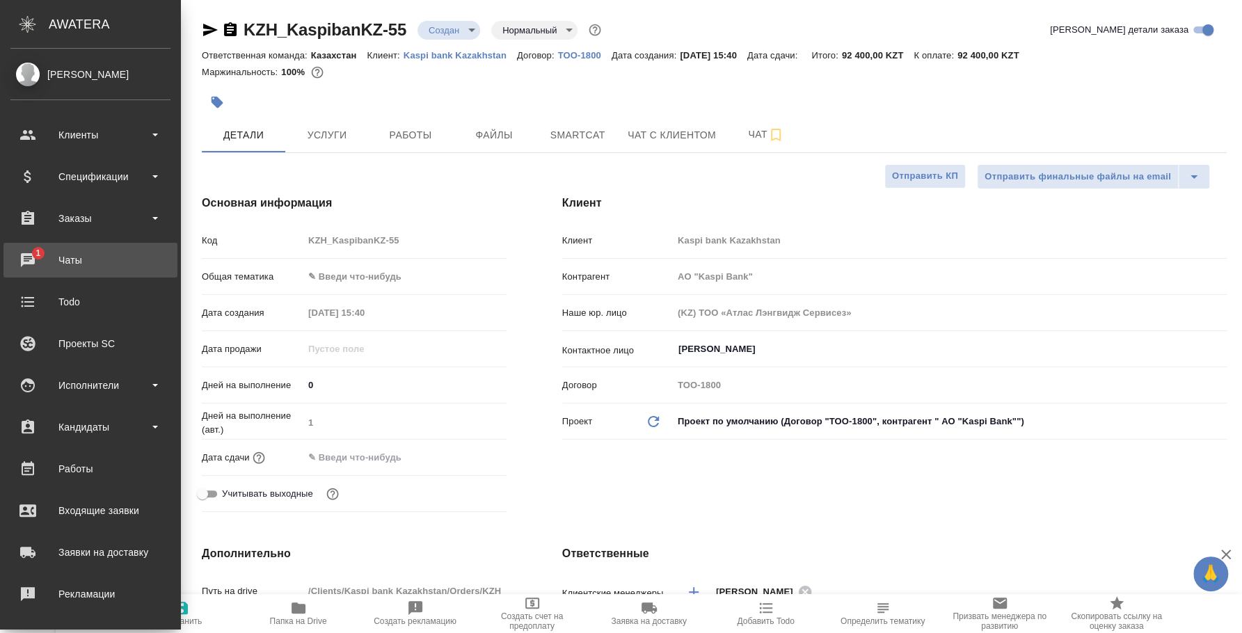
click at [67, 269] on div "Чаты" at bounding box center [90, 260] width 160 height 21
type input "АО "Kaspi Bank""
type textarea "x"
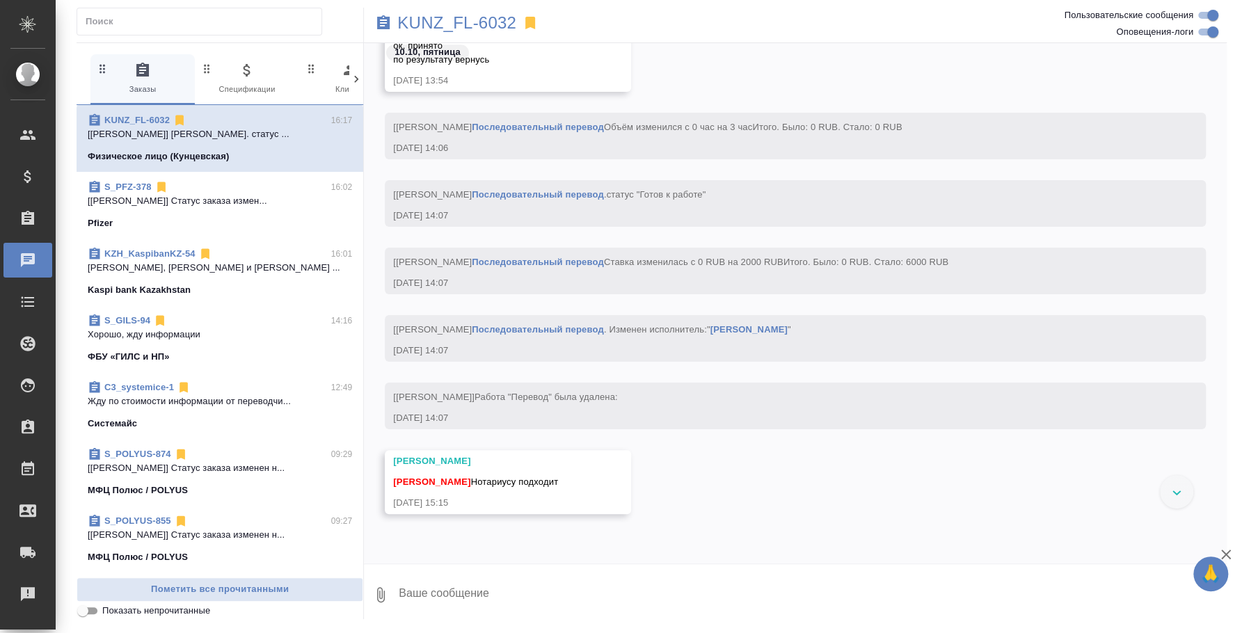
scroll to position [985, 0]
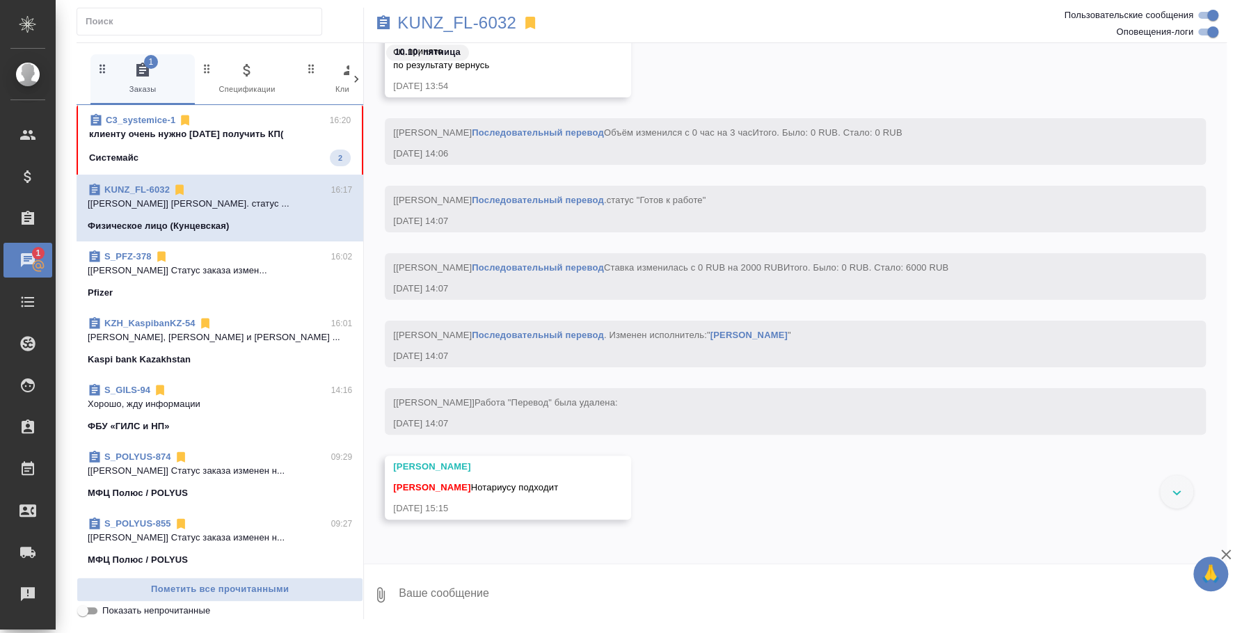
click at [162, 136] on p "клиенту очень нужно сегодня получить КП(" at bounding box center [220, 134] width 262 height 14
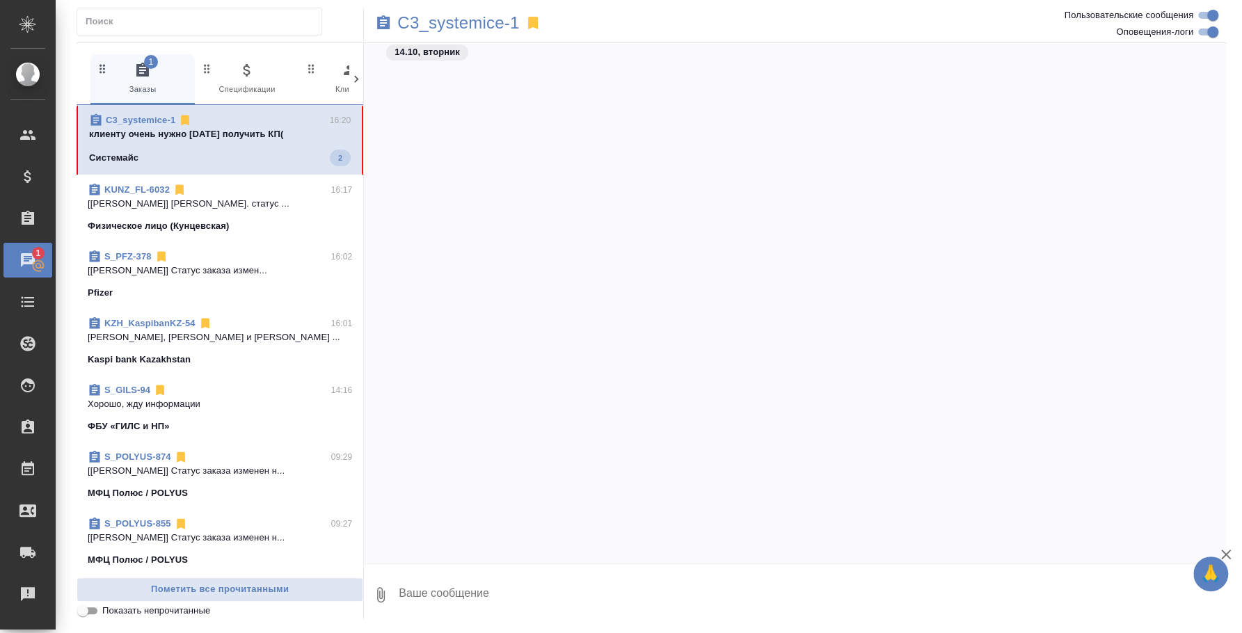
scroll to position [1859, 0]
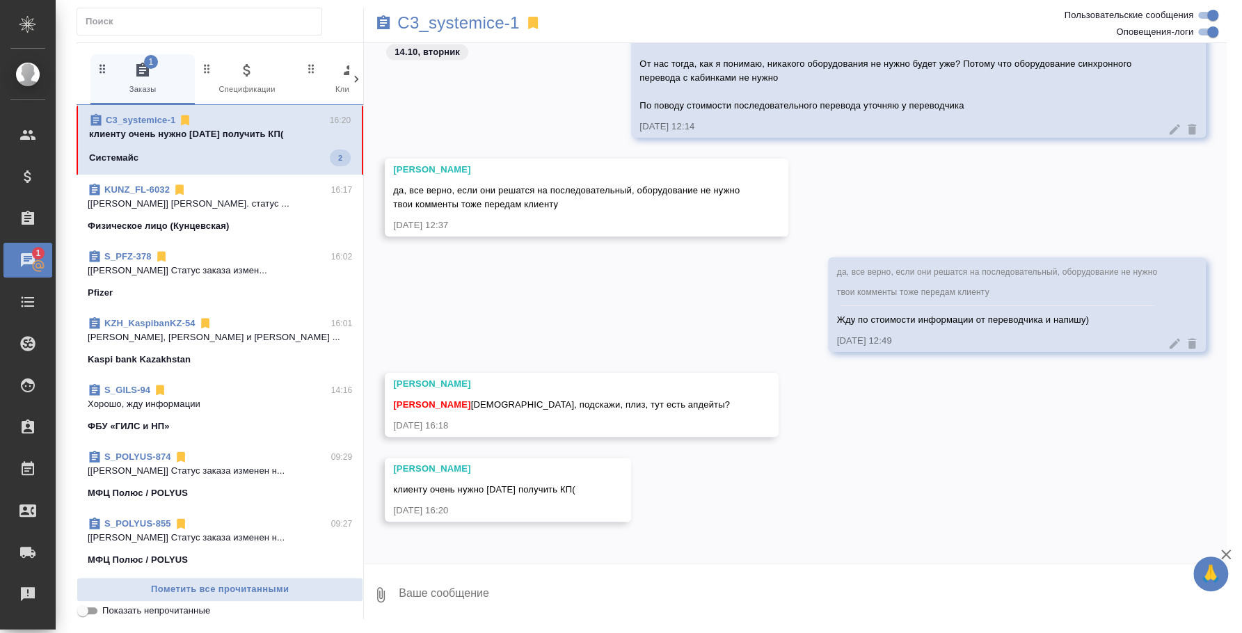
click at [610, 589] on textarea at bounding box center [811, 594] width 829 height 47
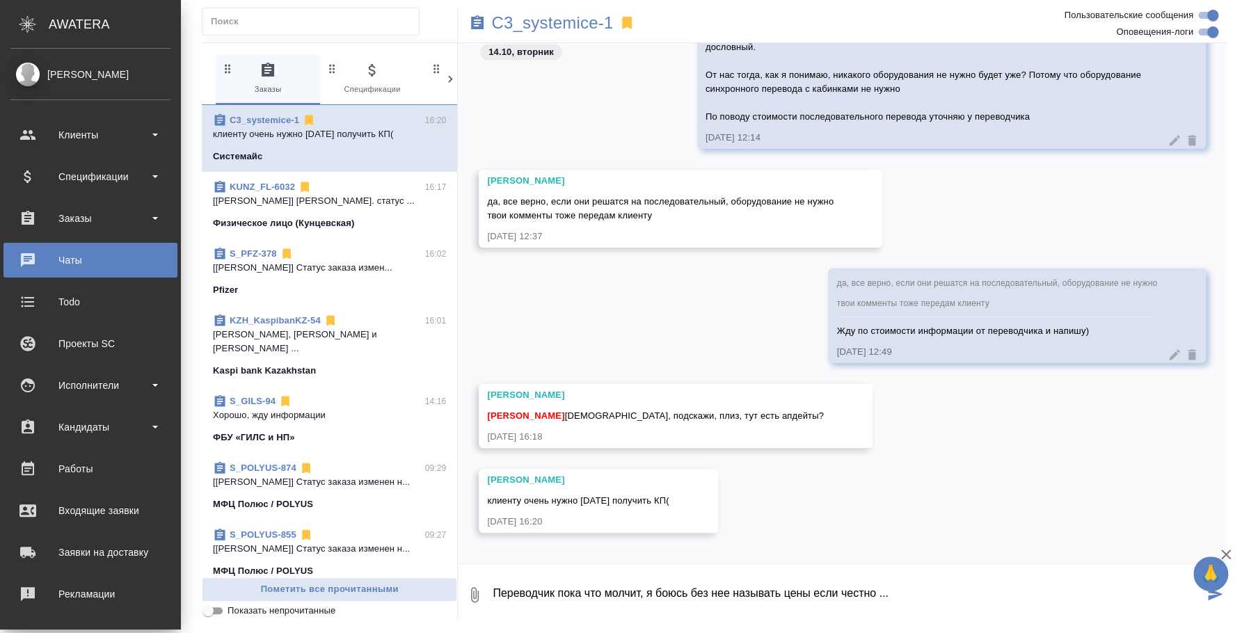
type textarea "Переводчик пока что молчит, я боюсь без нее называть цены если честно ..."
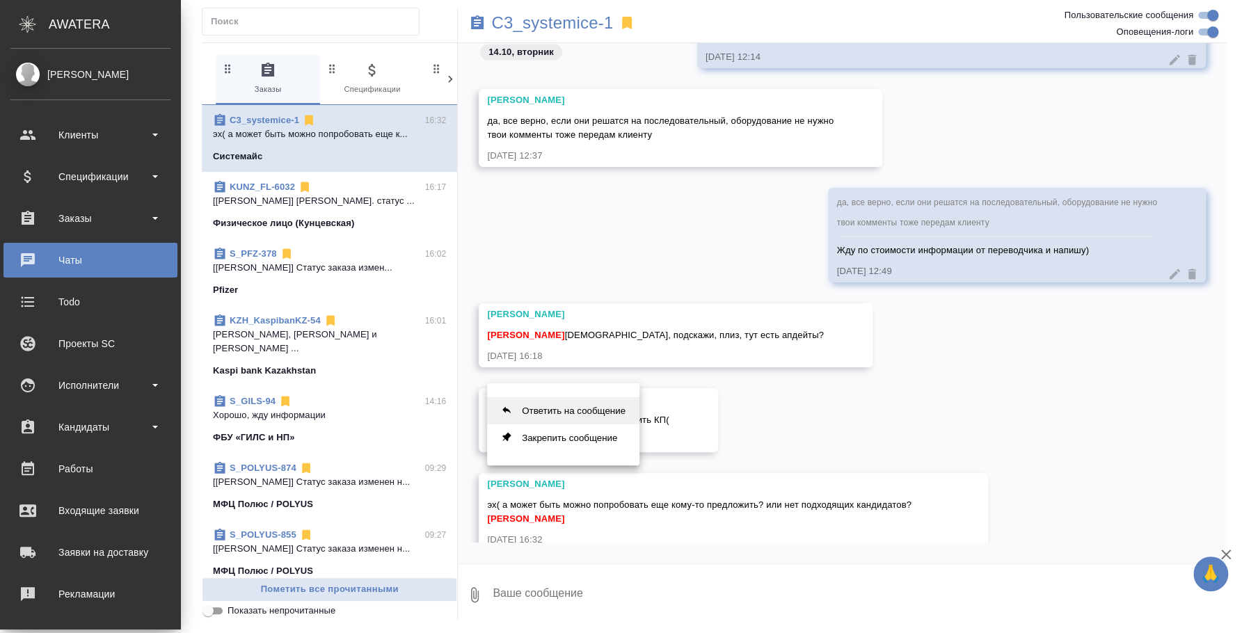
click at [595, 411] on button "Ответить на сообщение" at bounding box center [563, 410] width 152 height 27
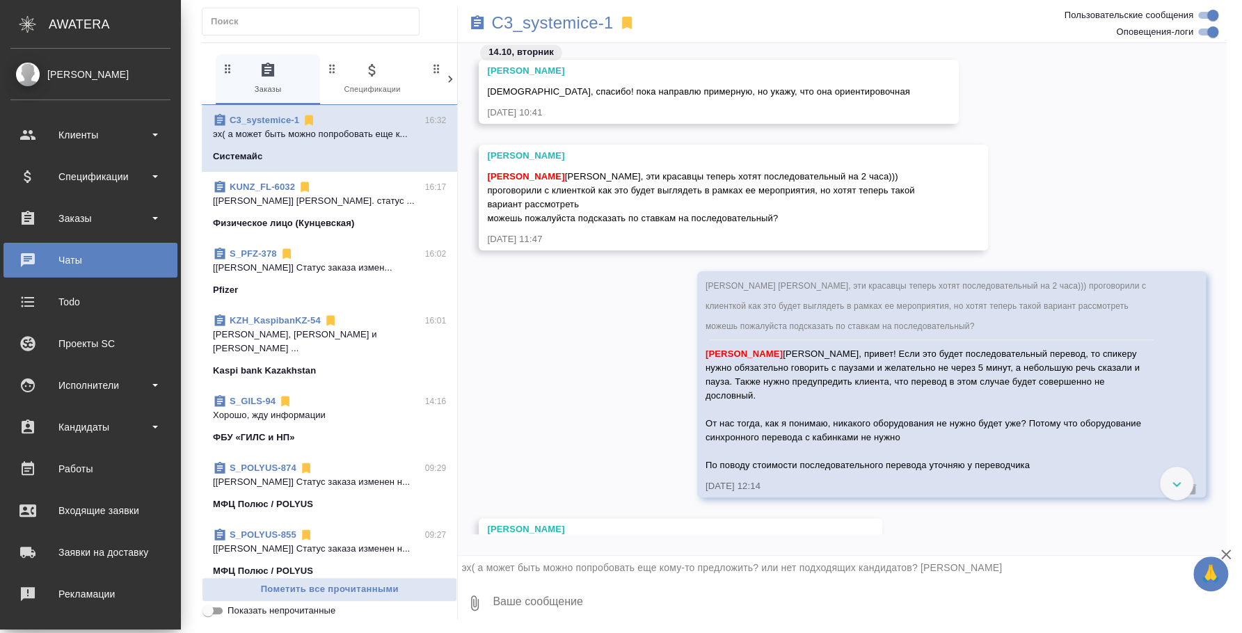
scroll to position [1980, 0]
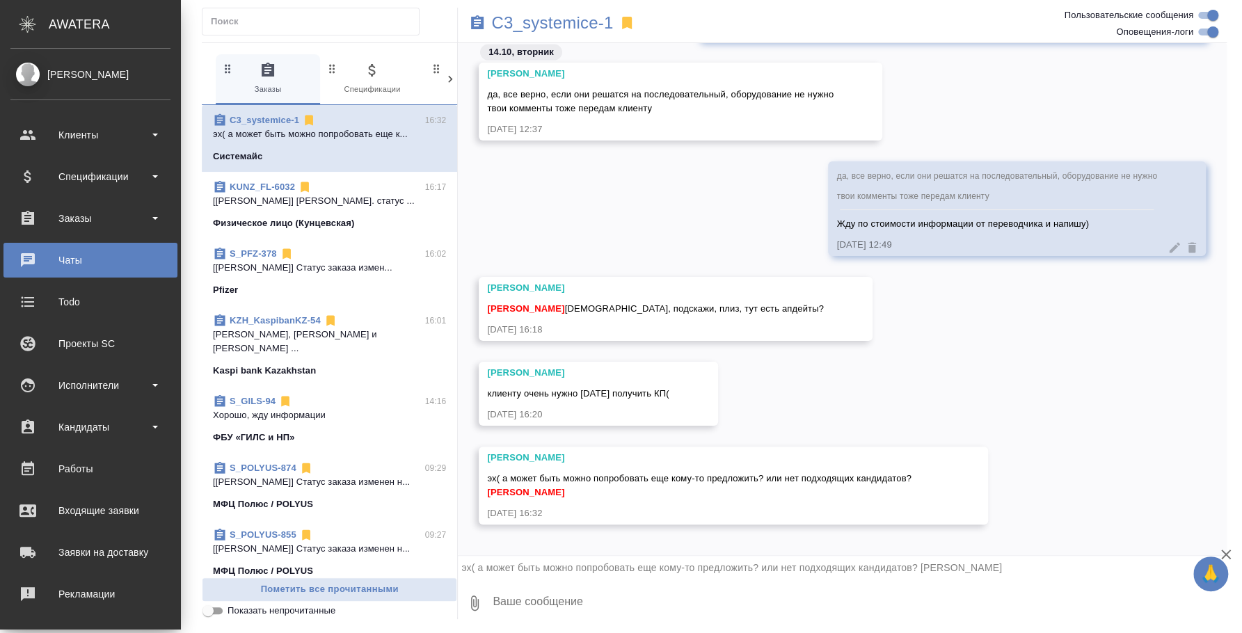
click at [607, 601] on textarea at bounding box center [858, 603] width 735 height 47
type textarea "С корейским в Москве при мне было ровно ноль запросов) Точнее запрос как-то был…"
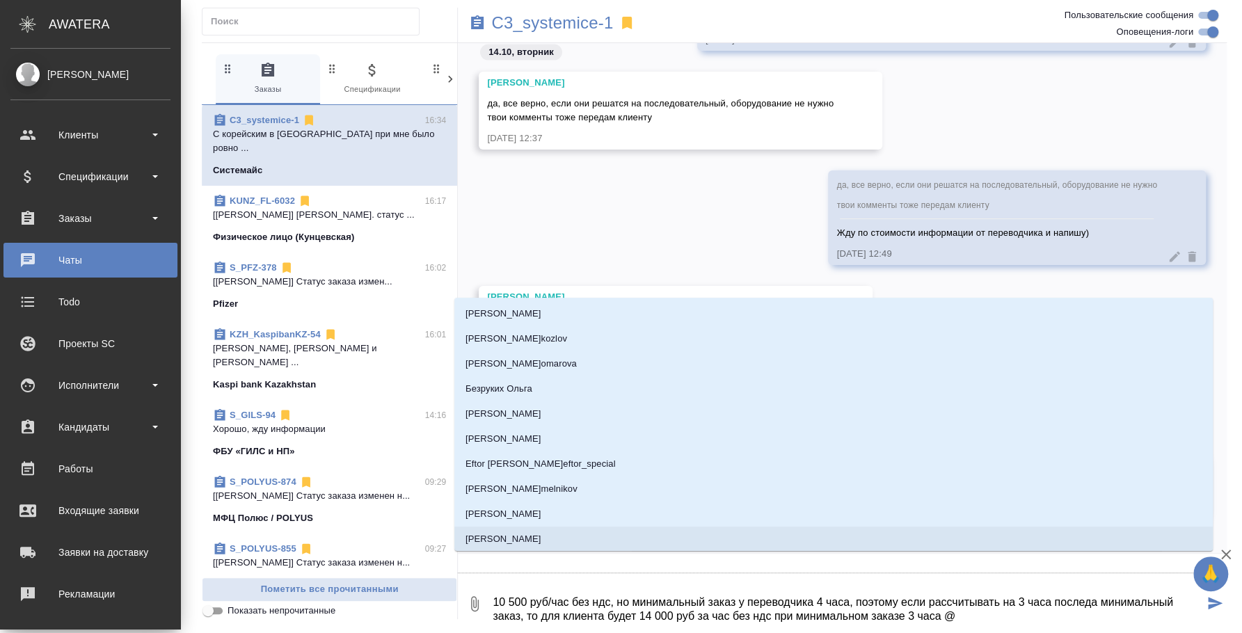
click at [956, 612] on textarea "10 500 руб/час без ндс, но минимальный заказ у переводчика 4 часа, поэтому если…" at bounding box center [847, 603] width 713 height 47
type textarea "10 500 руб/час без ндс, но минимальный заказ у переводчика 4 часа, поэтому если…"
type input "b'k"
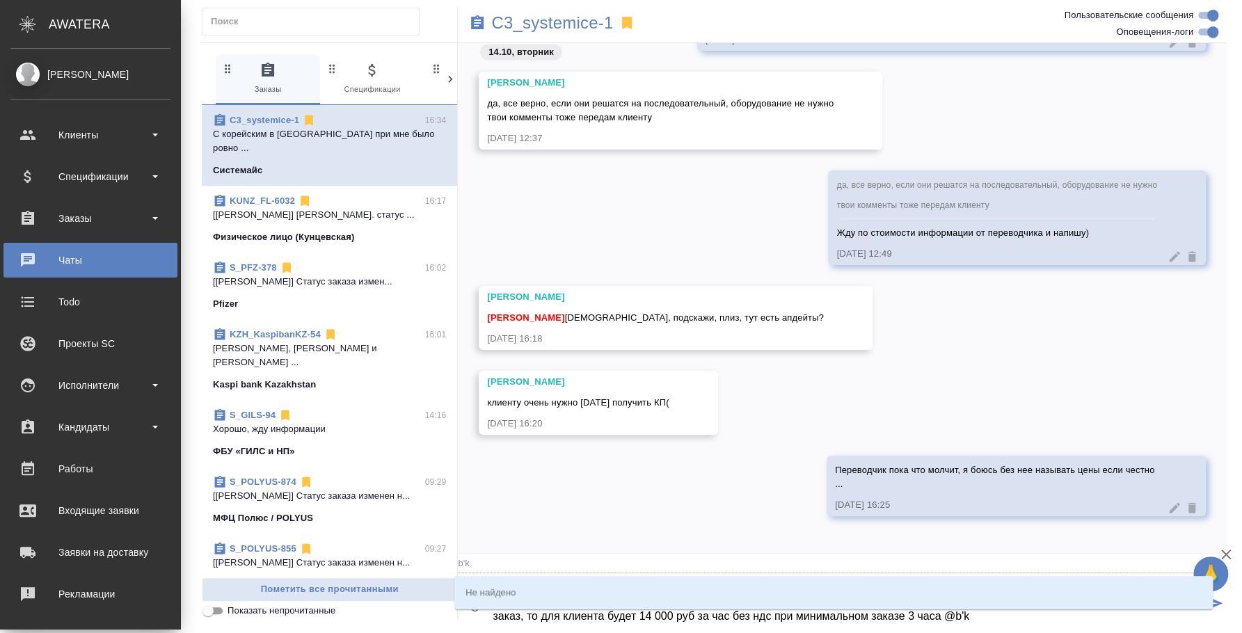
type textarea "10 500 руб/час без ндс, но минимальный заказ у переводчика 4 часа, поэтому если…"
type input "b'k'b"
type textarea "10 500 руб/час без ндс, но минимальный заказ у переводчика 4 часа, поэтому если…"
type input "b'k'b'k"
type textarea "10 500 руб/час без ндс, но минимальный заказ у переводчика 4 часа, поэтому если…"
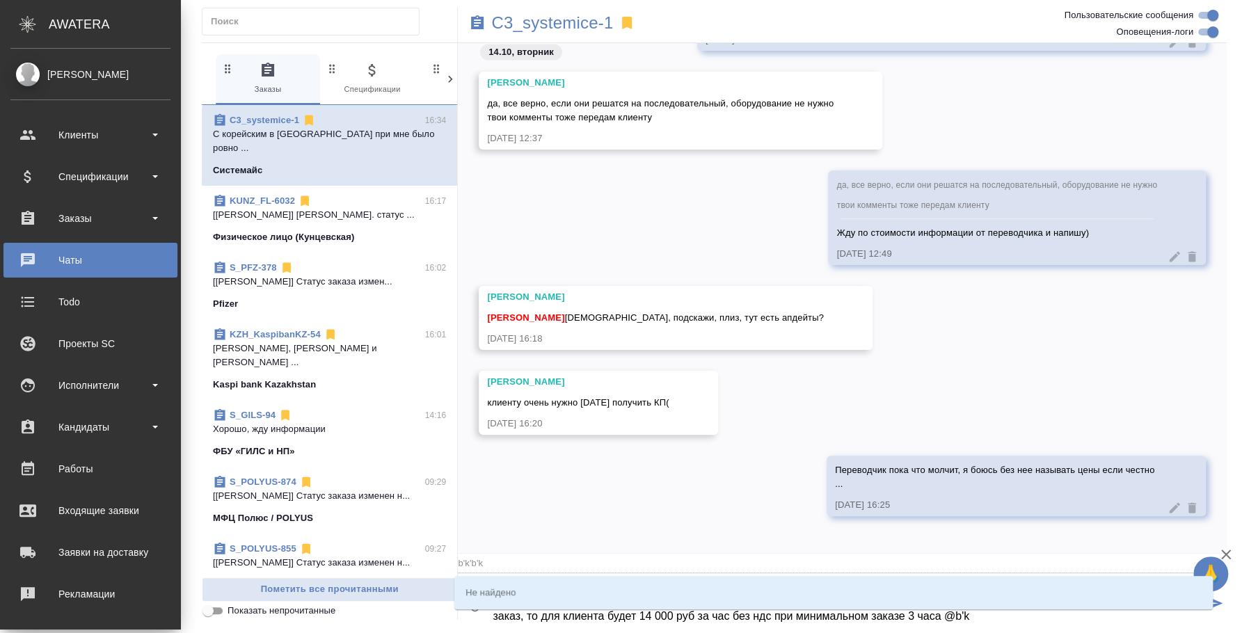
type input "b'k"
type textarea "10 500 руб/час без ндс, но минимальный заказ у переводчика 4 часа, поэтому если…"
type input "b"
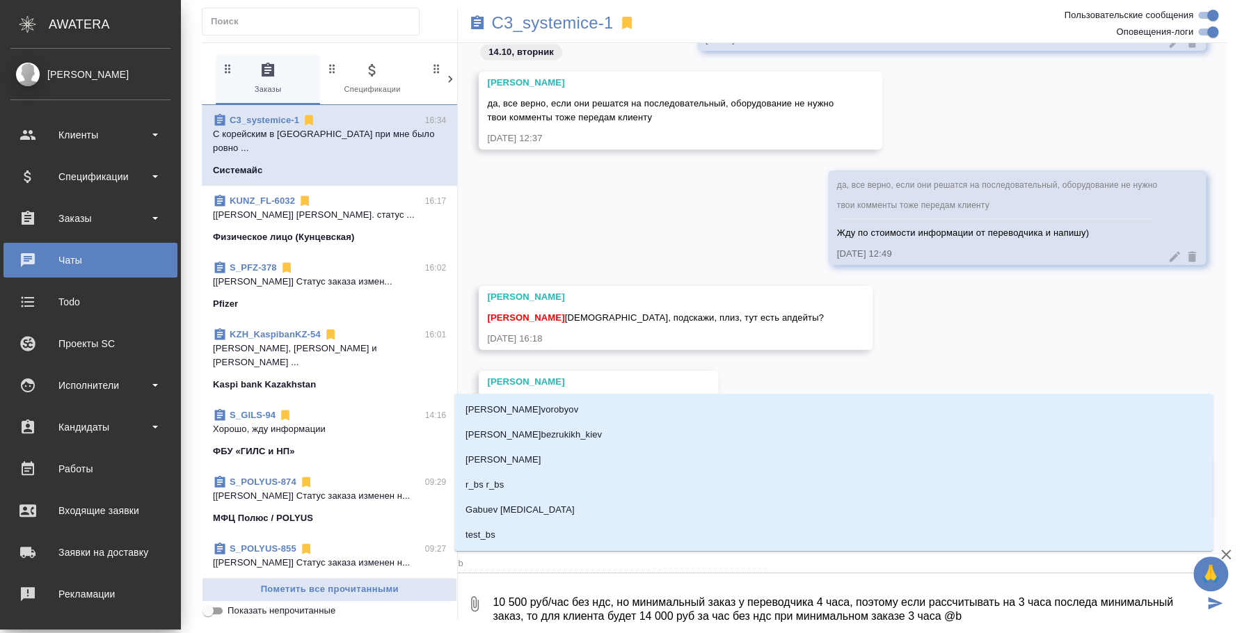
type textarea "10 500 руб/час без ндс, но минимальный заказ у переводчика 4 часа, поэтому если…"
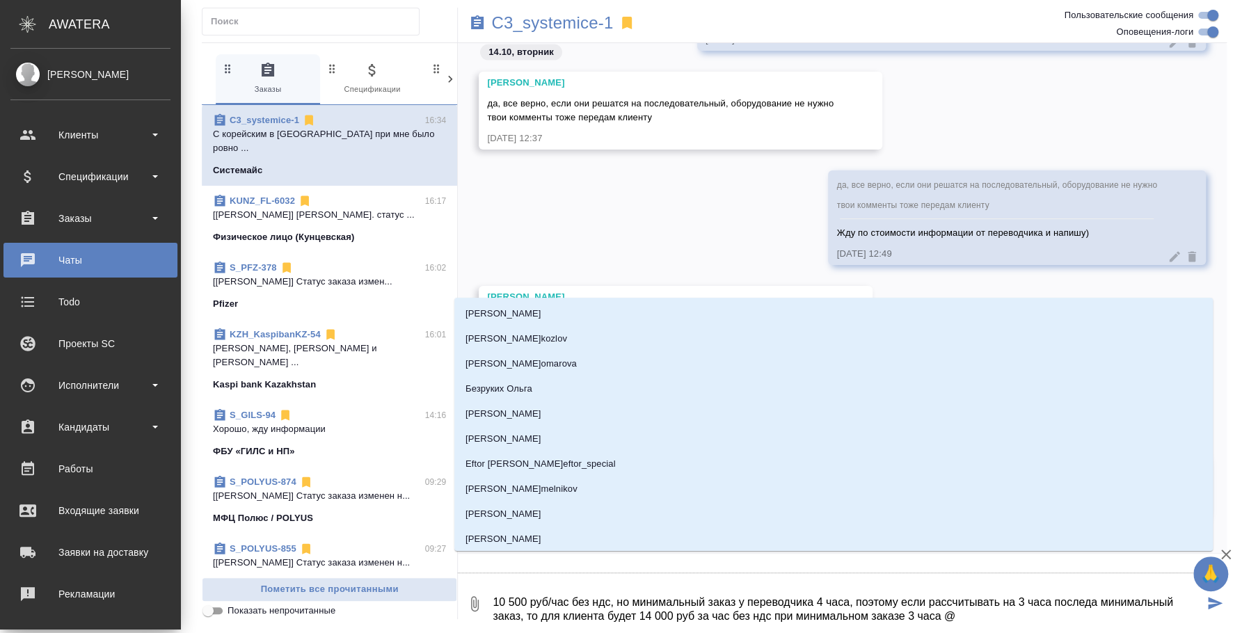
type textarea "10 500 руб/час без ндс, но минимальный заказ у переводчика 4 часа, поэтому если…"
type input "и"
type textarea "10 500 руб/час без ндс, но минимальный заказ у переводчика 4 часа, поэтому если…"
type input "ил"
type textarea "10 500 руб/час без ндс, но минимальный заказ у переводчика 4 часа, поэтому если…"
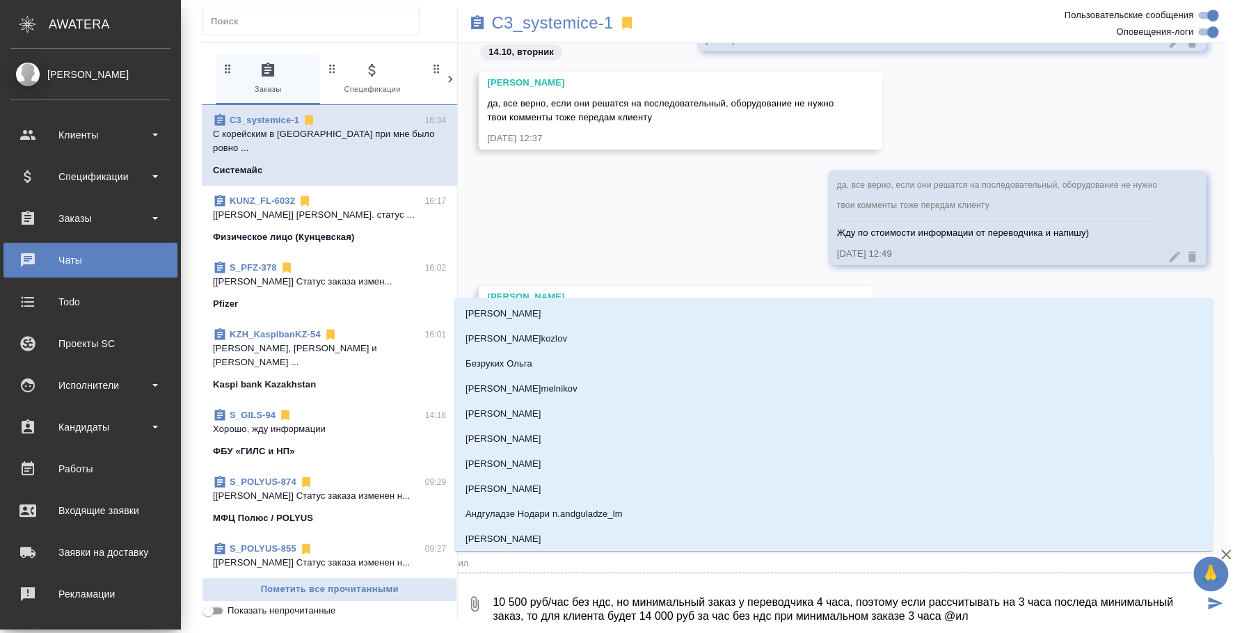
type input "иль"
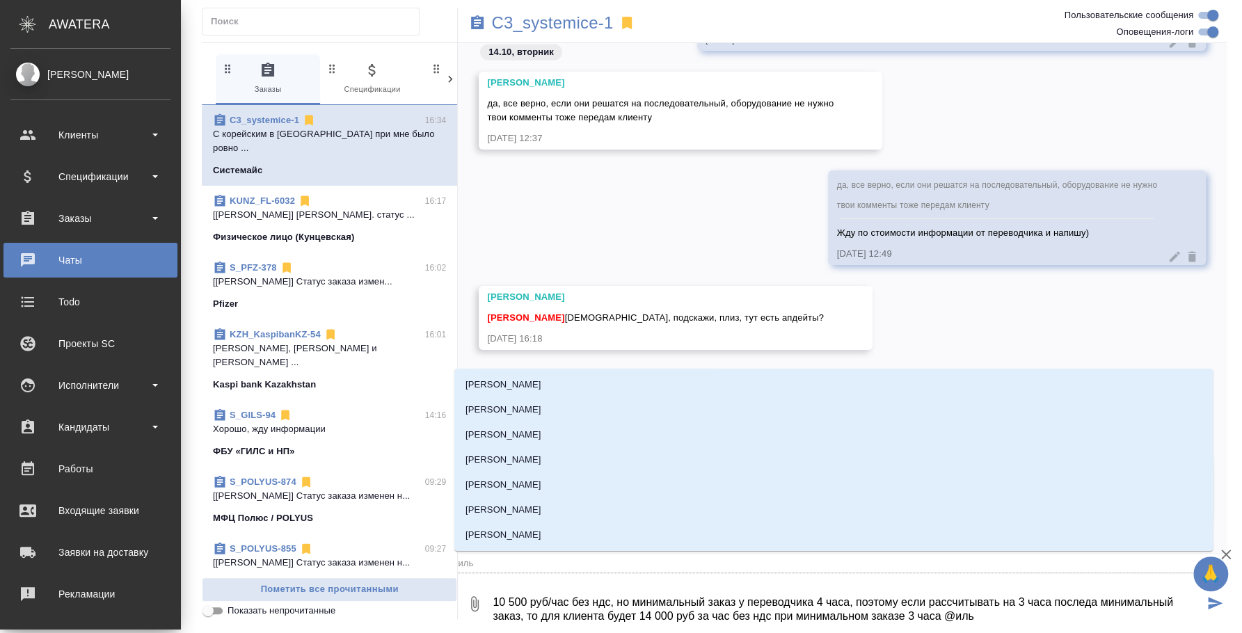
type textarea "10 500 руб/час без ндс, но минимальный заказ у переводчика 4 часа, поэтому если…"
type input "ильи"
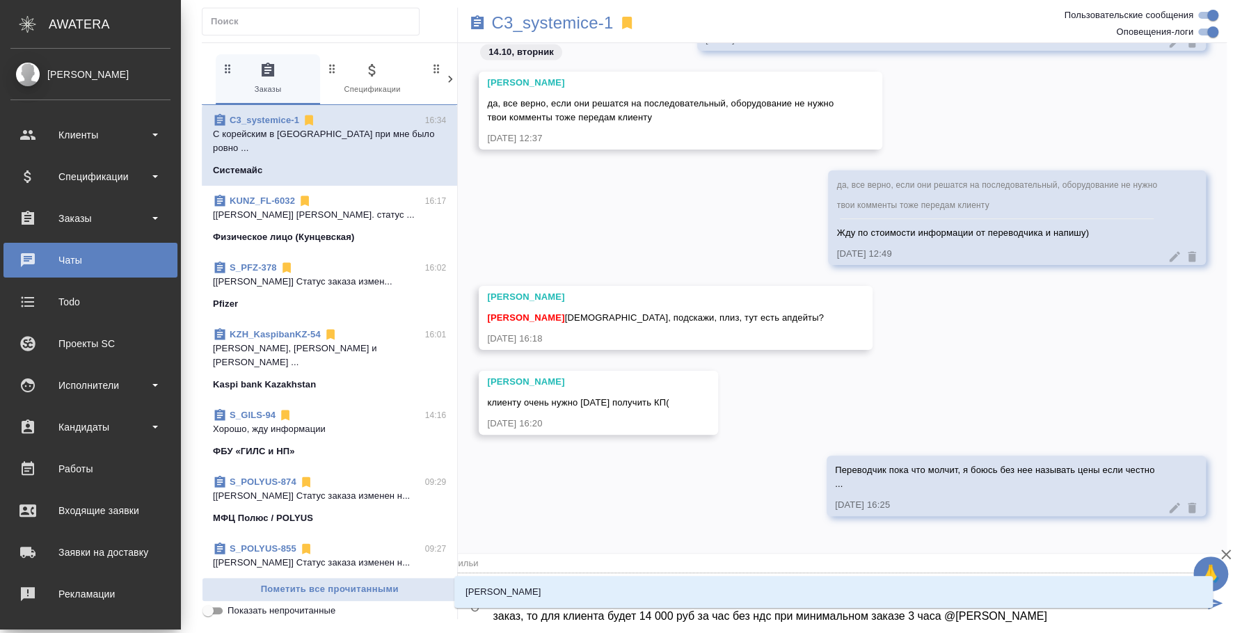
type textarea "10 500 руб/час без ндс, но минимальный заказ у переводчика 4 часа, поэтому если…"
type input "ильин"
click at [1099, 596] on li "Ильина Екатерина" at bounding box center [833, 592] width 758 height 25
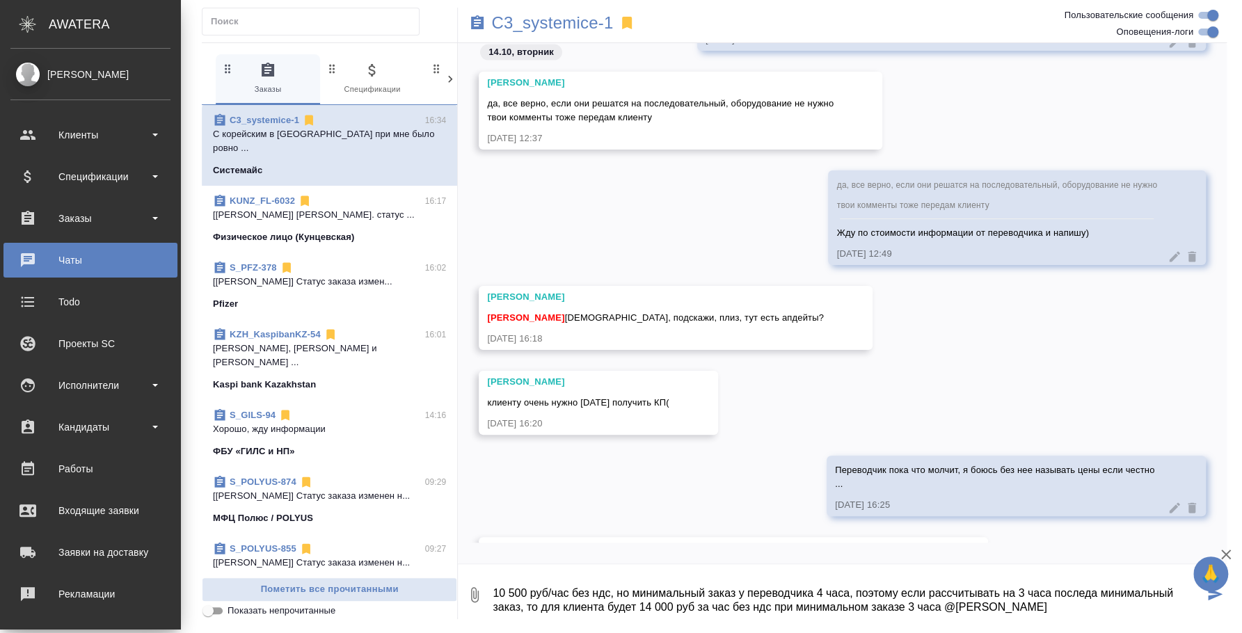
type textarea "10 500 руб/час без ндс, но минимальный заказ у переводчика 4 часа, поэтому если…"
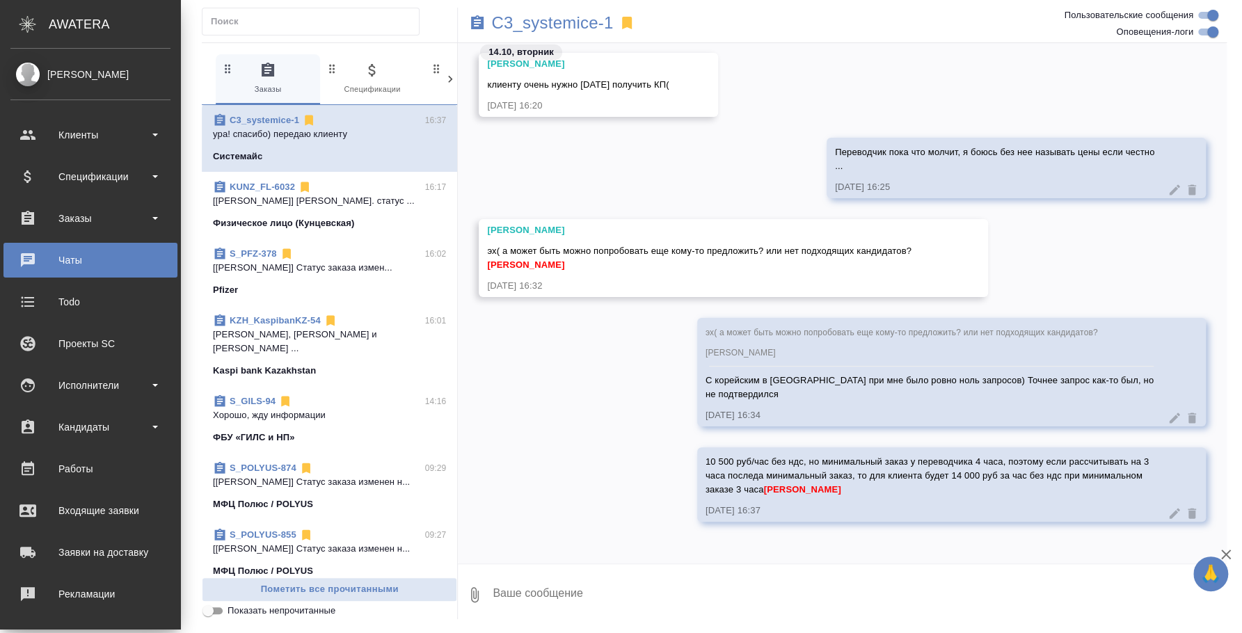
scroll to position [2269, 0]
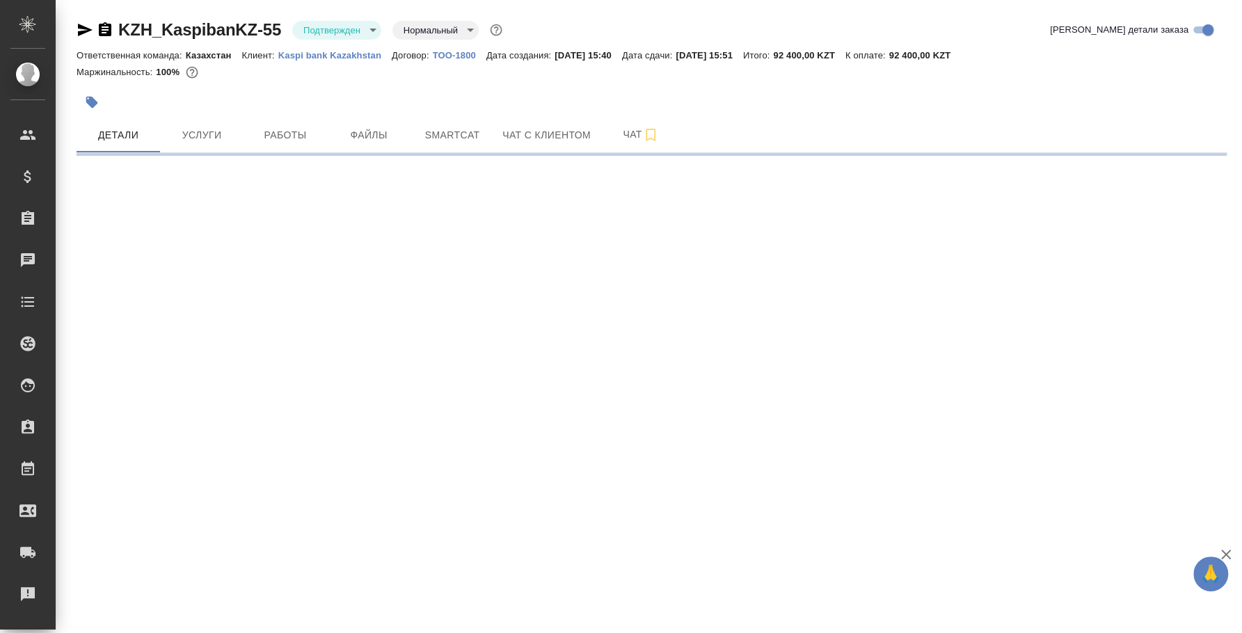
select select "RU"
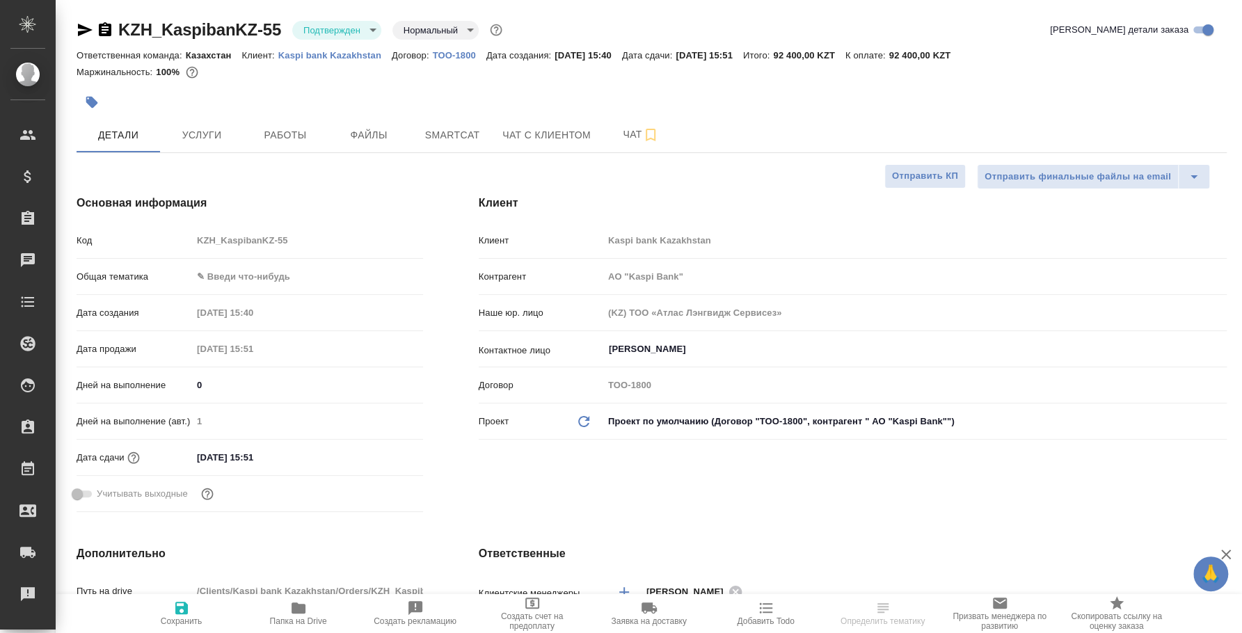
click at [351, 21] on div "Подтвержден confirmed" at bounding box center [336, 30] width 89 height 19
click at [353, 33] on body "🙏 .cls-1 fill:#fff; AWATERA [PERSON_NAME] Спецификации Заказы Чаты Todo Проекты…" at bounding box center [621, 316] width 1242 height 633
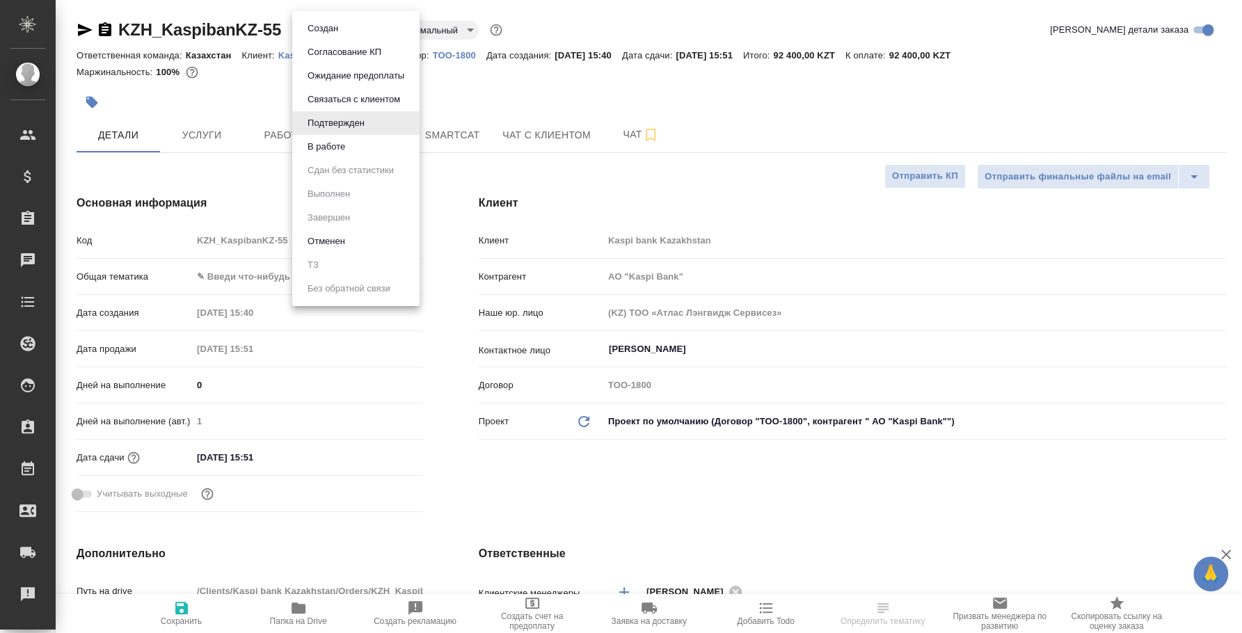
type textarea "x"
click at [353, 148] on li "В работе" at bounding box center [355, 147] width 127 height 24
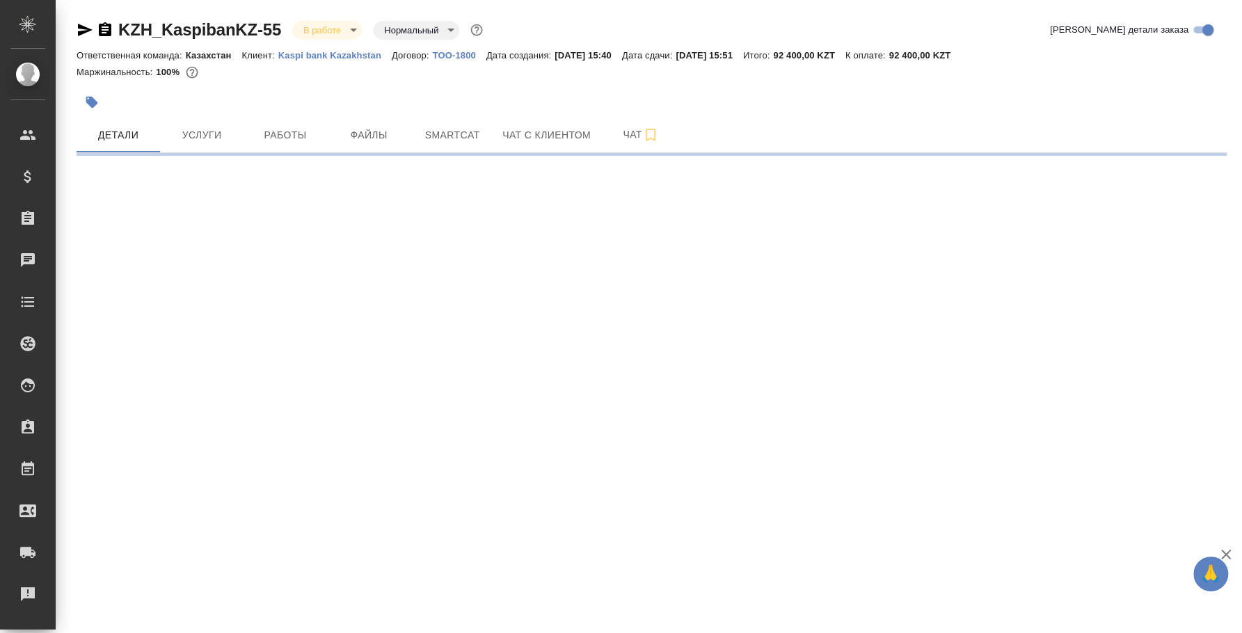
select select "RU"
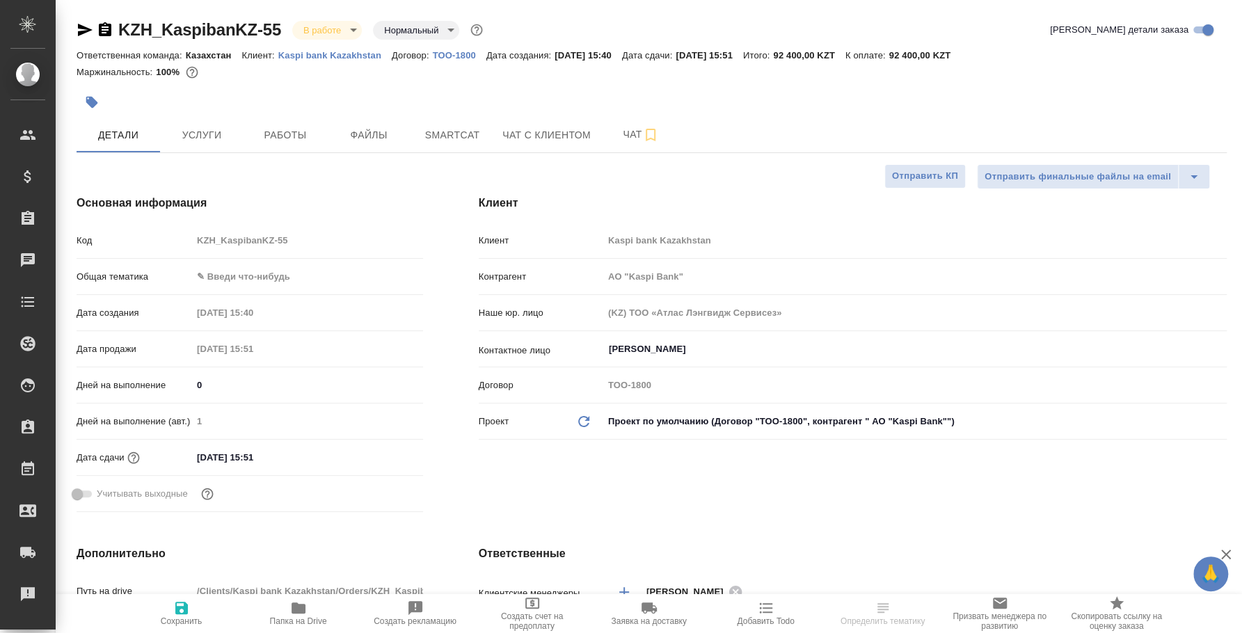
type textarea "x"
select select "RU"
type textarea "x"
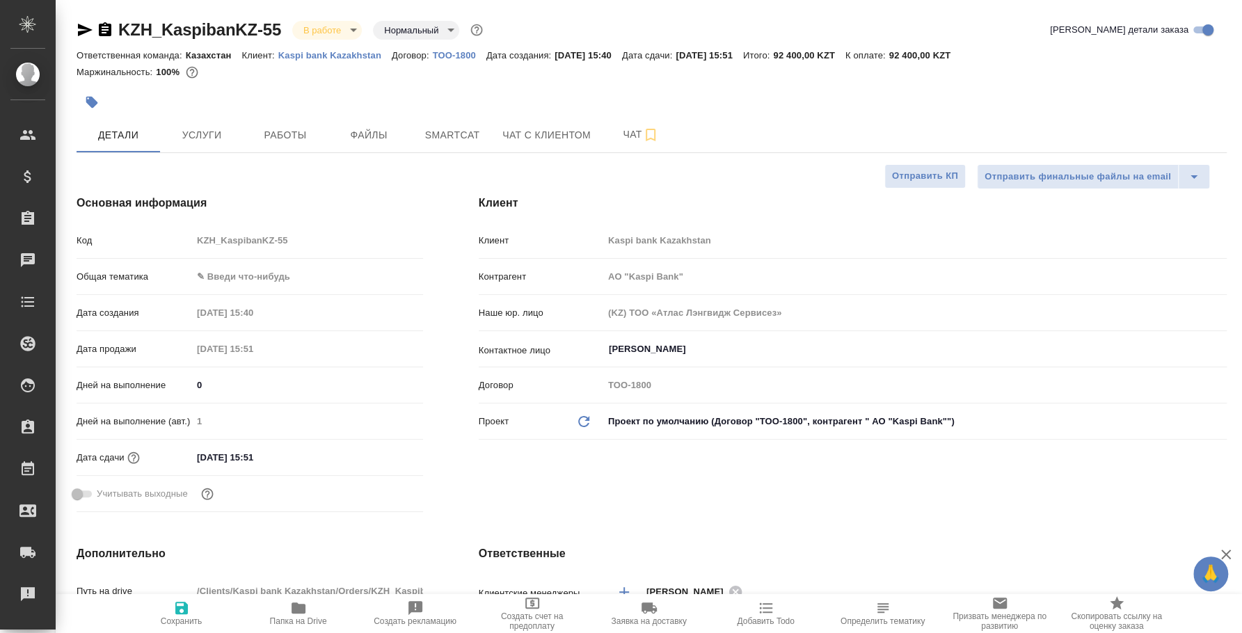
type textarea "x"
type input "АО "Kaspi Bank""
type textarea "x"
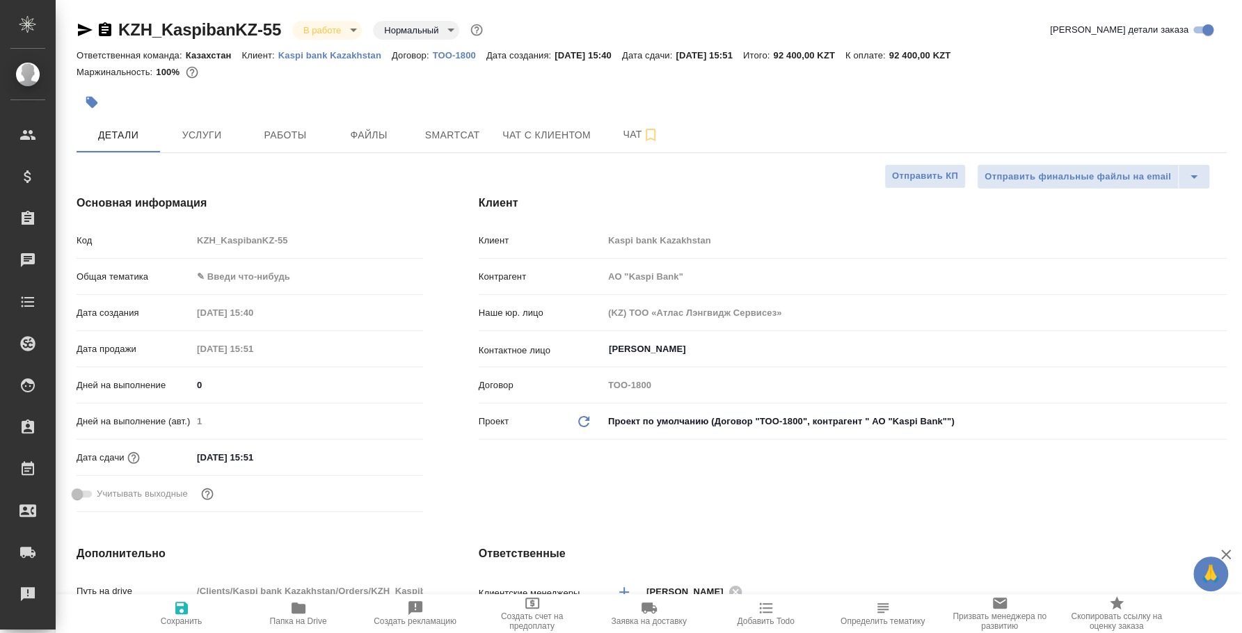
type textarea "x"
type input "АО "Kaspi Bank""
type textarea "x"
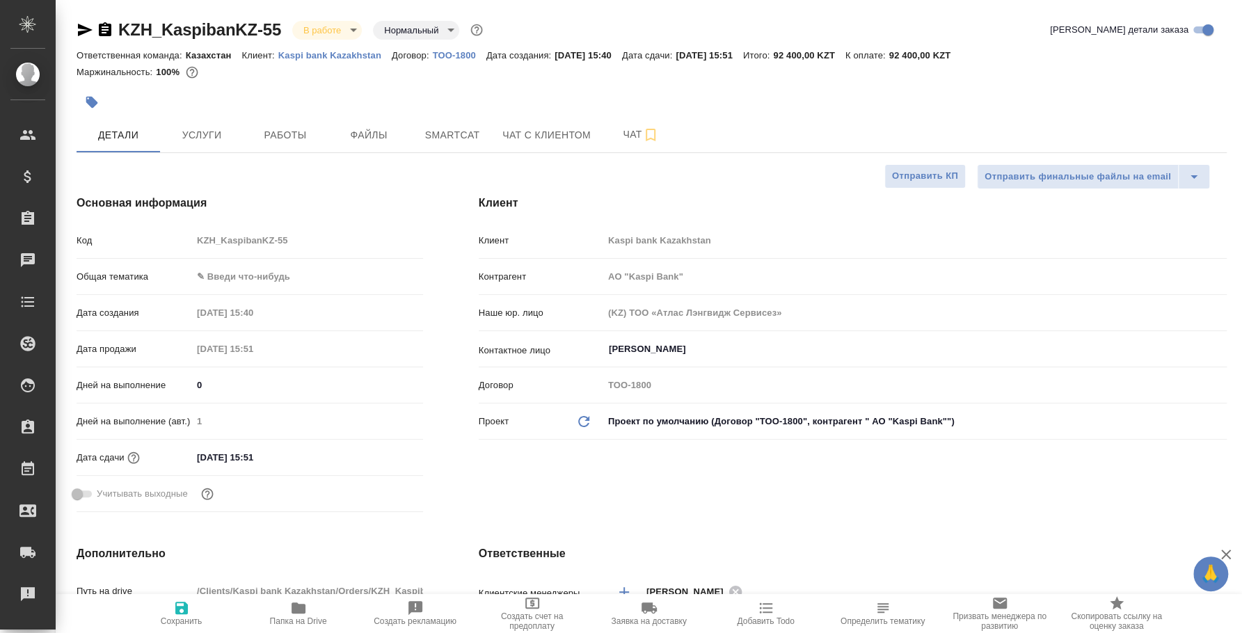
type input "АО "Kaspi Bank""
type textarea "x"
click at [304, 141] on span "Работы" at bounding box center [285, 135] width 67 height 17
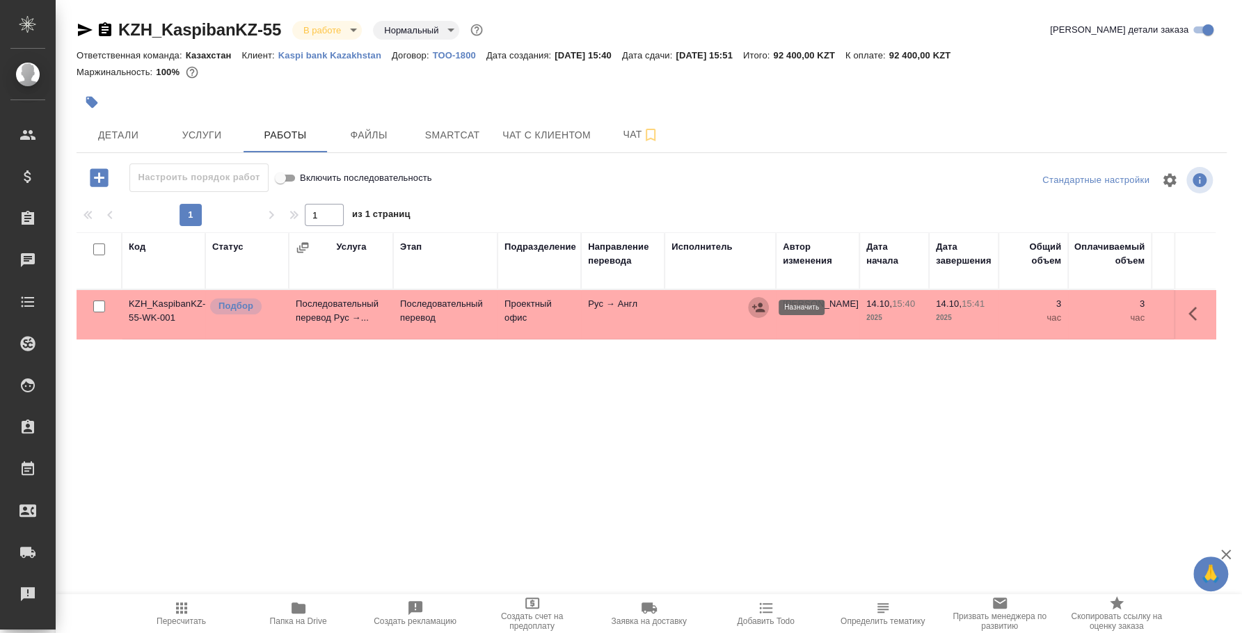
click at [759, 302] on icon "button" at bounding box center [758, 308] width 14 height 14
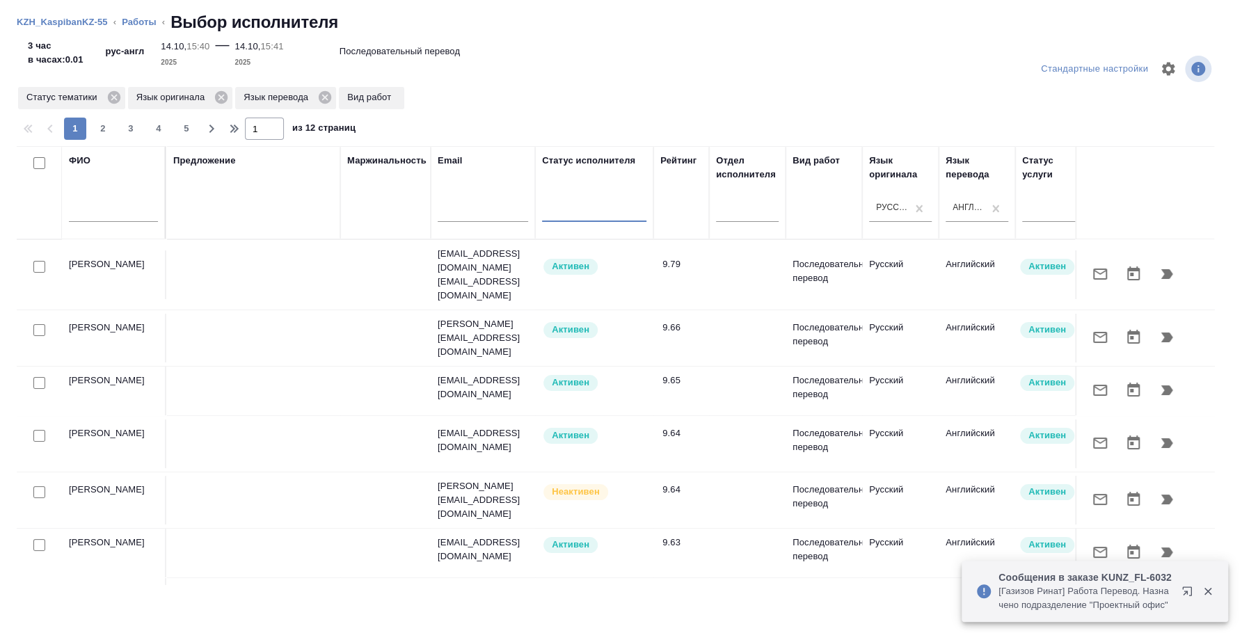
click at [118, 212] on input "text" at bounding box center [113, 213] width 89 height 17
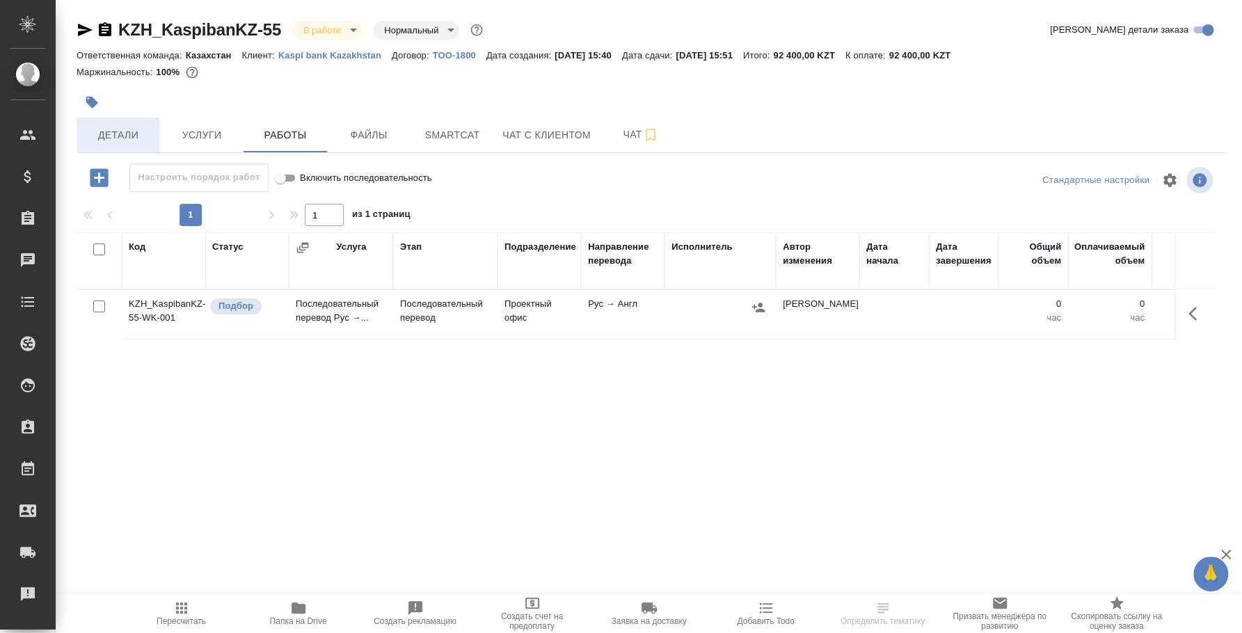
click at [145, 137] on span "Детали" at bounding box center [118, 135] width 67 height 17
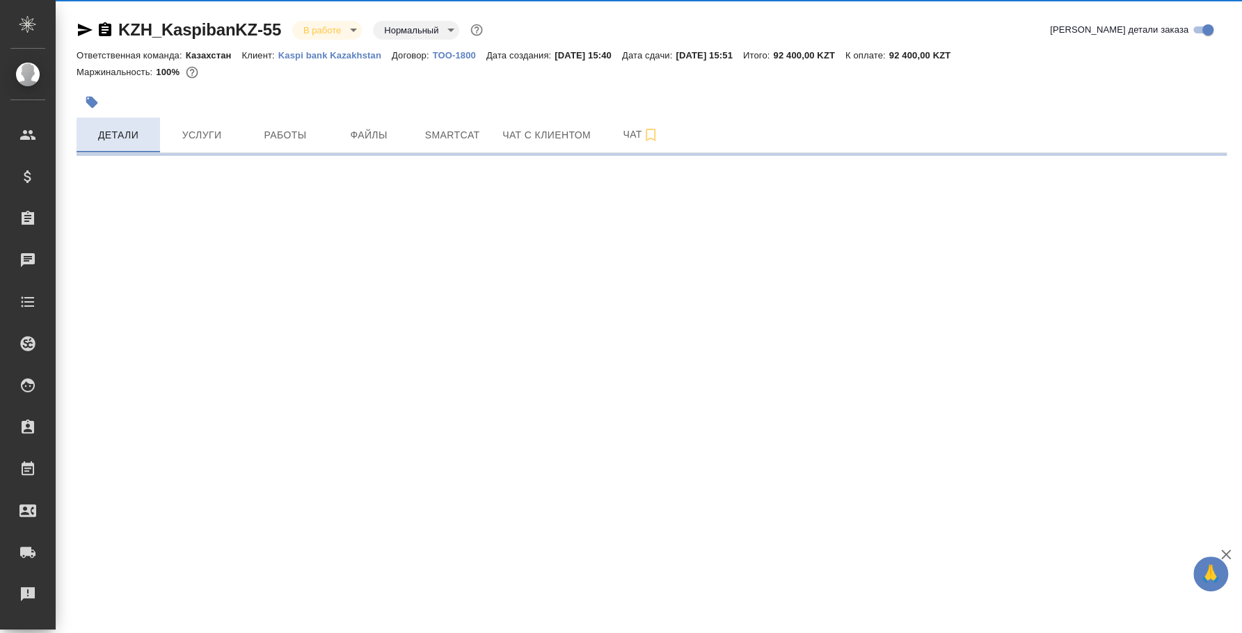
select select "RU"
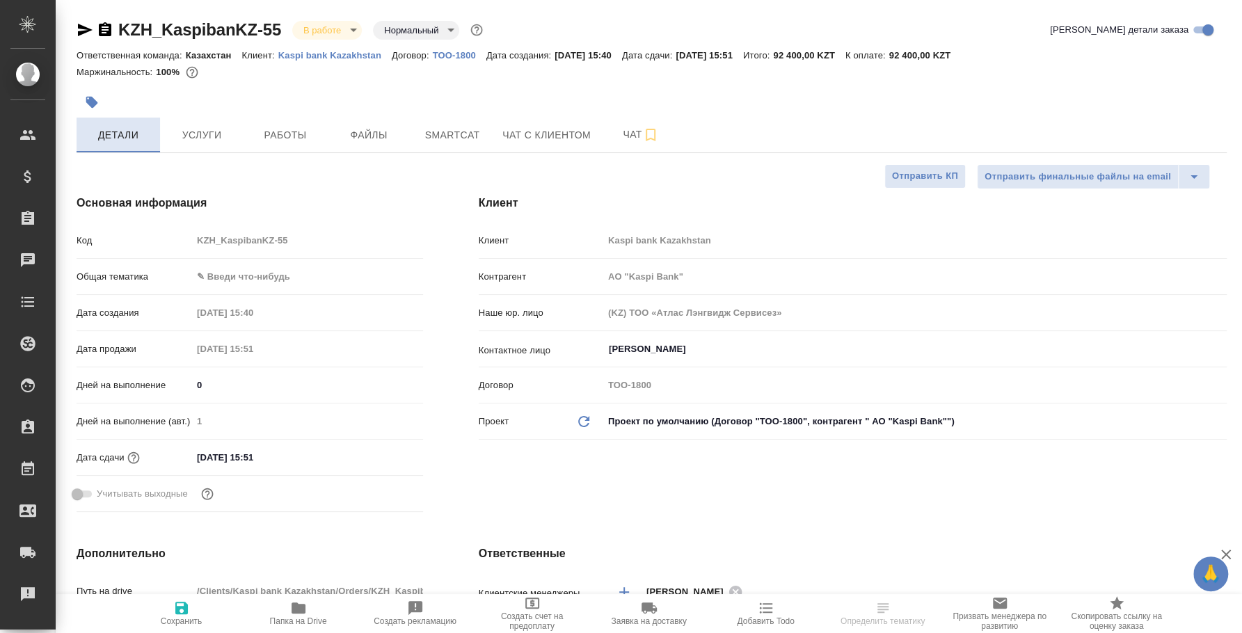
type textarea "x"
click at [187, 137] on span "Услуги" at bounding box center [201, 135] width 67 height 17
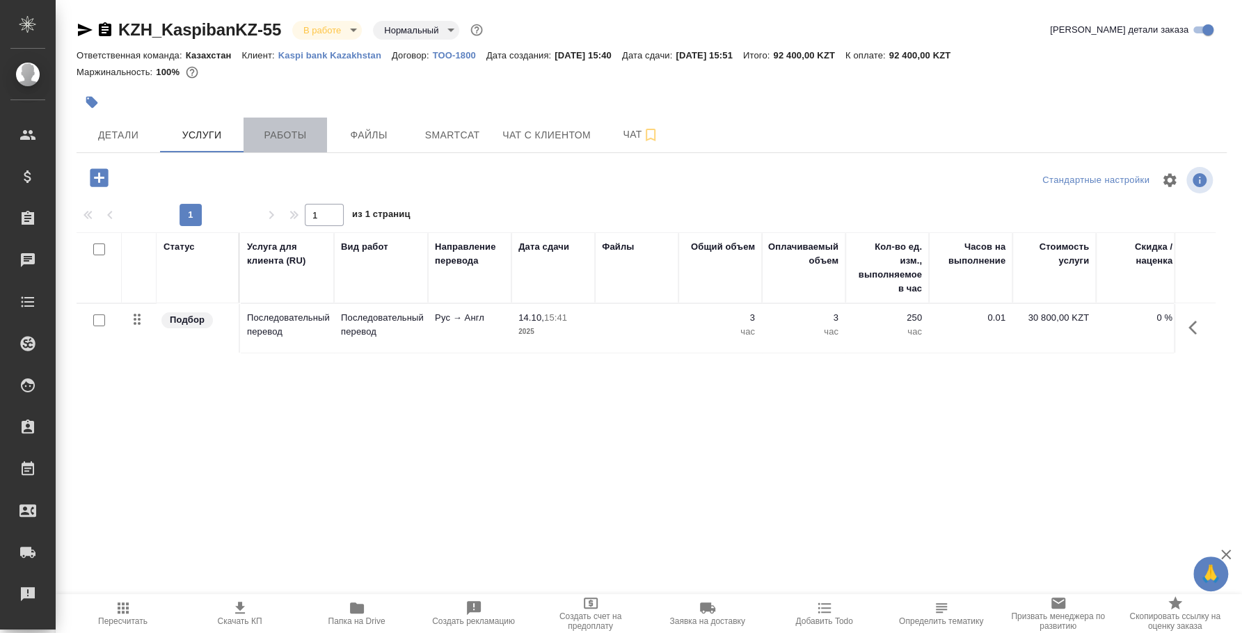
click at [312, 131] on span "Работы" at bounding box center [285, 135] width 67 height 17
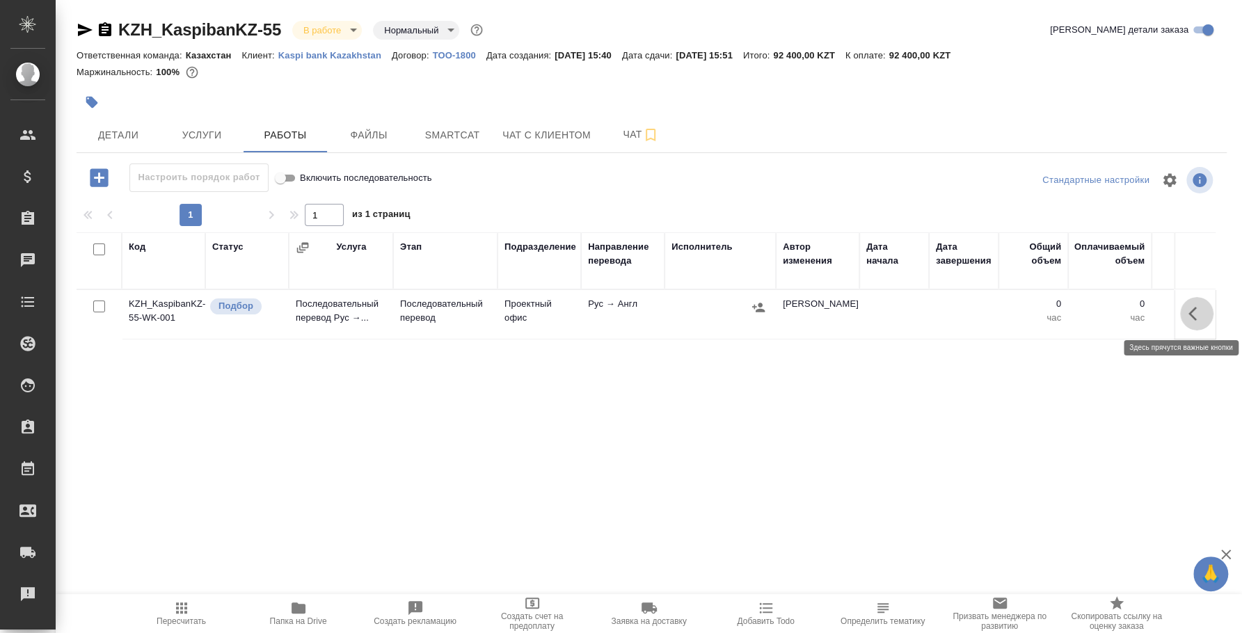
click at [1182, 314] on button "button" at bounding box center [1196, 313] width 33 height 33
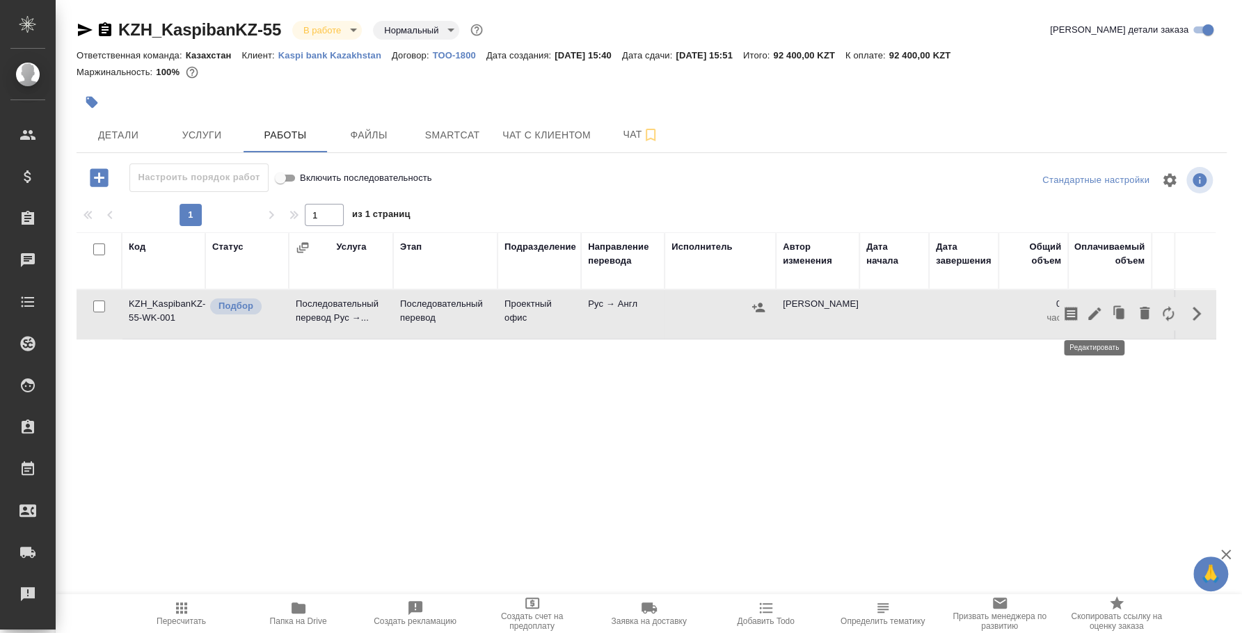
click at [1097, 313] on icon "button" at bounding box center [1094, 313] width 17 height 17
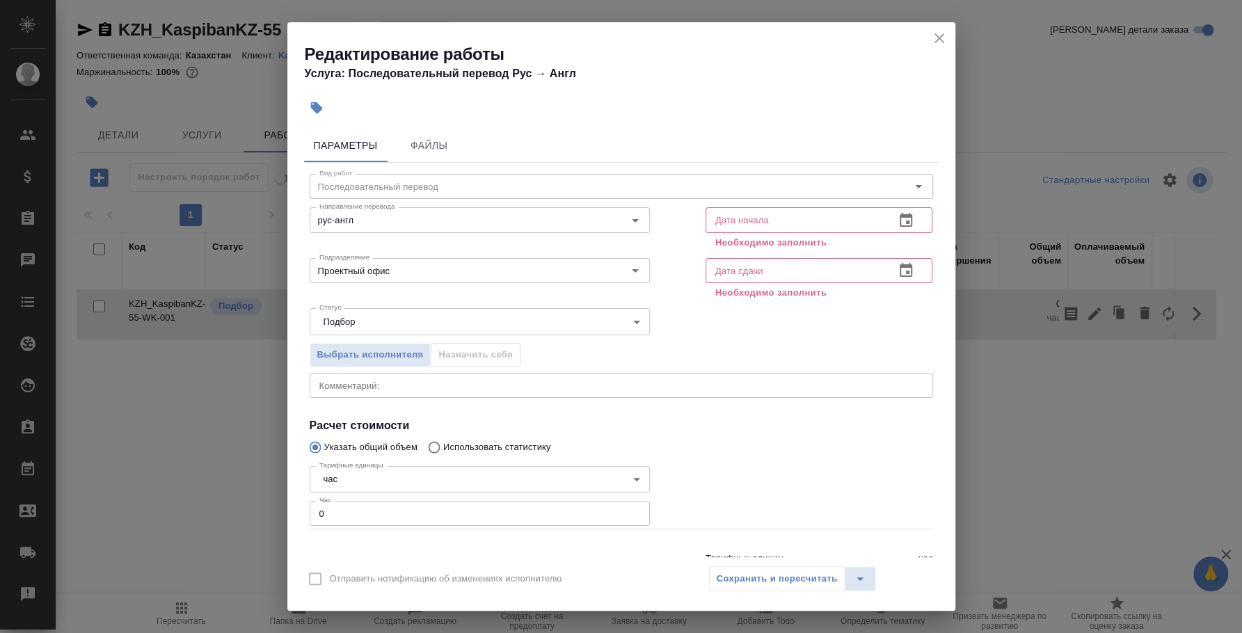
click at [898, 220] on icon "button" at bounding box center [906, 220] width 17 height 17
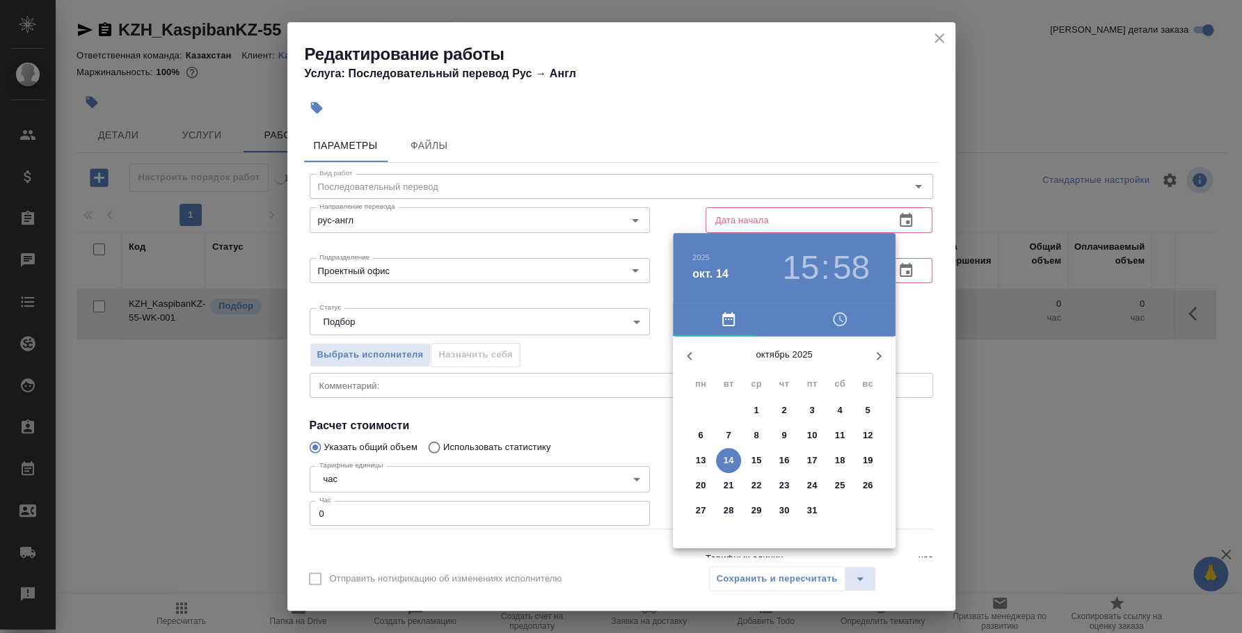
click at [733, 462] on p "14" at bounding box center [729, 461] width 10 height 14
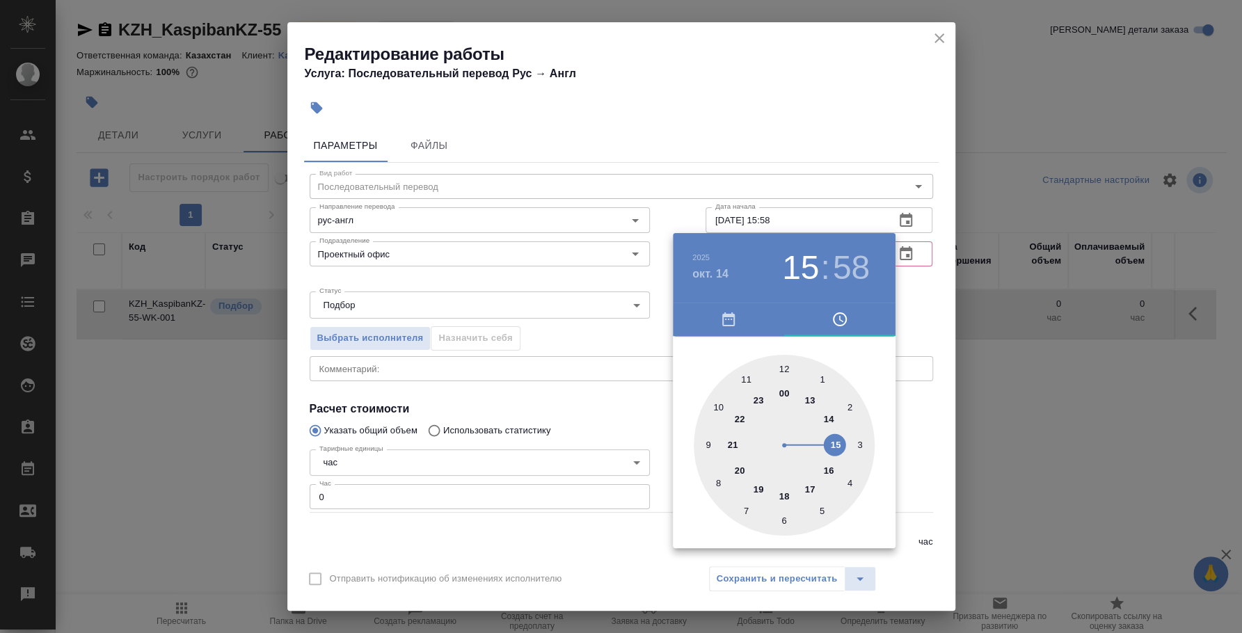
click at [787, 223] on div at bounding box center [621, 316] width 1242 height 633
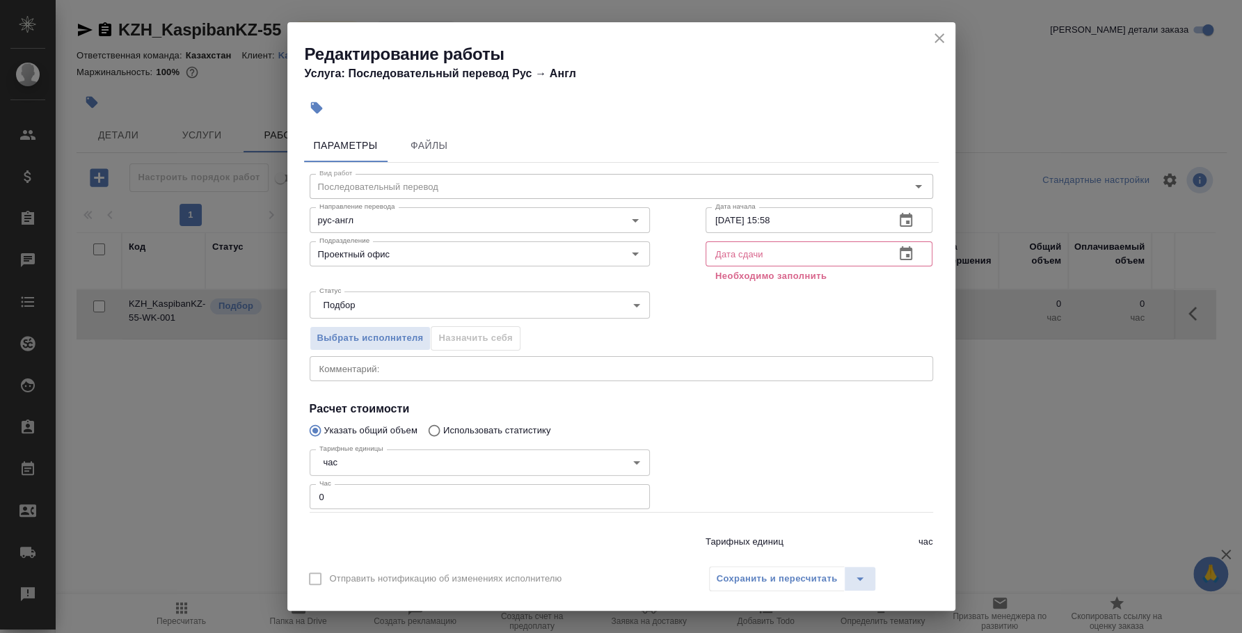
click at [787, 218] on input "14.10.2025 15:58" at bounding box center [795, 219] width 179 height 25
type input "14.10.2025 15:40"
click at [797, 255] on input "text" at bounding box center [795, 253] width 179 height 25
click at [797, 223] on input "14.10.2025 15:40" at bounding box center [795, 219] width 179 height 25
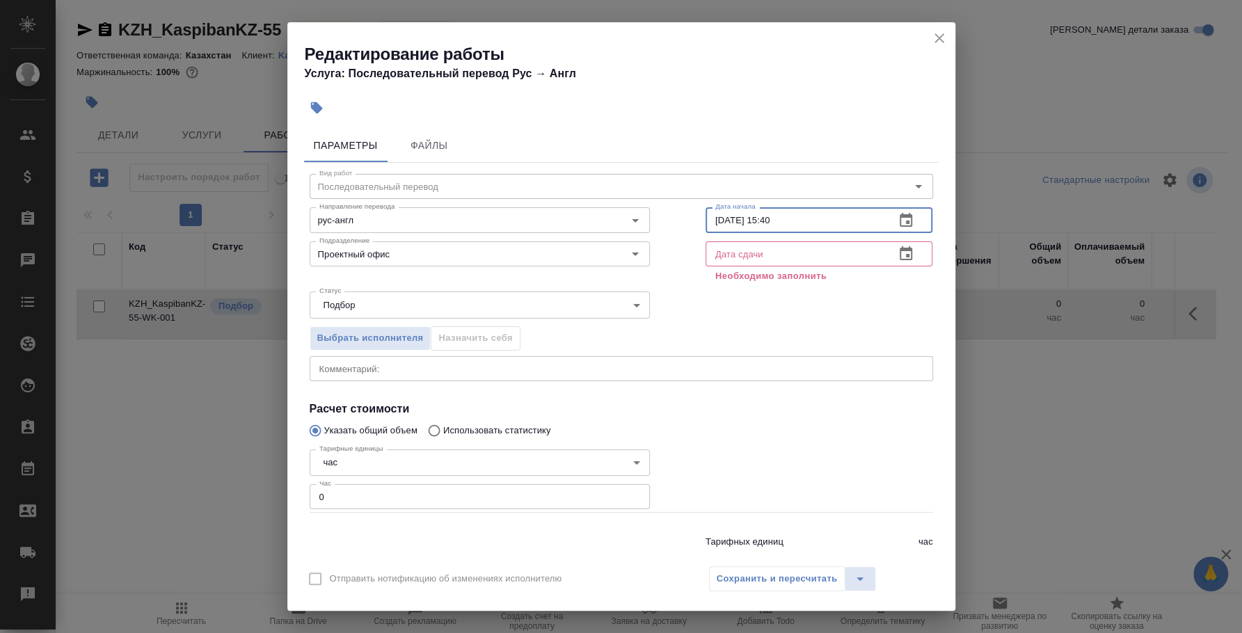
click at [797, 223] on input "14.10.2025 15:40" at bounding box center [795, 219] width 179 height 25
click at [733, 255] on input "text" at bounding box center [795, 253] width 179 height 25
paste input "14.10.2025 15:40"
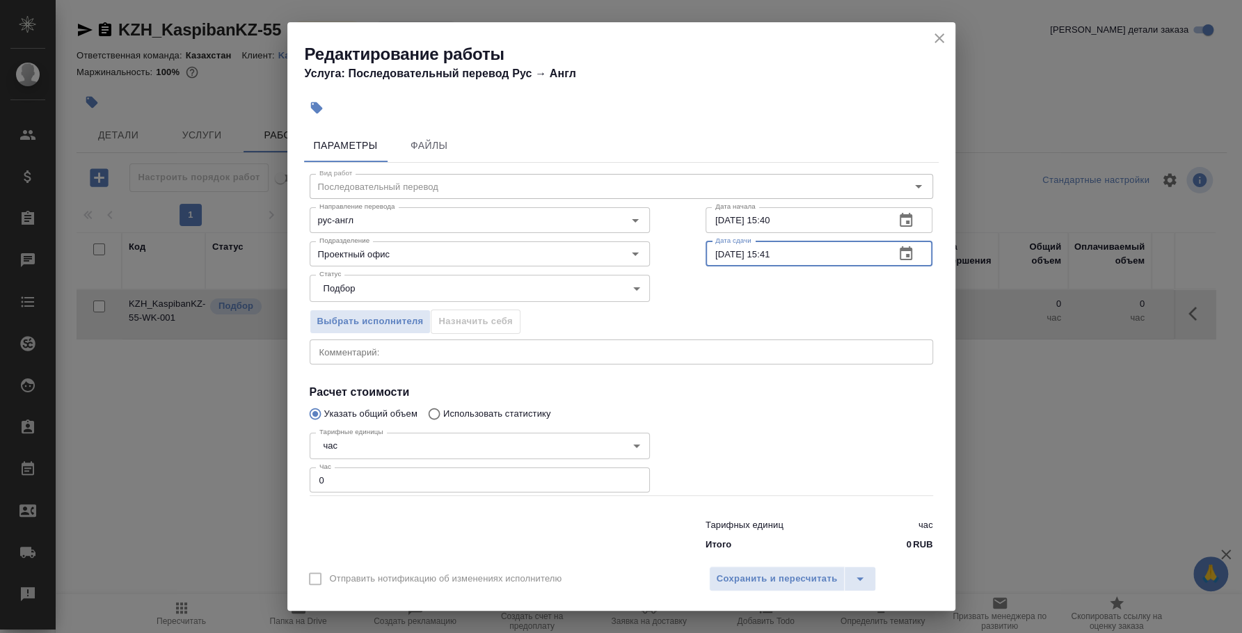
type input "14.10.2025 15:41"
click at [769, 298] on div "Выбрать исполнителя Назначить себя" at bounding box center [621, 319] width 679 height 85
drag, startPoint x: 305, startPoint y: 480, endPoint x: 282, endPoint y: 471, distance: 25.3
click at [282, 471] on div "Редактирование работы Услуга: Последовательный перевод Рус → Англ Параметры Фай…" at bounding box center [621, 316] width 1242 height 633
type input "3"
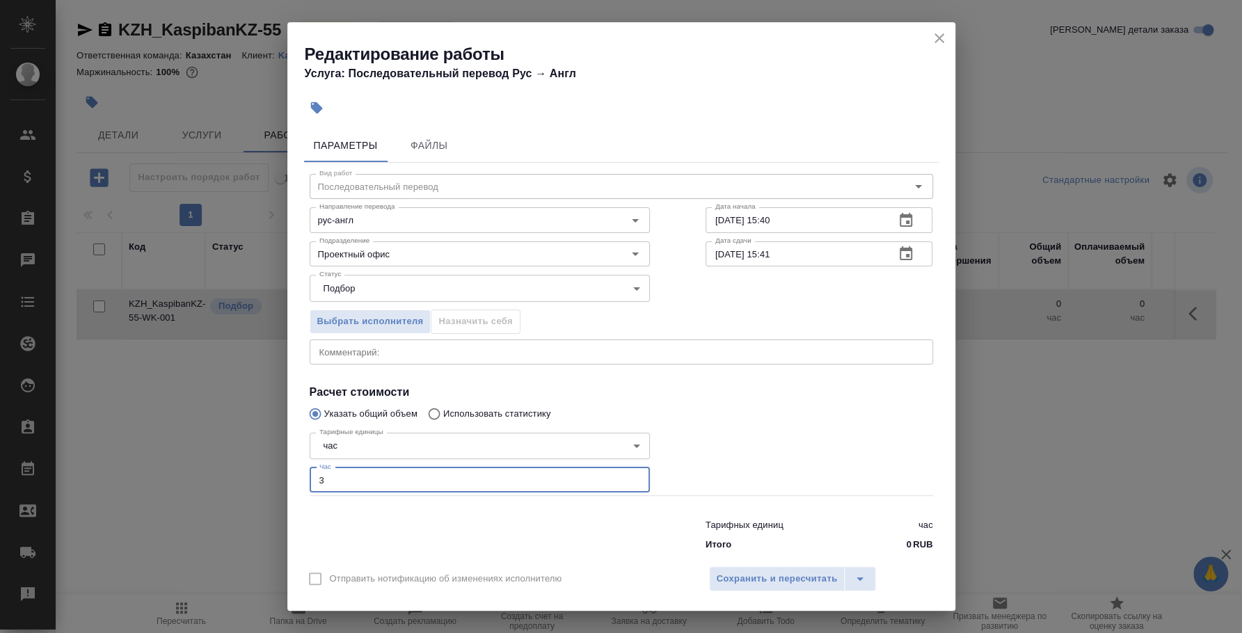
click at [797, 438] on div at bounding box center [819, 461] width 283 height 125
click at [356, 317] on span "Выбрать исполнителя" at bounding box center [370, 322] width 106 height 16
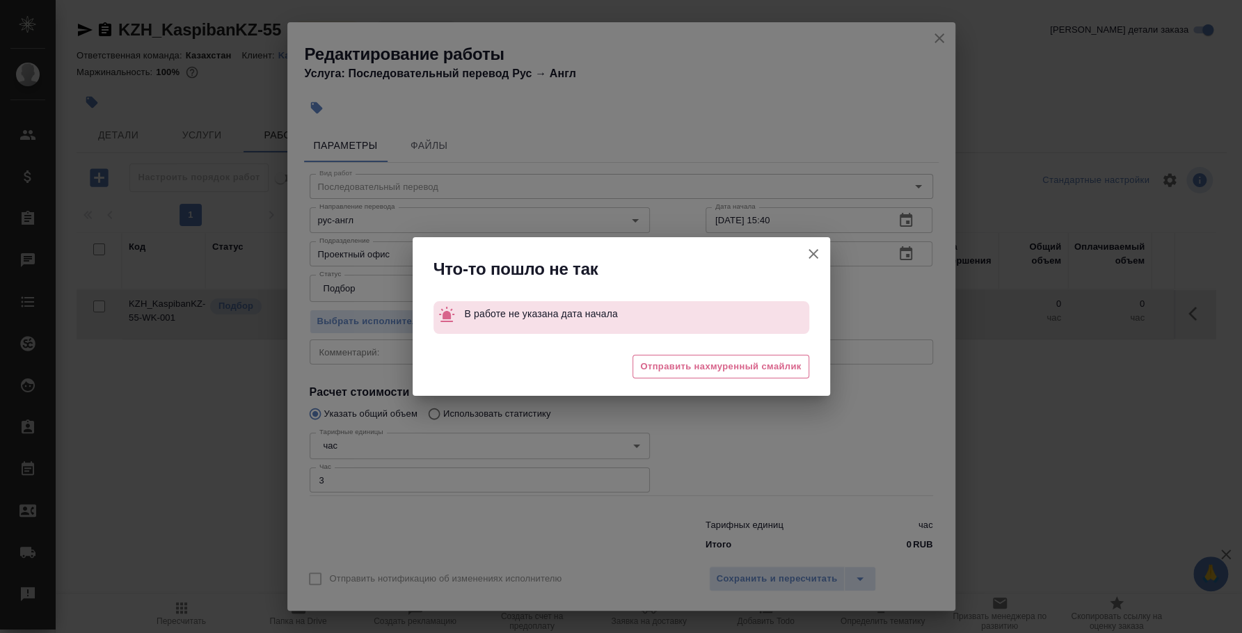
click at [818, 247] on icon "button" at bounding box center [813, 254] width 17 height 17
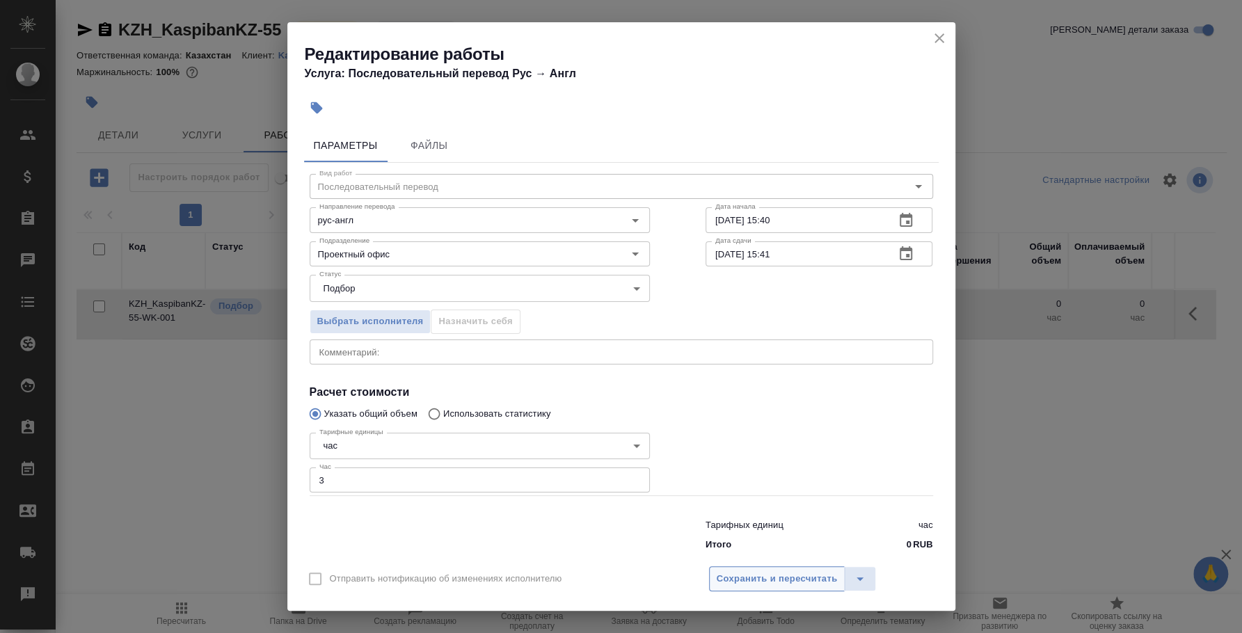
click at [809, 575] on span "Сохранить и пересчитать" at bounding box center [777, 579] width 121 height 16
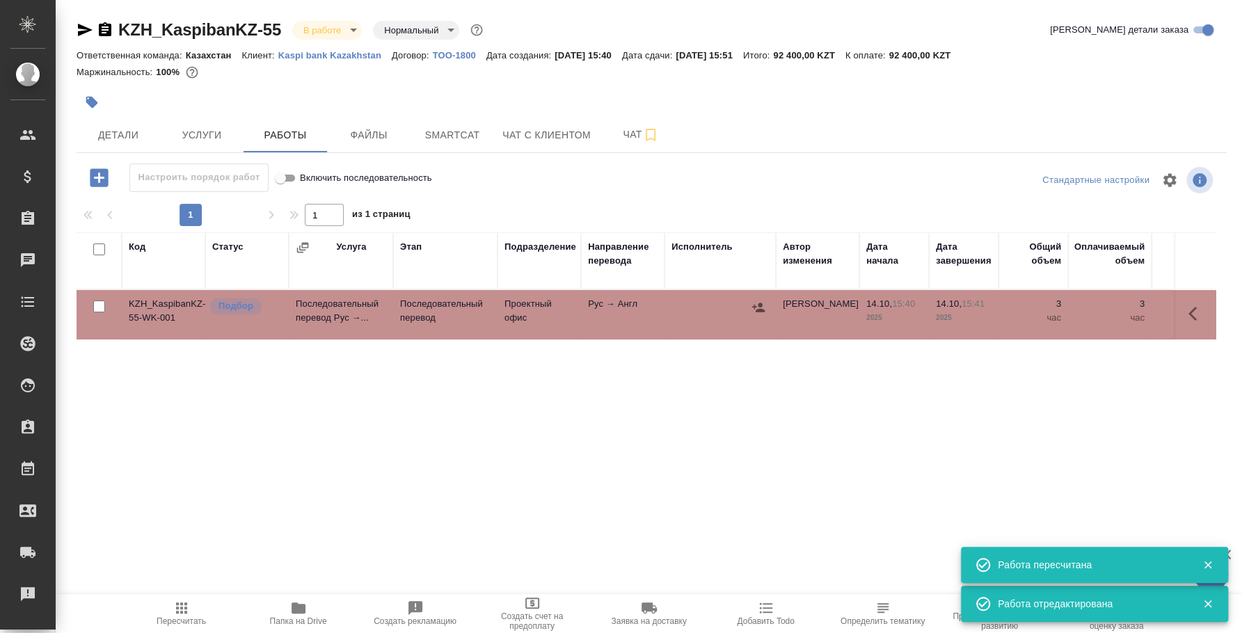
click at [754, 307] on icon "button" at bounding box center [758, 307] width 13 height 9
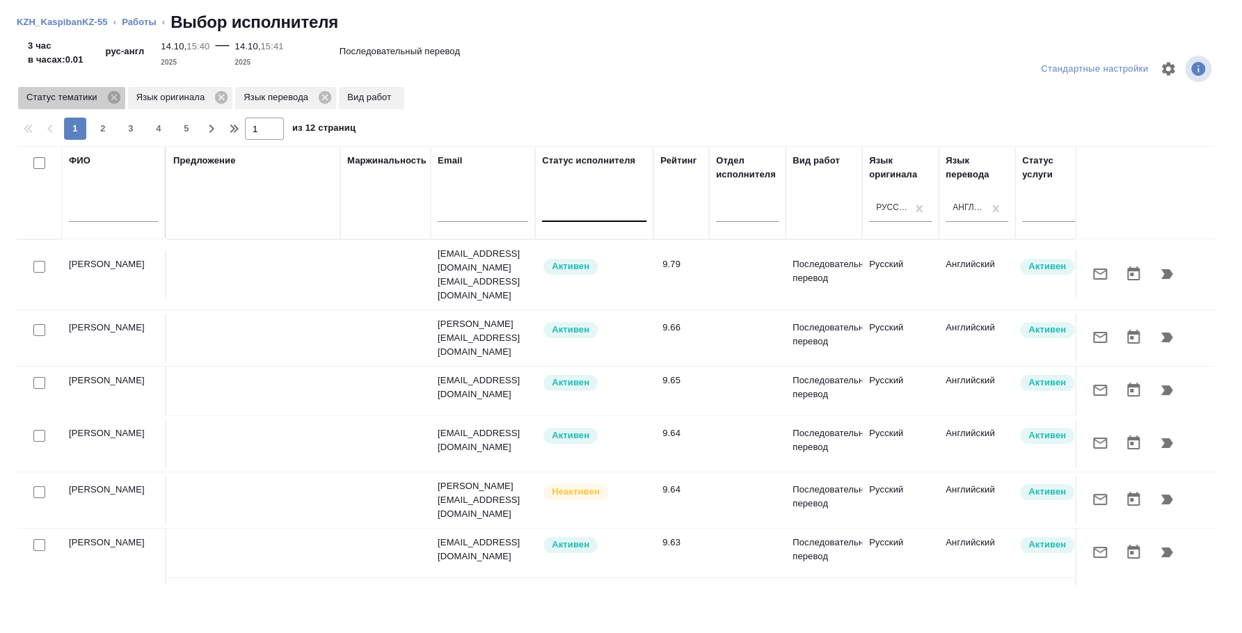
click at [114, 98] on icon at bounding box center [113, 97] width 15 height 15
click at [112, 100] on icon at bounding box center [111, 97] width 13 height 13
click at [112, 100] on icon at bounding box center [108, 97] width 13 height 13
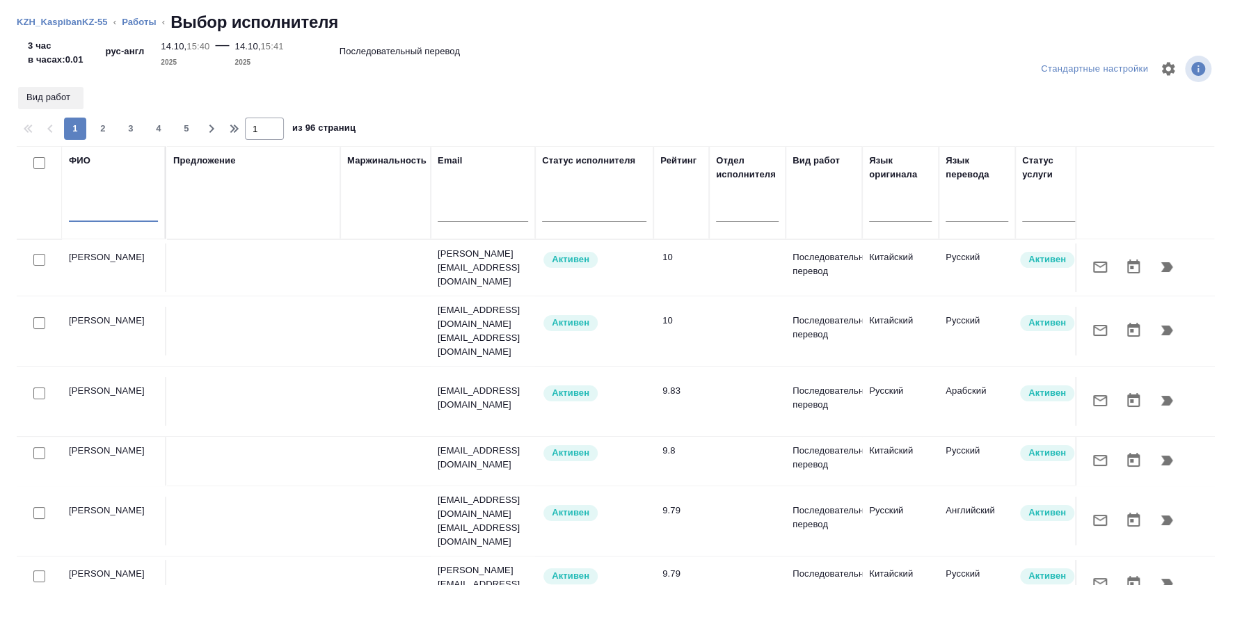
click at [109, 207] on input "text" at bounding box center [113, 213] width 89 height 17
type input "шишкина"
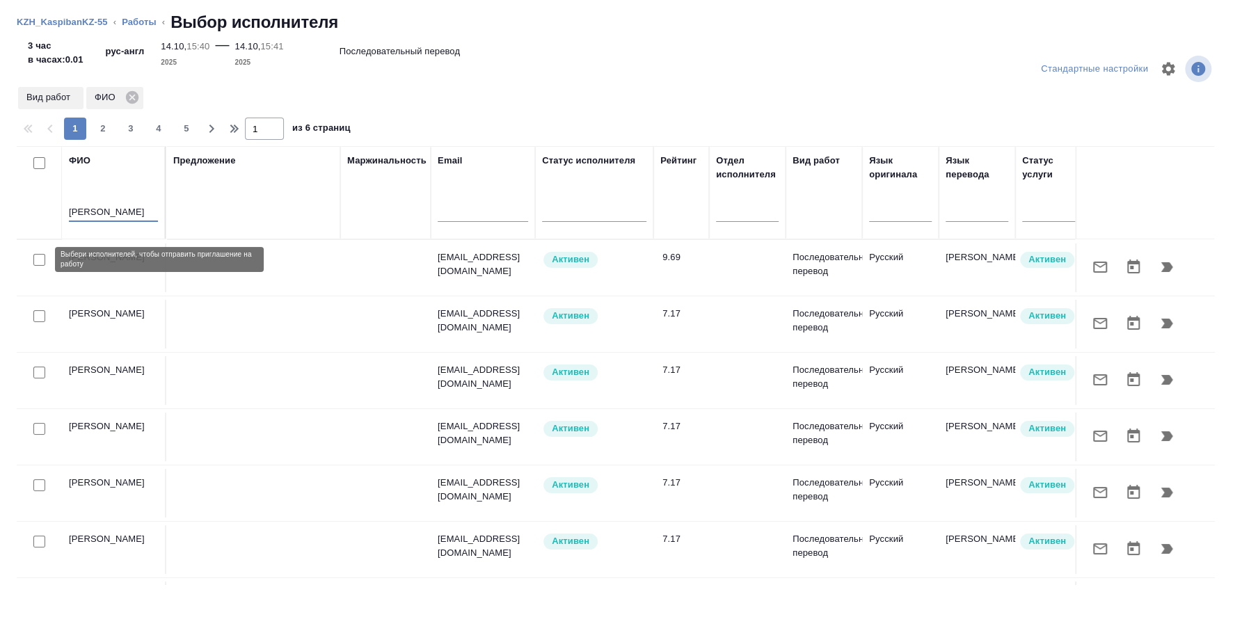
click at [38, 259] on input "checkbox" at bounding box center [39, 260] width 12 height 12
checkbox input "true"
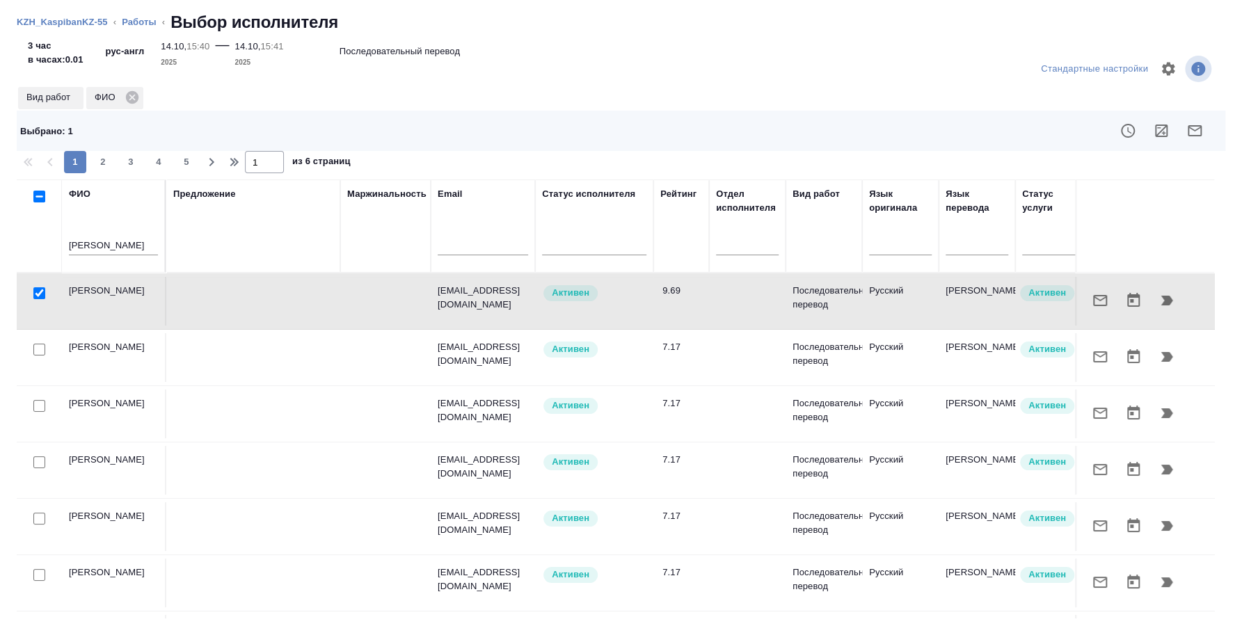
click at [1161, 303] on icon "button" at bounding box center [1167, 301] width 12 height 10
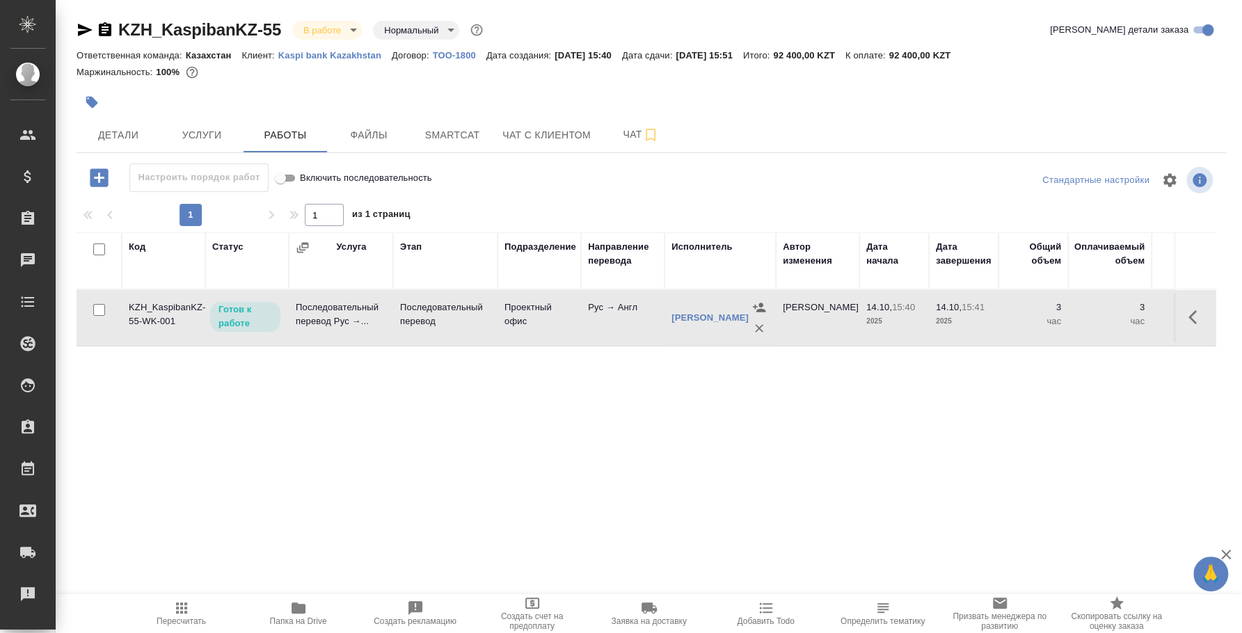
scroll to position [0, 377]
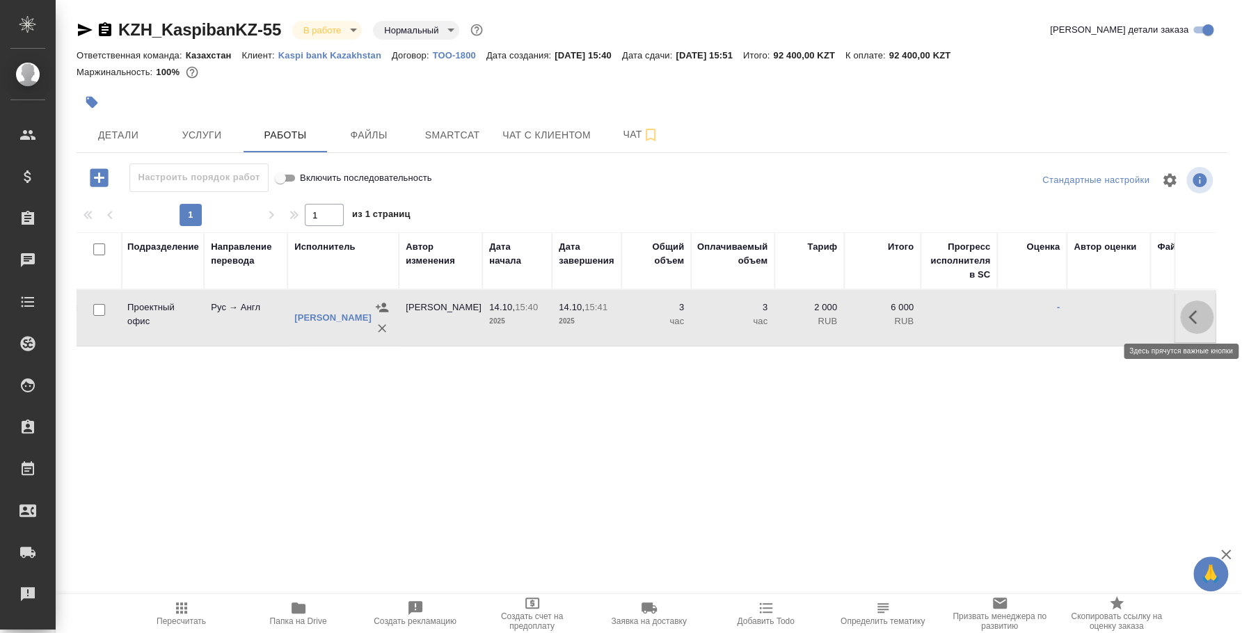
click at [1195, 310] on icon "button" at bounding box center [1196, 317] width 17 height 17
click at [1094, 322] on icon "button" at bounding box center [1094, 317] width 17 height 17
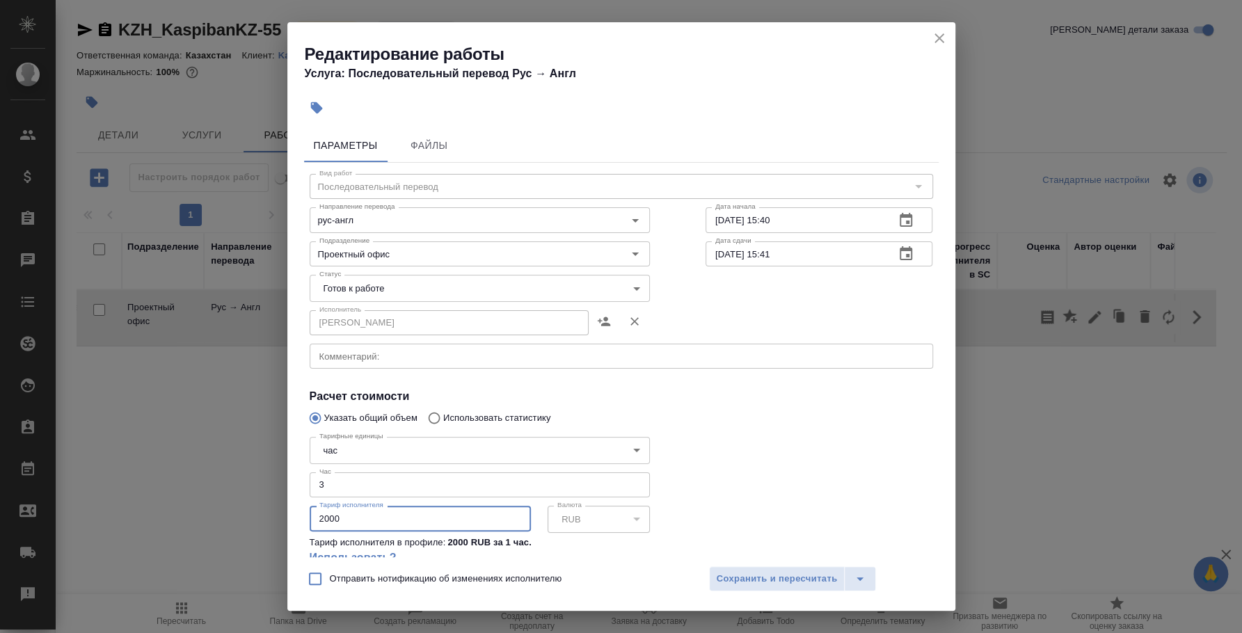
drag, startPoint x: 353, startPoint y: 516, endPoint x: 314, endPoint y: 515, distance: 39.0
click at [314, 515] on input "2000" at bounding box center [420, 518] width 221 height 25
type input "2500"
click at [799, 578] on span "Сохранить и пересчитать" at bounding box center [777, 579] width 121 height 16
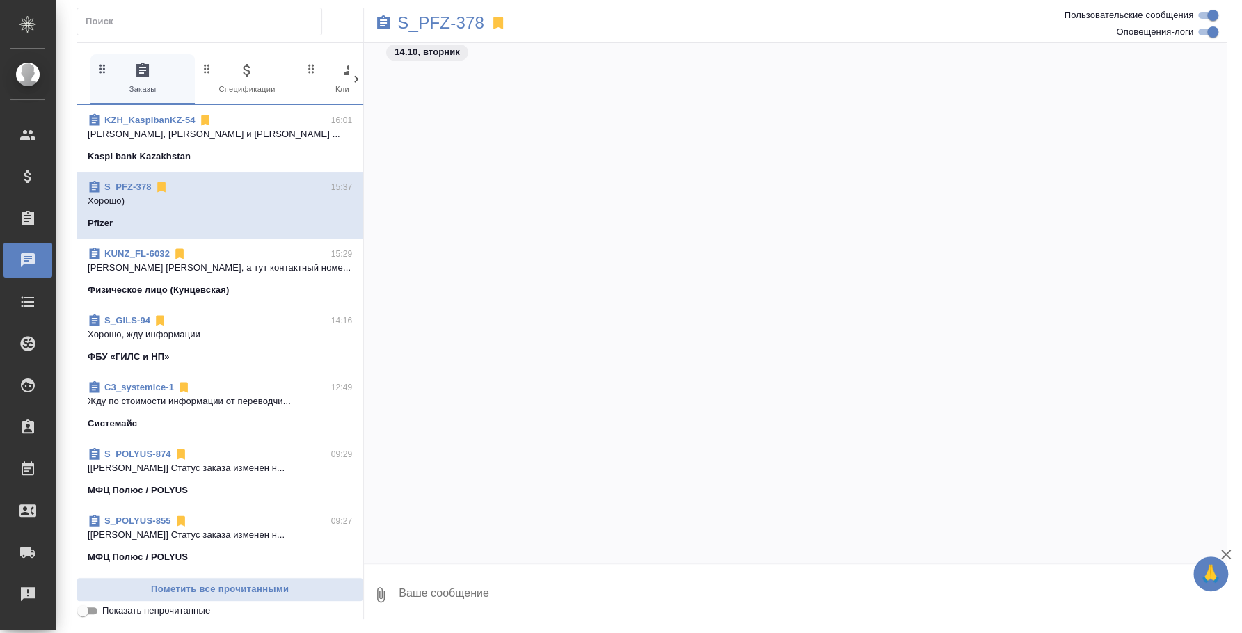
scroll to position [7026, 0]
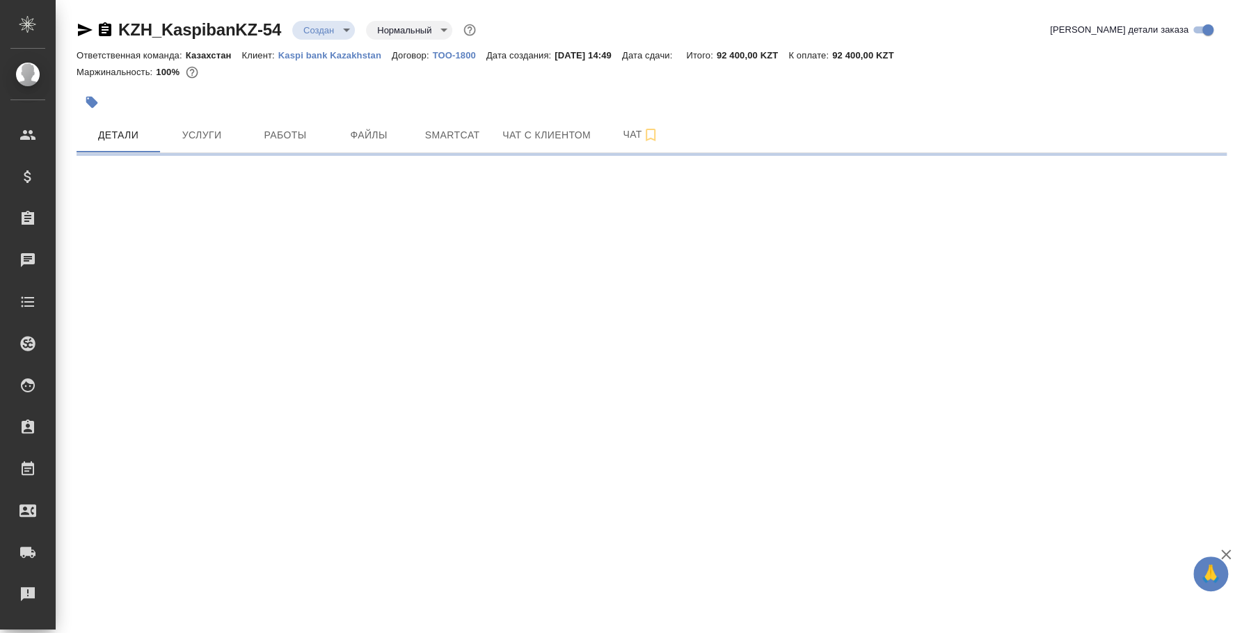
select select "RU"
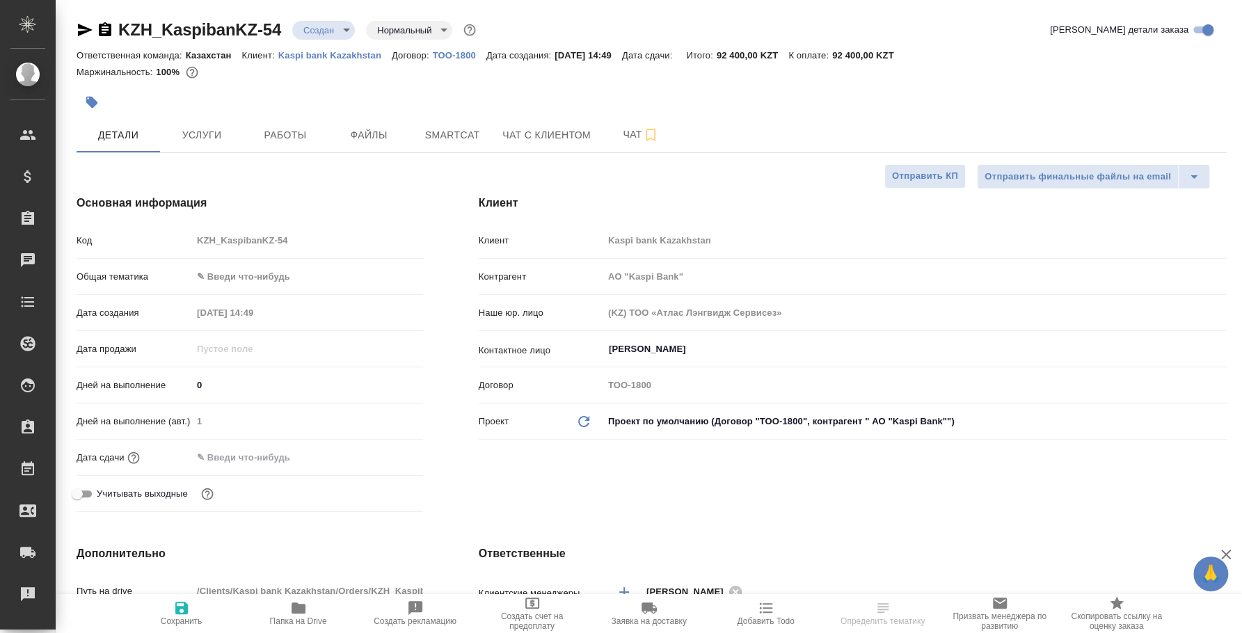
type input "АО "Kaspi Bank""
type textarea "x"
type input "АО "Kaspi Bank""
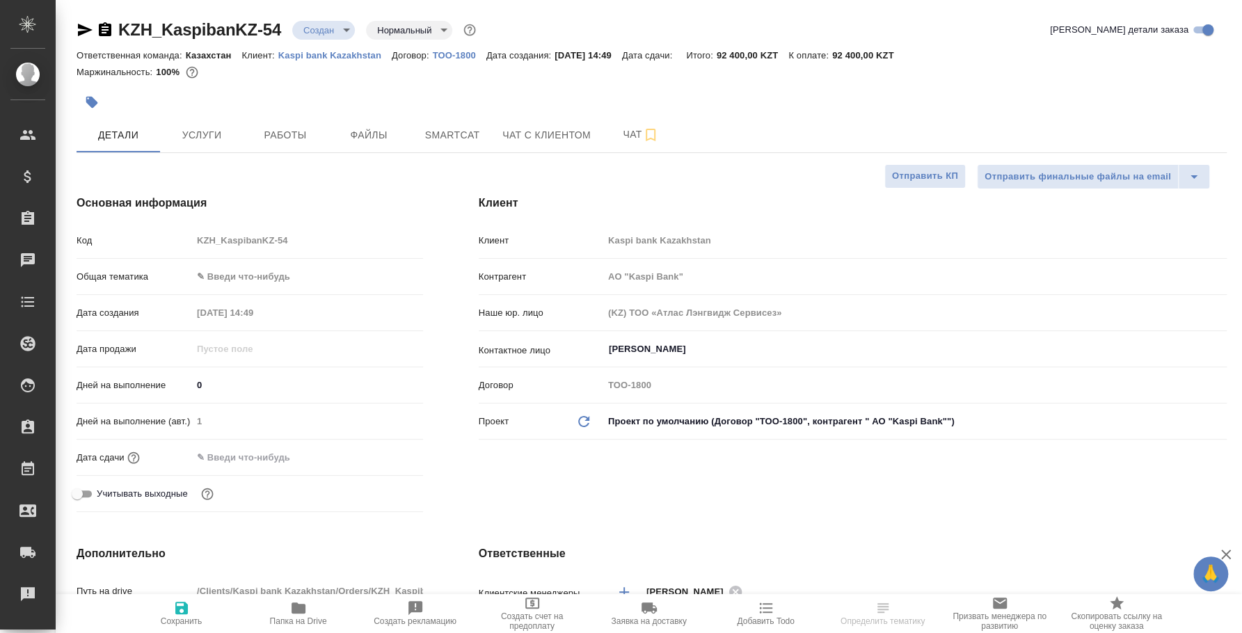
type textarea "x"
type input "[PERSON_NAME]"
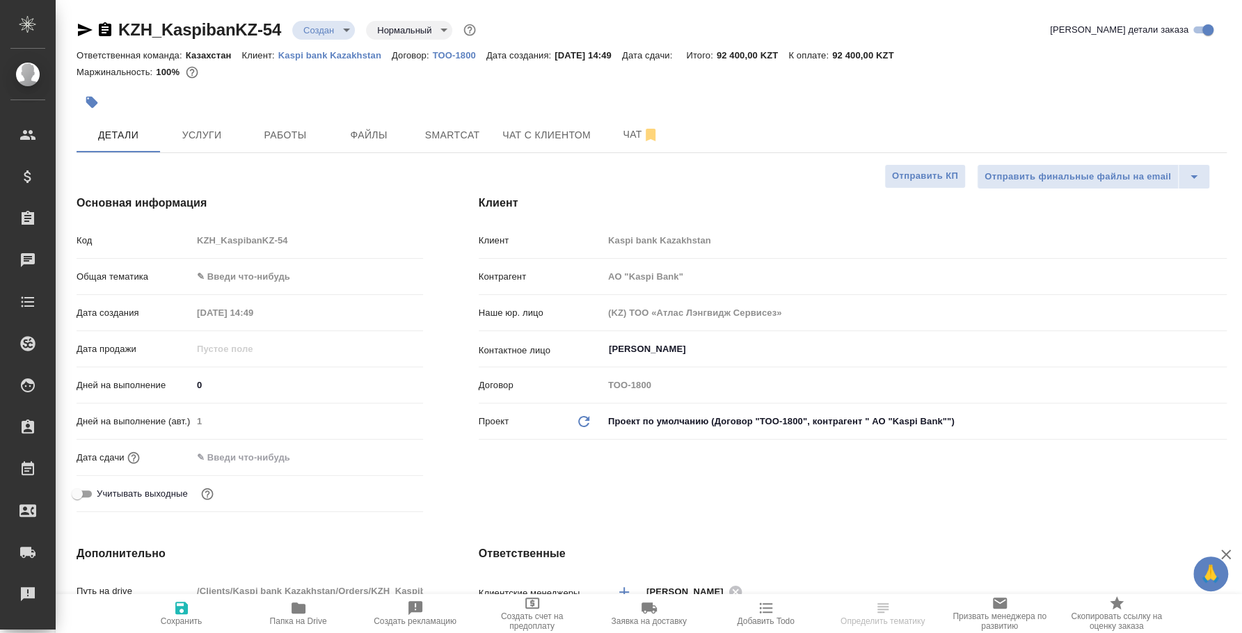
scroll to position [434, 0]
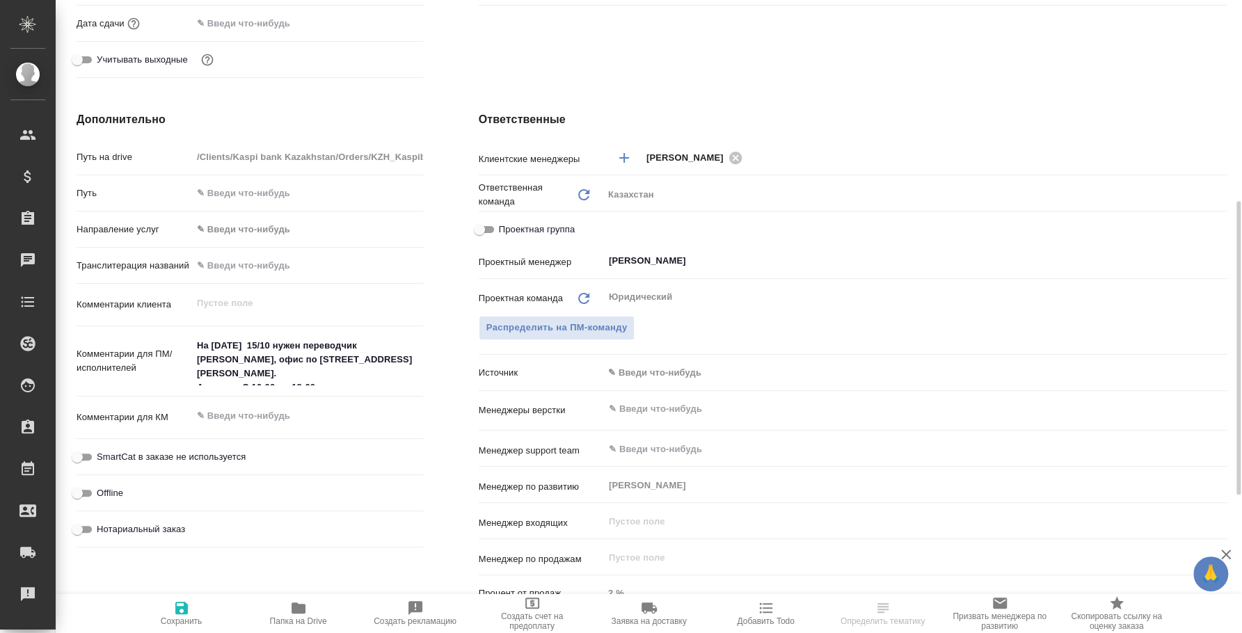
select select "RU"
type textarea "x"
type input "АО "Kaspi Bank""
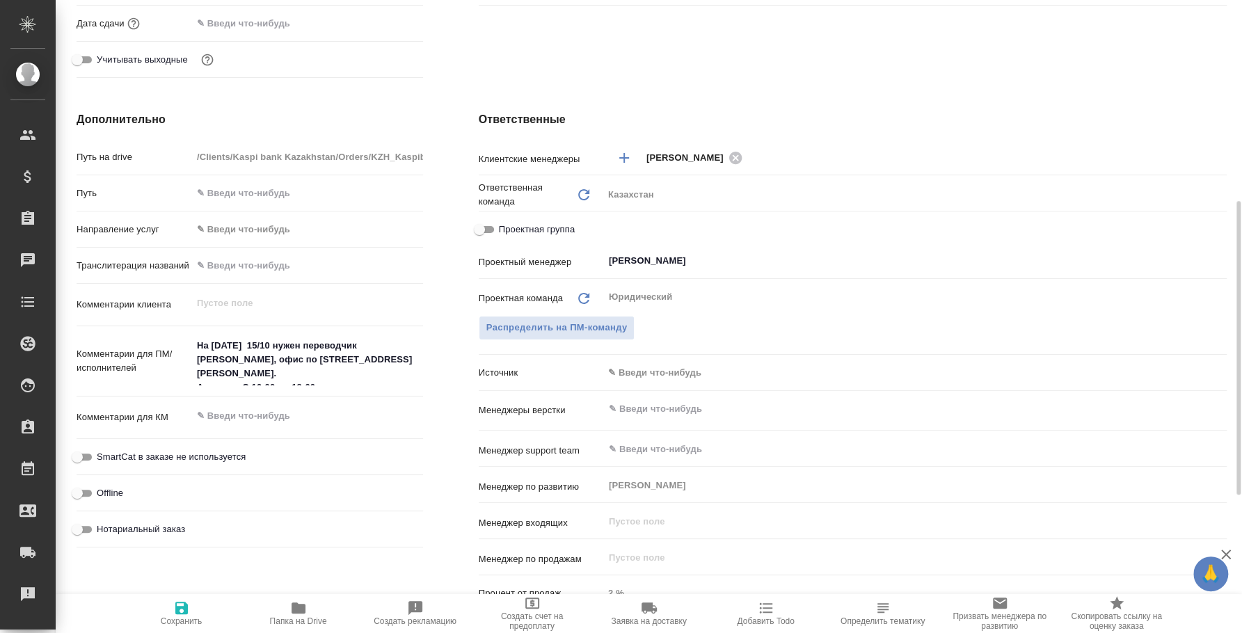
type textarea "x"
type input "АО "Kaspi Bank""
type textarea "x"
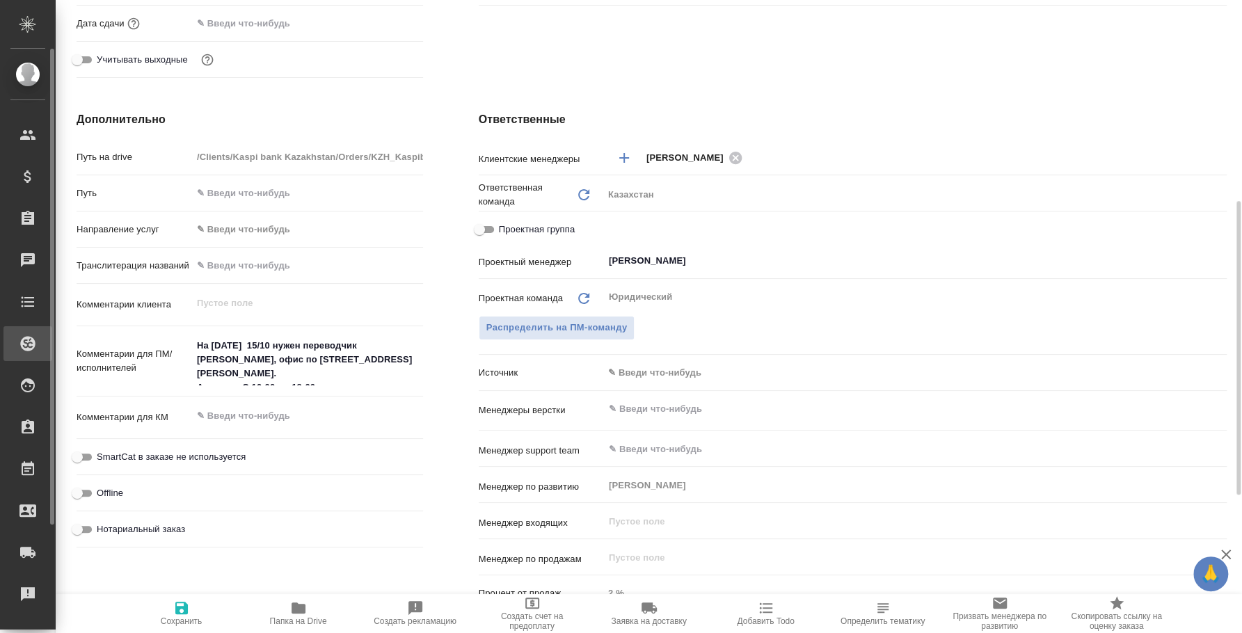
type textarea "x"
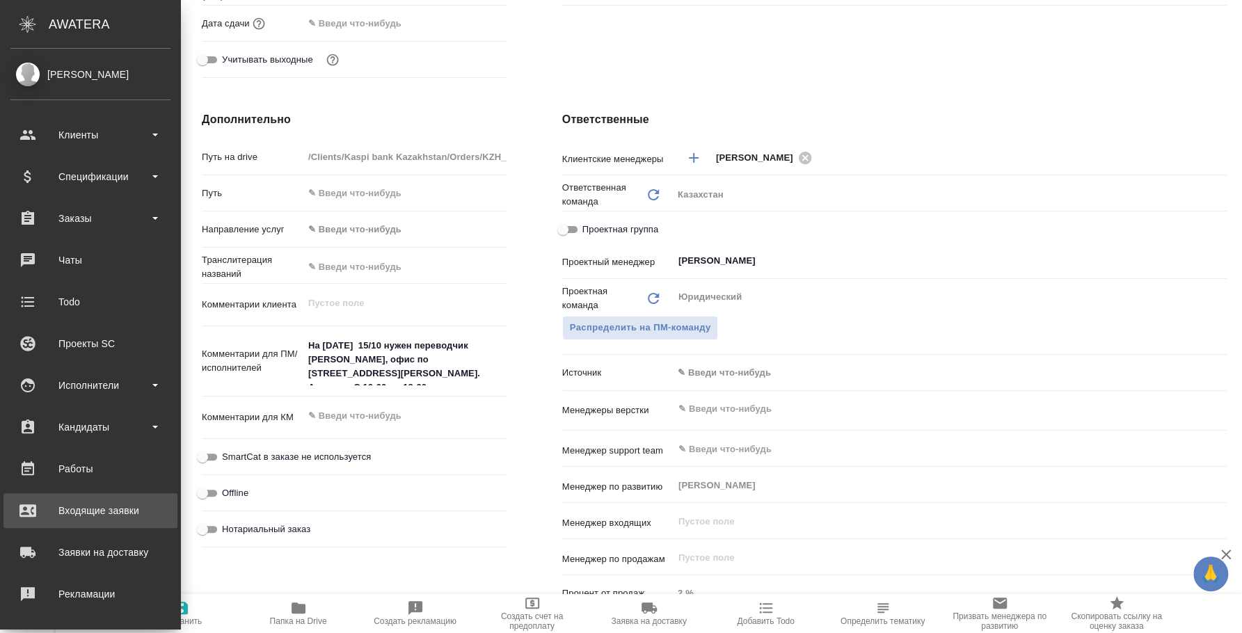
scroll to position [127, 0]
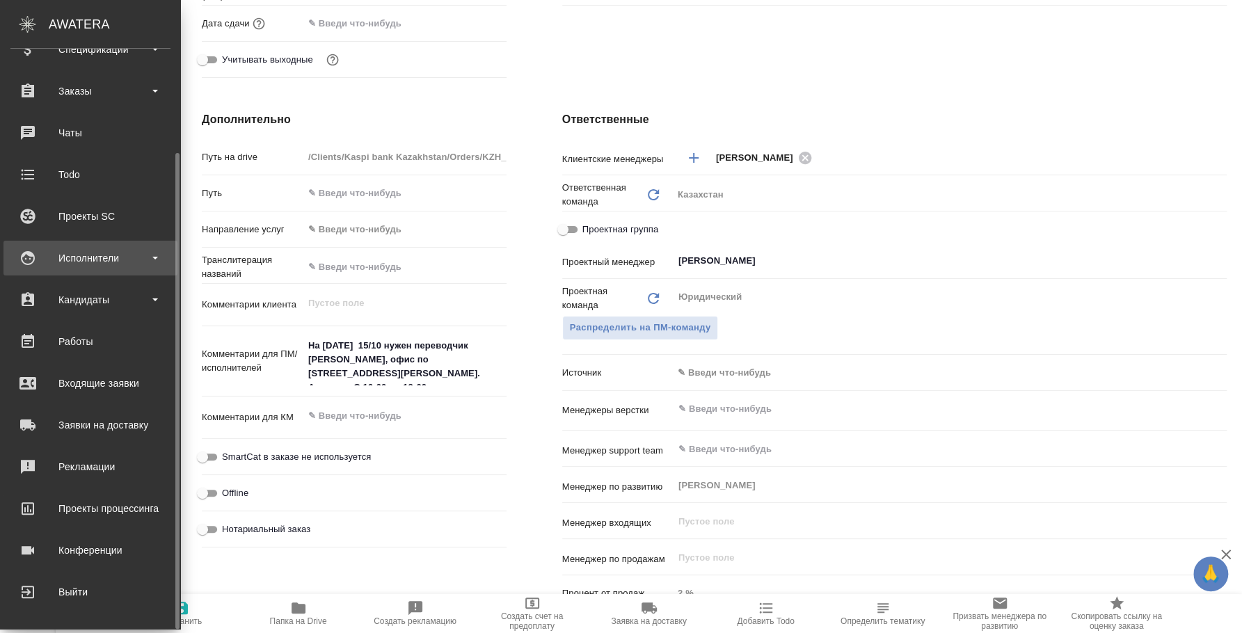
click at [82, 263] on div "Исполнители" at bounding box center [90, 258] width 160 height 21
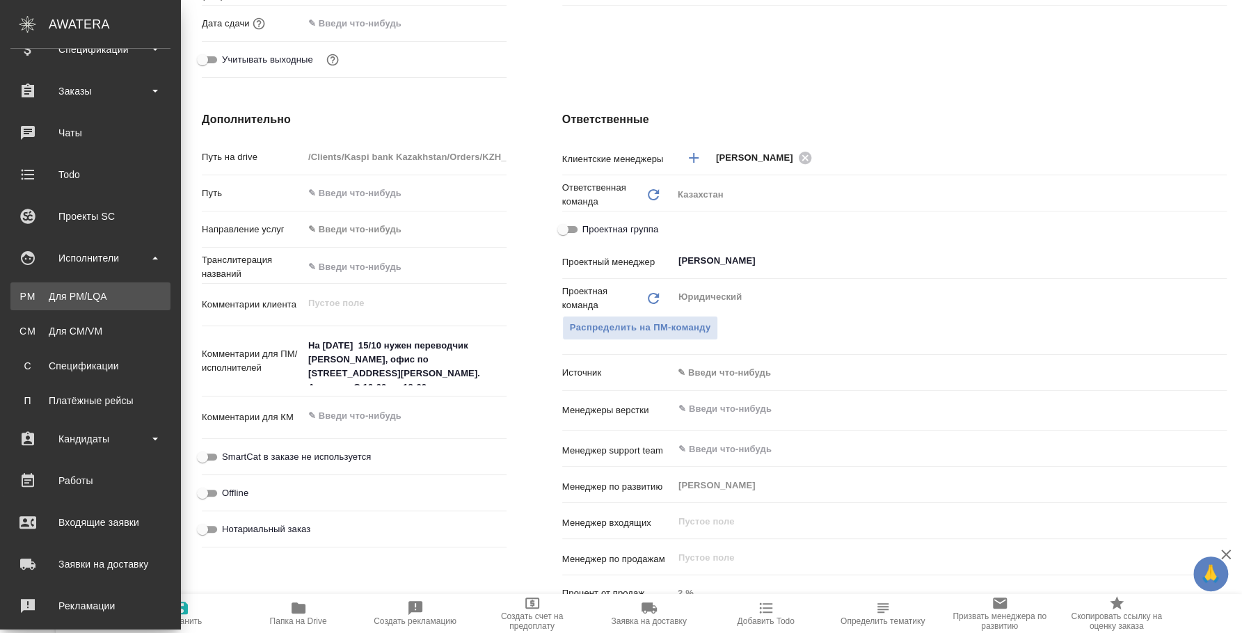
click at [86, 303] on link "PM Для PM/LQA" at bounding box center [90, 297] width 160 height 28
type input "АО "Kaspi Bank""
type textarea "x"
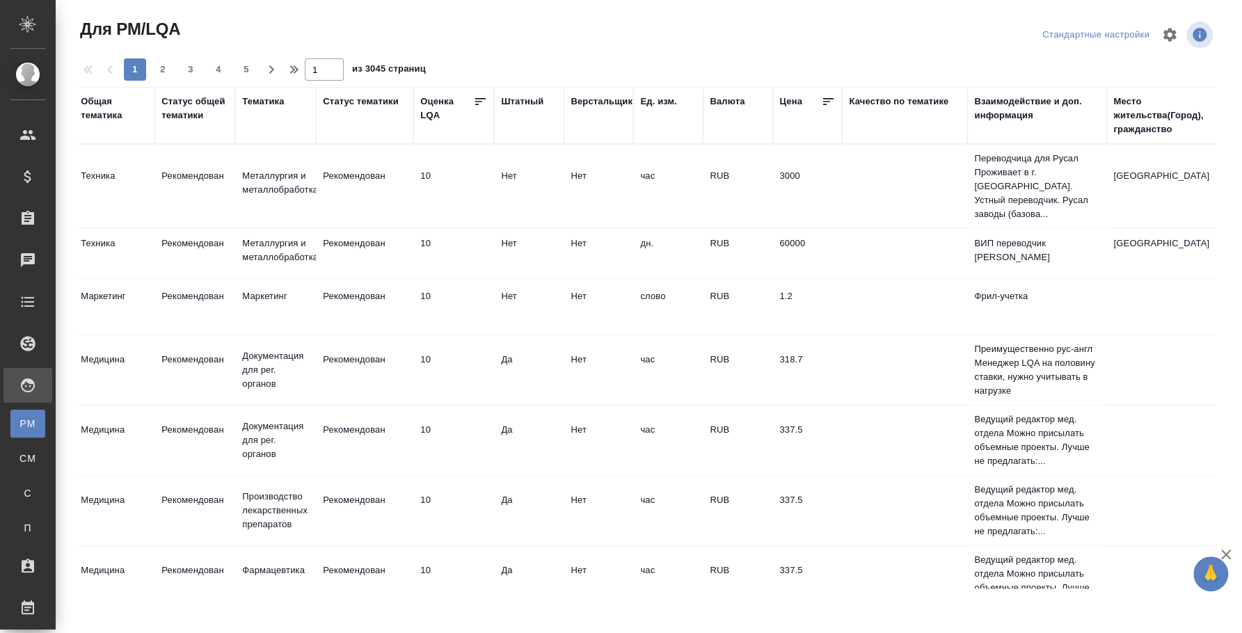
scroll to position [0, 1088]
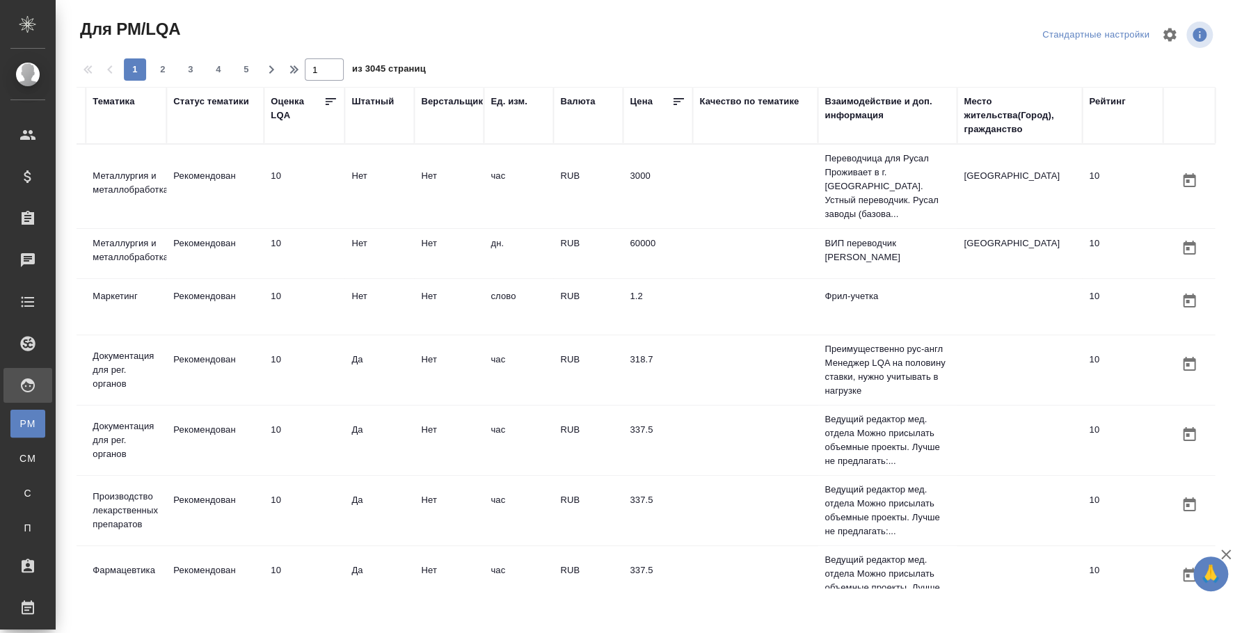
click at [981, 129] on div "Место жительства(Город), гражданство" at bounding box center [1019, 116] width 111 height 42
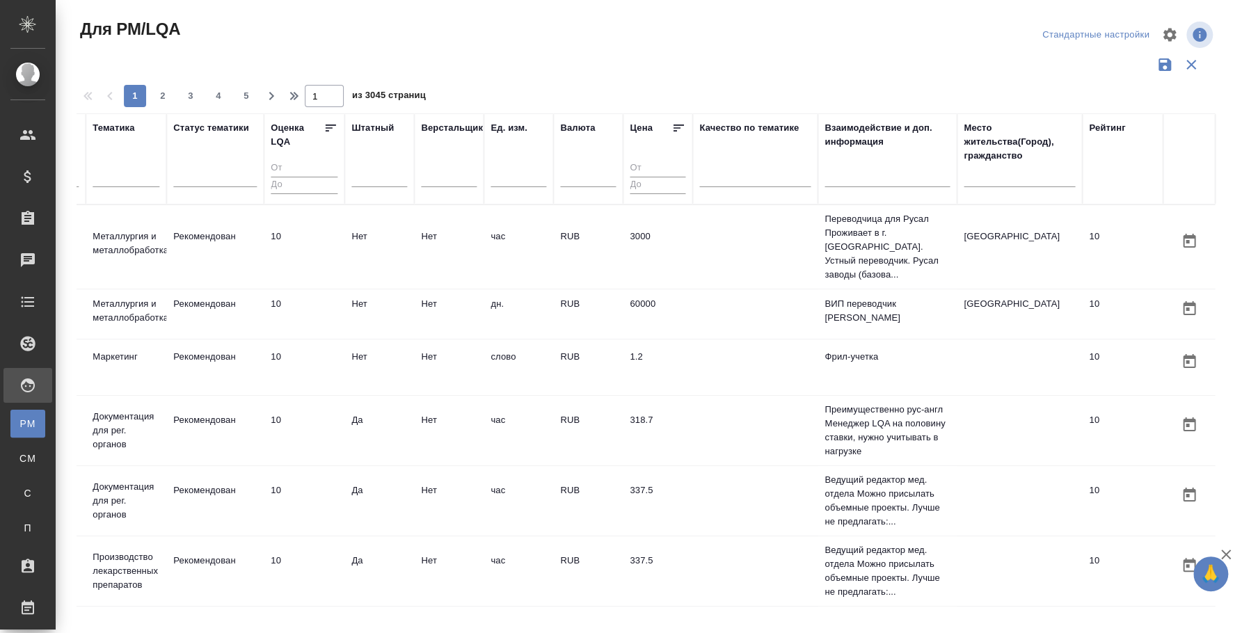
click at [964, 171] on input "text" at bounding box center [1019, 178] width 111 height 17
type input "алматы"
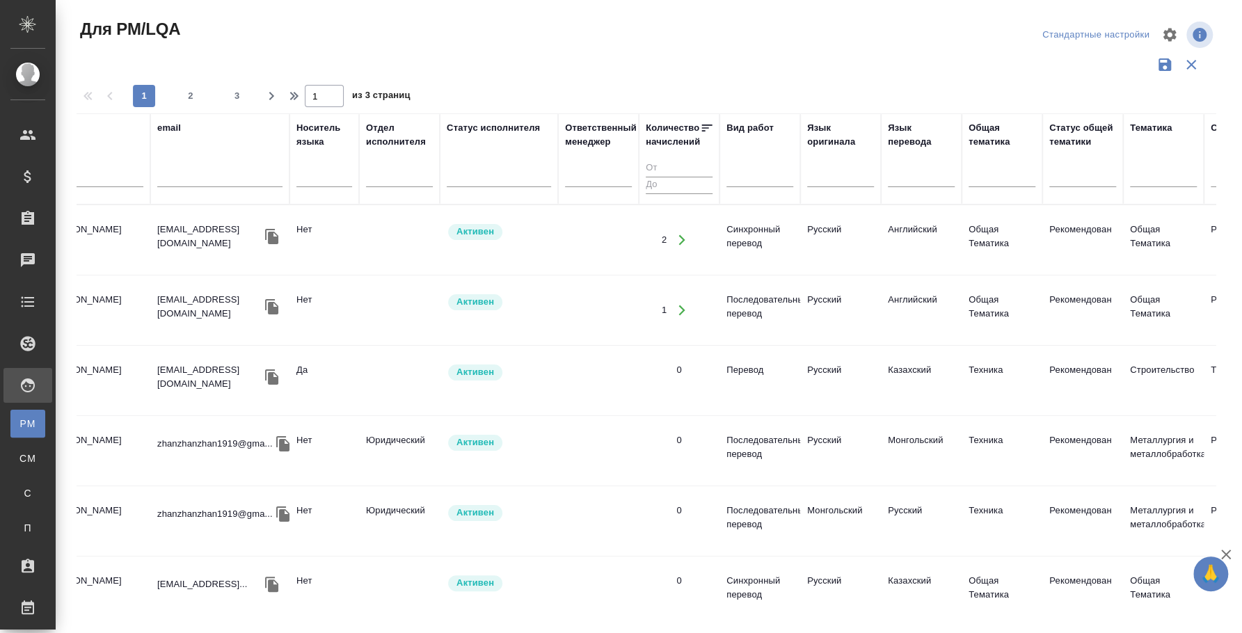
scroll to position [0, 0]
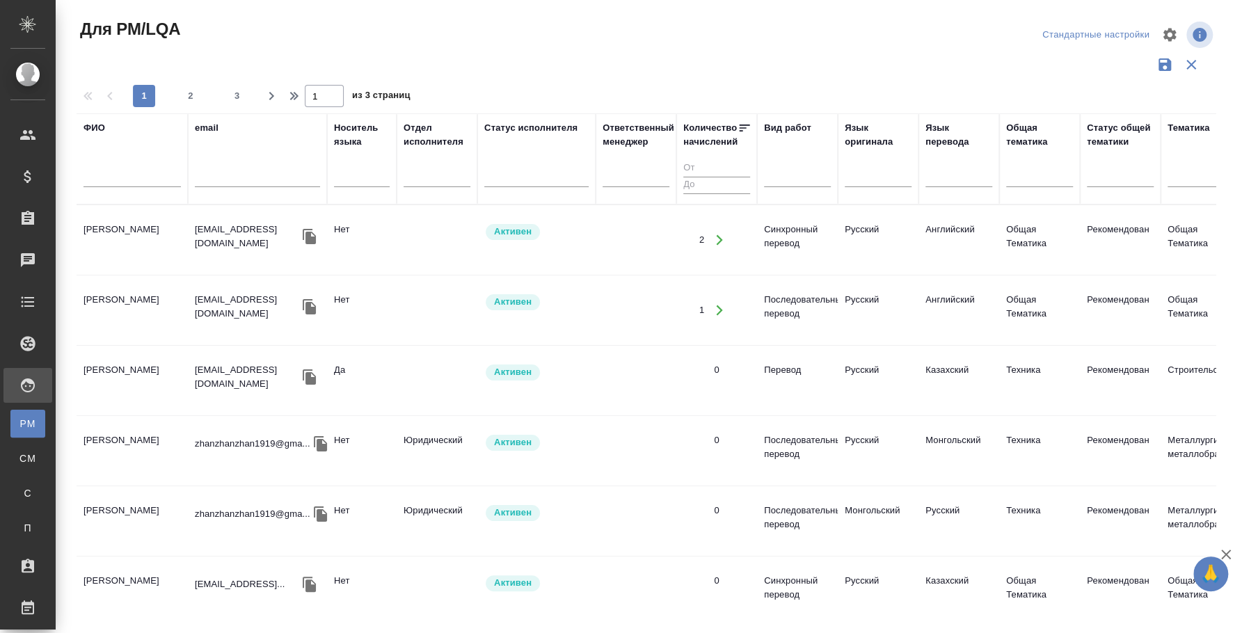
click at [134, 180] on input "text" at bounding box center [131, 178] width 97 height 17
click at [120, 172] on input "text" at bounding box center [131, 178] width 97 height 17
type input "думан"
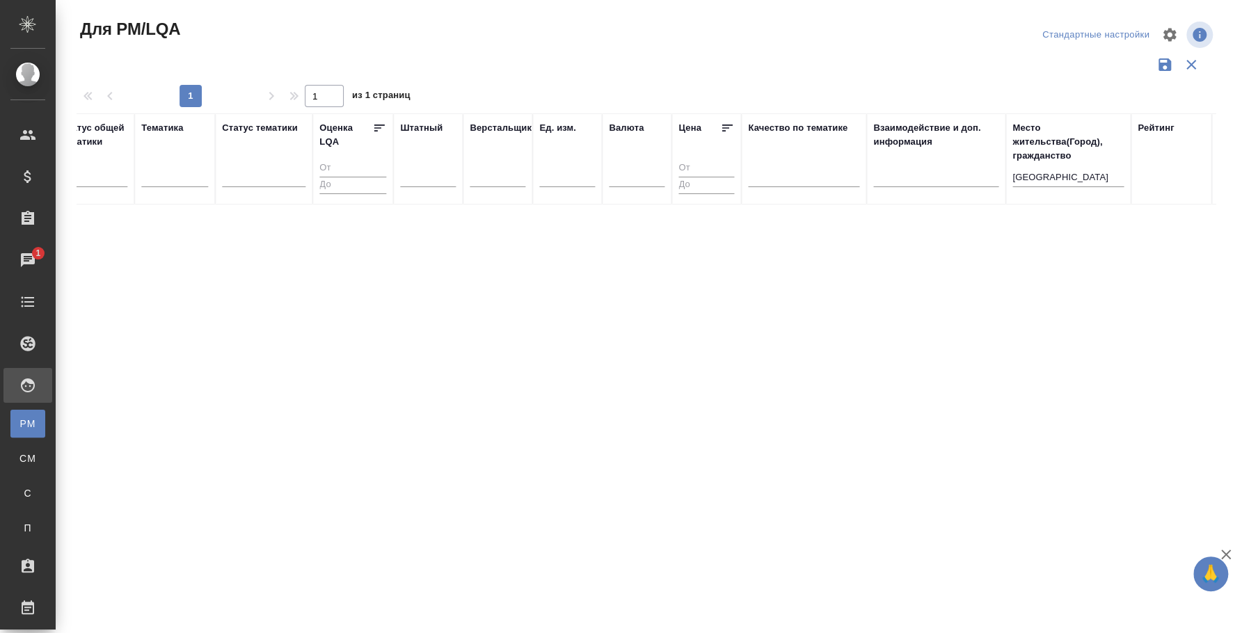
scroll to position [0, 1074]
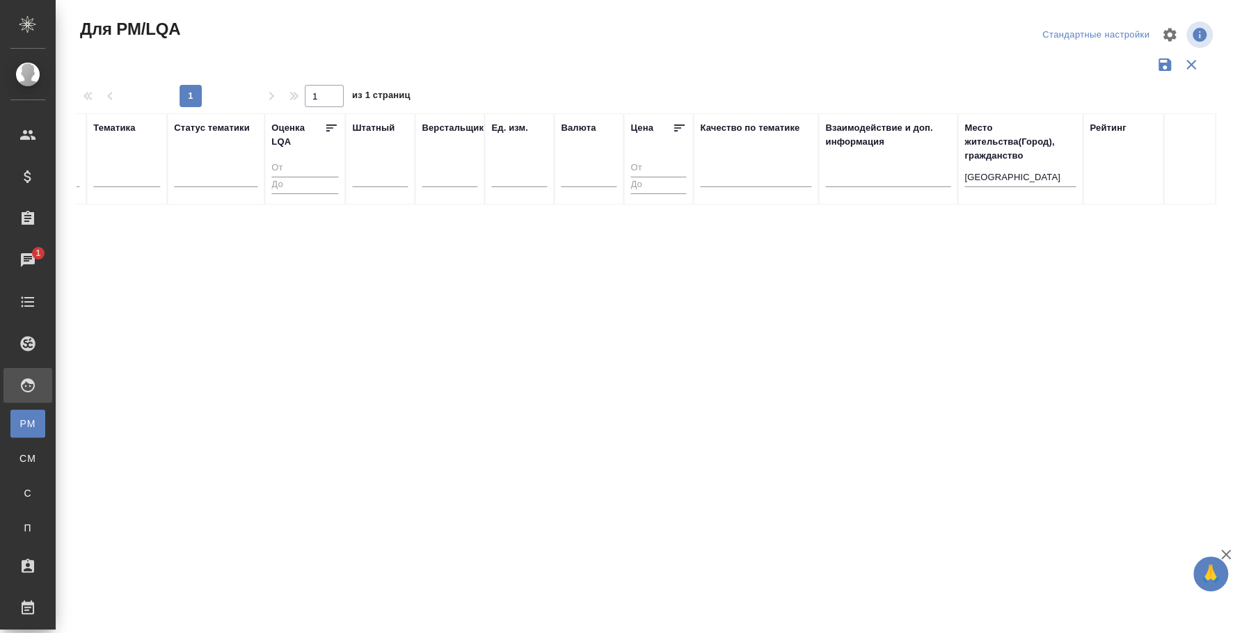
click at [1006, 189] on div "алматы" at bounding box center [1019, 180] width 111 height 34
click at [989, 178] on input "алматы" at bounding box center [1019, 178] width 111 height 17
drag, startPoint x: 771, startPoint y: 603, endPoint x: -42, endPoint y: 513, distance: 817.7
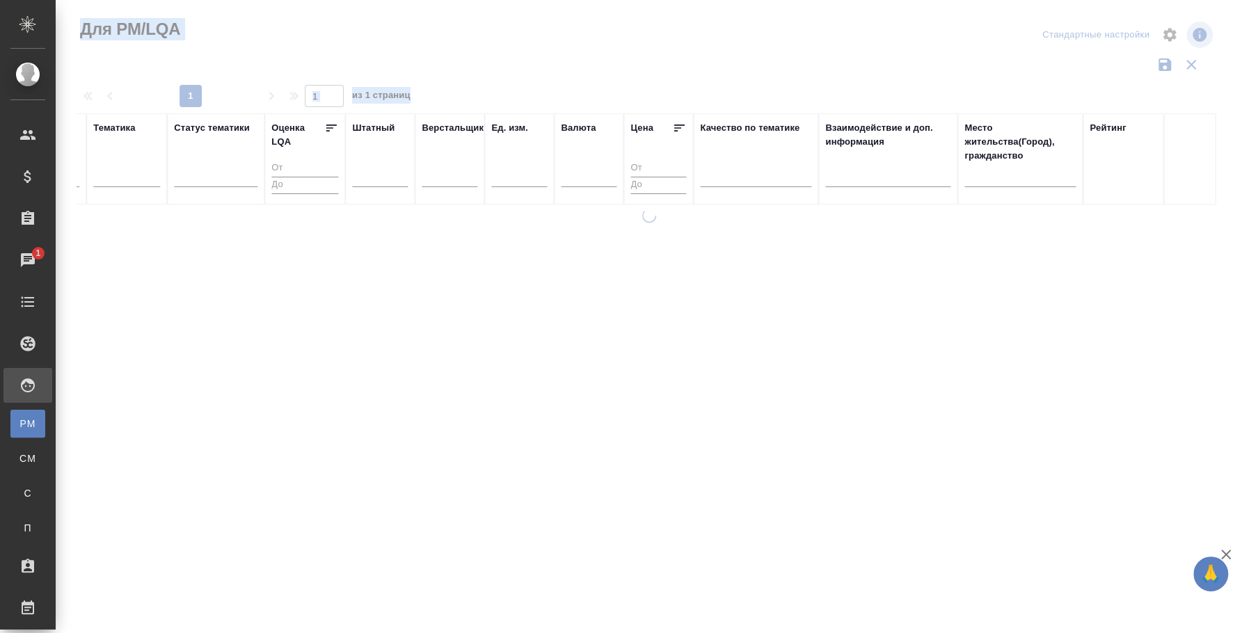
click at [0, 513] on html "🙏 .cls-1 fill:#fff; AWATERA Fedotova Irina Клиенты Спецификации Заказы 1 Чаты T…" at bounding box center [621, 316] width 1242 height 633
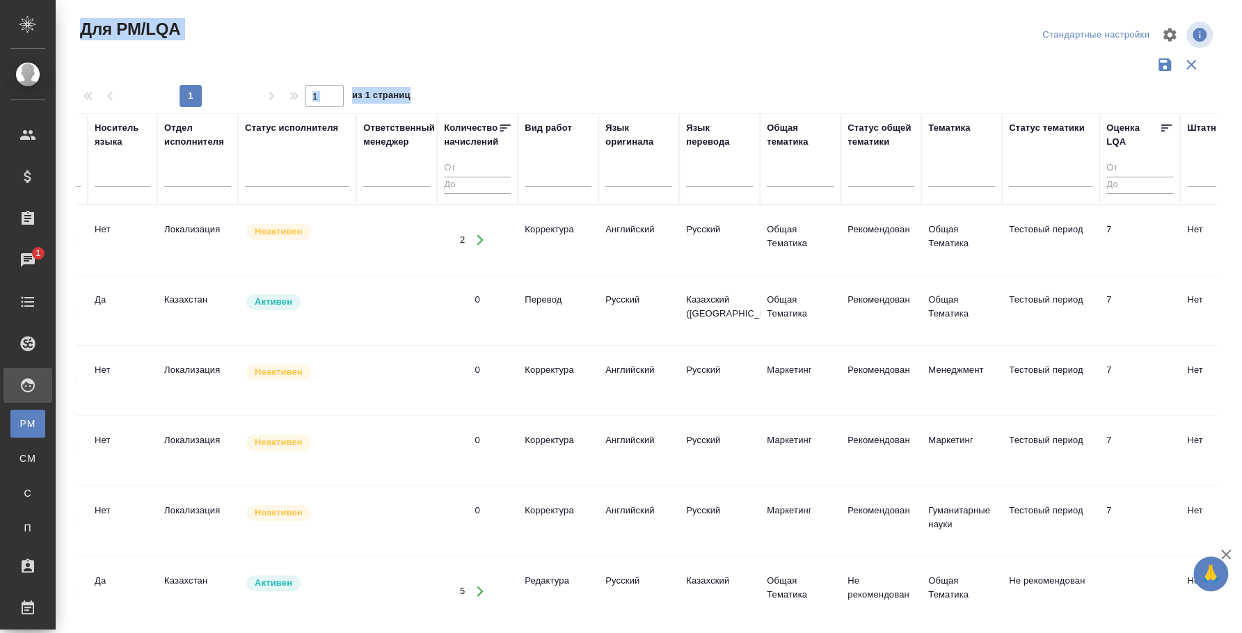
scroll to position [0, 0]
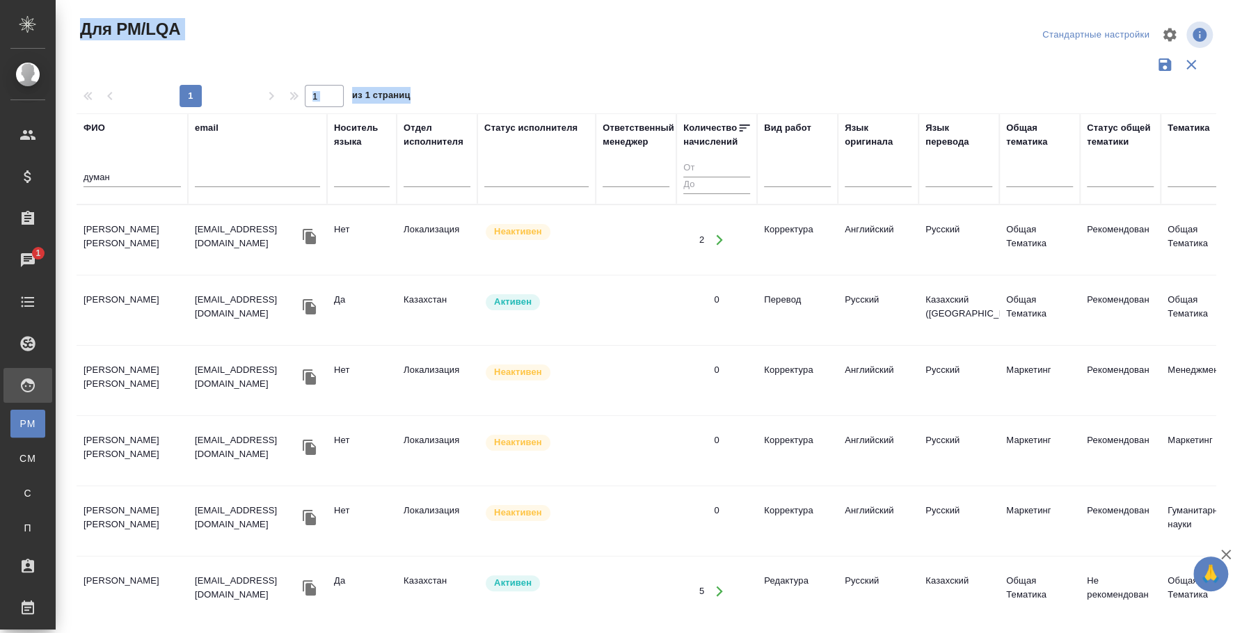
click at [136, 165] on div "думан" at bounding box center [131, 180] width 97 height 34
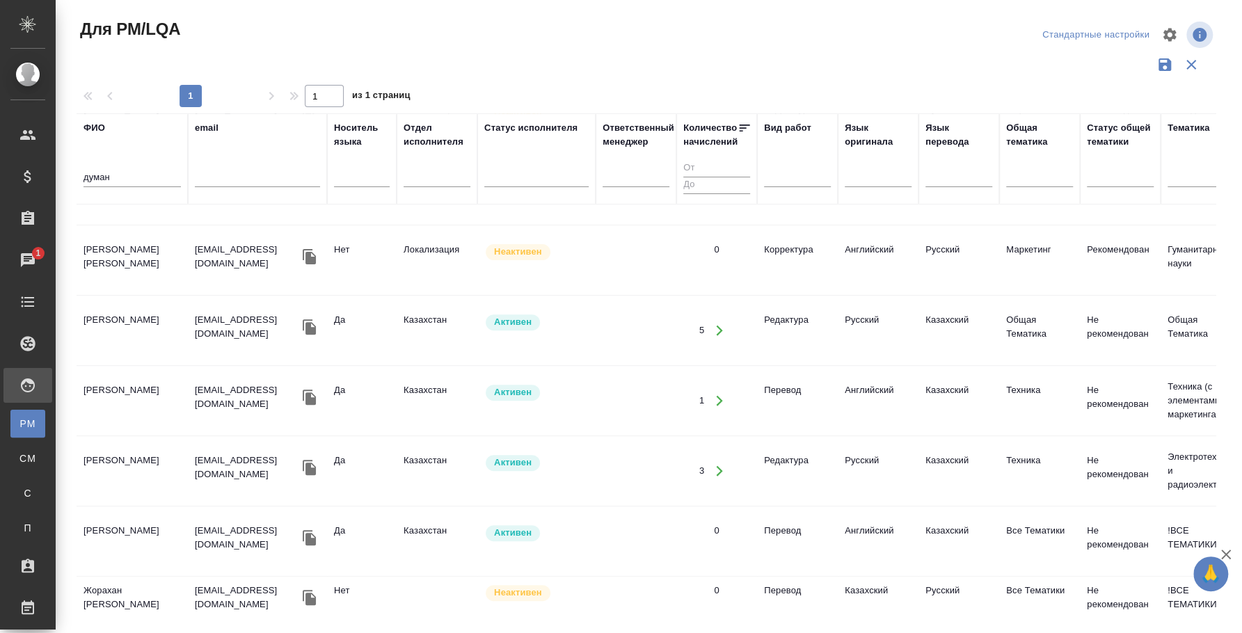
scroll to position [285, 0]
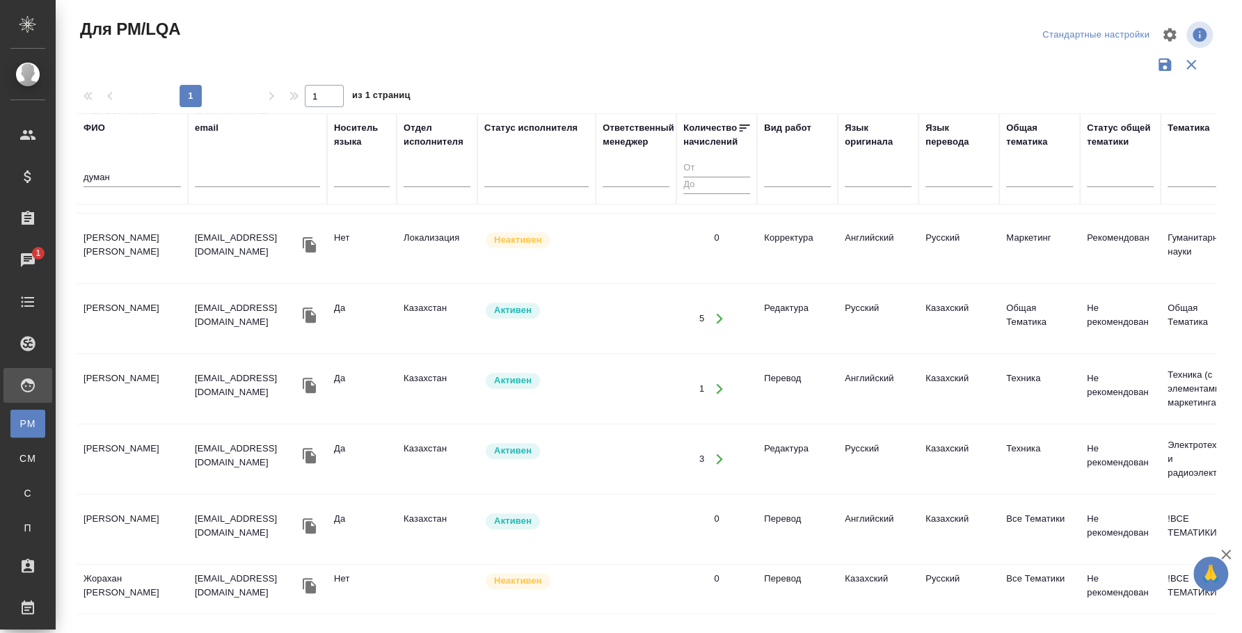
click at [144, 571] on td "Жорахан Думан Нұржанұлы" at bounding box center [132, 589] width 111 height 49
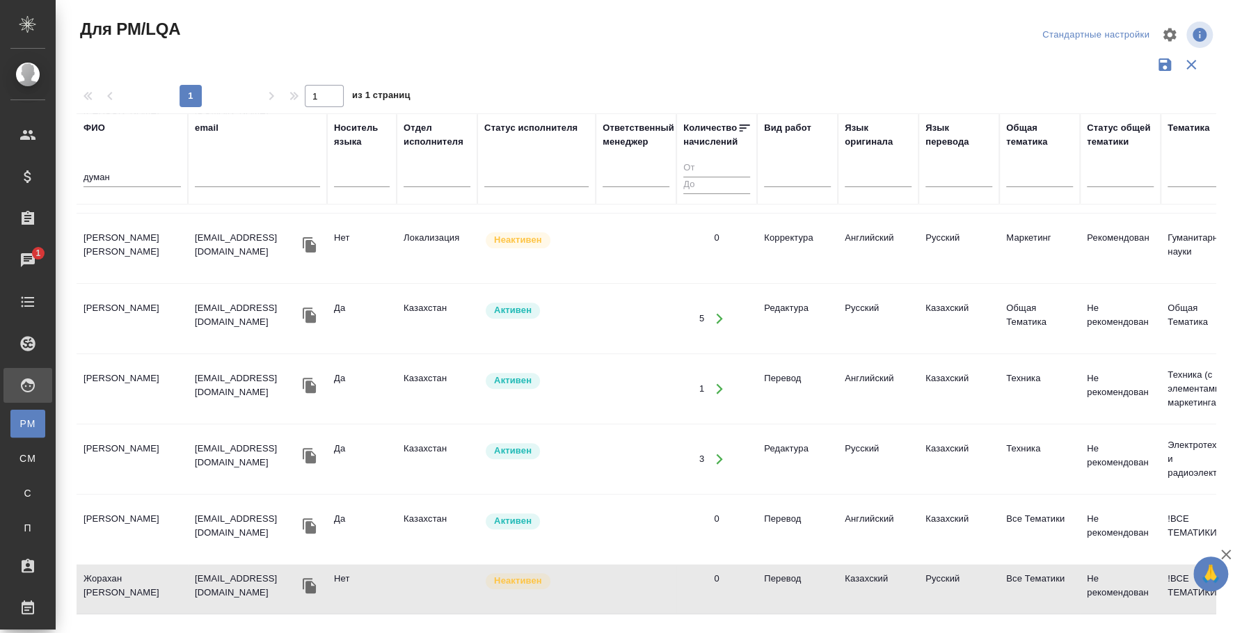
click at [144, 571] on td "Жорахан Думан Нұржанұлы" at bounding box center [132, 589] width 111 height 49
click at [120, 175] on input "думан" at bounding box center [131, 178] width 97 height 17
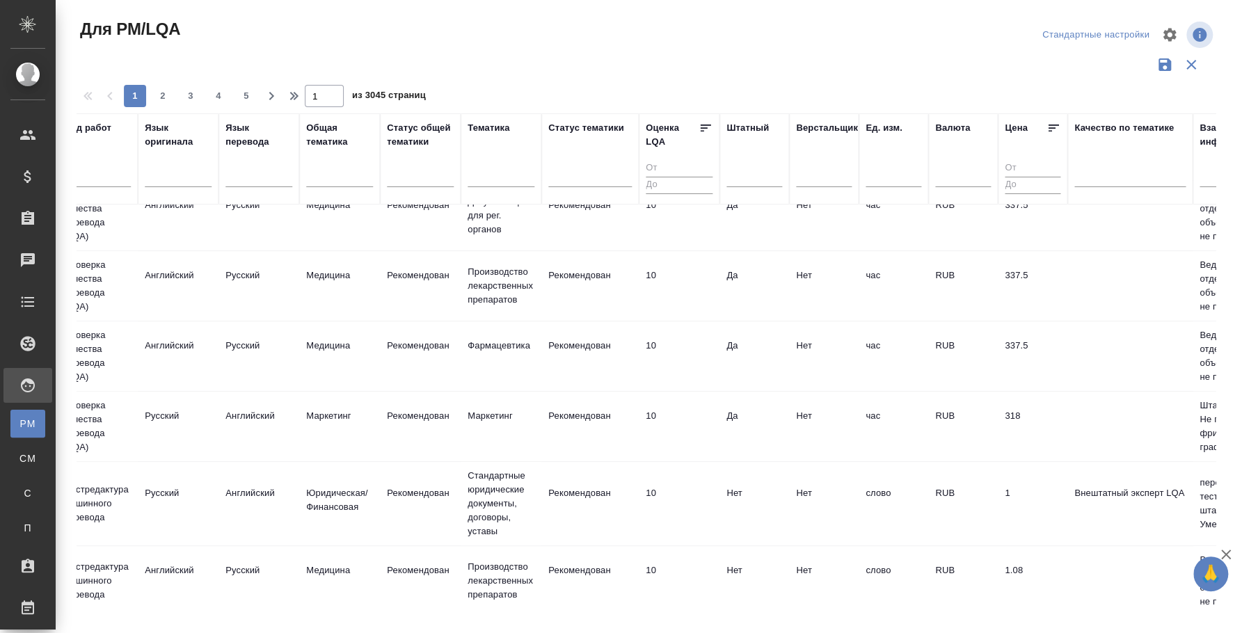
scroll to position [285, 1088]
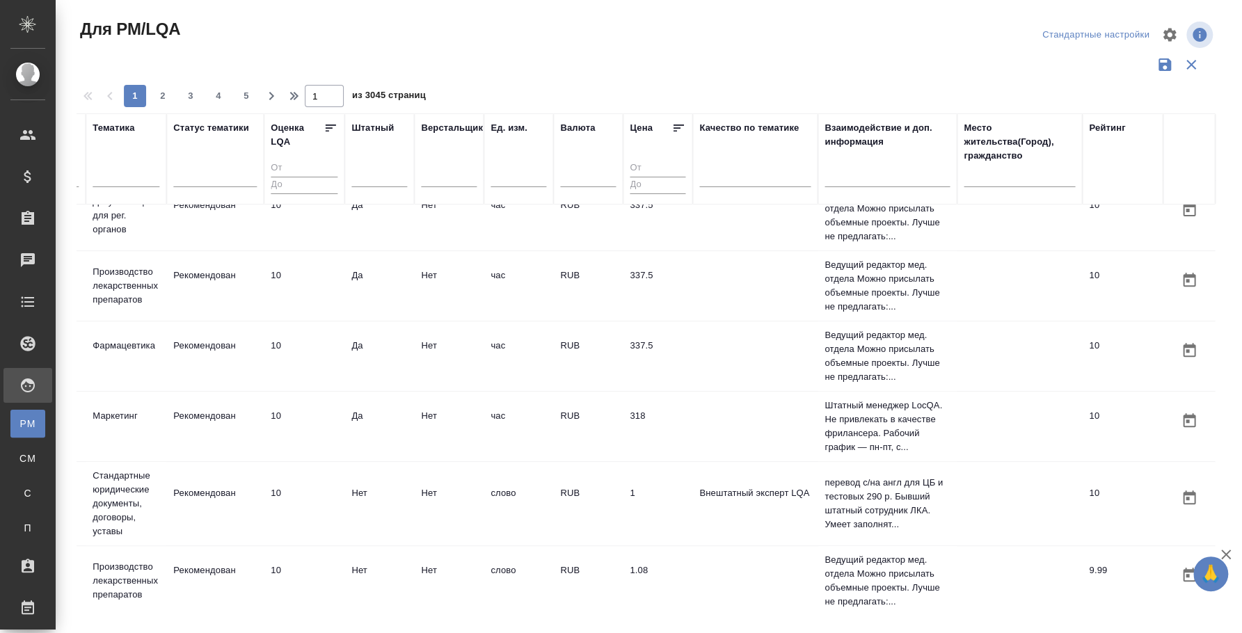
click at [995, 174] on input "text" at bounding box center [1019, 178] width 111 height 17
type input "алматы"
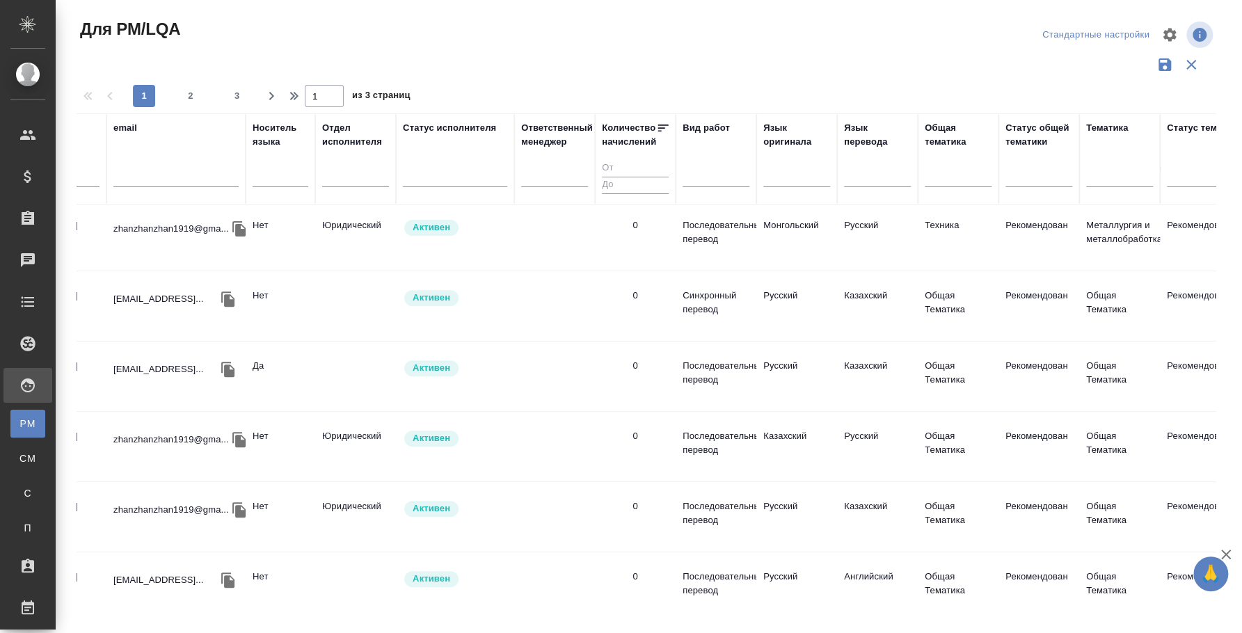
scroll to position [285, 78]
click at [694, 175] on div at bounding box center [719, 174] width 67 height 20
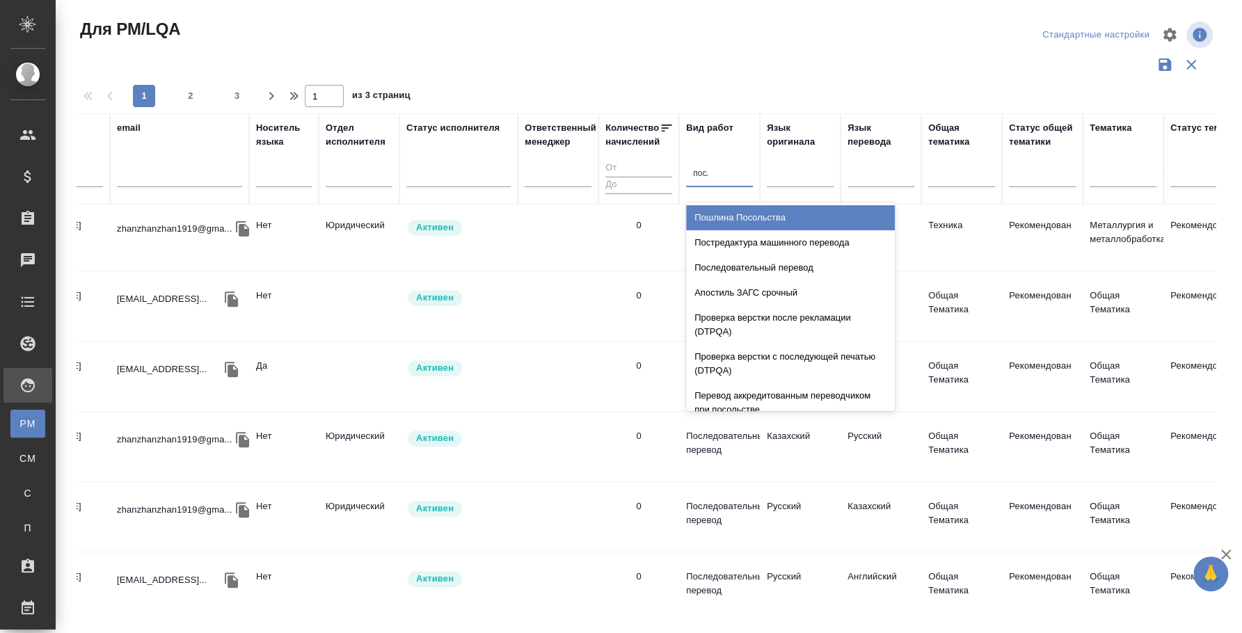
type input "после"
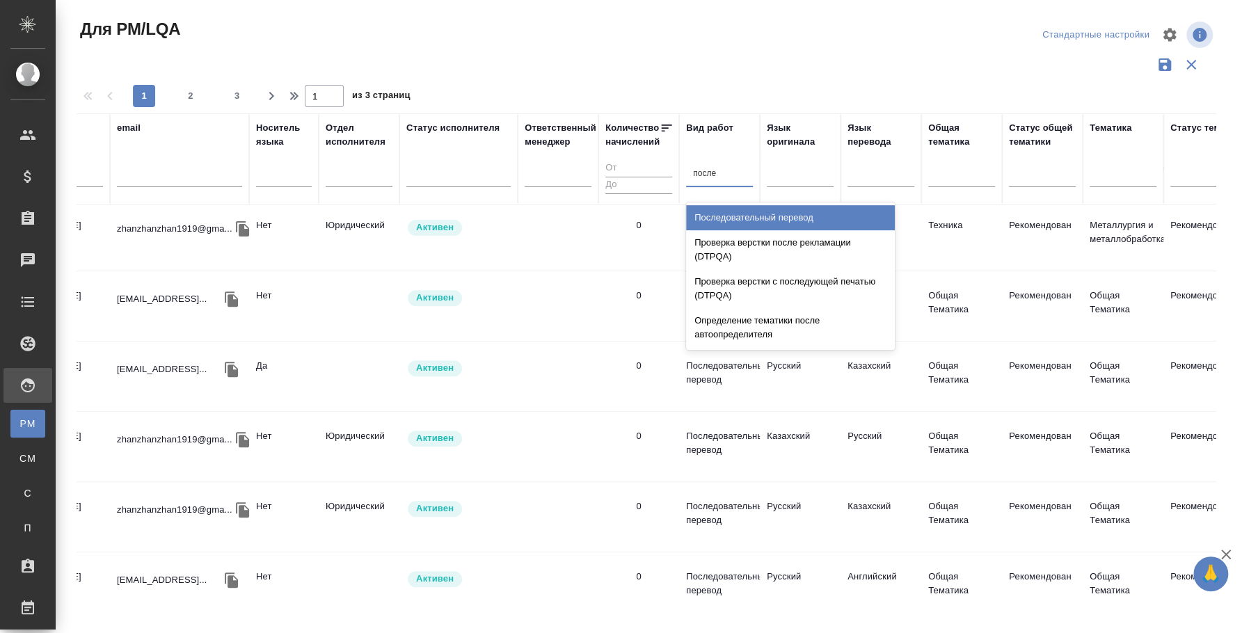
click at [832, 206] on div "Последовательный перевод" at bounding box center [790, 217] width 209 height 25
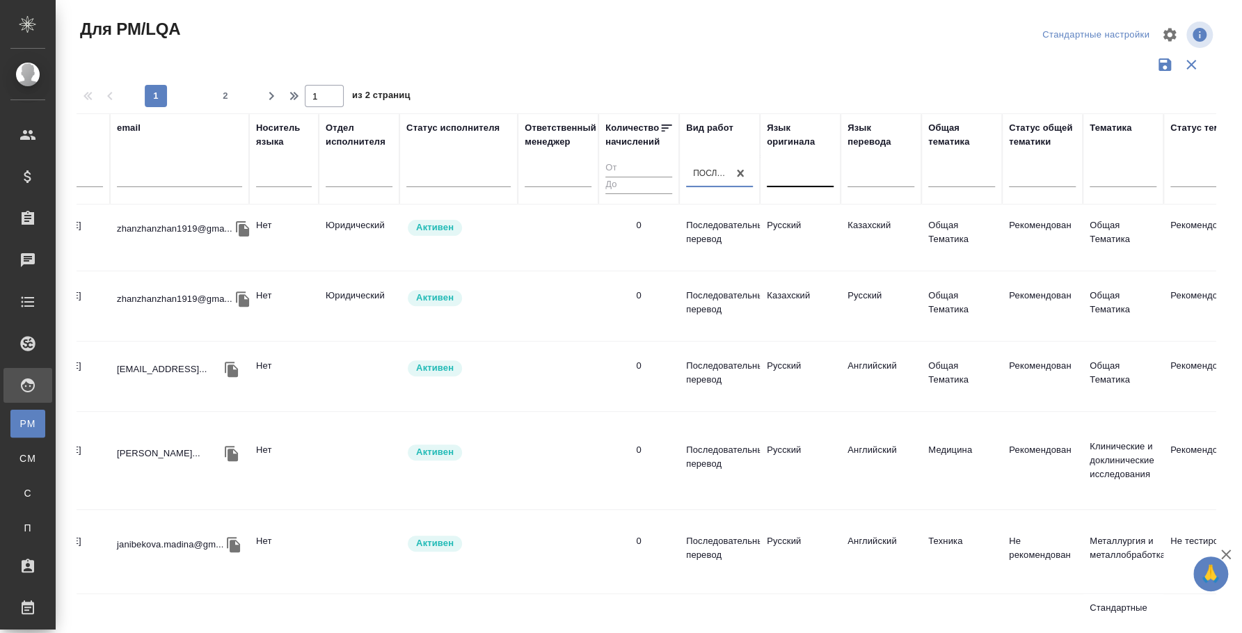
click at [812, 176] on div at bounding box center [800, 174] width 67 height 20
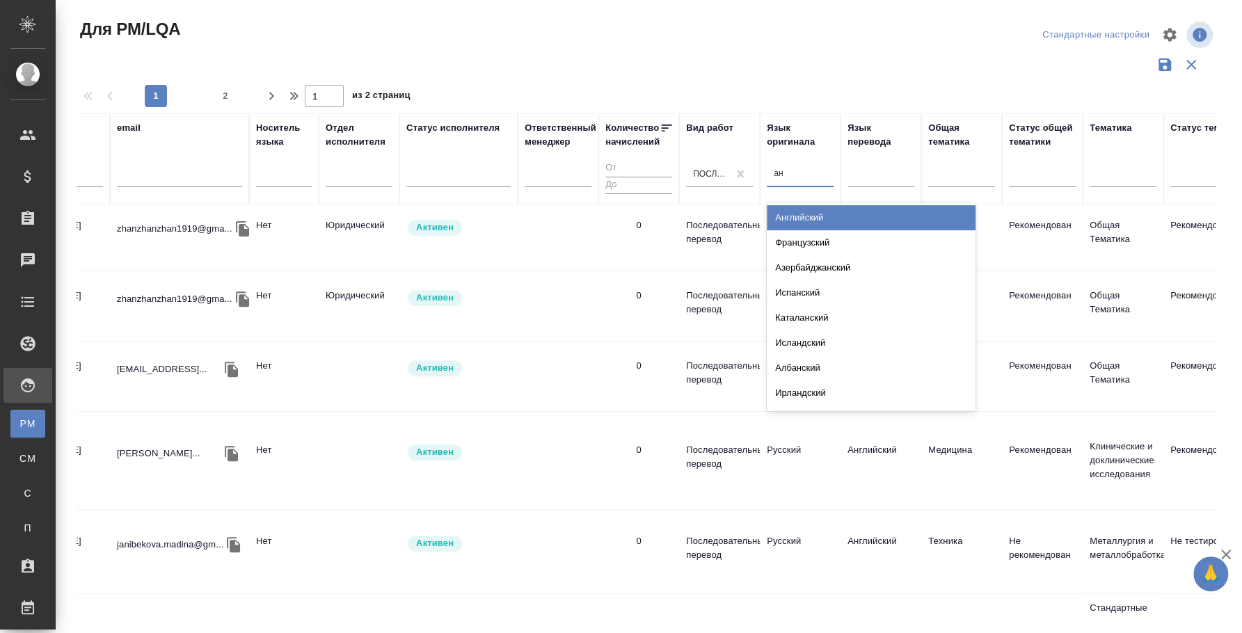
type input "анг"
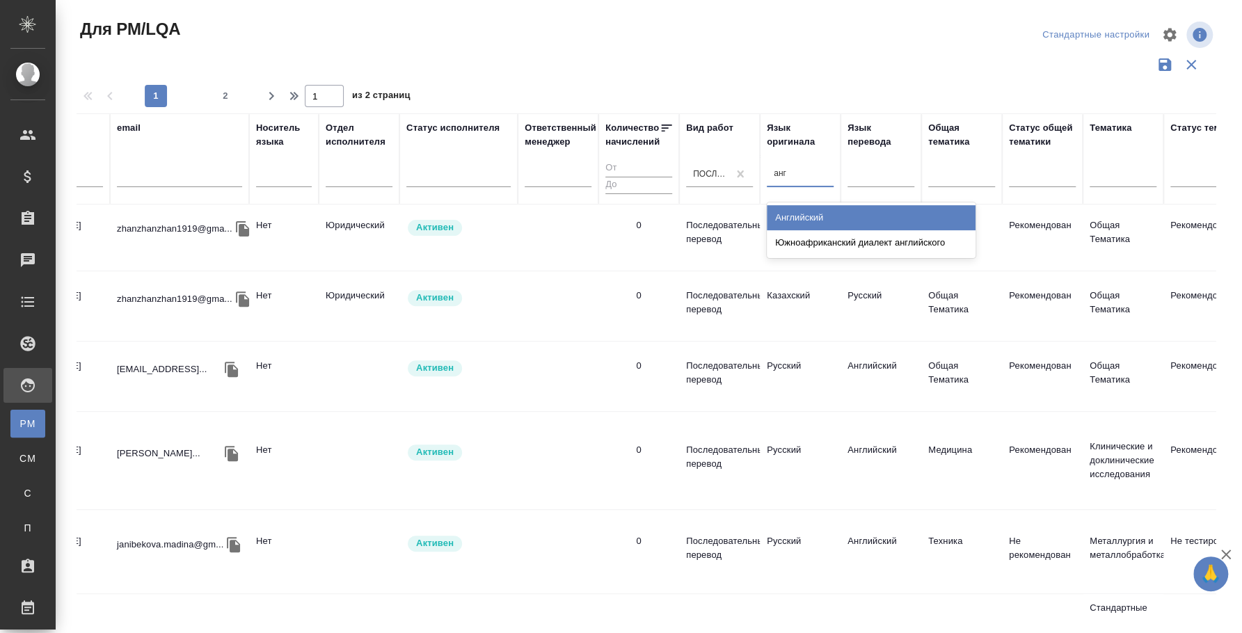
click at [833, 213] on div "Английский" at bounding box center [871, 217] width 209 height 25
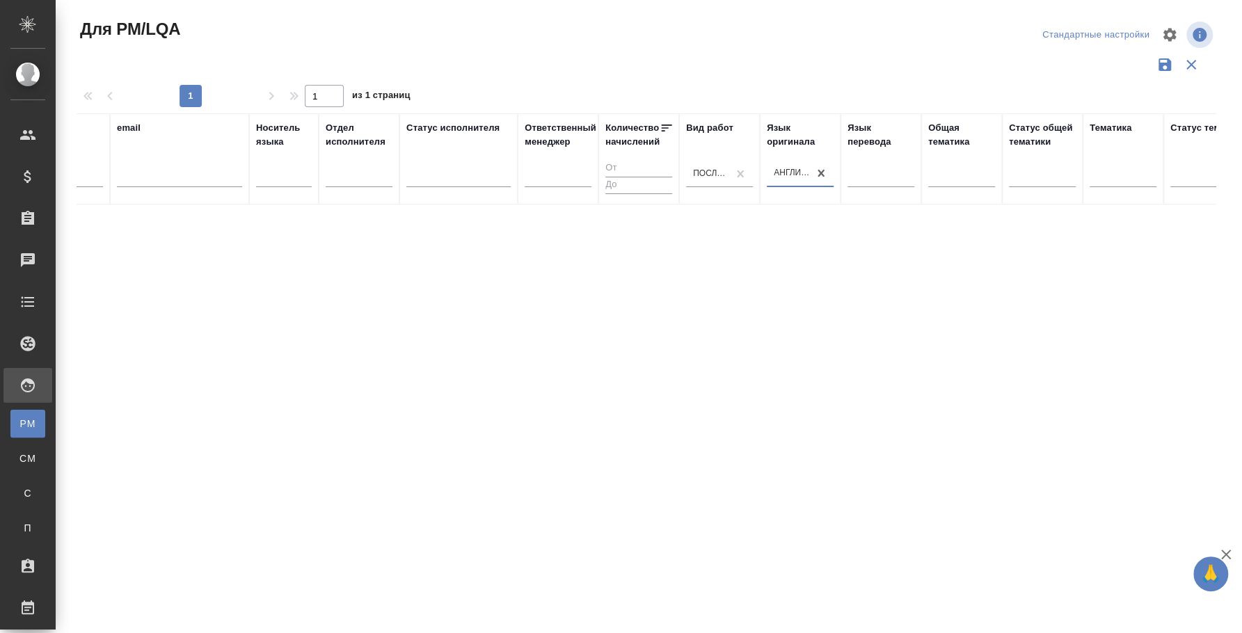
scroll to position [0, 78]
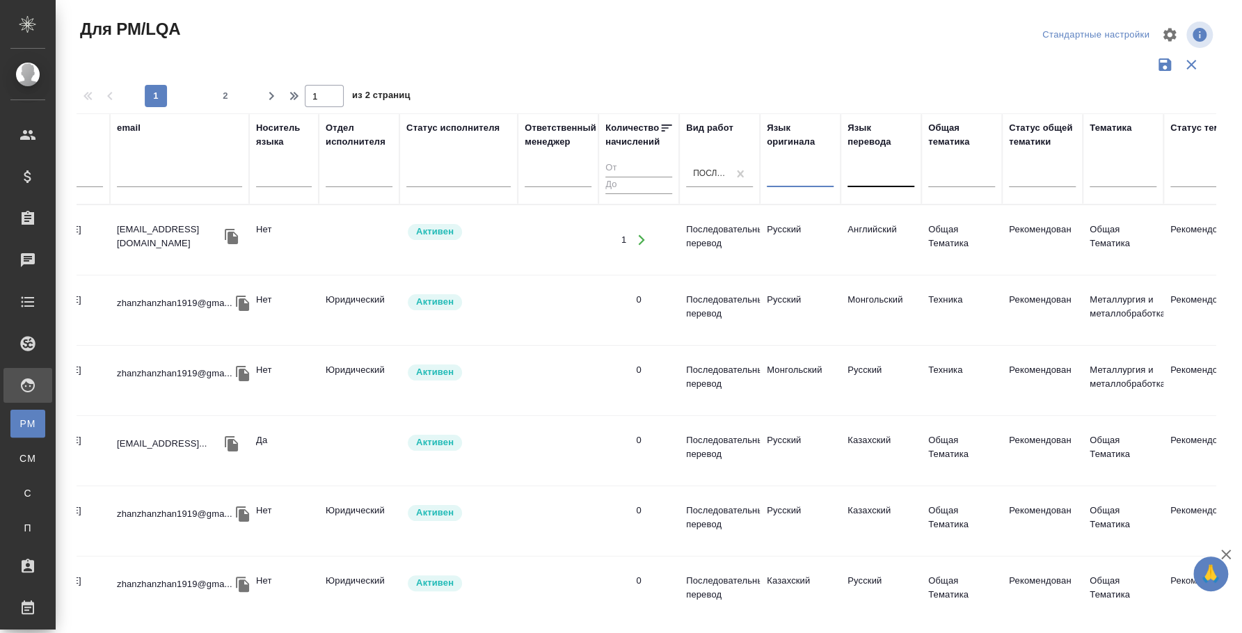
click at [868, 170] on div at bounding box center [881, 174] width 67 height 20
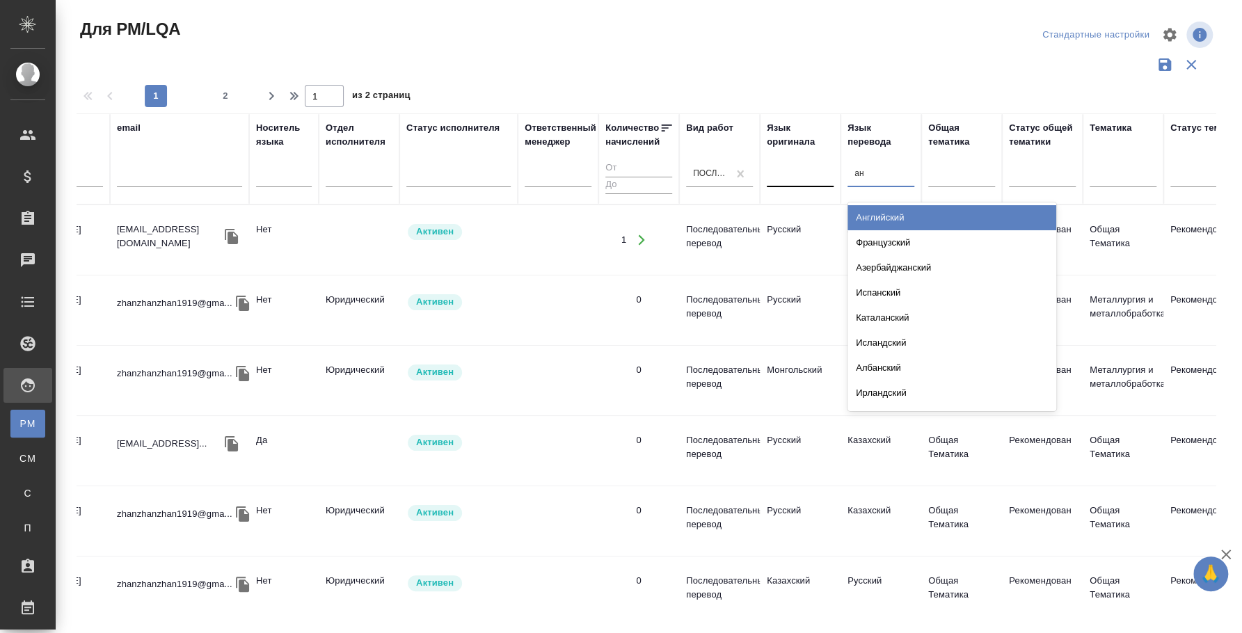
type input "анг"
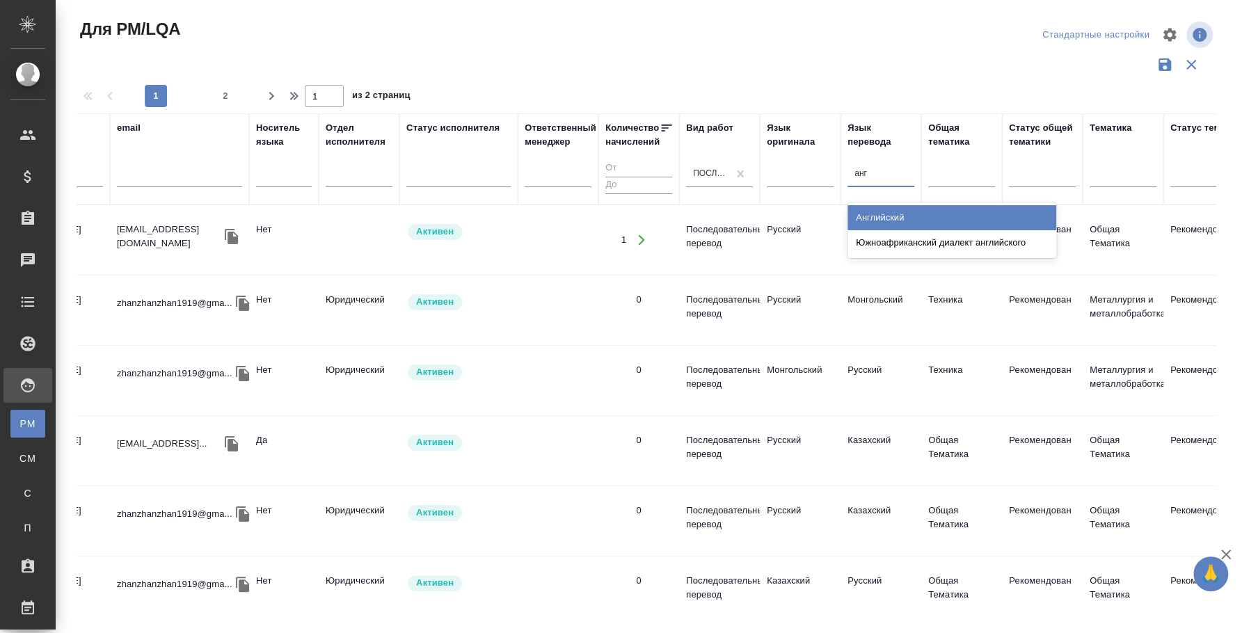
click at [880, 209] on div "Английский" at bounding box center [952, 217] width 209 height 25
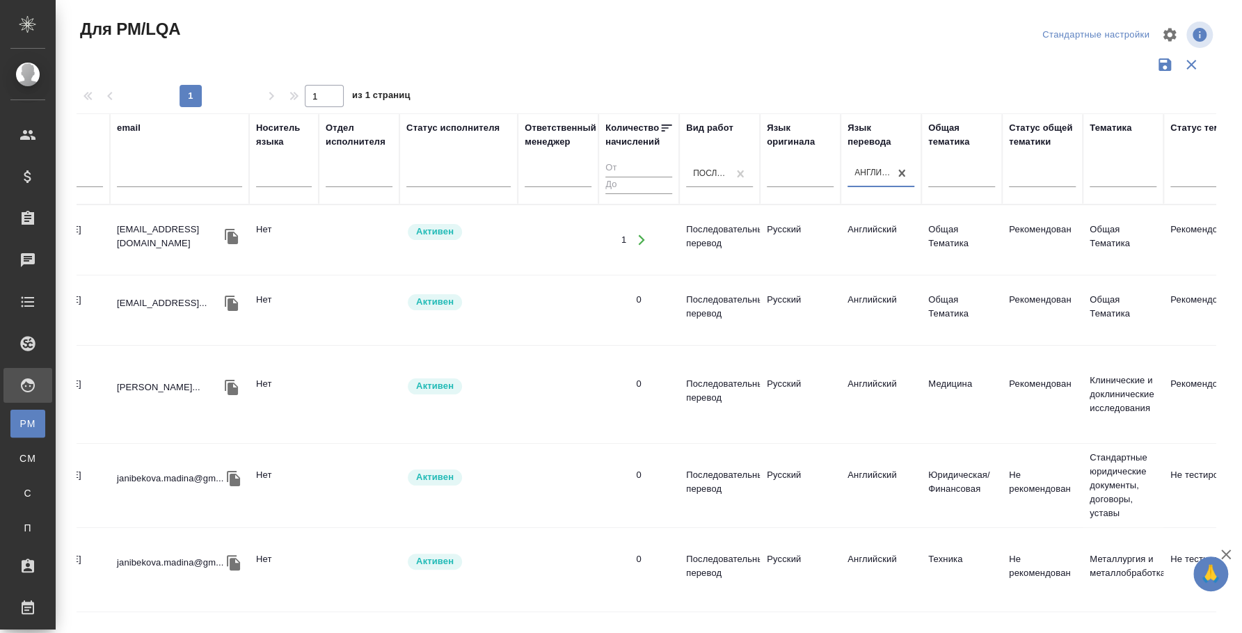
scroll to position [0, 0]
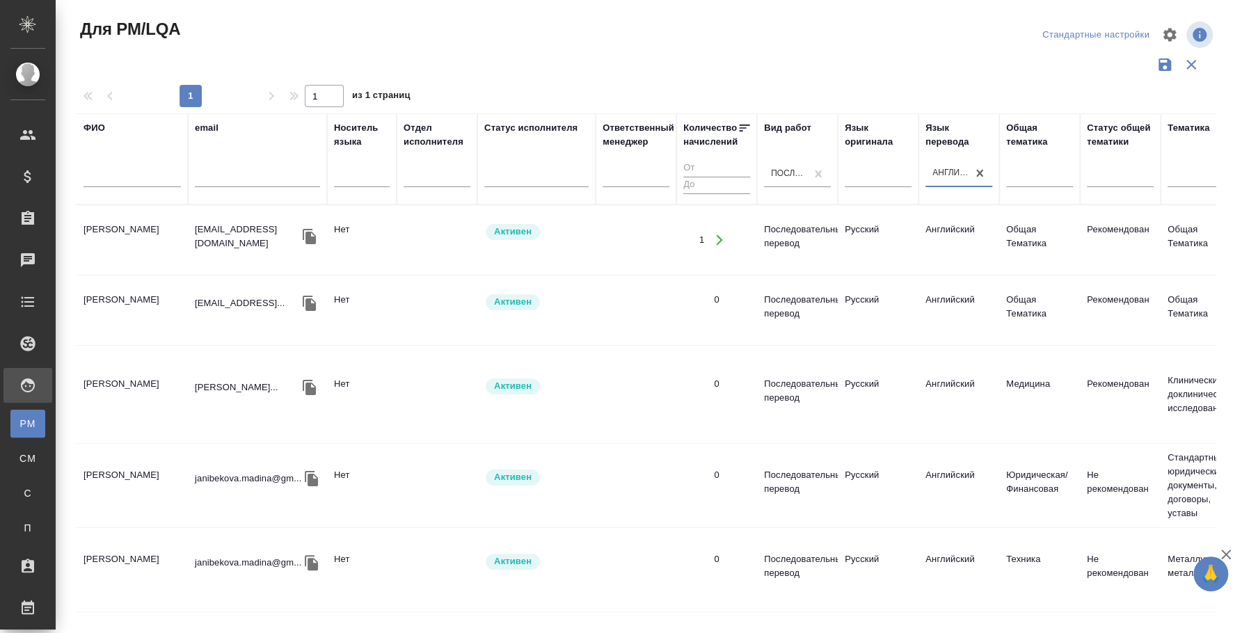
click at [143, 234] on td "Батырбаев Есенжан Габбасович" at bounding box center [132, 240] width 111 height 49
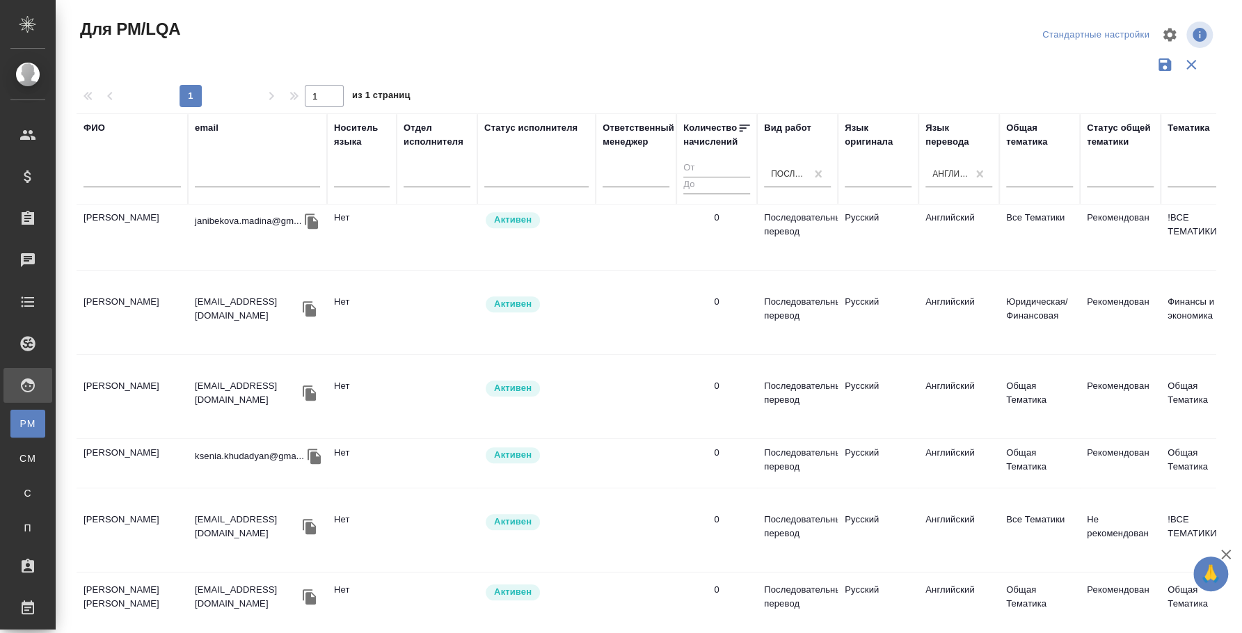
scroll to position [434, 0]
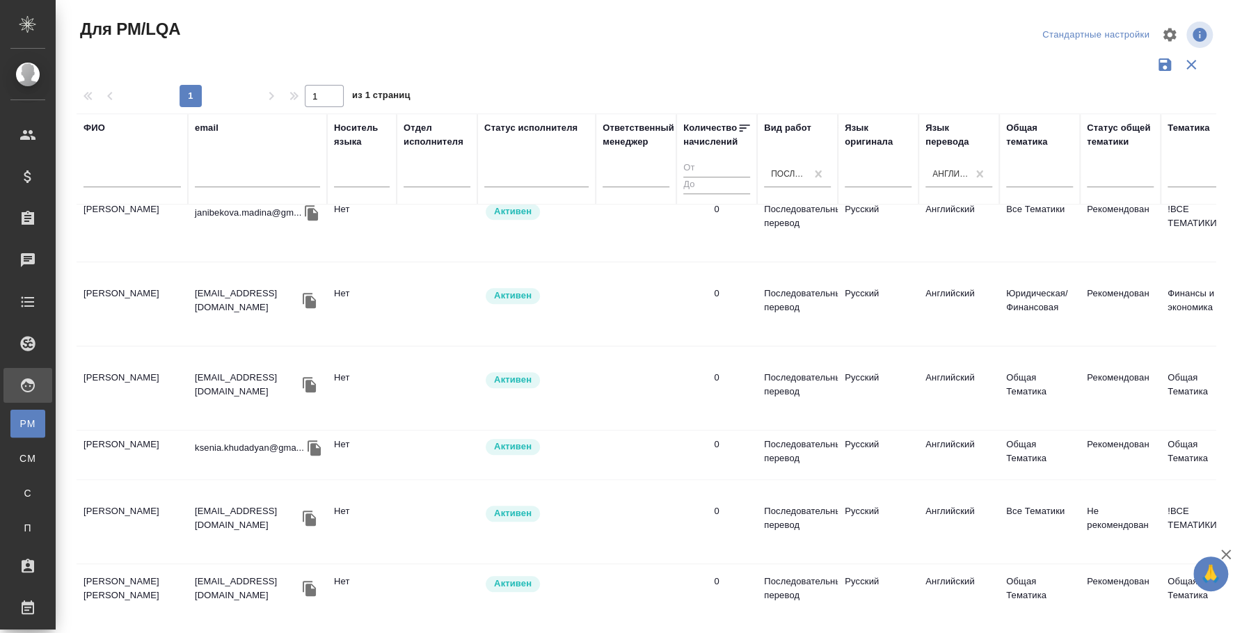
click at [153, 568] on td "Журтыбаева Тогжан" at bounding box center [132, 592] width 111 height 49
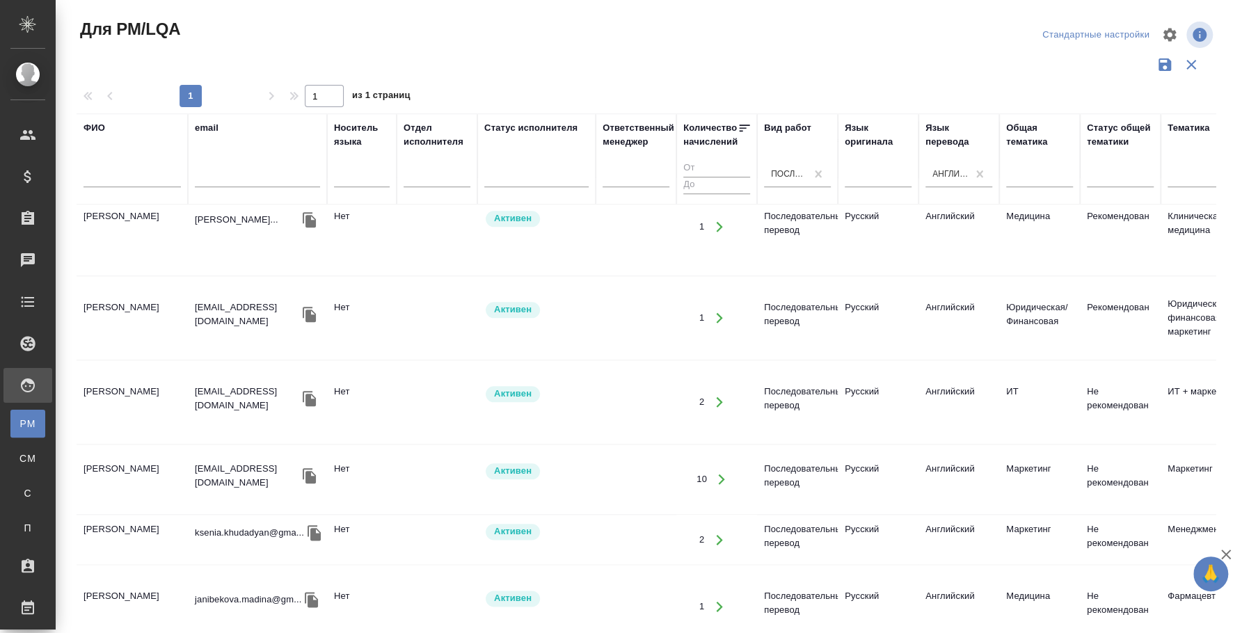
scroll to position [1044, 0]
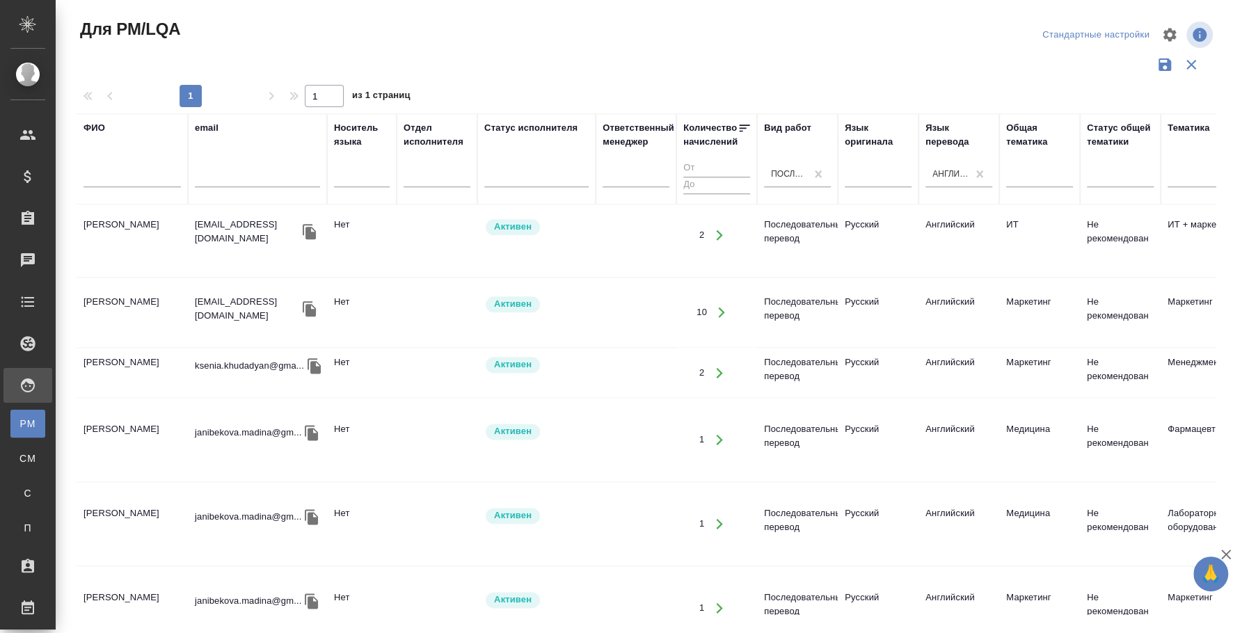
click at [134, 584] on td "[PERSON_NAME]" at bounding box center [132, 608] width 111 height 49
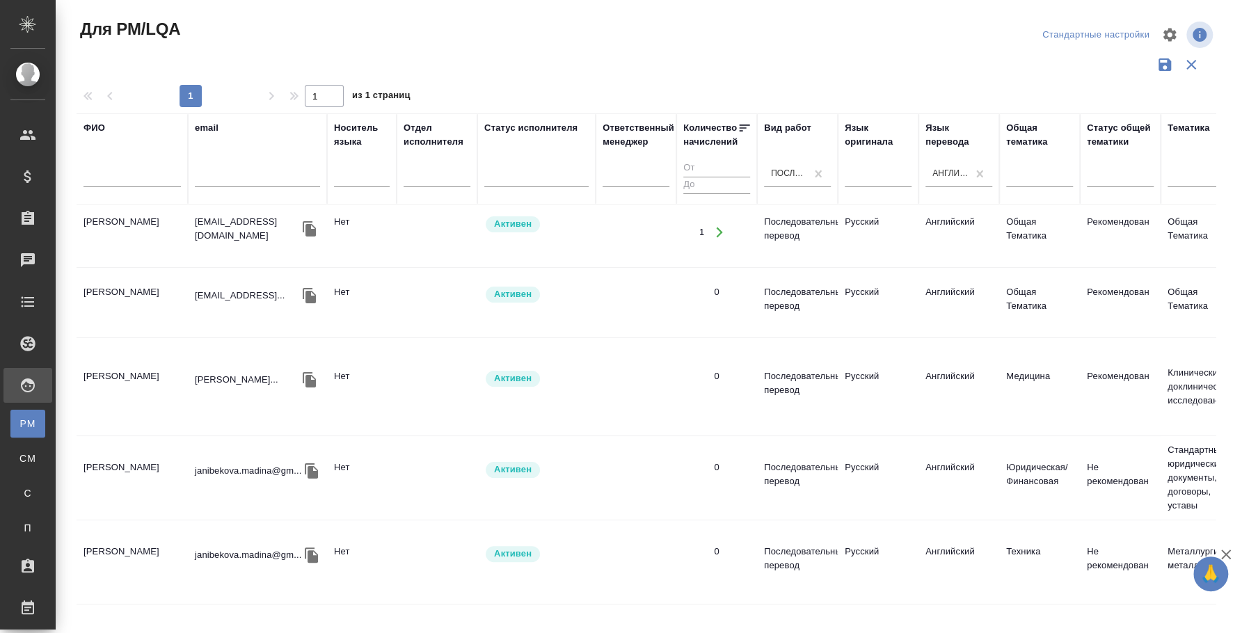
scroll to position [0, 0]
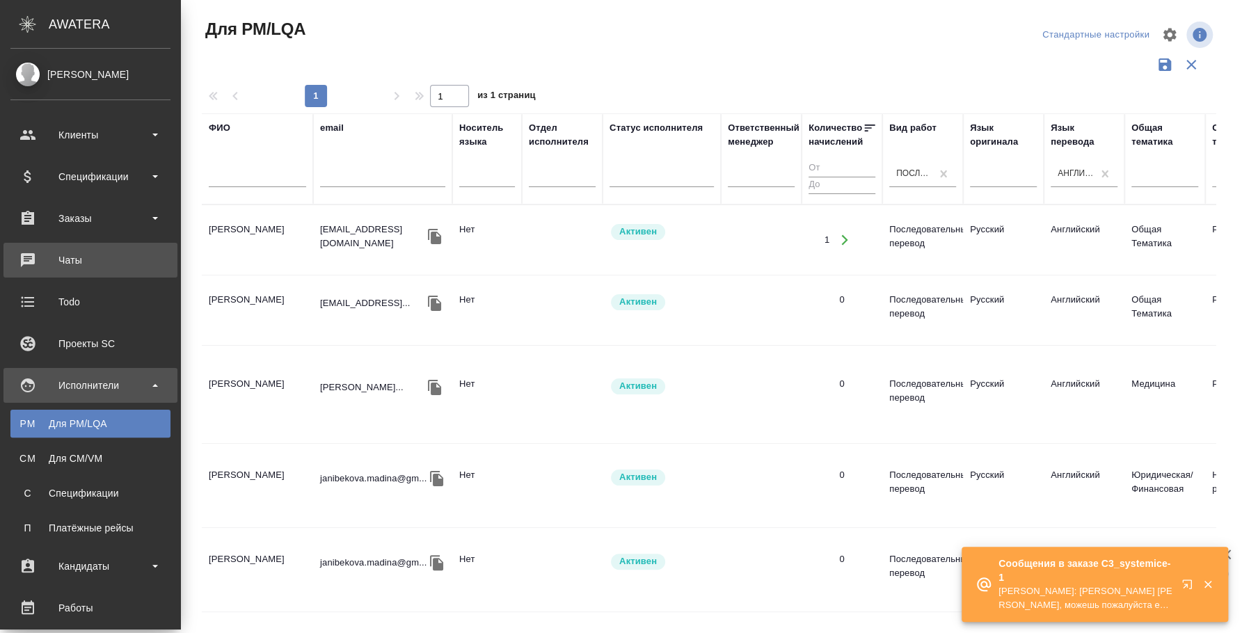
click at [67, 264] on div "Чаты" at bounding box center [90, 260] width 160 height 21
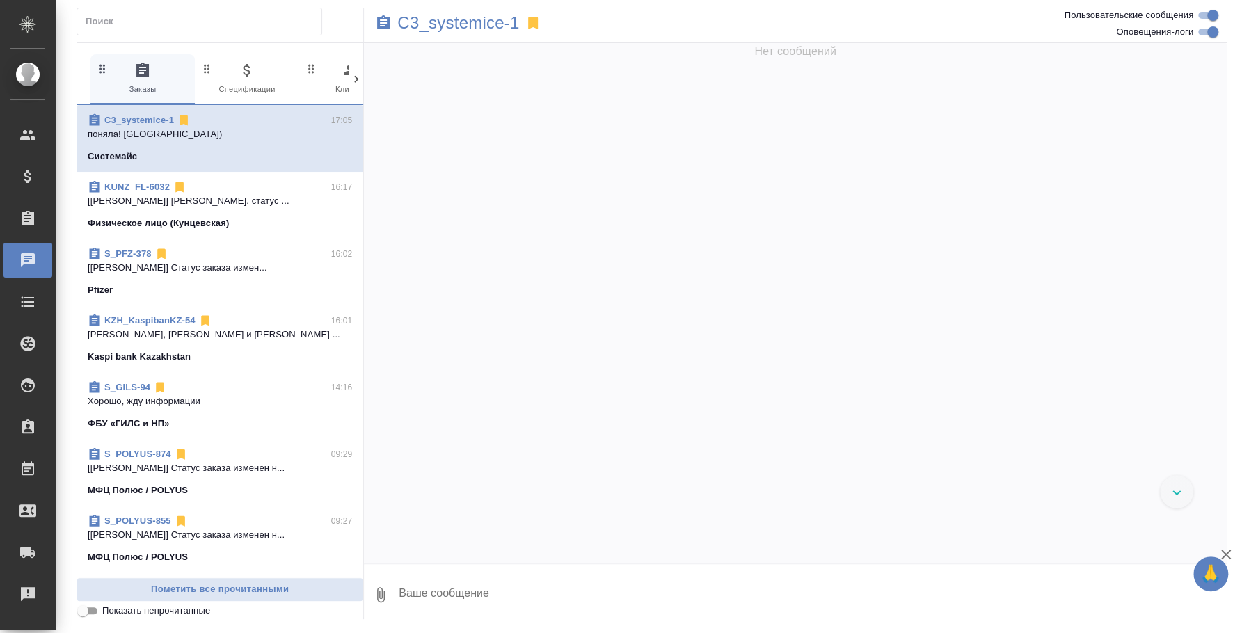
scroll to position [5252, 0]
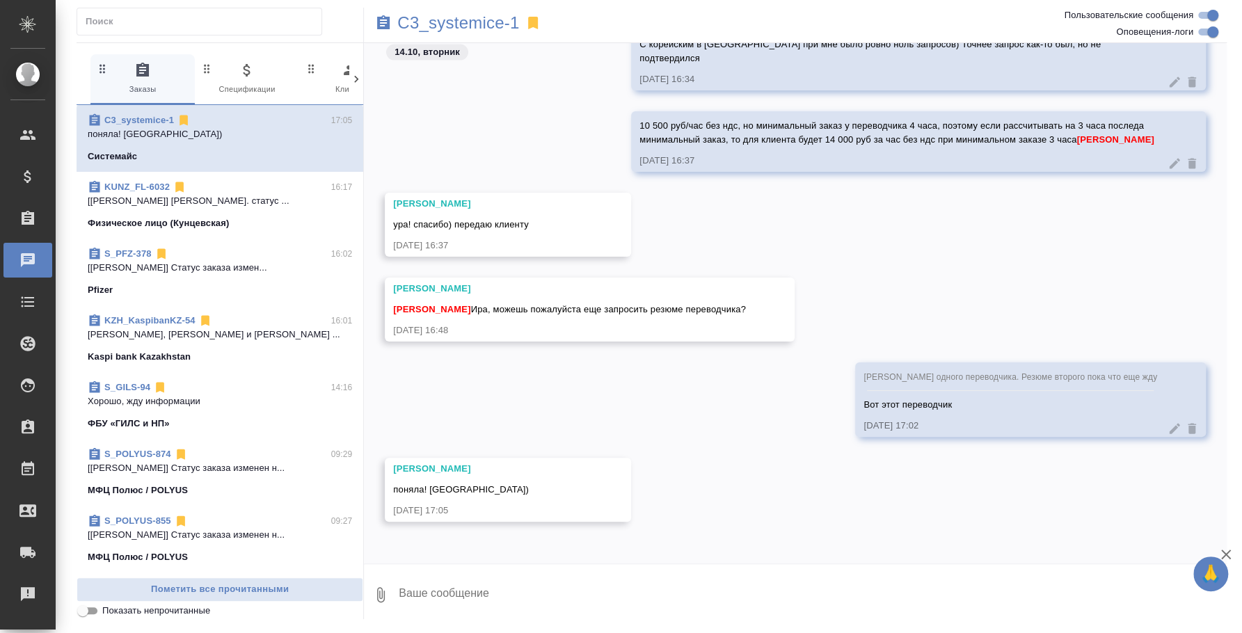
click at [231, 209] on span "KUNZ_FL-6032 16:17 [Попова Галина] Работа Перевод. статус ... Физическое лицо (…" at bounding box center [220, 205] width 264 height 50
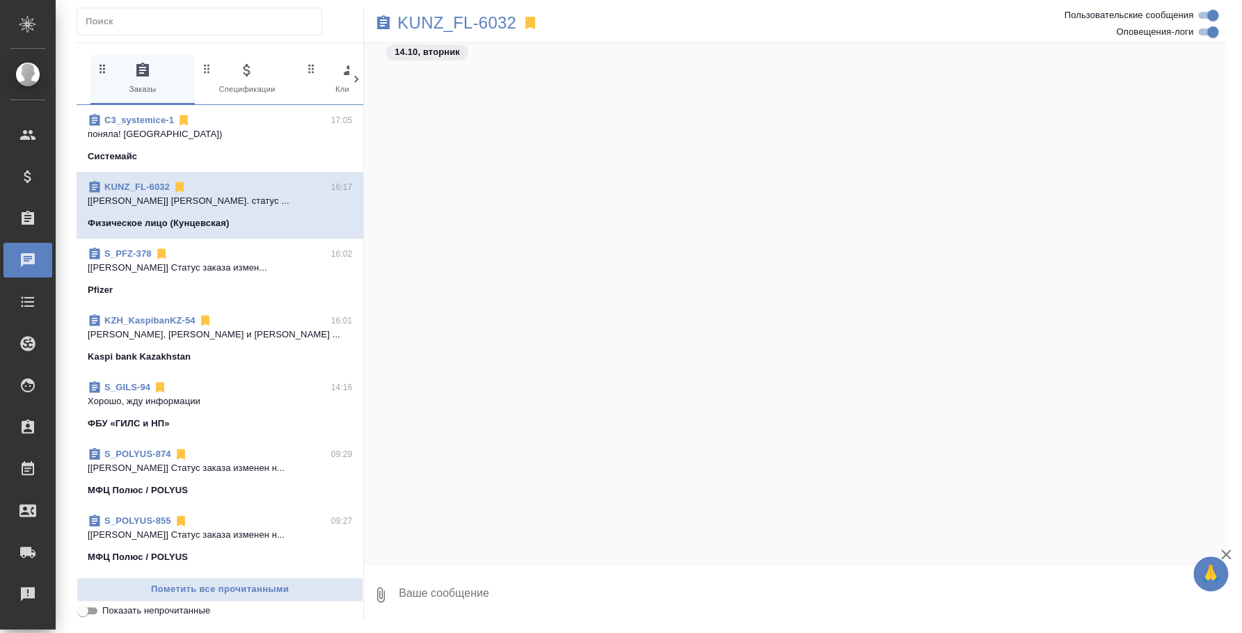
scroll to position [10133, 0]
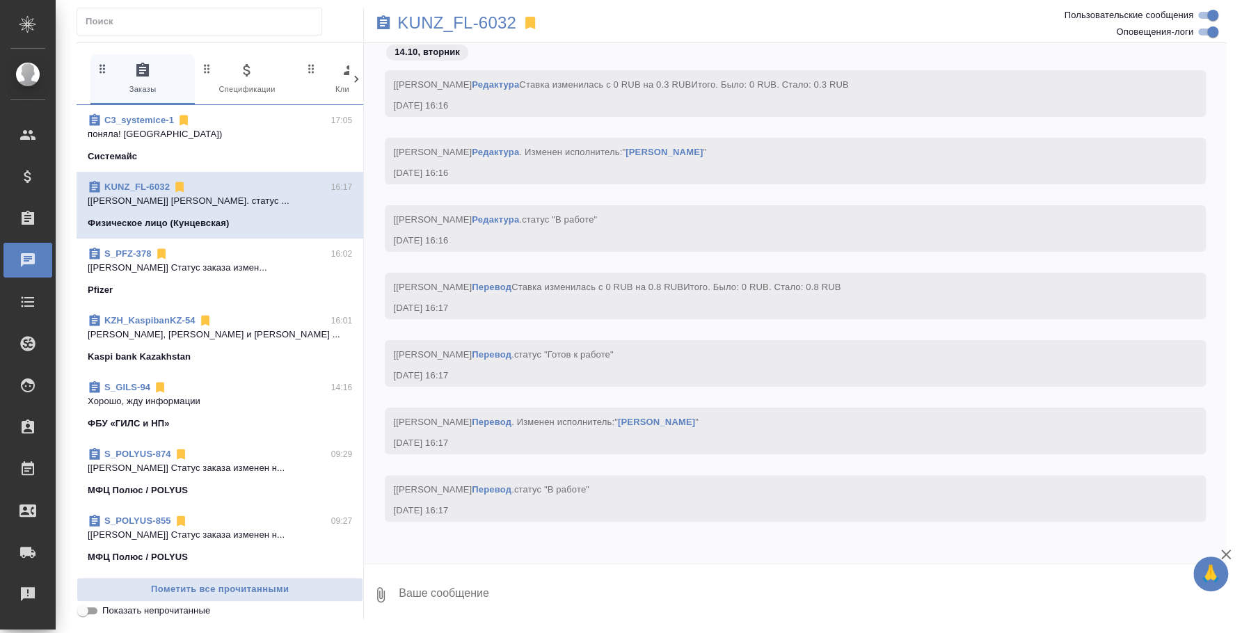
click at [612, 605] on textarea at bounding box center [811, 594] width 829 height 47
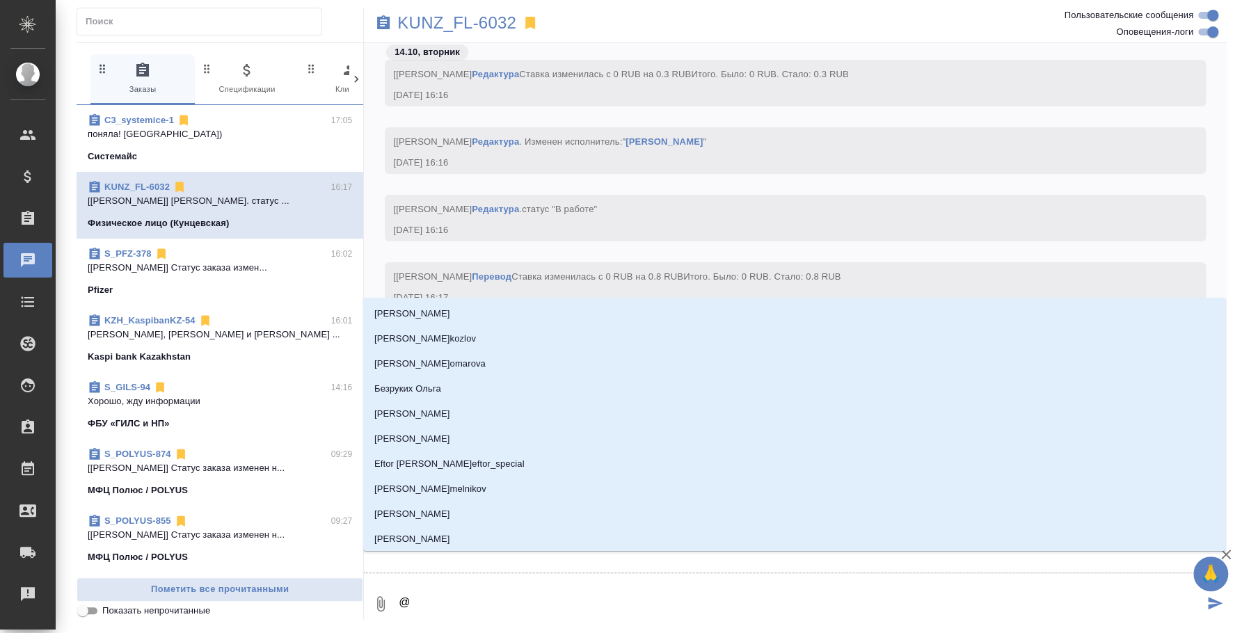
type textarea "@d"
type input "d"
type textarea "@d't"
type input "d't"
type textarea "@d't'c"
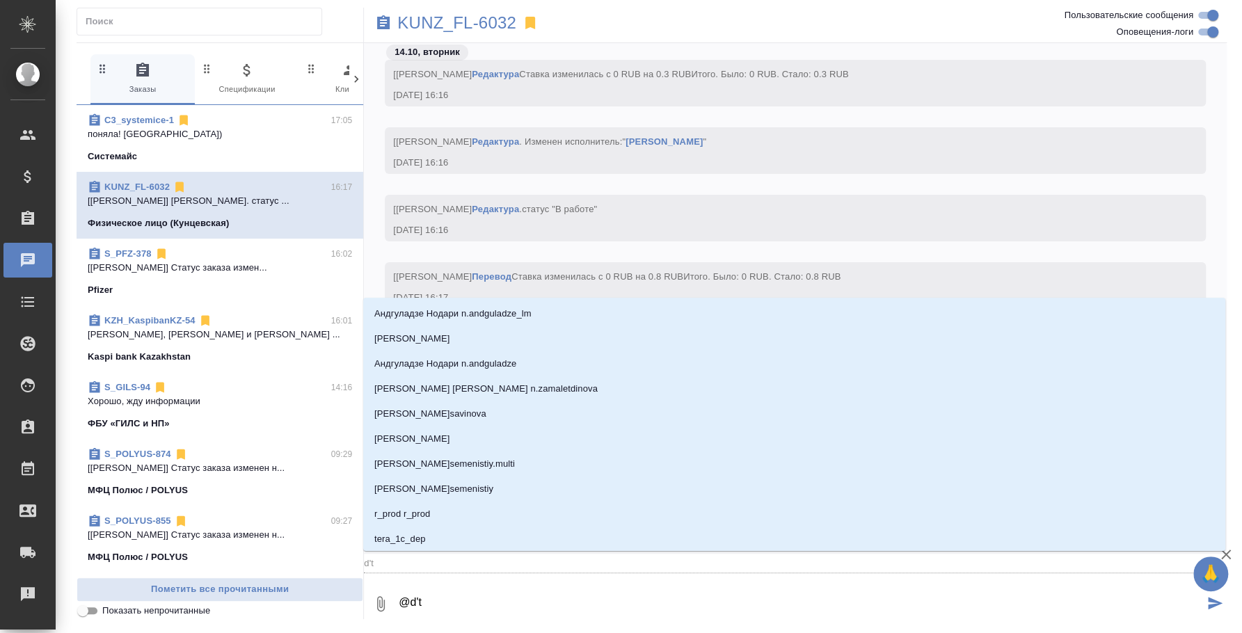
type input "d't'c"
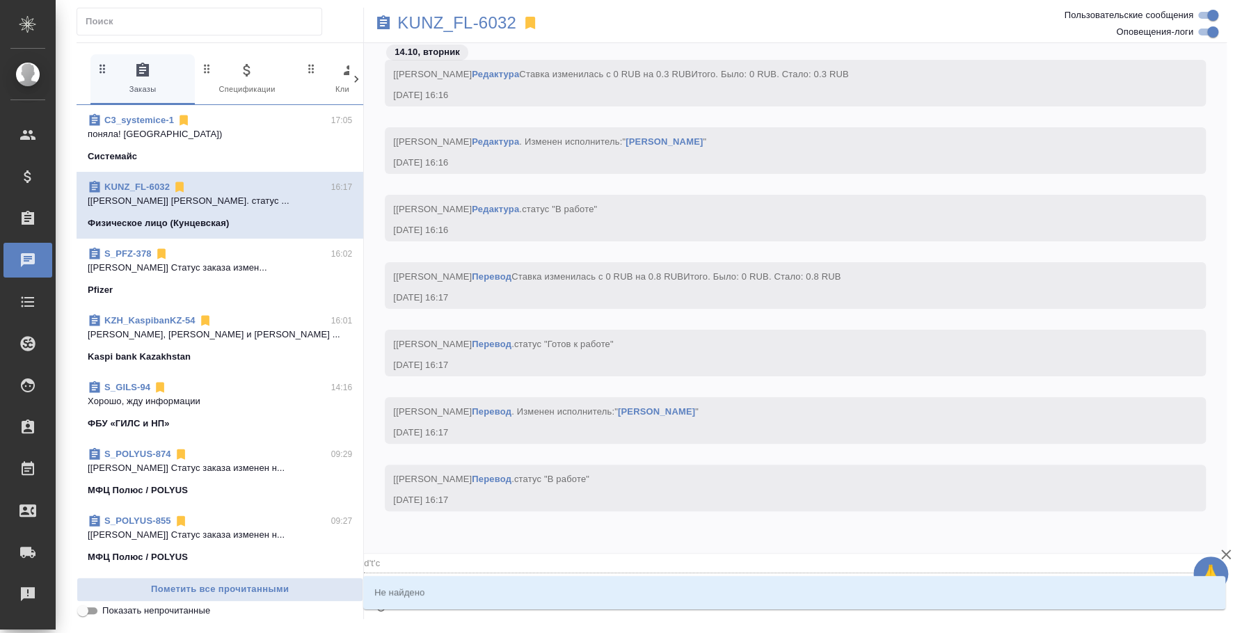
type textarea "@d't'c't"
type input "d't'c't"
type textarea "@d't'c"
type input "d't'c"
type textarea "@d't"
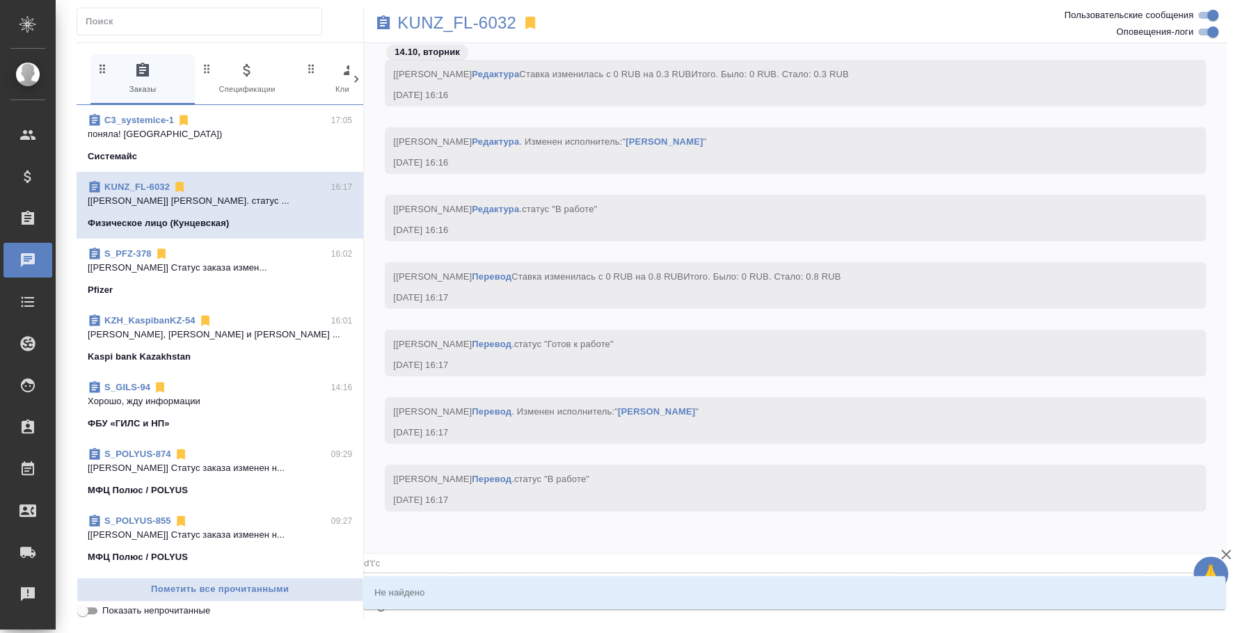
type input "d't"
type textarea "@d"
type input "d"
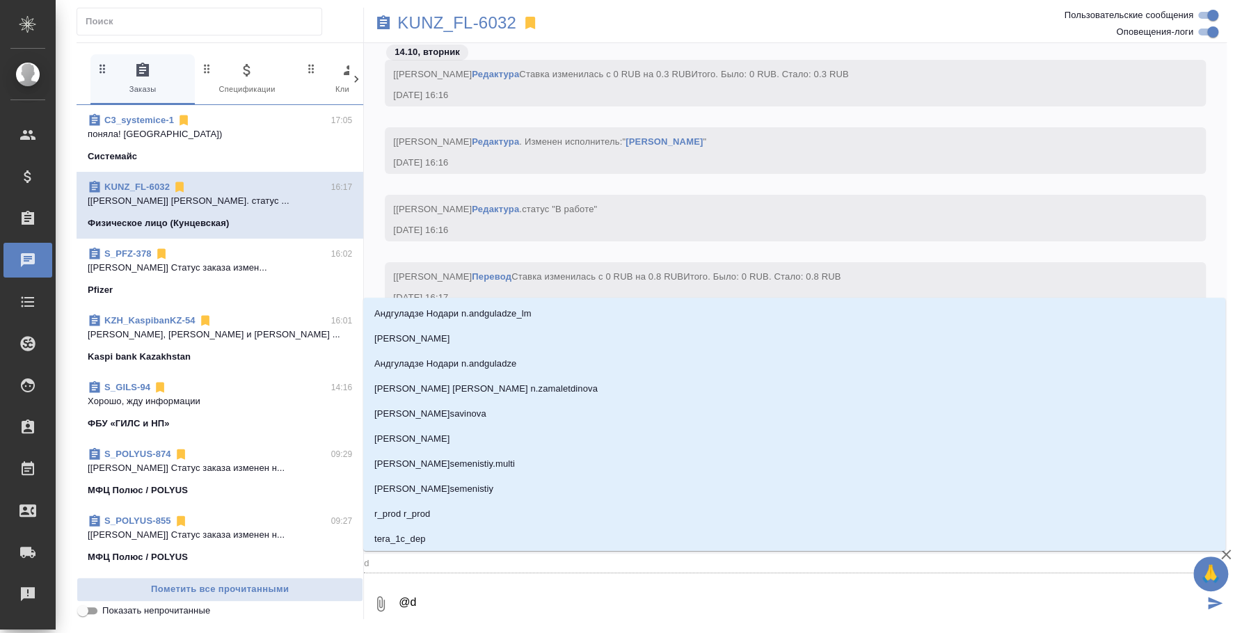
type textarea "@"
type textarea "@в"
type input "в"
type textarea "@ве"
type input "ве"
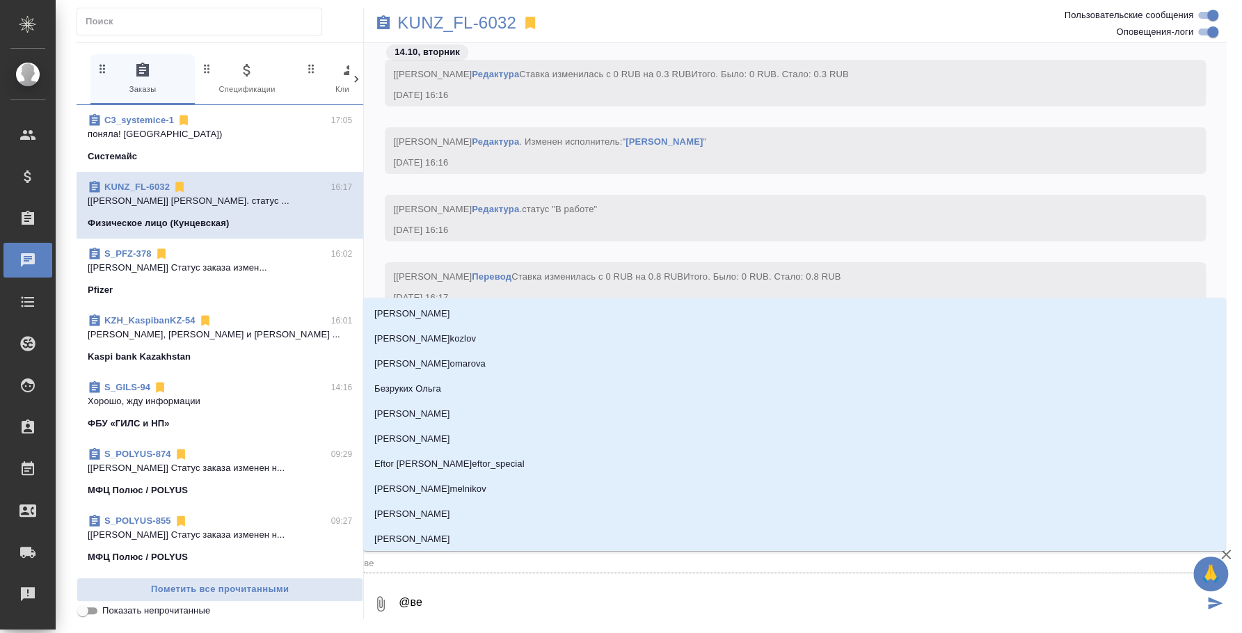
type textarea "@вес"
type input "вес"
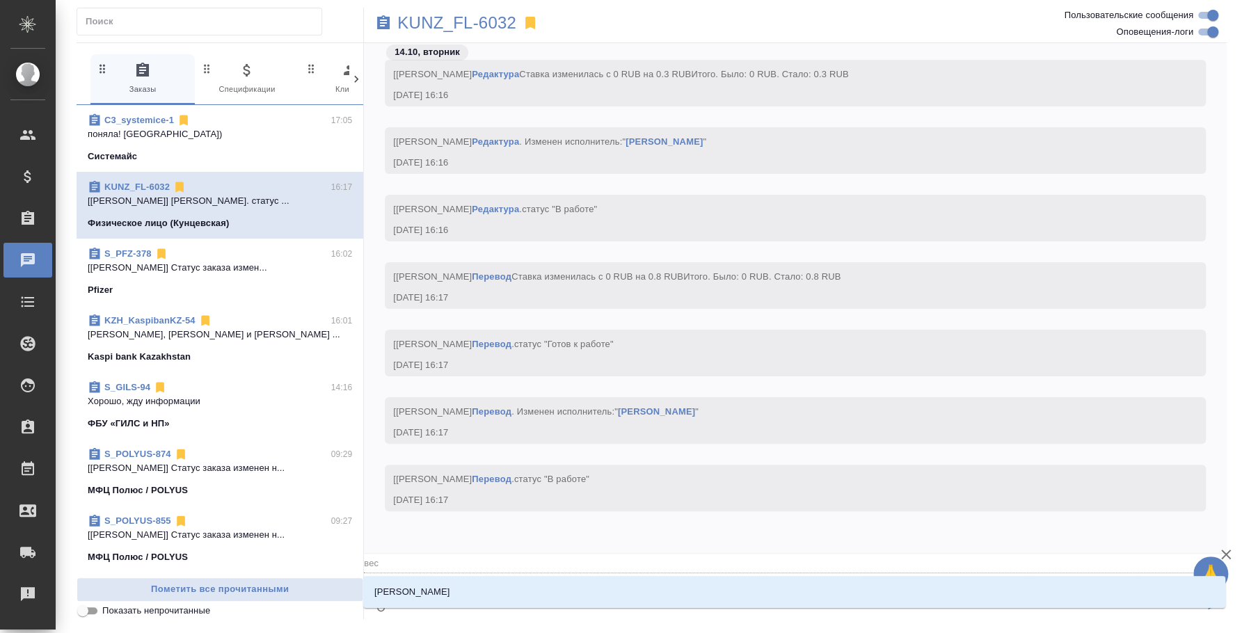
type textarea "@весе"
type input "весе"
click at [548, 592] on li "[PERSON_NAME]" at bounding box center [794, 592] width 862 height 25
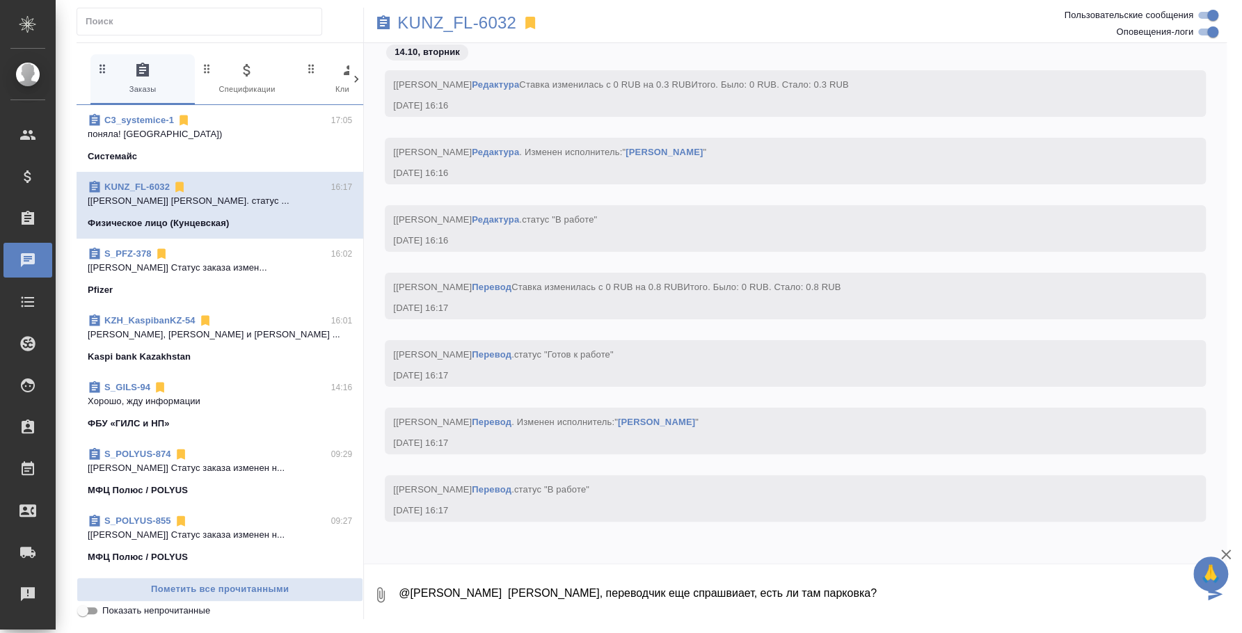
click at [653, 594] on textarea "@Веселова Юлия Юля, переводчик еще спрашвиает, есть ли там парковка?" at bounding box center [800, 594] width 806 height 47
type textarea "@Веселова Юлия Юля, переводчик еще спрашивает, есть ли там парковка? Мы как-то …"
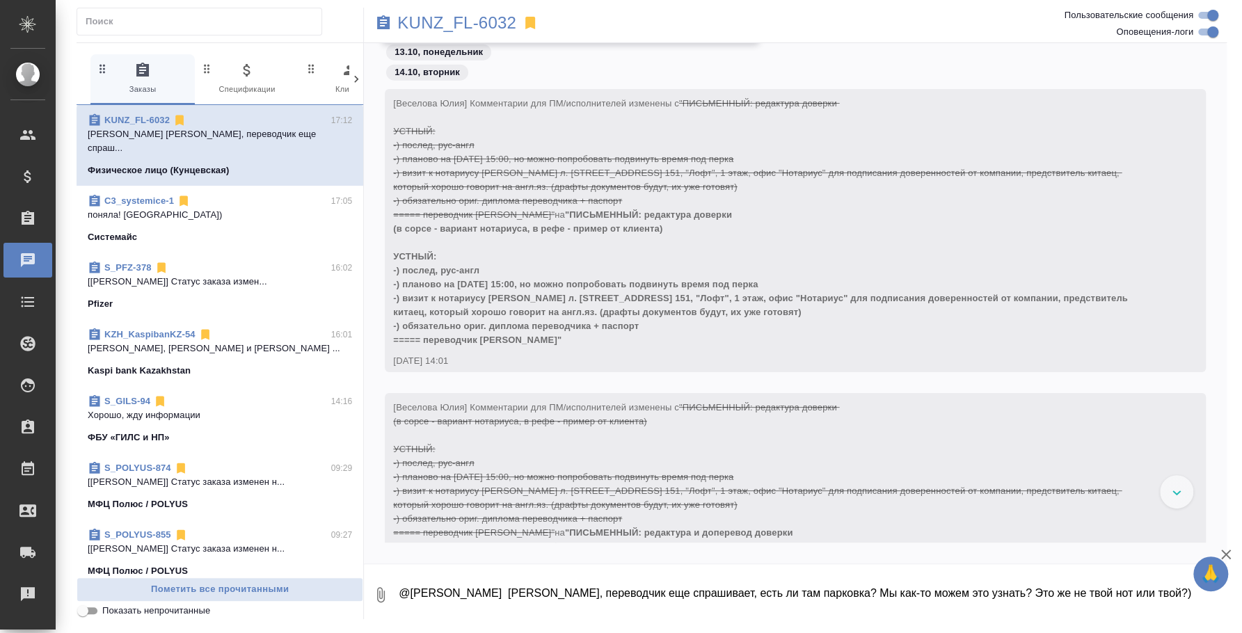
scroll to position [5746, 0]
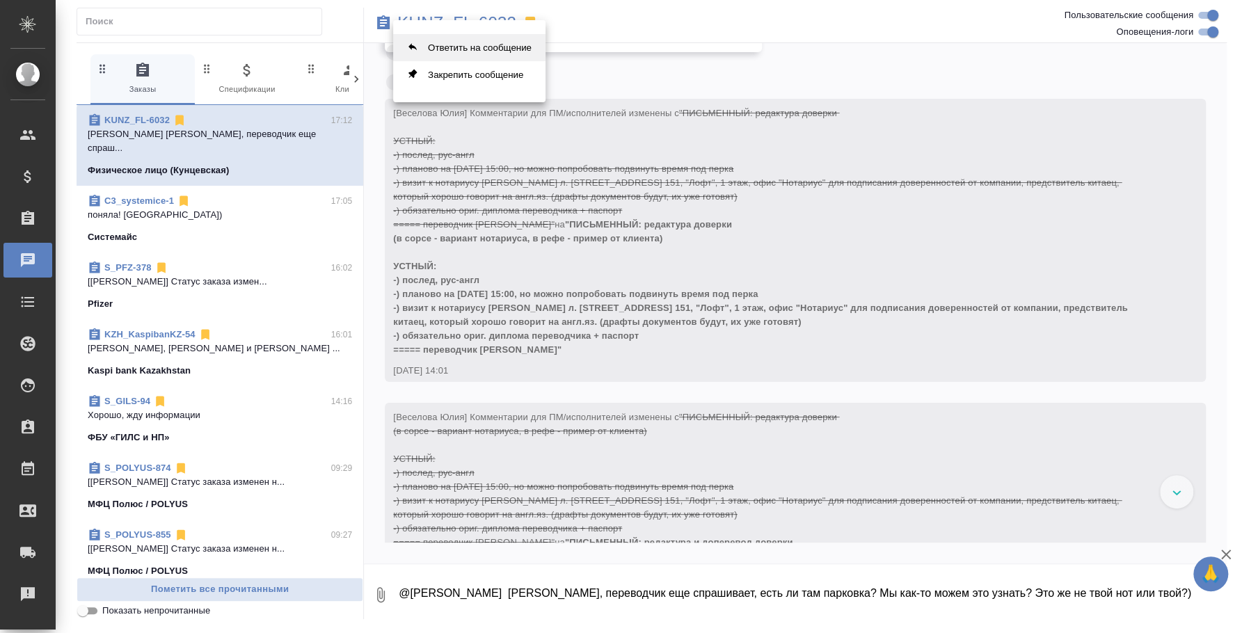
click at [472, 50] on button "Ответить на сообщение" at bounding box center [469, 47] width 152 height 27
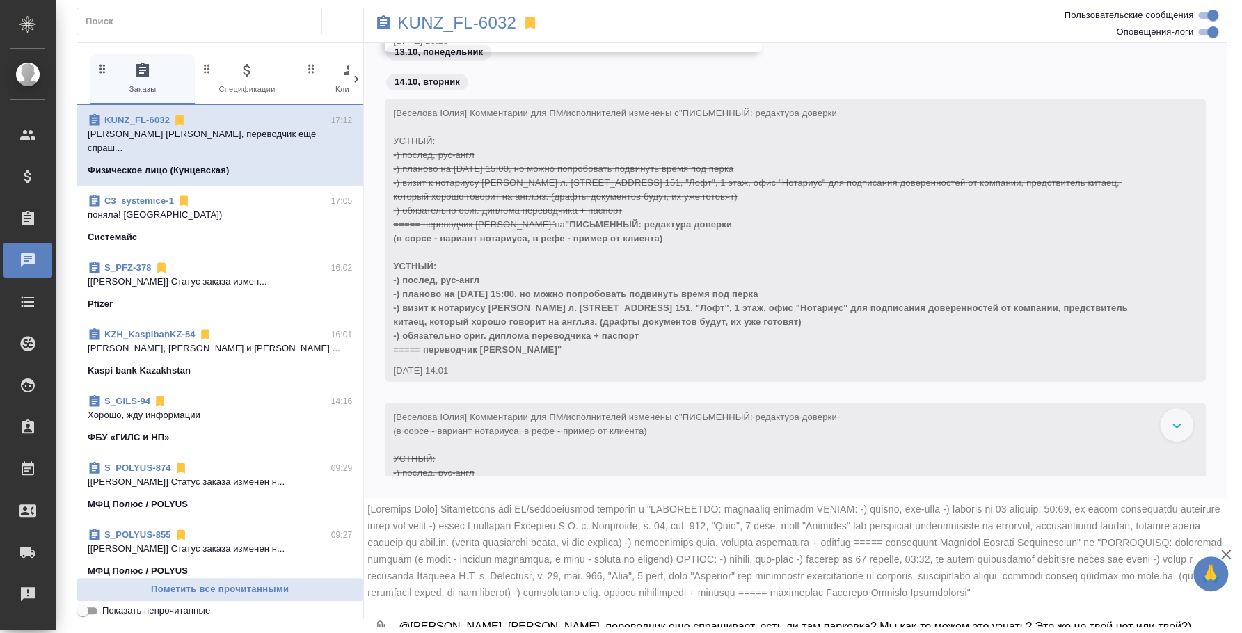
scroll to position [33, 0]
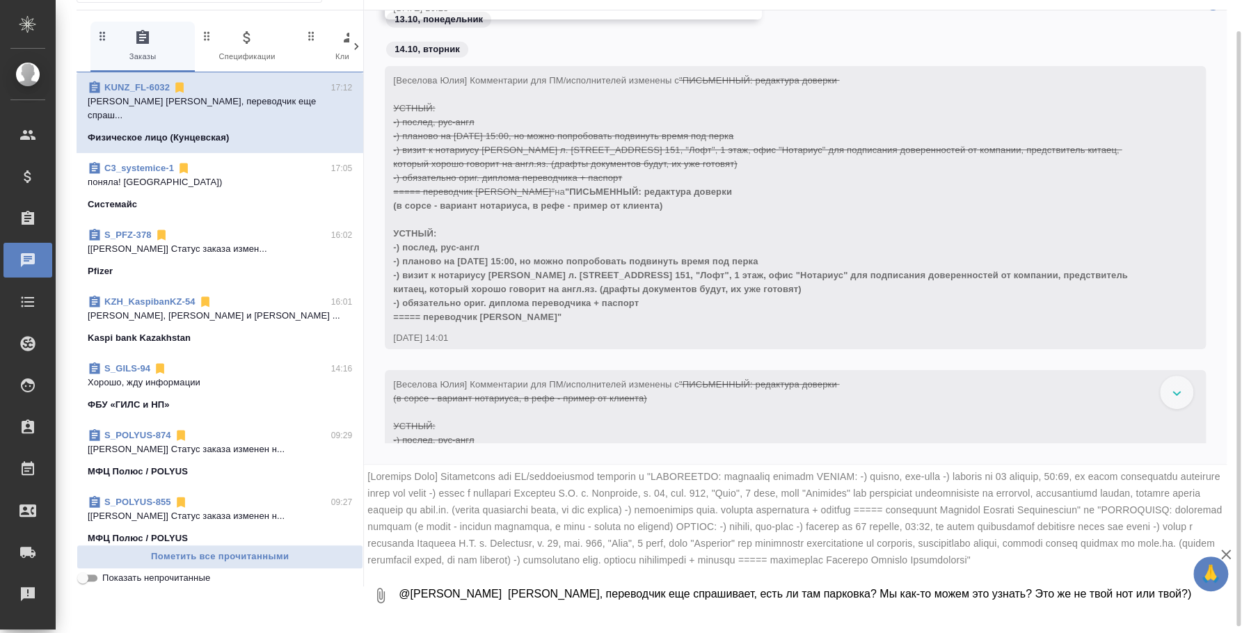
click at [756, 609] on textarea "@Веселова Юлия Юля, переводчик еще спрашивает, есть ли там парковка? Мы как-то …" at bounding box center [811, 595] width 829 height 47
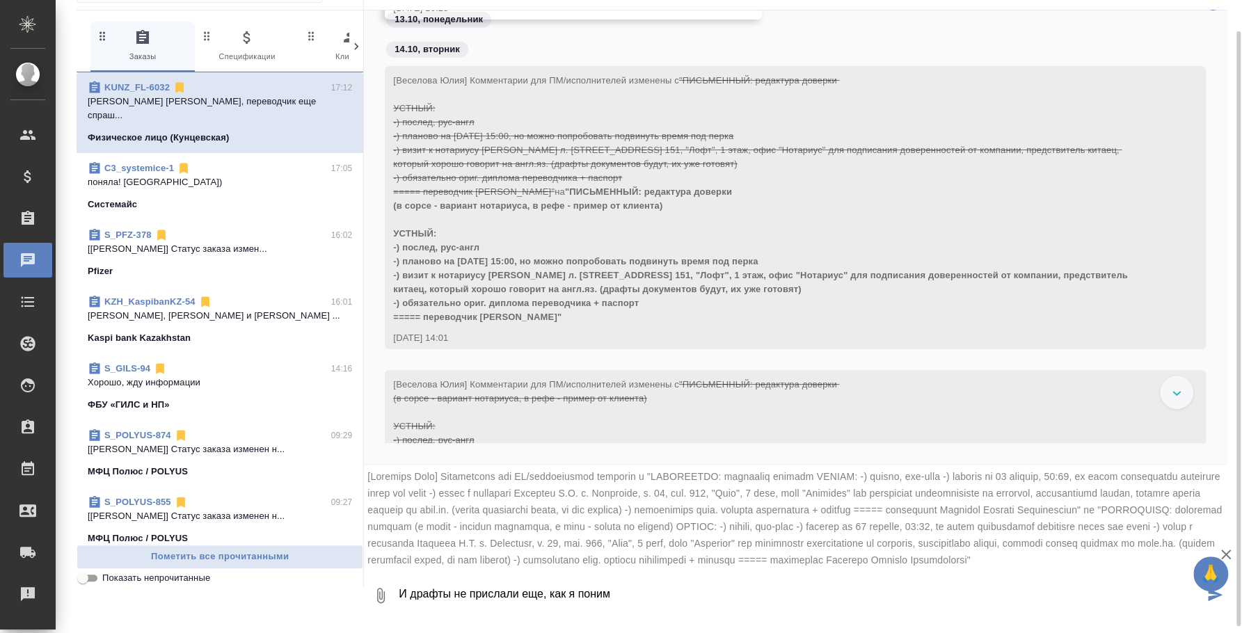
type textarea "И драфты не прислали еще, как я понима"
drag, startPoint x: 642, startPoint y: 600, endPoint x: 358, endPoint y: 587, distance: 284.2
click at [358, 587] on div "KUNZ_FL-6032 0 Заказы 0 Спецификации 0 Клиенты 0 Входящие 0 Тендеры 0 Исполните…" at bounding box center [651, 280] width 1165 height 627
click at [1177, 376] on div at bounding box center [1176, 392] width 33 height 33
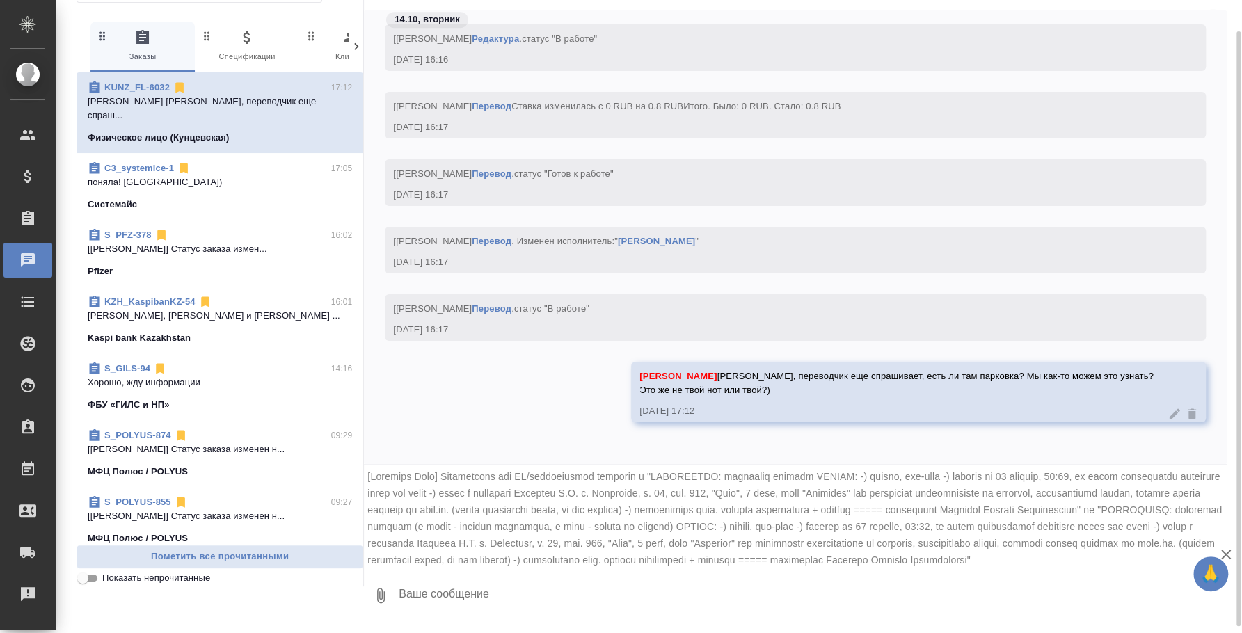
scroll to position [7625, 0]
click at [1222, 554] on icon "button" at bounding box center [1226, 554] width 17 height 17
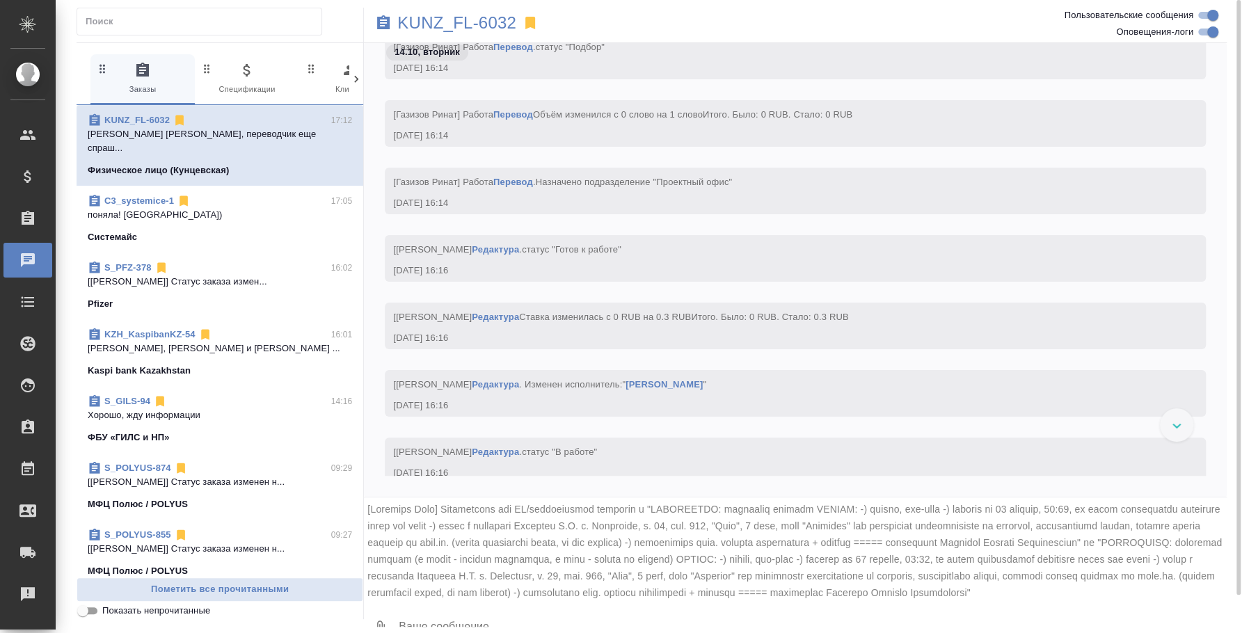
scroll to position [6756, 0]
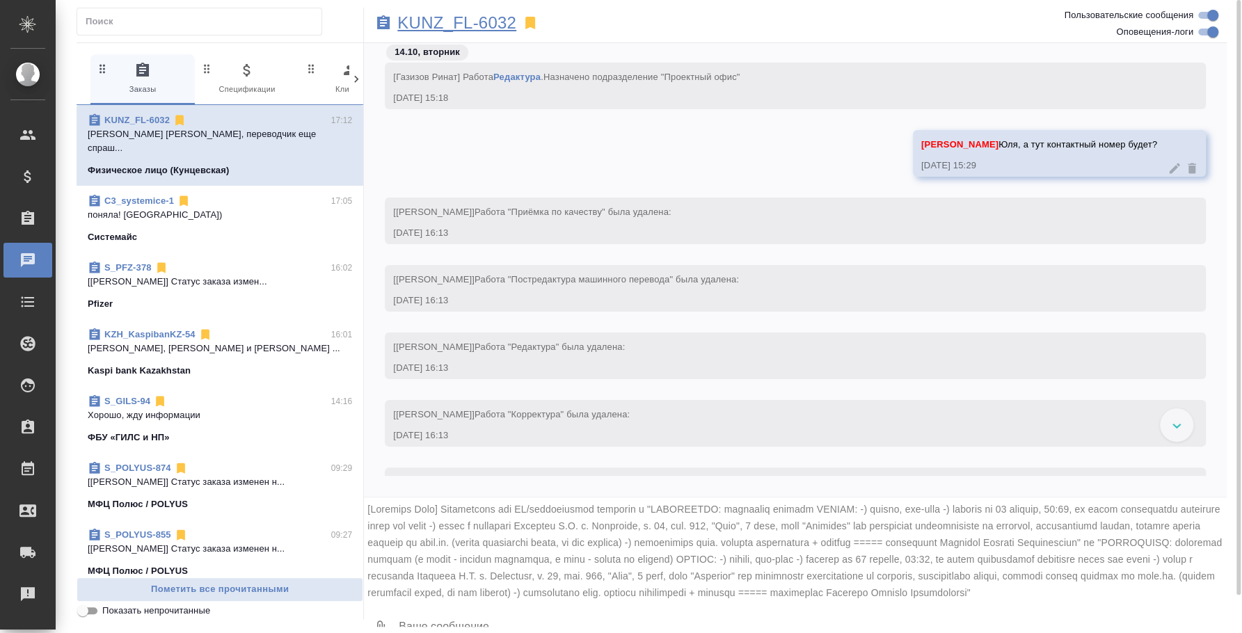
click at [500, 16] on p "KUNZ_FL-6032" at bounding box center [456, 23] width 119 height 14
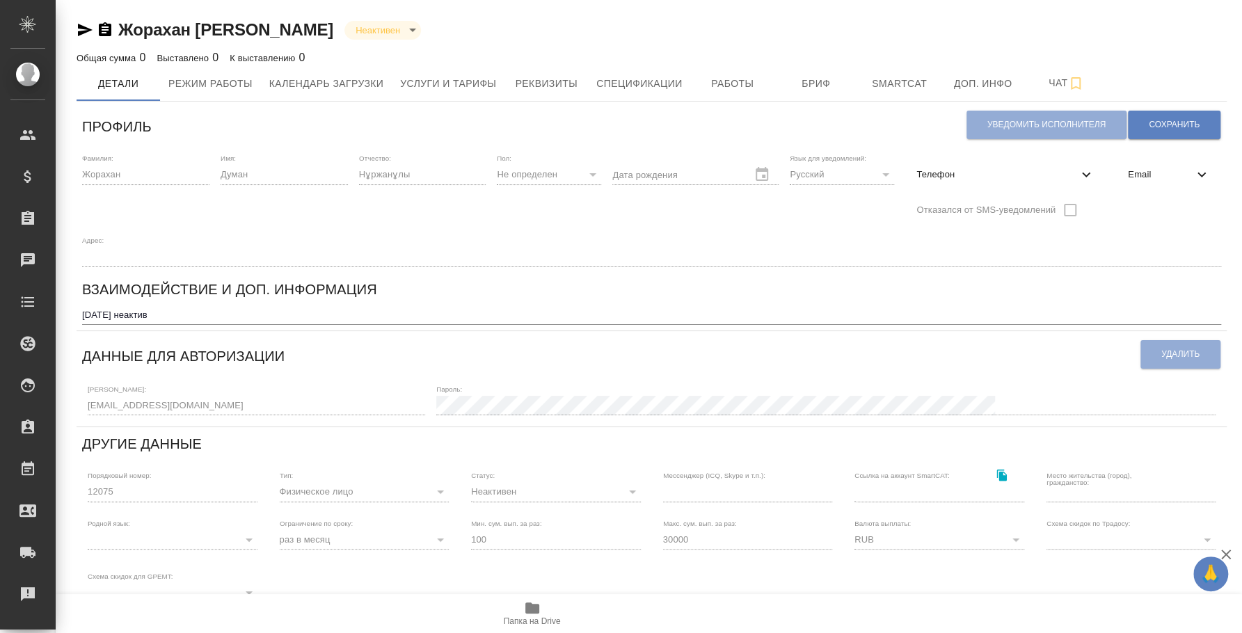
click at [109, 33] on icon "button" at bounding box center [105, 29] width 13 height 14
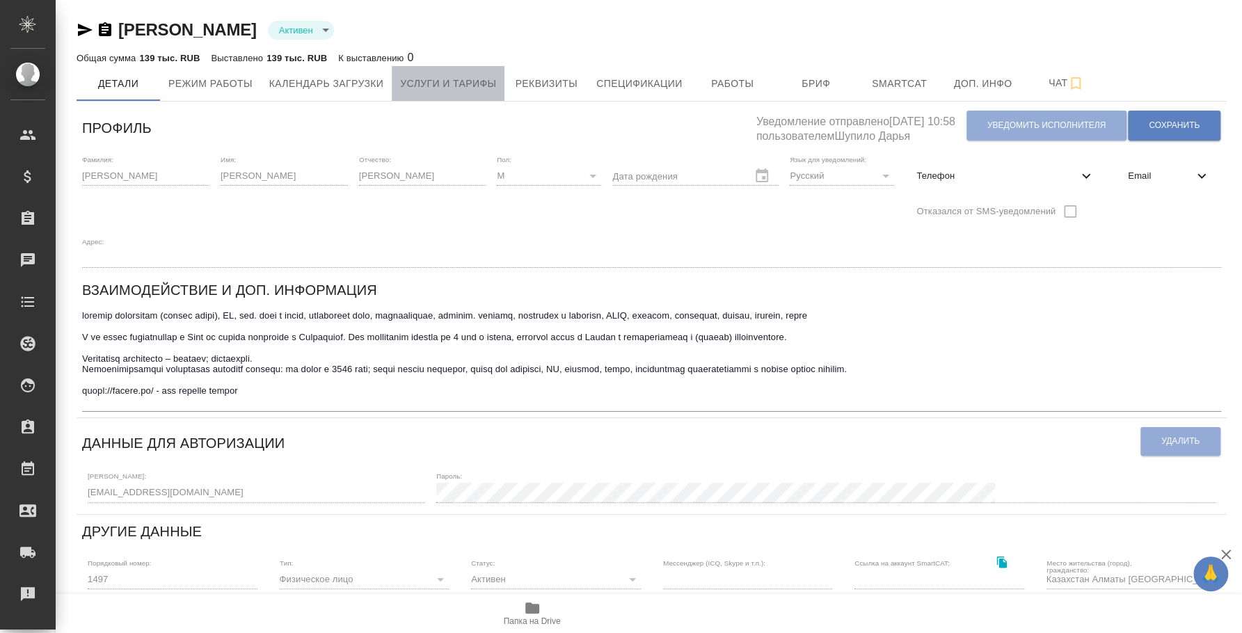
click at [464, 86] on span "Услуги и тарифы" at bounding box center [448, 83] width 96 height 17
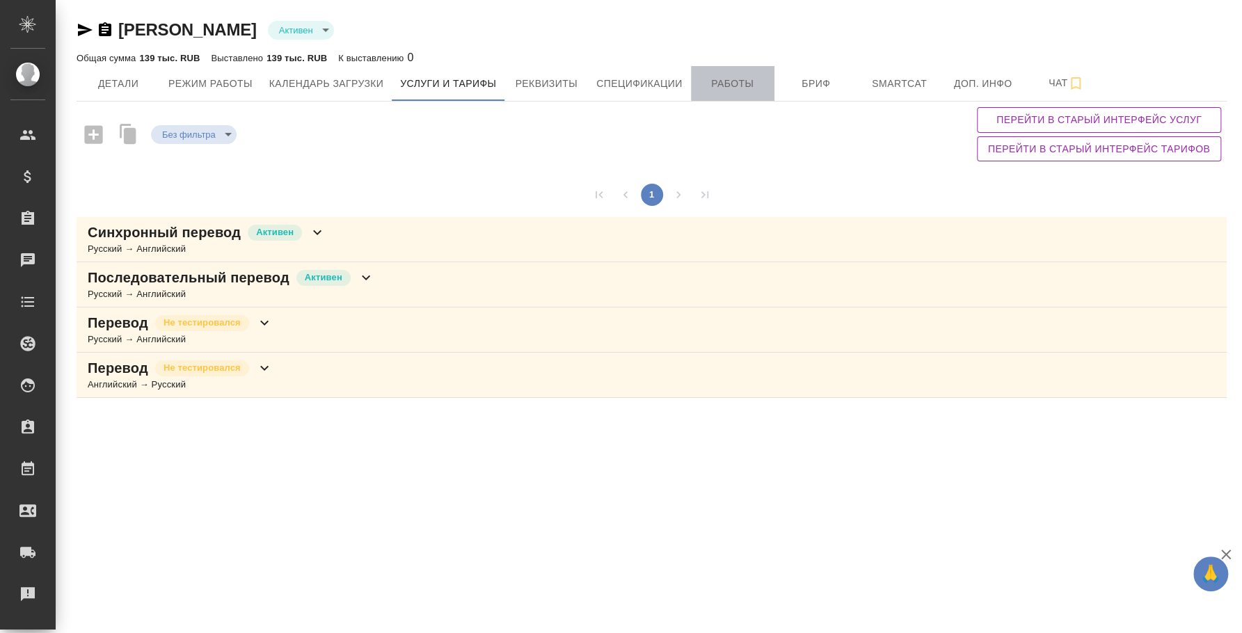
click at [759, 66] on button "Работы" at bounding box center [732, 83] width 83 height 35
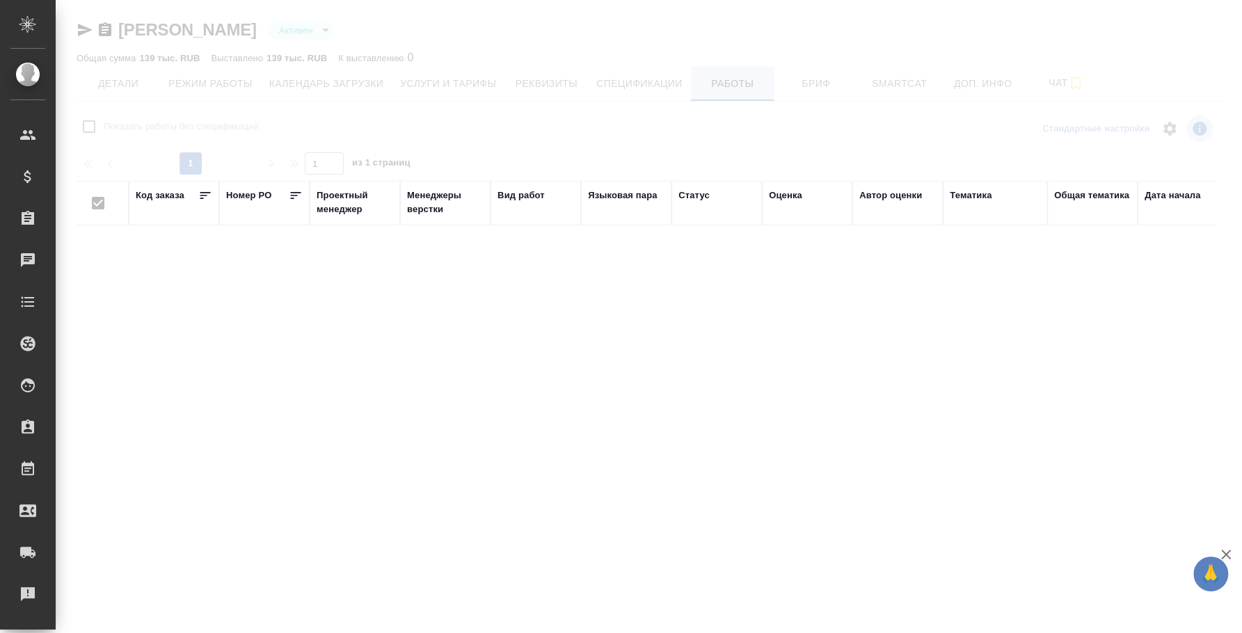
checkbox input "false"
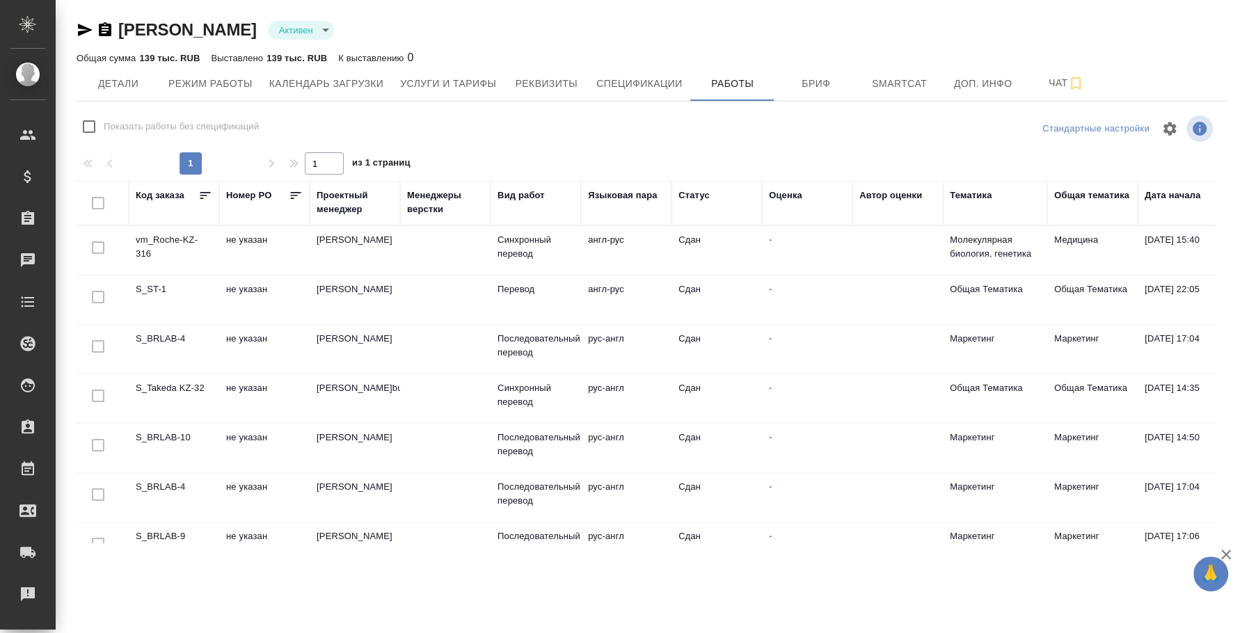
scroll to position [173, 0]
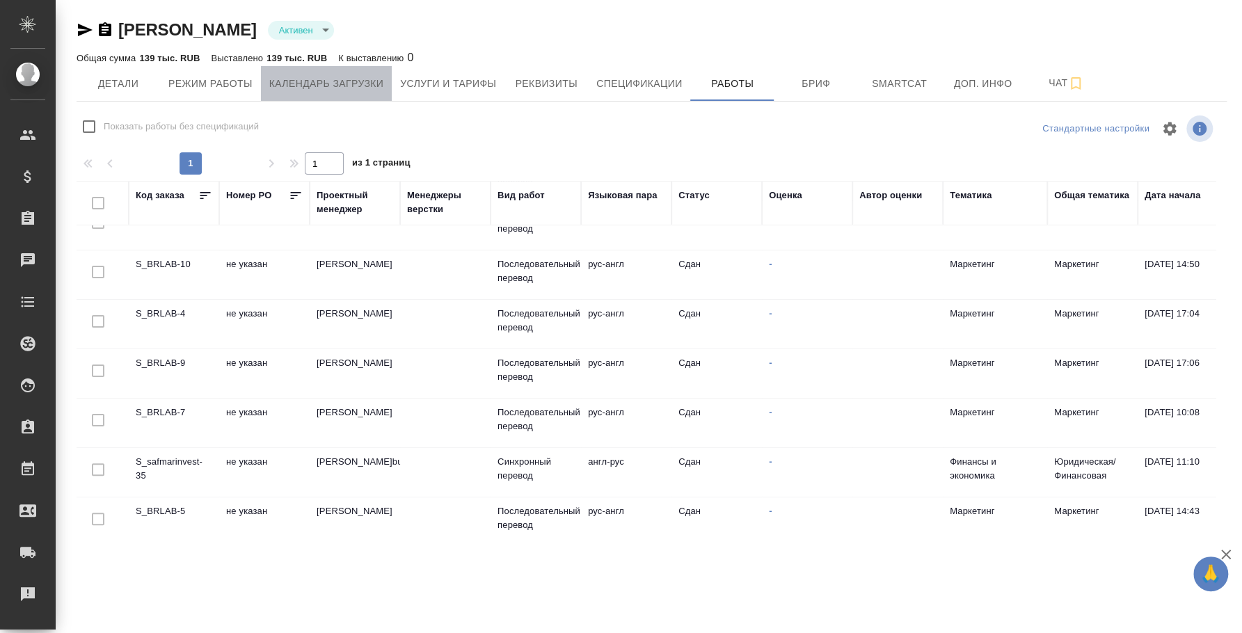
click at [302, 87] on span "Календарь загрузки" at bounding box center [326, 83] width 115 height 17
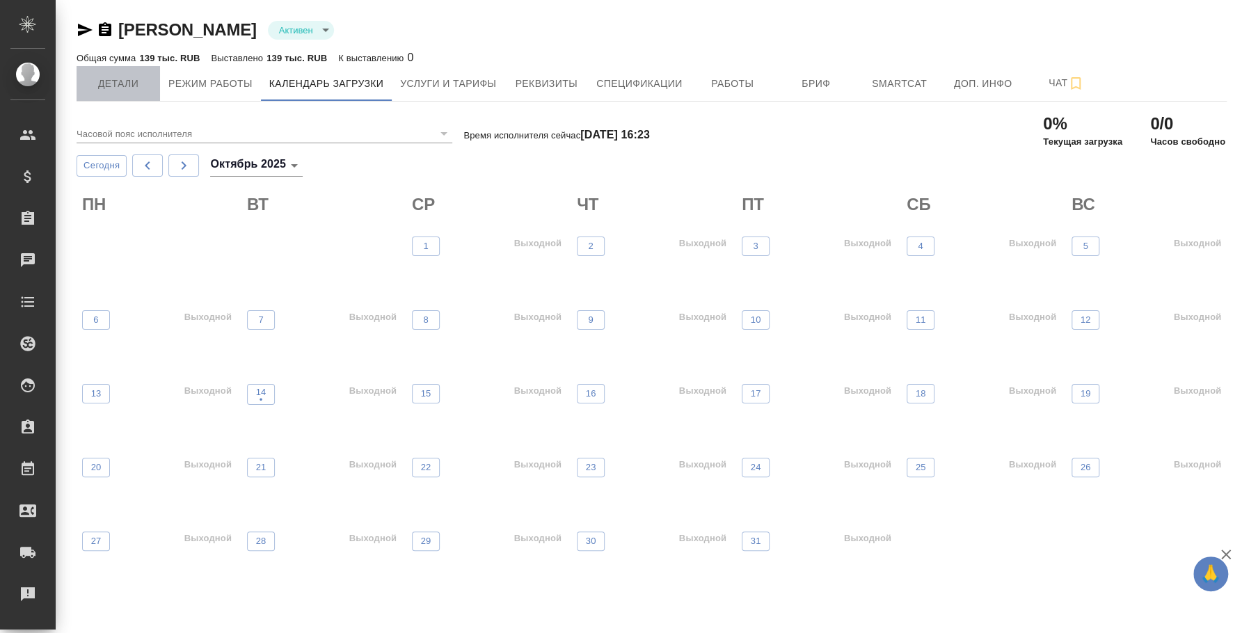
click at [150, 72] on button "Детали" at bounding box center [118, 83] width 83 height 35
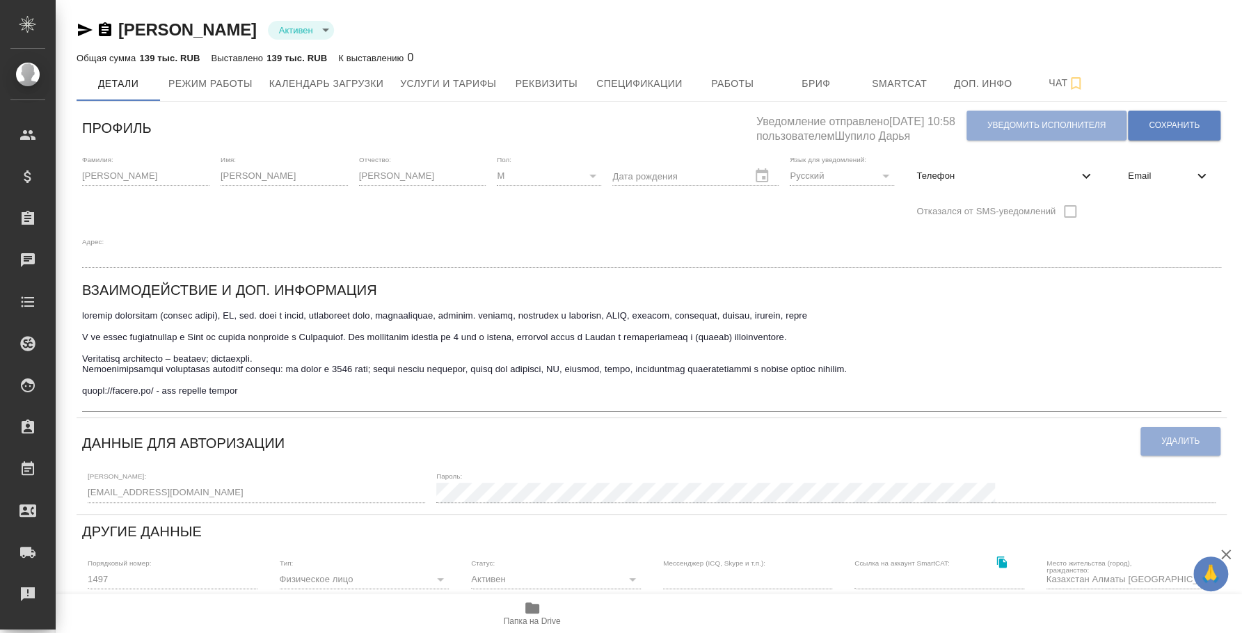
click at [1007, 180] on span "Телефон" at bounding box center [996, 176] width 161 height 14
select select "KZ"
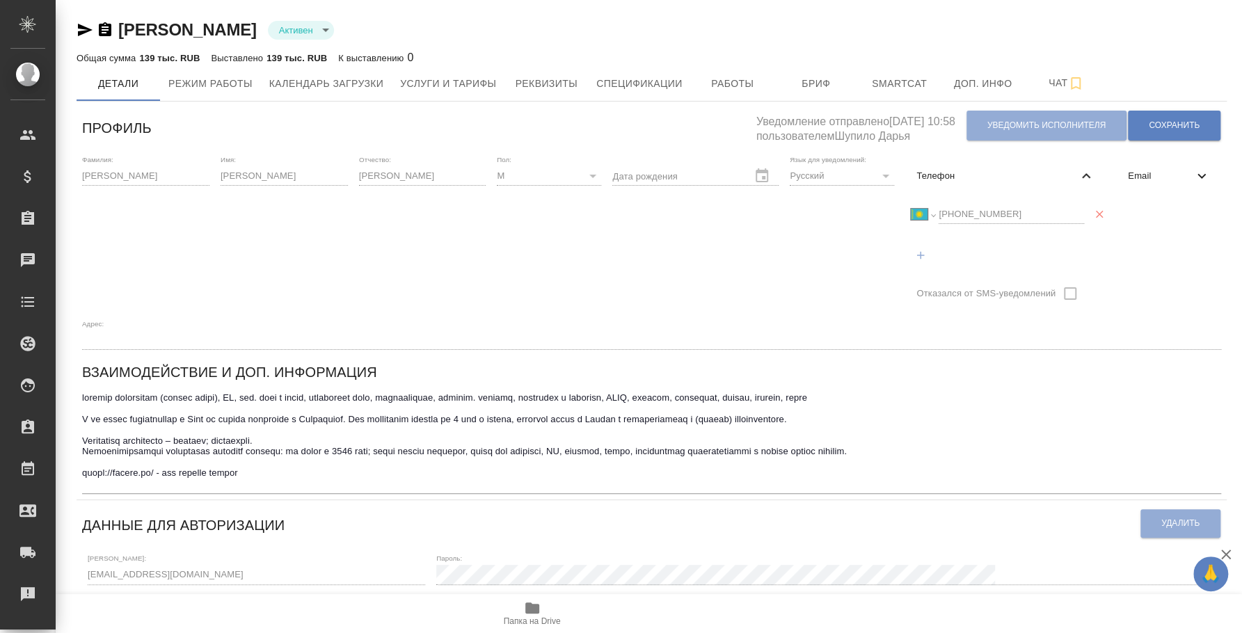
click at [848, 207] on div "Фамилия: [PERSON_NAME] Имя: Есенжан Отчество: [PERSON_NAME]: М [DEMOGRAPHIC_DAT…" at bounding box center [652, 253] width 1150 height 206
click at [81, 33] on icon "button" at bounding box center [85, 30] width 15 height 13
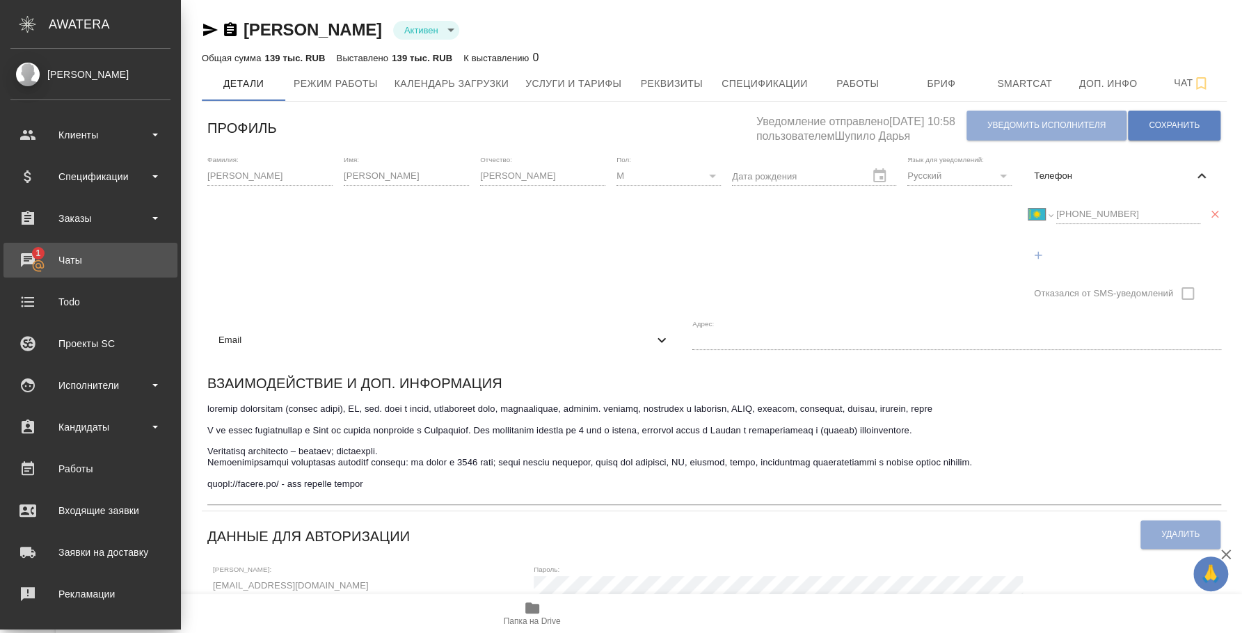
click at [37, 261] on div "Чаты" at bounding box center [90, 260] width 160 height 21
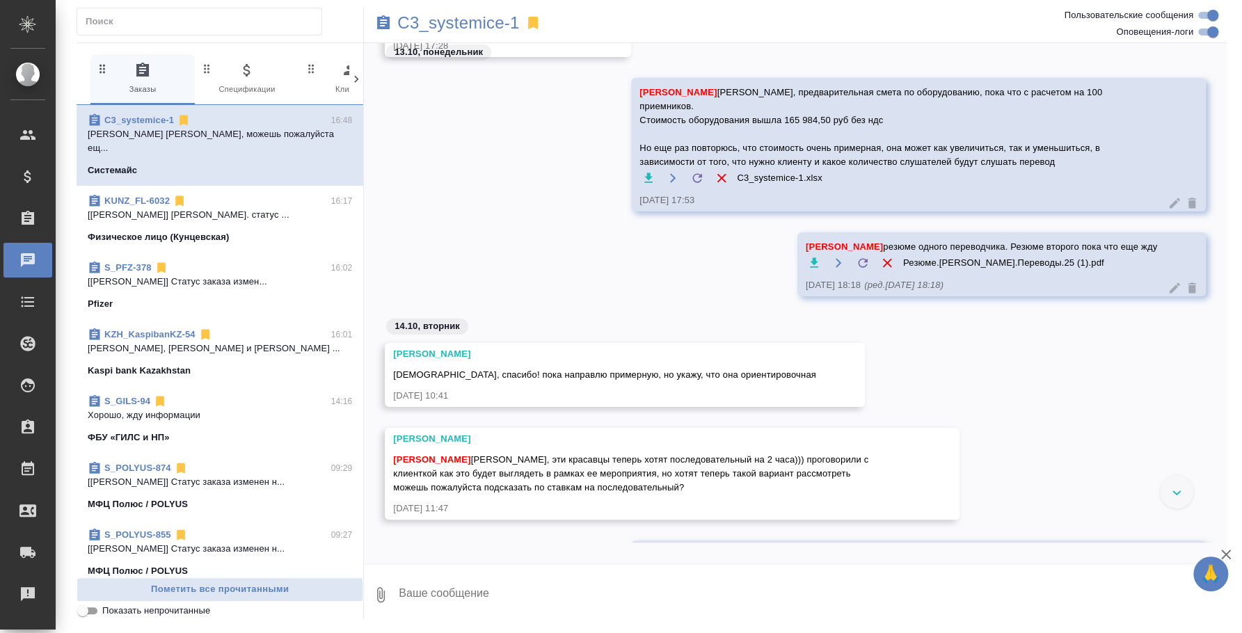
scroll to position [2421, 0]
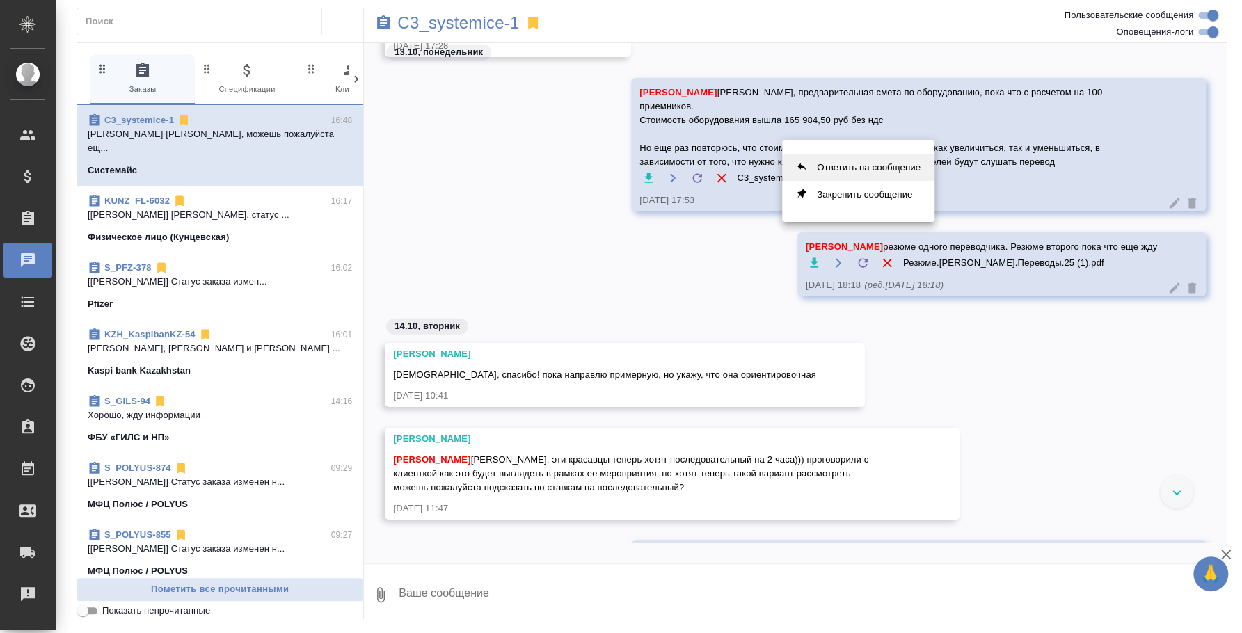
click at [875, 168] on button "Ответить на сообщение" at bounding box center [858, 167] width 152 height 27
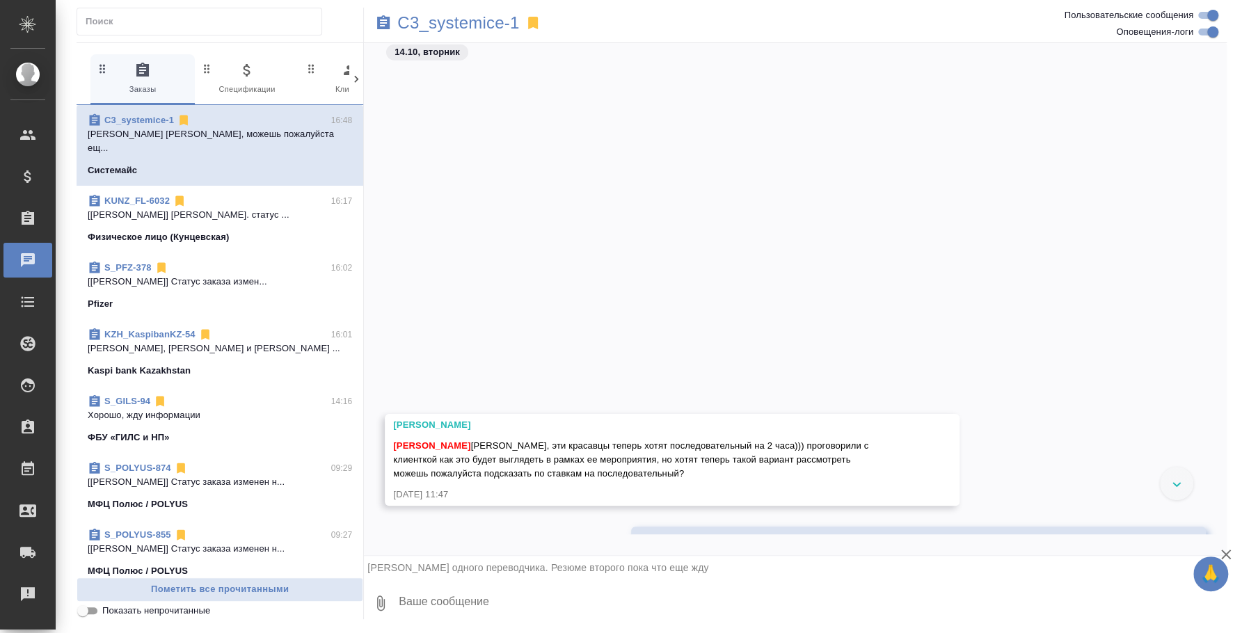
scroll to position [2851, 0]
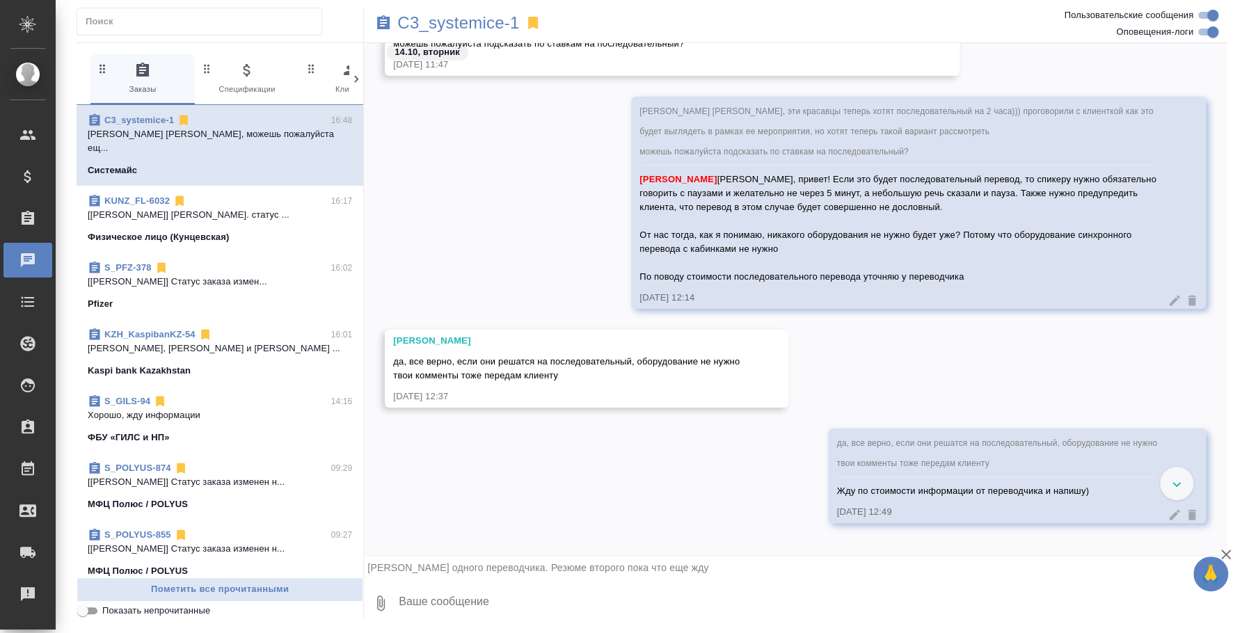
click at [470, 606] on textarea at bounding box center [811, 603] width 829 height 47
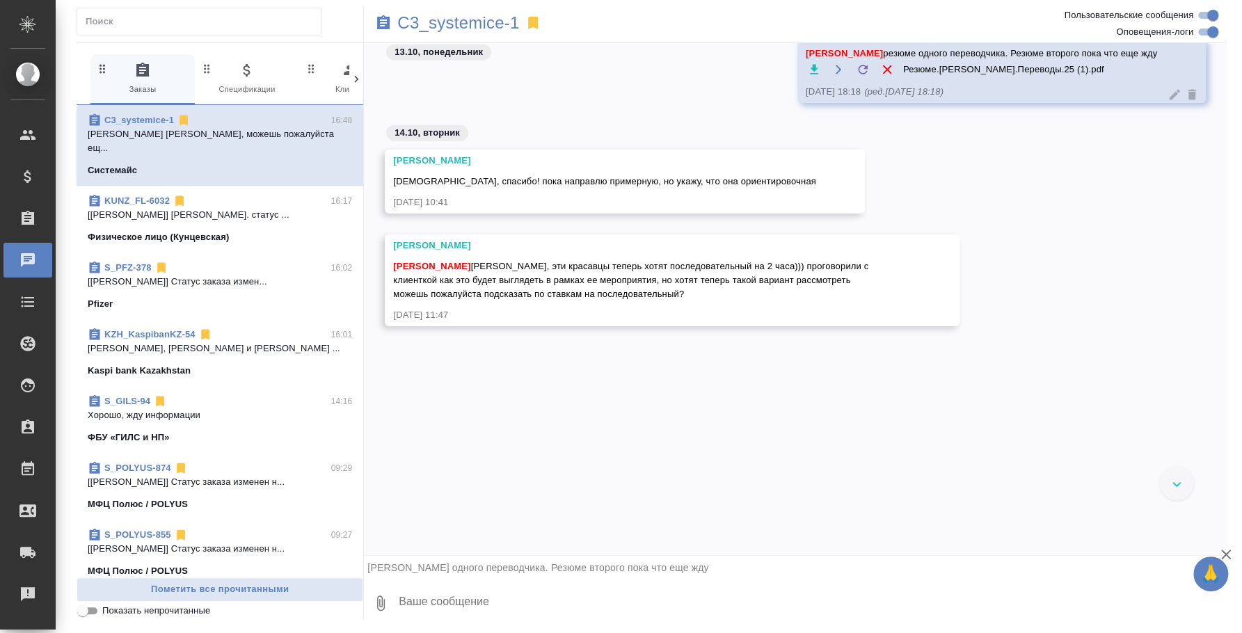
scroll to position [1964, 0]
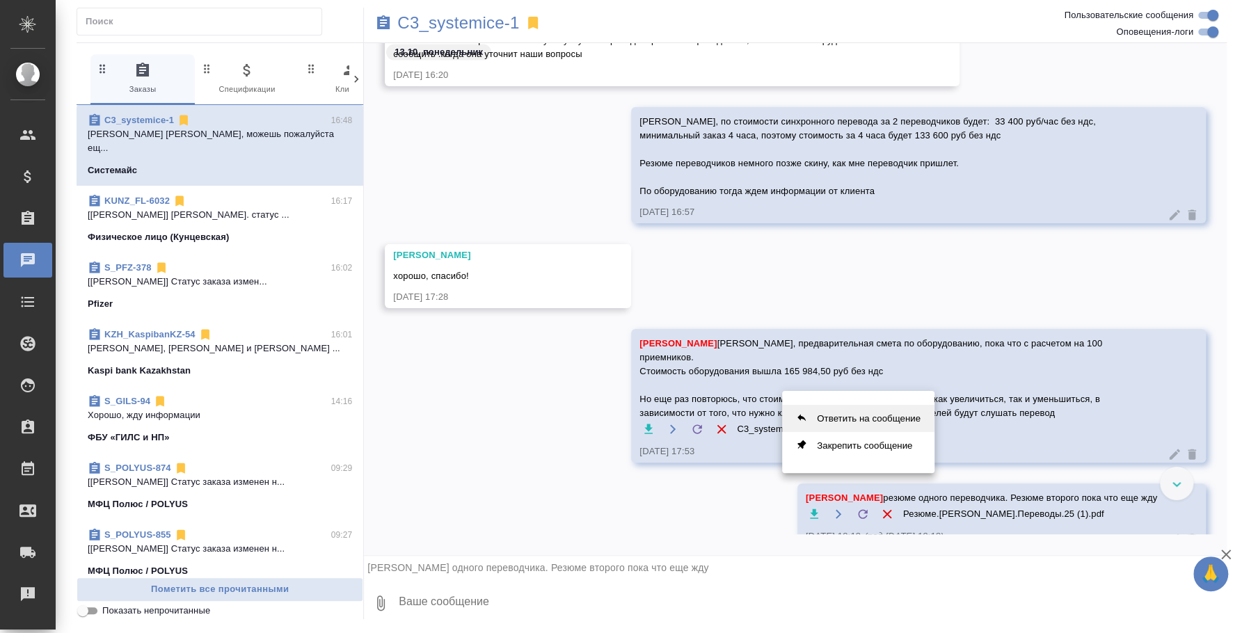
click at [882, 416] on button "Ответить на сообщение" at bounding box center [858, 418] width 152 height 27
click at [884, 418] on button "Ответить на сообщение" at bounding box center [858, 418] width 152 height 27
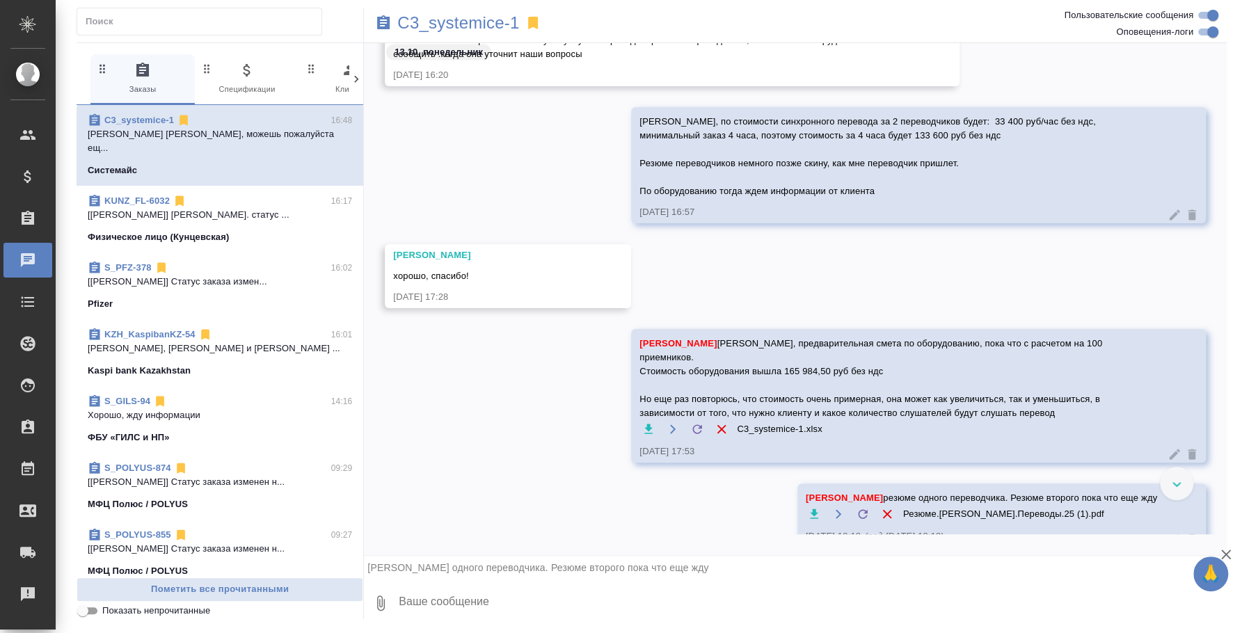
click at [653, 608] on textarea at bounding box center [811, 603] width 829 height 47
type textarea "Вот этот переводчик"
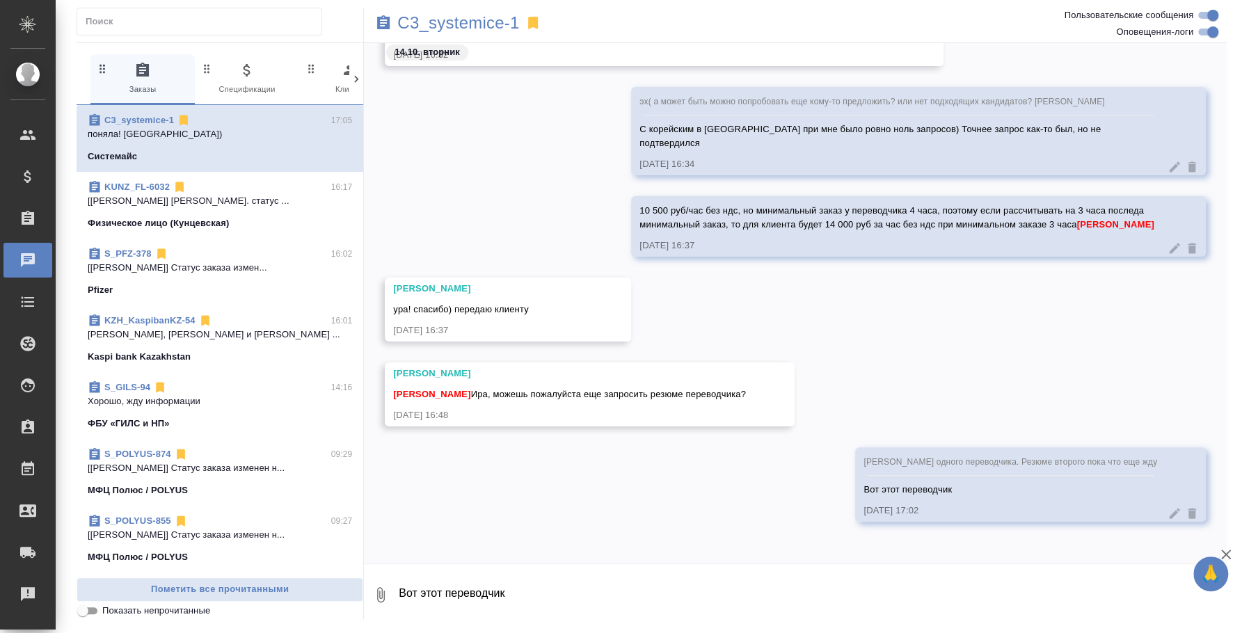
scroll to position [3432, 0]
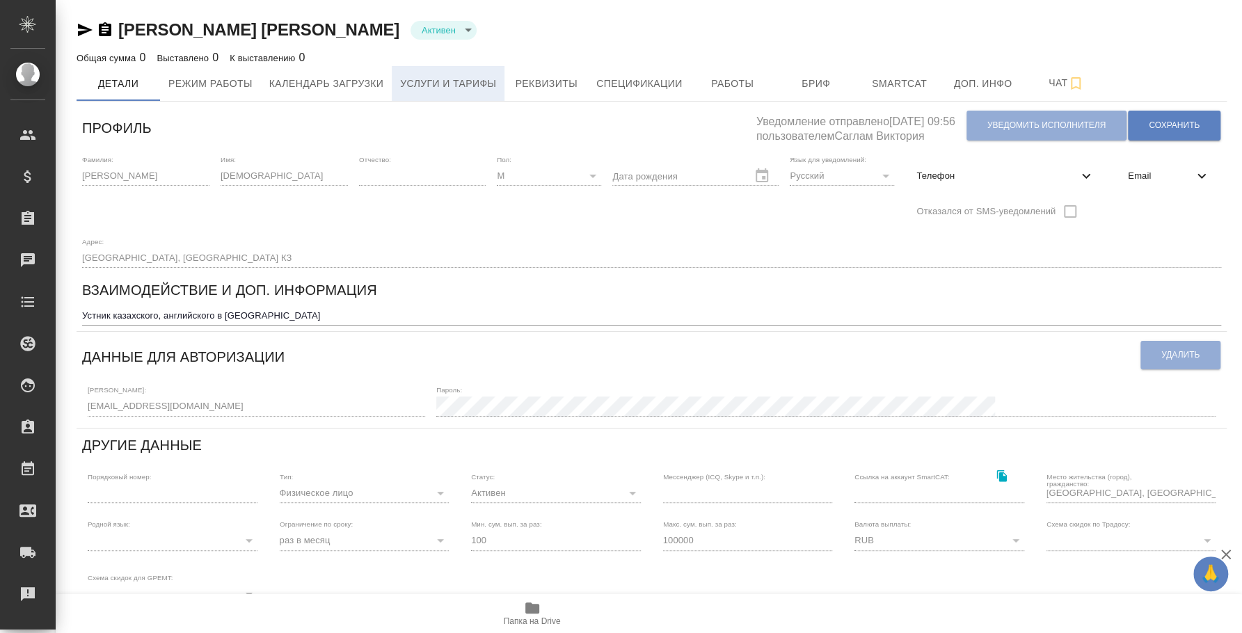
click at [453, 85] on span "Услуги и тарифы" at bounding box center [448, 83] width 96 height 17
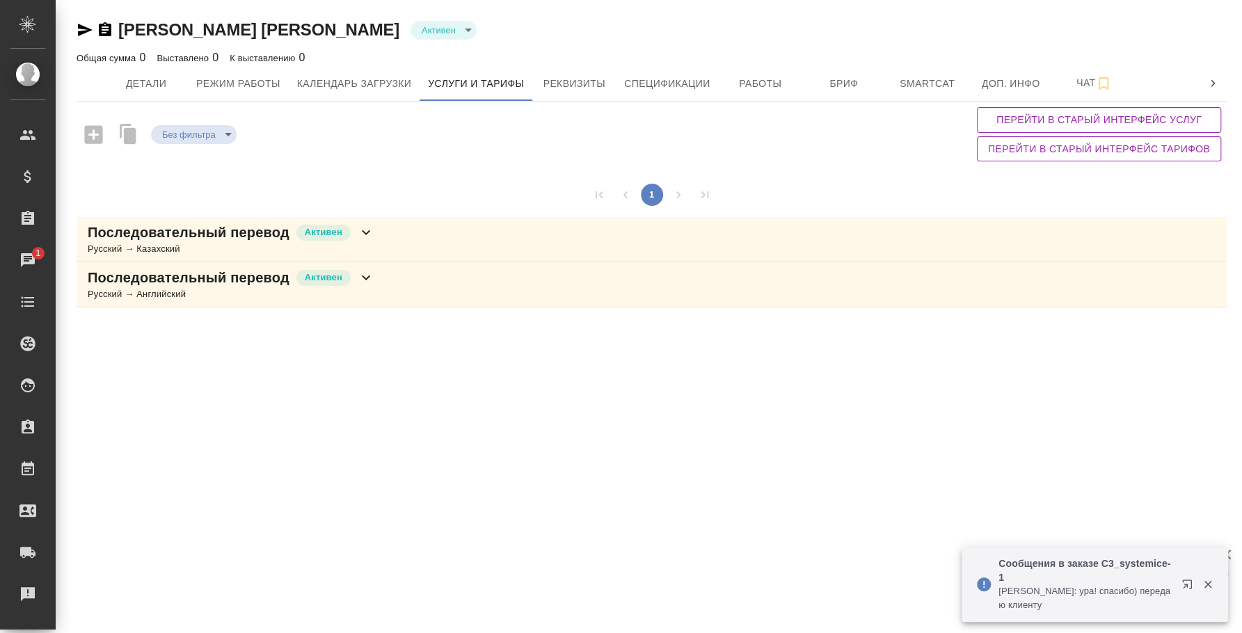
click at [1185, 581] on icon "button" at bounding box center [1190, 587] width 17 height 17
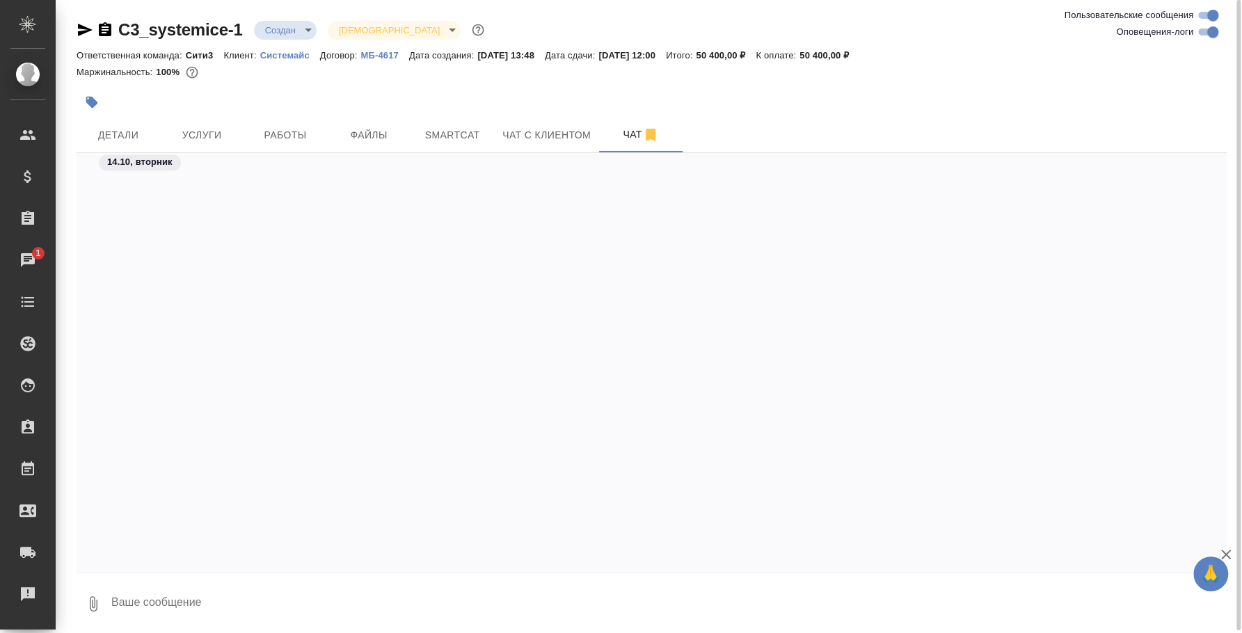
scroll to position [3322, 0]
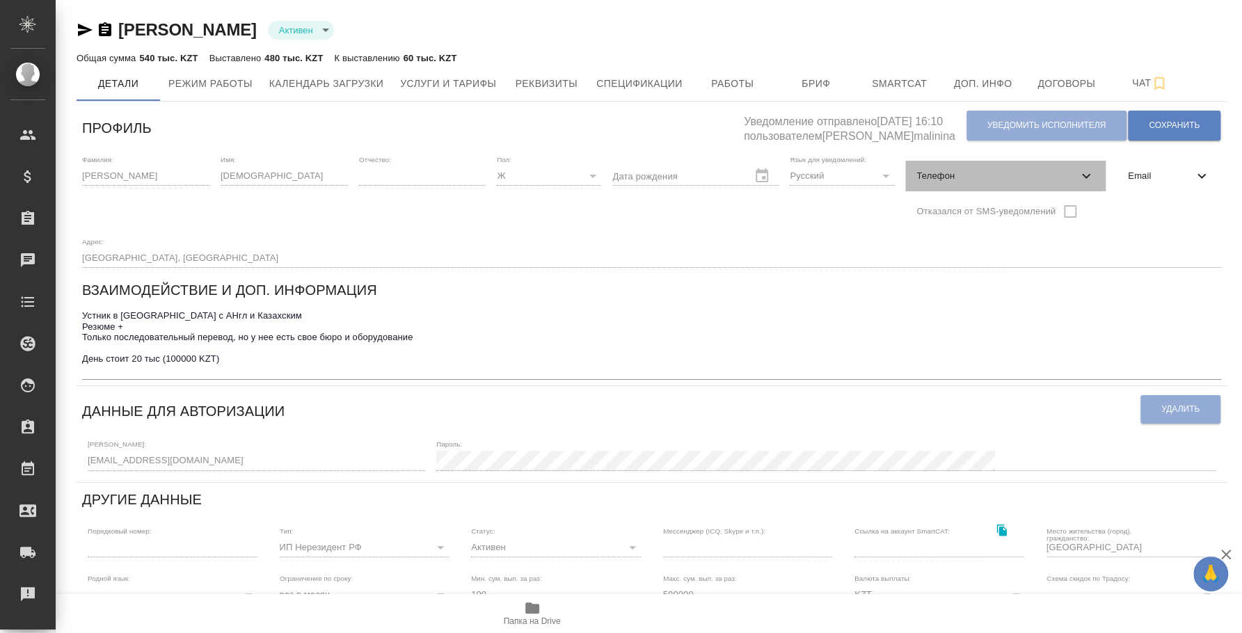
click at [985, 177] on span "Телефон" at bounding box center [996, 176] width 161 height 14
select select "KZ"
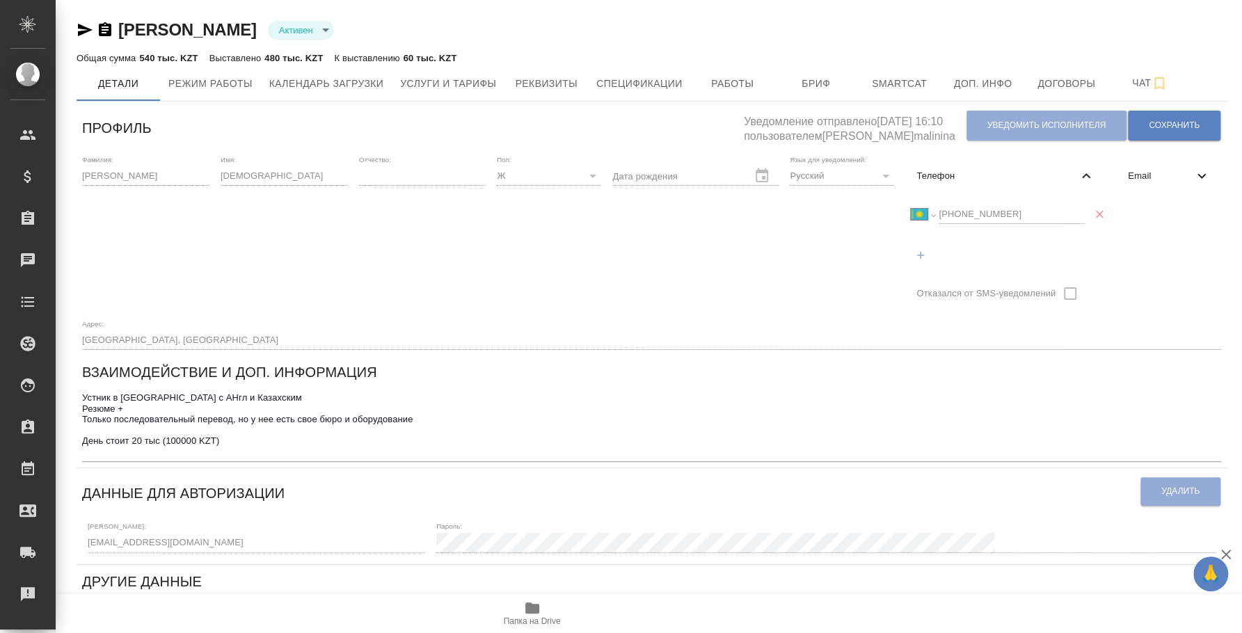
click at [907, 216] on div "Международный [GEOGRAPHIC_DATA] [GEOGRAPHIC_DATA] [GEOGRAPHIC_DATA] [GEOGRAPHIC…" at bounding box center [1005, 232] width 200 height 82
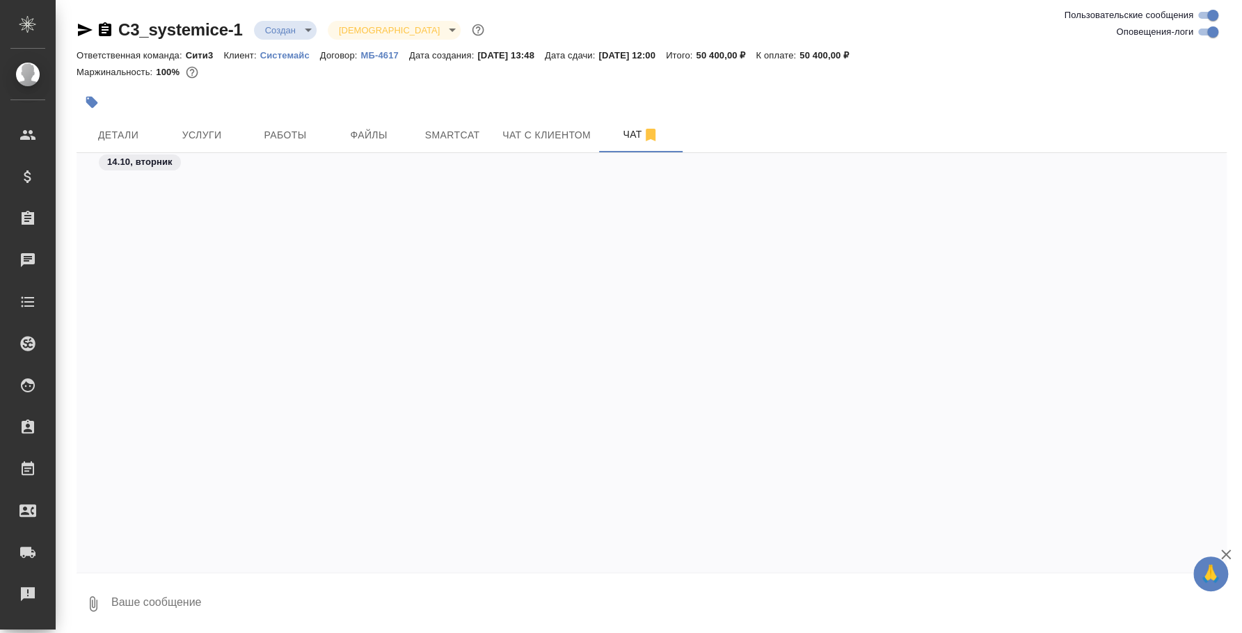
scroll to position [5477, 0]
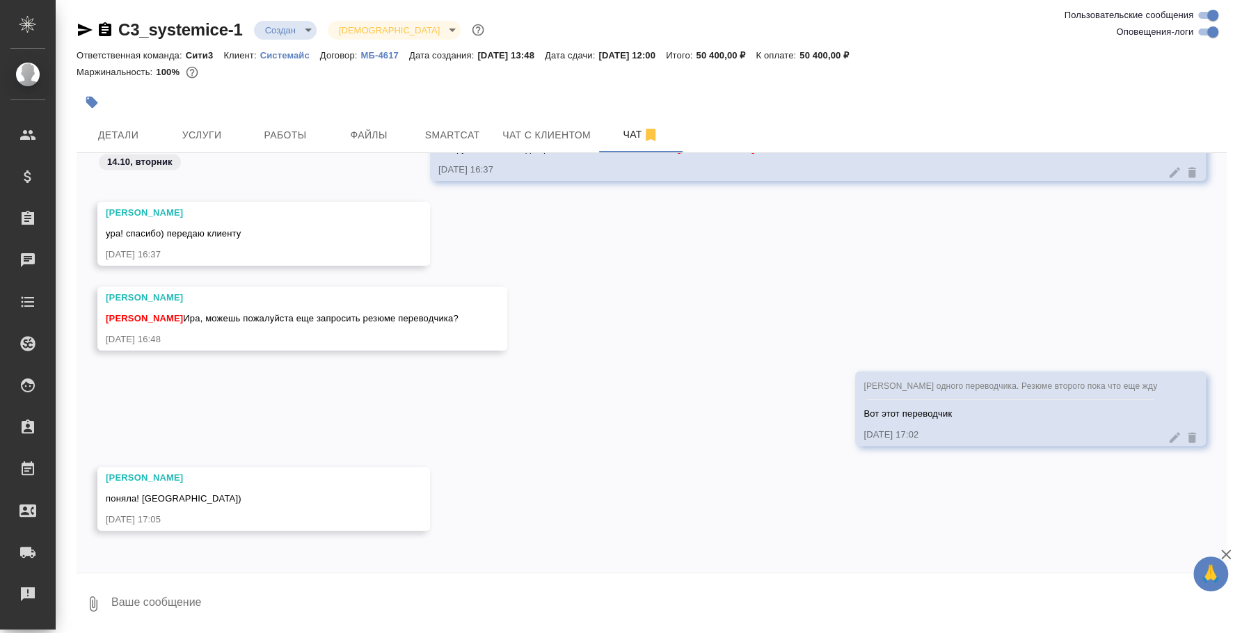
click at [540, 259] on div "Ильина Екатерина ура! спасибо) передаю клиенту 14.10.25, 16:37" at bounding box center [652, 244] width 1150 height 85
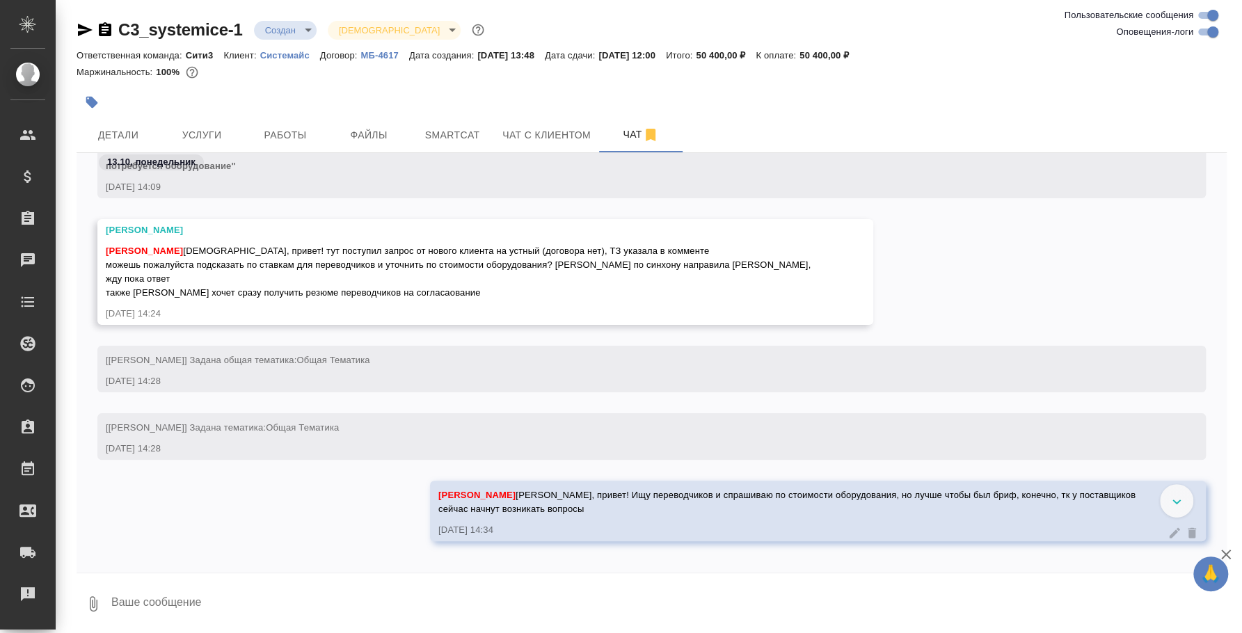
scroll to position [0, 0]
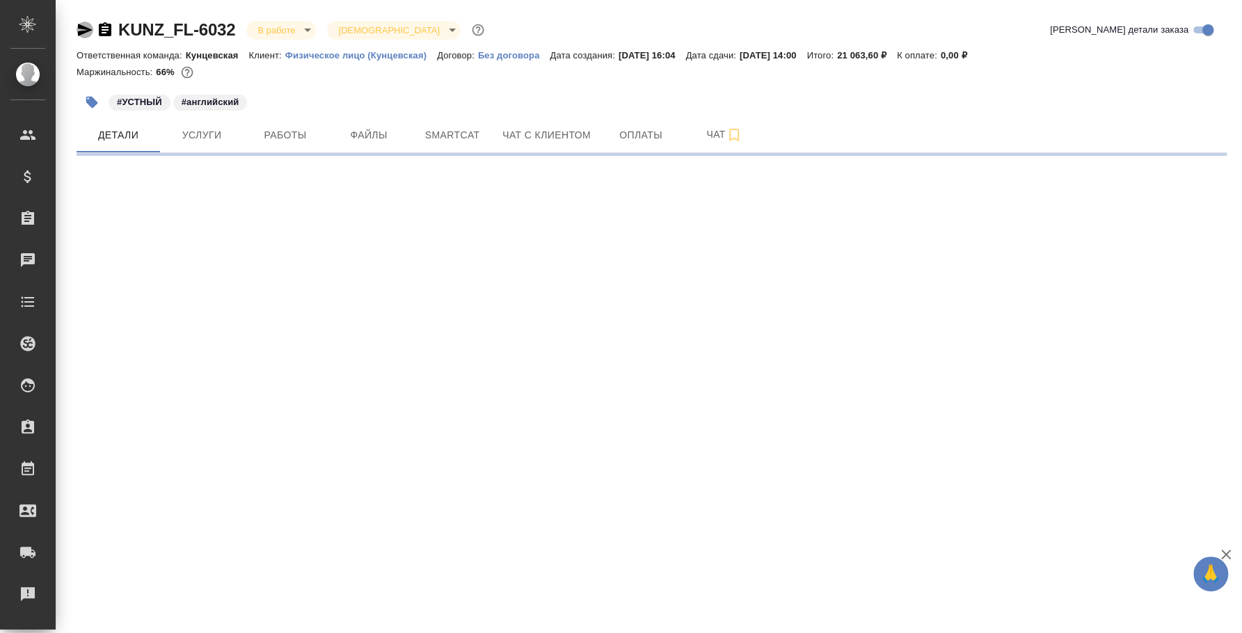
click at [88, 26] on icon "button" at bounding box center [85, 30] width 17 height 17
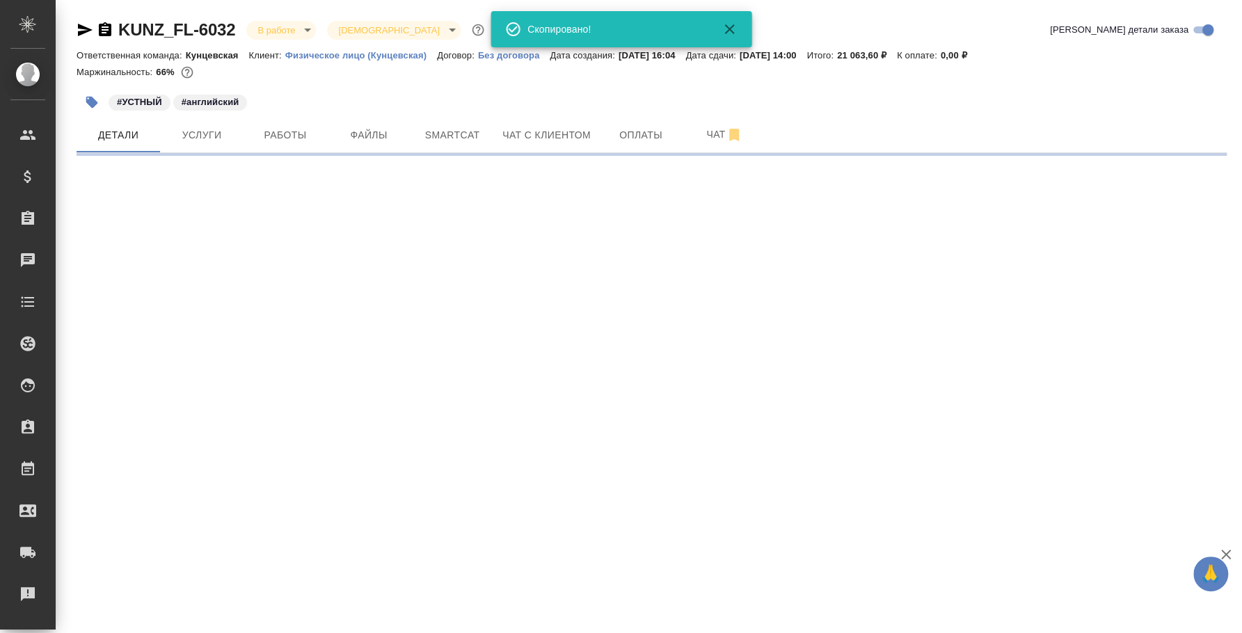
select select "RU"
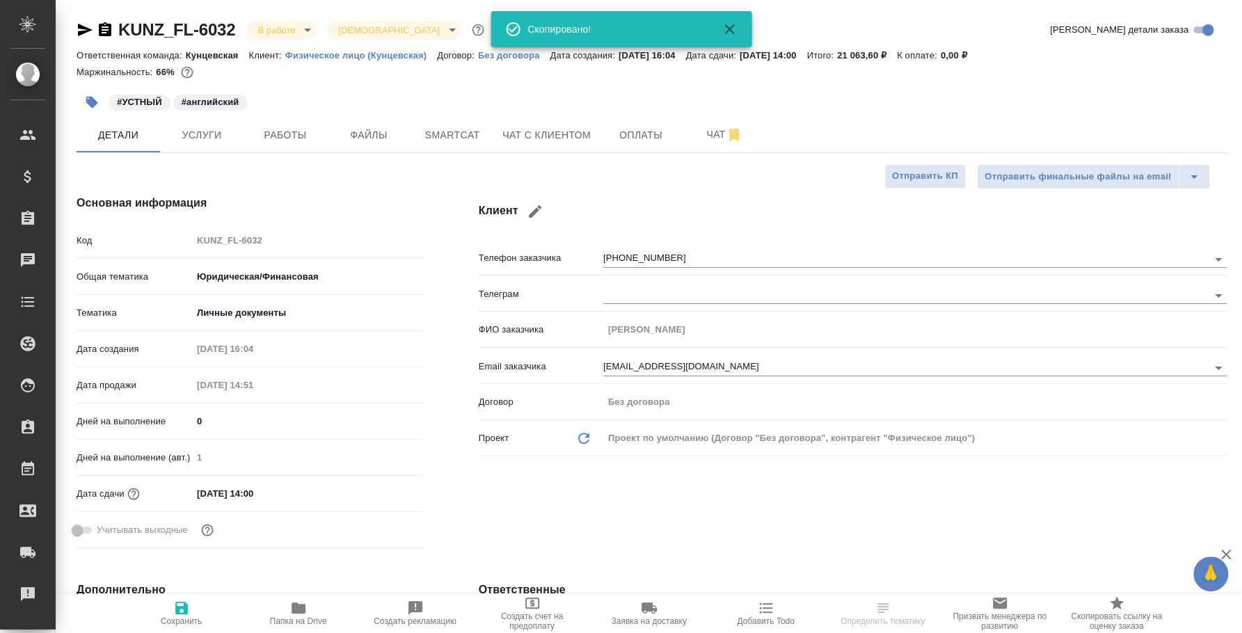
type textarea "x"
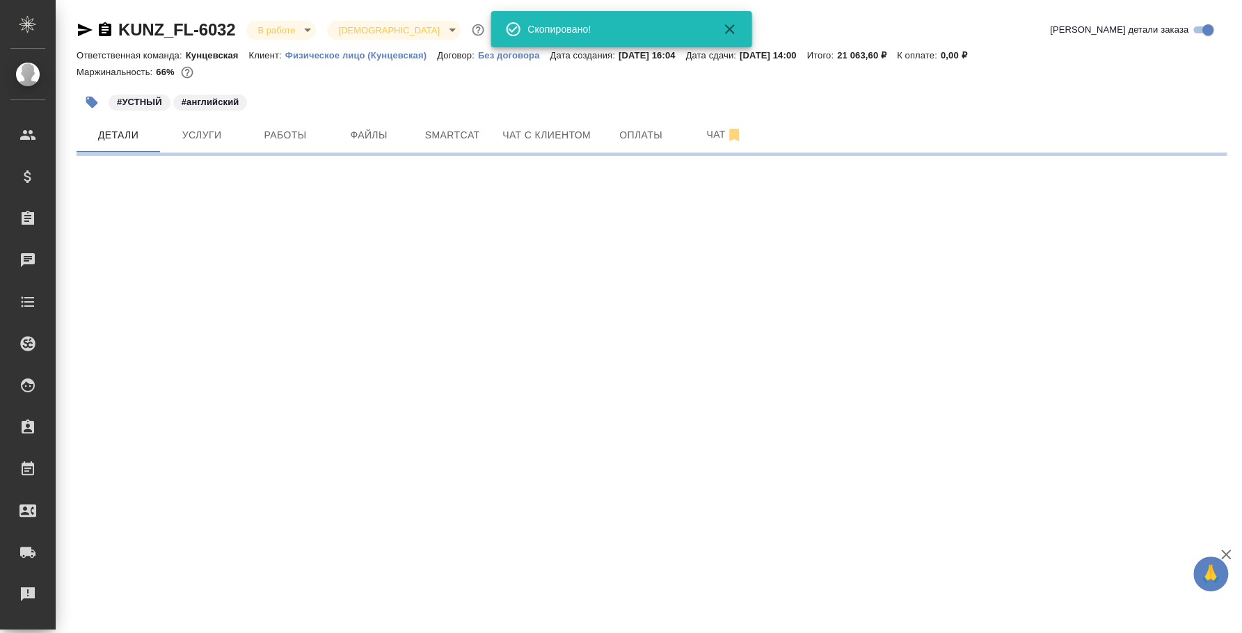
select select "RU"
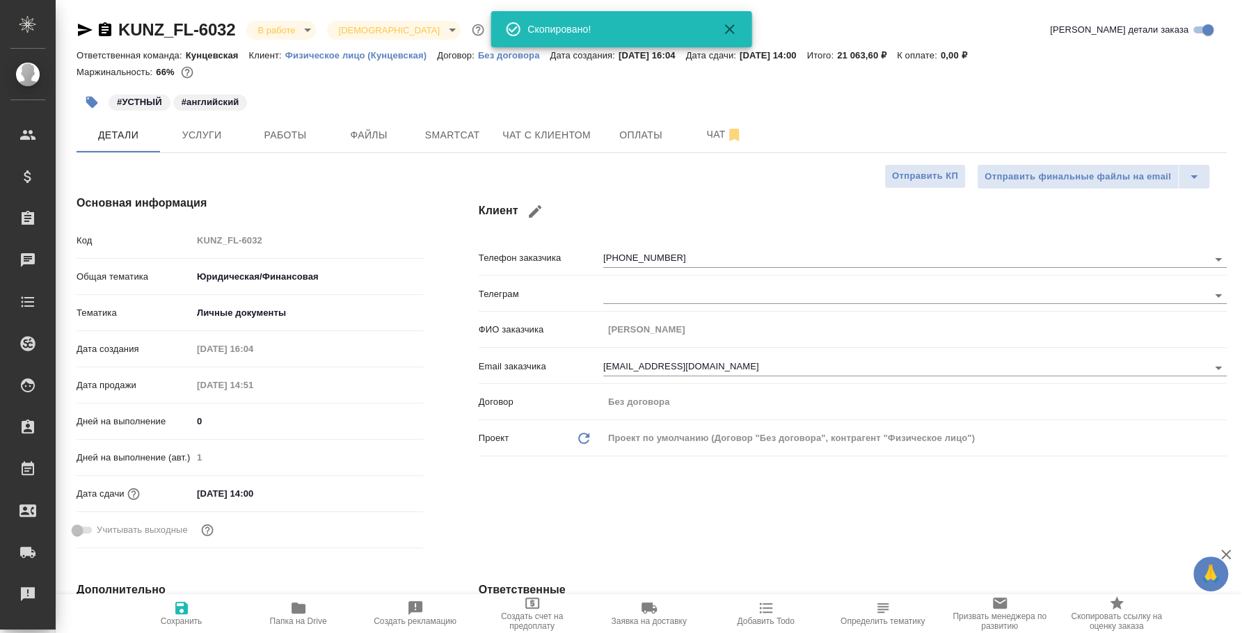
type textarea "x"
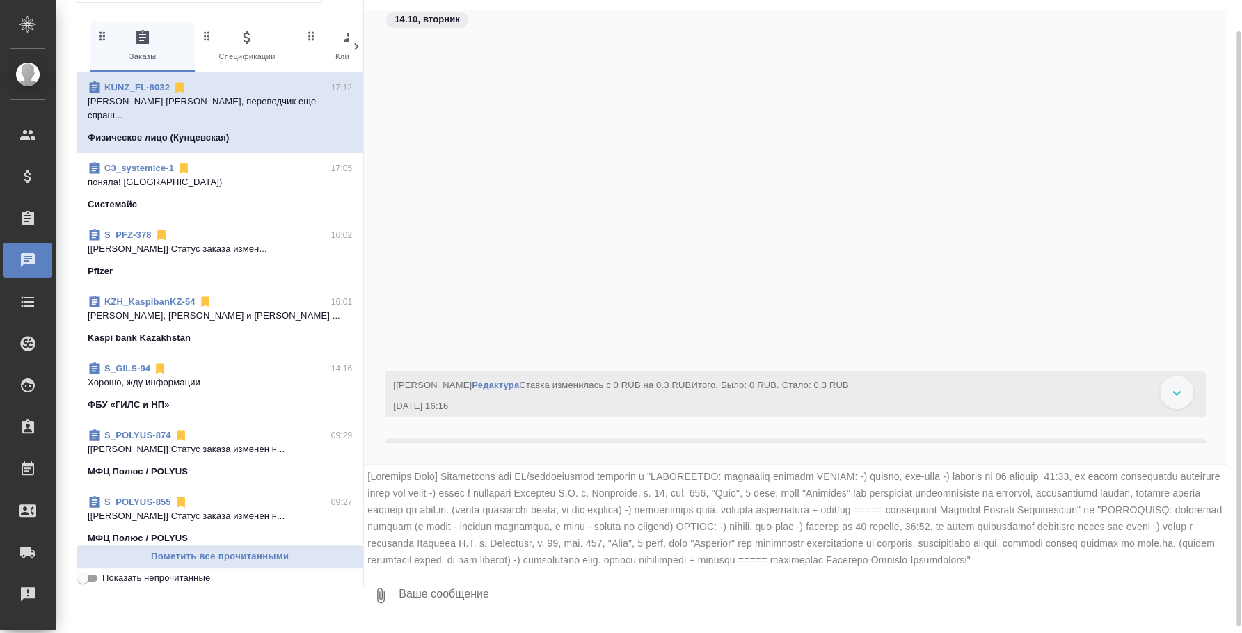
scroll to position [7625, 0]
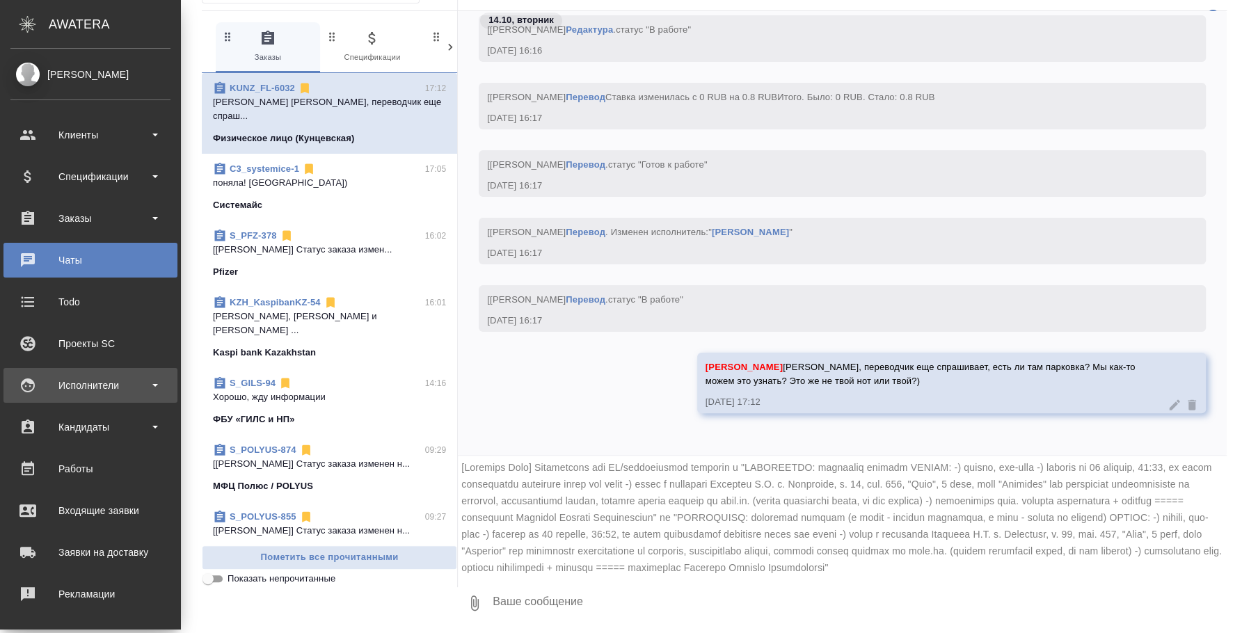
click at [72, 384] on div "Исполнители" at bounding box center [90, 385] width 160 height 21
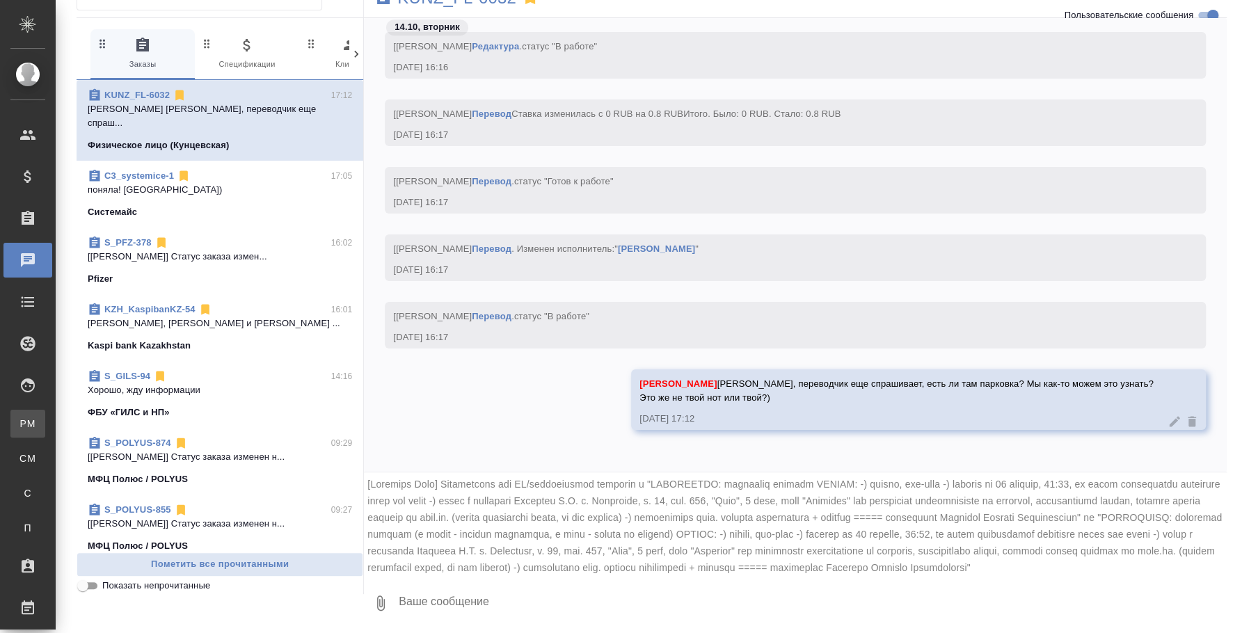
click at [45, 410] on link "PM Для PM/[GEOGRAPHIC_DATA]" at bounding box center [27, 424] width 35 height 28
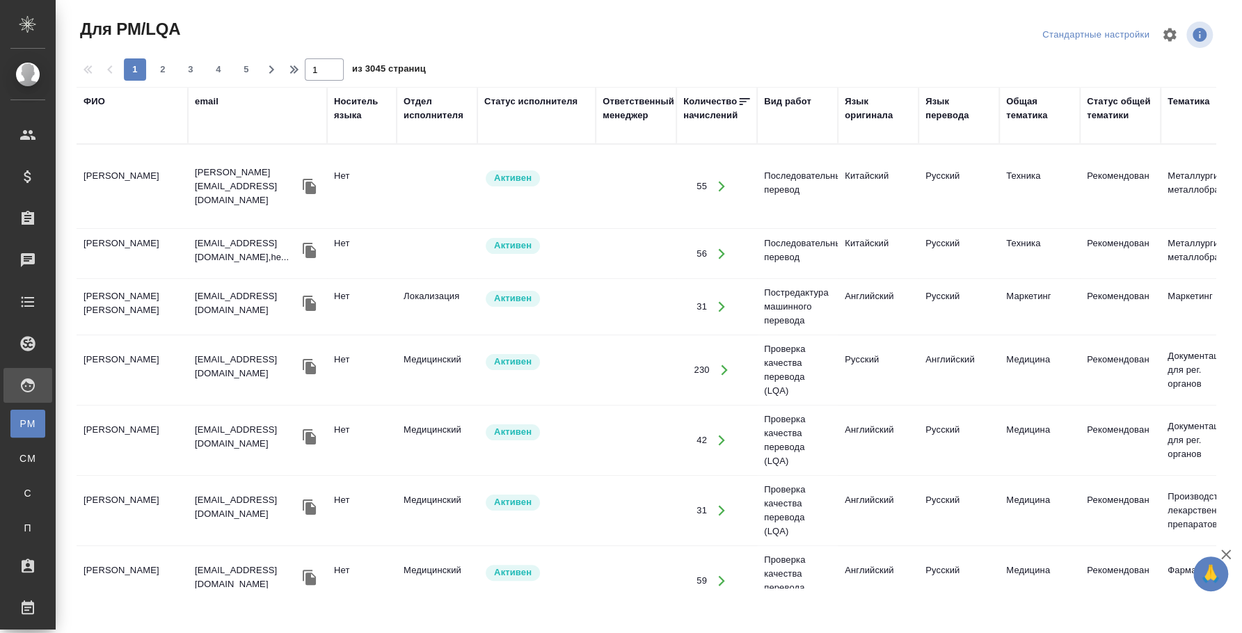
scroll to position [0, 1088]
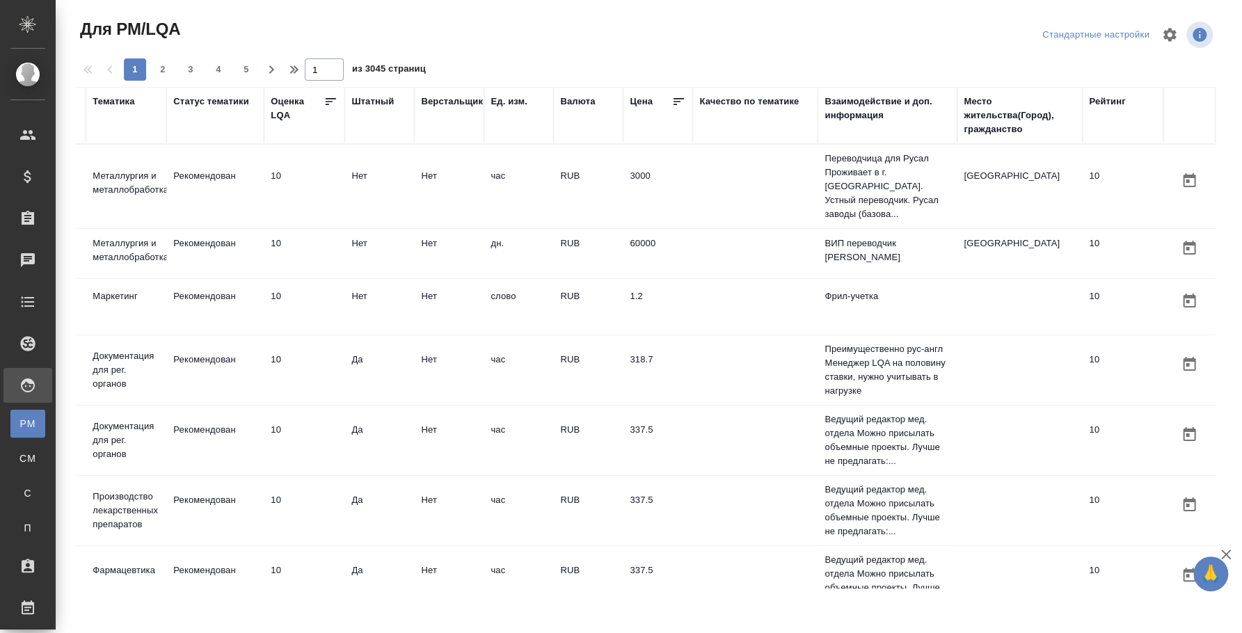
click at [993, 113] on div "Место жительства(Город), гражданство" at bounding box center [1019, 116] width 111 height 42
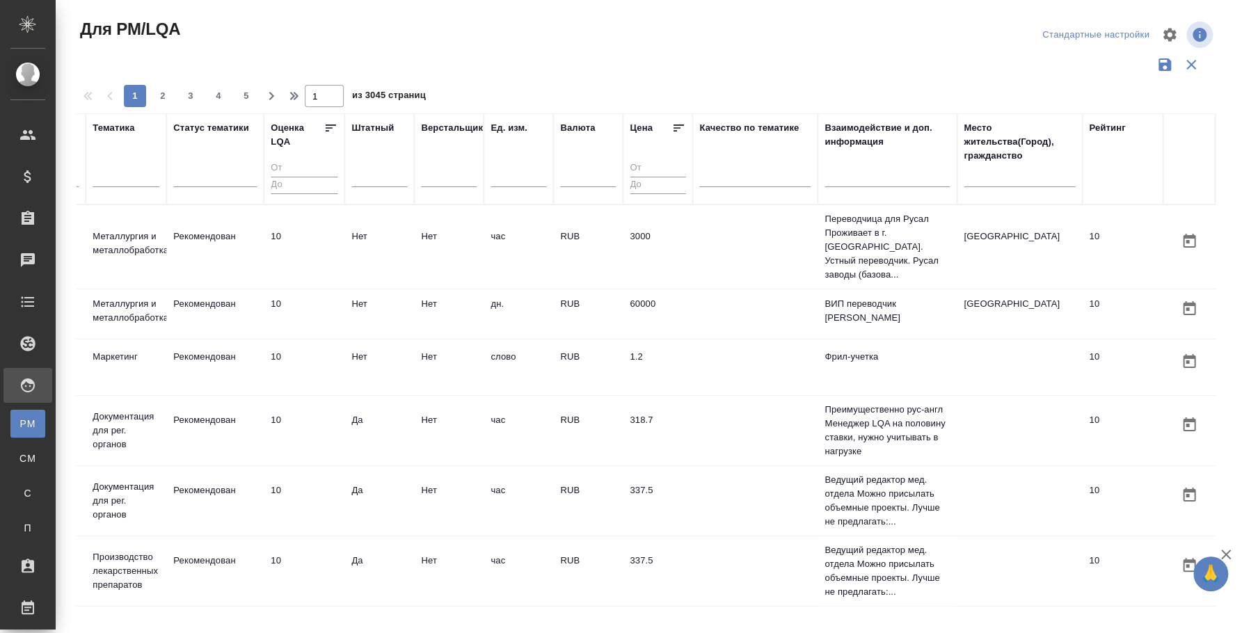
click at [985, 185] on input "text" at bounding box center [1019, 178] width 111 height 17
type input "алматы"
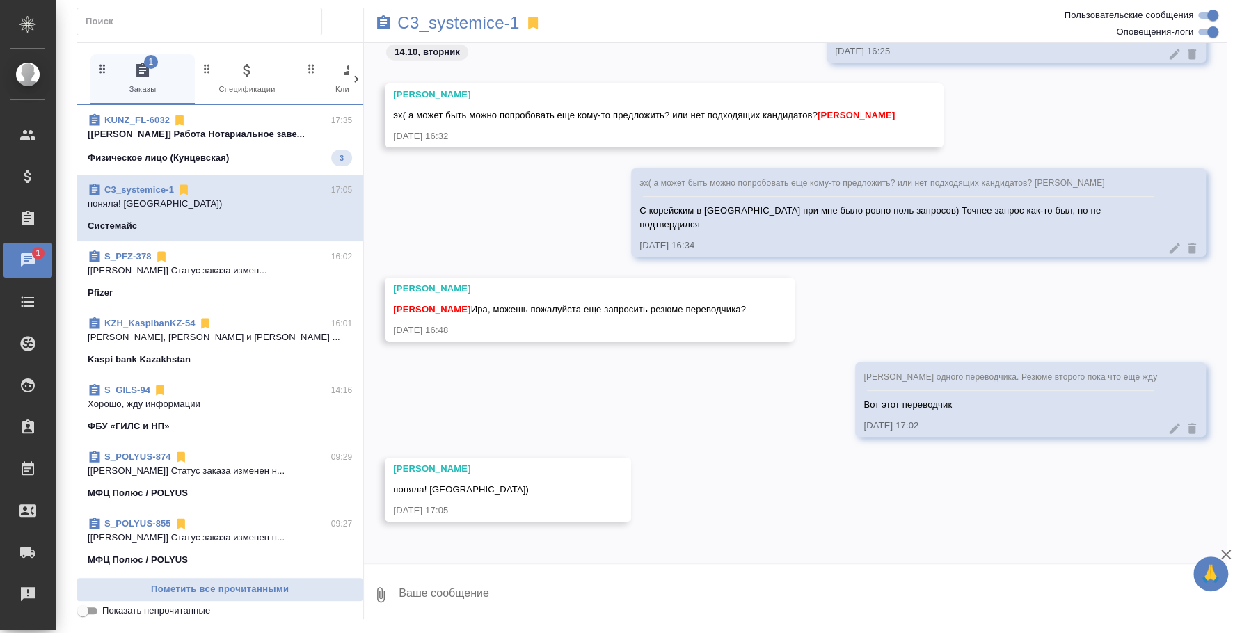
scroll to position [2401, 0]
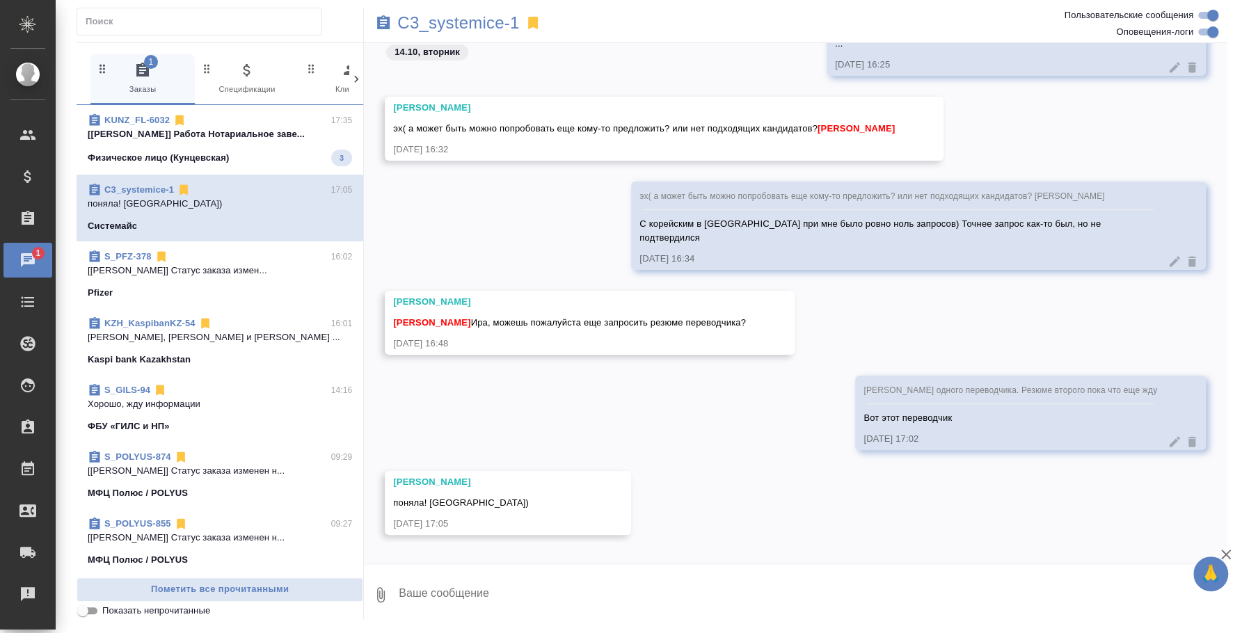
click at [258, 144] on span "KUNZ_FL-6032 17:35 [[PERSON_NAME]] Работа Нотариальное заве... Физическое лицо …" at bounding box center [220, 139] width 264 height 53
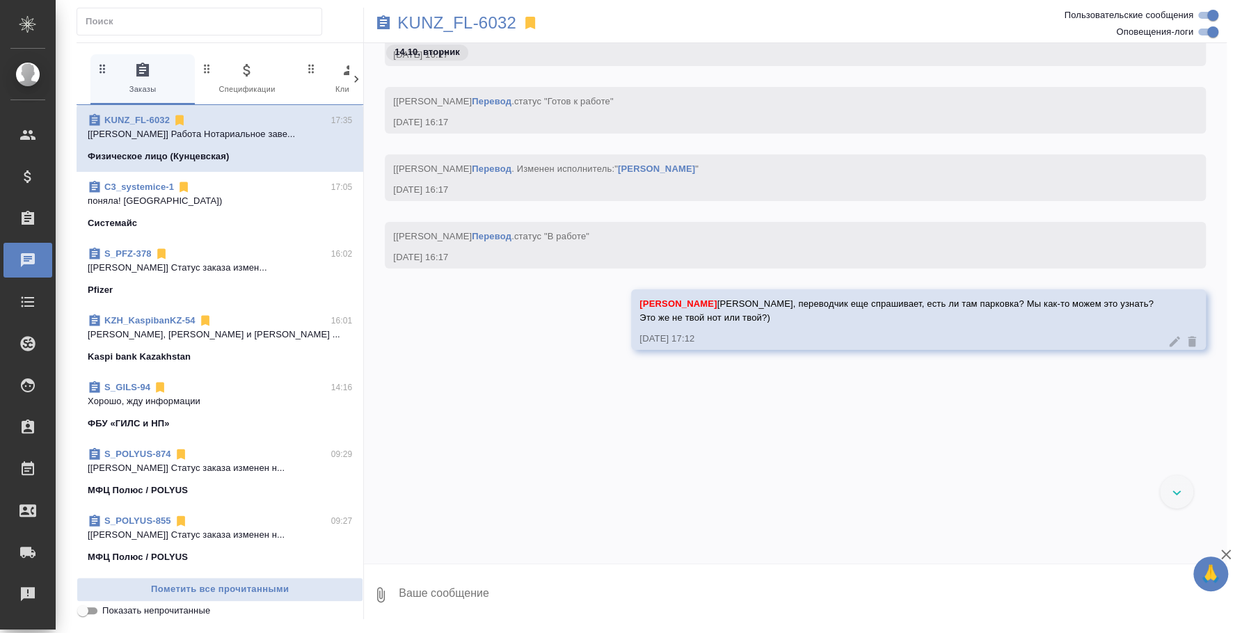
scroll to position [3956, 0]
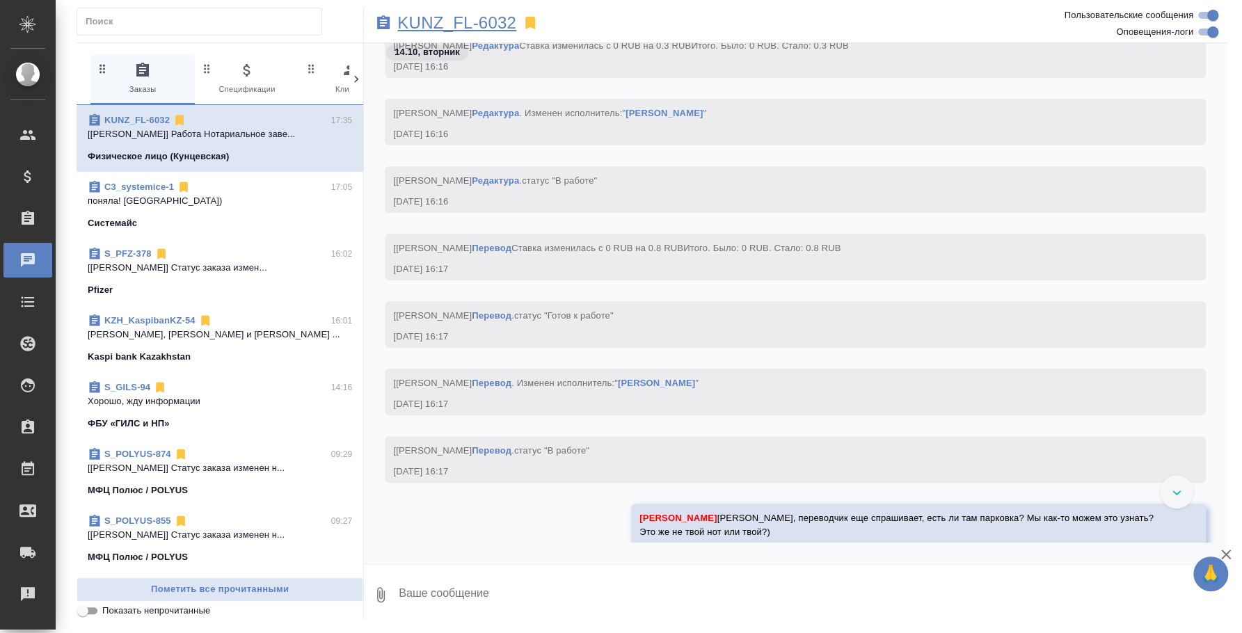
click at [492, 21] on p "KUNZ_FL-6032" at bounding box center [456, 23] width 119 height 14
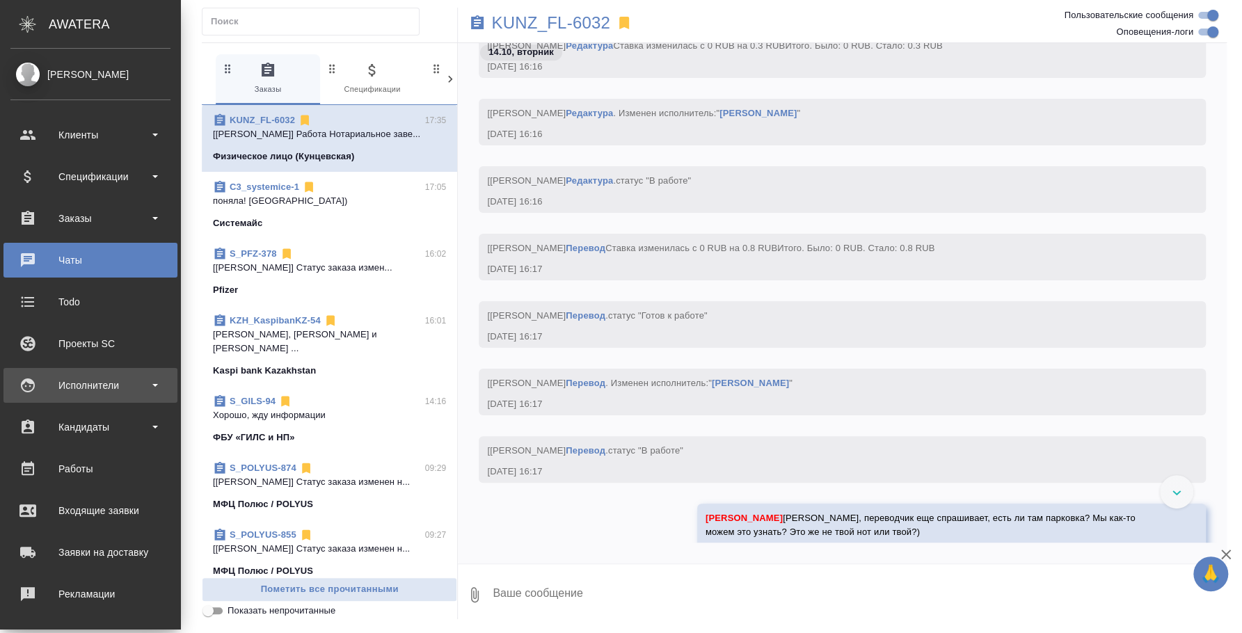
click at [116, 402] on div "Исполнители" at bounding box center [90, 385] width 174 height 35
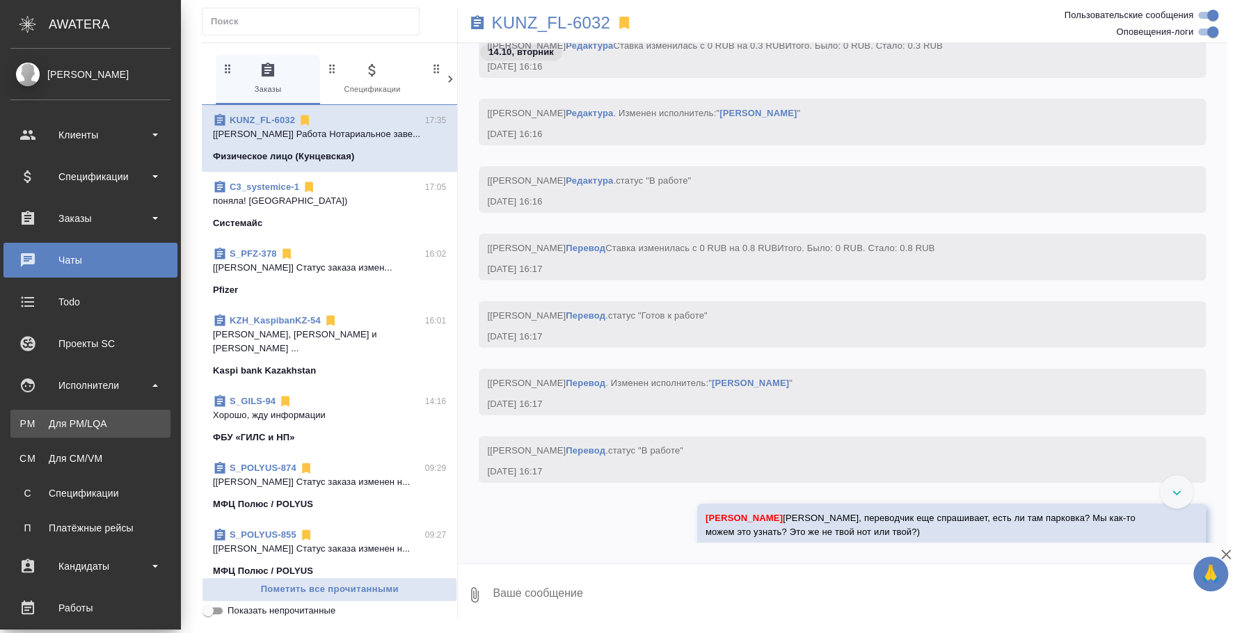
click at [118, 418] on div "Для PM/LQA" at bounding box center [90, 424] width 146 height 14
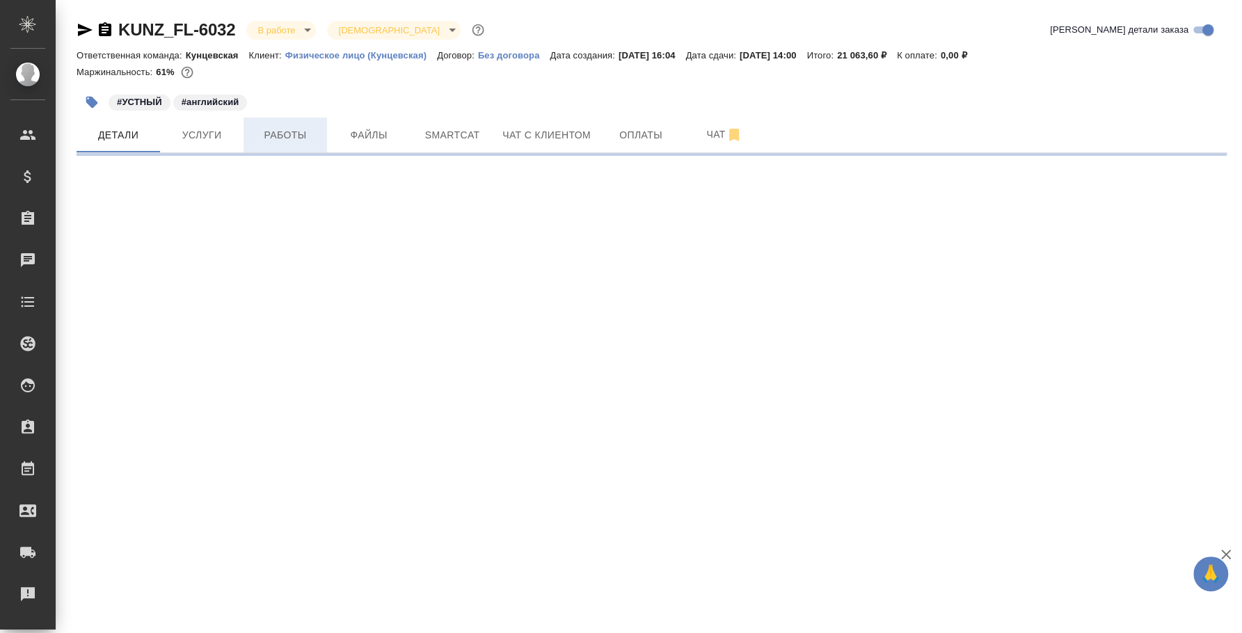
click at [271, 141] on span "Работы" at bounding box center [285, 135] width 67 height 17
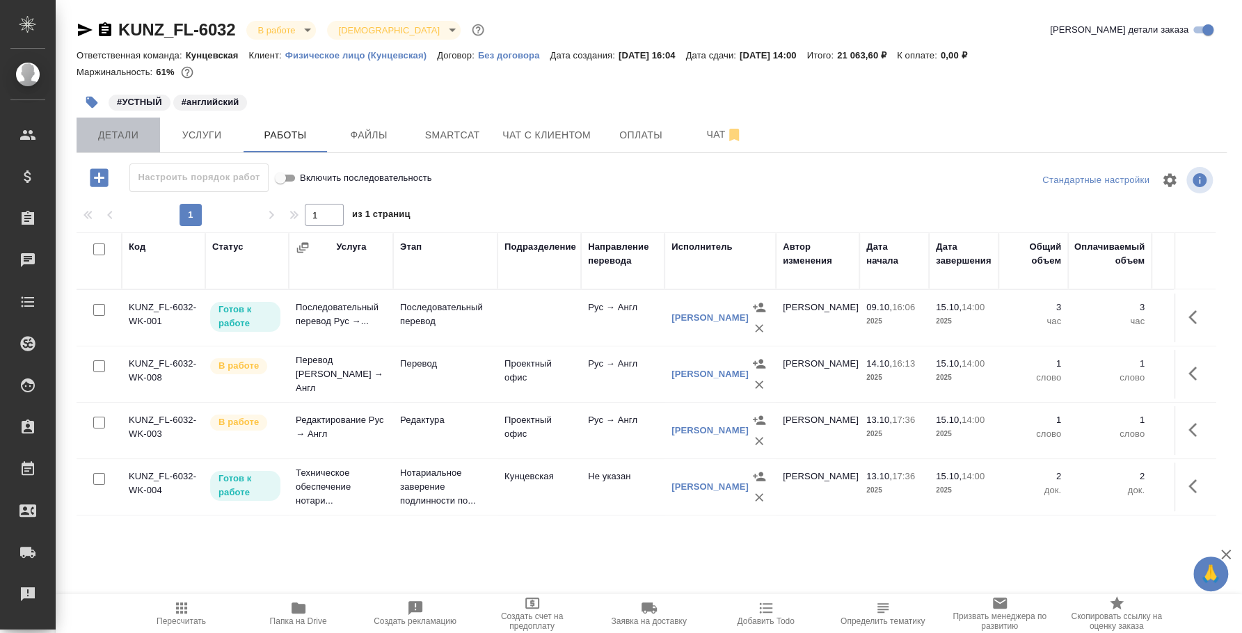
click at [115, 125] on button "Детали" at bounding box center [118, 135] width 83 height 35
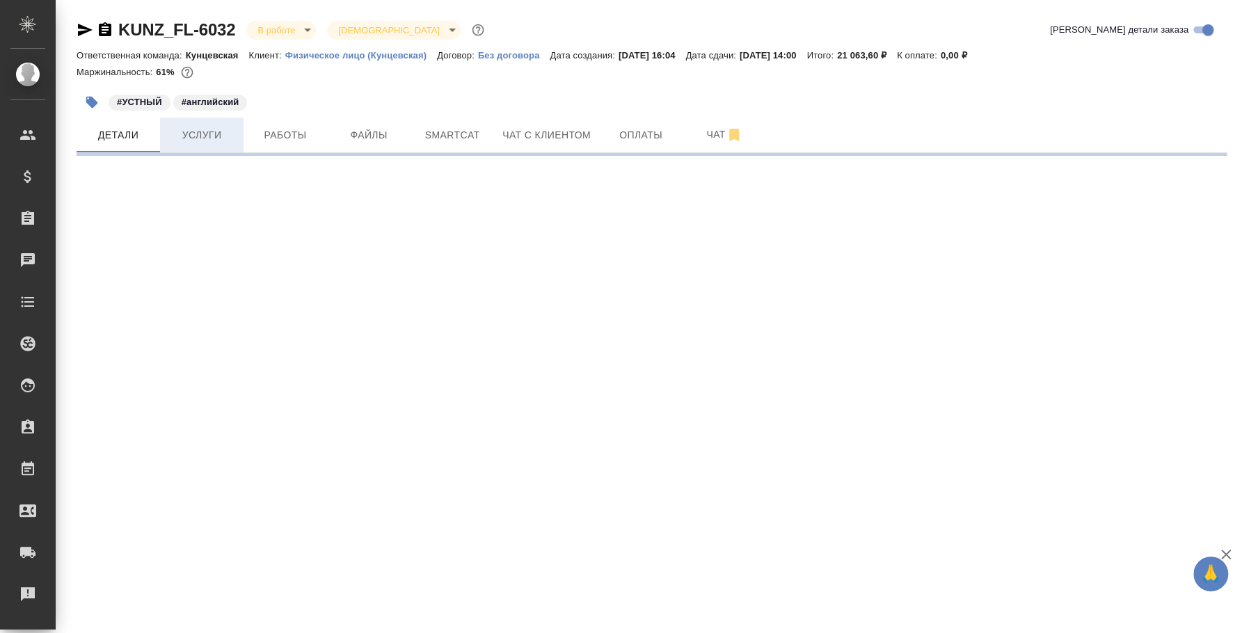
select select "RU"
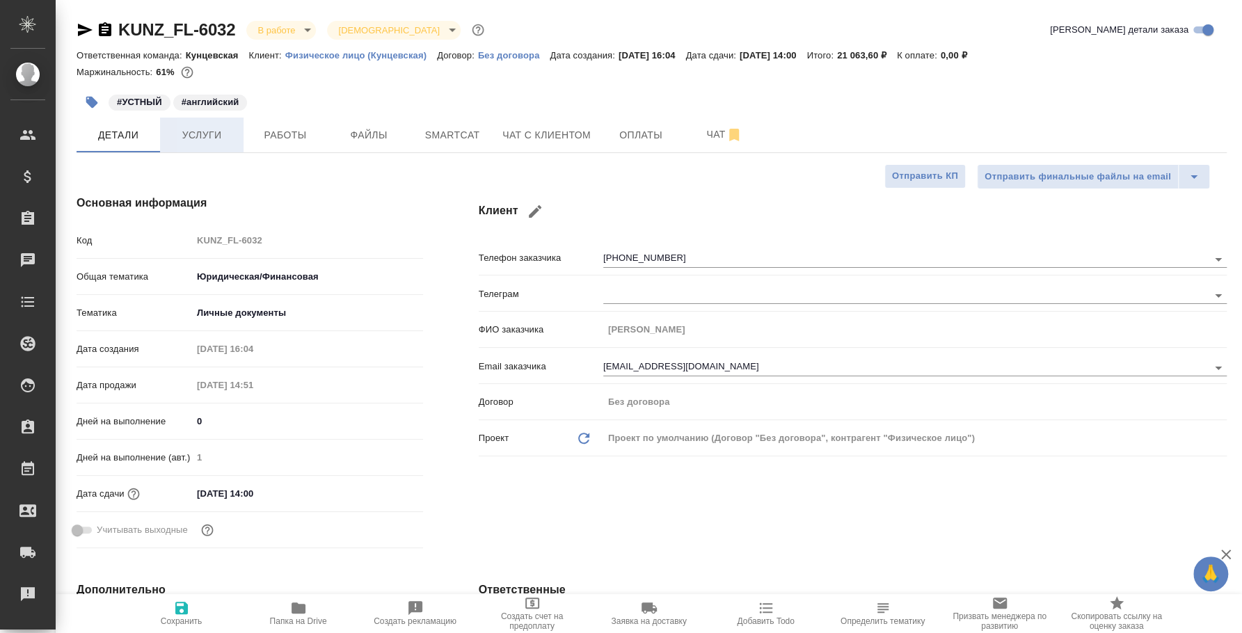
type textarea "x"
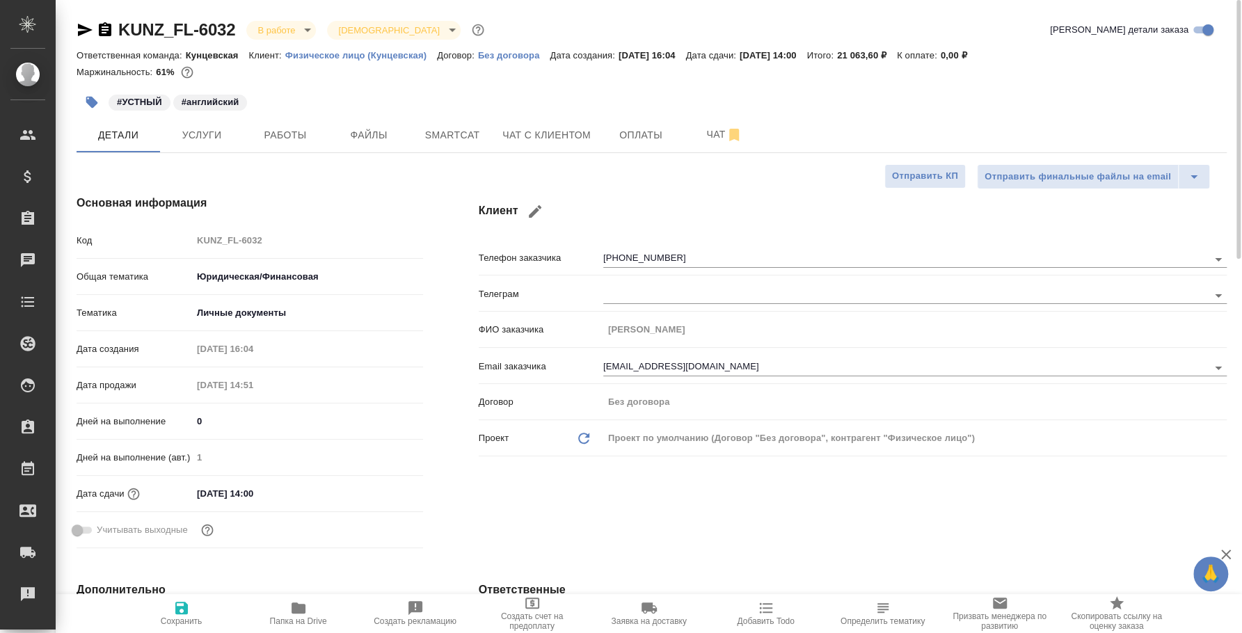
type textarea "x"
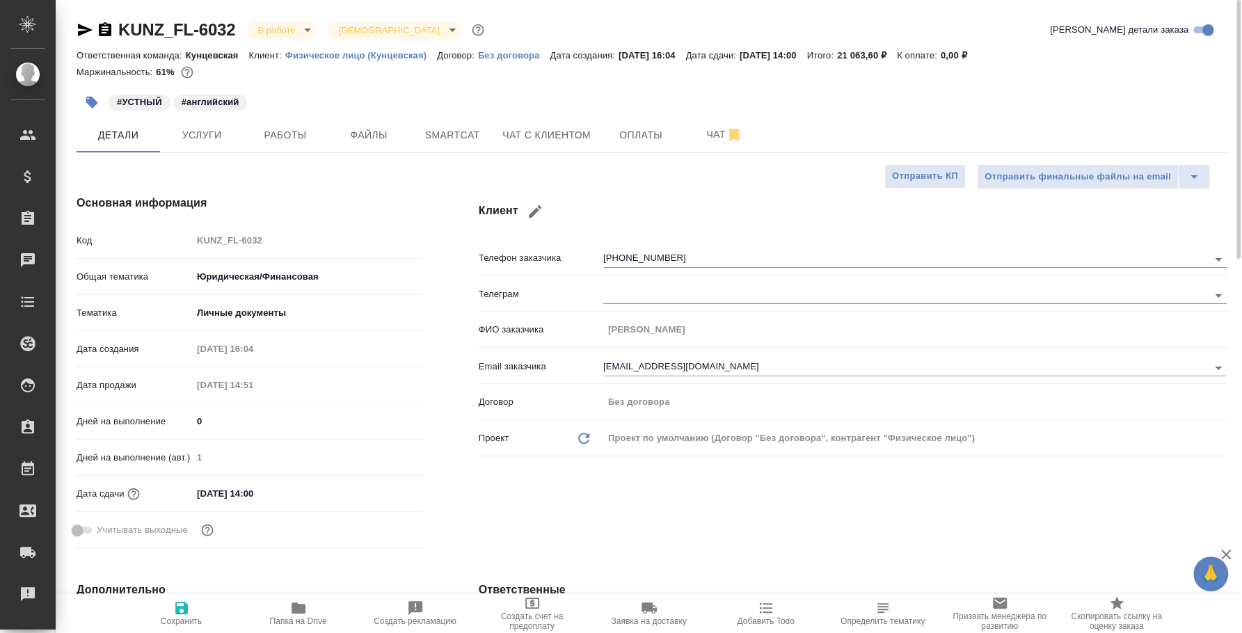
type textarea "x"
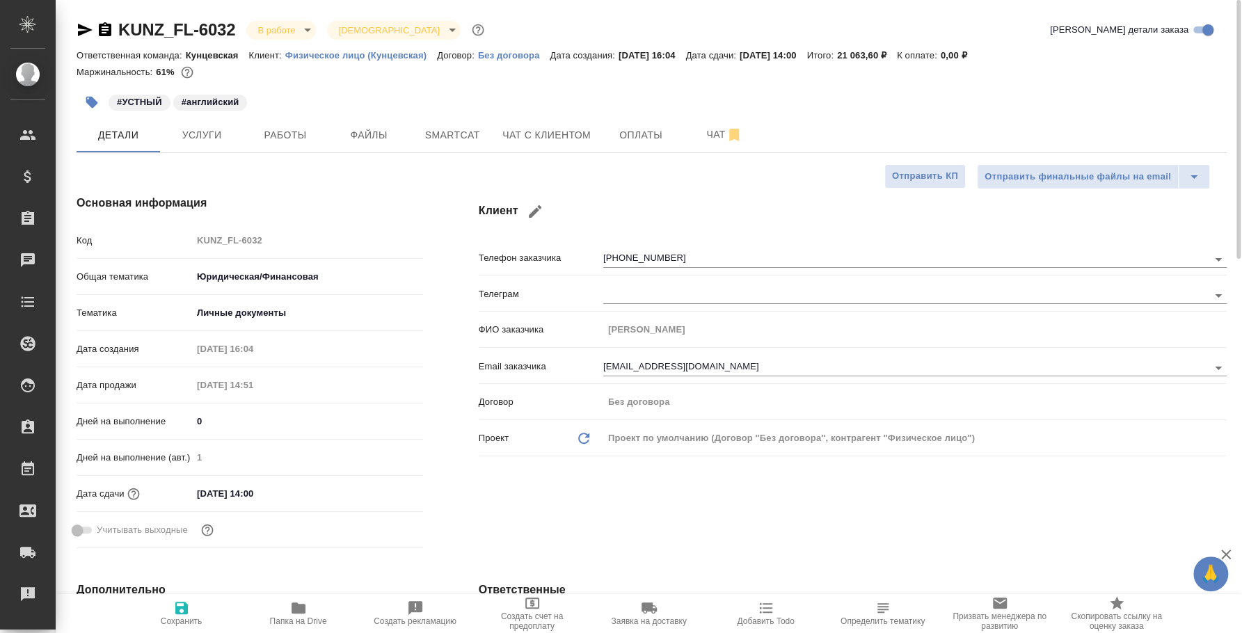
type textarea "x"
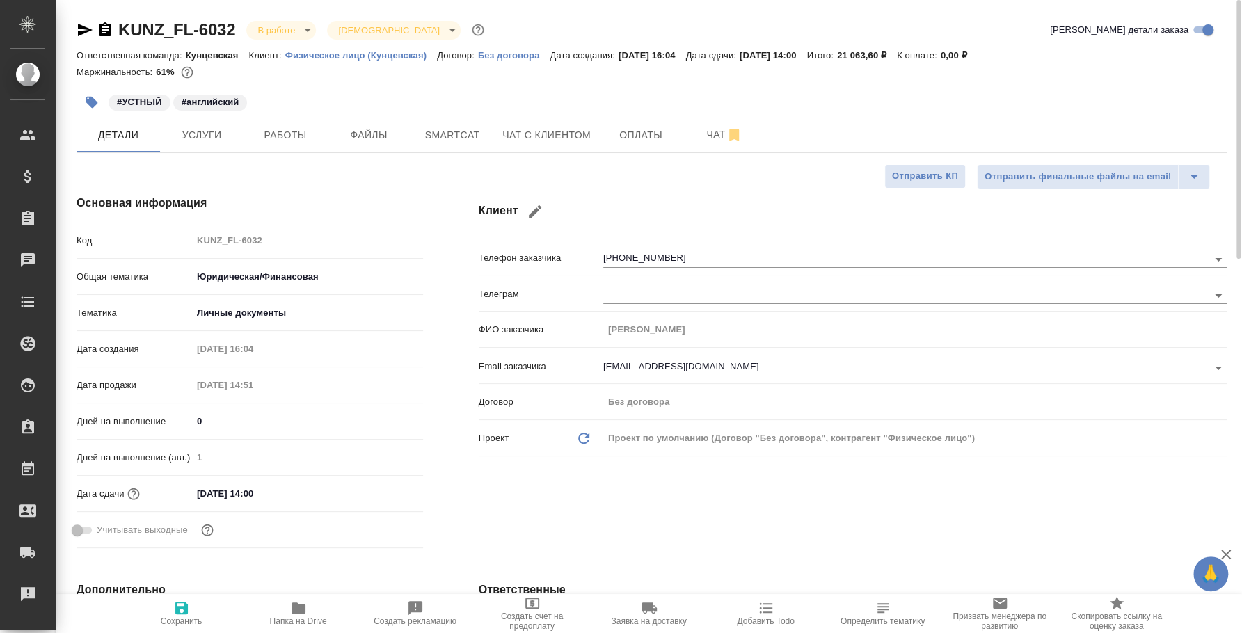
type textarea "x"
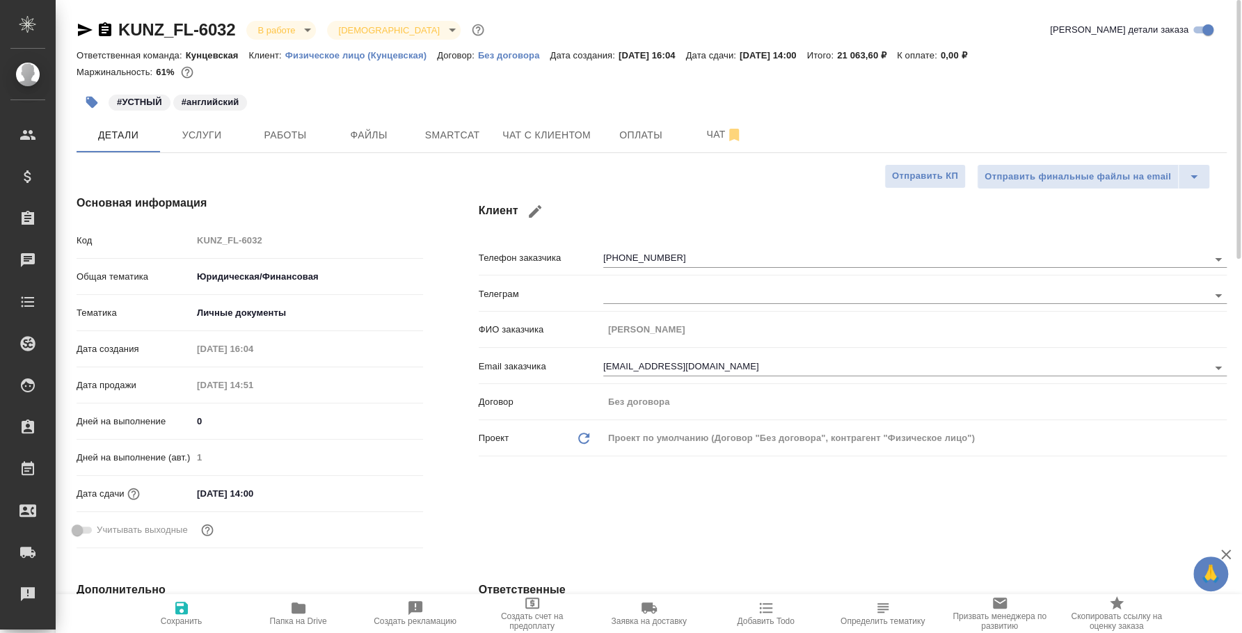
type textarea "x"
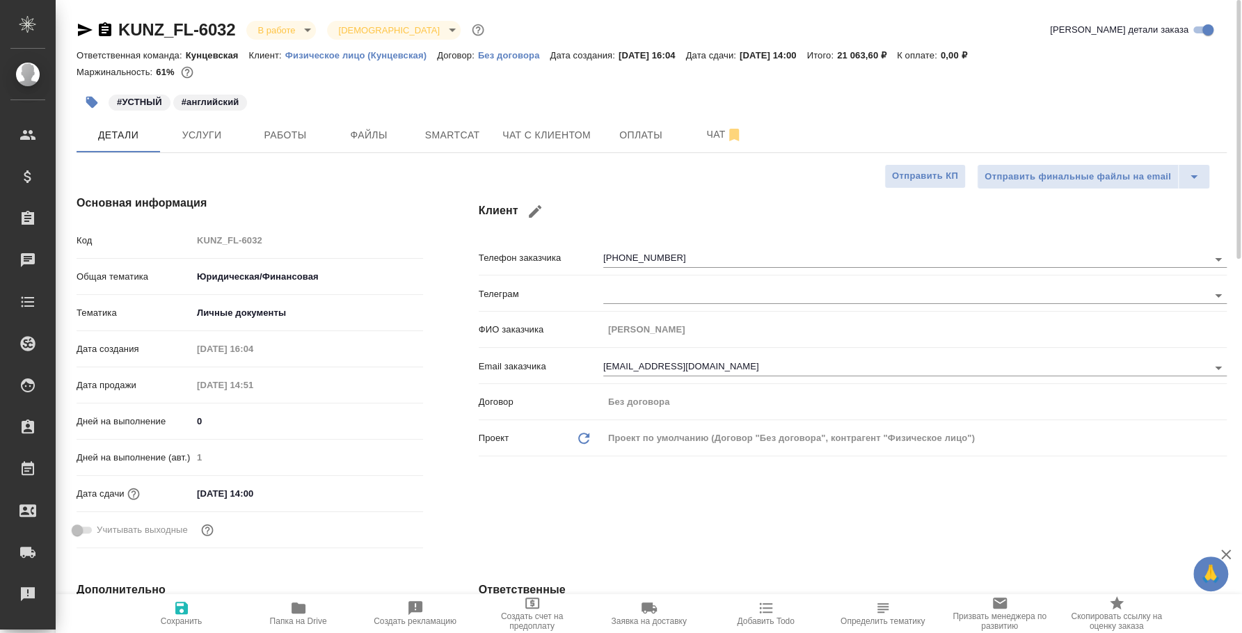
type textarea "x"
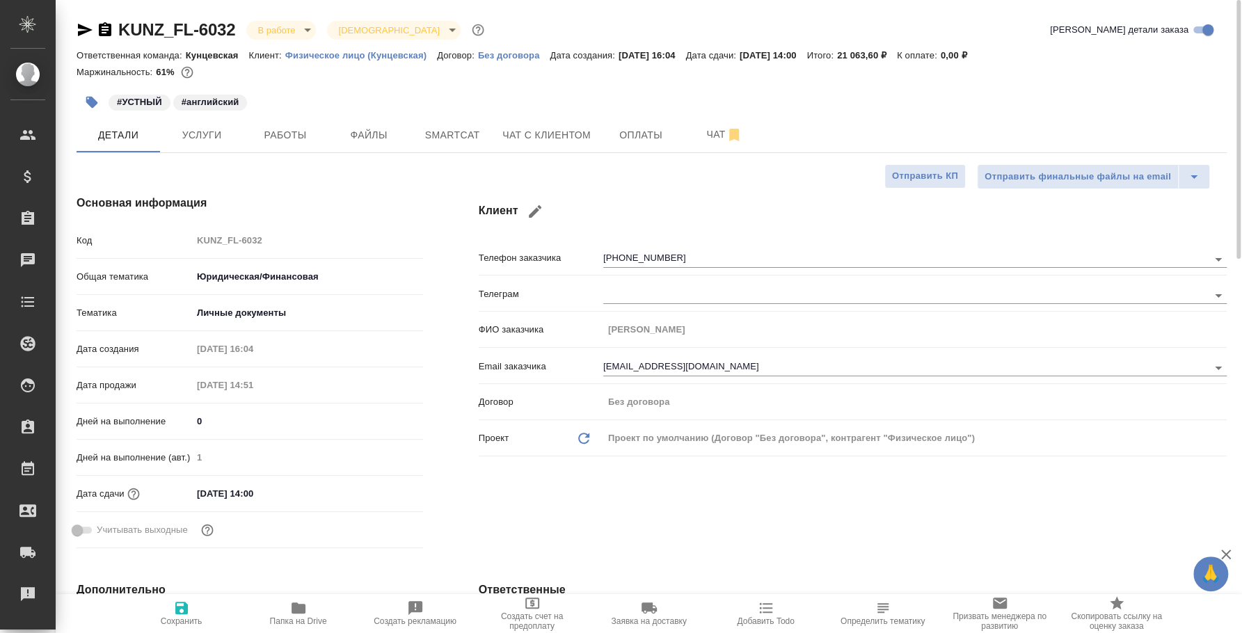
type textarea "x"
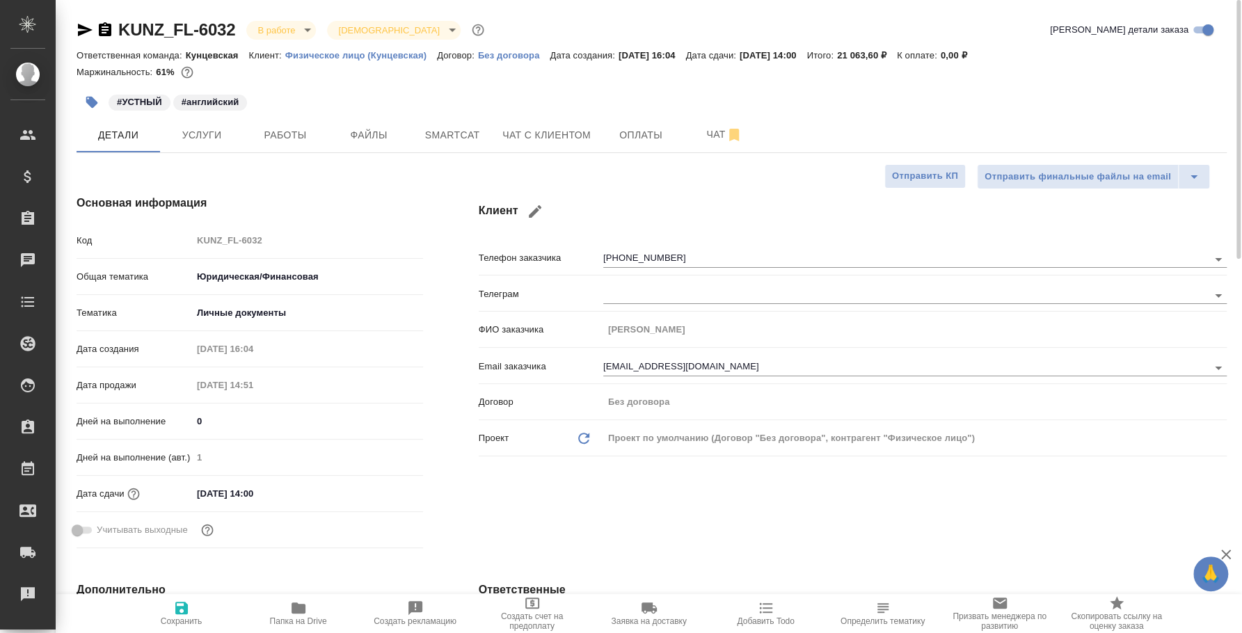
type textarea "x"
